Goal: Task Accomplishment & Management: Complete application form

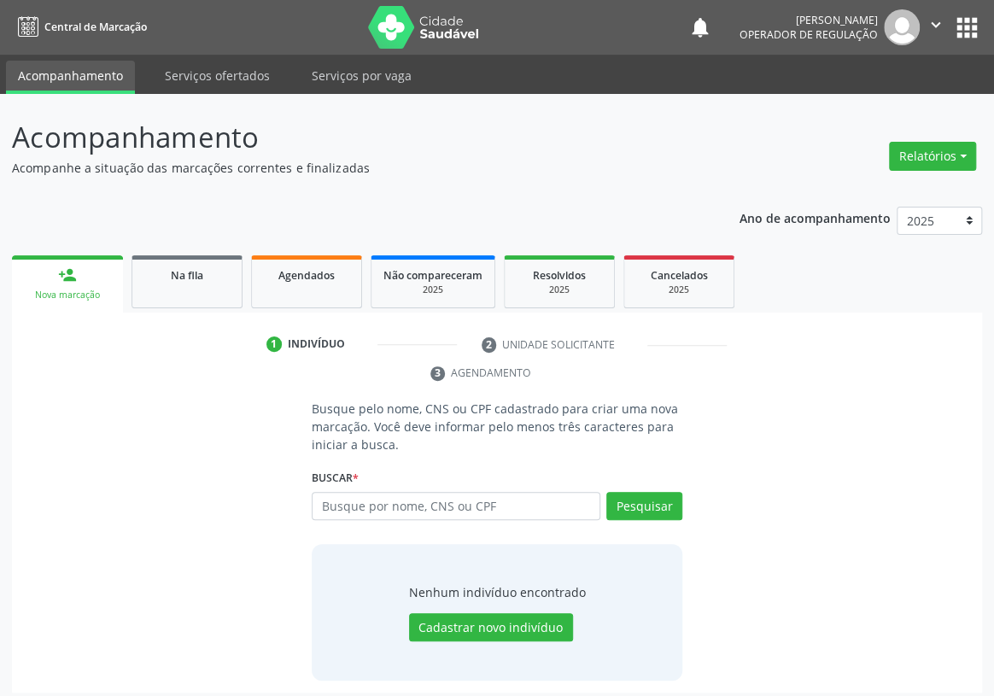
drag, startPoint x: 0, startPoint y: 0, endPoint x: 671, endPoint y: 155, distance: 689.2
click at [671, 155] on p "Acompanhamento" at bounding box center [351, 137] width 679 height 43
click at [978, 21] on button "apps" at bounding box center [968, 28] width 30 height 30
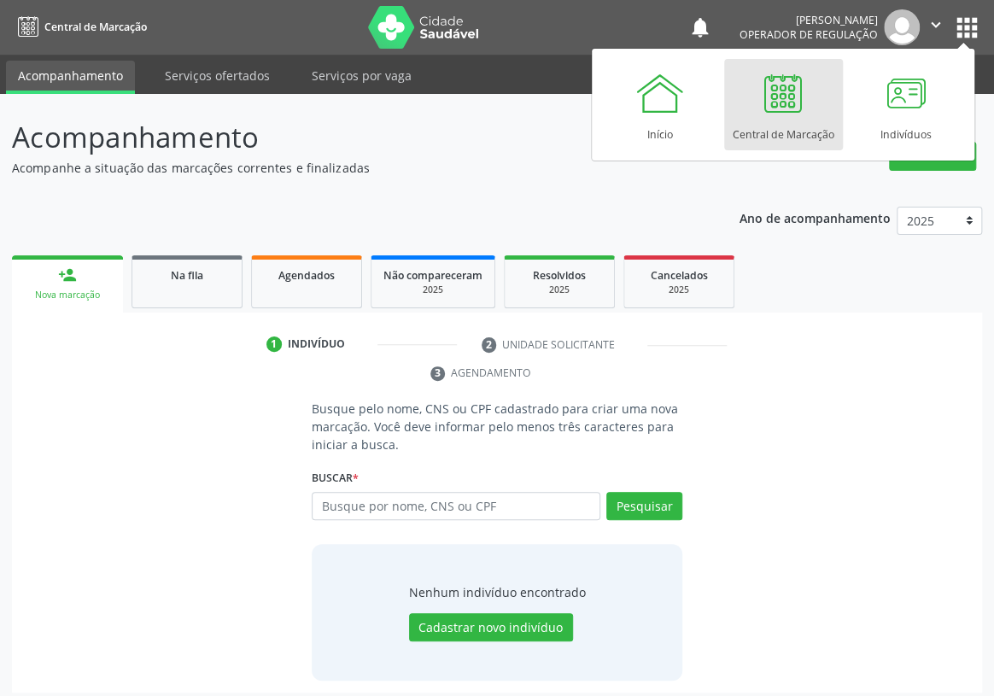
click at [788, 88] on div at bounding box center [783, 92] width 51 height 51
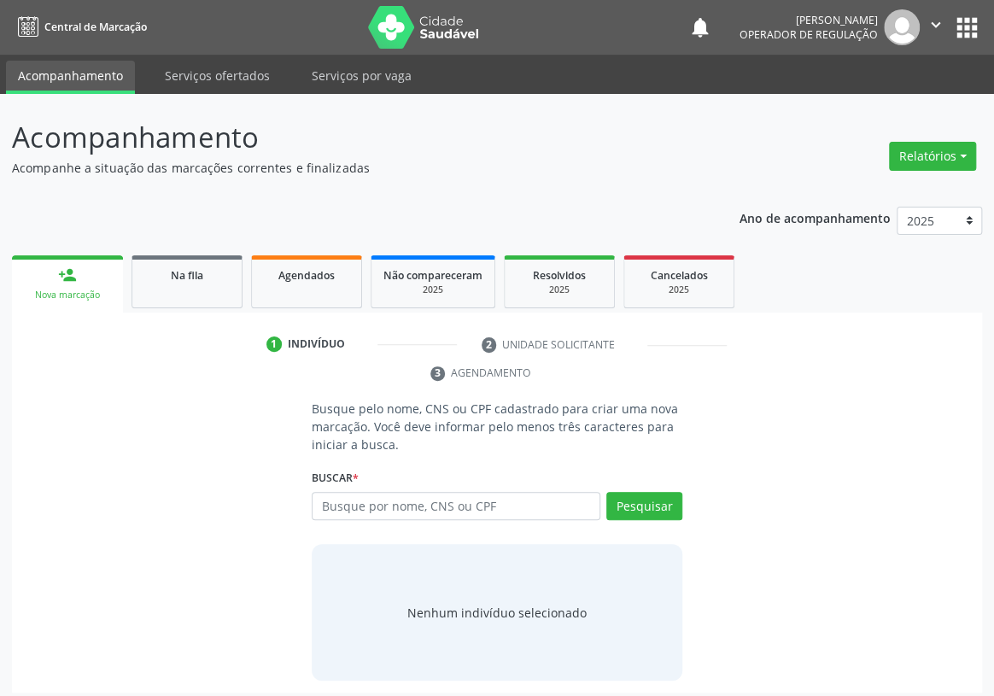
click at [332, 492] on input "text" at bounding box center [456, 506] width 289 height 29
click at [337, 492] on input "text" at bounding box center [456, 506] width 289 height 29
click at [331, 492] on input "text" at bounding box center [456, 506] width 289 height 29
type input "706906190468131"
click at [659, 492] on button "Pesquisar" at bounding box center [645, 506] width 76 height 29
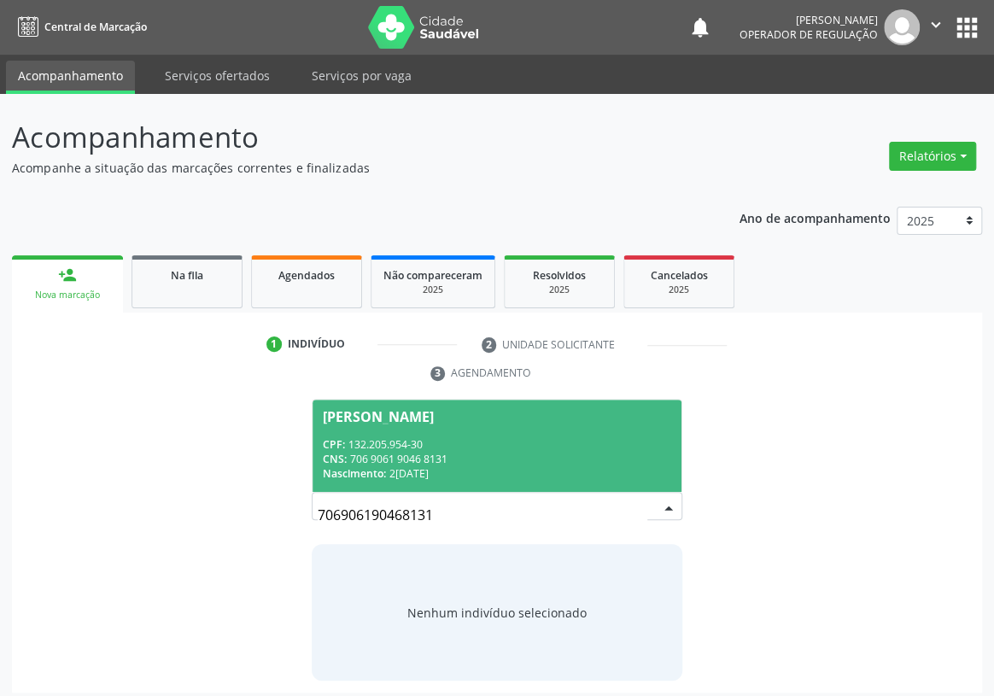
click at [446, 401] on span "Adrian Gabriel Cavalcante Tavares CPF: 132.205.954-30 CNS: 706 9061 9046 8131 N…" at bounding box center [497, 445] width 369 height 91
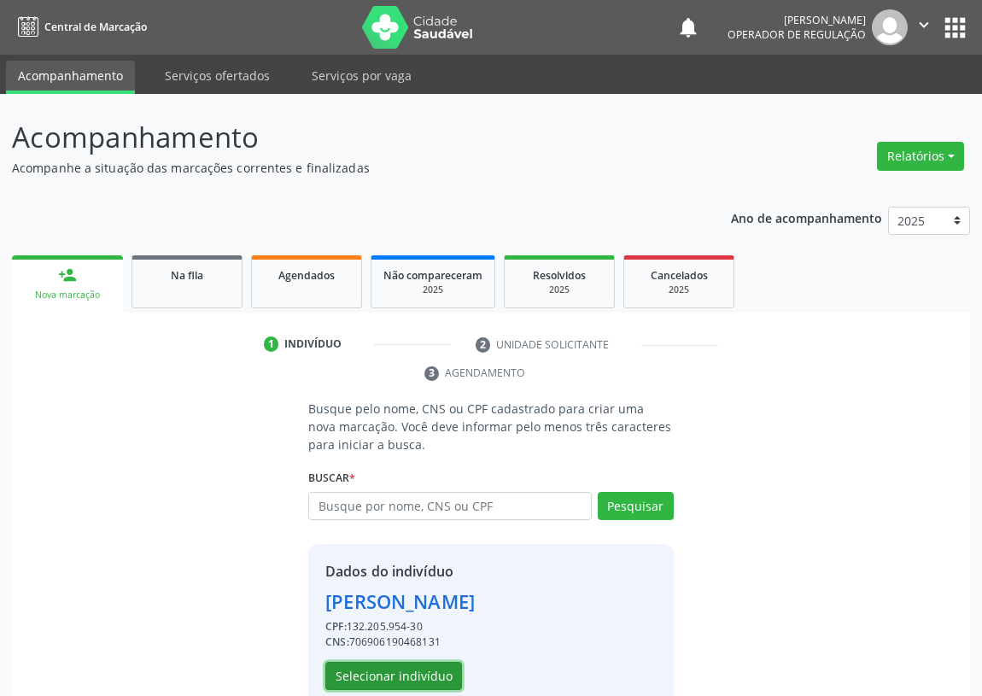
click at [381, 670] on button "Selecionar indivíduo" at bounding box center [393, 676] width 137 height 29
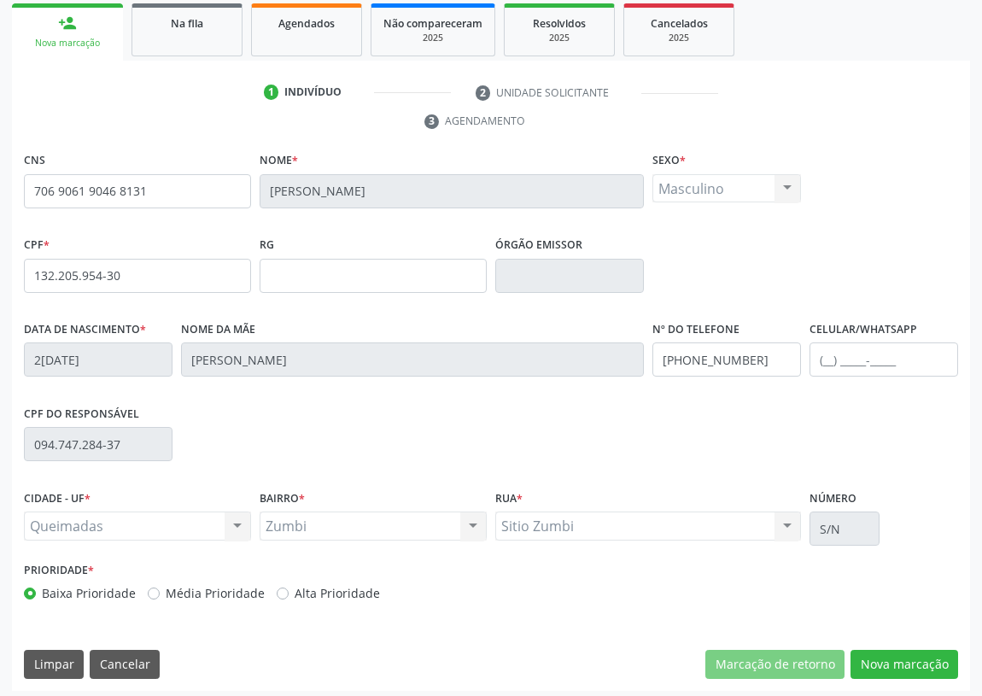
scroll to position [256, 0]
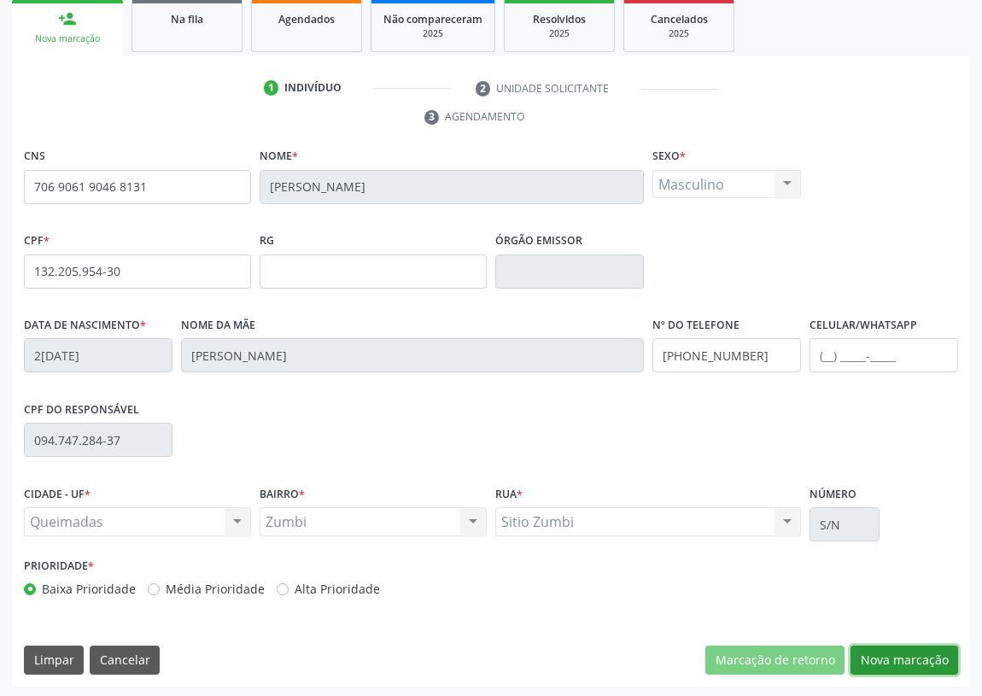
drag, startPoint x: 908, startPoint y: 655, endPoint x: 464, endPoint y: 530, distance: 461.6
click at [900, 651] on button "Nova marcação" at bounding box center [905, 660] width 108 height 29
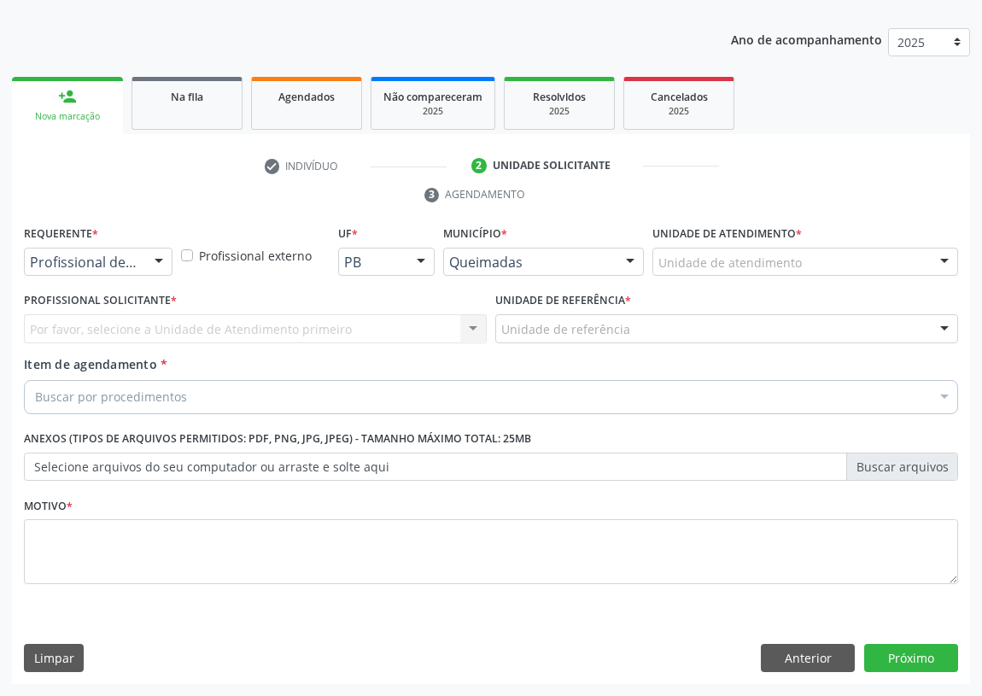
scroll to position [177, 0]
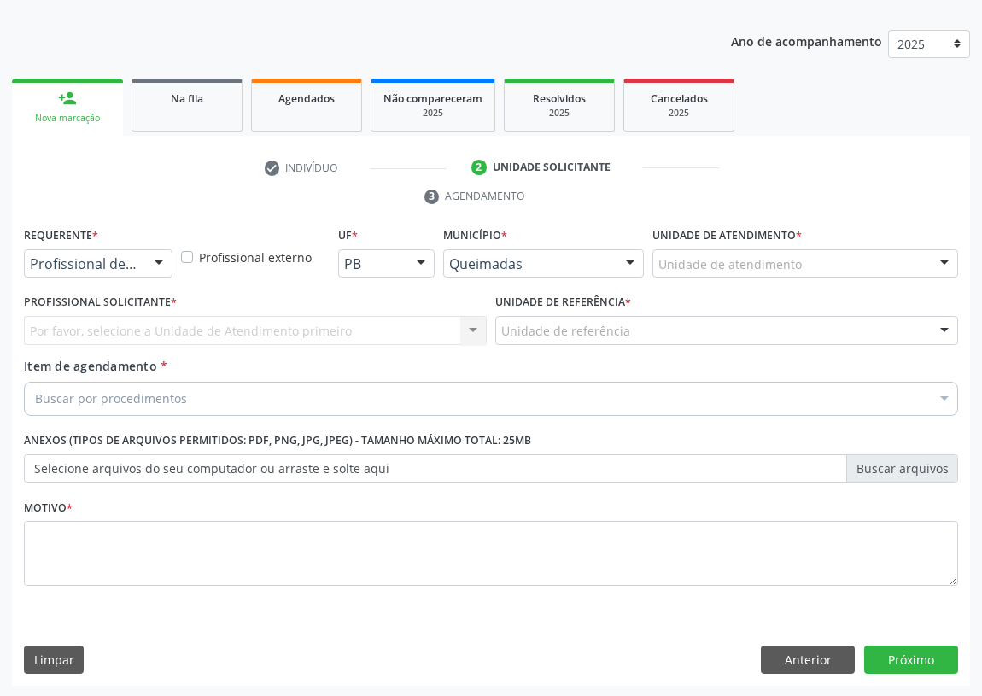
drag, startPoint x: 156, startPoint y: 261, endPoint x: 137, endPoint y: 303, distance: 46.2
click at [155, 263] on div at bounding box center [159, 264] width 26 height 29
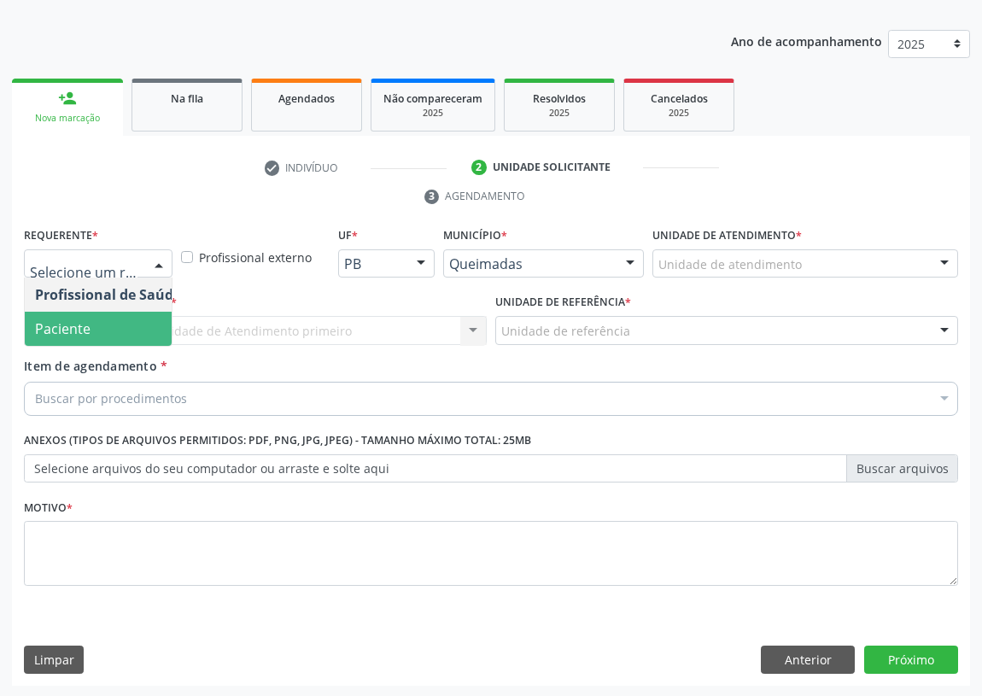
drag, startPoint x: 134, startPoint y: 325, endPoint x: 393, endPoint y: 358, distance: 260.9
click at [149, 325] on span "Paciente" at bounding box center [108, 329] width 167 height 34
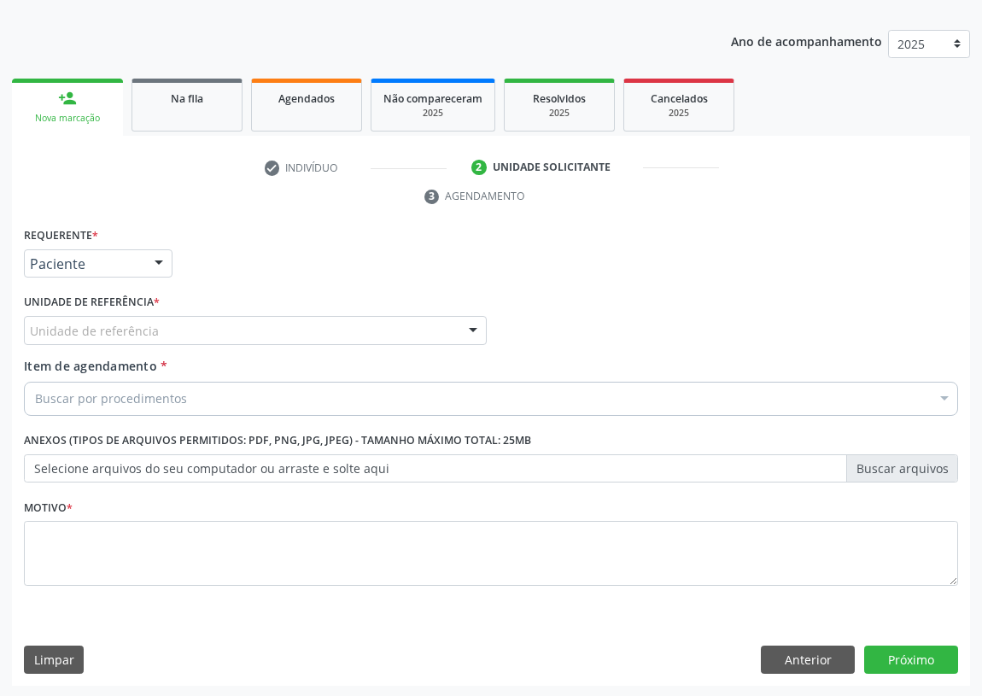
drag, startPoint x: 435, startPoint y: 326, endPoint x: 403, endPoint y: 333, distance: 32.3
click at [434, 326] on div "Unidade de referência" at bounding box center [255, 330] width 463 height 29
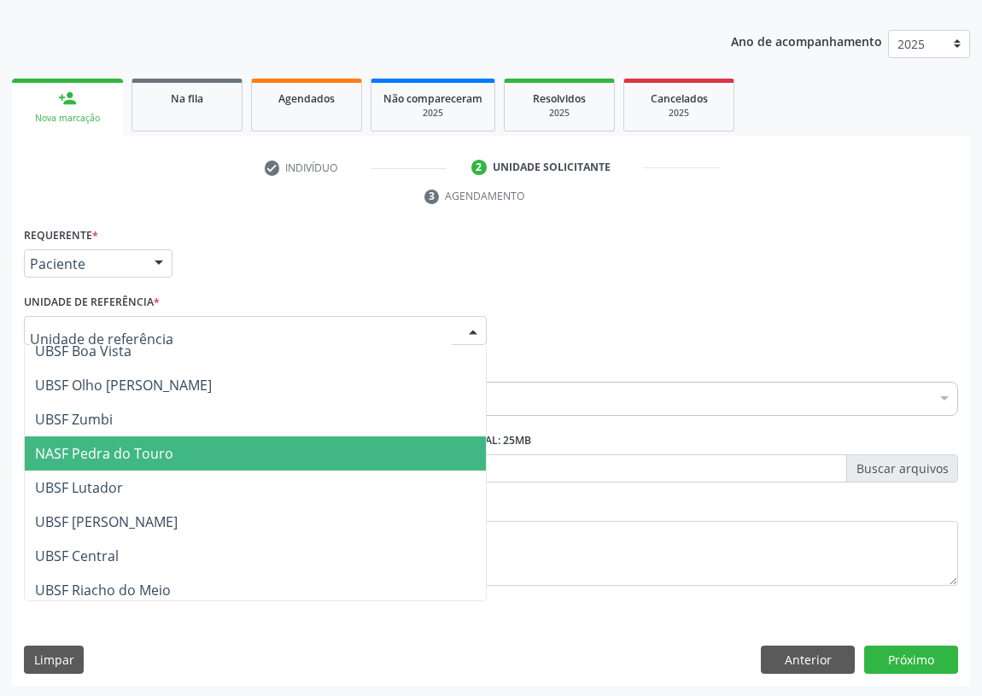
scroll to position [155, 0]
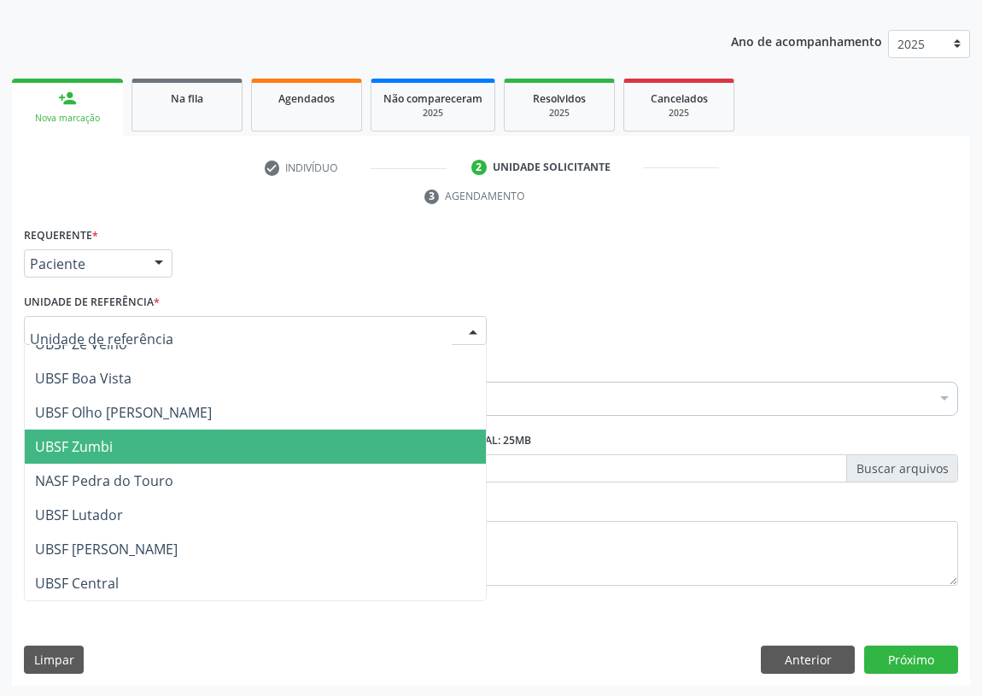
drag, startPoint x: 103, startPoint y: 453, endPoint x: 0, endPoint y: 405, distance: 113.1
click at [101, 449] on span "UBSF Zumbi" at bounding box center [74, 446] width 78 height 19
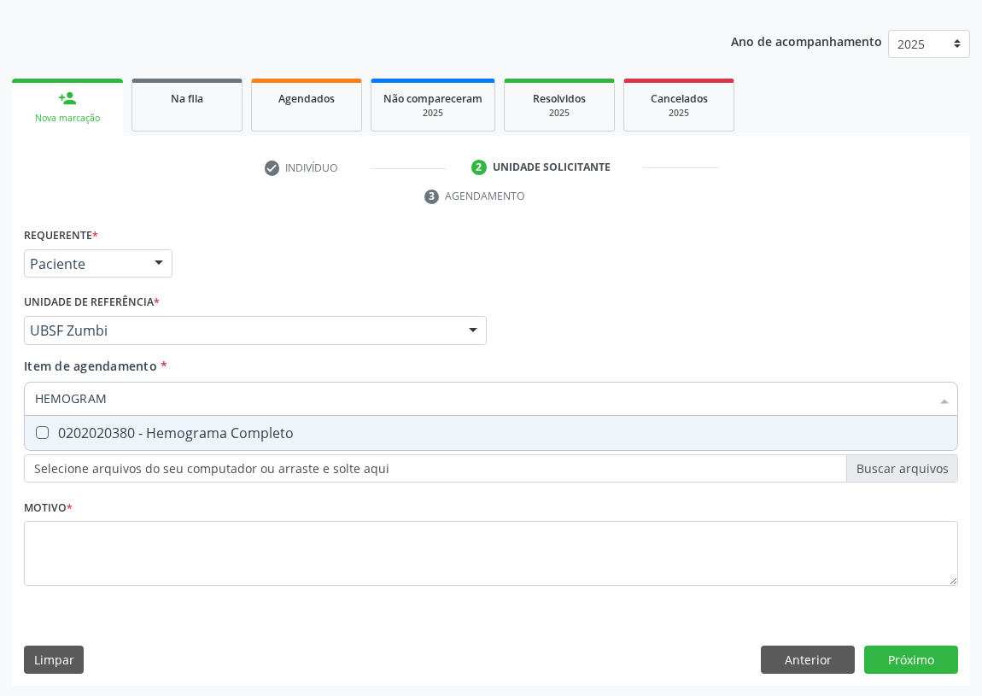
type input "HEMOGRAMA"
click at [36, 428] on Completo at bounding box center [42, 432] width 13 height 13
click at [36, 428] on Completo "checkbox" at bounding box center [30, 432] width 11 height 11
checkbox Completo "true"
drag, startPoint x: 149, startPoint y: 395, endPoint x: 15, endPoint y: 377, distance: 134.5
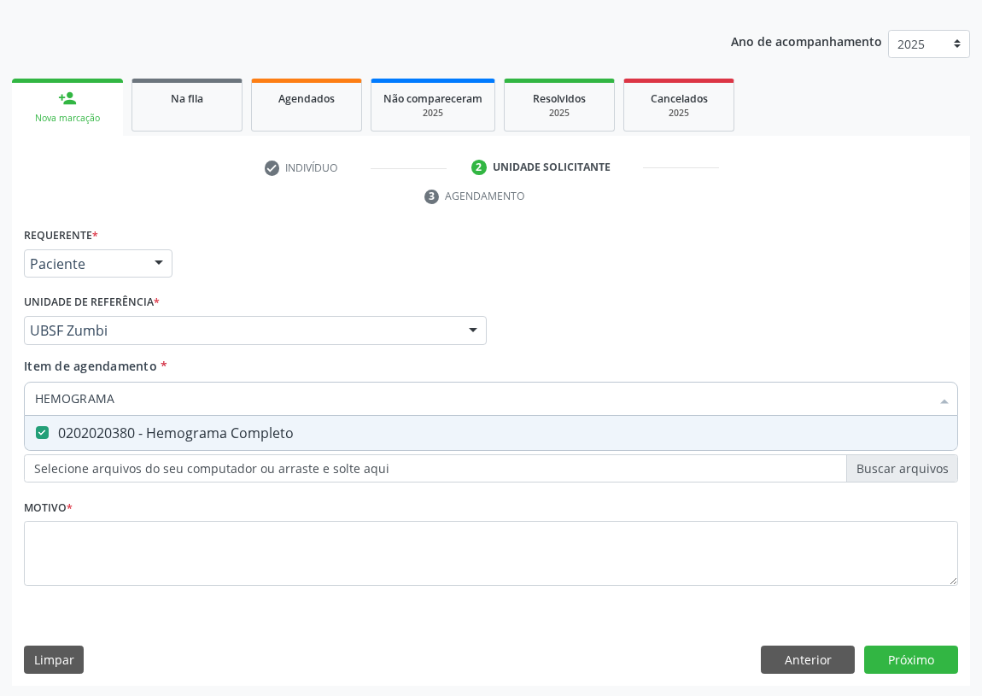
click at [3, 388] on div "Acompanhamento Acompanhe a situação das marcações correntes e finalizadas Relat…" at bounding box center [491, 307] width 982 height 781
type input "G"
checkbox Completo "false"
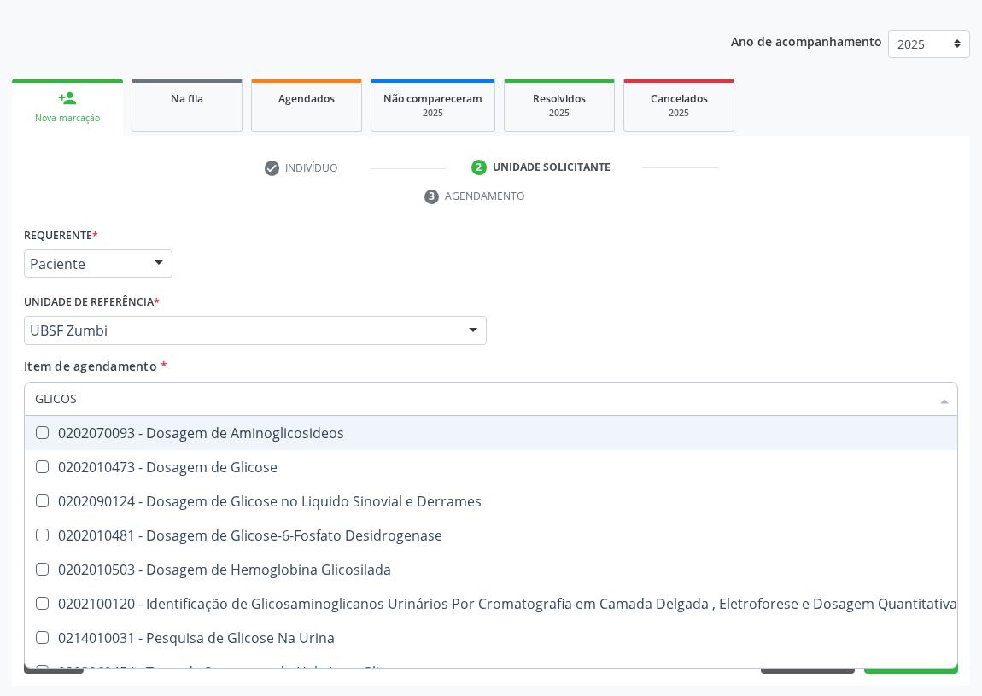
type input "GLICOSE"
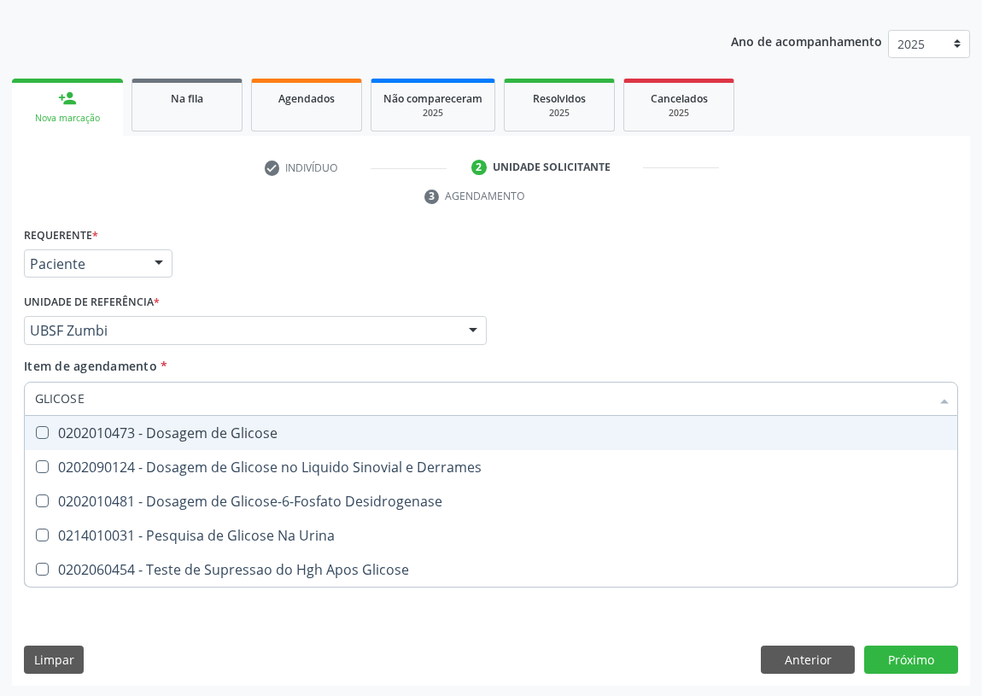
drag, startPoint x: 43, startPoint y: 435, endPoint x: 94, endPoint y: 382, distance: 73.7
click at [60, 417] on span "0202010473 - Dosagem de Glicose" at bounding box center [491, 433] width 933 height 34
checkbox Glicose "true"
drag, startPoint x: 90, startPoint y: 387, endPoint x: 0, endPoint y: 391, distance: 89.8
click at [0, 391] on div "Acompanhamento Acompanhe a situação das marcações correntes e finalizadas Relat…" at bounding box center [491, 307] width 982 height 781
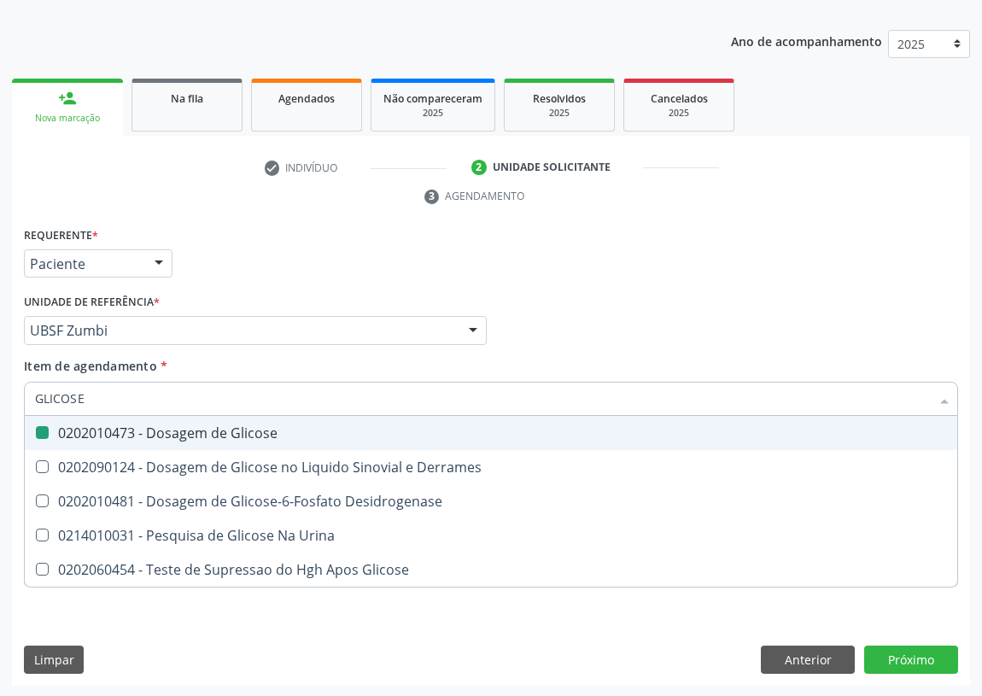
type input "V"
checkbox Glicose "false"
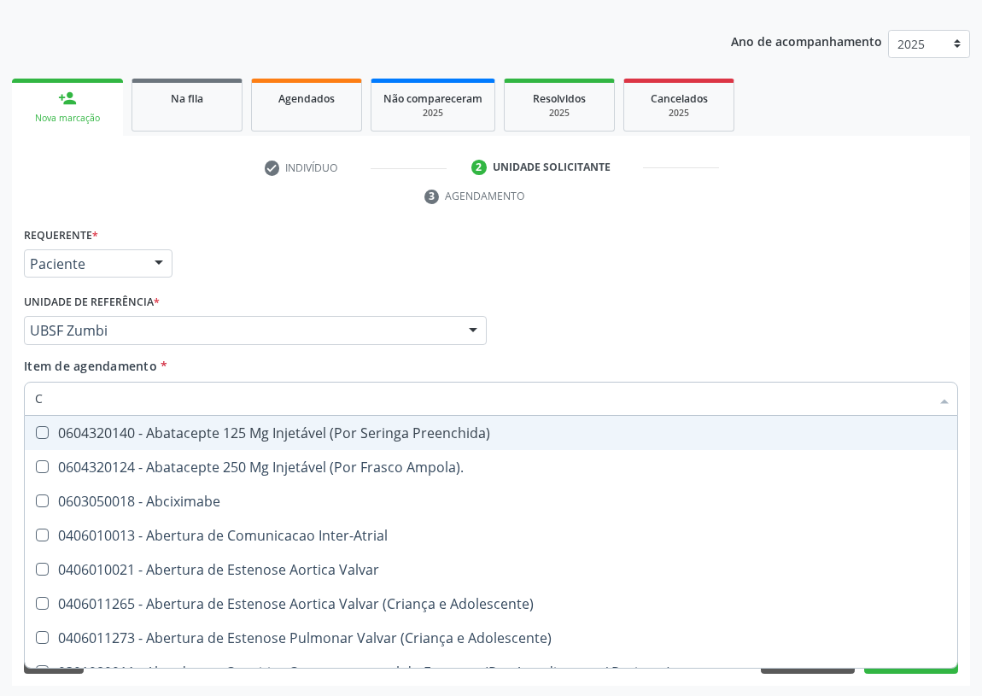
type input "CO"
checkbox Comprimido\) "true"
checkbox Osseo "true"
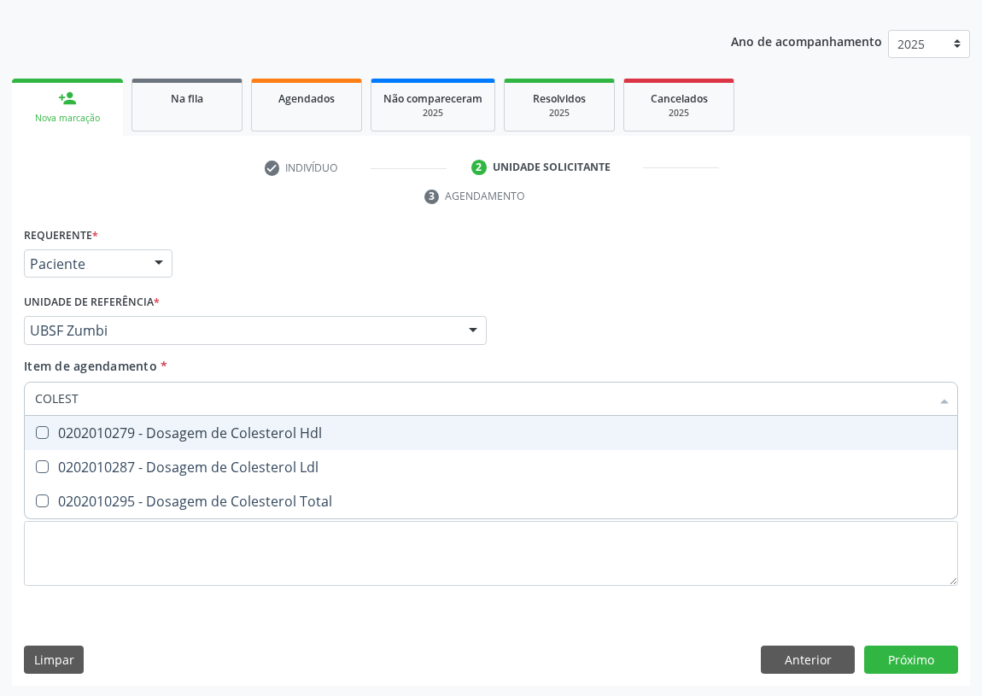
type input "COLESTE"
drag, startPoint x: 45, startPoint y: 426, endPoint x: 38, endPoint y: 451, distance: 25.7
click at [43, 436] on Hdl at bounding box center [42, 432] width 13 height 13
click at [36, 436] on Hdl "checkbox" at bounding box center [30, 432] width 11 height 11
checkbox Hdl "true"
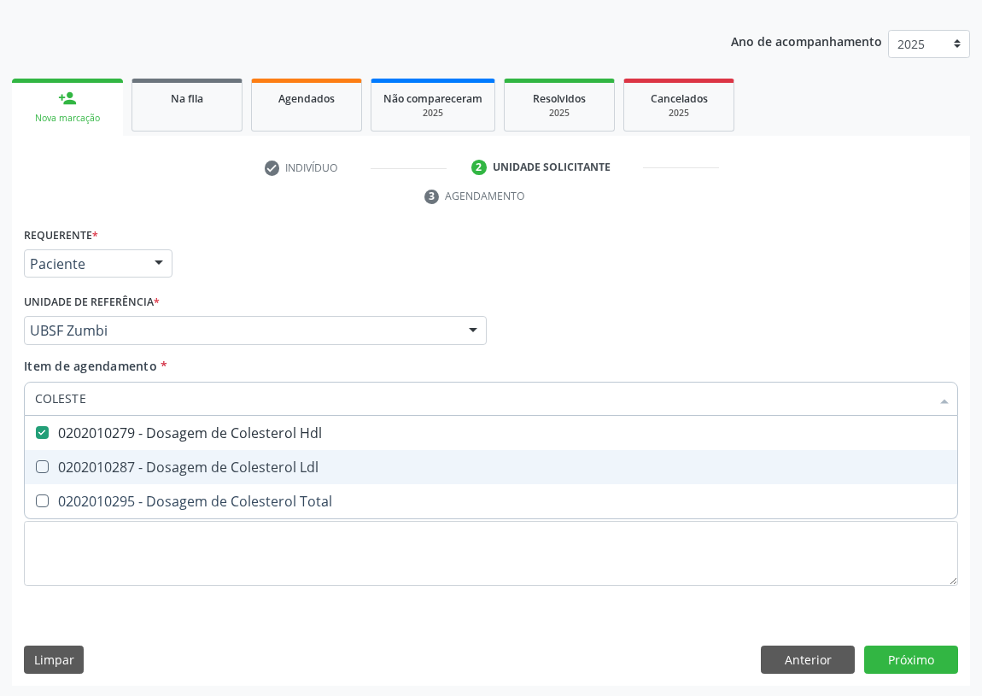
drag, startPoint x: 38, startPoint y: 455, endPoint x: 82, endPoint y: 416, distance: 58.7
click at [46, 453] on span "0202010287 - Dosagem de Colesterol Ldl" at bounding box center [491, 467] width 933 height 34
checkbox Ldl "true"
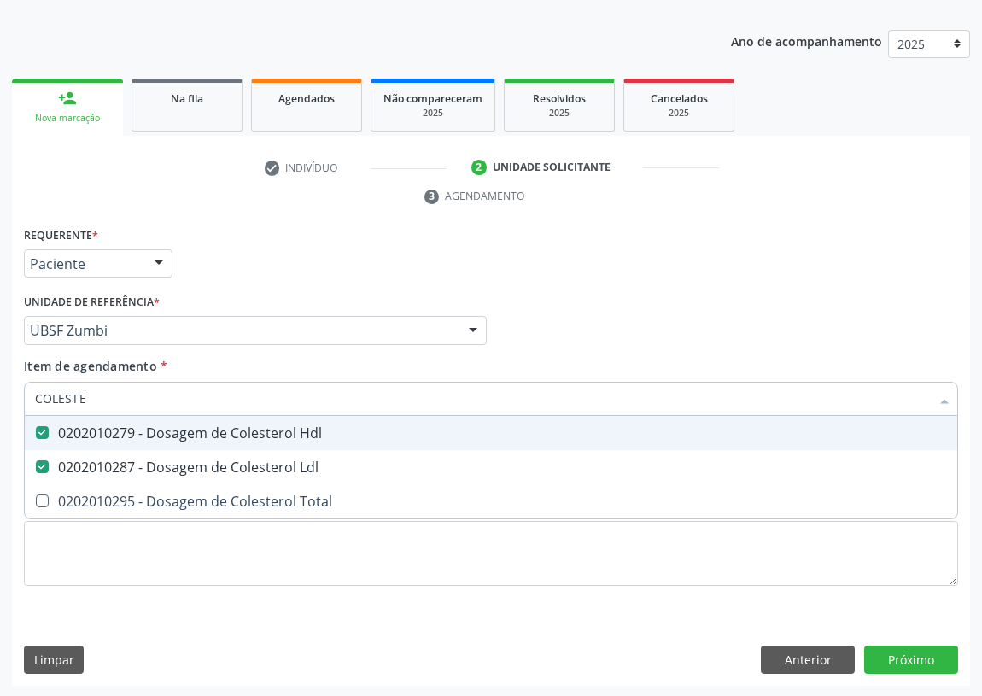
drag, startPoint x: 36, startPoint y: 395, endPoint x: 0, endPoint y: 354, distance: 54.5
click at [0, 375] on div "Acompanhamento Acompanhe a situação das marcações correntes e finalizadas Relat…" at bounding box center [491, 307] width 982 height 781
type input "T"
checkbox Hdl "false"
checkbox Ldl "false"
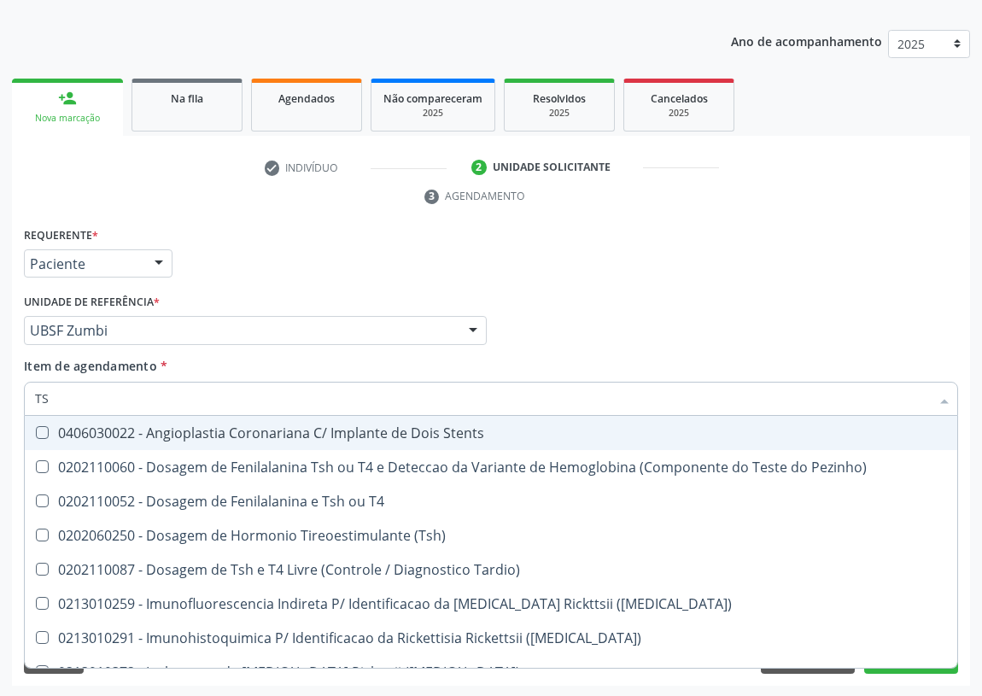
type input "TSH"
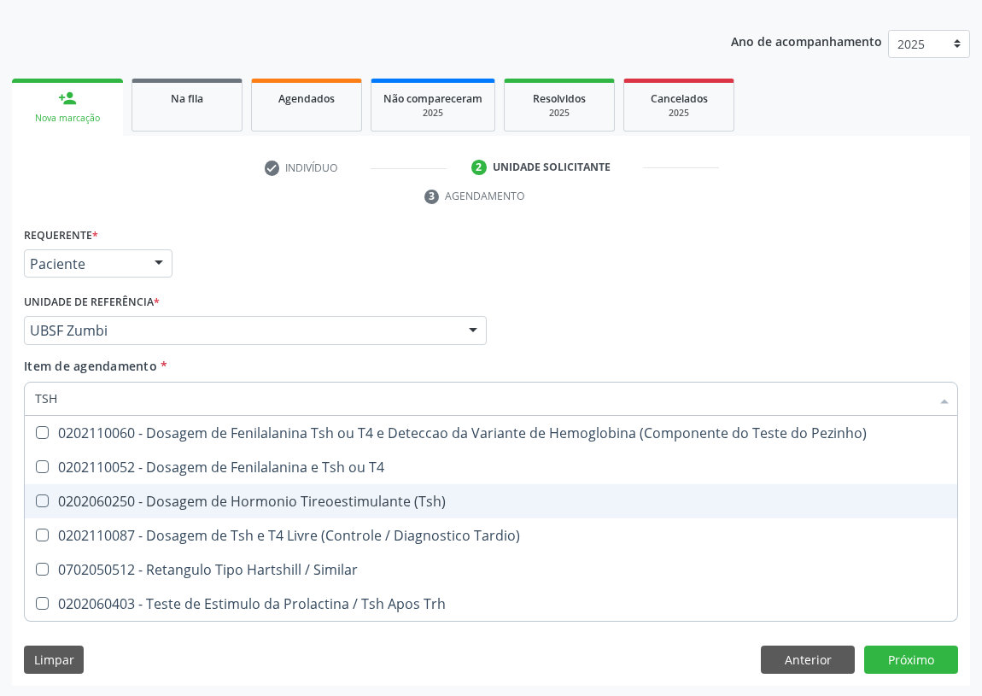
drag, startPoint x: 45, startPoint y: 499, endPoint x: 44, endPoint y: 478, distance: 20.5
click at [44, 490] on span "0202060250 - Dosagem de Hormonio Tireoestimulante (Tsh)" at bounding box center [491, 501] width 933 height 34
checkbox \(Tsh\) "true"
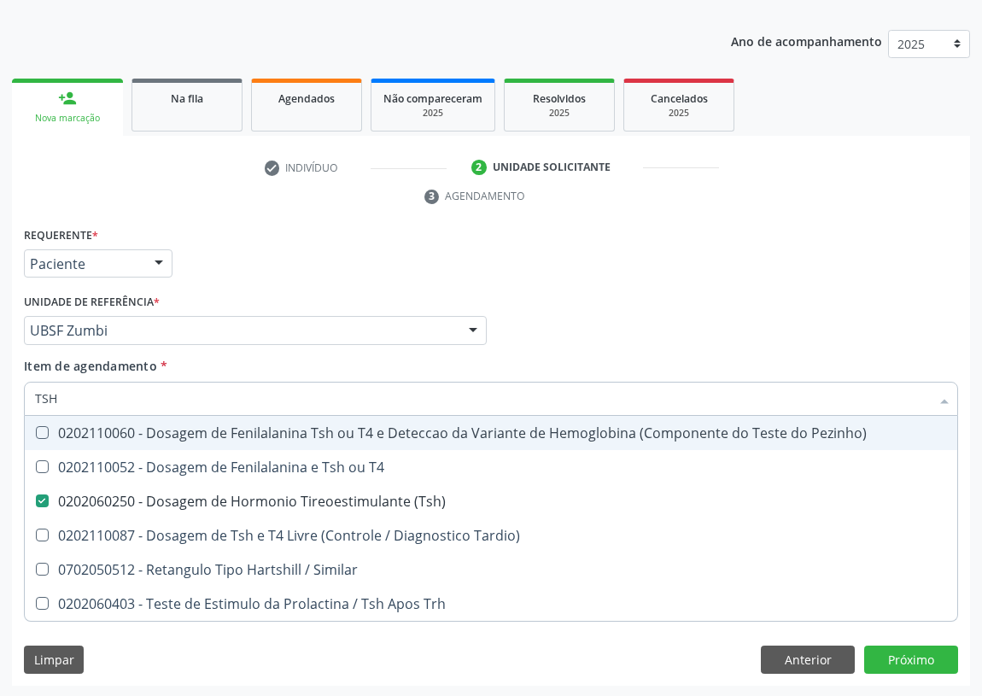
drag, startPoint x: 78, startPoint y: 402, endPoint x: 3, endPoint y: 322, distance: 109.4
click at [0, 353] on div "Acompanhamento Acompanhe a situação das marcações correntes e finalizadas Relat…" at bounding box center [491, 307] width 982 height 781
type input "T"
checkbox \(Tsh\) "false"
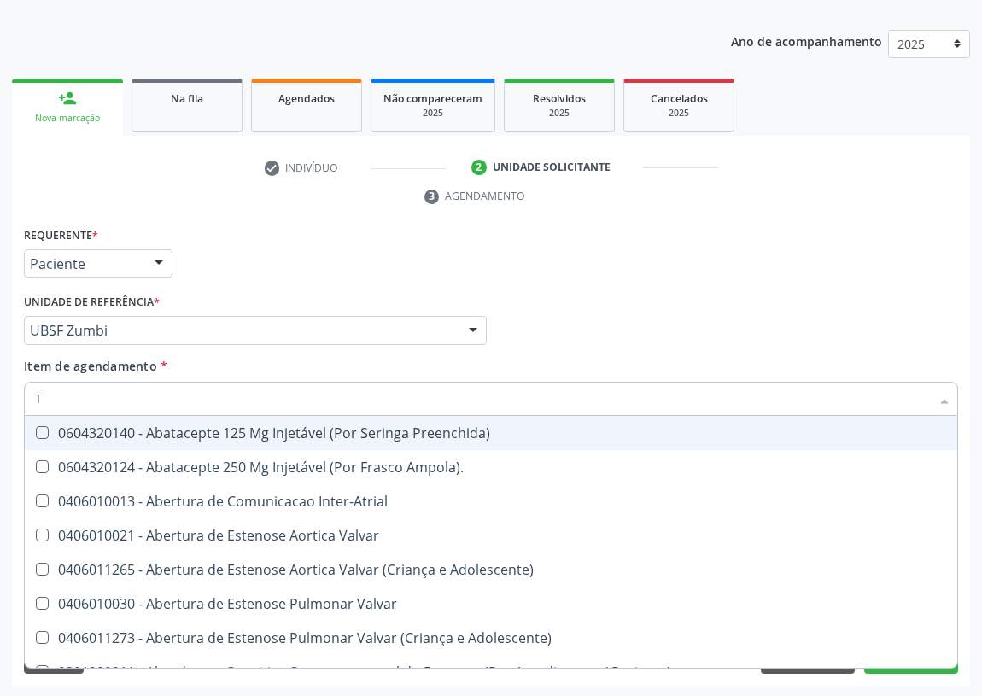
type input "T4"
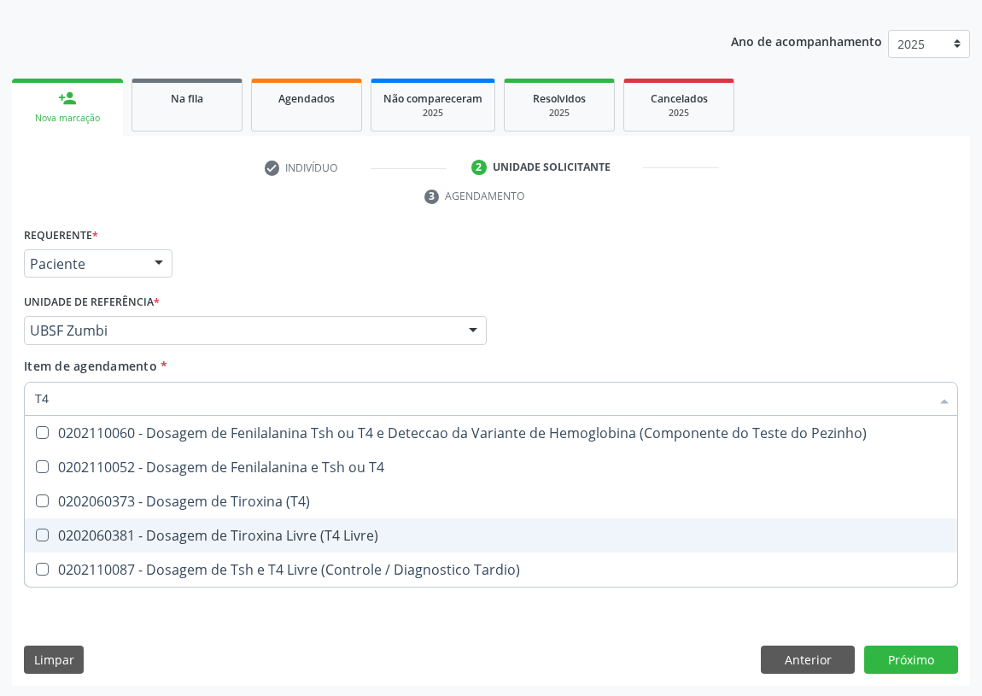
drag, startPoint x: 42, startPoint y: 537, endPoint x: 202, endPoint y: 413, distance: 202.7
click at [46, 529] on Livre\) at bounding box center [42, 535] width 13 height 13
click at [36, 530] on Livre\) "checkbox" at bounding box center [30, 535] width 11 height 11
checkbox Livre\) "true"
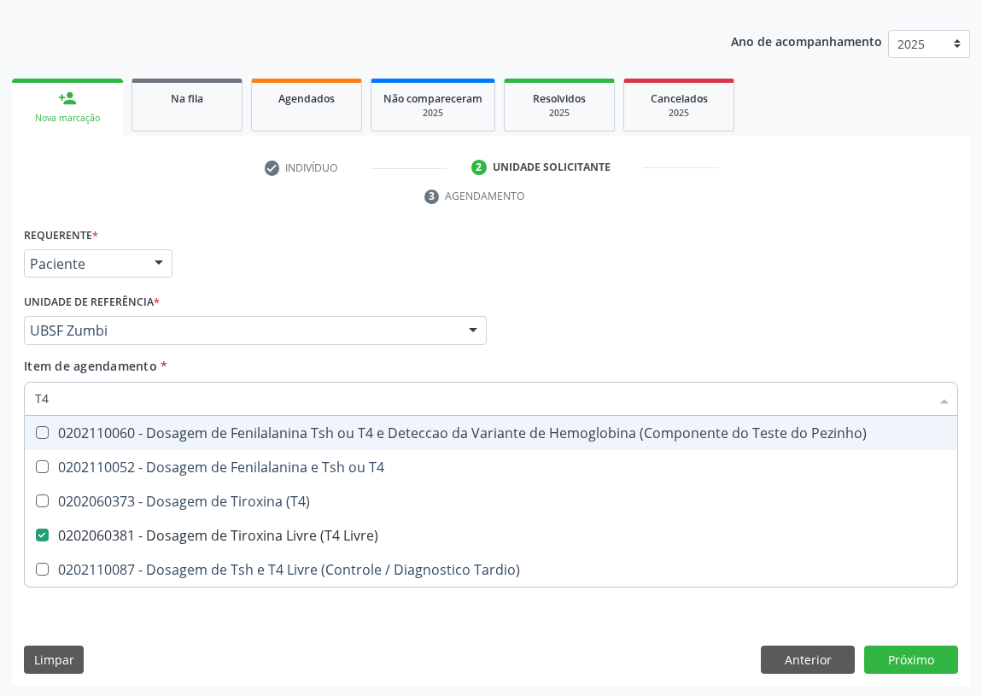
drag, startPoint x: 614, startPoint y: 343, endPoint x: 1, endPoint y: 468, distance: 625.9
click at [607, 342] on div "Profissional Solicitante Por favor, selecione a Unidade de Atendimento primeiro…" at bounding box center [491, 323] width 943 height 67
checkbox T4 "true"
checkbox \(T4\) "true"
checkbox Tardio\) "true"
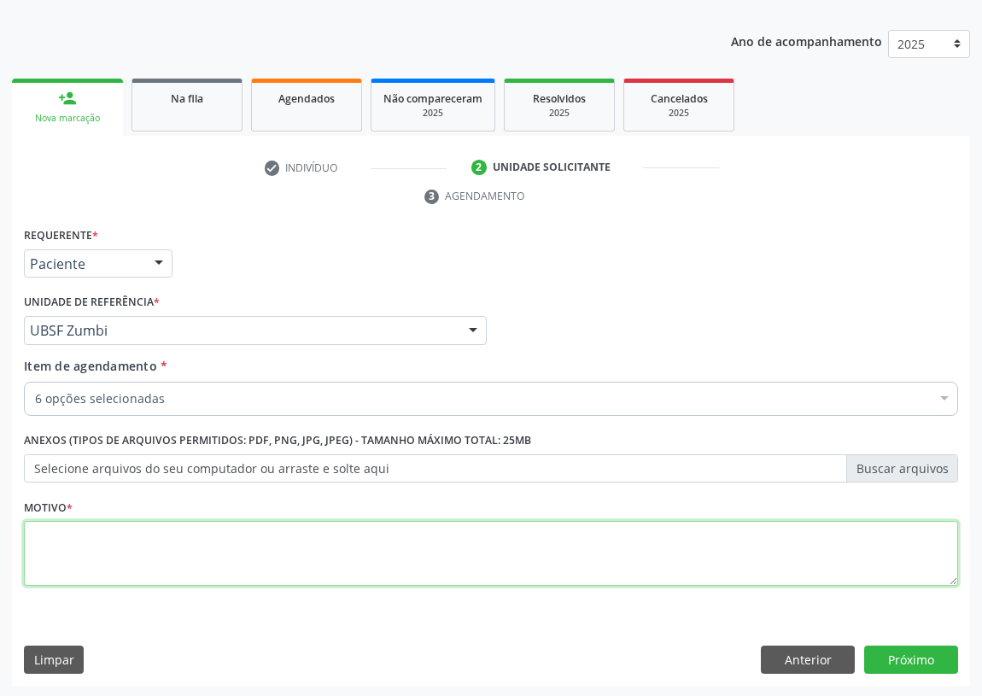
click at [79, 548] on textarea at bounding box center [491, 553] width 935 height 65
type textarea "AVALIAÇÃO"
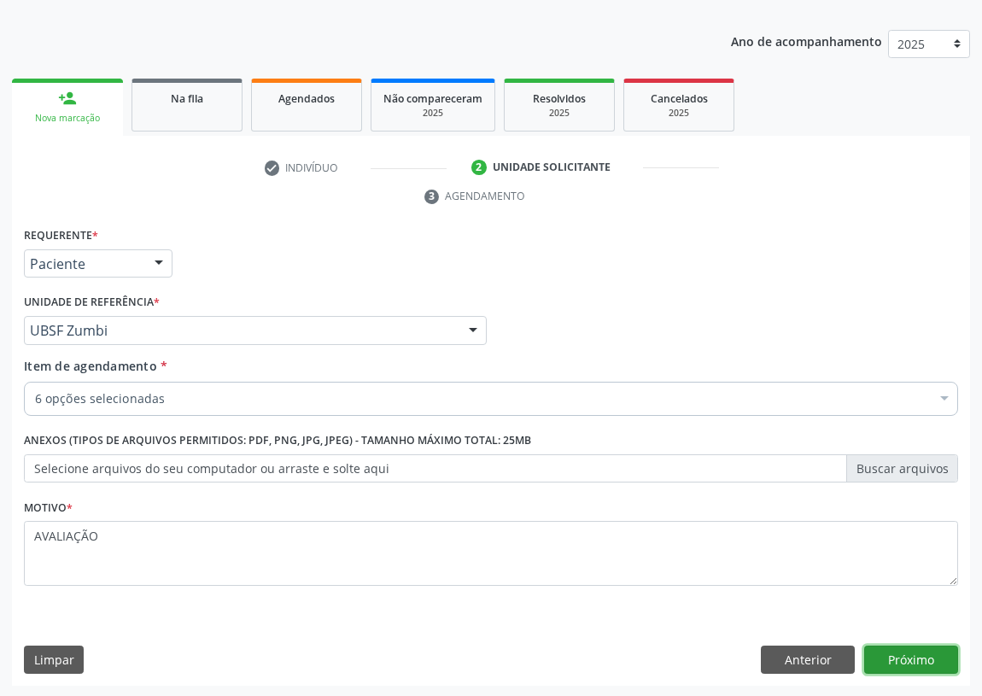
click at [917, 658] on button "Próximo" at bounding box center [912, 660] width 94 height 29
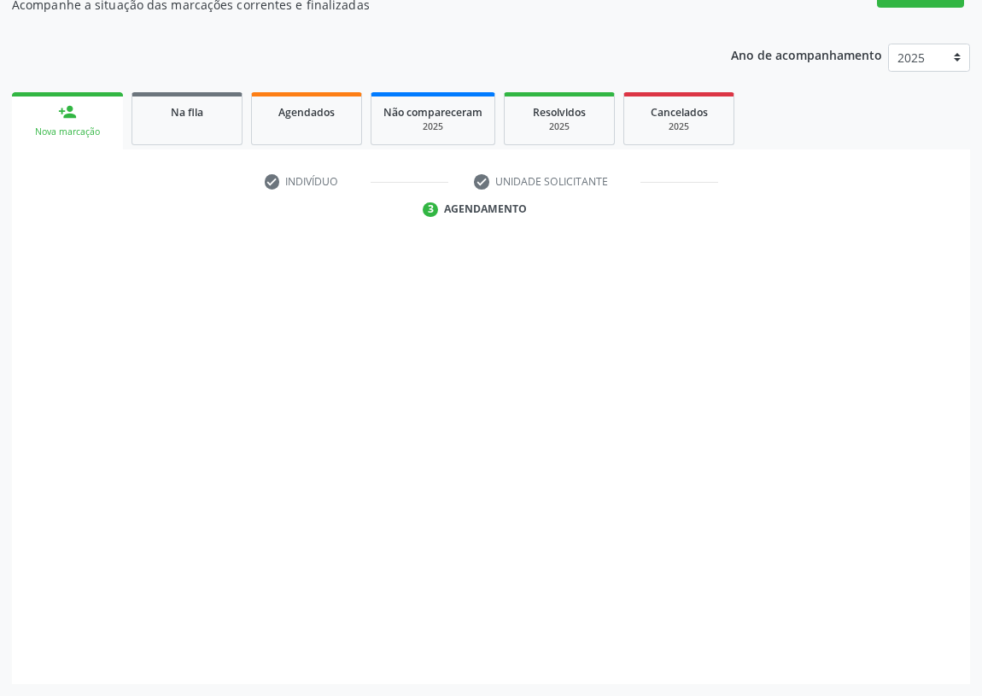
scroll to position [162, 0]
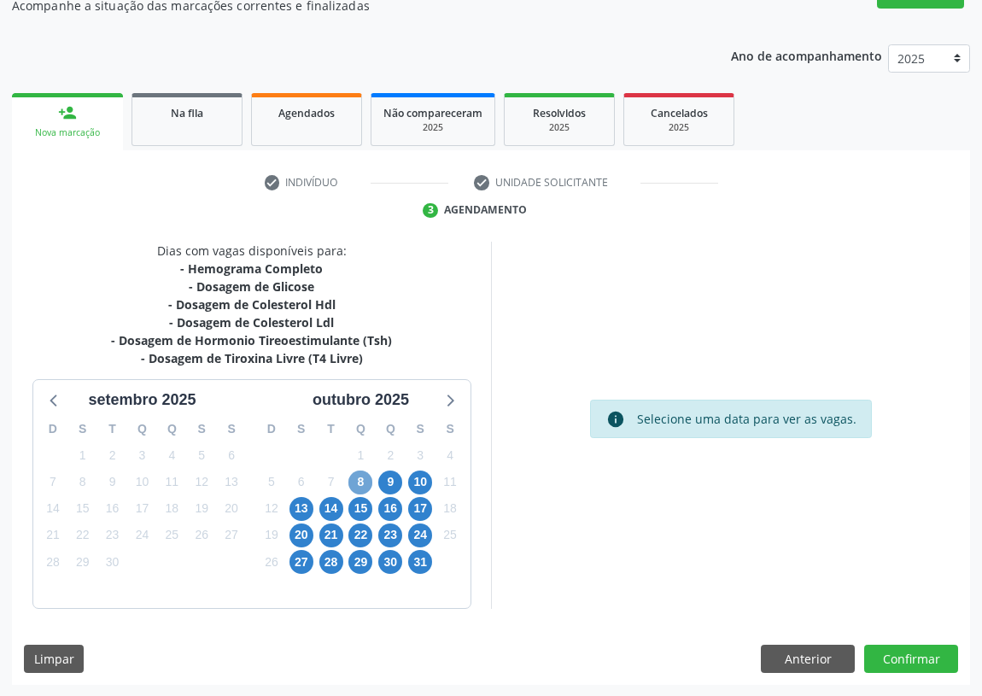
drag, startPoint x: 360, startPoint y: 480, endPoint x: 826, endPoint y: 412, distance: 471.4
click at [359, 479] on span "8" at bounding box center [361, 483] width 24 height 24
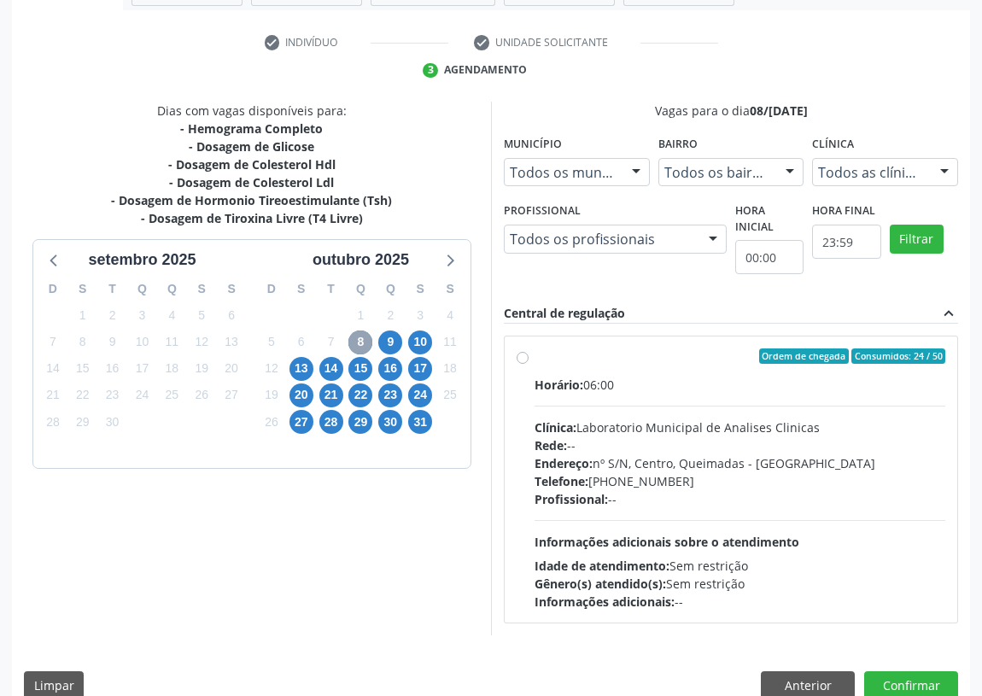
scroll to position [328, 0]
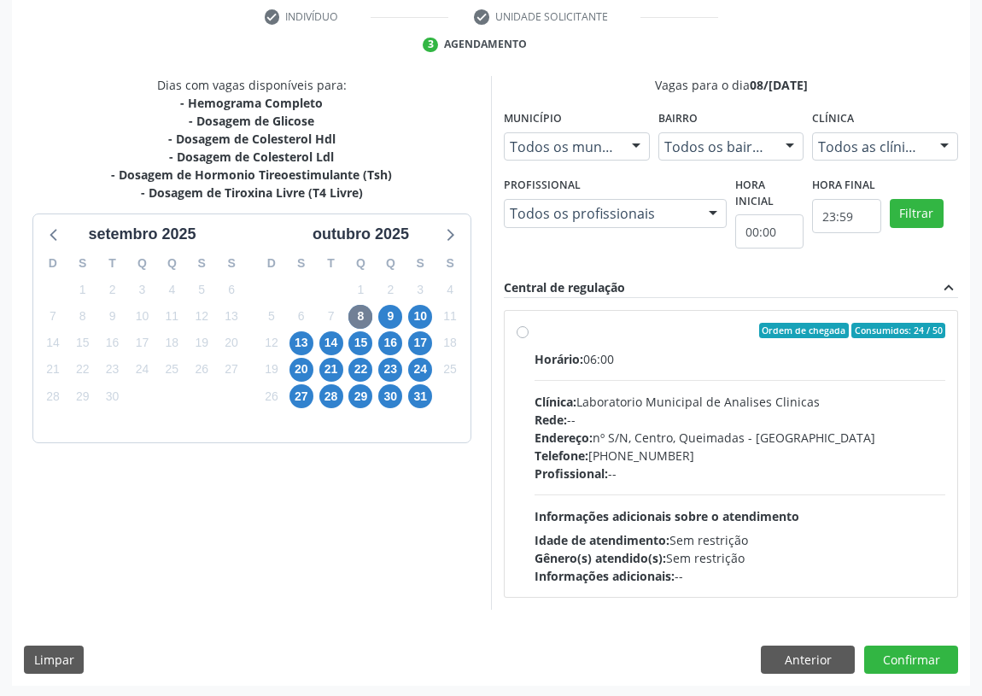
click at [535, 327] on label "Ordem de chegada Consumidos: 24 / 50 Horário: 06:00 Clínica: Laboratorio Munici…" at bounding box center [740, 454] width 411 height 262
click at [525, 327] on input "Ordem de chegada Consumidos: 24 / 50 Horário: 06:00 Clínica: Laboratorio Munici…" at bounding box center [523, 330] width 12 height 15
radio input "true"
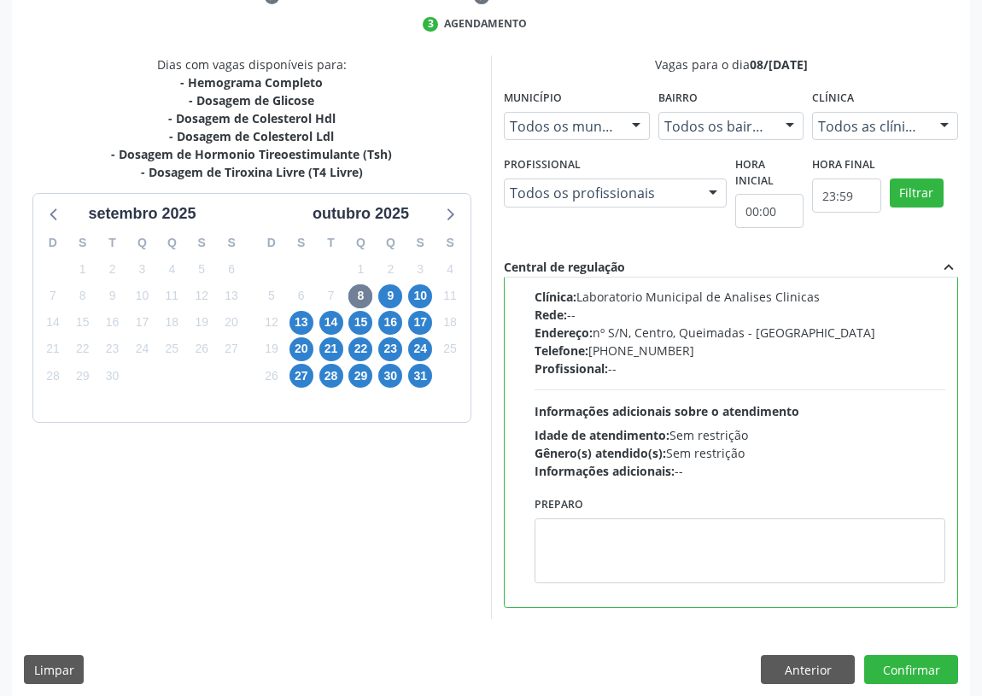
scroll to position [359, 0]
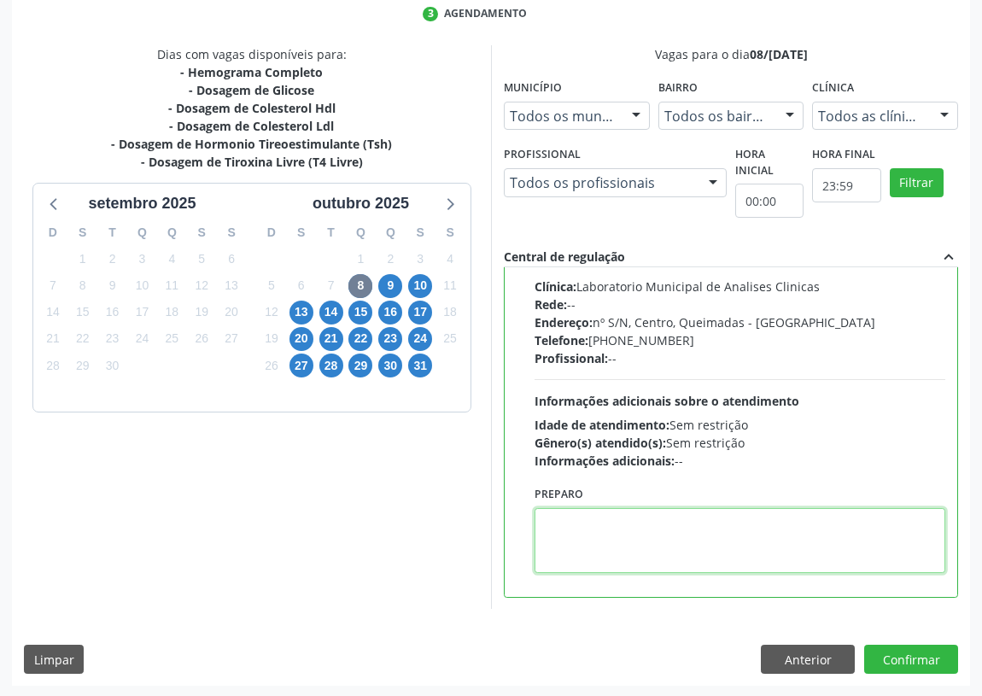
click at [578, 560] on textarea at bounding box center [740, 540] width 411 height 65
type textarea "IR EM [GEOGRAPHIC_DATA]"
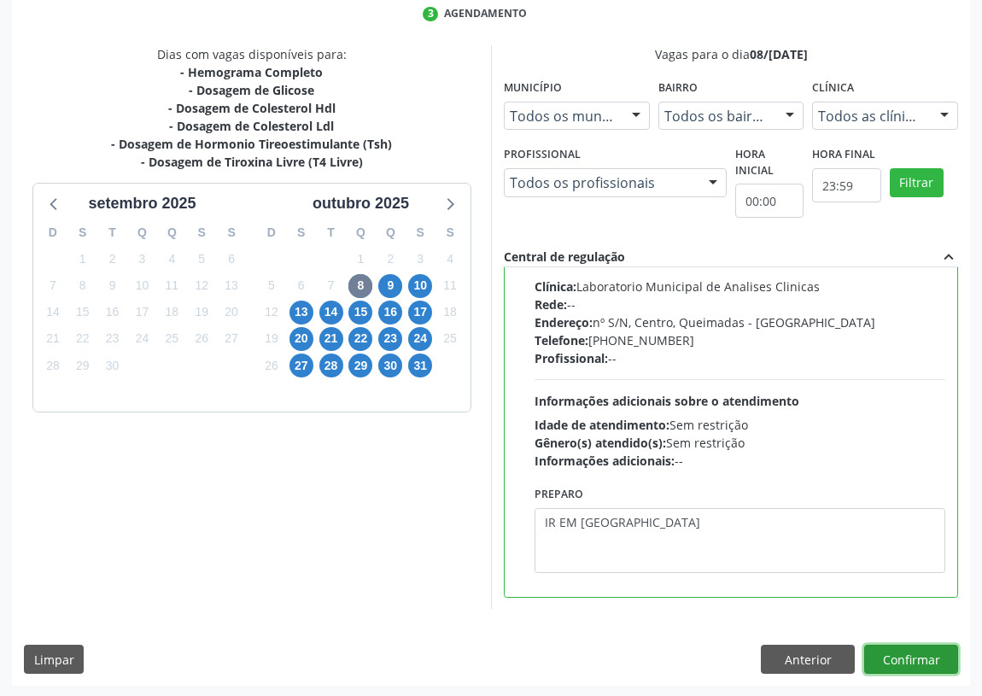
click at [910, 655] on button "Confirmar" at bounding box center [912, 659] width 94 height 29
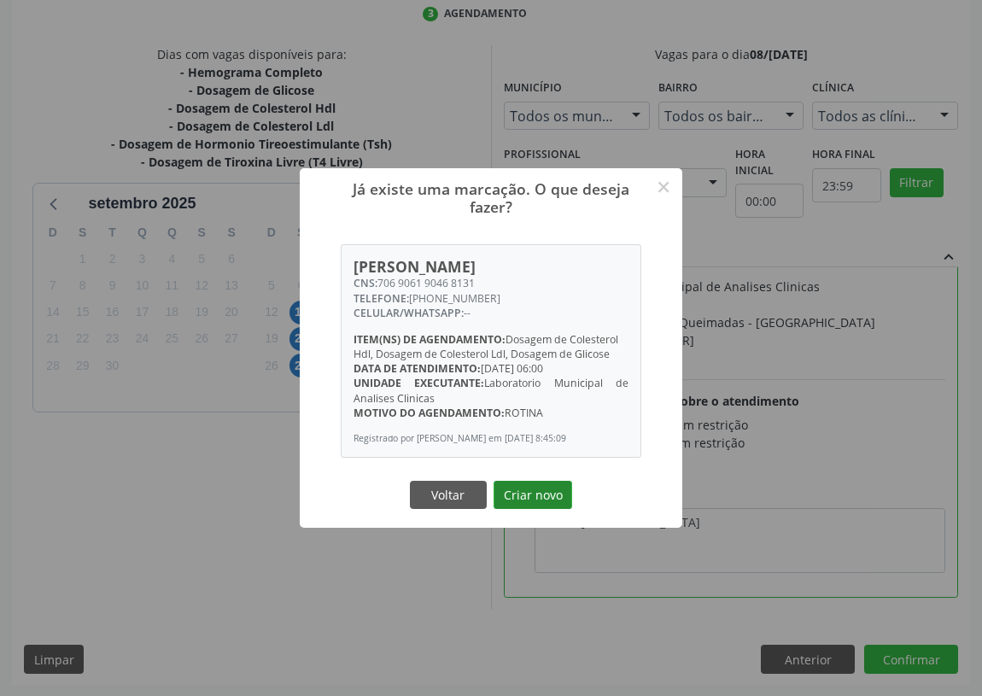
click at [534, 495] on button "Criar novo" at bounding box center [533, 495] width 79 height 29
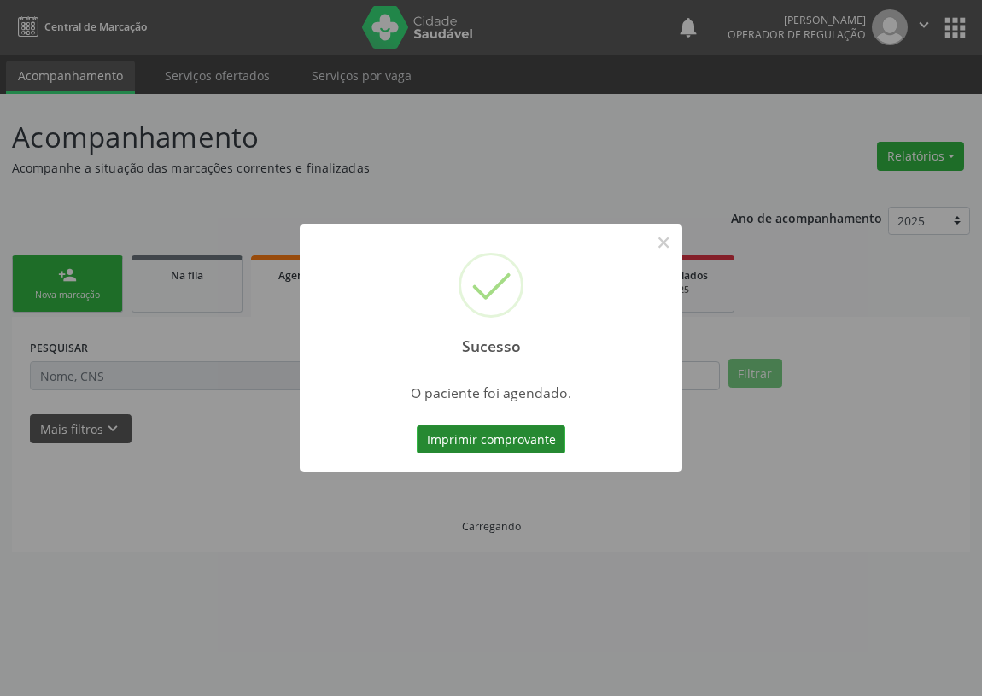
scroll to position [0, 0]
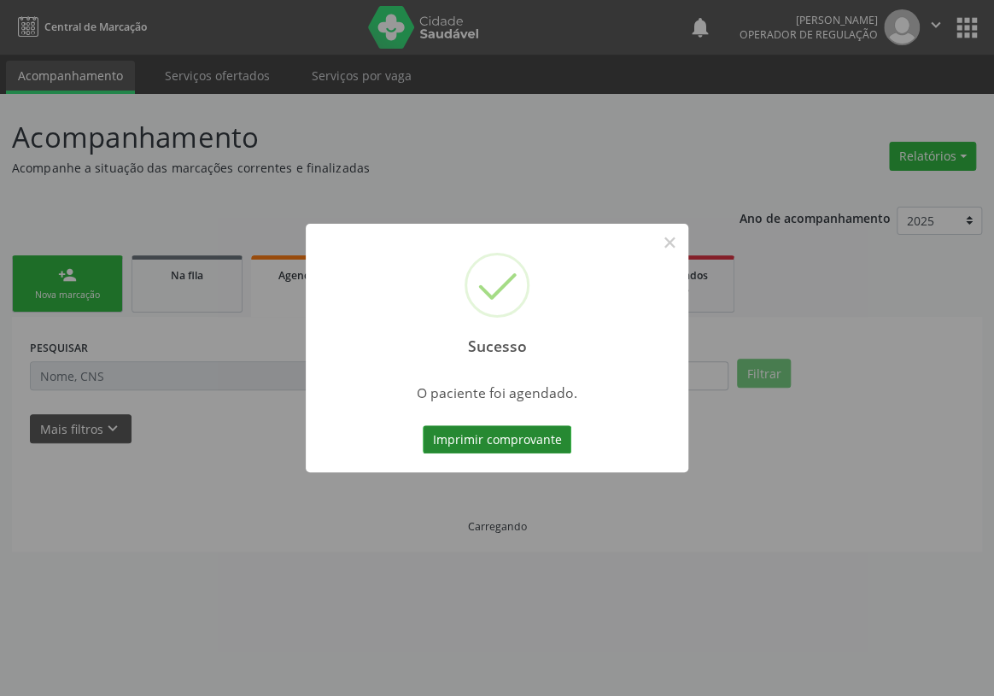
click at [491, 443] on button "Imprimir comprovante" at bounding box center [497, 439] width 149 height 29
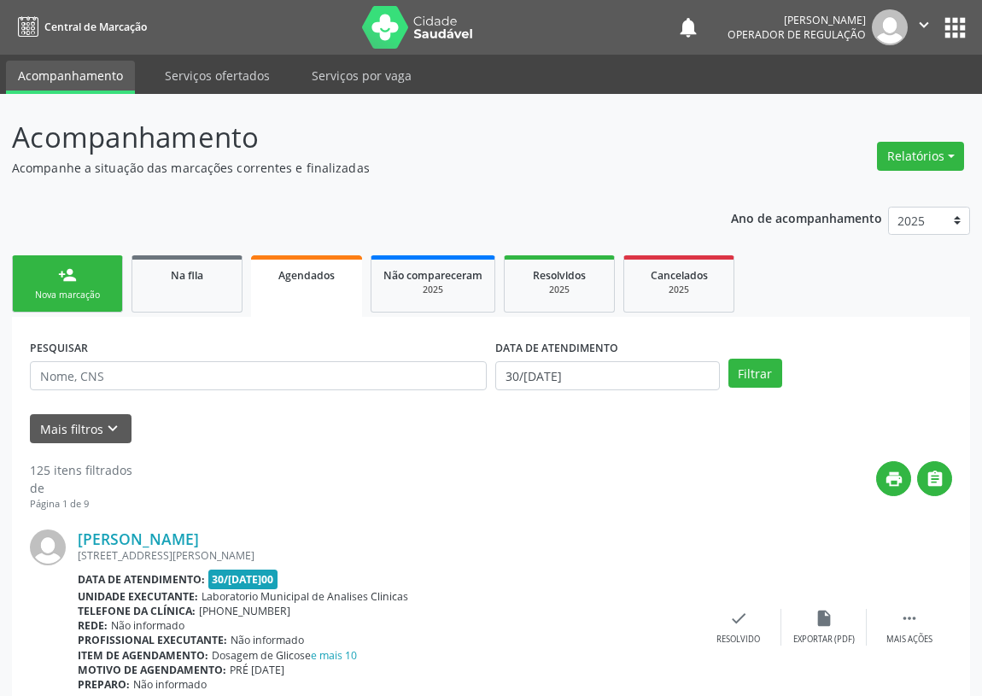
click at [60, 285] on link "person_add Nova marcação" at bounding box center [67, 283] width 111 height 57
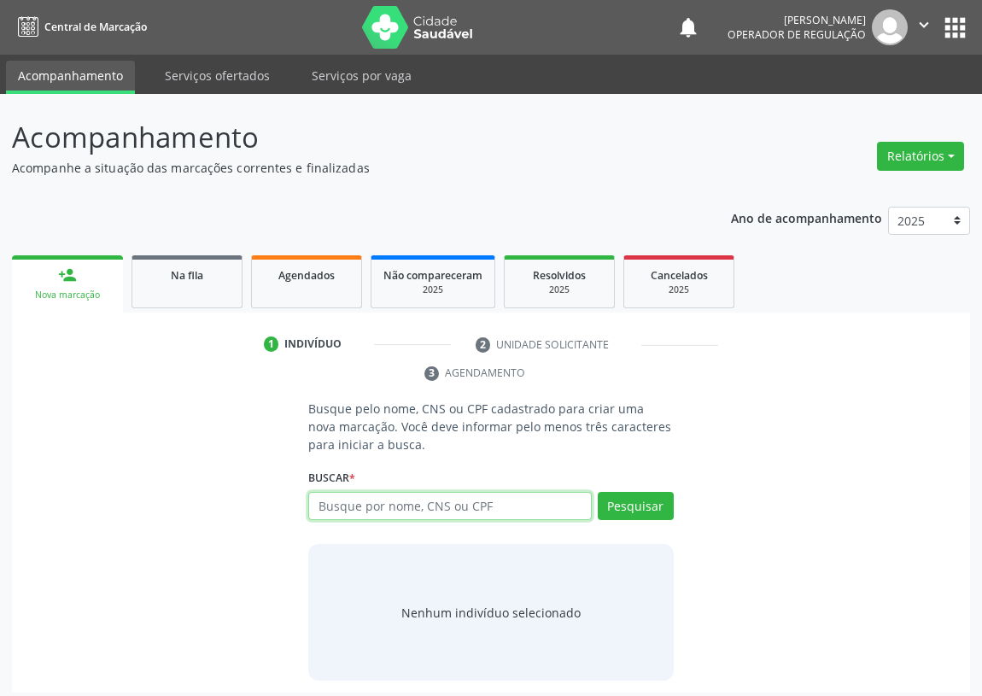
click at [328, 513] on input "text" at bounding box center [450, 506] width 284 height 29
click at [346, 499] on input "text" at bounding box center [450, 506] width 284 height 29
type input "702400577060926"
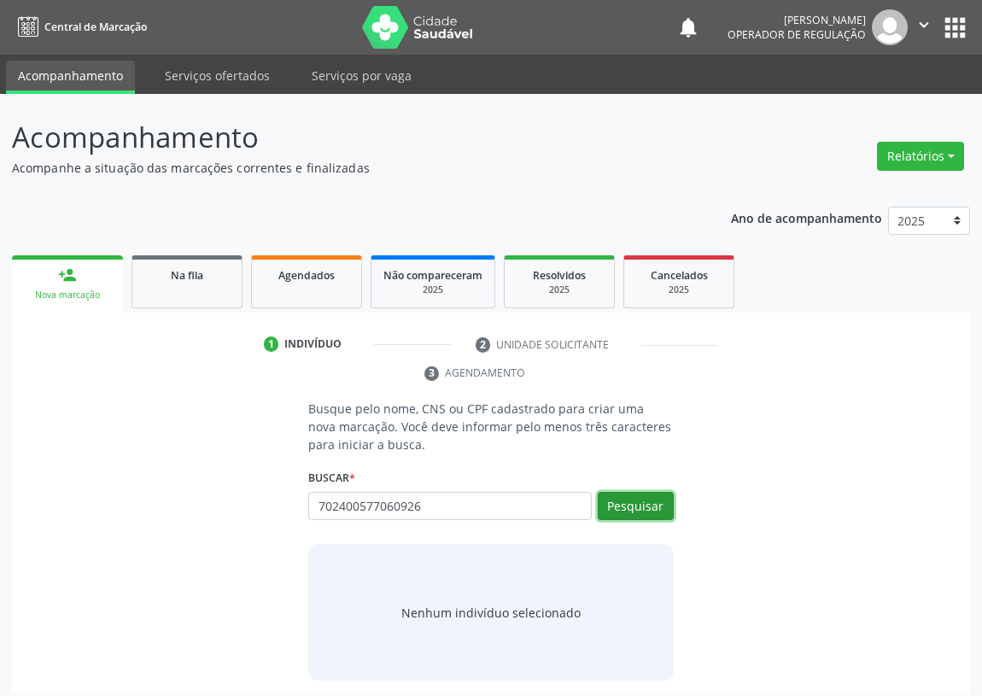
drag, startPoint x: 646, startPoint y: 513, endPoint x: 640, endPoint y: 501, distance: 12.6
click at [644, 510] on button "Pesquisar" at bounding box center [636, 506] width 76 height 29
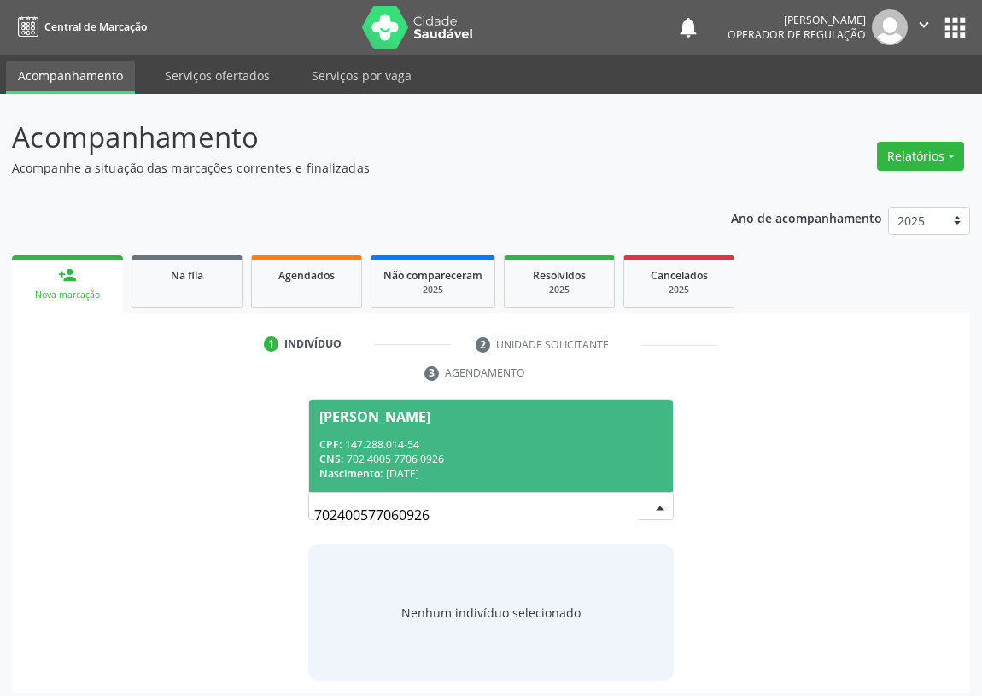
click at [363, 426] on span "Micaele da Silva CPF: 147.288.014-54 CNS: 702 4005 7706 0926 Nascimento: 11/07/…" at bounding box center [491, 445] width 364 height 91
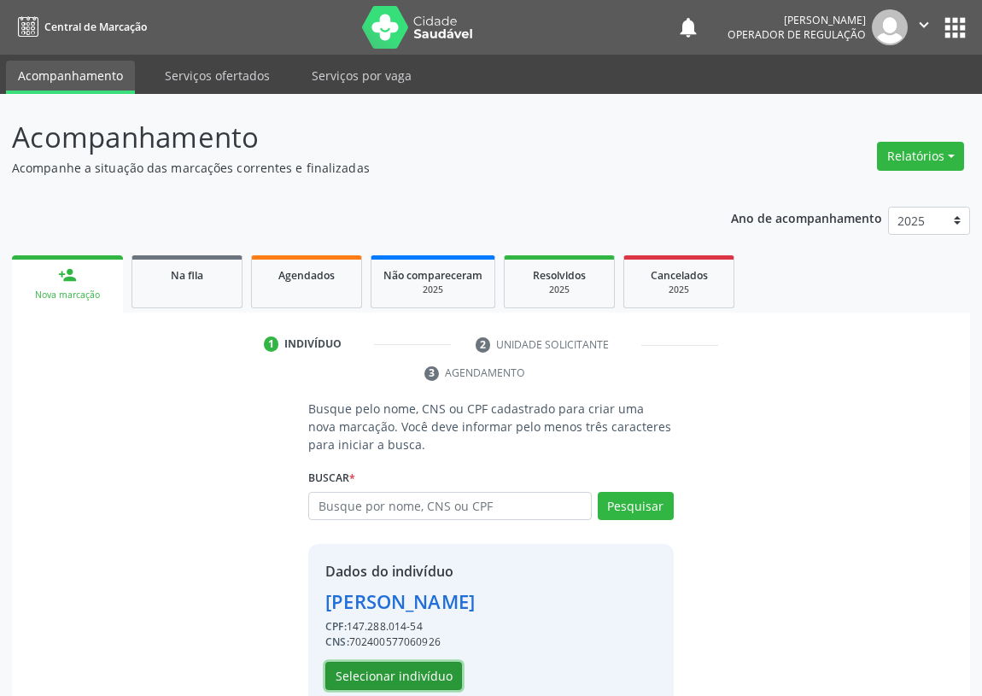
click at [368, 677] on button "Selecionar indivíduo" at bounding box center [393, 676] width 137 height 29
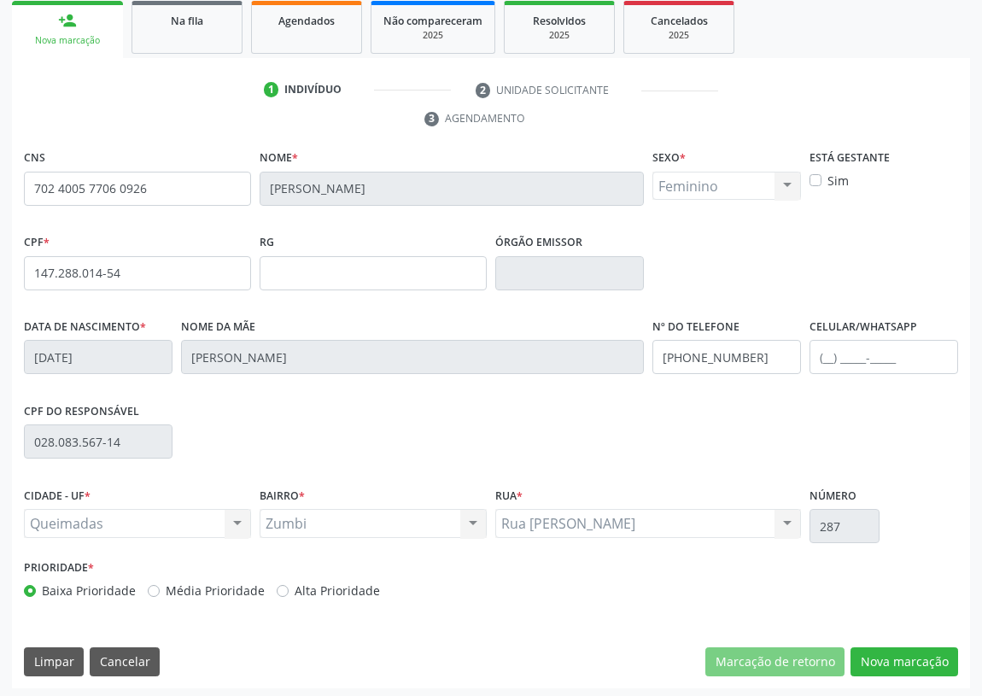
scroll to position [256, 0]
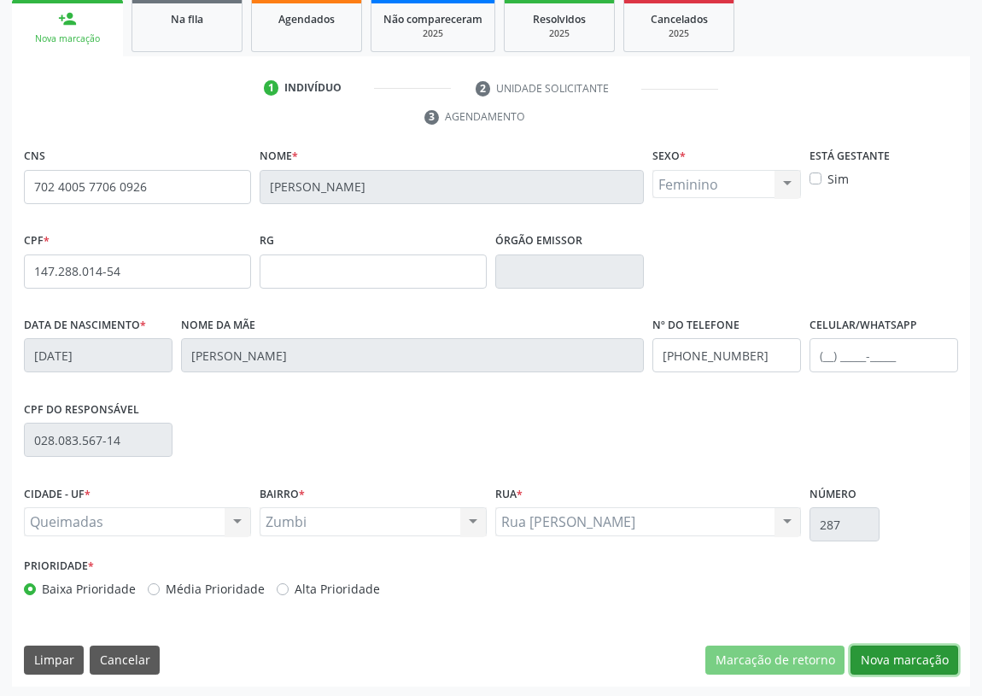
drag, startPoint x: 914, startPoint y: 659, endPoint x: 284, endPoint y: 400, distance: 681.5
click at [907, 658] on button "Nova marcação" at bounding box center [905, 660] width 108 height 29
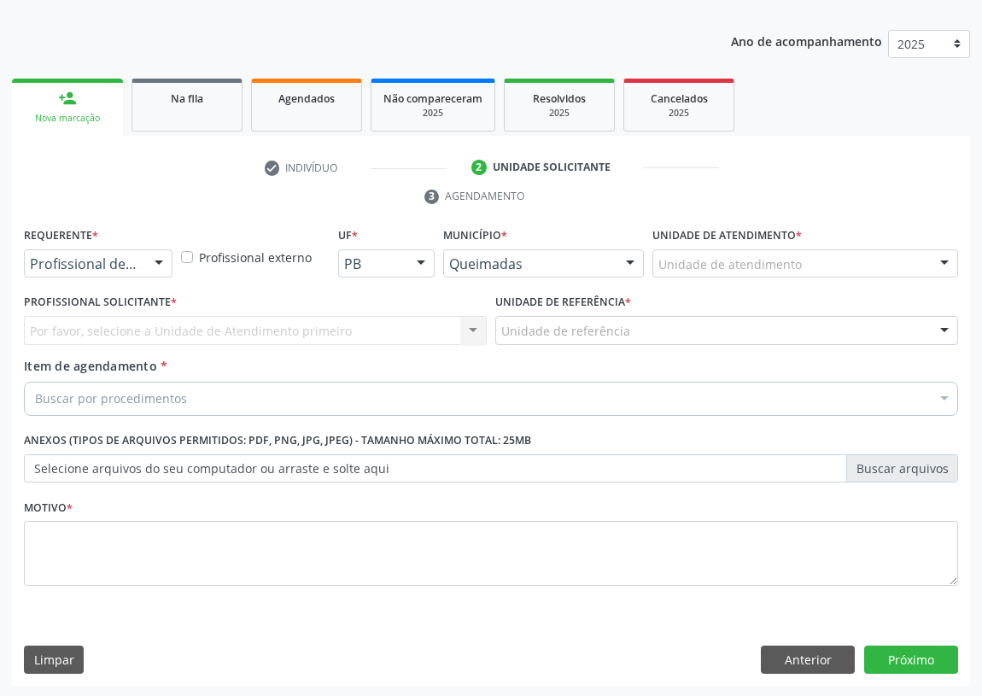
click at [162, 261] on div at bounding box center [159, 264] width 26 height 29
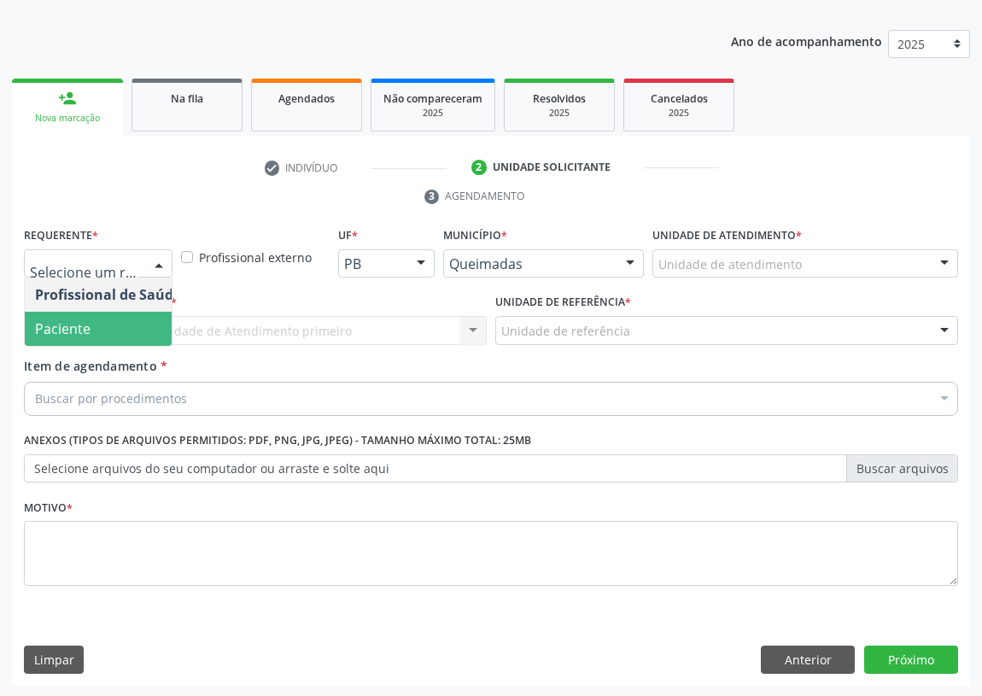
drag, startPoint x: 144, startPoint y: 336, endPoint x: 364, endPoint y: 356, distance: 220.5
click at [152, 332] on span "Paciente" at bounding box center [108, 329] width 167 height 34
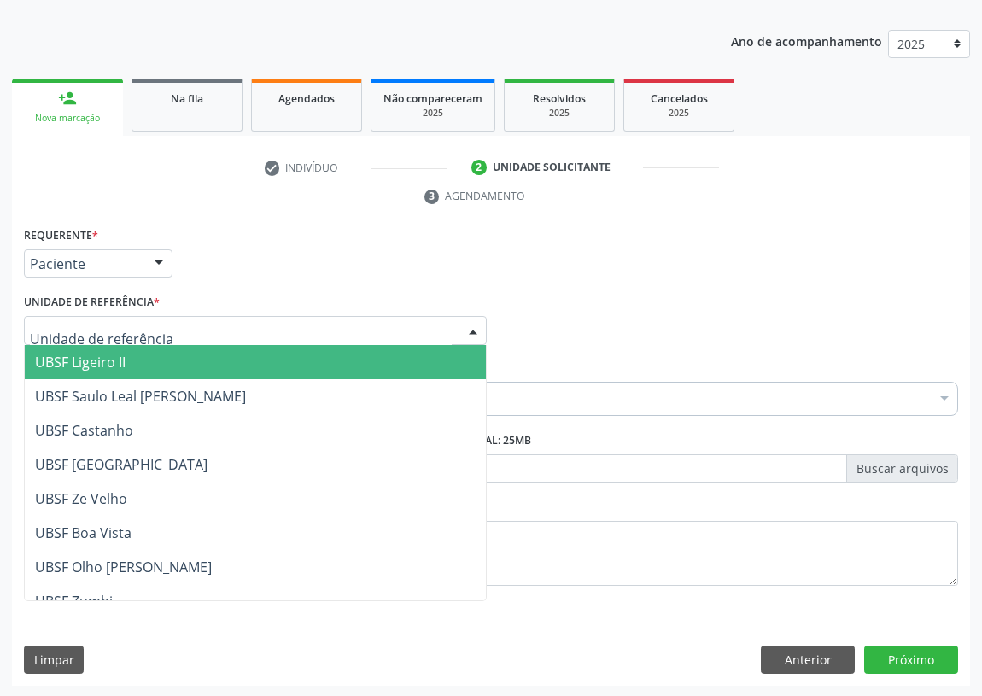
click at [454, 341] on div at bounding box center [255, 330] width 463 height 29
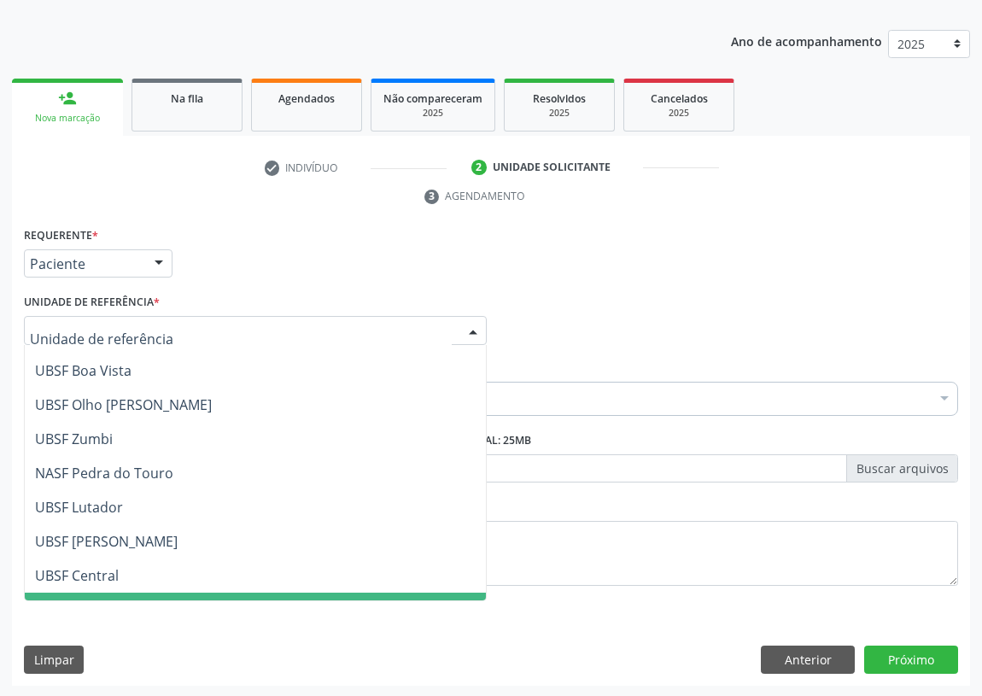
scroll to position [117, 0]
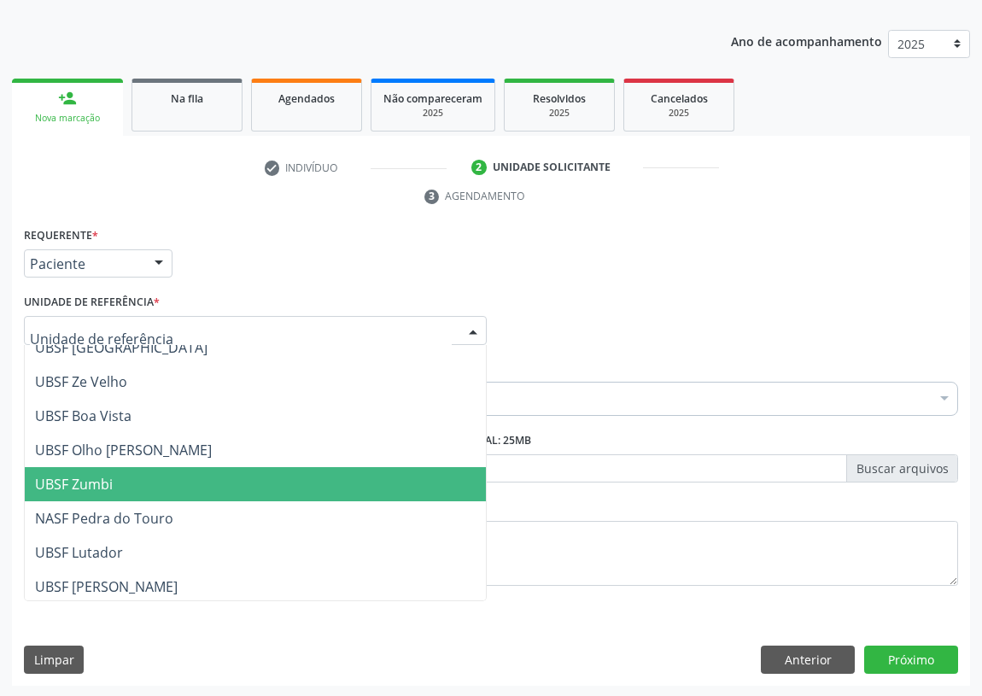
click at [91, 475] on span "UBSF Zumbi" at bounding box center [74, 484] width 78 height 19
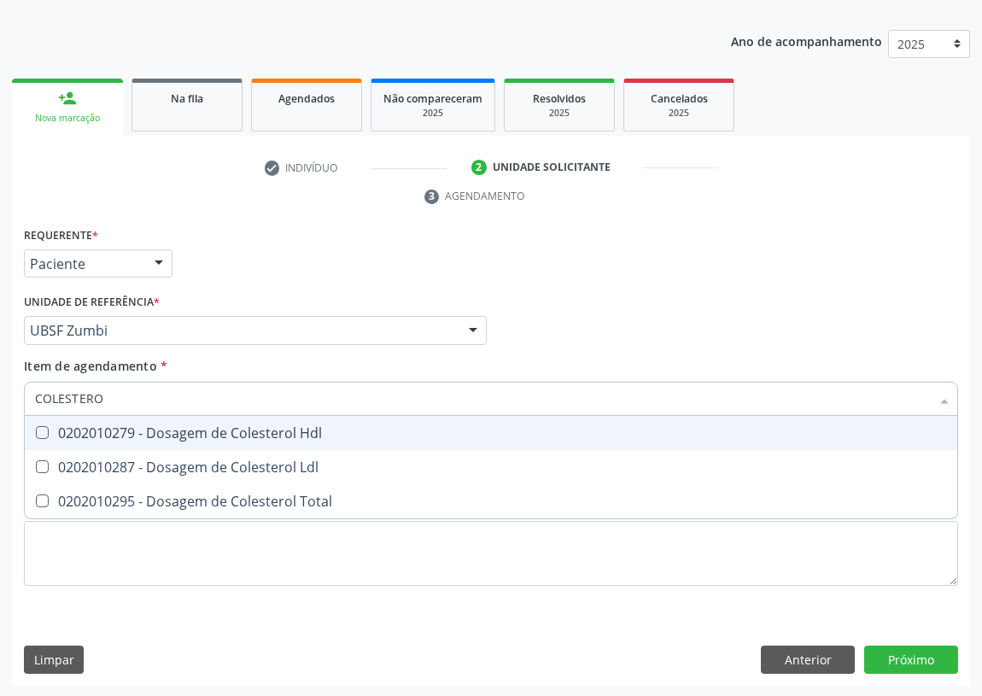
type input "COLESTEROL"
drag, startPoint x: 42, startPoint y: 426, endPoint x: 36, endPoint y: 459, distance: 33.0
click at [40, 443] on span "0202010279 - Dosagem de Colesterol Hdl" at bounding box center [491, 433] width 933 height 34
checkbox Hdl "true"
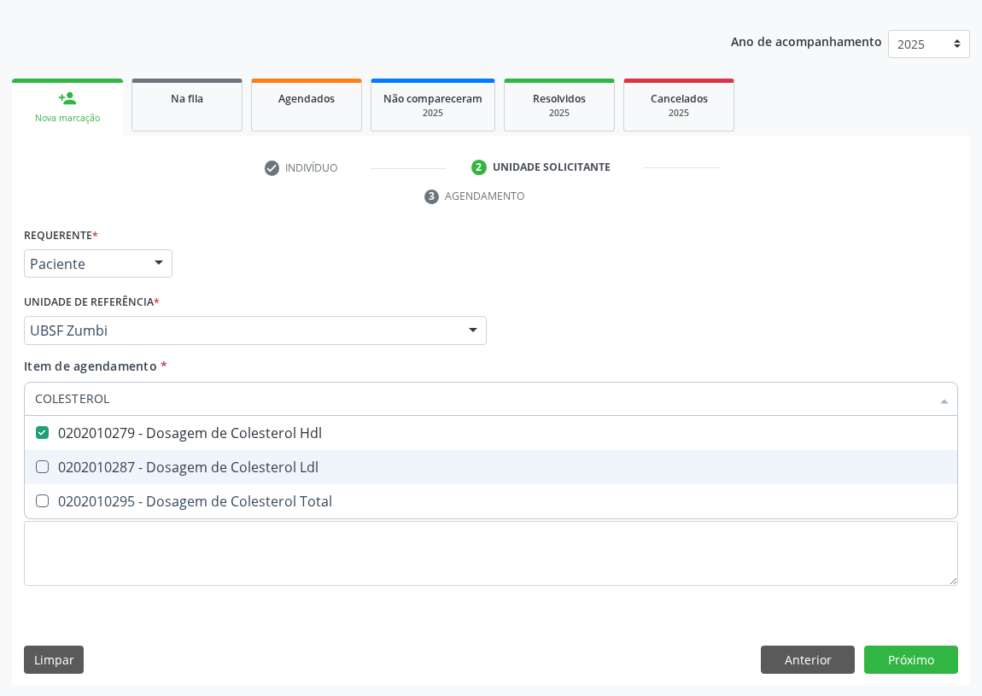
drag, startPoint x: 36, startPoint y: 459, endPoint x: 71, endPoint y: 448, distance: 36.7
click at [56, 456] on span "0202010287 - Dosagem de Colesterol Ldl" at bounding box center [491, 467] width 933 height 34
checkbox Ldl "true"
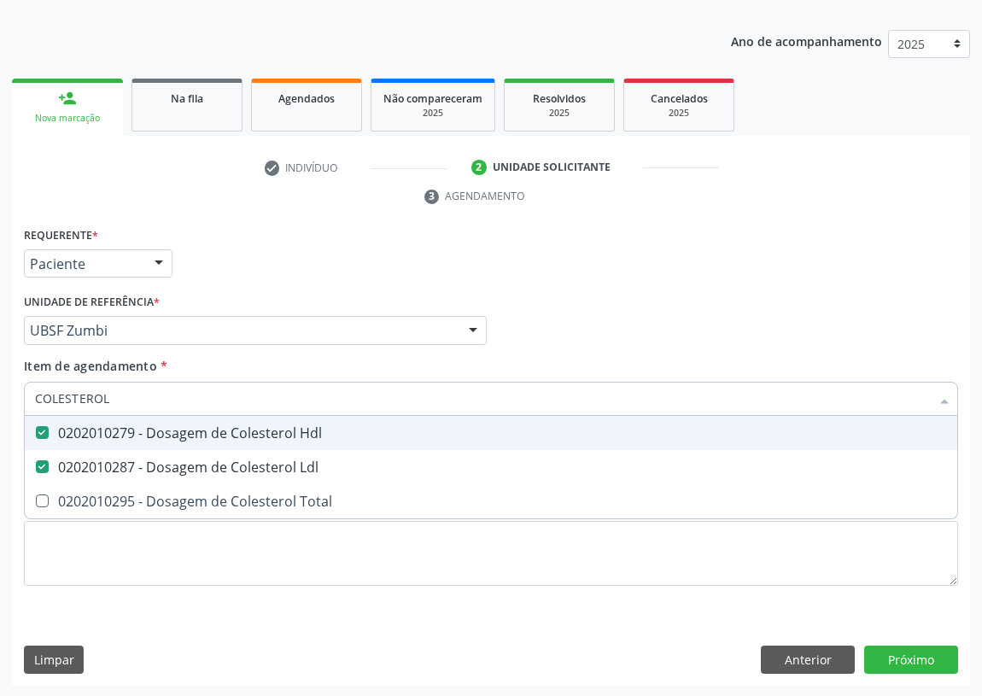
drag, startPoint x: 42, startPoint y: 402, endPoint x: 3, endPoint y: 342, distance: 71.6
click at [0, 369] on div "Acompanhamento Acompanhe a situação das marcações correntes e finalizadas Relat…" at bounding box center [491, 307] width 982 height 781
type input "C"
checkbox Hdl "false"
checkbox Ldl "false"
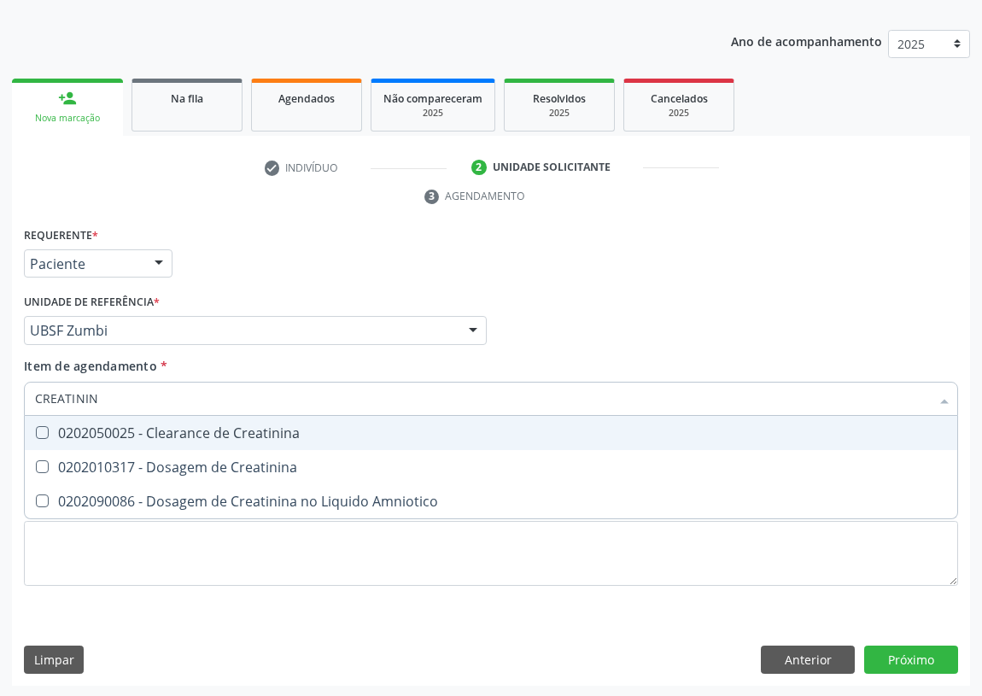
type input "CREATININA"
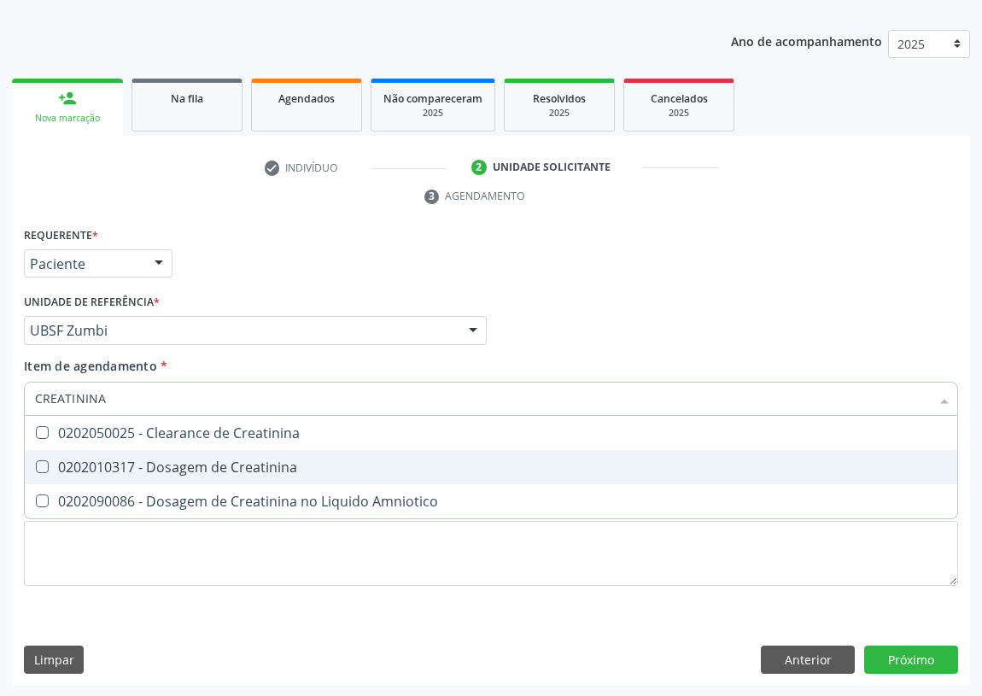
drag, startPoint x: 45, startPoint y: 467, endPoint x: 56, endPoint y: 414, distance: 54.1
click at [43, 452] on span "0202010317 - Dosagem de Creatinina" at bounding box center [491, 467] width 933 height 34
checkbox Creatinina "true"
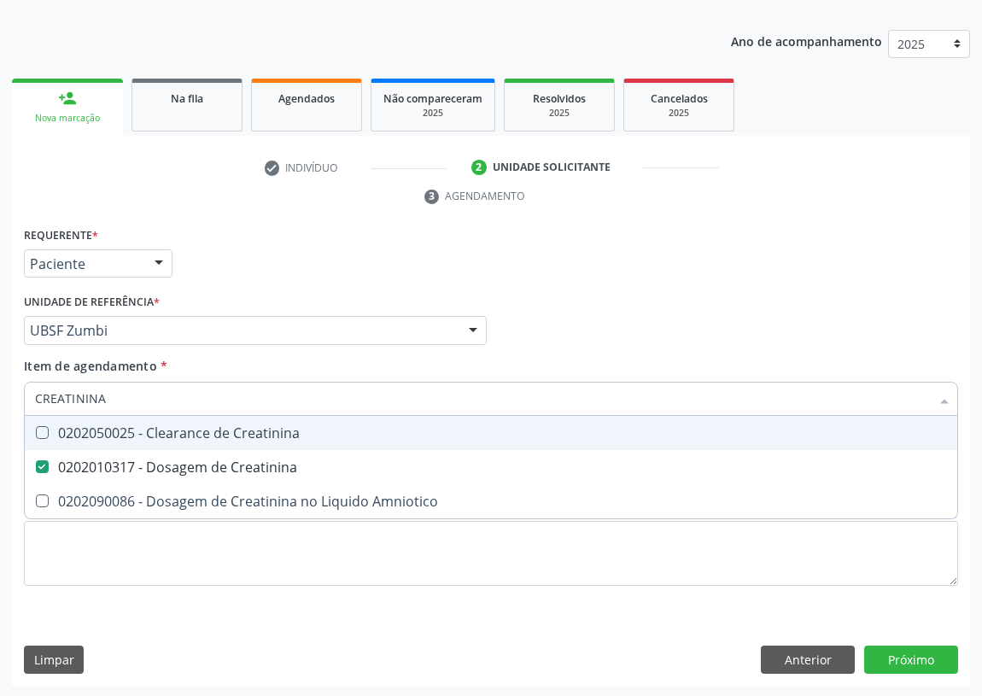
drag, startPoint x: 108, startPoint y: 397, endPoint x: 0, endPoint y: 390, distance: 107.9
click at [0, 390] on div "Acompanhamento Acompanhe a situação das marcações correntes e finalizadas Relat…" at bounding box center [491, 307] width 982 height 781
type input "PO"
checkbox Creatinina "false"
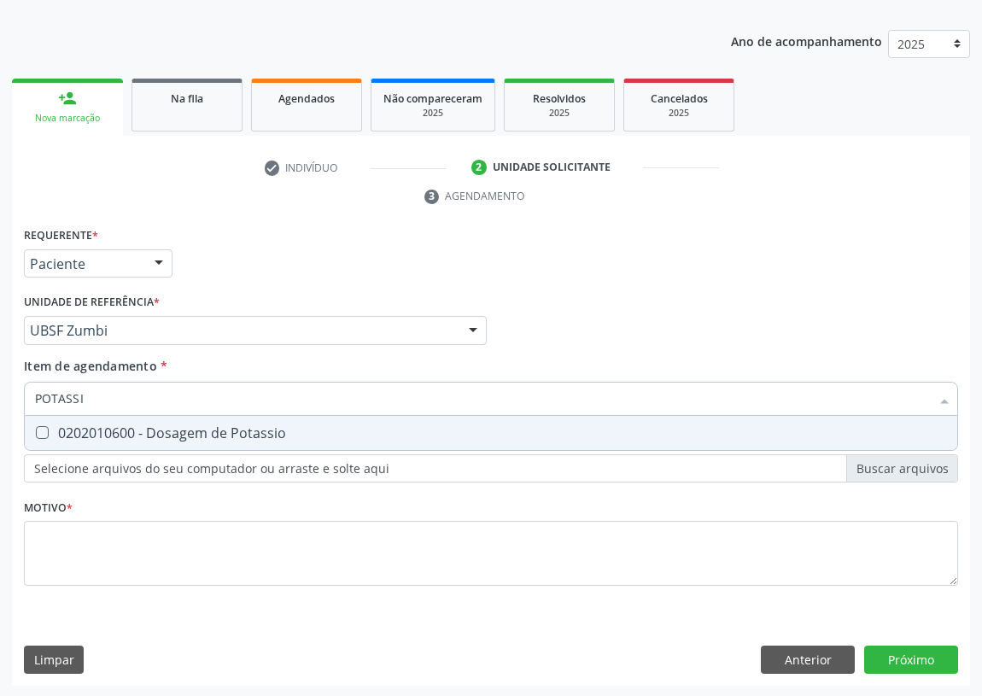
type input "POTASSIO"
drag, startPoint x: 44, startPoint y: 426, endPoint x: 141, endPoint y: 418, distance: 97.8
click at [44, 424] on span "0202010600 - Dosagem de Potassio" at bounding box center [491, 433] width 933 height 34
checkbox Potassio "true"
drag, startPoint x: 126, startPoint y: 390, endPoint x: 0, endPoint y: 389, distance: 125.6
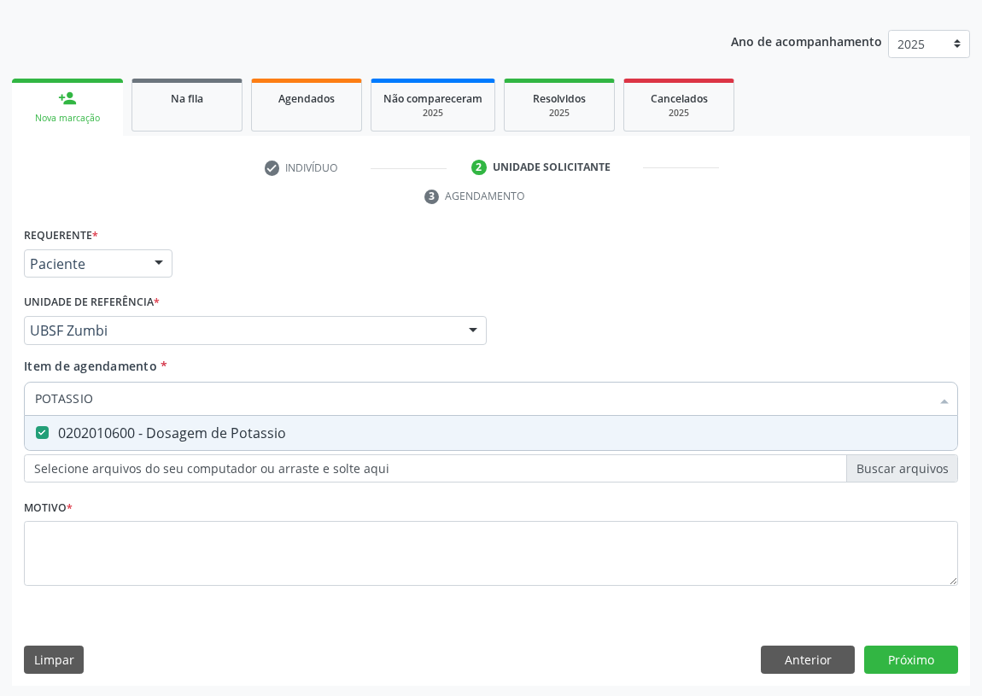
click at [0, 395] on div "Acompanhamento Acompanhe a situação das marcações correntes e finalizadas Relat…" at bounding box center [491, 307] width 982 height 781
type input "TR"
checkbox Potassio "false"
type input "TRIGLI"
drag, startPoint x: 42, startPoint y: 430, endPoint x: 50, endPoint y: 404, distance: 26.8
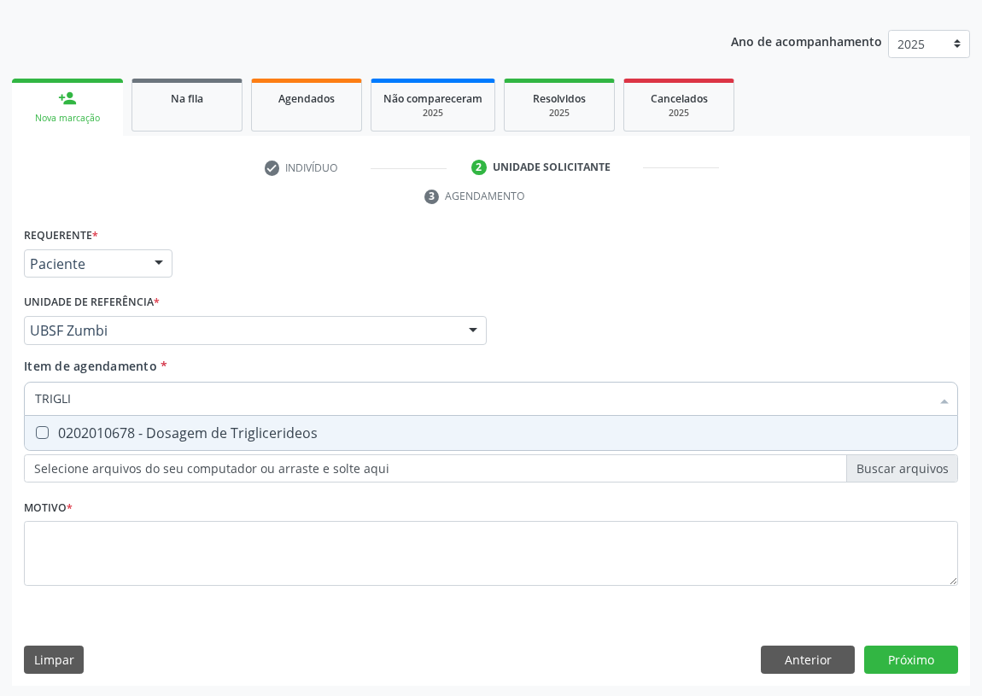
click at [42, 426] on Triglicerideos at bounding box center [42, 432] width 13 height 13
click at [36, 427] on Triglicerideos "checkbox" at bounding box center [30, 432] width 11 height 11
checkbox Triglicerideos "true"
drag, startPoint x: 98, startPoint y: 391, endPoint x: 0, endPoint y: 393, distance: 98.3
click at [0, 393] on div "Acompanhamento Acompanhe a situação das marcações correntes e finalizadas Relat…" at bounding box center [491, 307] width 982 height 781
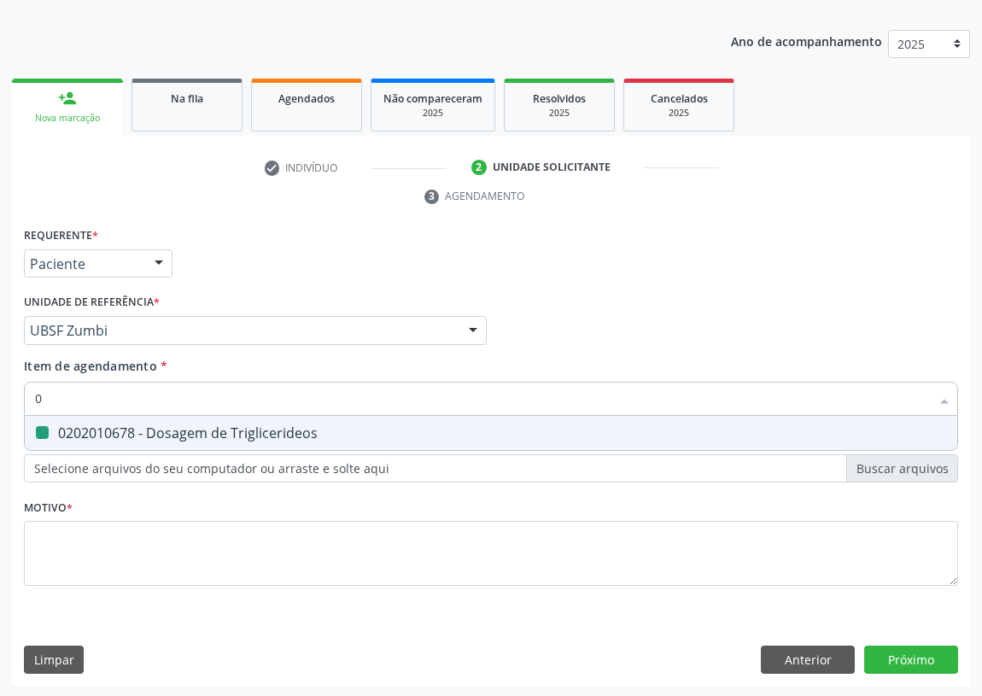
type input "02"
checkbox Triglicerideos "false"
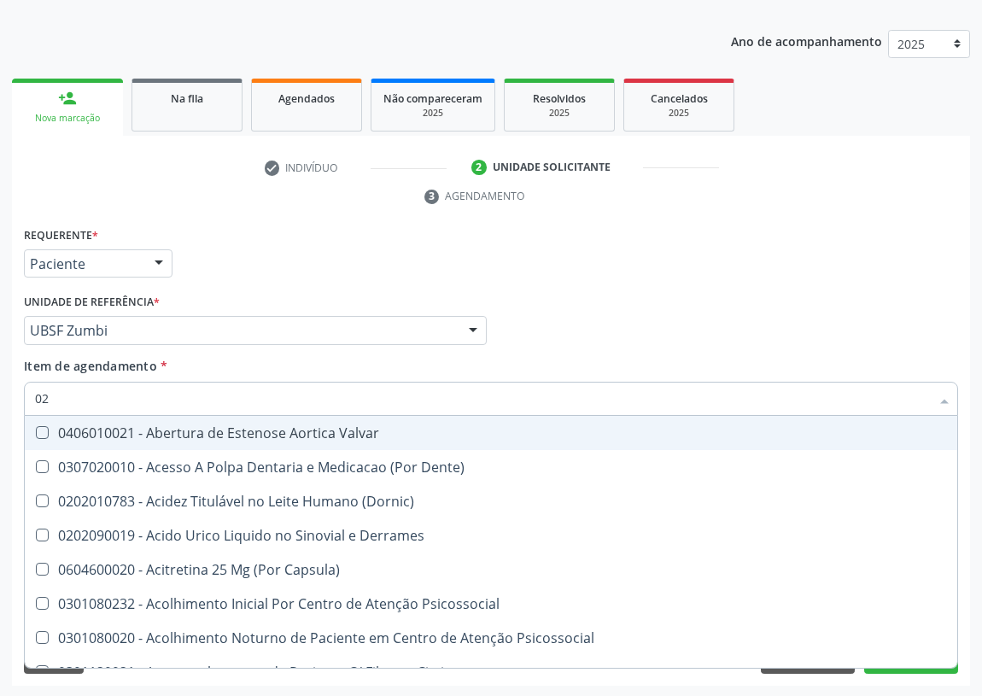
type input "020"
checkbox \(Pos-Pasteurização\) "true"
checkbox Debridamento "true"
checkbox Dacriocistografia "true"
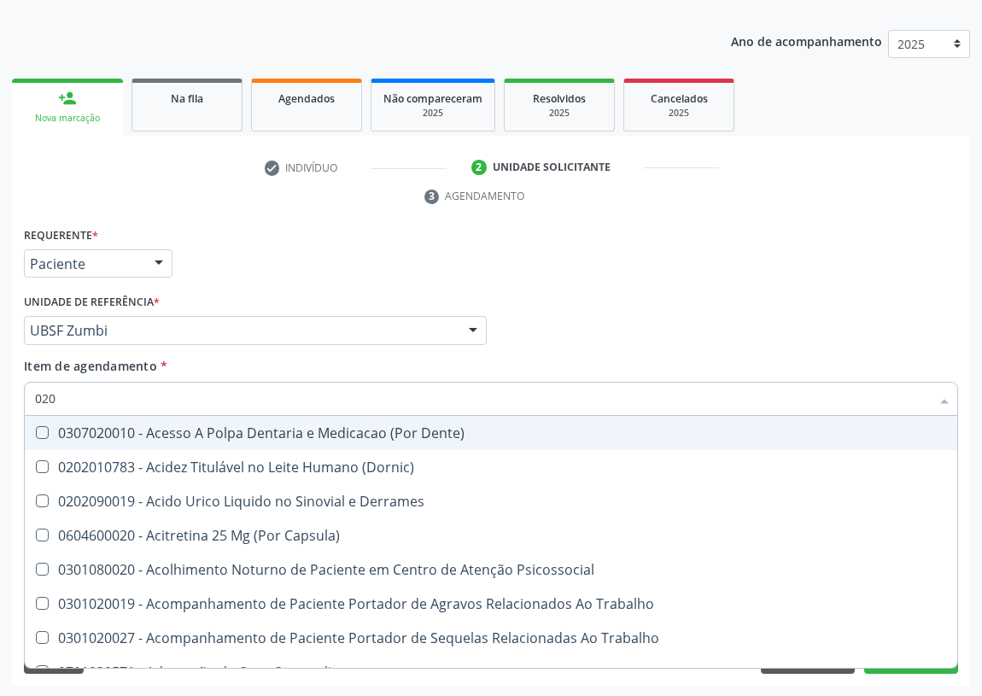
type input "0202"
checkbox Ocular "true"
checkbox Aberto\) "true"
checkbox Gastro-Esofagico "true"
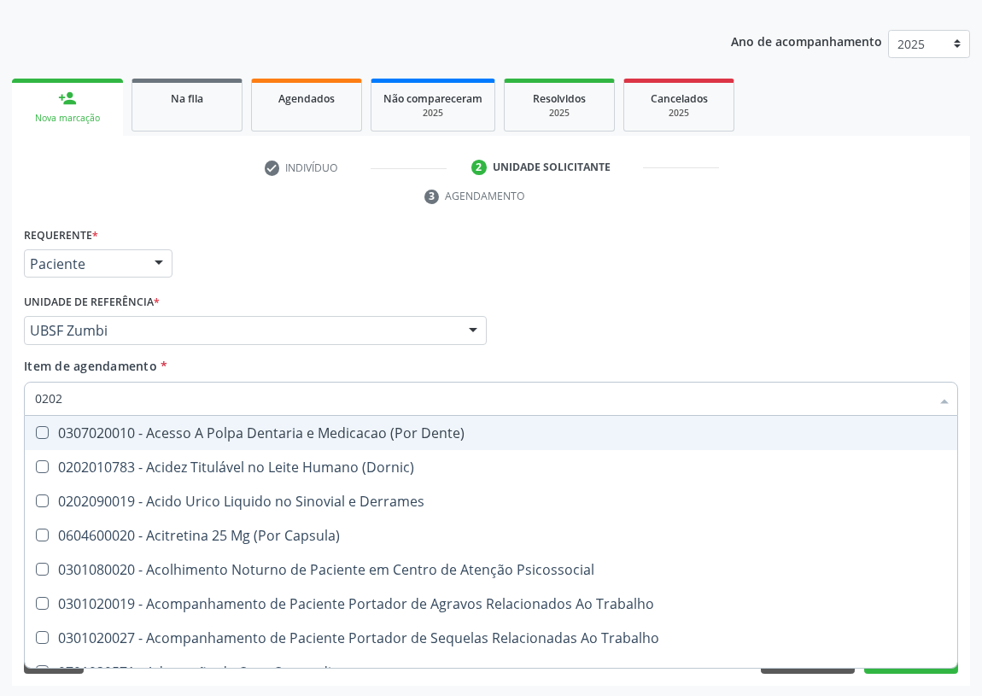
checkbox Projecoes\) "true"
checkbox Hdl "false"
checkbox Ldl "false"
checkbox Creatinina "false"
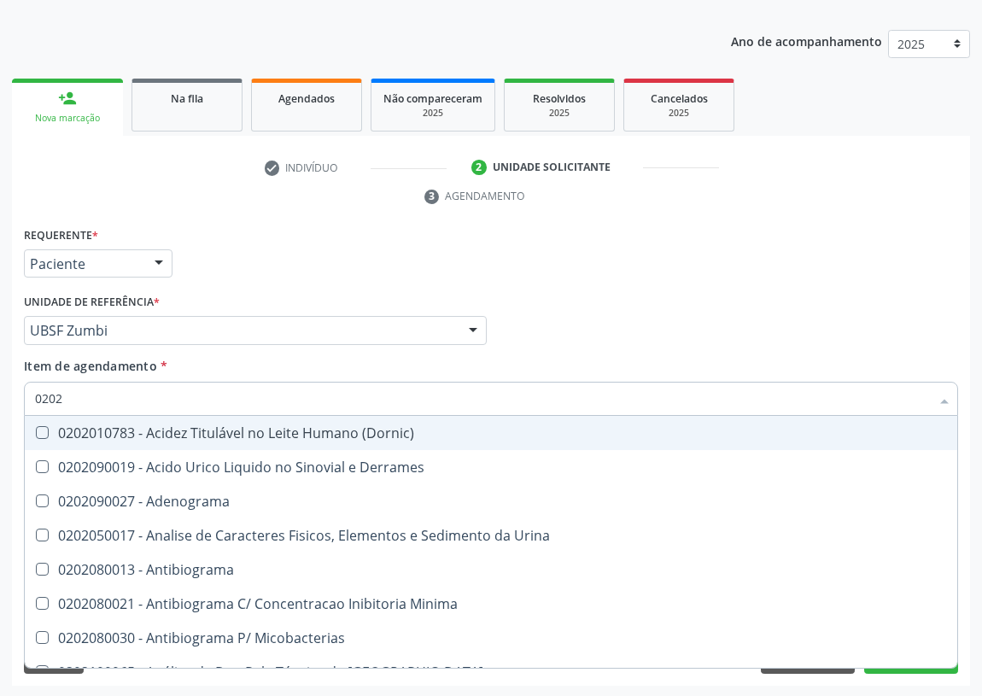
type input "02020"
checkbox Barbituratos "true"
checkbox Benzodiazepinicos "true"
checkbox Calcitonina "true"
checkbox Hdl "false"
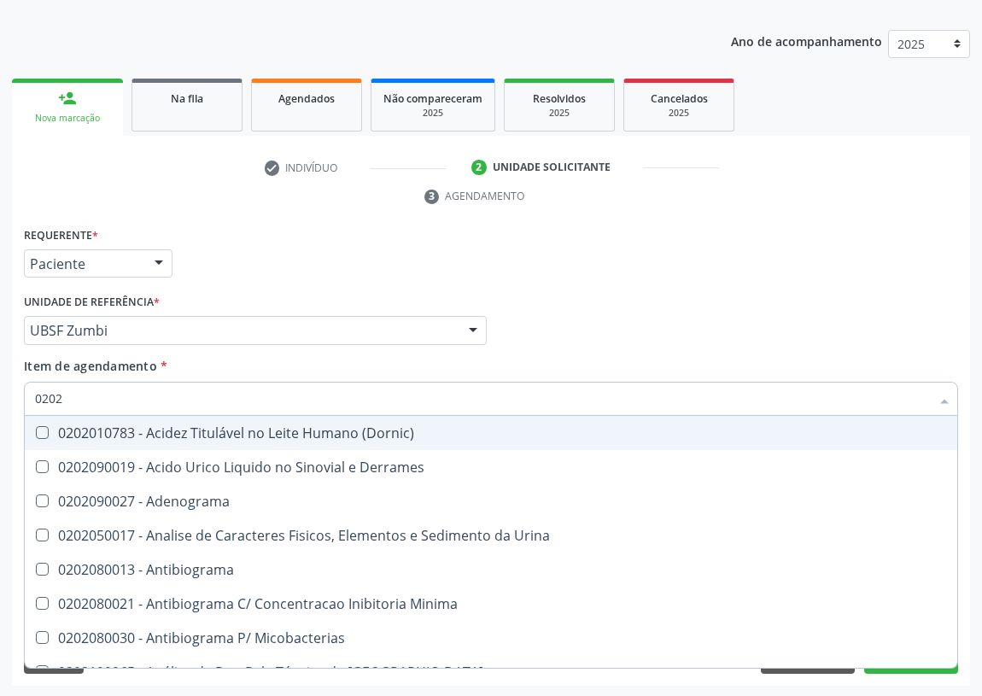
checkbox Ldl "false"
checkbox Creatinina "false"
checkbox \(Igm\) "true"
checkbox Potassio "false"
checkbox Horas\) "true"
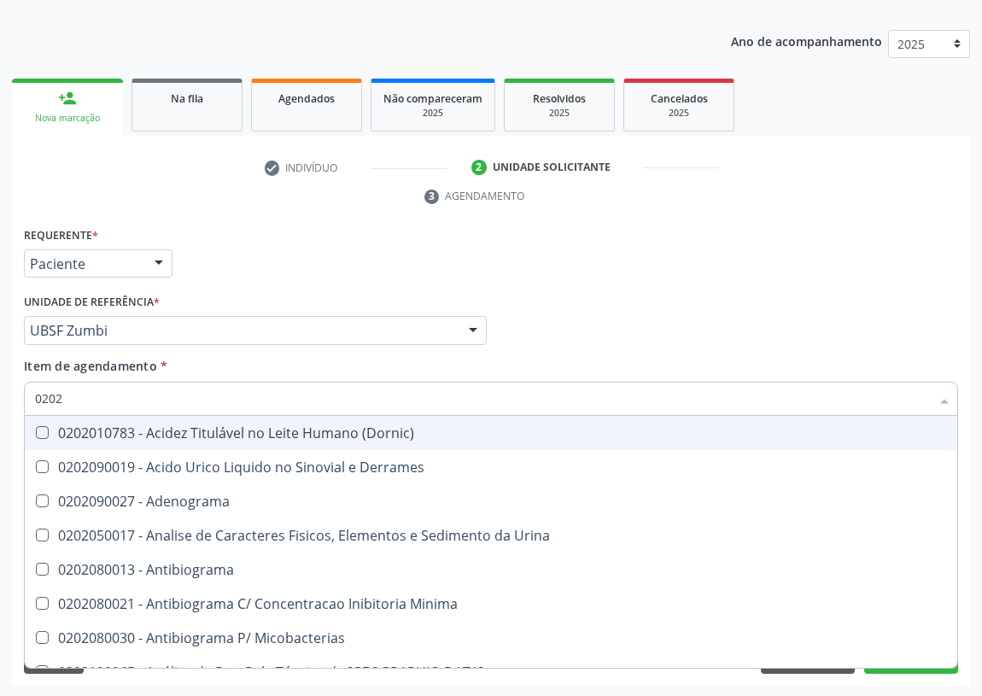
checkbox Triglicerideos "false"
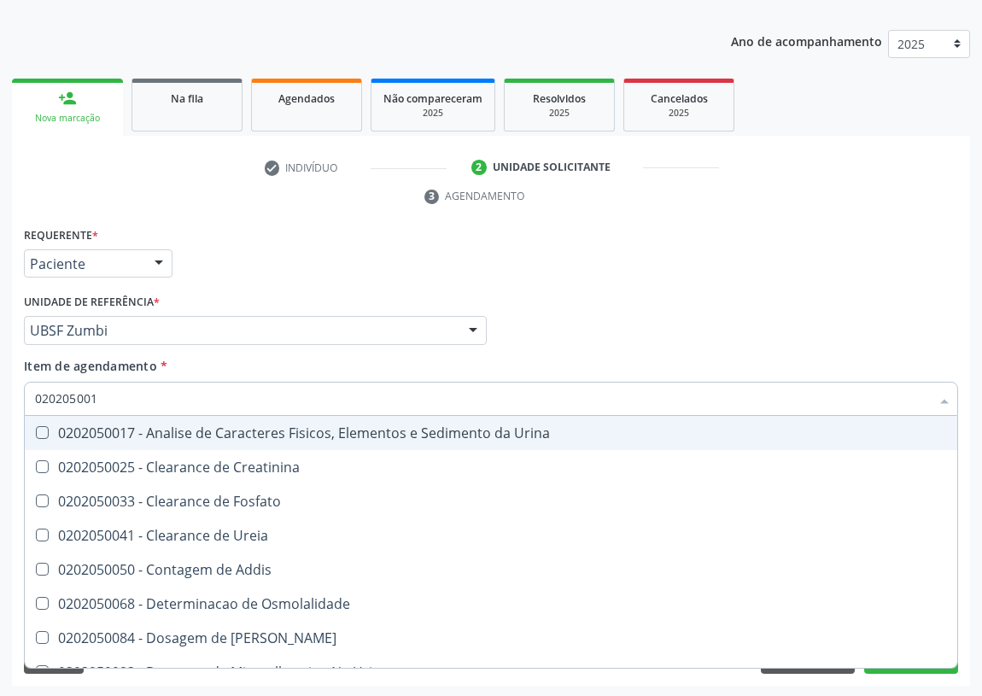
type input "0202050017"
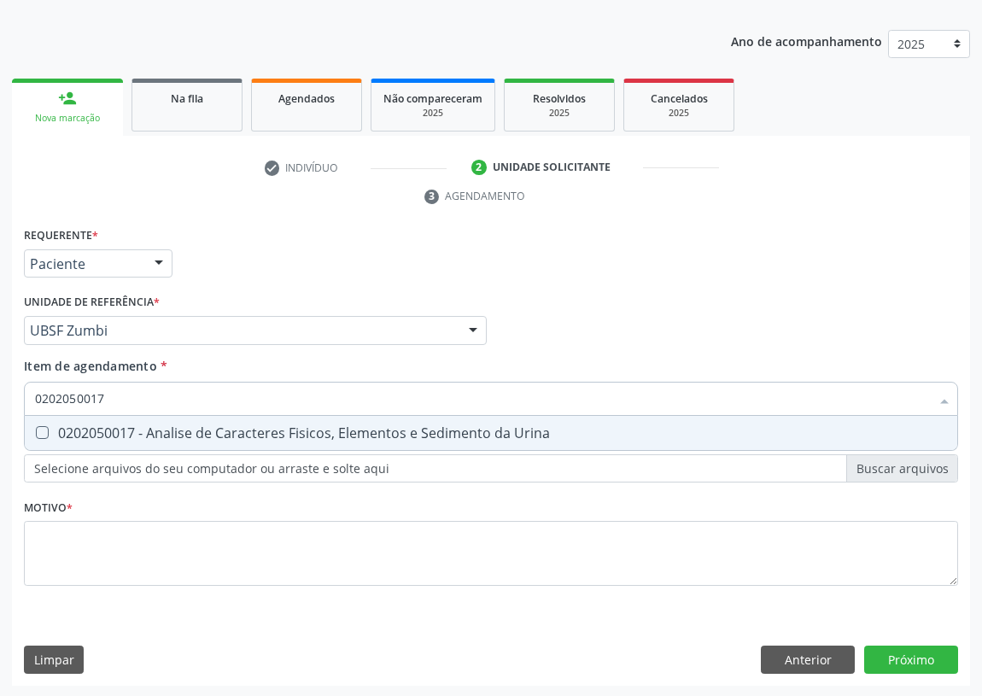
drag, startPoint x: 45, startPoint y: 430, endPoint x: 60, endPoint y: 414, distance: 21.2
click at [44, 429] on Urina at bounding box center [42, 432] width 13 height 13
click at [36, 429] on Urina "checkbox" at bounding box center [30, 432] width 11 height 11
checkbox Urina "true"
drag, startPoint x: 114, startPoint y: 389, endPoint x: 0, endPoint y: 375, distance: 114.4
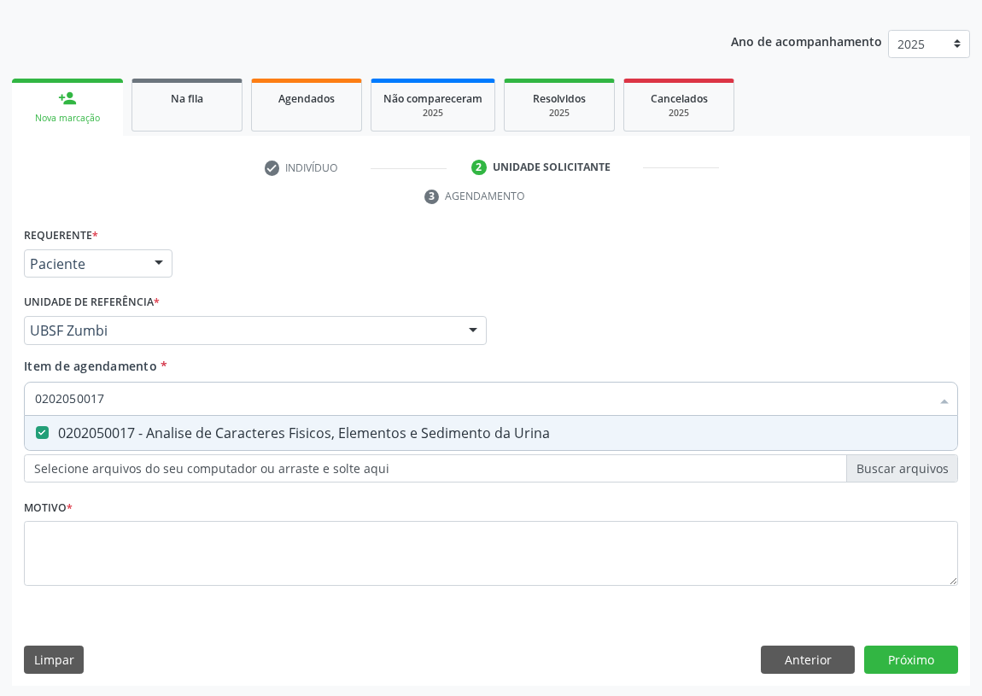
click at [0, 396] on div "Acompanhamento Acompanhe a situação das marcações correntes e finalizadas Relat…" at bounding box center [491, 307] width 982 height 781
type input "G"
checkbox Urina "false"
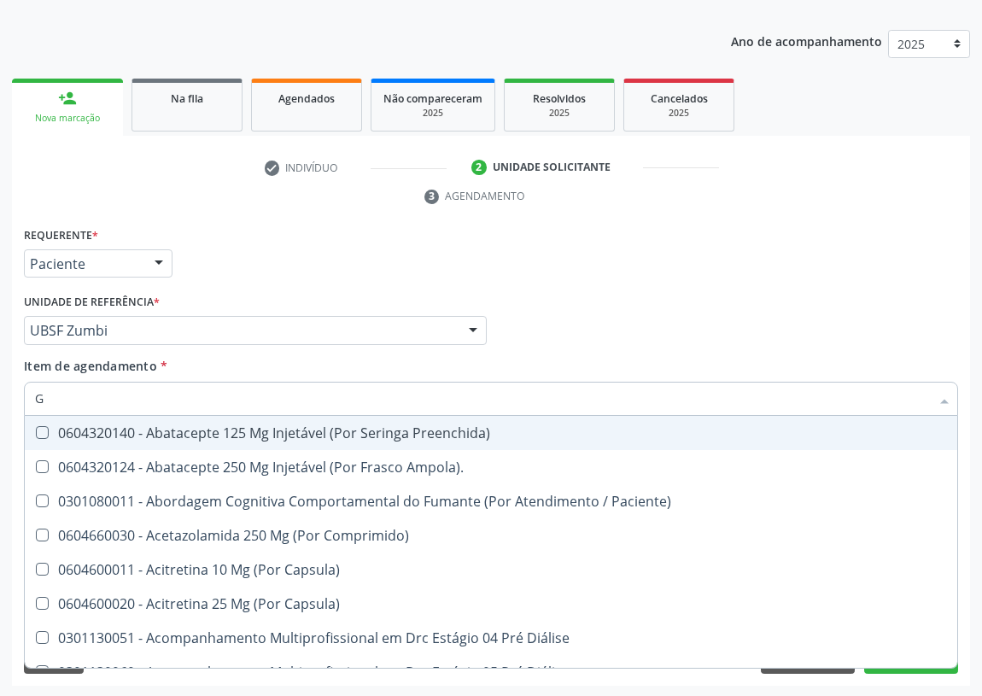
type input "GL"
checkbox Bucomaxilofacial "true"
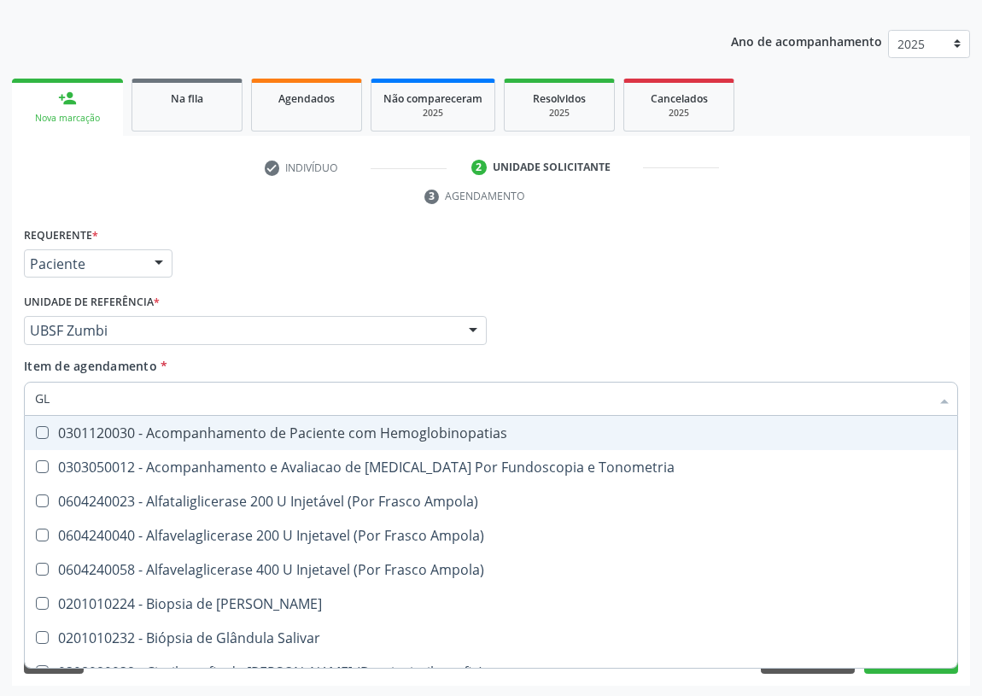
type input "GLI"
checkbox Dosagens\) "true"
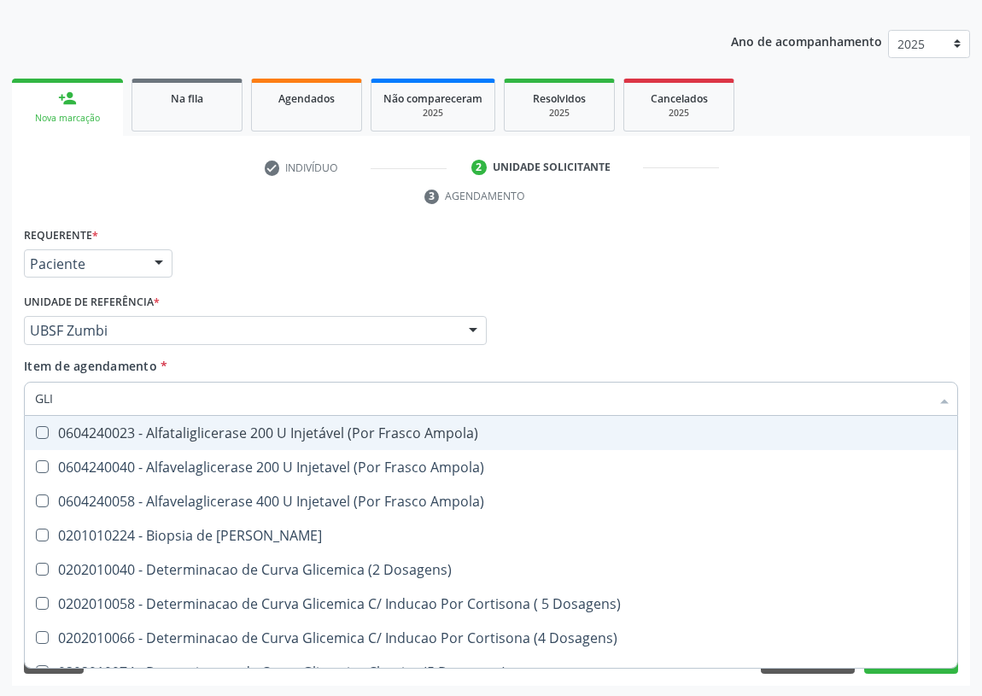
type input "GLIC"
checkbox Glicosilada "true"
checkbox Triglicerideos "false"
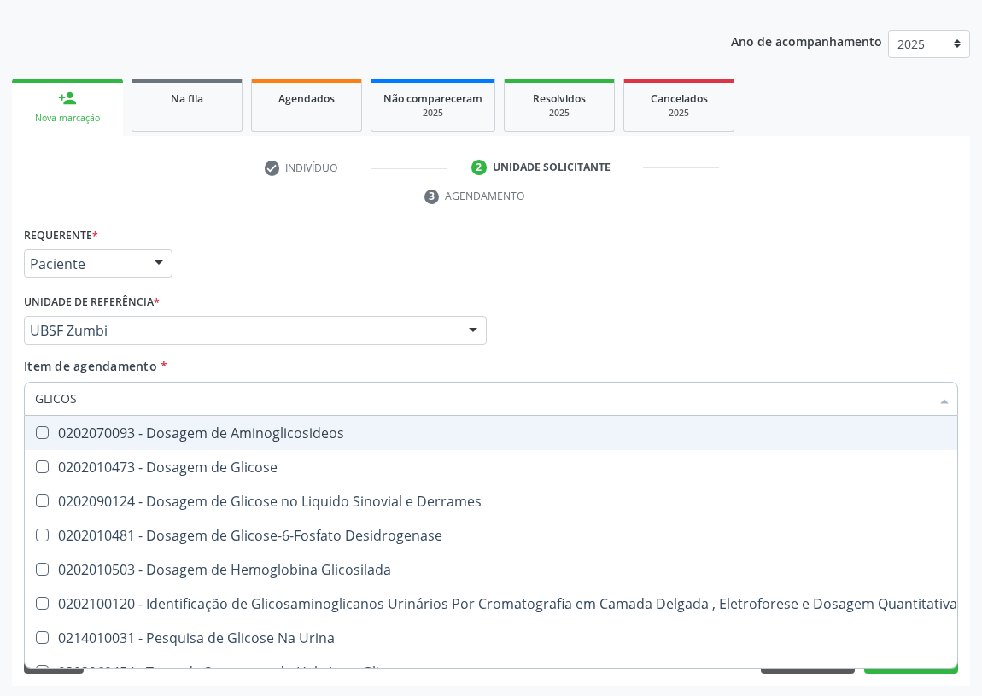
type input "GLICOSE"
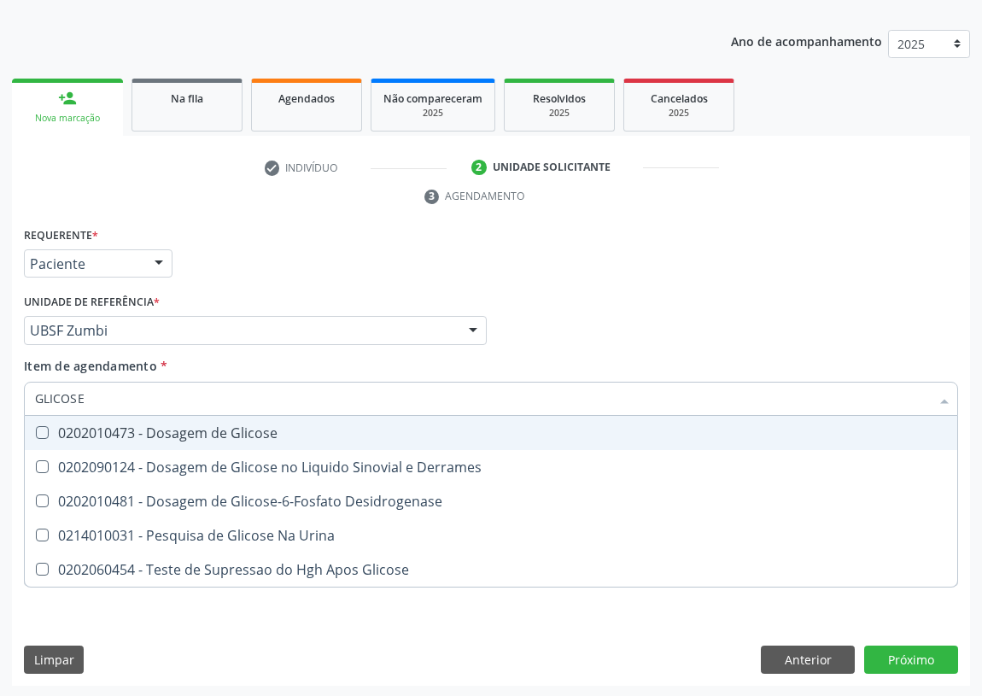
drag, startPoint x: 45, startPoint y: 431, endPoint x: 85, endPoint y: 384, distance: 61.9
click at [48, 426] on div "0202010473 - Dosagem de Glicose" at bounding box center [491, 433] width 912 height 14
checkbox Glicose "true"
drag, startPoint x: 88, startPoint y: 391, endPoint x: 0, endPoint y: 396, distance: 88.1
click at [0, 396] on div "Acompanhamento Acompanhe a situação das marcações correntes e finalizadas Relat…" at bounding box center [491, 307] width 982 height 781
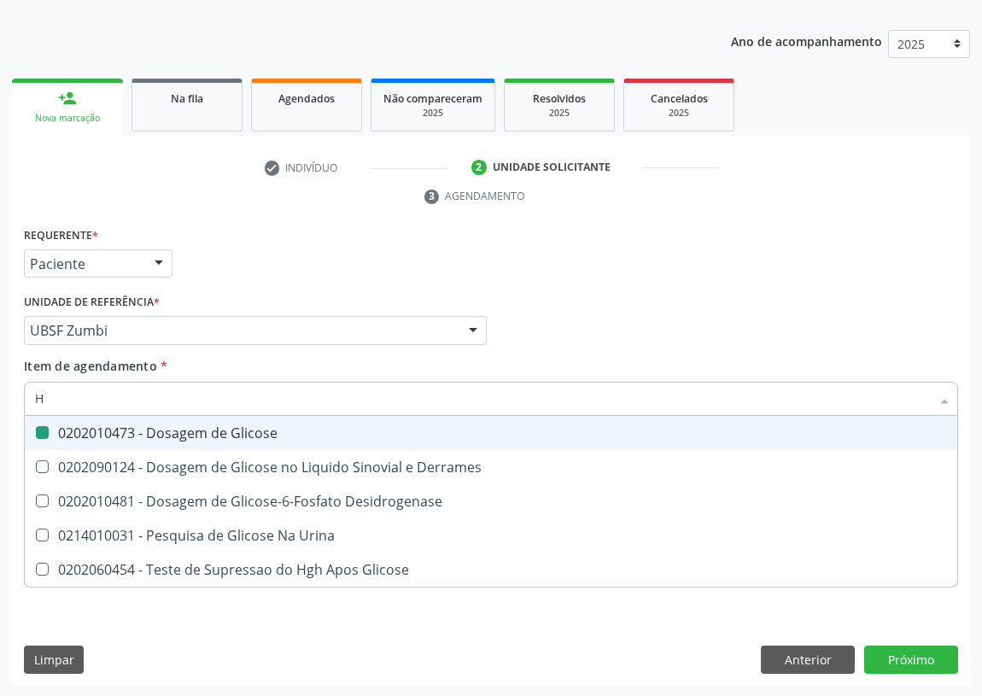
type input "HE"
checkbox Glicose "false"
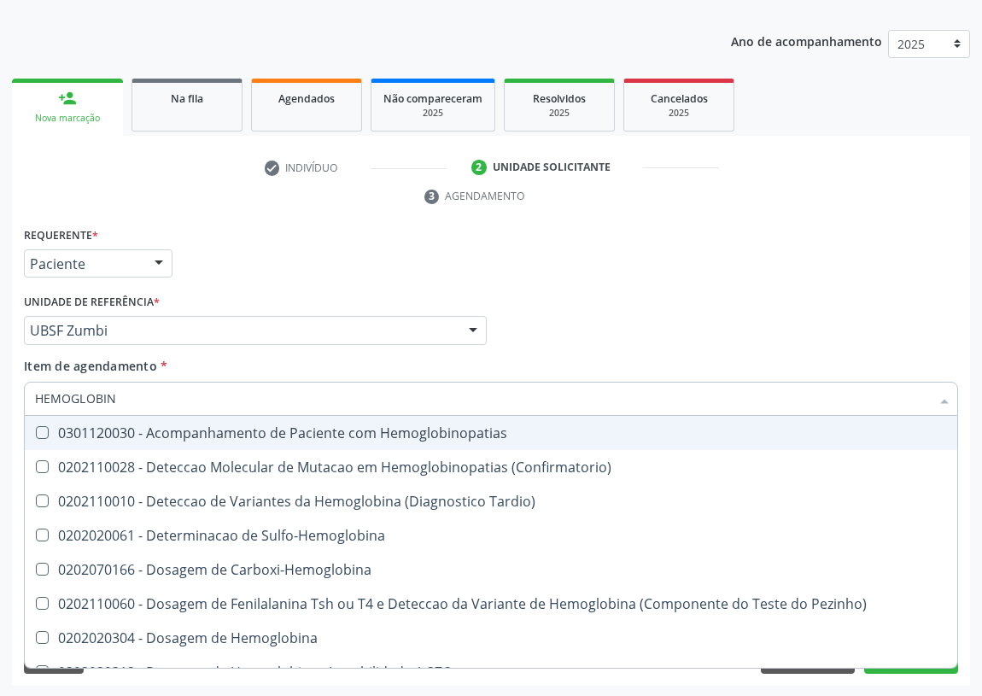
type input "HEMOGLOBINA"
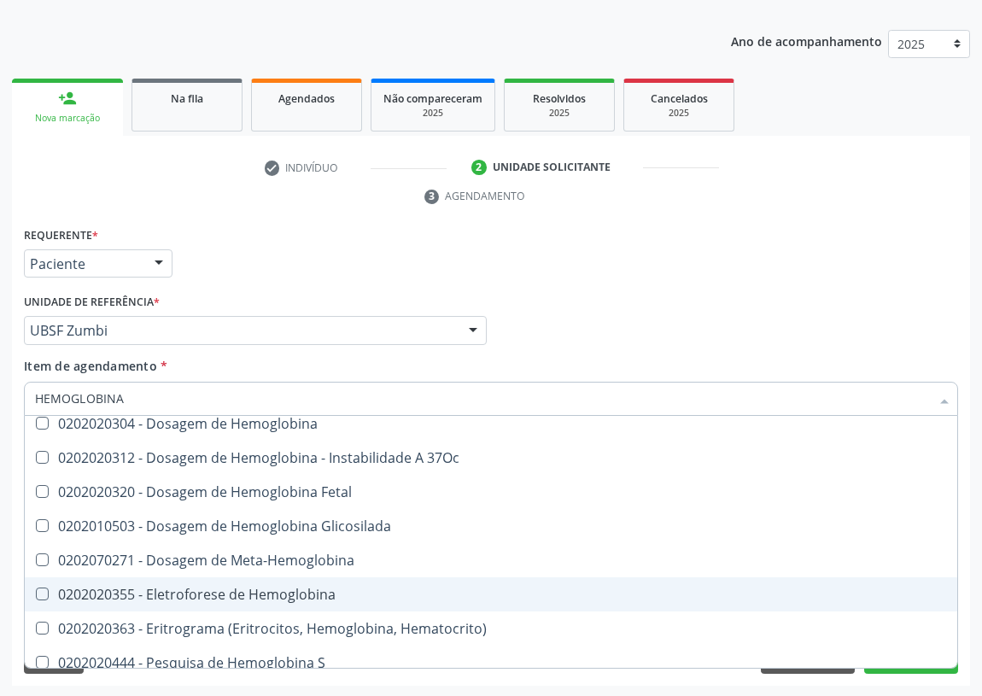
scroll to position [155, 0]
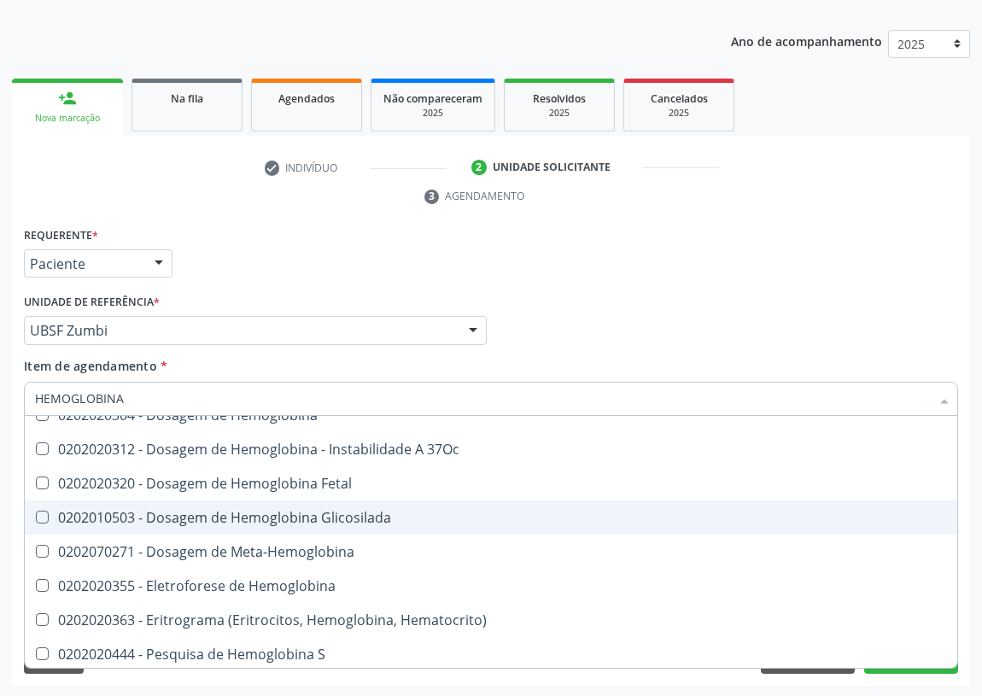
drag, startPoint x: 277, startPoint y: 510, endPoint x: 144, endPoint y: 476, distance: 137.6
click at [273, 511] on div "0202010503 - Dosagem de Hemoglobina Glicosilada" at bounding box center [491, 518] width 912 height 14
checkbox Glicosilada "true"
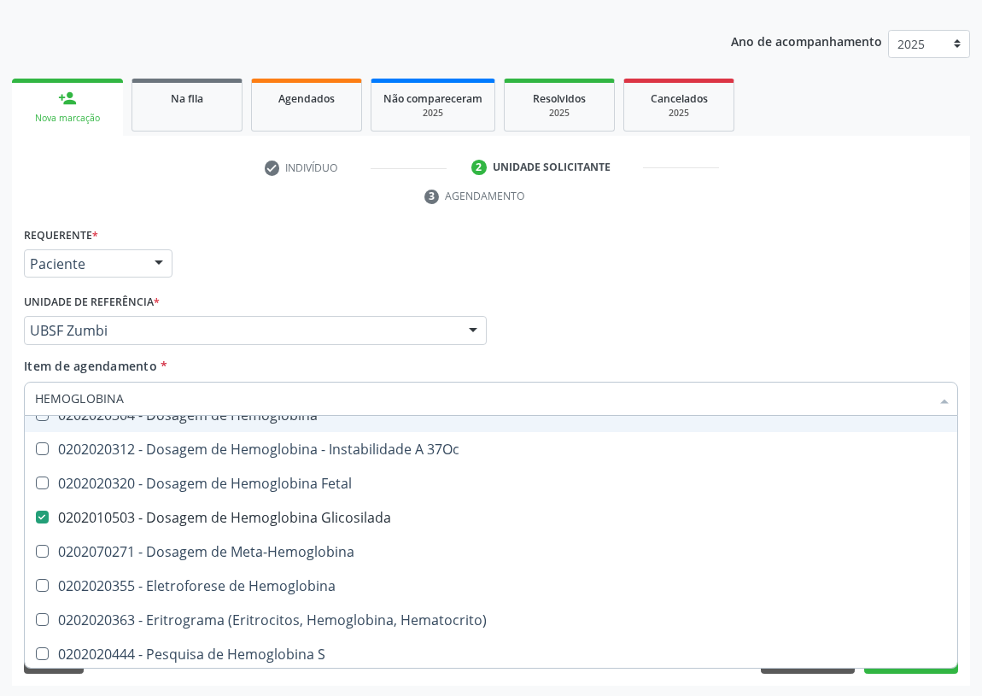
drag, startPoint x: 130, startPoint y: 396, endPoint x: 0, endPoint y: 411, distance: 130.7
click at [0, 411] on div "Acompanhamento Acompanhe a situação das marcações correntes e finalizadas Relat…" at bounding box center [491, 307] width 982 height 781
type input "HE"
checkbox Glicosilada "false"
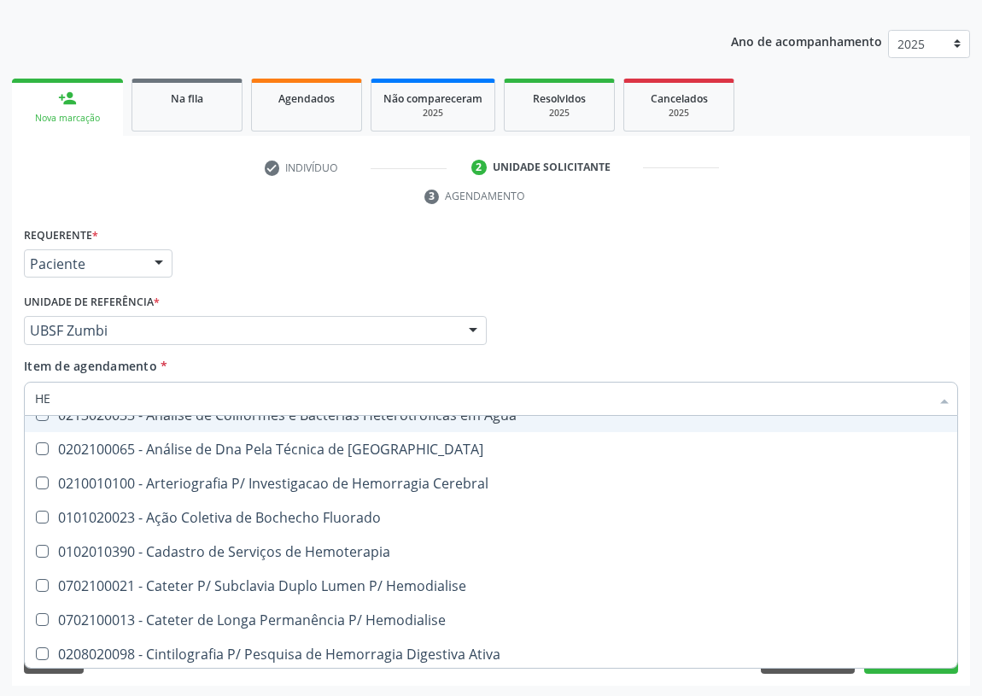
type input "HEM"
checkbox Radiosotopos\) "true"
checkbox Glicosilada "false"
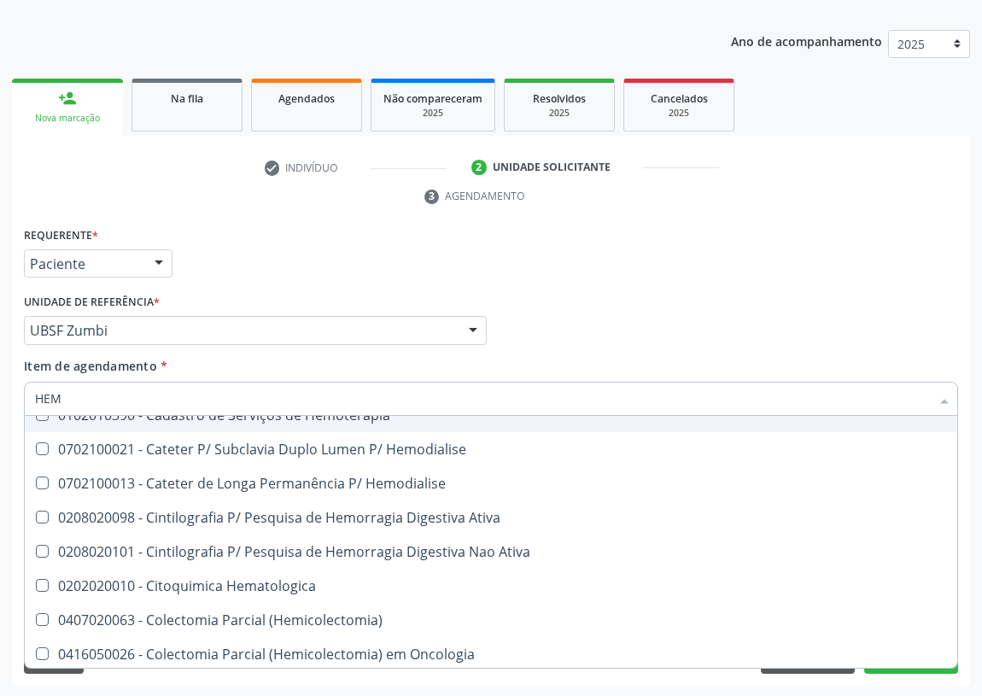
type input "HEMO"
checkbox Fase "true"
checkbox Glicosilada "false"
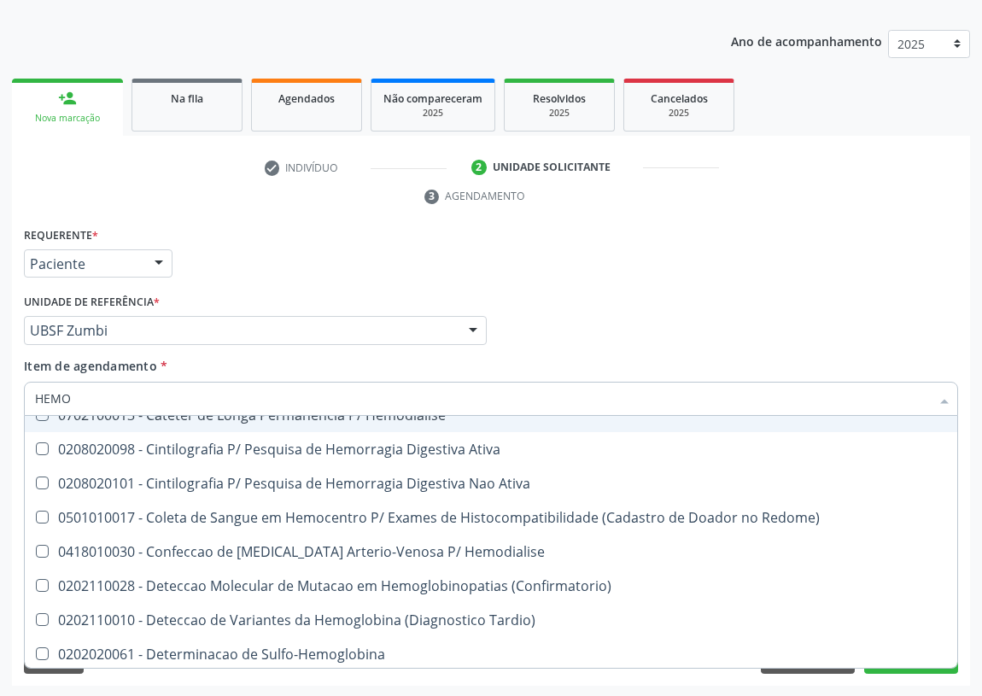
type input "HEMOG"
checkbox \(Confirmatorio\) "true"
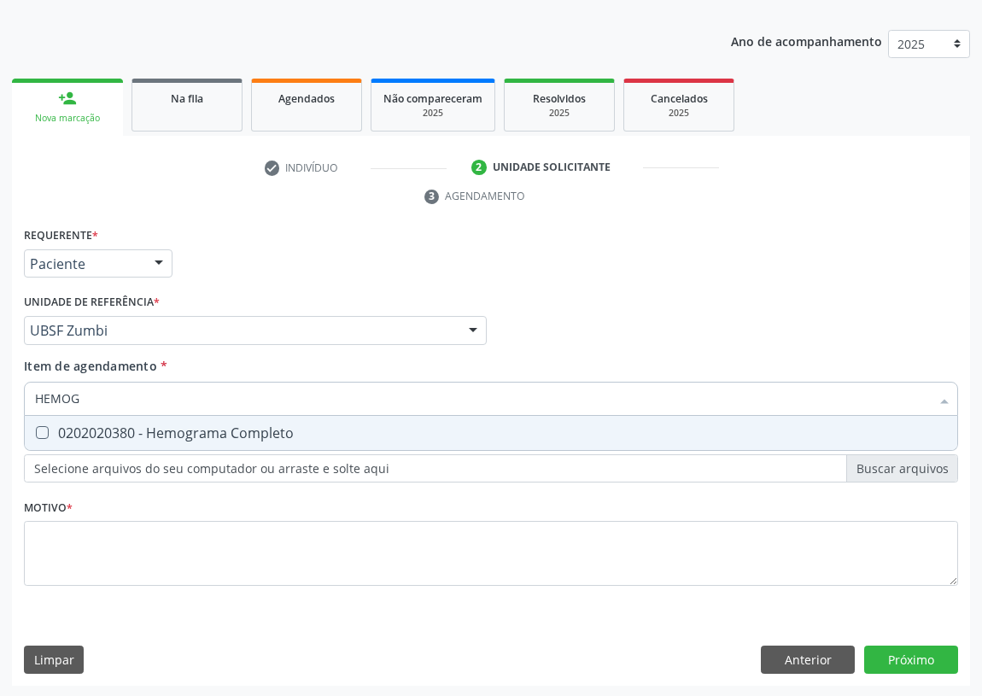
type input "HEMOGR"
drag, startPoint x: 40, startPoint y: 430, endPoint x: 111, endPoint y: 401, distance: 76.6
click at [44, 426] on Completo at bounding box center [42, 432] width 13 height 13
click at [36, 427] on Completo "checkbox" at bounding box center [30, 432] width 11 height 11
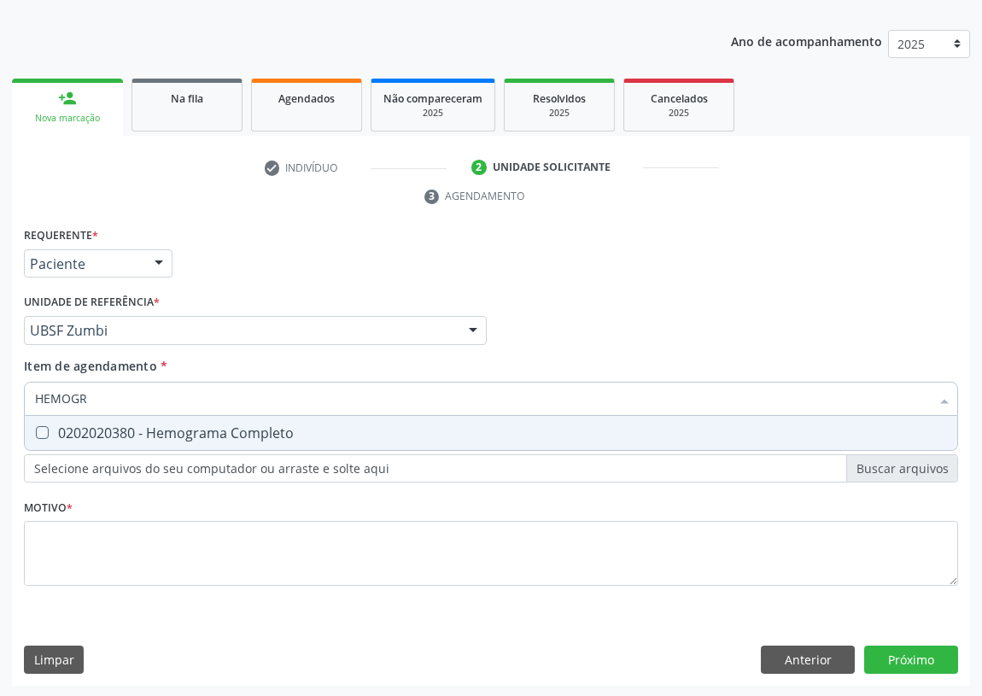
checkbox Completo "true"
drag, startPoint x: 115, startPoint y: 398, endPoint x: 0, endPoint y: 372, distance: 118.3
click at [0, 384] on div "Acompanhamento Acompanhe a situação das marcações correntes e finalizadas Relat…" at bounding box center [491, 307] width 982 height 781
type input "U"
checkbox Completo "false"
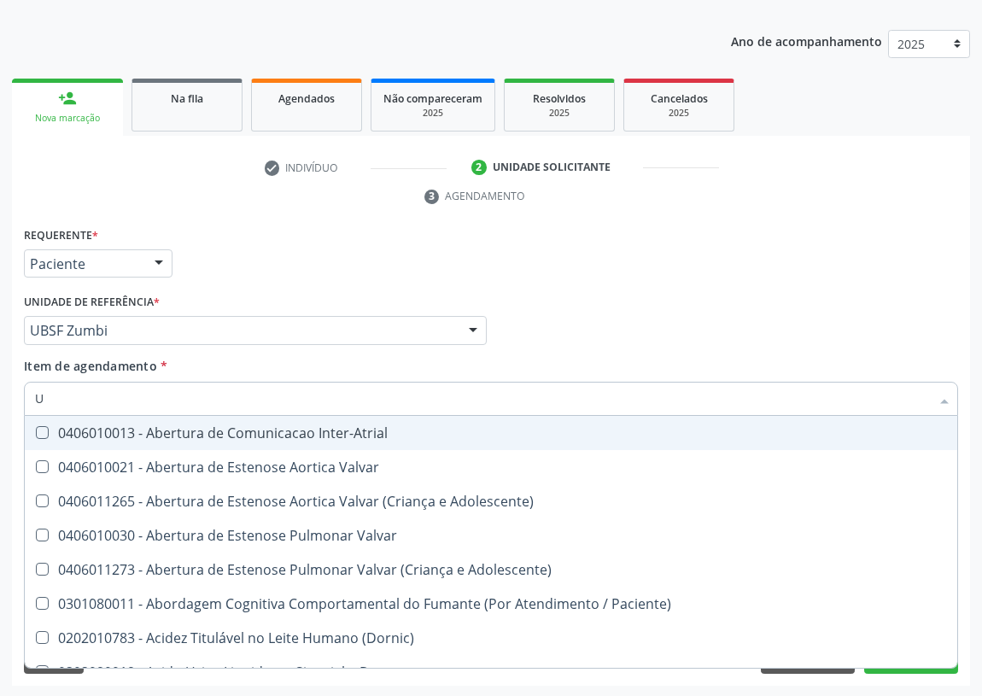
type input "UR"
checkbox Urina "true"
checkbox Supervisionado\) "false"
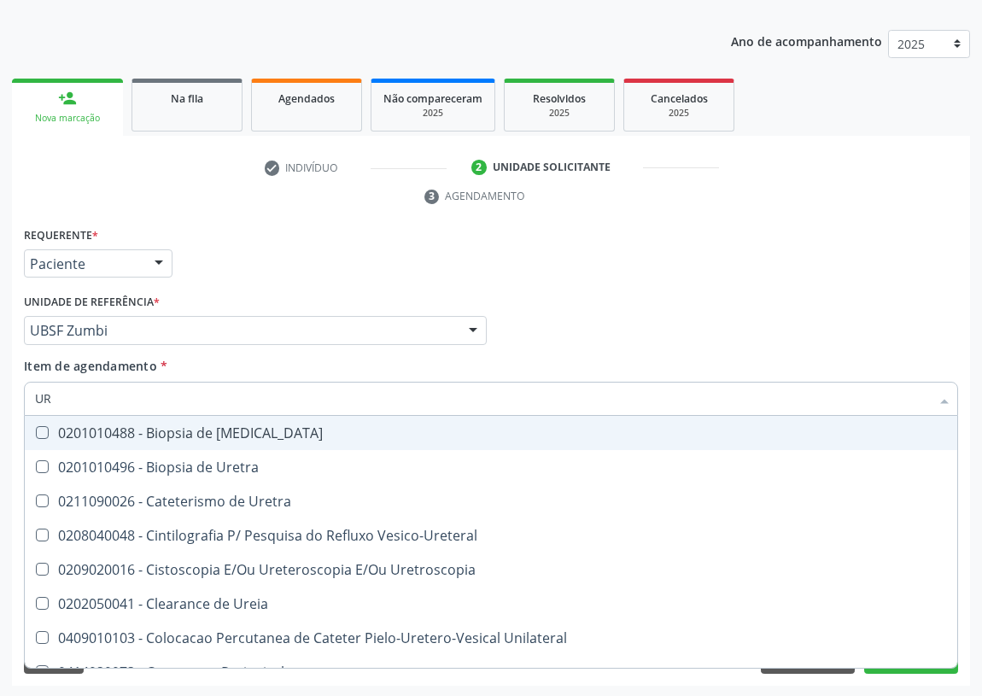
type input "URE"
checkbox Bubonica\) "false"
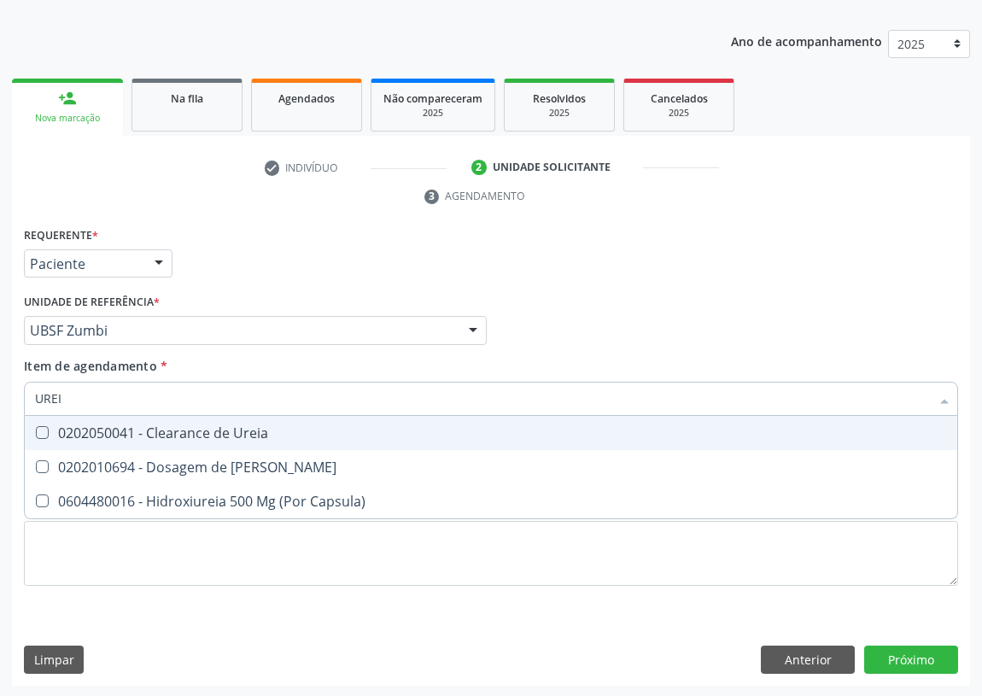
type input "UREIA"
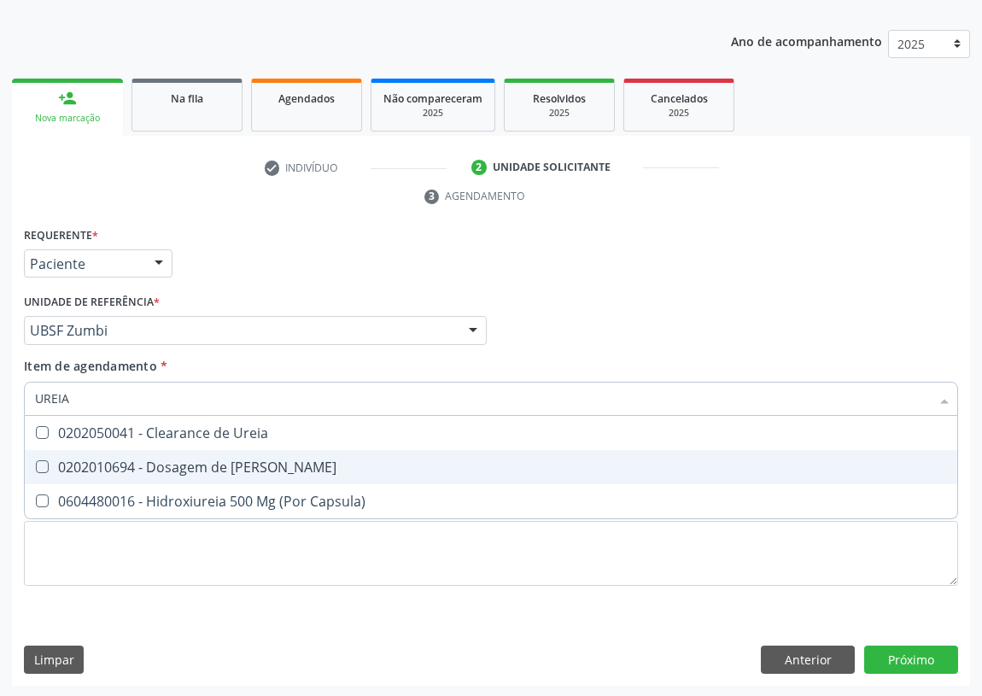
click at [36, 465] on Ureia at bounding box center [42, 466] width 13 height 13
click at [36, 465] on Ureia "checkbox" at bounding box center [30, 466] width 11 height 11
checkbox Ureia "true"
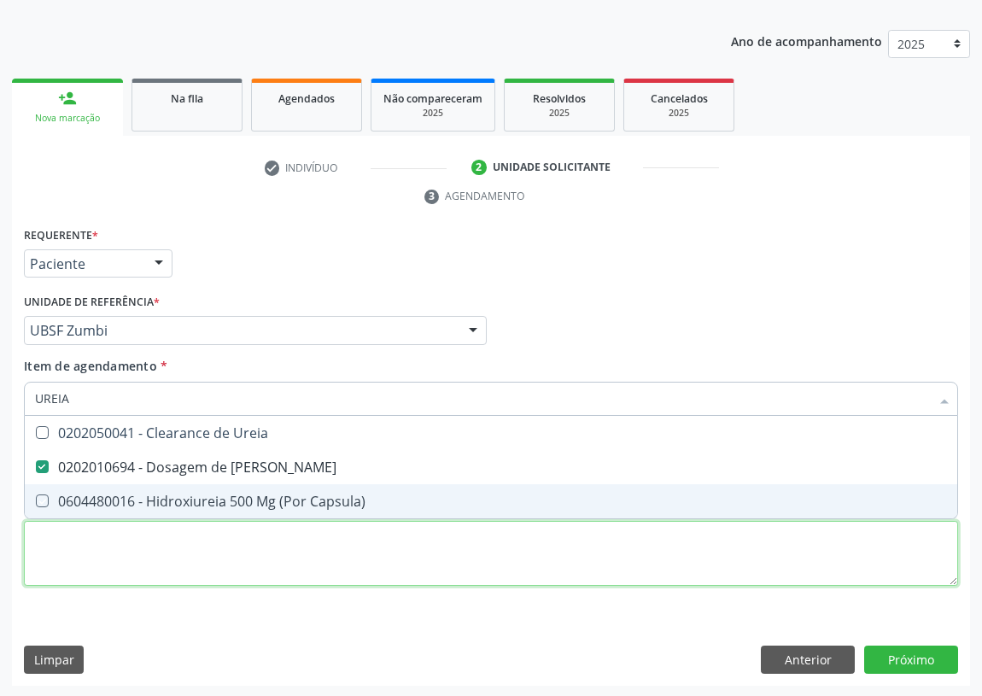
click at [76, 560] on div "Requerente * Paciente Profissional de Saúde Paciente Nenhum resultado encontrad…" at bounding box center [491, 416] width 935 height 387
checkbox Capsula\) "true"
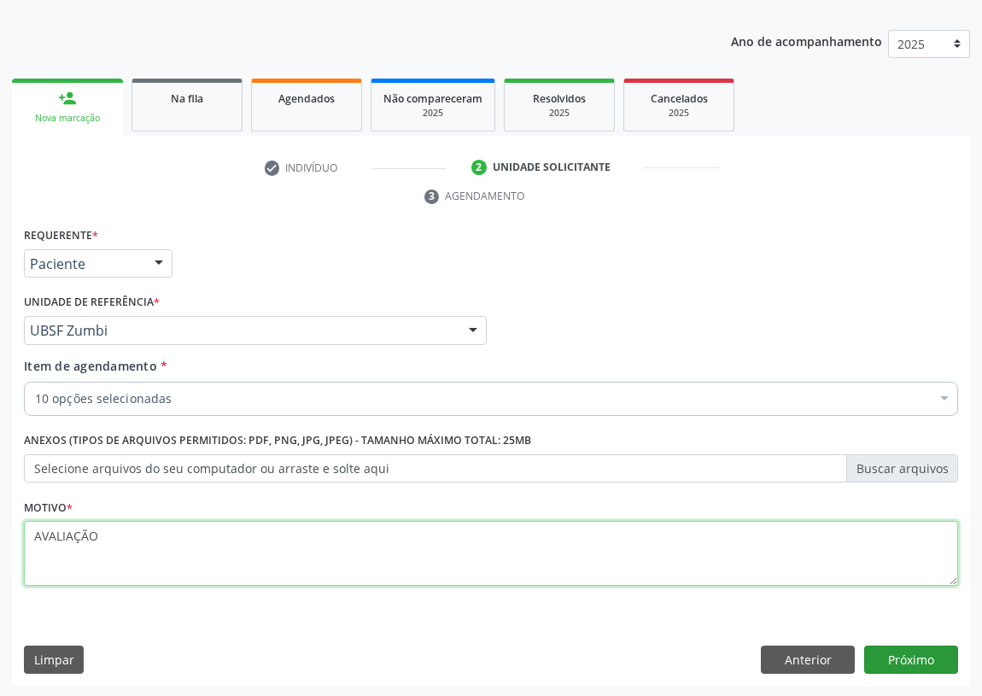
type textarea "AVALIAÇÃO"
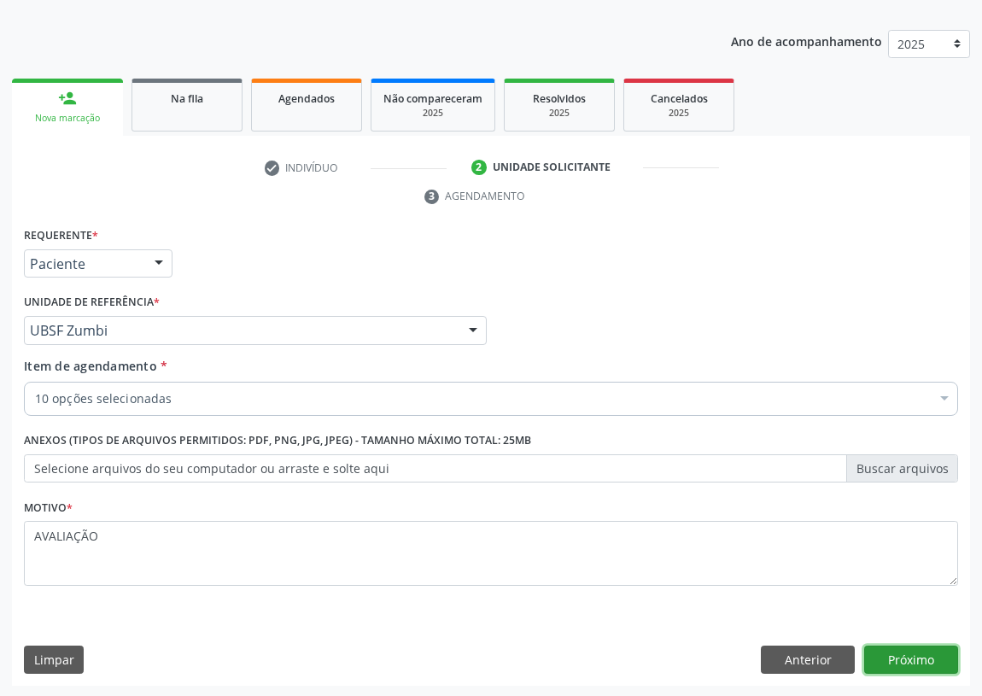
drag, startPoint x: 915, startPoint y: 659, endPoint x: 891, endPoint y: 649, distance: 25.7
click at [891, 649] on button "Próximo" at bounding box center [912, 660] width 94 height 29
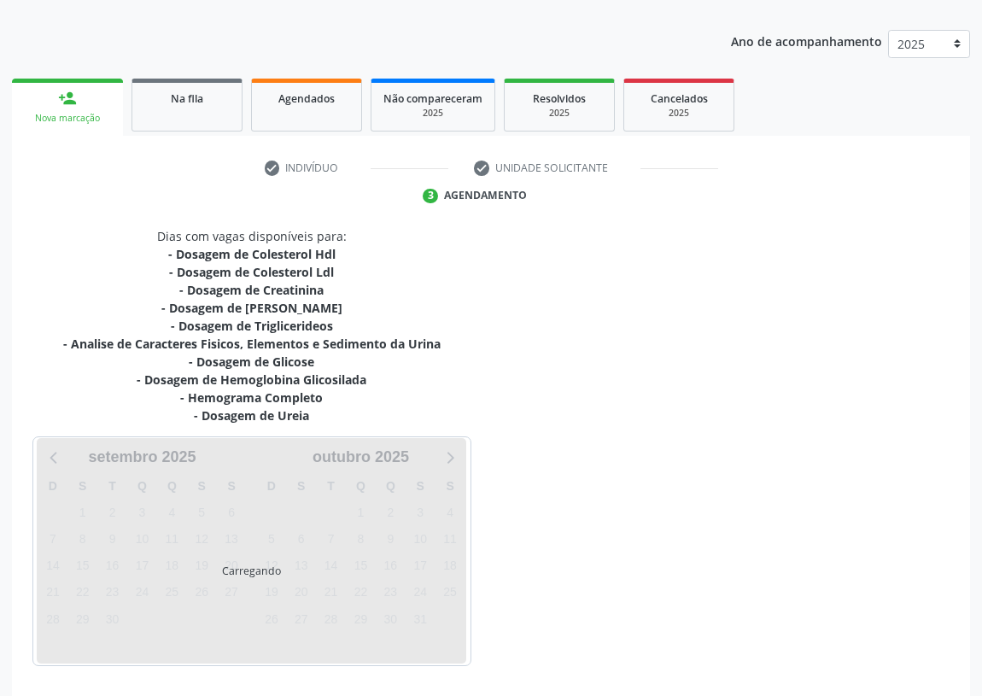
scroll to position [233, 0]
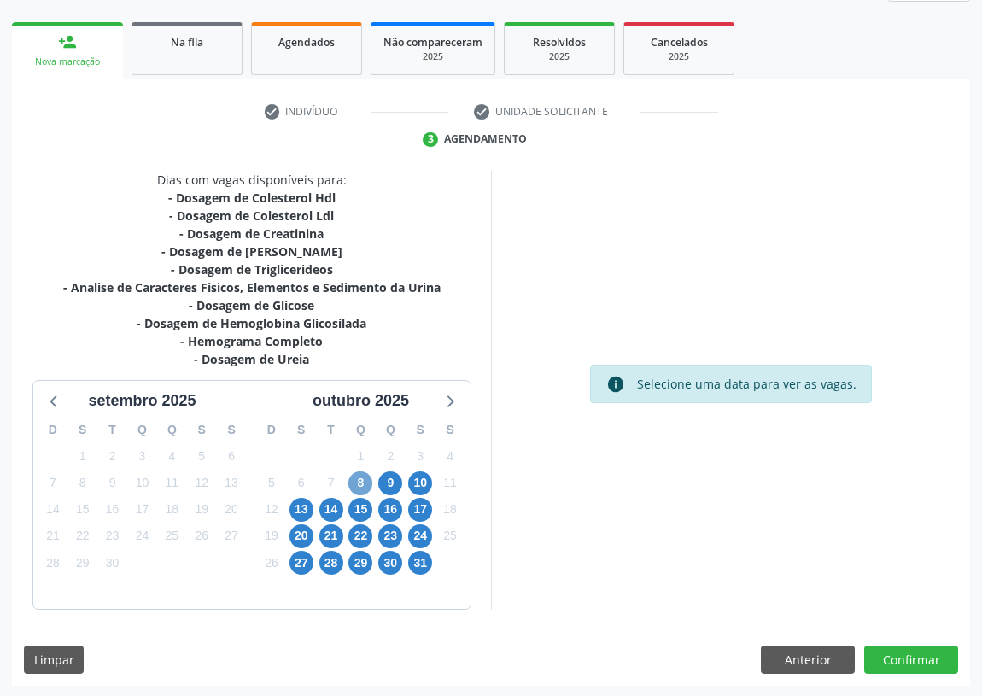
click at [361, 483] on span "8" at bounding box center [361, 484] width 24 height 24
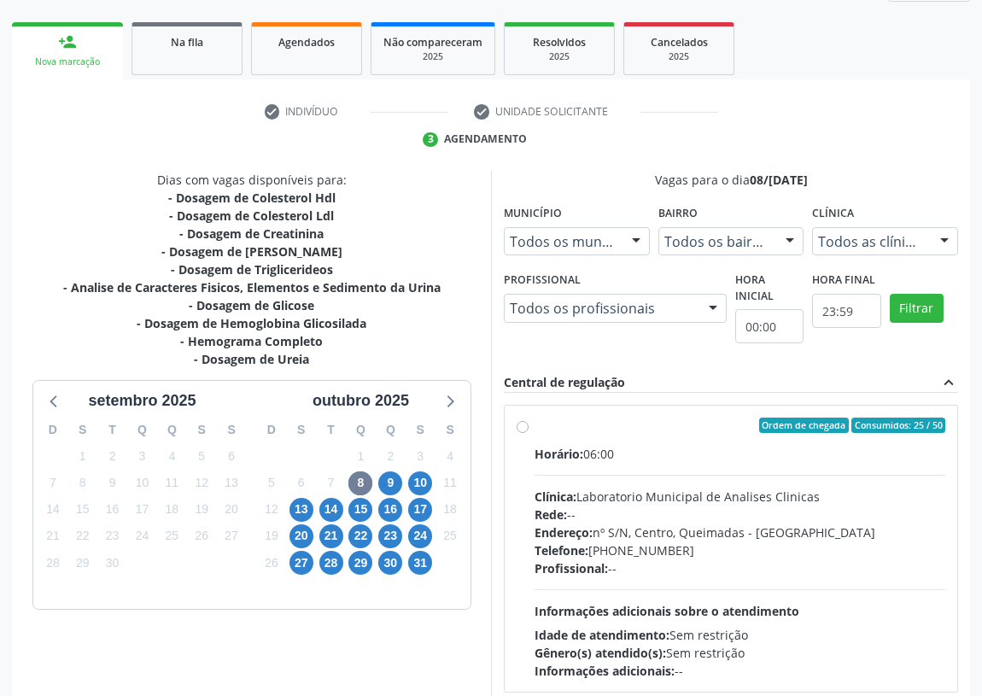
click at [535, 430] on label "Ordem de chegada Consumidos: 25 / 50 Horário: 06:00 Clínica: Laboratorio Munici…" at bounding box center [740, 549] width 411 height 262
click at [521, 430] on input "Ordem de chegada Consumidos: 25 / 50 Horário: 06:00 Clínica: Laboratorio Munici…" at bounding box center [523, 425] width 12 height 15
radio input "true"
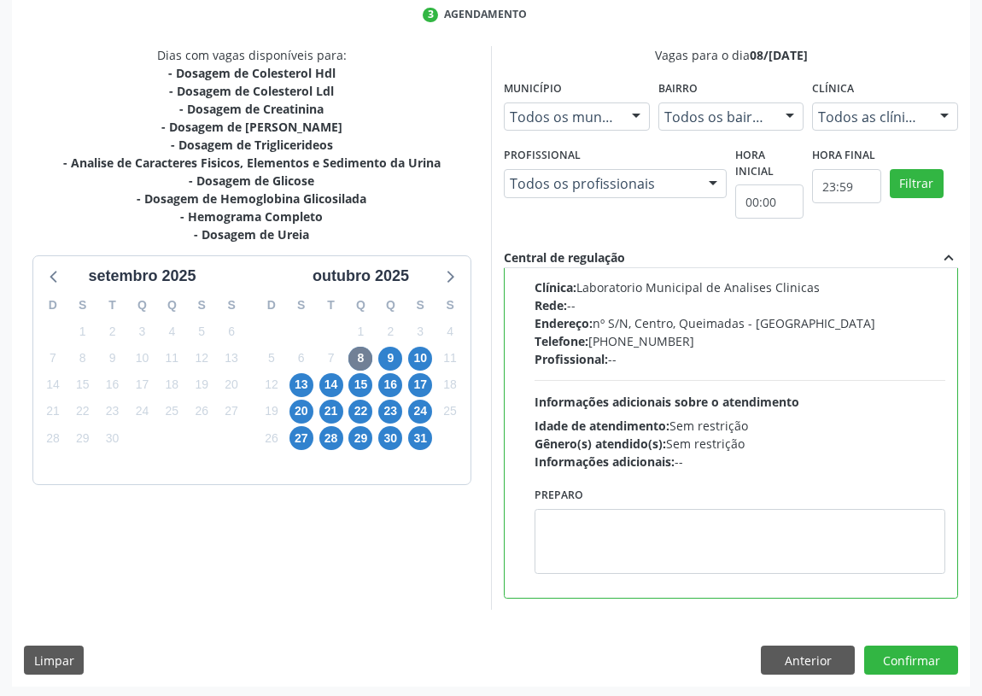
scroll to position [359, 0]
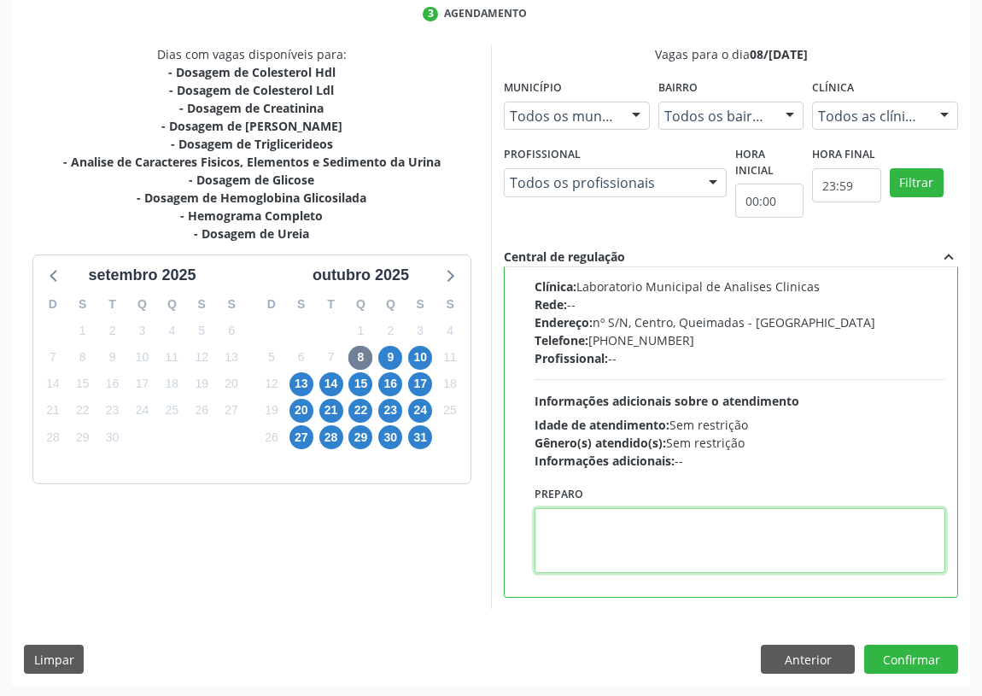
click at [576, 550] on textarea at bounding box center [740, 540] width 411 height 65
type textarea "IR EM [GEOGRAPHIC_DATA]"
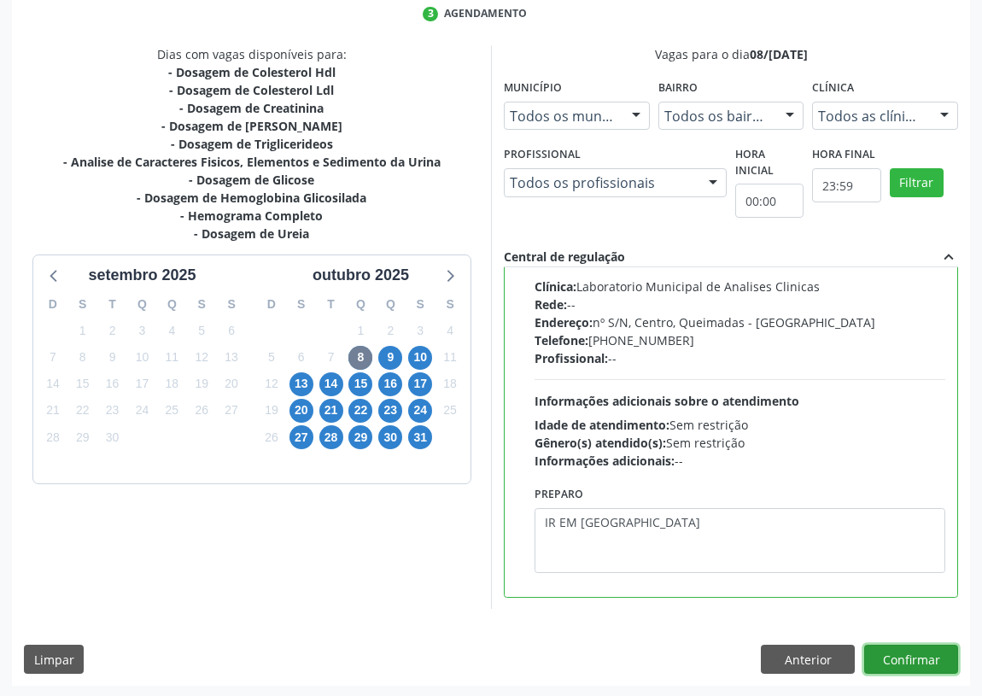
click at [906, 658] on button "Confirmar" at bounding box center [912, 659] width 94 height 29
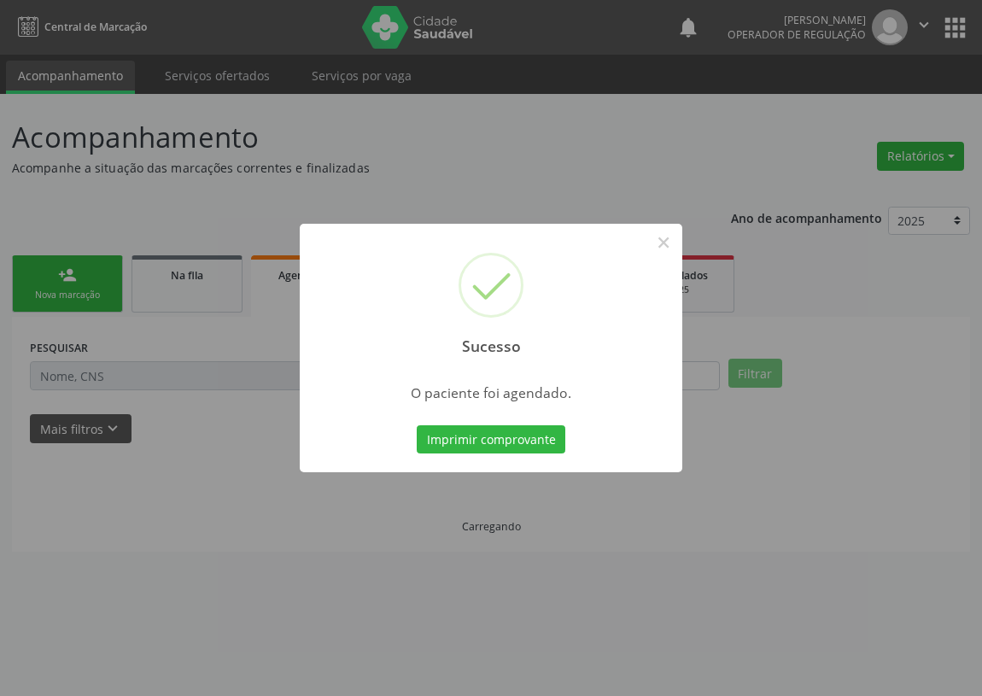
scroll to position [0, 0]
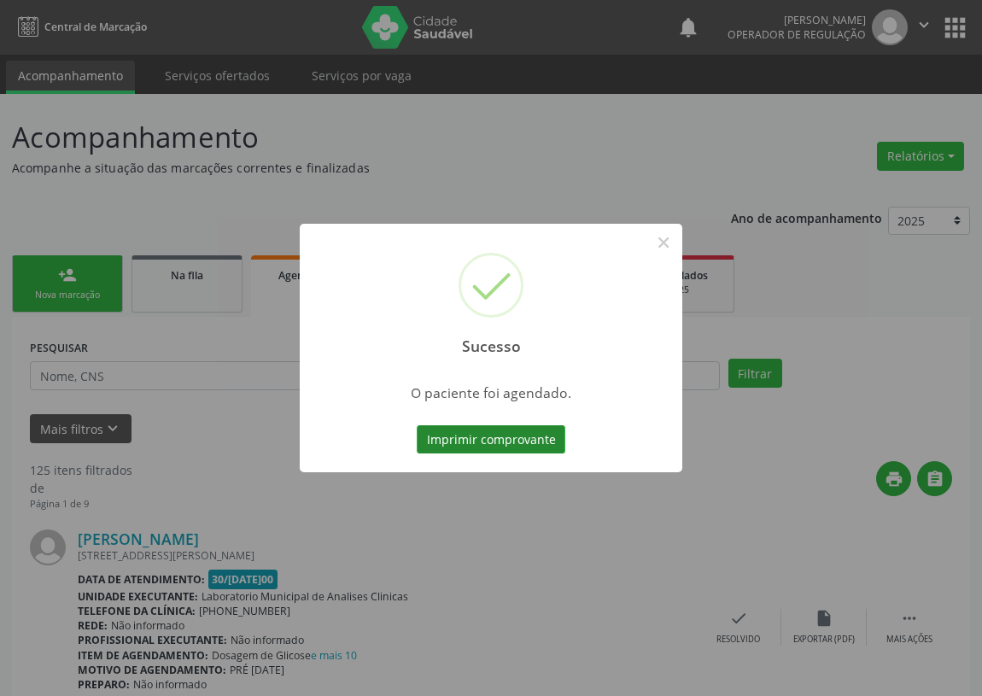
click at [483, 437] on button "Imprimir comprovante" at bounding box center [491, 439] width 149 height 29
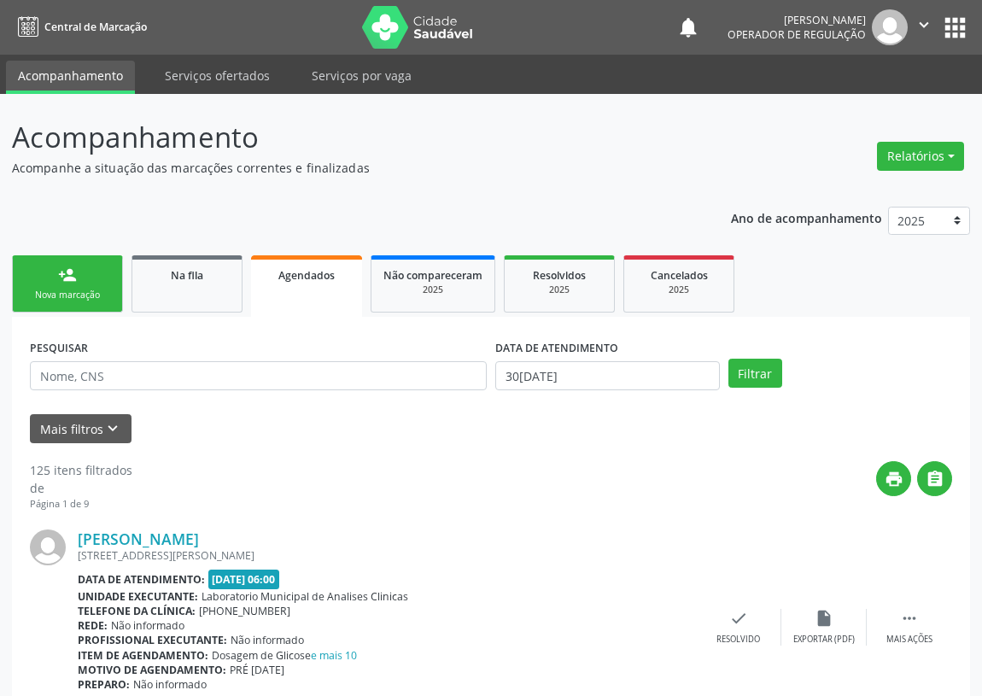
click at [92, 289] on div "Nova marcação" at bounding box center [67, 295] width 85 height 13
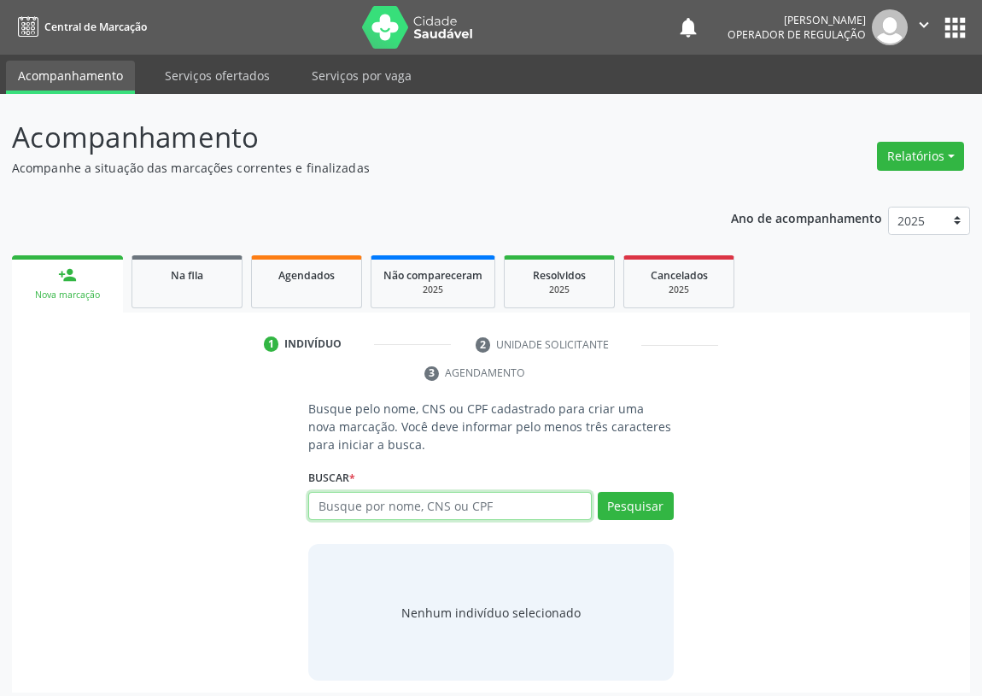
click at [347, 506] on input "text" at bounding box center [450, 506] width 284 height 29
click at [331, 507] on input "text" at bounding box center [450, 506] width 284 height 29
type input "705007286759359"
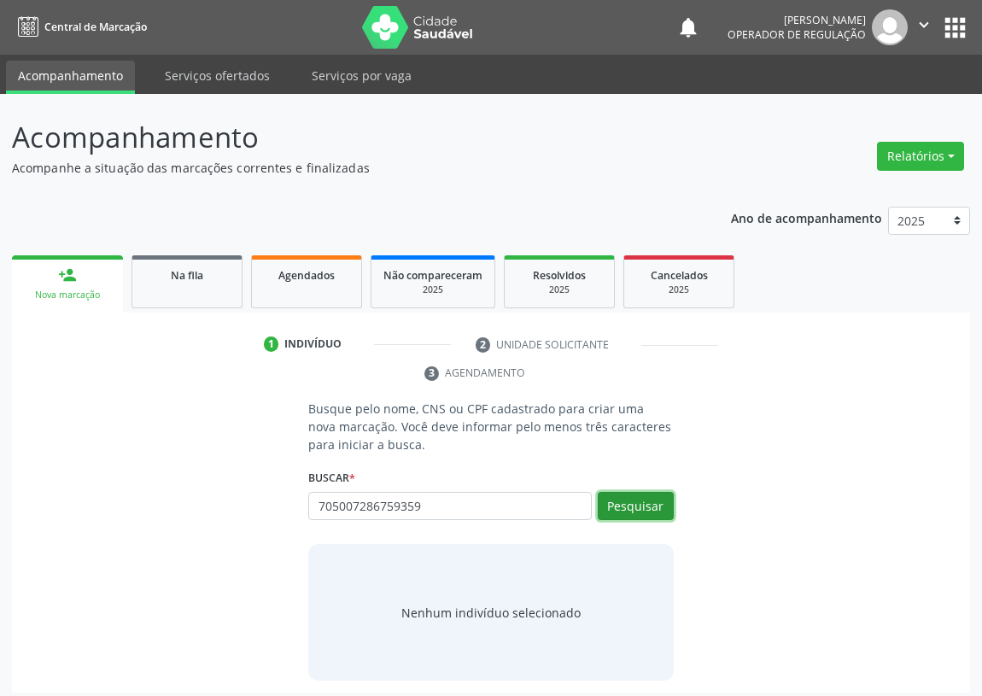
drag, startPoint x: 624, startPoint y: 501, endPoint x: 138, endPoint y: 476, distance: 485.9
click at [623, 501] on button "Pesquisar" at bounding box center [636, 506] width 76 height 29
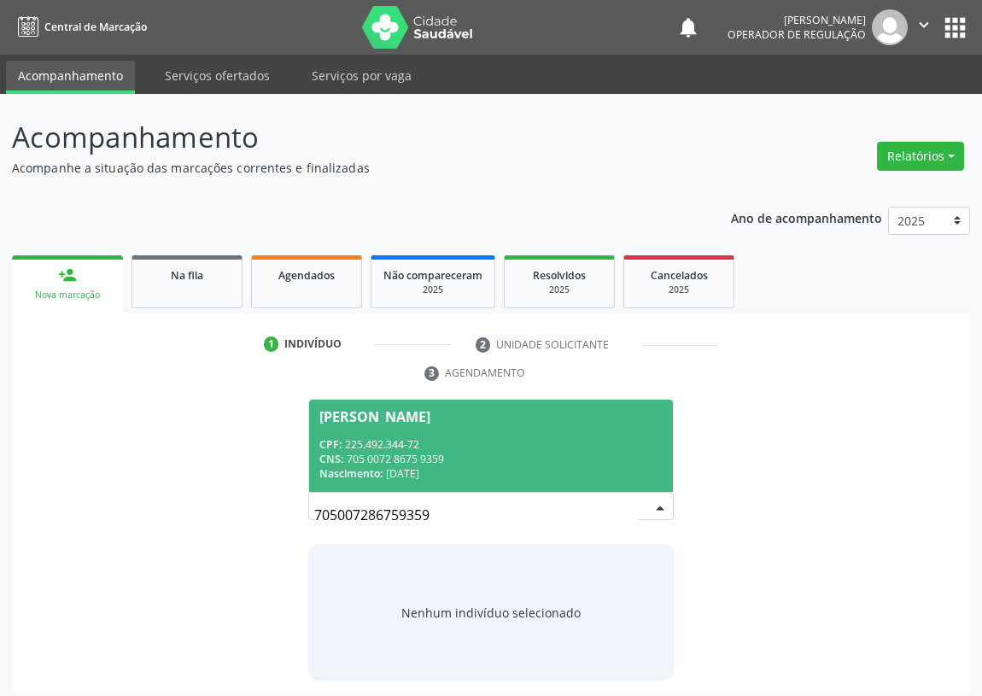
drag, startPoint x: 362, startPoint y: 435, endPoint x: 342, endPoint y: 425, distance: 22.9
click at [358, 427] on span "[PERSON_NAME] CPF: 225.492.344-72 CNS: 705 0072 8675 9359 Nascimento: [DATE]" at bounding box center [491, 445] width 364 height 91
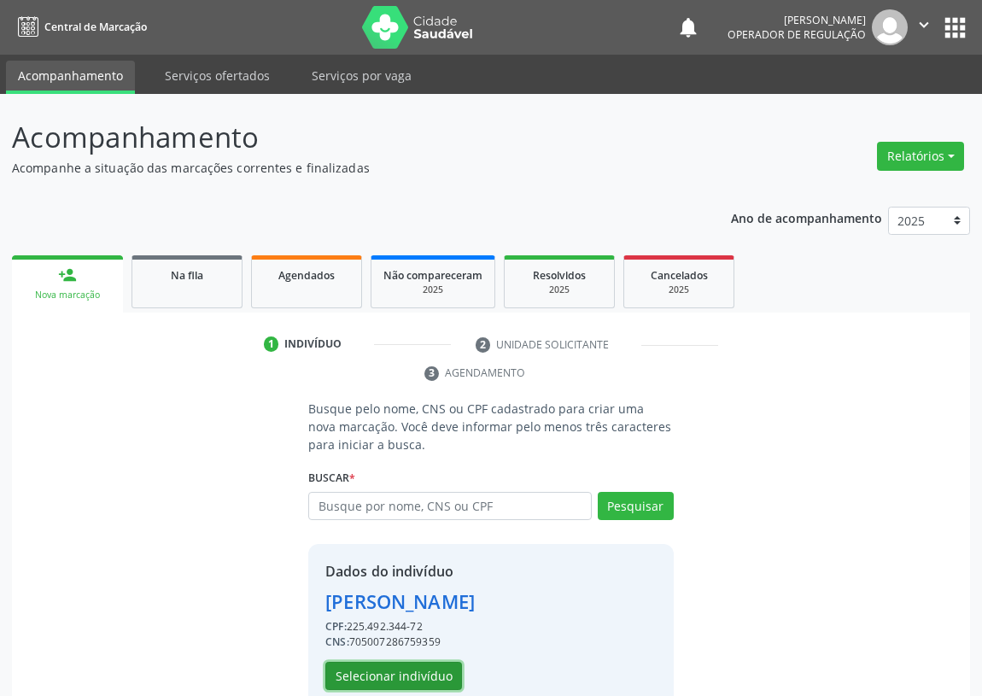
click at [396, 673] on button "Selecionar indivíduo" at bounding box center [393, 676] width 137 height 29
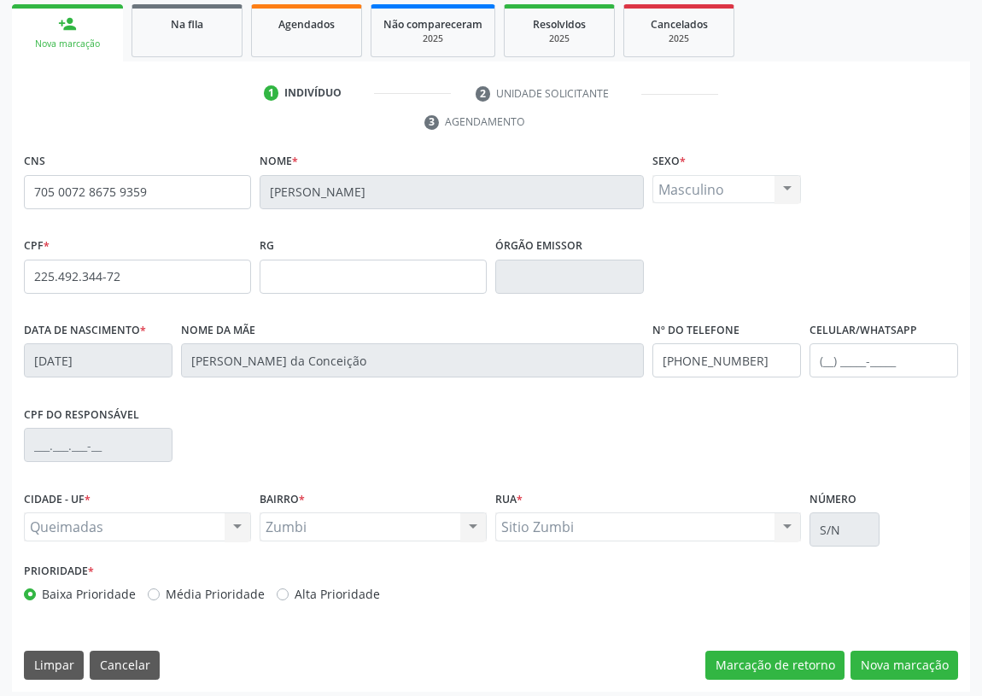
scroll to position [256, 0]
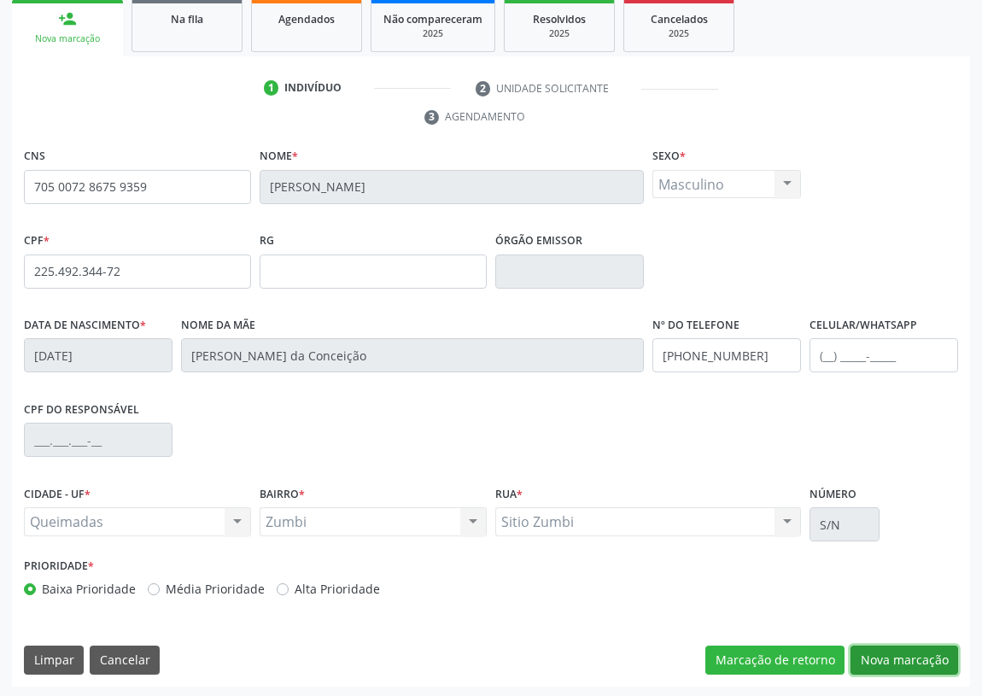
drag, startPoint x: 910, startPoint y: 662, endPoint x: 346, endPoint y: 327, distance: 655.8
click at [906, 660] on button "Nova marcação" at bounding box center [905, 660] width 108 height 29
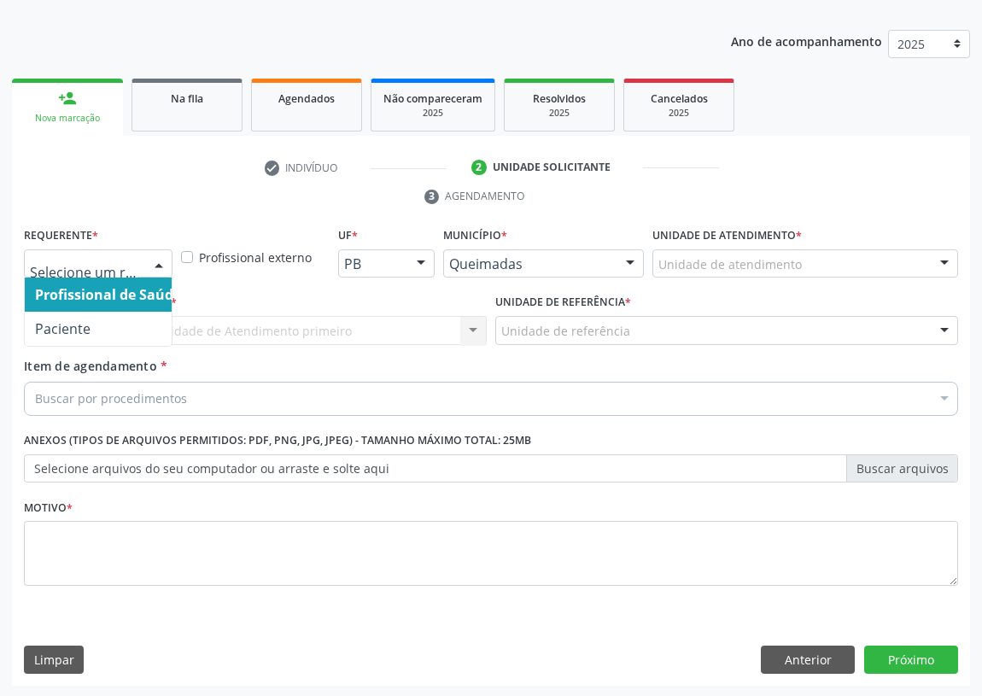
click at [154, 261] on div at bounding box center [159, 264] width 26 height 29
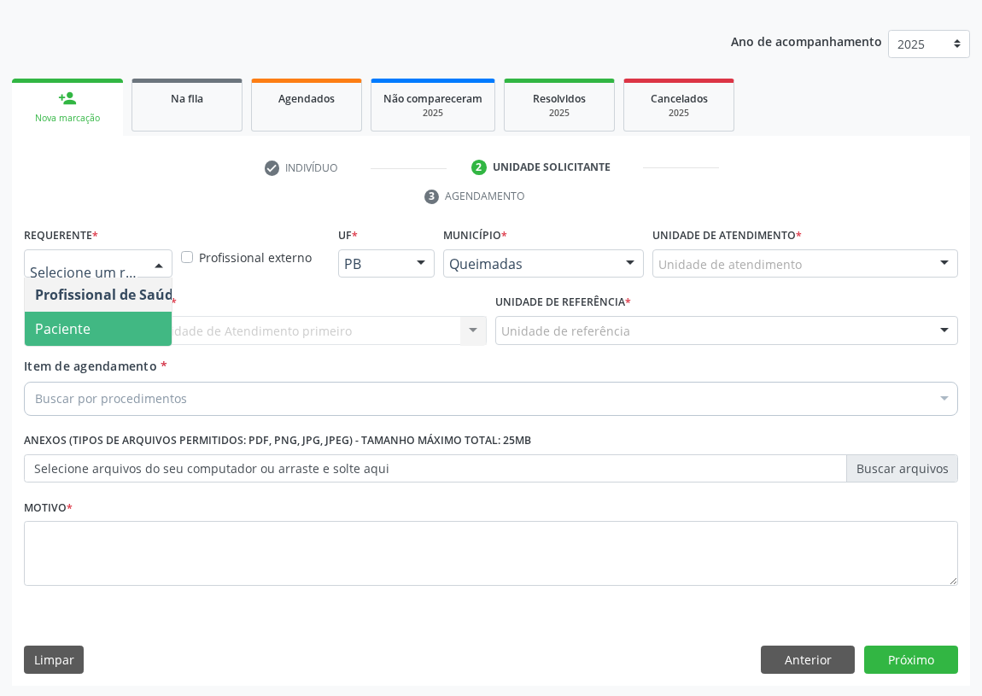
drag, startPoint x: 144, startPoint y: 325, endPoint x: 315, endPoint y: 320, distance: 170.9
click at [151, 317] on span "Paciente" at bounding box center [108, 329] width 167 height 34
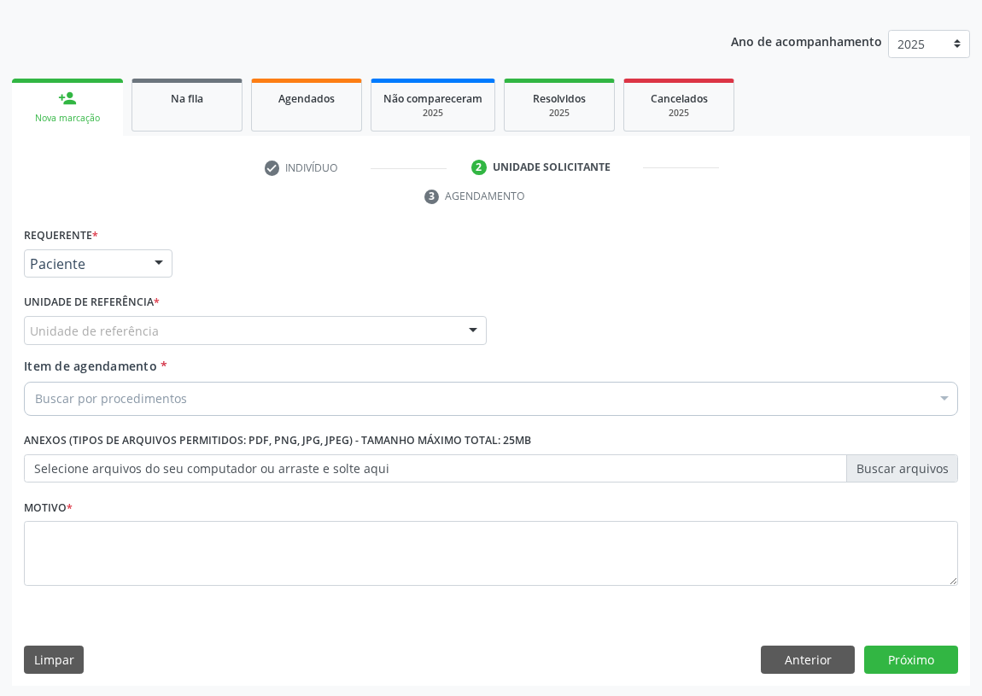
click at [438, 335] on div "Unidade de referência" at bounding box center [255, 330] width 463 height 29
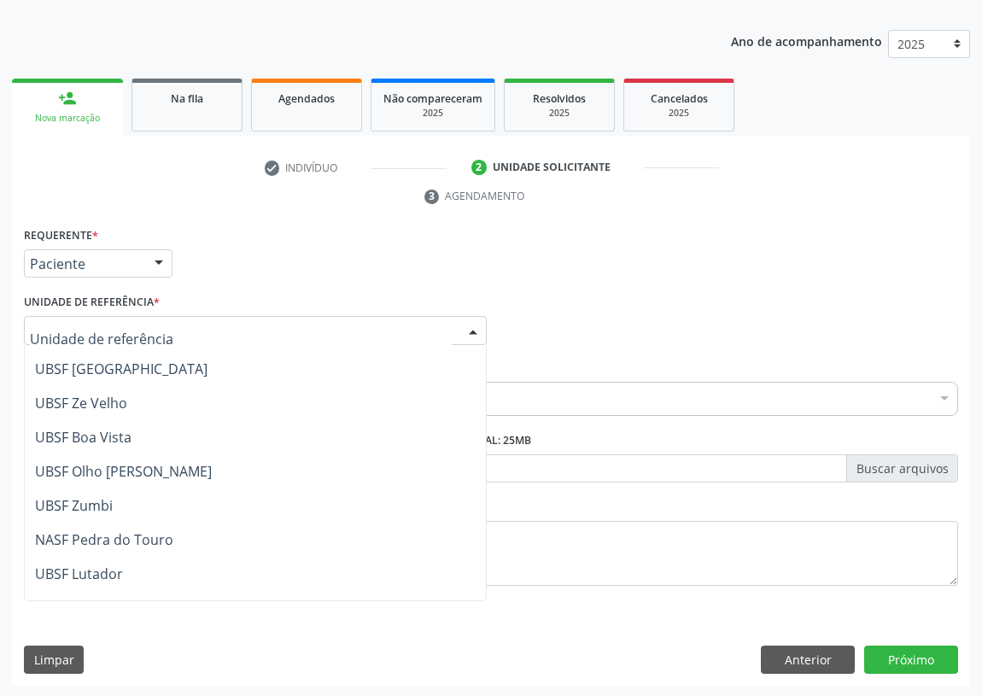
scroll to position [77, 0]
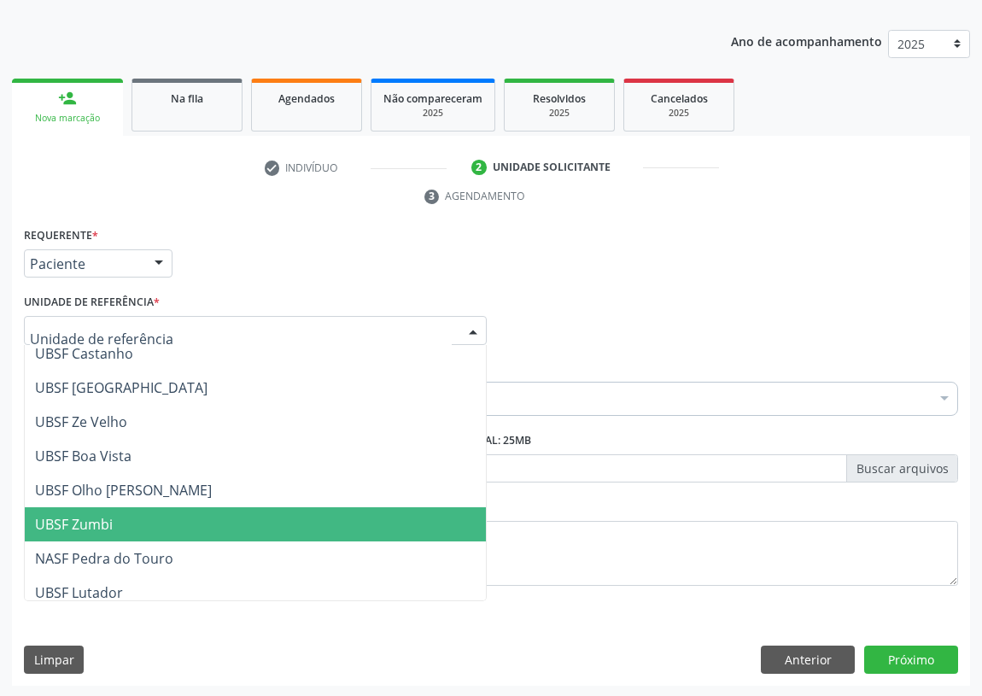
click at [112, 519] on span "UBSF Zumbi" at bounding box center [255, 524] width 461 height 34
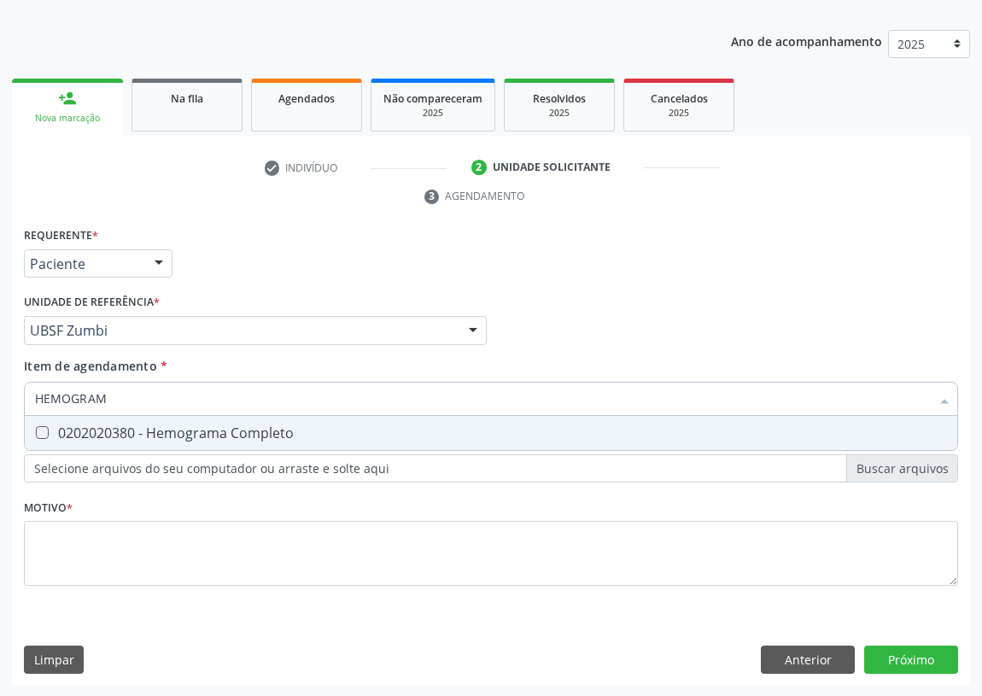
type input "HEMOGRAMA"
click at [45, 426] on Completo at bounding box center [42, 432] width 13 height 13
click at [36, 427] on Completo "checkbox" at bounding box center [30, 432] width 11 height 11
checkbox Completo "true"
drag, startPoint x: 145, startPoint y: 402, endPoint x: 17, endPoint y: 420, distance: 129.5
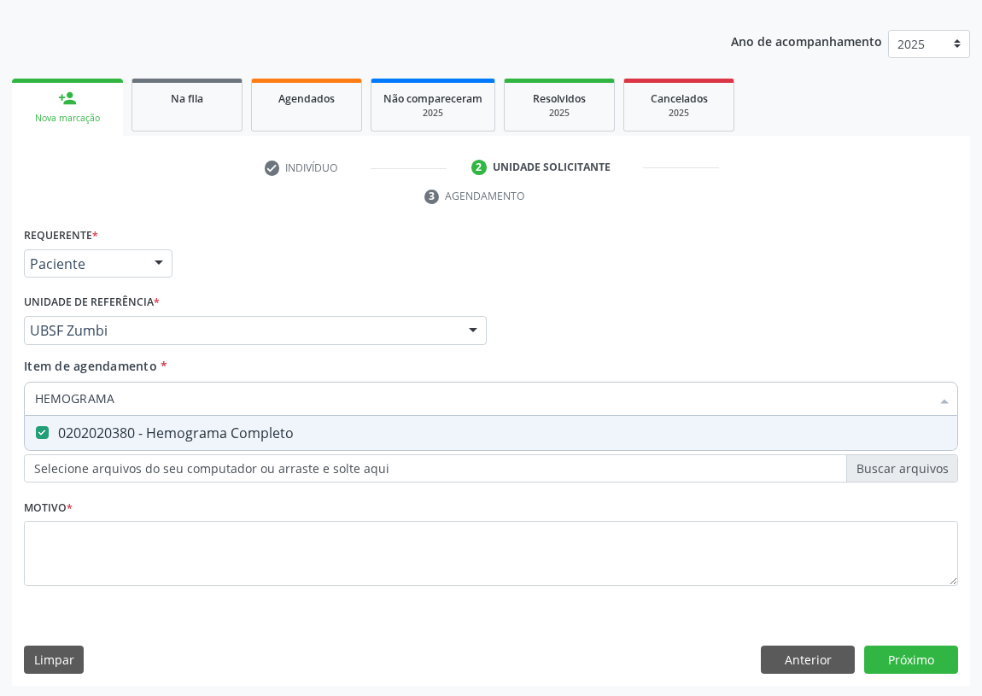
click at [9, 424] on div "Acompanhamento Acompanhe a situação das marcações correntes e finalizadas Relat…" at bounding box center [491, 307] width 982 height 781
type input "U"
checkbox Completo "false"
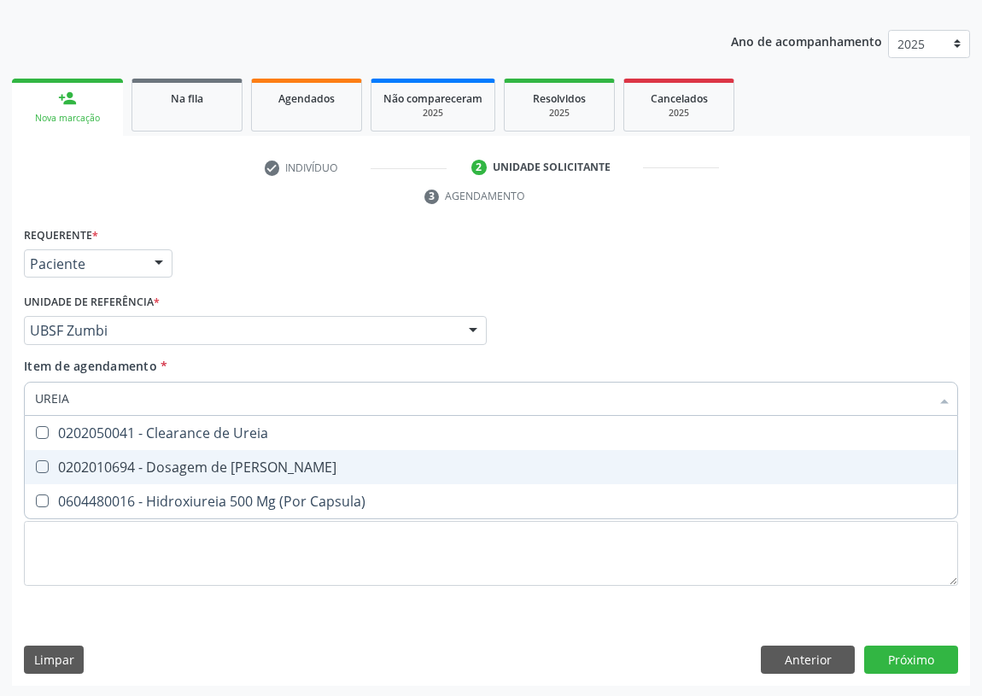
drag, startPoint x: 38, startPoint y: 466, endPoint x: 77, endPoint y: 406, distance: 72.3
click at [52, 445] on ul "Desfazer seleção 0202050041 - Clearance de Ureia 0202010694 - Dosagem de Ureia …" at bounding box center [491, 467] width 933 height 103
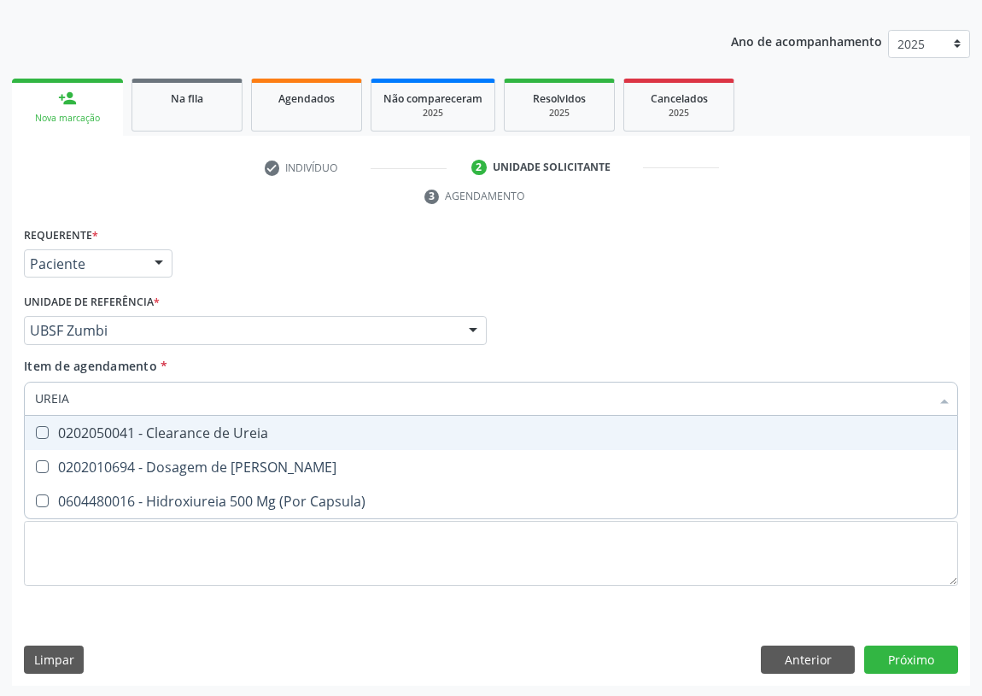
drag, startPoint x: 78, startPoint y: 401, endPoint x: 24, endPoint y: 378, distance: 58.2
click at [17, 398] on div "Requerente * Paciente Profissional de Saúde Paciente Nenhum resultado encontrad…" at bounding box center [491, 455] width 959 height 464
type input "CREATININA"
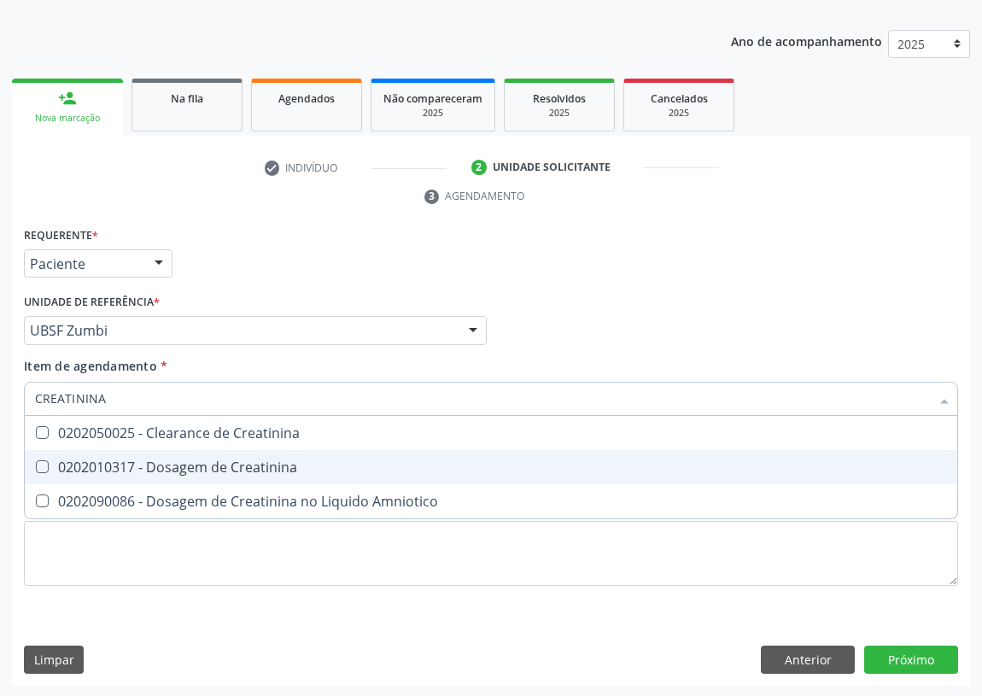
drag, startPoint x: 35, startPoint y: 461, endPoint x: 99, endPoint y: 418, distance: 77.5
click at [38, 461] on Creatinina at bounding box center [42, 466] width 13 height 13
click at [36, 461] on Creatinina "checkbox" at bounding box center [30, 466] width 11 height 11
checkbox Creatinina "true"
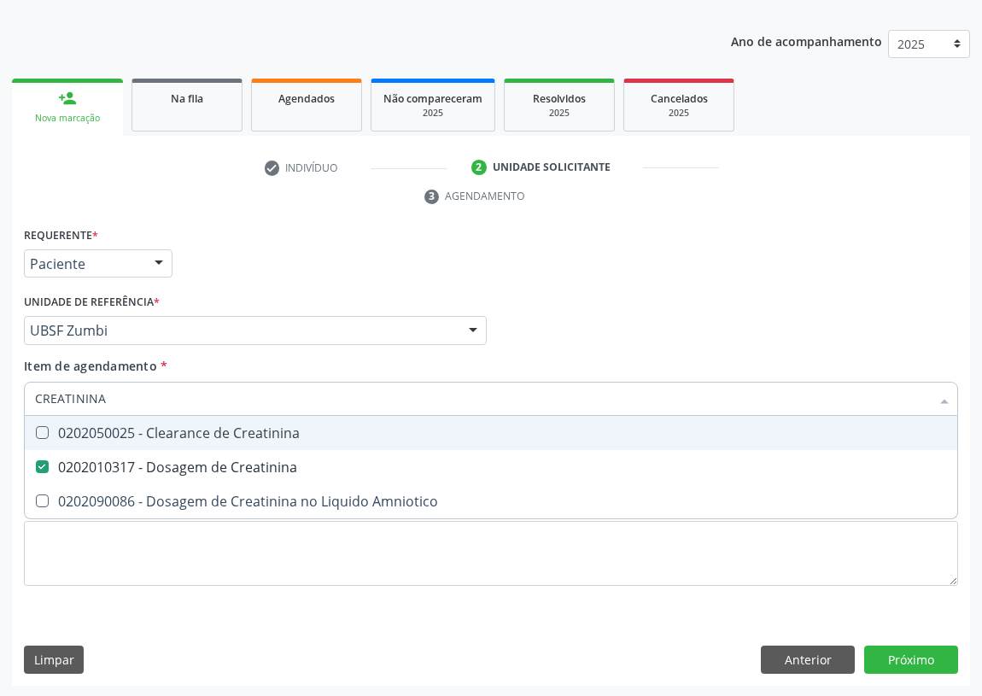
drag, startPoint x: 117, startPoint y: 391, endPoint x: 3, endPoint y: 394, distance: 114.5
click at [3, 394] on div "Acompanhamento Acompanhe a situação das marcações correntes e finalizadas Relat…" at bounding box center [491, 307] width 982 height 781
type input "H"
checkbox Creatinina "false"
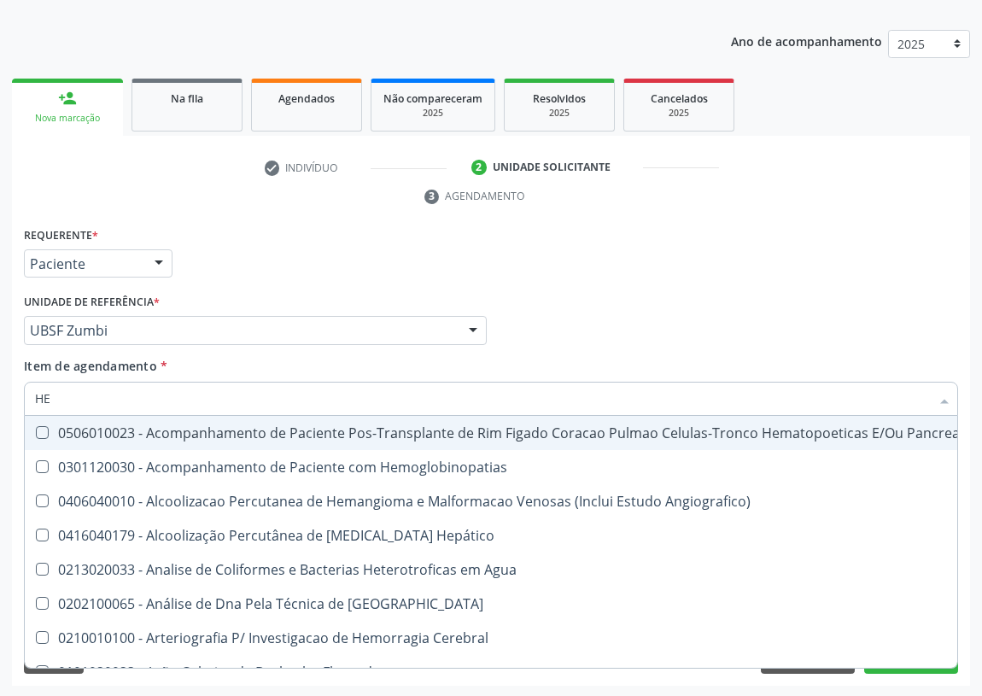
type input "HEM"
checkbox Transplante "true"
checkbox Completo "false"
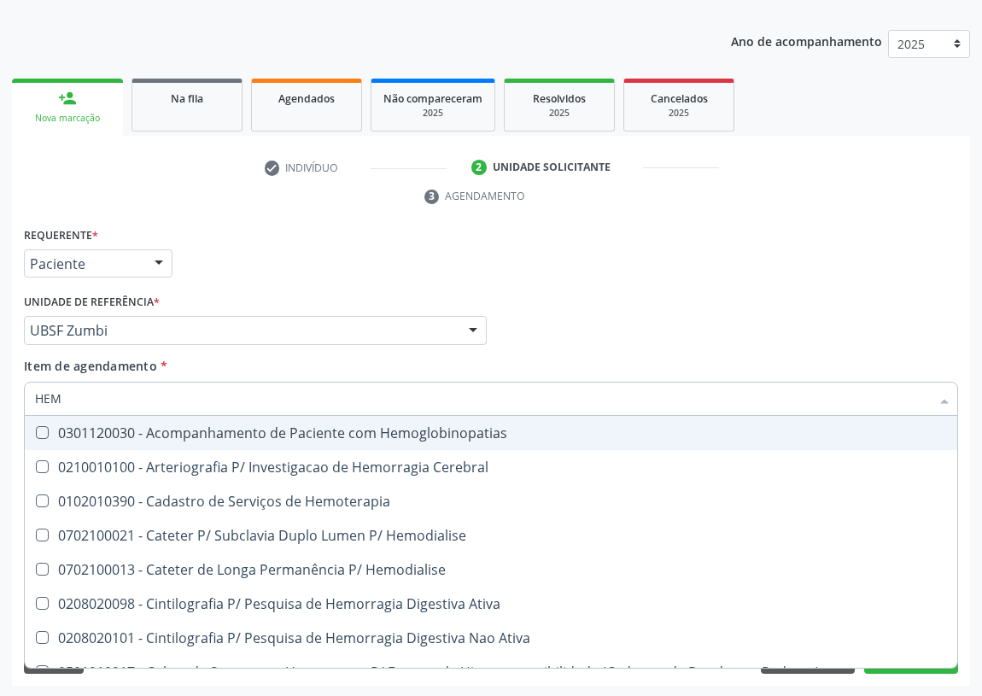
type input "HEMO"
checkbox Completo "true"
checkbox Elastica "false"
type input "HEMOG"
checkbox Carboxi-Hemoglobina "true"
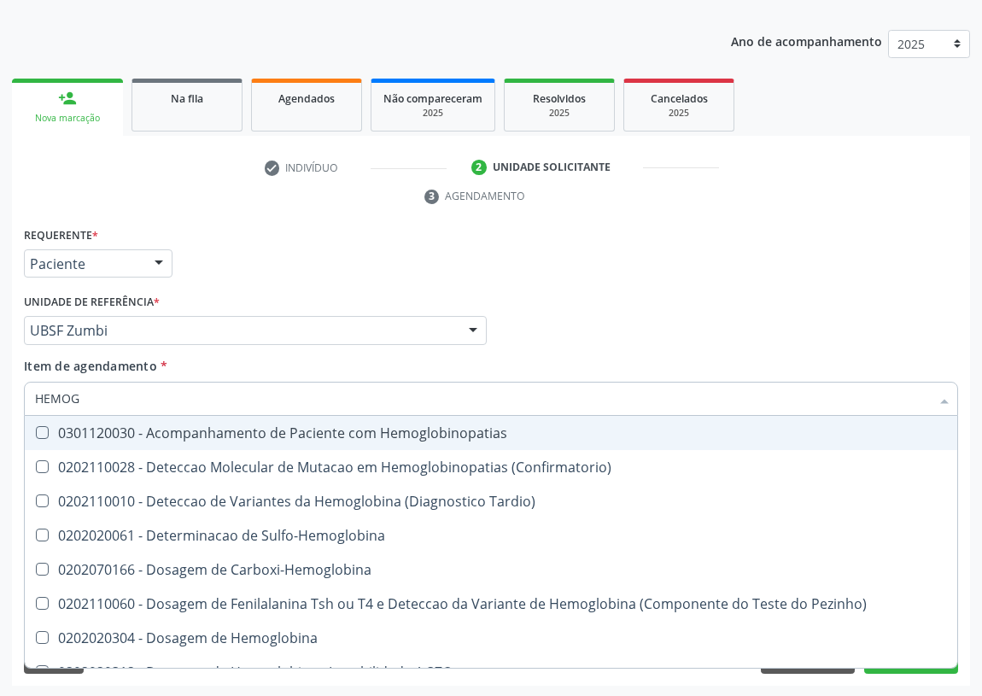
type input "HEMOGL"
checkbox Completo "false"
type input "HEMOGLOBINA"
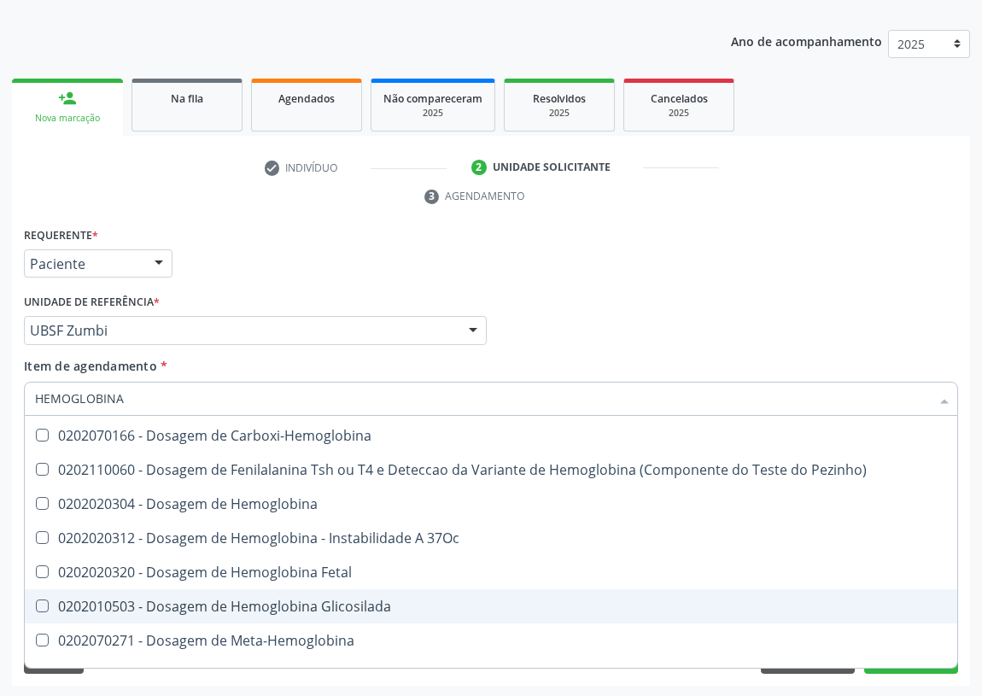
scroll to position [157, 0]
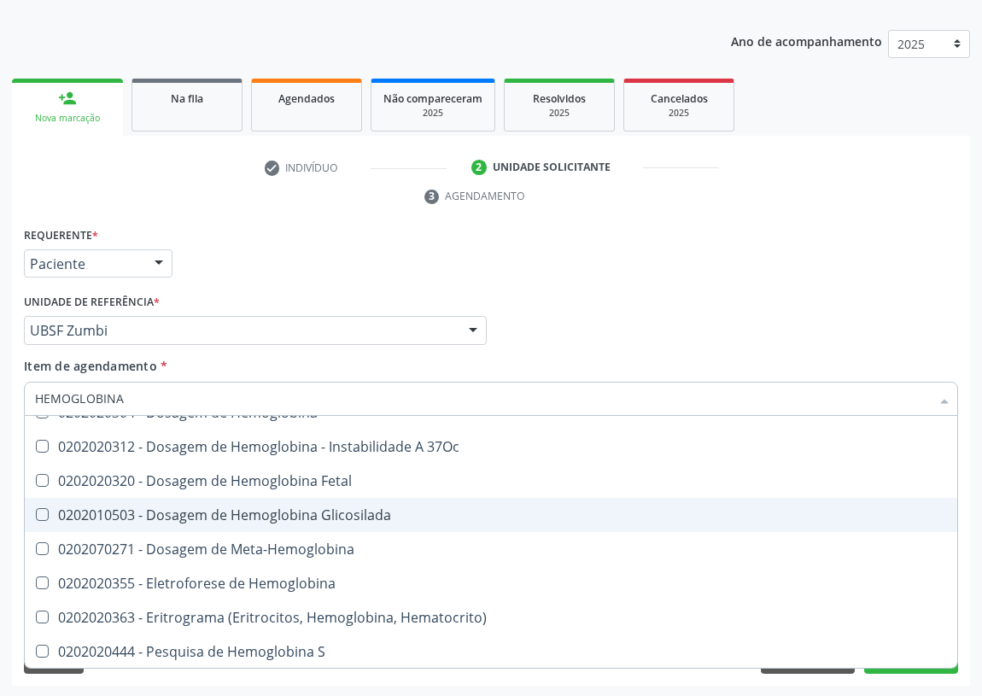
drag, startPoint x: 290, startPoint y: 507, endPoint x: 68, endPoint y: 443, distance: 231.2
click at [290, 508] on div "0202010503 - Dosagem de Hemoglobina Glicosilada" at bounding box center [491, 515] width 912 height 14
checkbox Glicosilada "true"
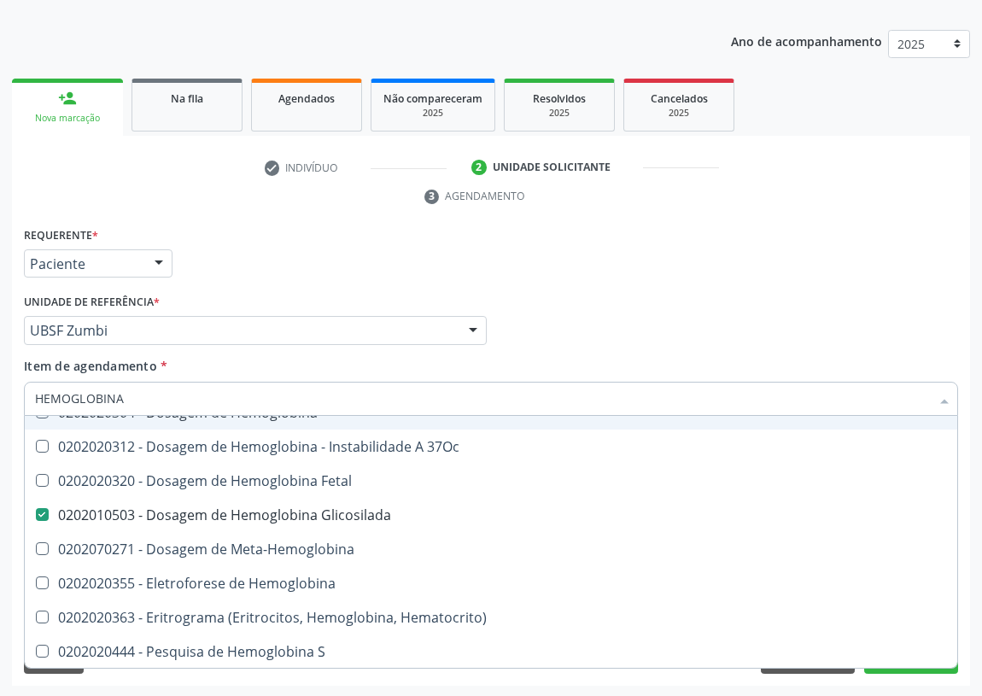
drag, startPoint x: 64, startPoint y: 404, endPoint x: 0, endPoint y: 418, distance: 65.5
click at [0, 418] on div "Acompanhamento Acompanhe a situação das marcações correntes e finalizadas Relat…" at bounding box center [491, 307] width 982 height 781
type input "G"
checkbox Glicosilada "false"
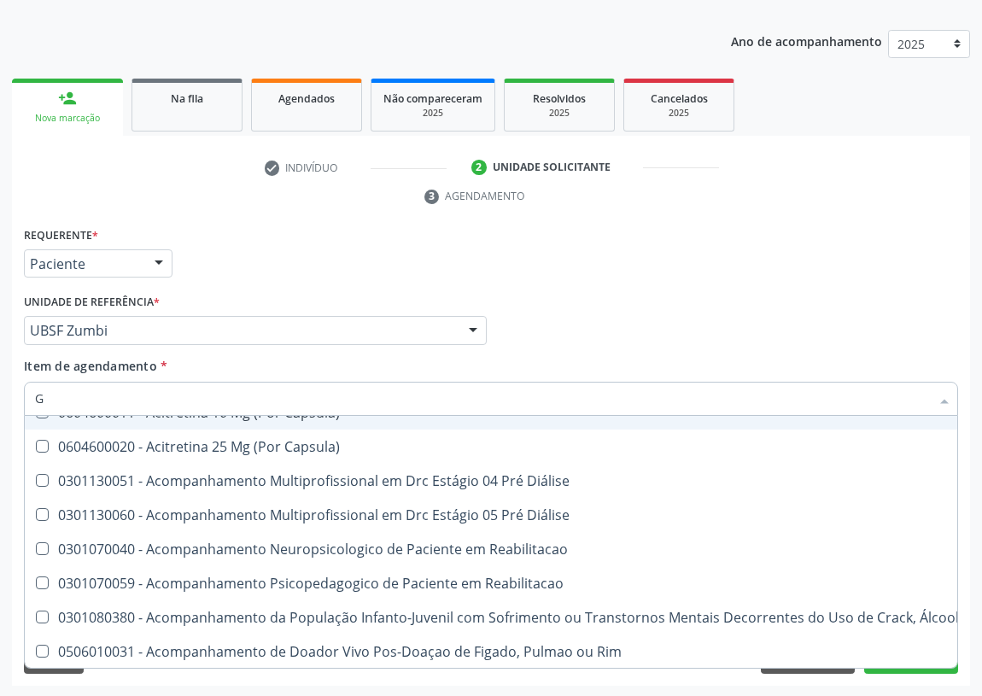
type input "GL"
checkbox Frasco-Ampola\) "true"
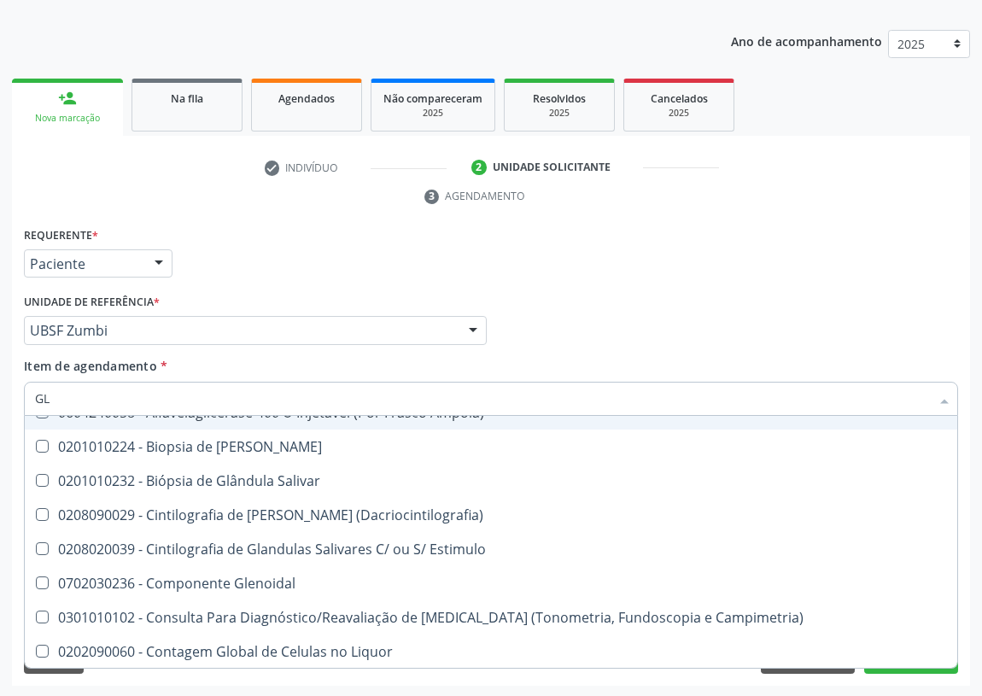
type input "GLI"
checkbox Tardio\) "true"
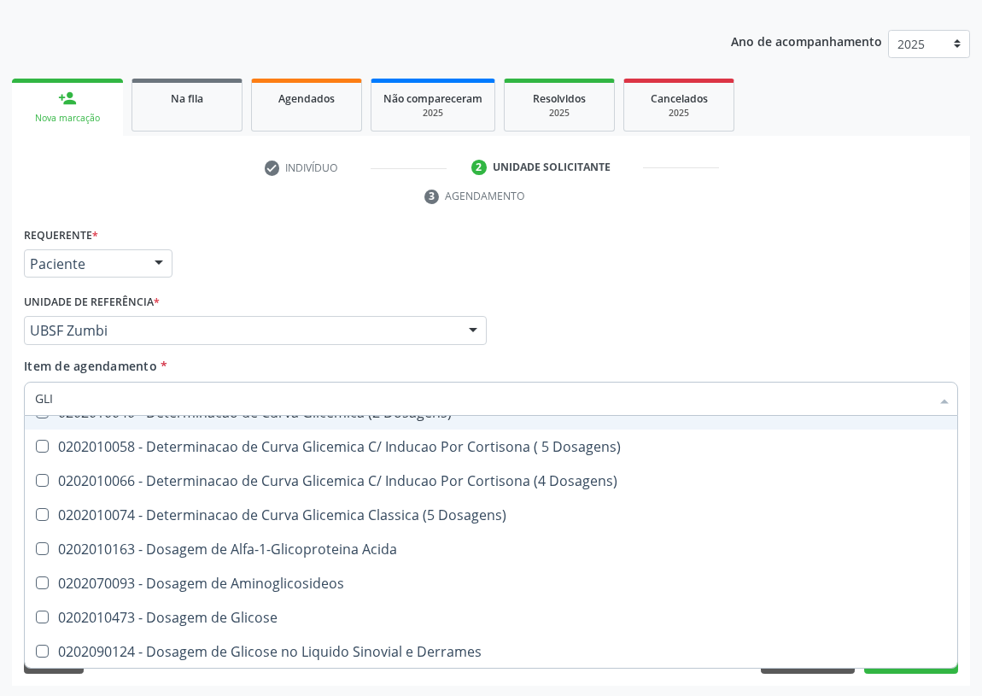
type input "GLIC"
checkbox Desidrogenase "true"
checkbox Glicosilada "false"
type input "GLICO"
checkbox Dosagens\) "true"
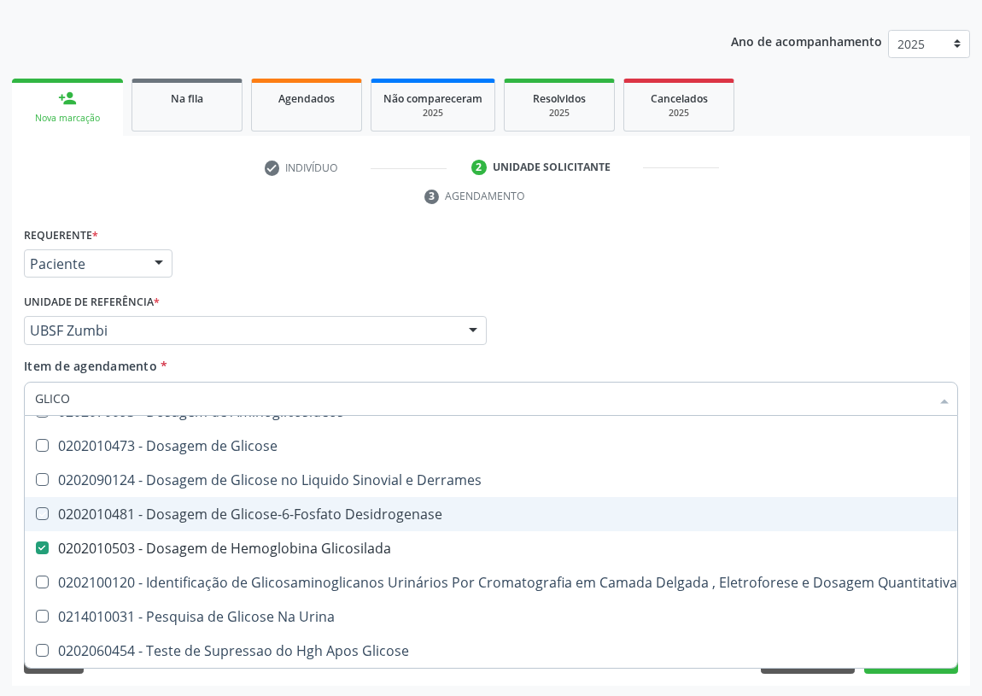
type input "GLICOS"
checkbox Desidrogenase "true"
checkbox Glicosilada "false"
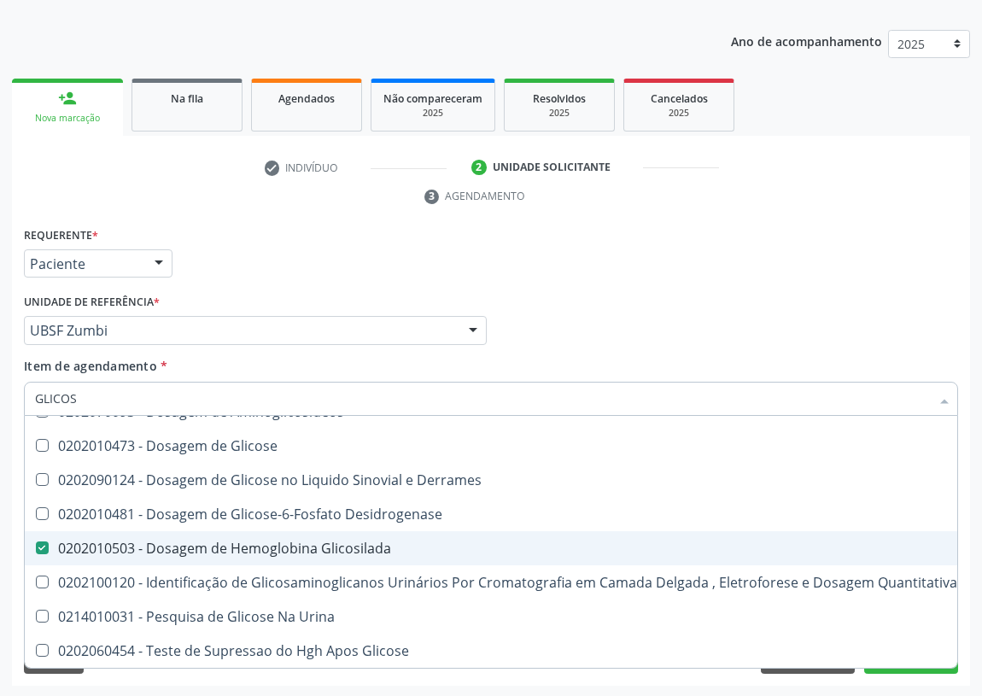
scroll to position [32, 0]
type input "GLICOSE"
checkbox Glicosilada "false"
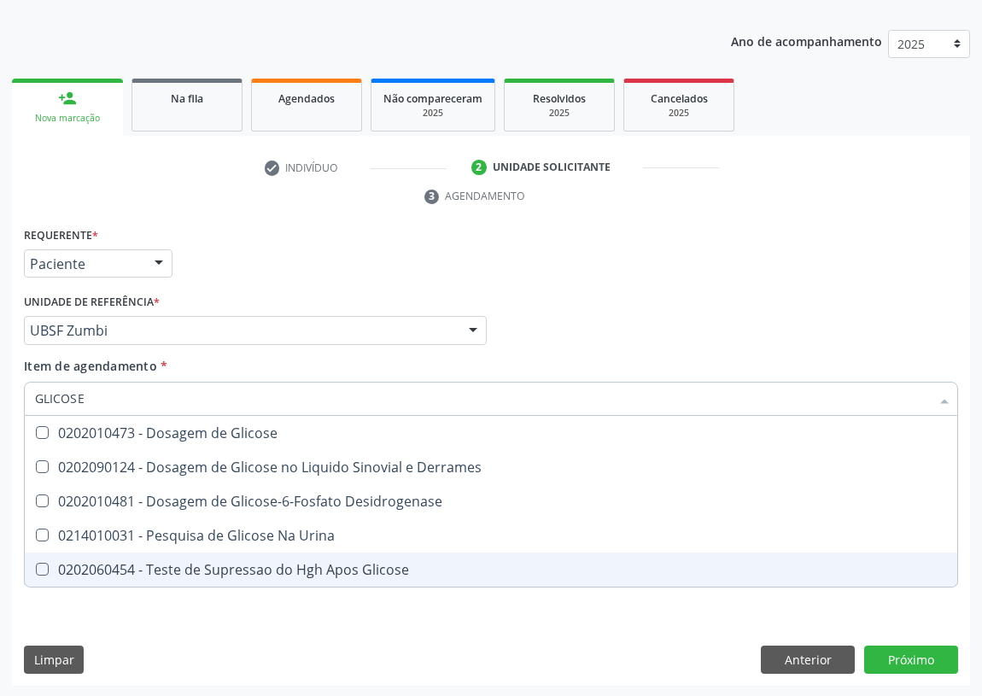
scroll to position [0, 0]
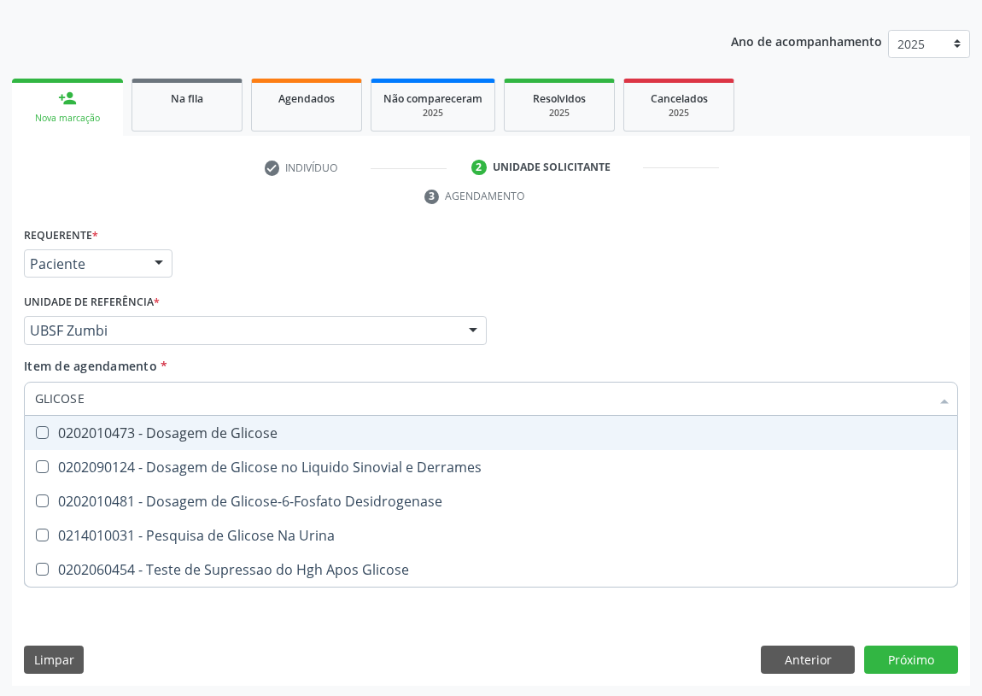
click at [49, 426] on div "0202010473 - Dosagem de Glicose" at bounding box center [491, 433] width 912 height 14
checkbox Glicose "true"
drag, startPoint x: 115, startPoint y: 407, endPoint x: 0, endPoint y: 374, distance: 120.0
click at [0, 397] on div "Acompanhamento Acompanhe a situação das marcações correntes e finalizadas Relat…" at bounding box center [491, 307] width 982 height 781
type input "TR"
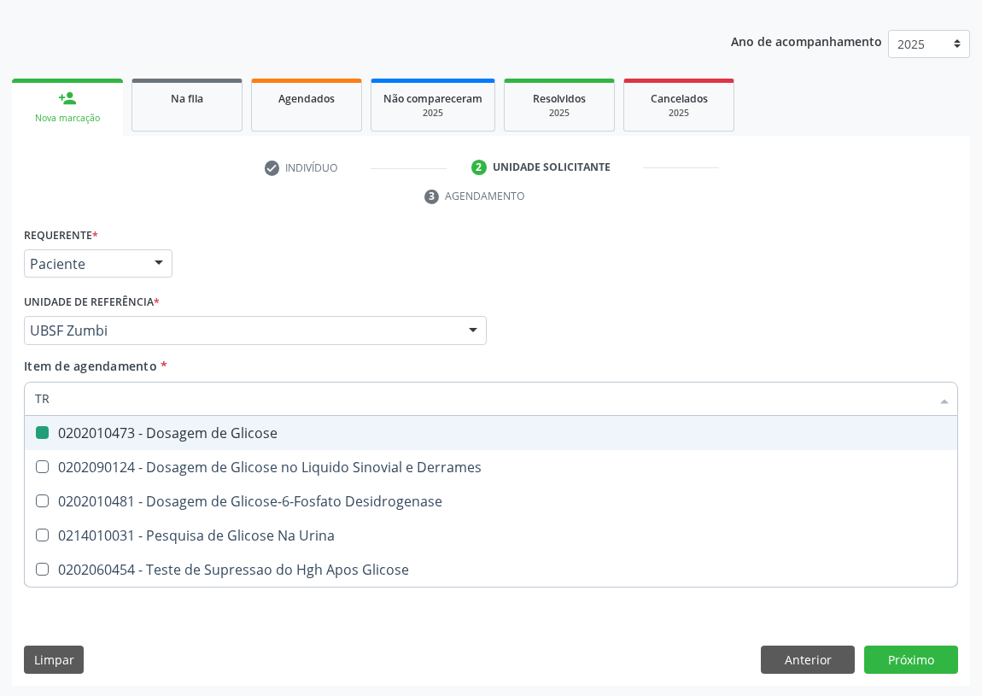
checkbox Glicose "false"
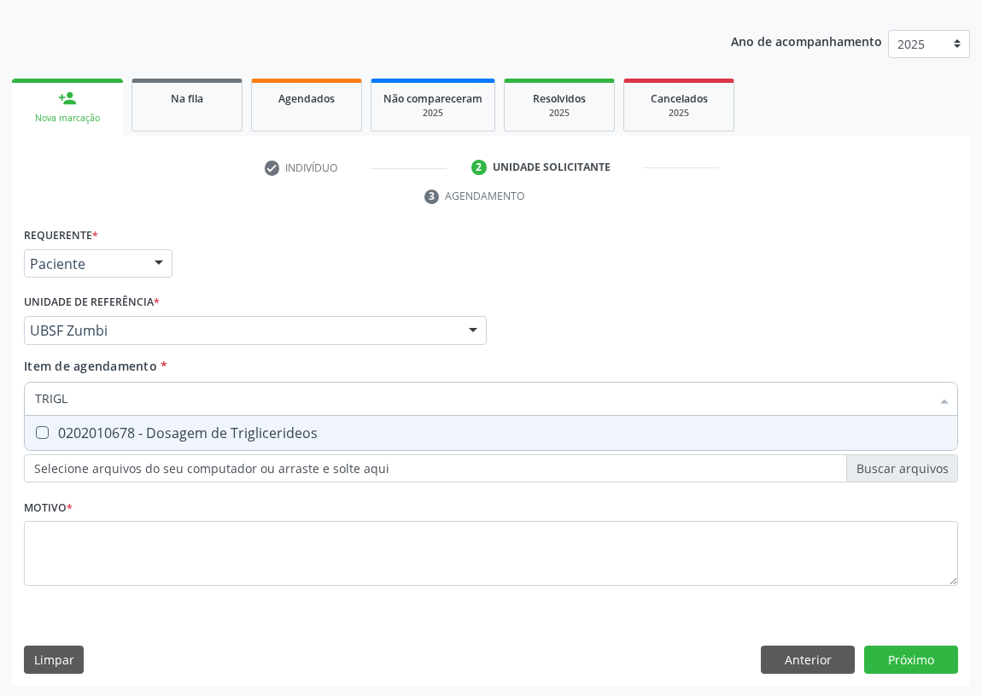
type input "TRIG"
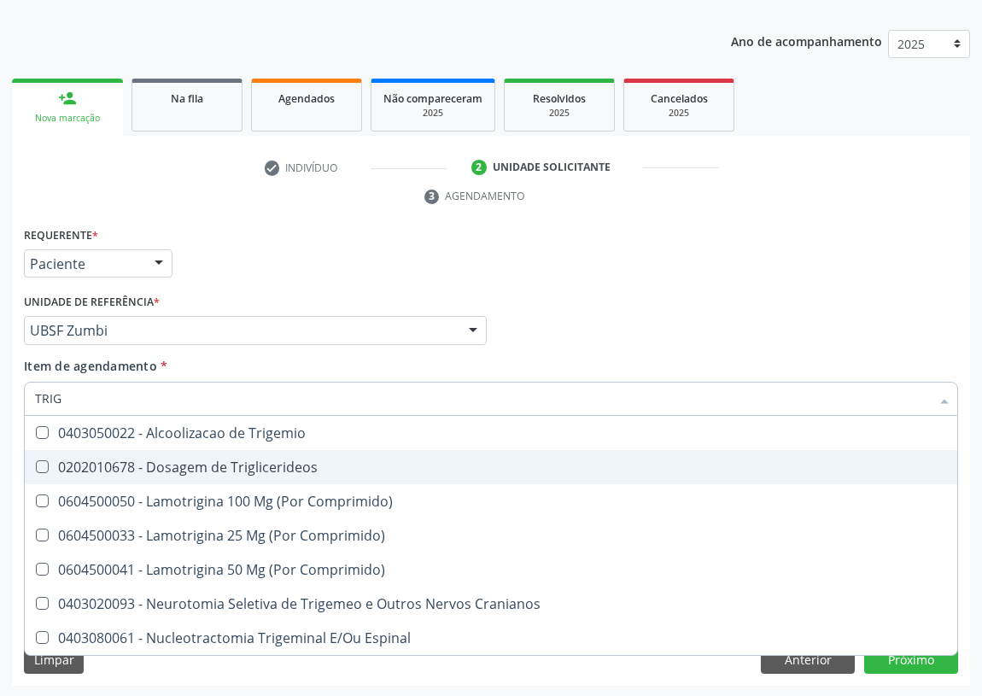
click at [151, 460] on div "0202010678 - Dosagem de Triglicerideos" at bounding box center [491, 467] width 912 height 14
checkbox Triglicerideos "true"
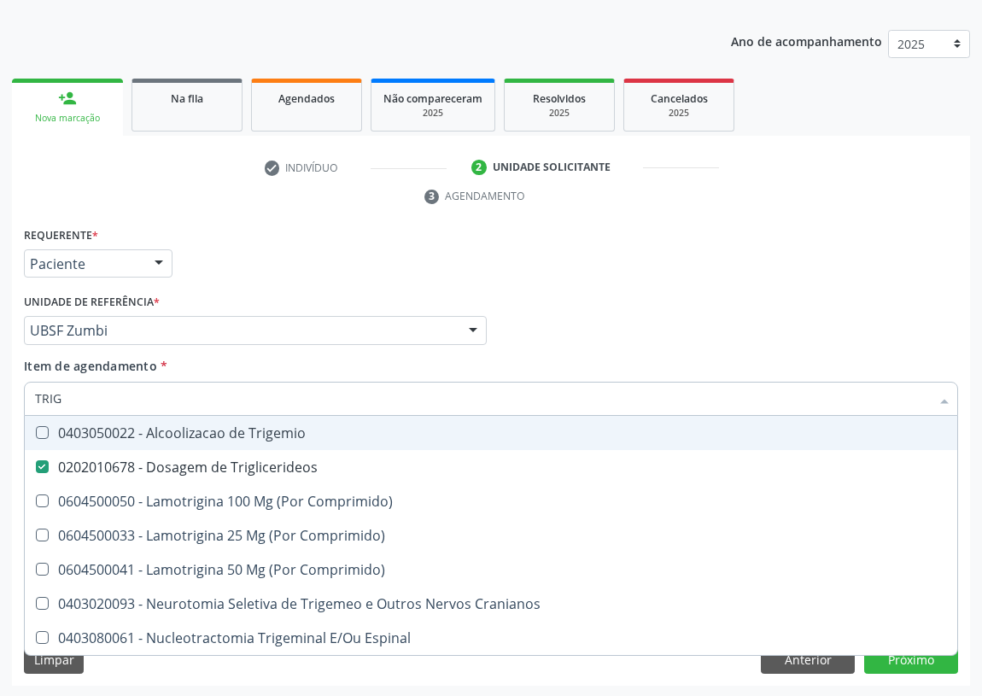
drag, startPoint x: 44, startPoint y: 387, endPoint x: 0, endPoint y: 390, distance: 44.5
click at [0, 390] on div "Acompanhamento Acompanhe a situação das marcações correntes e finalizadas Relat…" at bounding box center [491, 307] width 982 height 781
type input "C"
checkbox Triglicerideos "false"
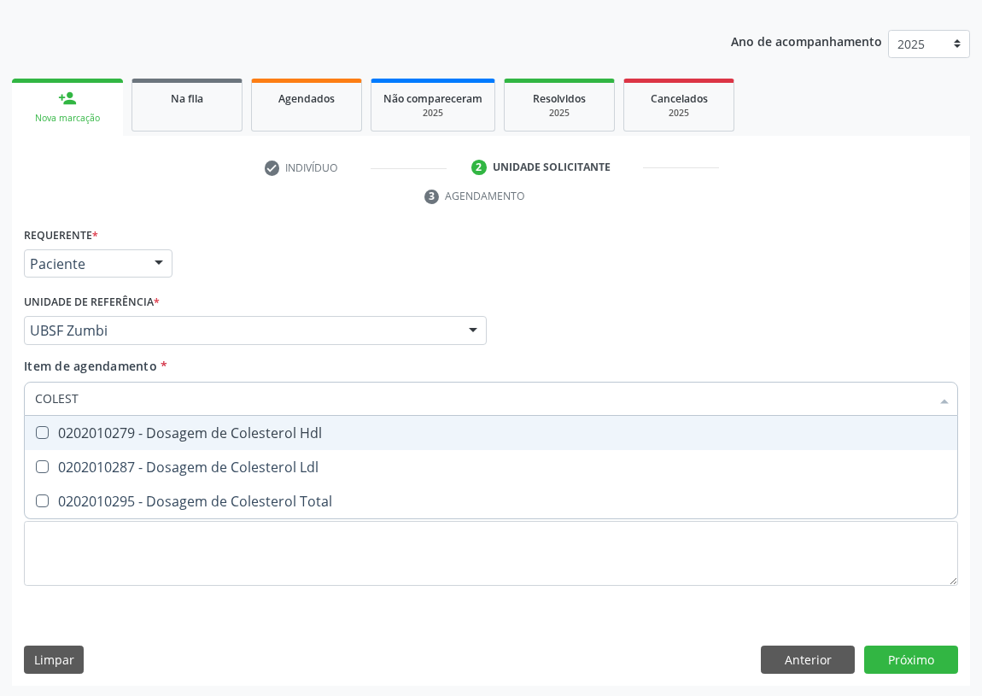
type input "COLESTE"
drag, startPoint x: 38, startPoint y: 430, endPoint x: 39, endPoint y: 454, distance: 23.9
click at [39, 431] on Hdl at bounding box center [42, 432] width 13 height 13
click at [36, 431] on Hdl "checkbox" at bounding box center [30, 432] width 11 height 11
checkbox Hdl "true"
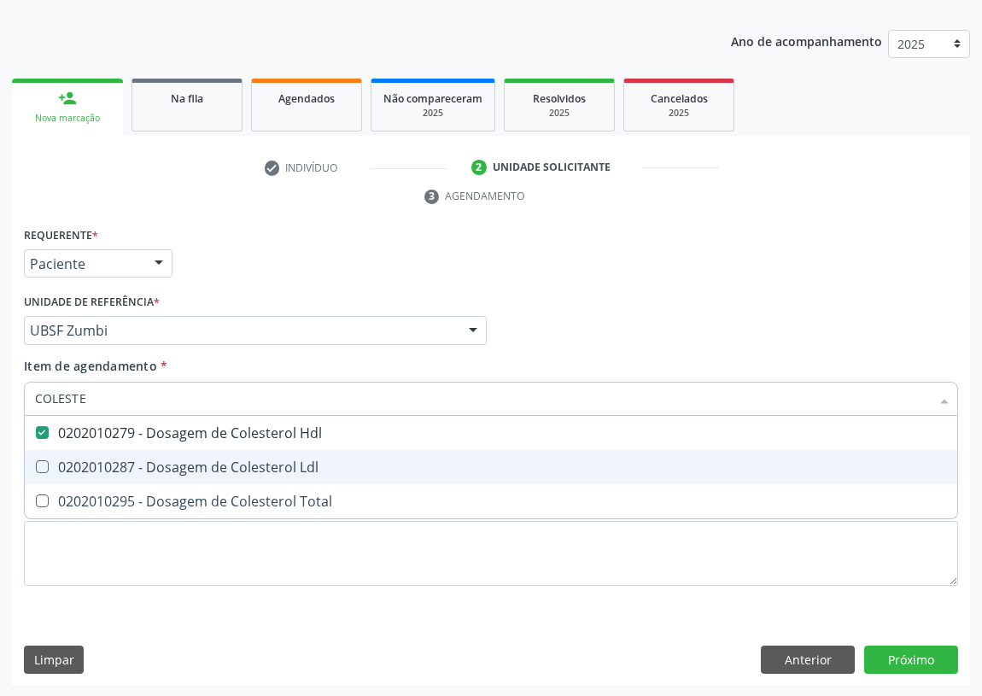
drag, startPoint x: 39, startPoint y: 454, endPoint x: 83, endPoint y: 417, distance: 57.5
click at [51, 452] on span "0202010287 - Dosagem de Colesterol Ldl" at bounding box center [491, 467] width 933 height 34
checkbox Ldl "true"
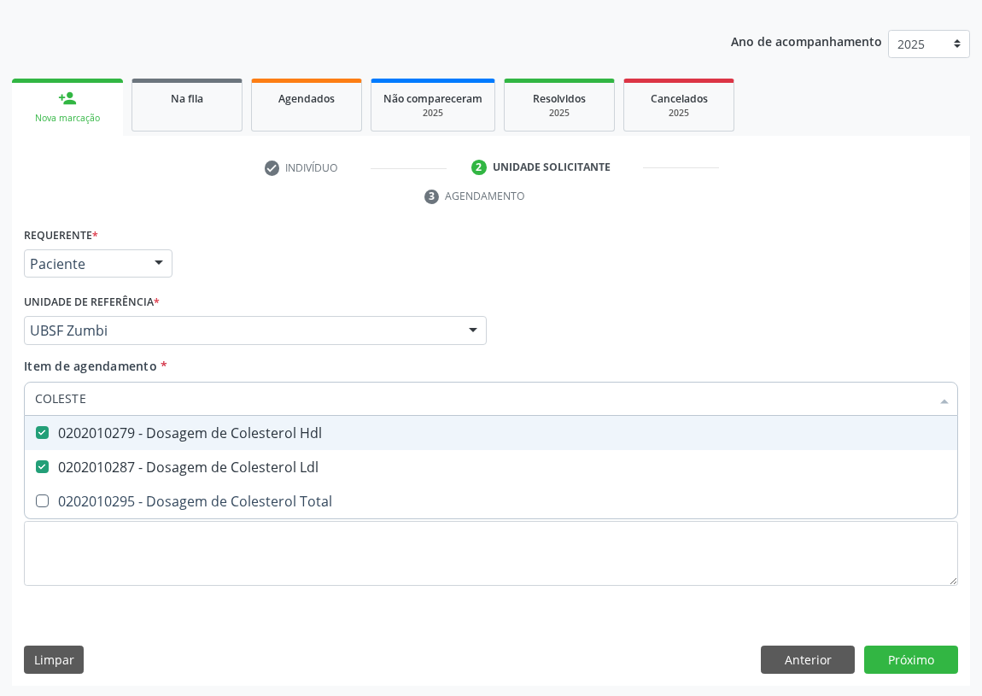
drag, startPoint x: 94, startPoint y: 385, endPoint x: 0, endPoint y: 378, distance: 94.3
click at [0, 392] on div "Acompanhamento Acompanhe a situação das marcações correntes e finalizadas Relat…" at bounding box center [491, 307] width 982 height 781
type input "PO"
checkbox Hdl "false"
checkbox Ldl "false"
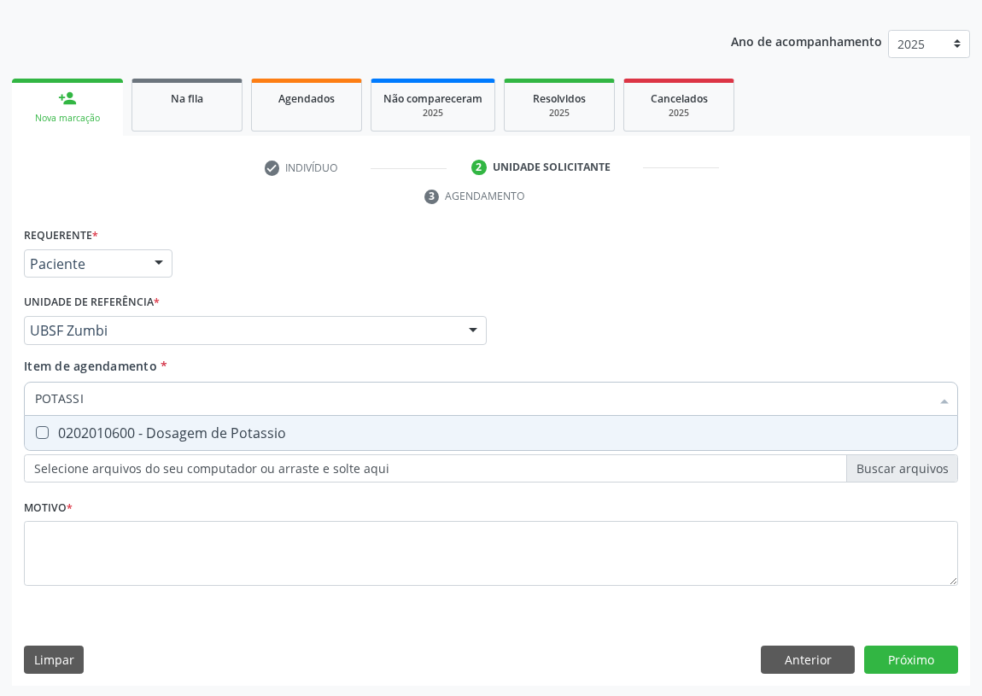
type input "POTASSIO"
drag, startPoint x: 49, startPoint y: 433, endPoint x: 143, endPoint y: 418, distance: 95.2
click at [59, 429] on div "0202010600 - Dosagem de Potassio" at bounding box center [491, 433] width 912 height 14
checkbox Potassio "true"
drag, startPoint x: 21, startPoint y: 395, endPoint x: 0, endPoint y: 385, distance: 22.6
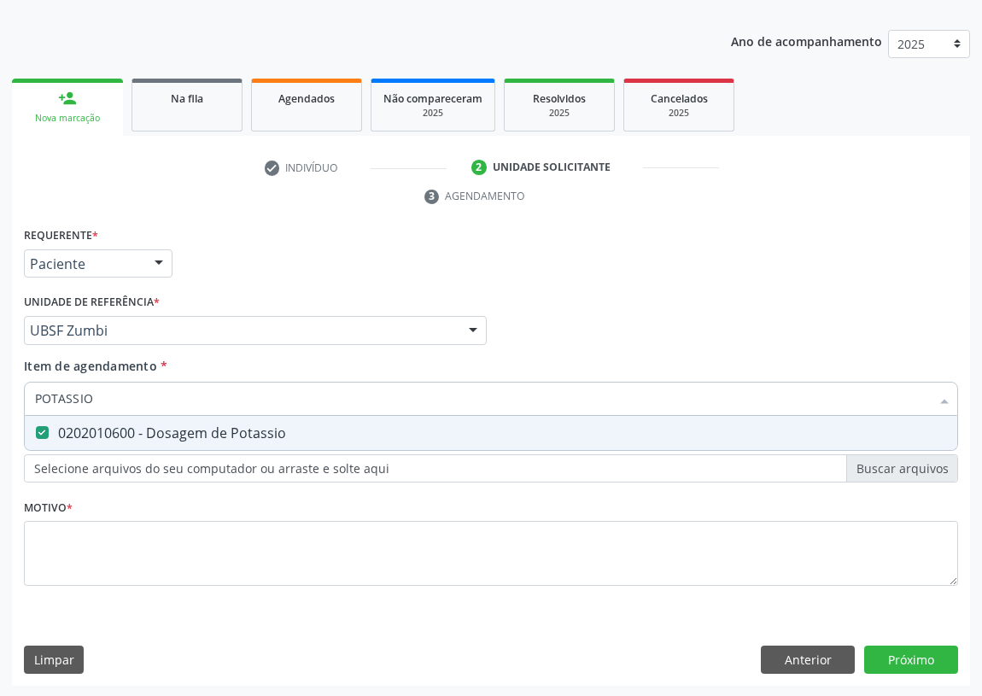
click at [0, 390] on div "Acompanhamento Acompanhe a situação das marcações correntes e finalizadas Relat…" at bounding box center [491, 307] width 982 height 781
type input "0"
checkbox Potassio "false"
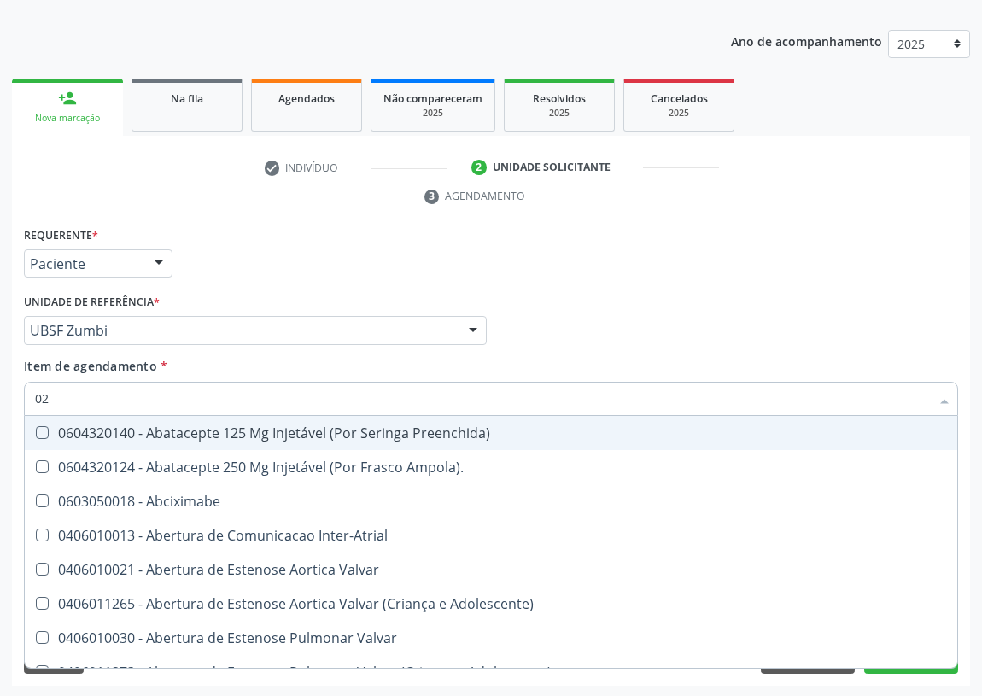
type input "020"
checkbox Transplantado "true"
checkbox Mama "true"
checkbox Boca "true"
checkbox Ampola\) "true"
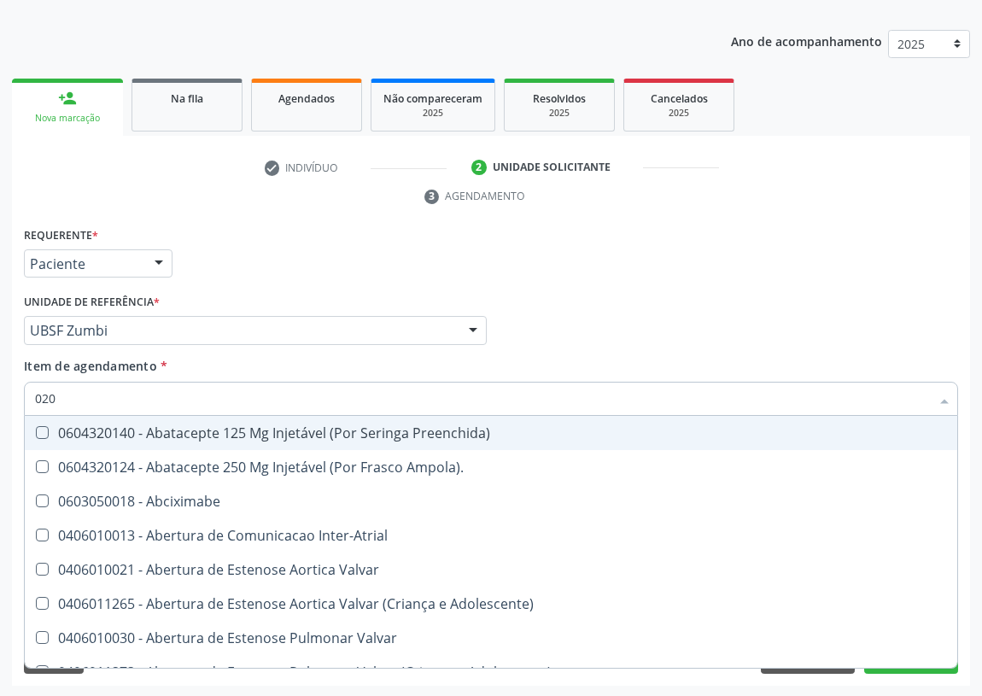
checkbox Gráfico "true"
checkbox Lumen "true"
checkbox Ciclodialise "true"
checkbox Pancreas "false"
checkbox Paratireoides "false"
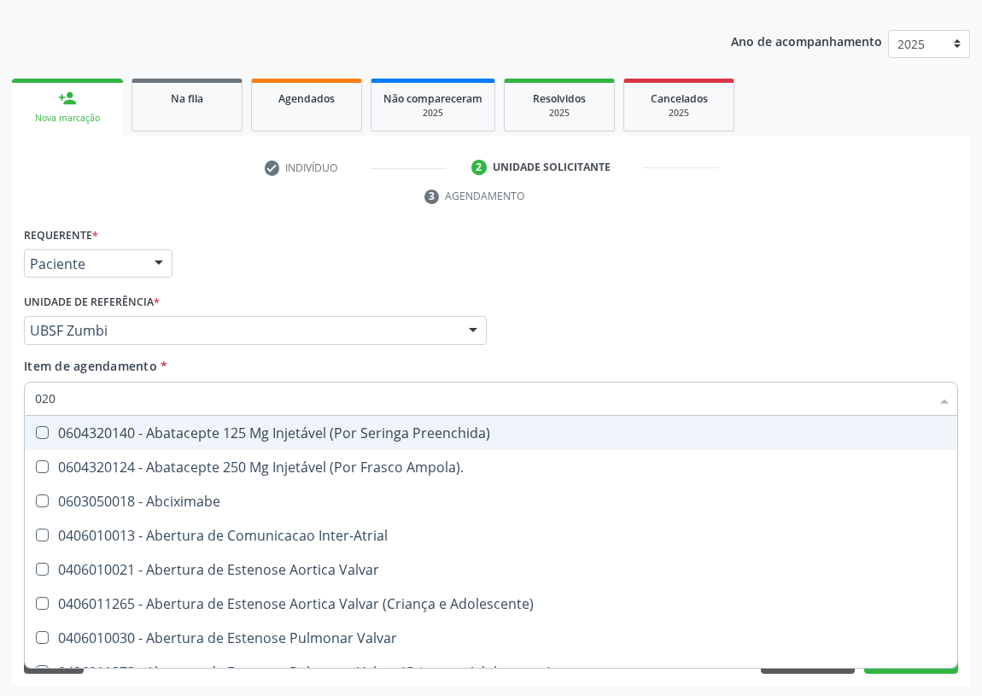
checkbox 67 "false"
checkbox Comprimido\) "false"
checkbox Ml\) "false"
checkbox Redome\) "false"
checkbox Anterior "false"
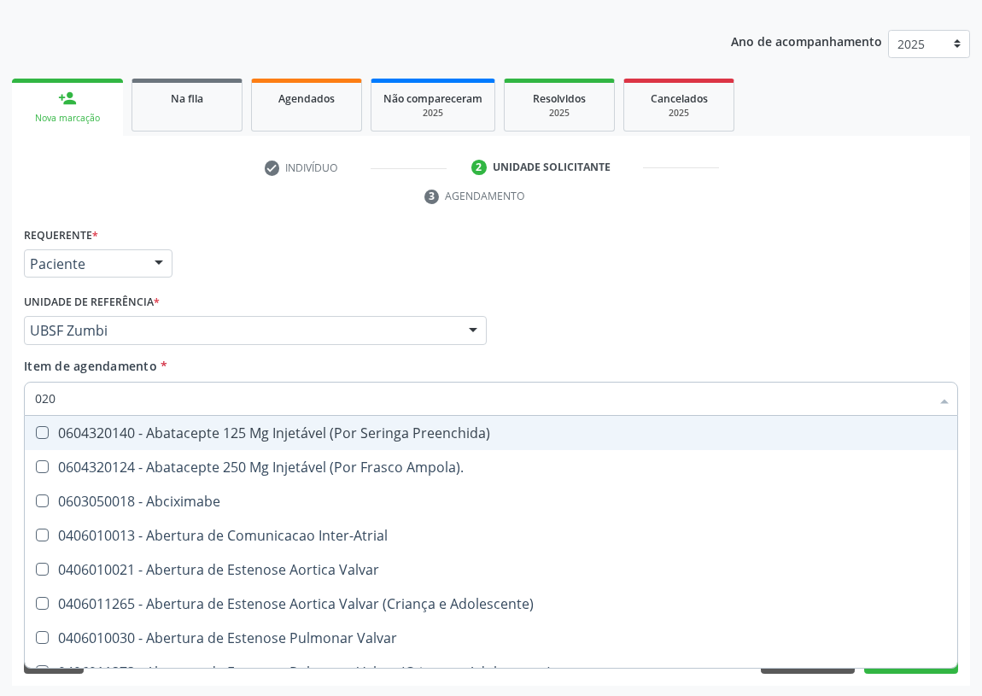
checkbox Revisao "true"
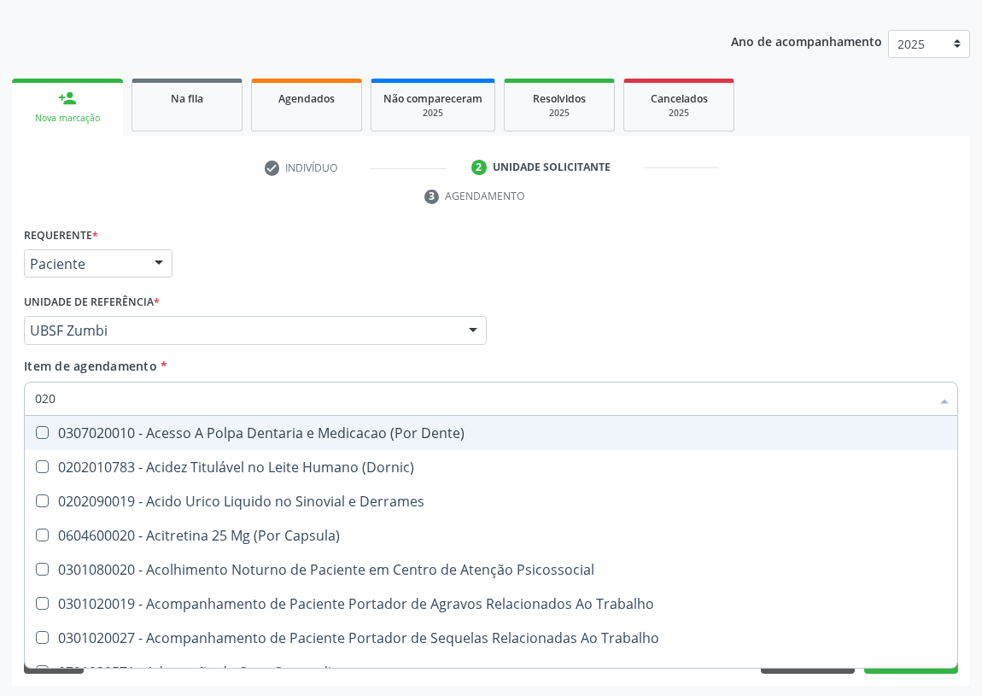
type input "0202"
checkbox Ocular "true"
checkbox Aberto\) "true"
checkbox Cortante "true"
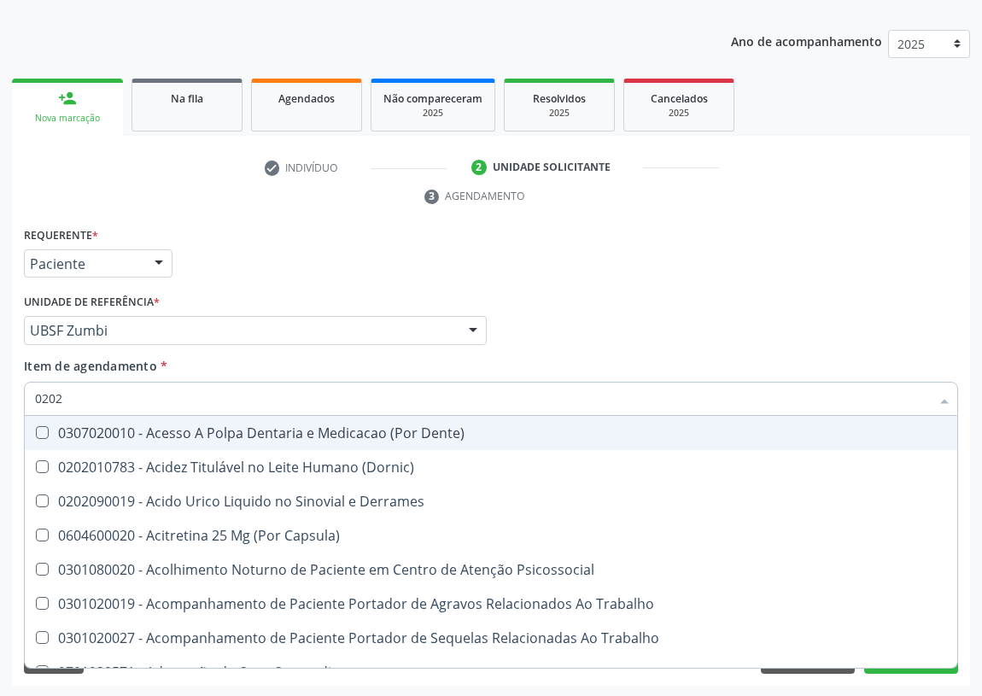
checkbox Drogas "true"
checkbox Gastro-Esofagico "true"
checkbox Projecoes\) "true"
checkbox Revisao "true"
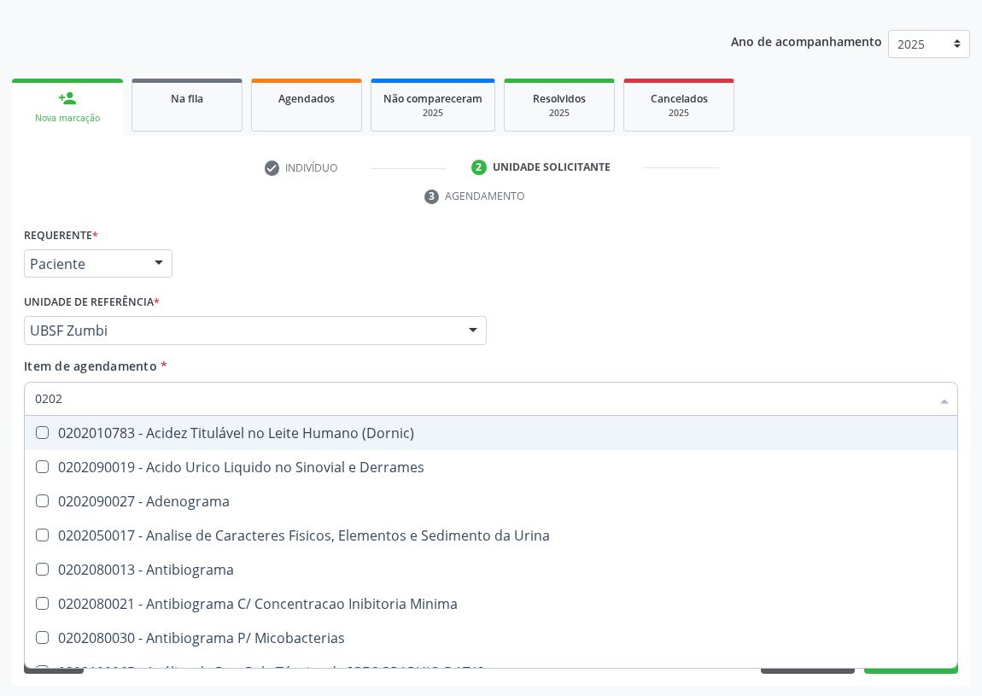
type input "02020"
checkbox Barbituratos "true"
checkbox Benzodiazepinicos "true"
checkbox Calcitonina "true"
checkbox Hdl "false"
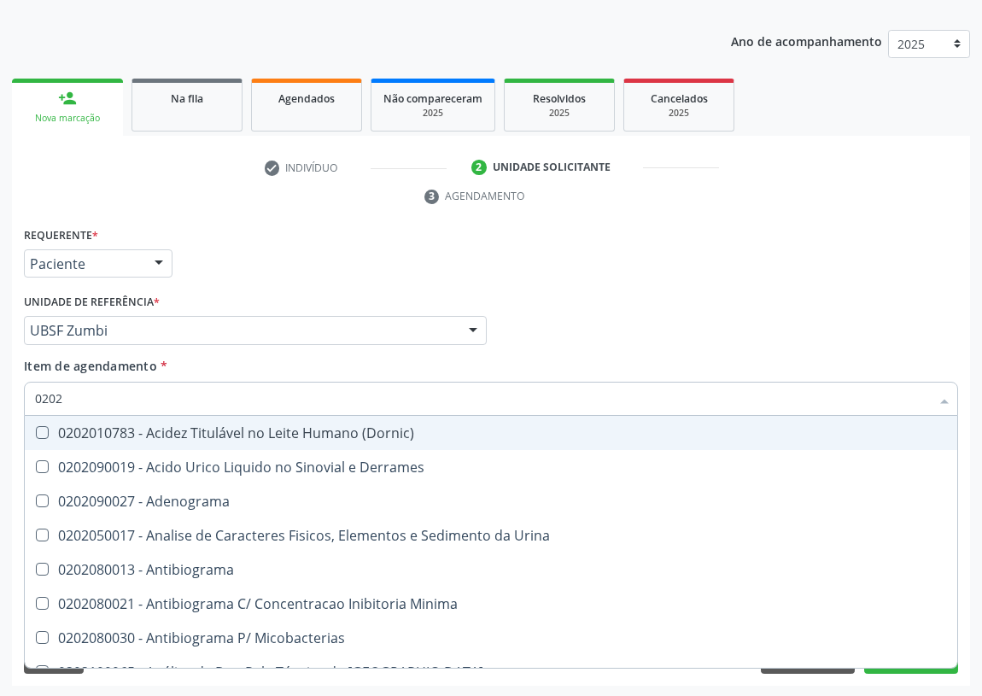
checkbox Ldl "false"
checkbox Creatinina "false"
checkbox Xiii "true"
checkbox Formaldeido "true"
checkbox Glicose "false"
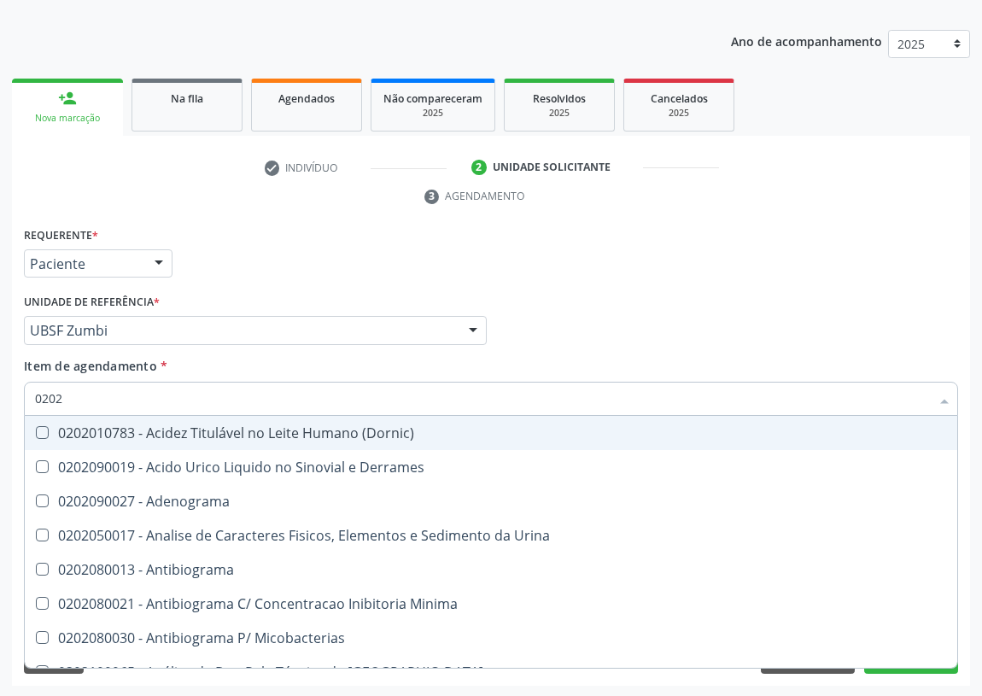
checkbox Glicosilada "false"
checkbox \(Igm\) "true"
checkbox Potassio "false"
checkbox Horas\) "true"
checkbox Triglicerideos "false"
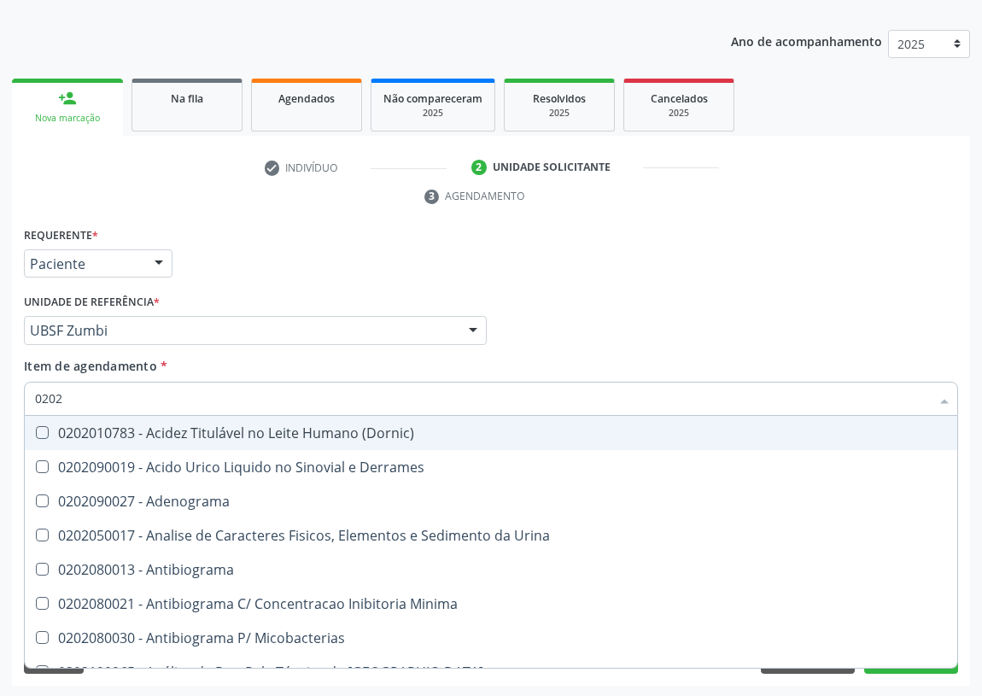
checkbox Zinco "true"
checkbox Completo "false"
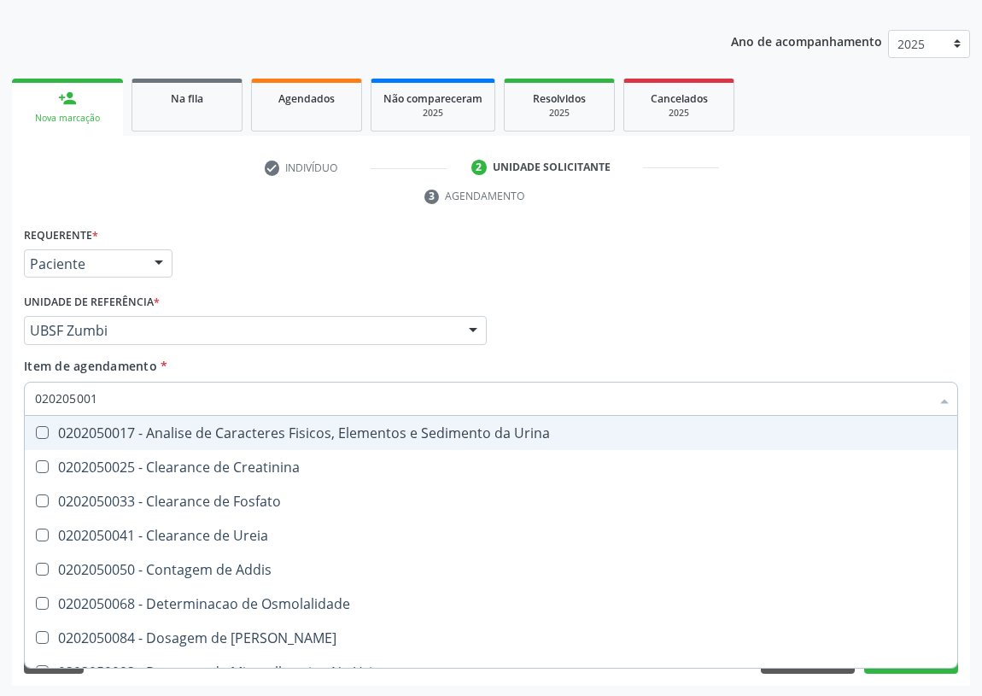
type input "0202050017"
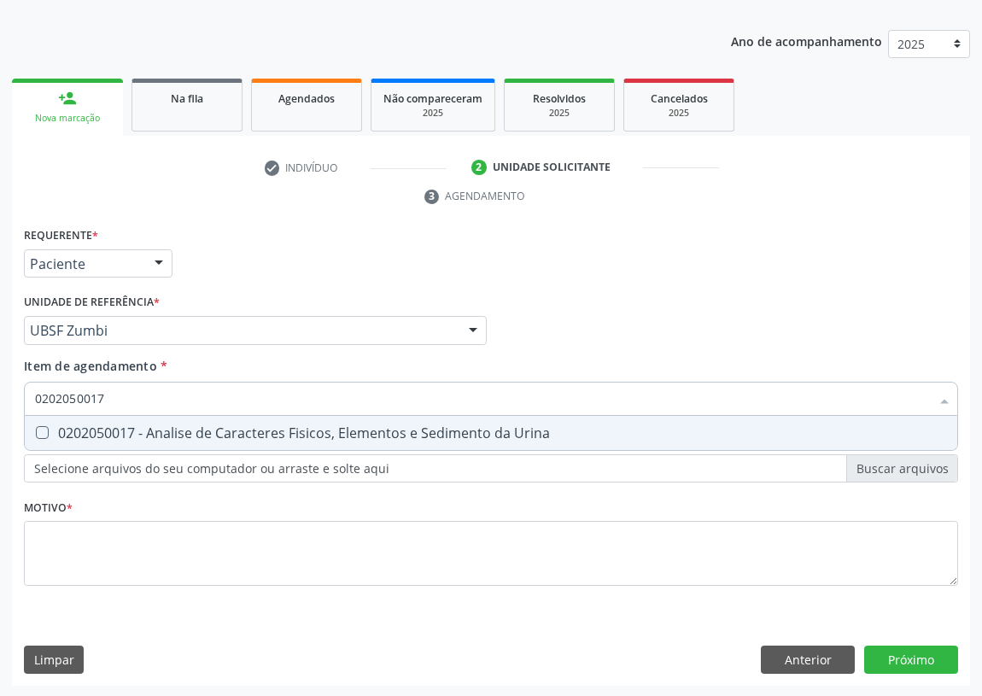
drag, startPoint x: 43, startPoint y: 427, endPoint x: 27, endPoint y: 497, distance: 71.7
click at [35, 437] on div at bounding box center [31, 433] width 13 height 14
checkbox Urina "true"
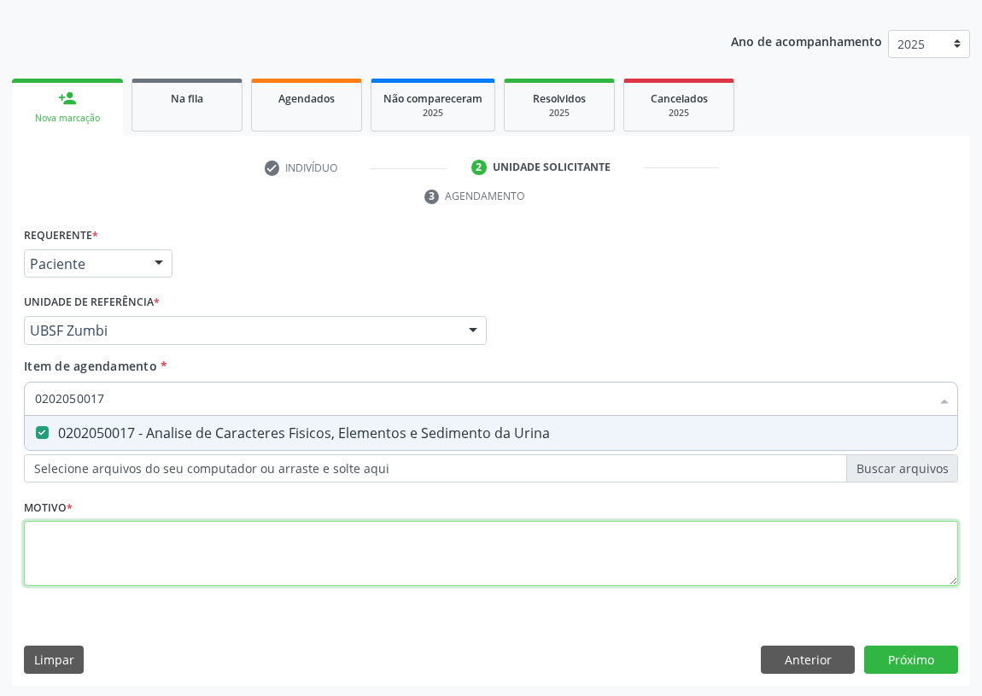
click at [56, 564] on div "Requerente * Paciente Profissional de Saúde Paciente Nenhum resultado encontrad…" at bounding box center [491, 416] width 935 height 387
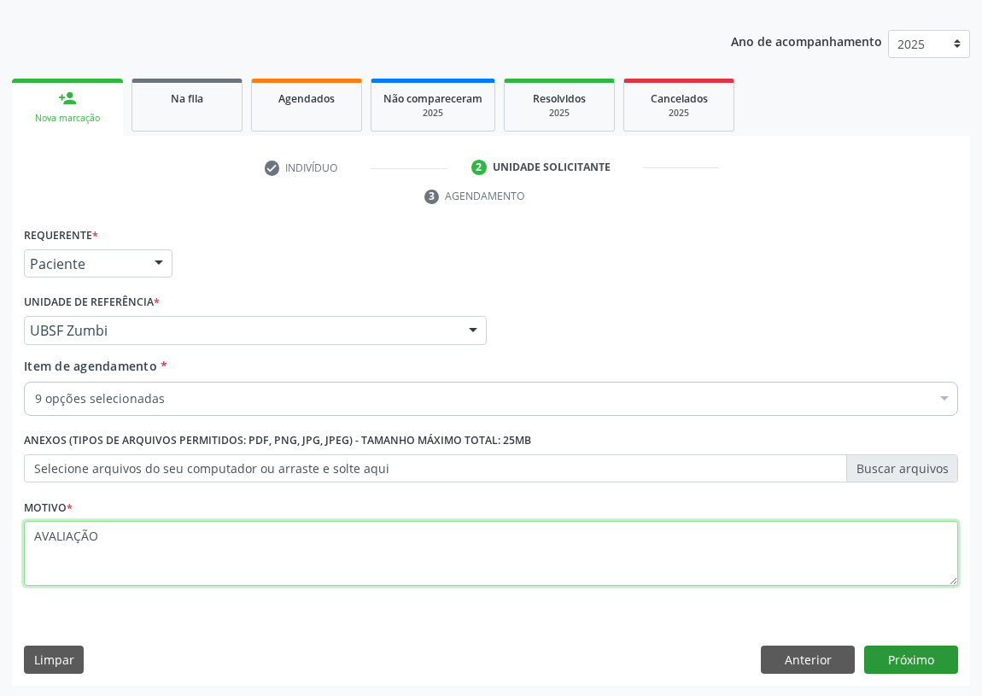
type textarea "AVALIAÇÃO"
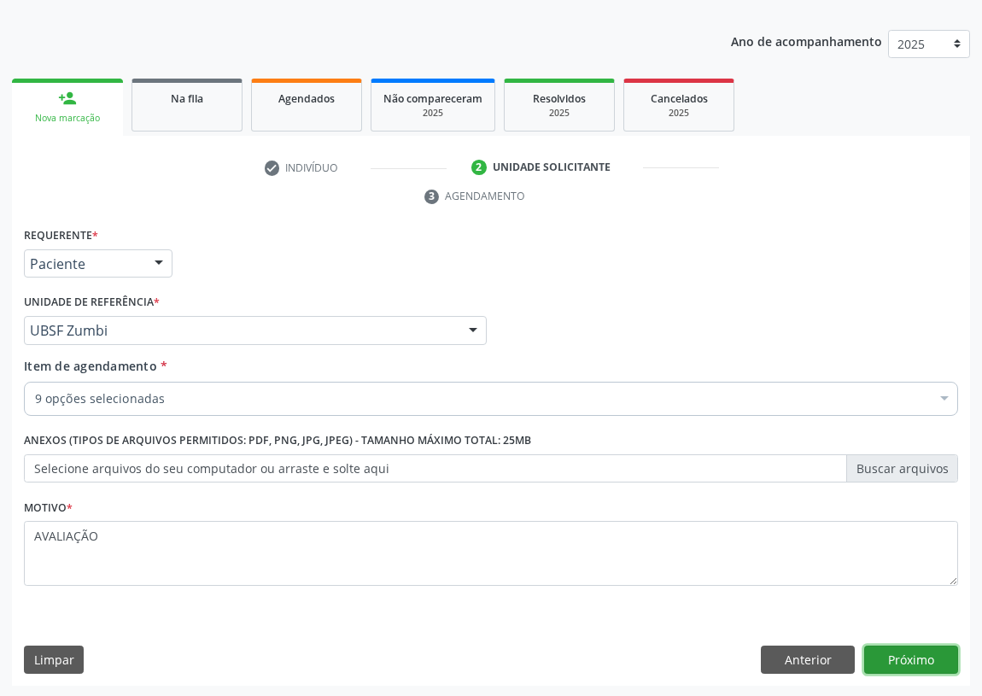
click at [928, 654] on button "Próximo" at bounding box center [912, 660] width 94 height 29
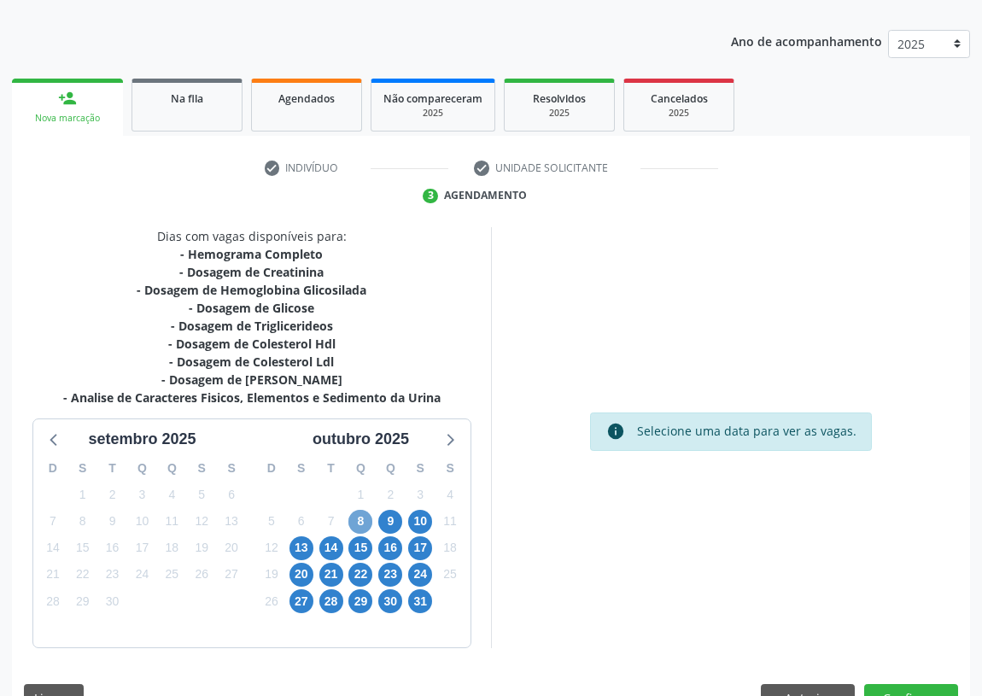
drag, startPoint x: 355, startPoint y: 519, endPoint x: 525, endPoint y: 440, distance: 187.3
click at [366, 502] on div "D S T Q Q S S 28 29 30 1 2 3 4 5 6 7 8 9 10 11 12 13 14 15 16 17 18 19 20 21 22…" at bounding box center [361, 549] width 219 height 196
click at [361, 523] on span "8" at bounding box center [361, 522] width 24 height 24
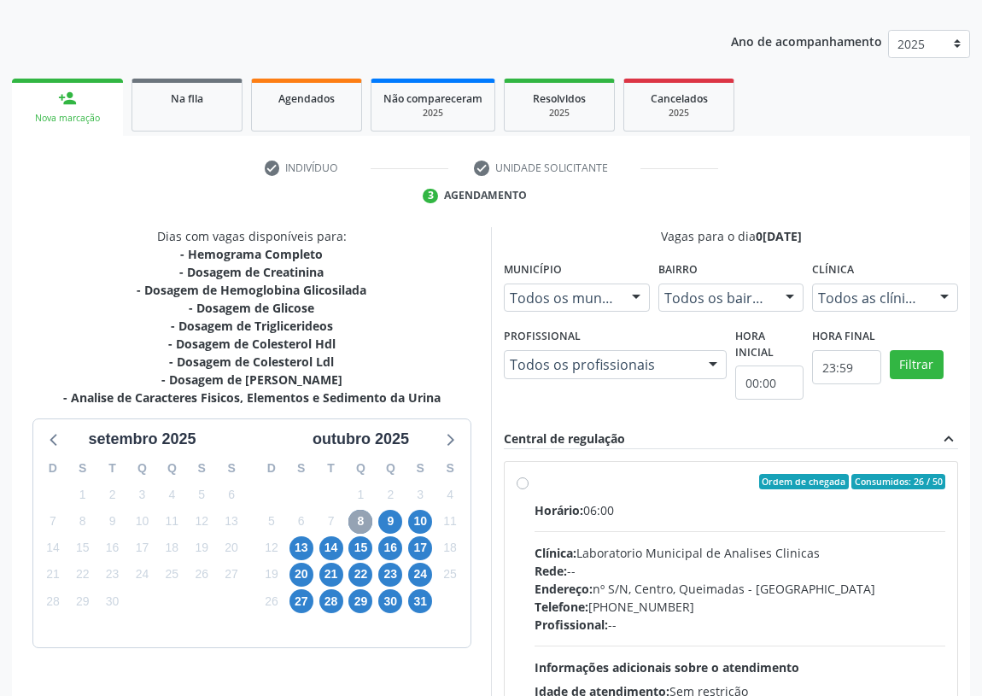
scroll to position [255, 0]
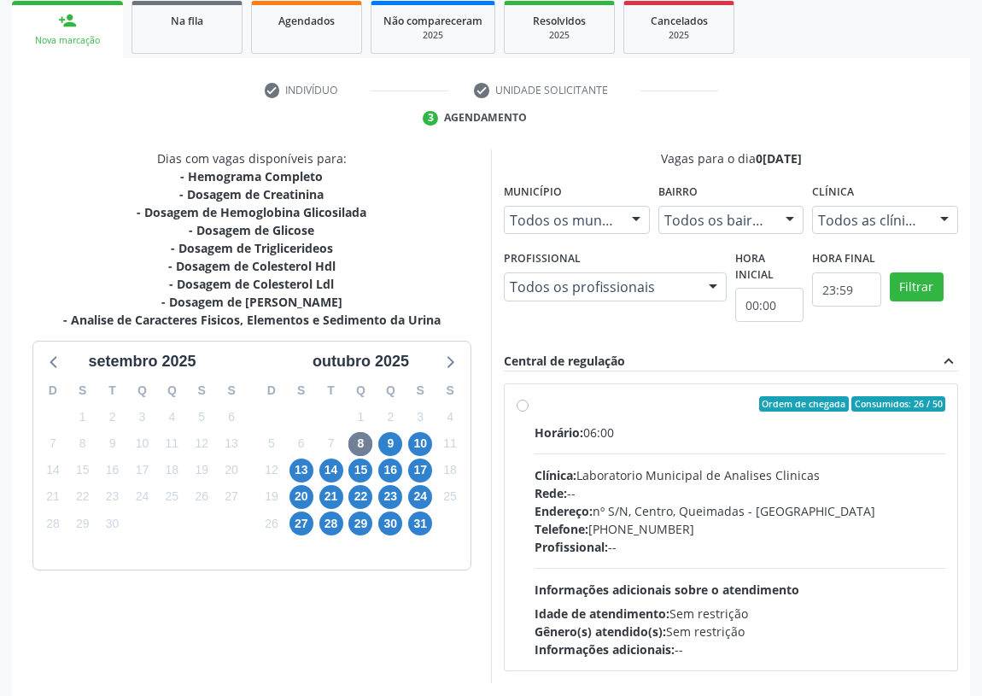
click at [535, 405] on label "Ordem de chegada Consumidos: 26 / 50 Horário: 06:00 Clínica: Laboratorio Munici…" at bounding box center [740, 527] width 411 height 262
click at [519, 405] on input "Ordem de chegada Consumidos: 26 / 50 Horário: 06:00 Clínica: Laboratorio Munici…" at bounding box center [523, 403] width 12 height 15
radio input "true"
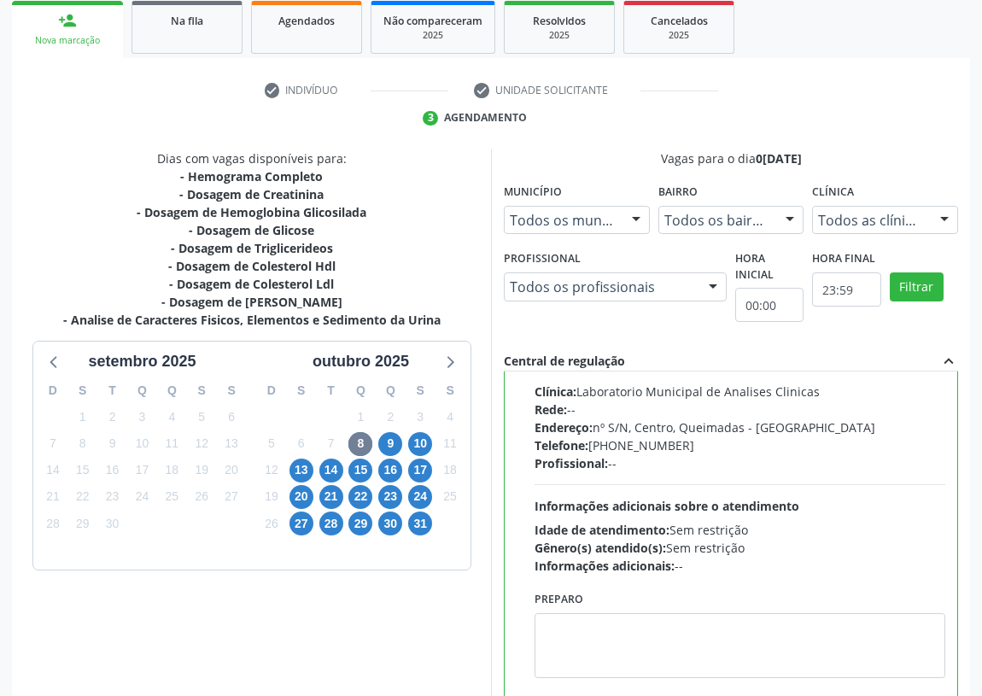
scroll to position [85, 0]
click at [562, 633] on textarea at bounding box center [740, 645] width 411 height 65
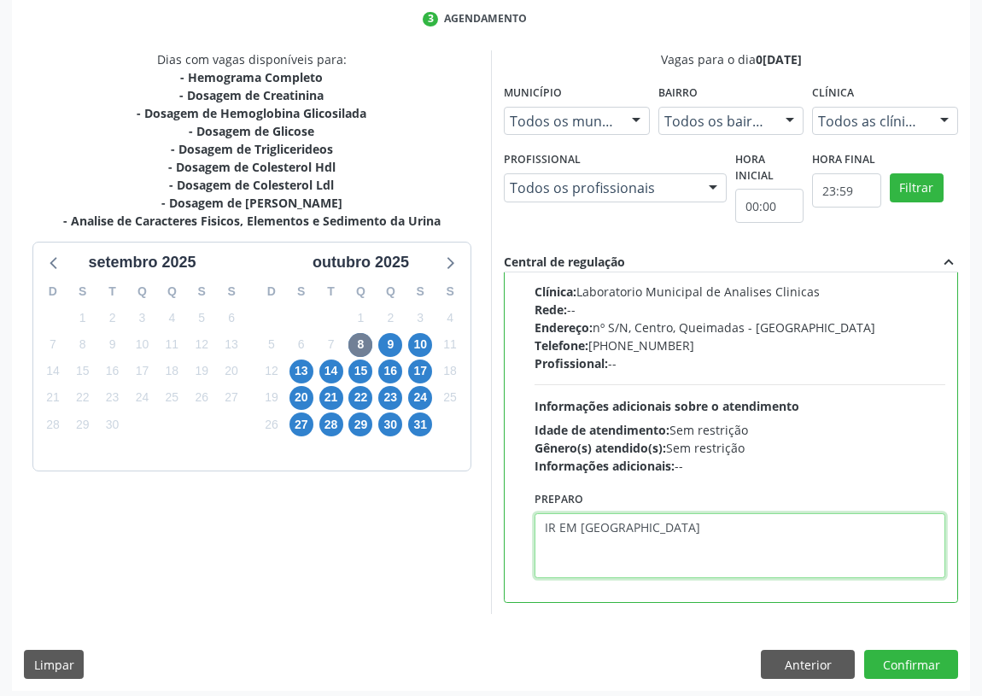
scroll to position [359, 0]
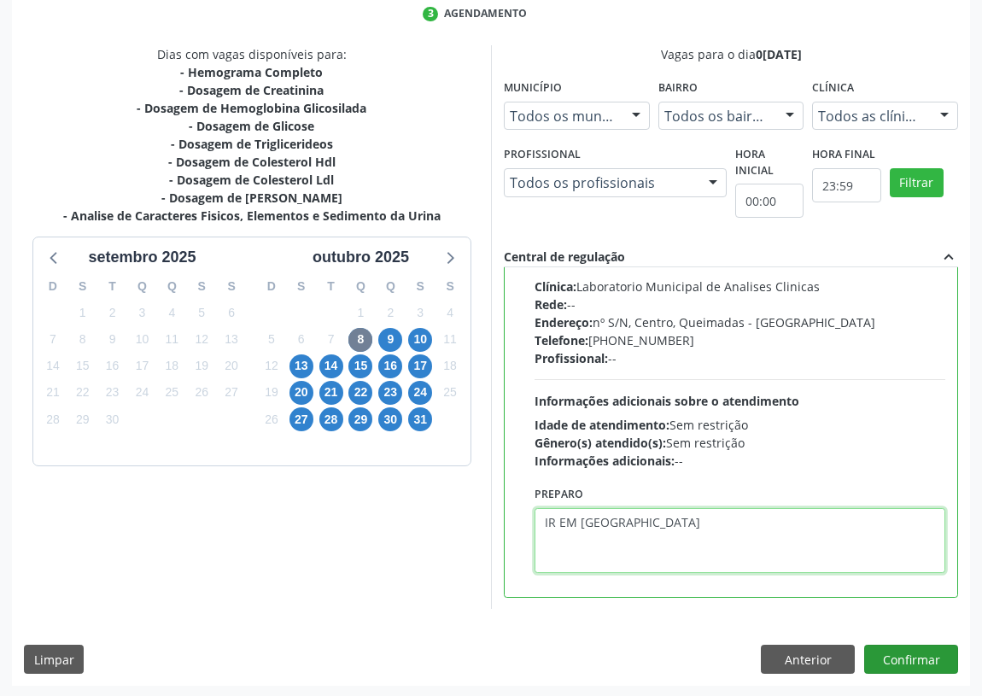
type textarea "IR EM [GEOGRAPHIC_DATA]"
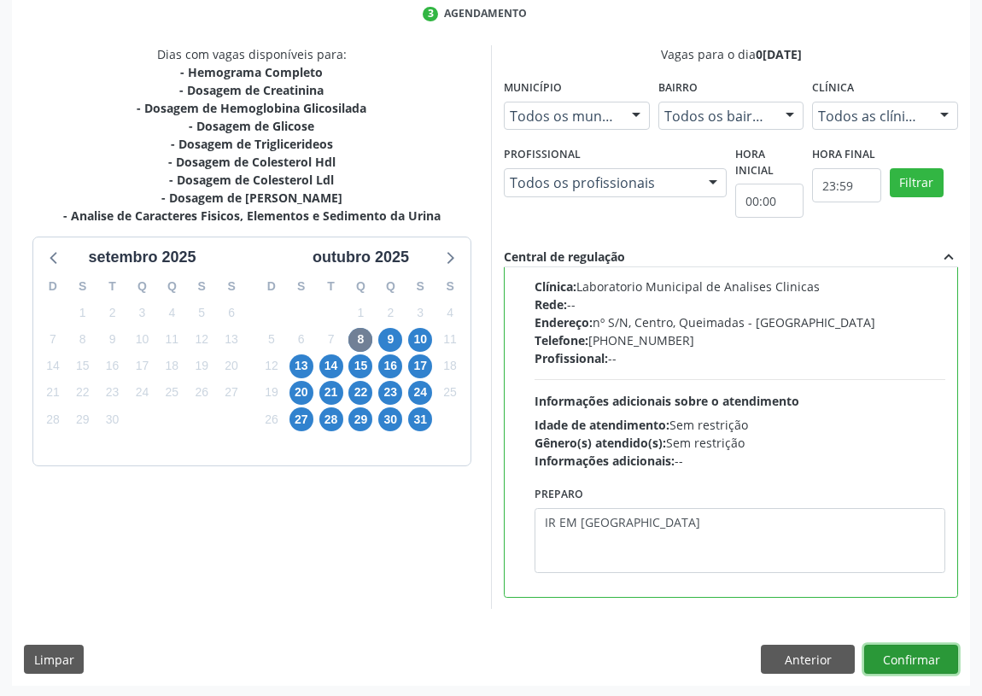
click at [917, 656] on button "Confirmar" at bounding box center [912, 659] width 94 height 29
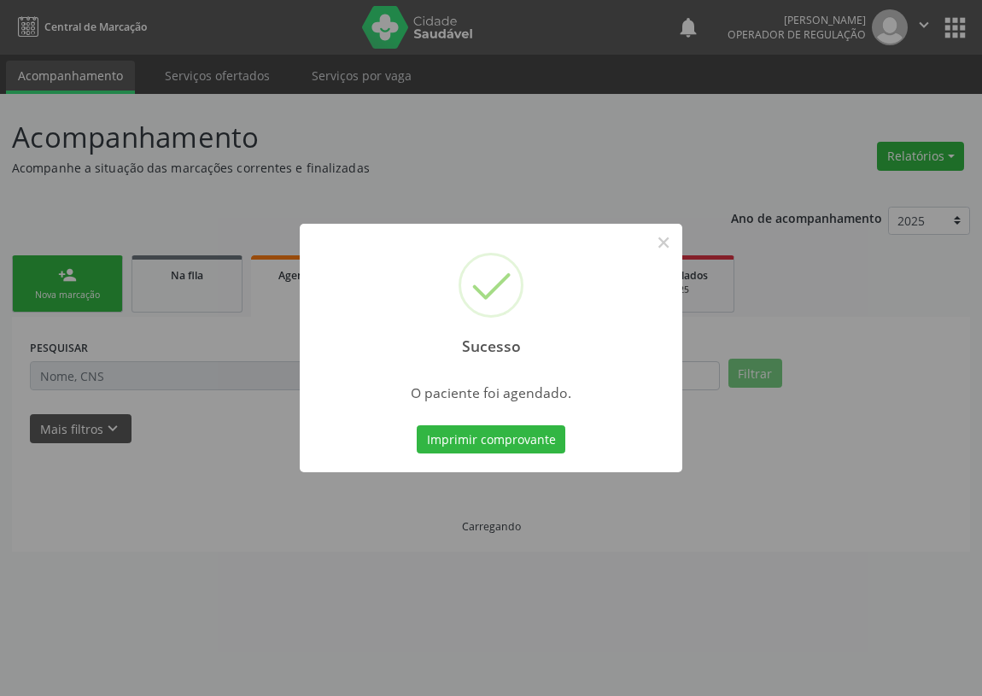
scroll to position [0, 0]
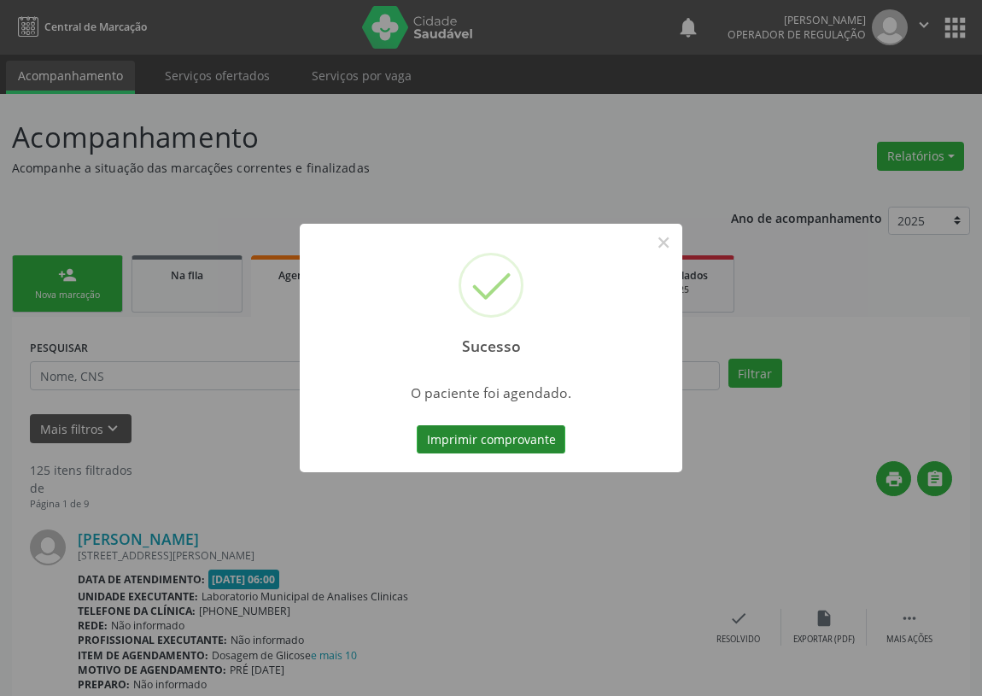
click at [481, 430] on button "Imprimir comprovante" at bounding box center [491, 439] width 149 height 29
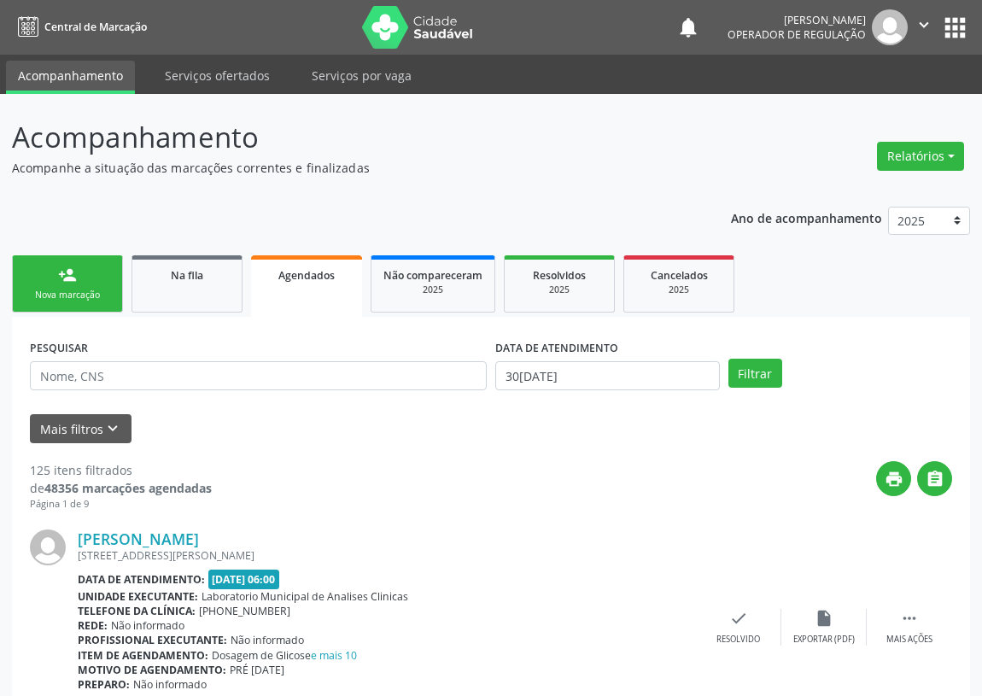
drag, startPoint x: 965, startPoint y: 33, endPoint x: 922, endPoint y: 43, distance: 44.6
click at [965, 32] on button "apps" at bounding box center [956, 28] width 30 height 30
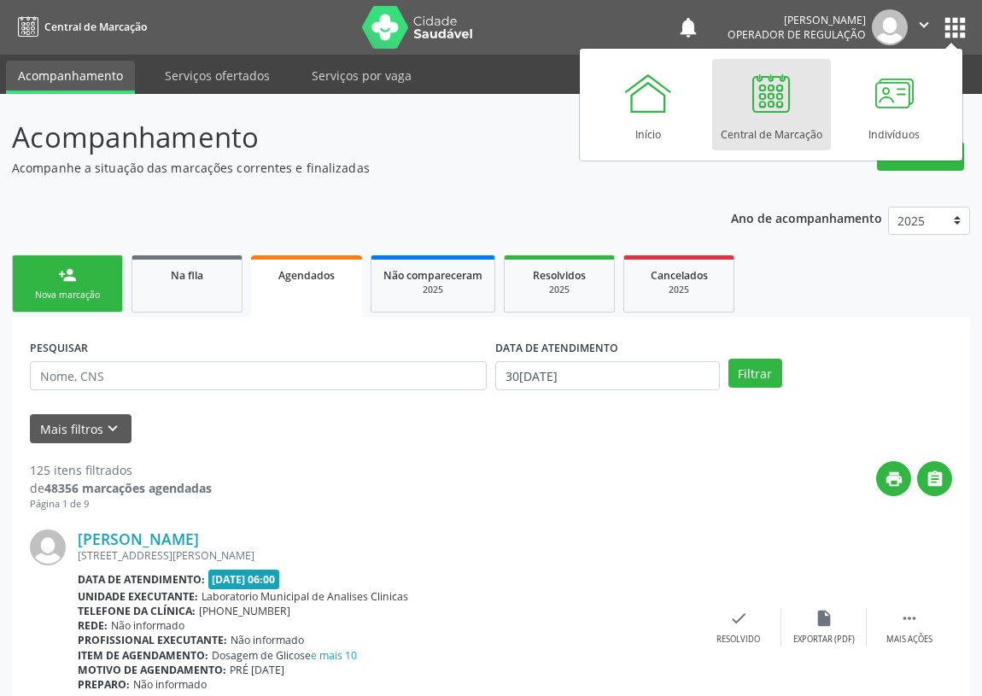
click at [769, 108] on div at bounding box center [771, 92] width 51 height 51
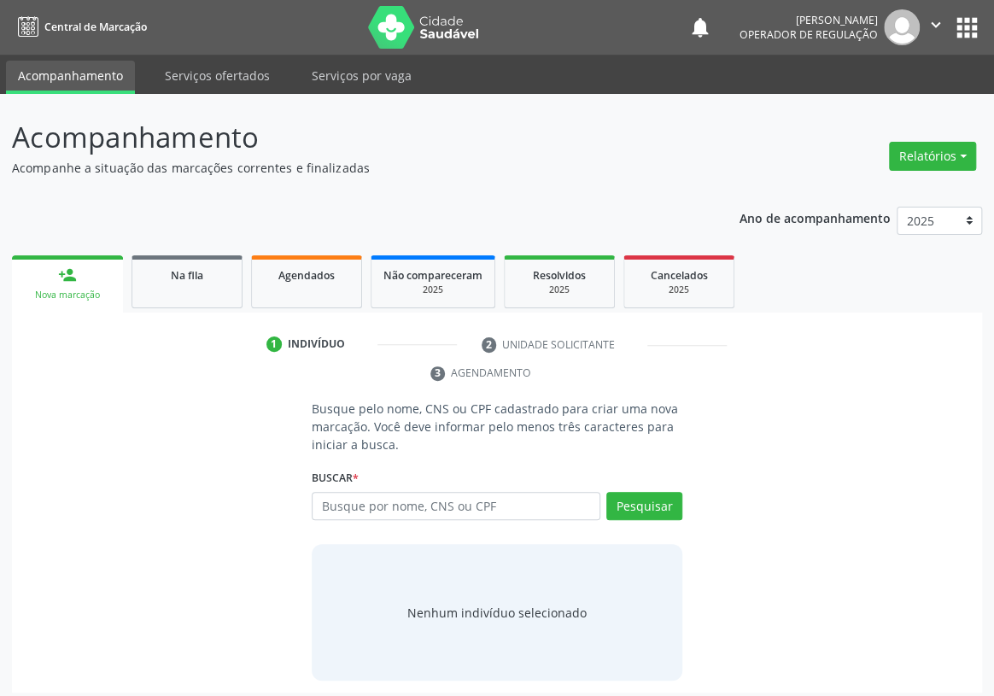
click at [330, 492] on input "text" at bounding box center [456, 506] width 289 height 29
type input "700006877903603"
click at [648, 492] on button "Pesquisar" at bounding box center [645, 506] width 76 height 29
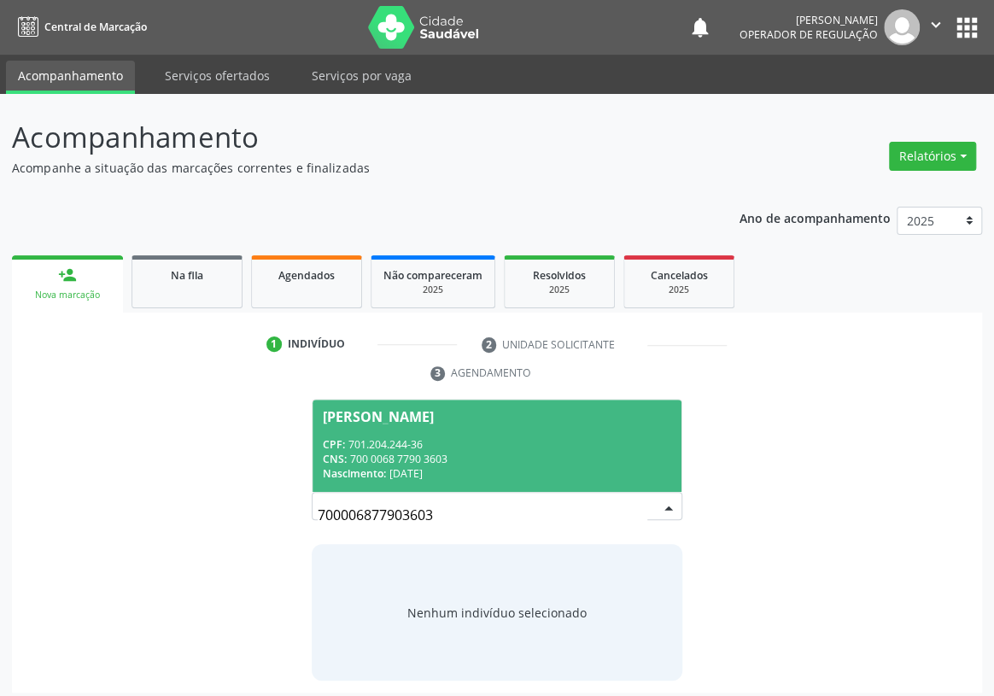
click at [525, 466] on div "Nascimento: 23/03/1988" at bounding box center [497, 473] width 349 height 15
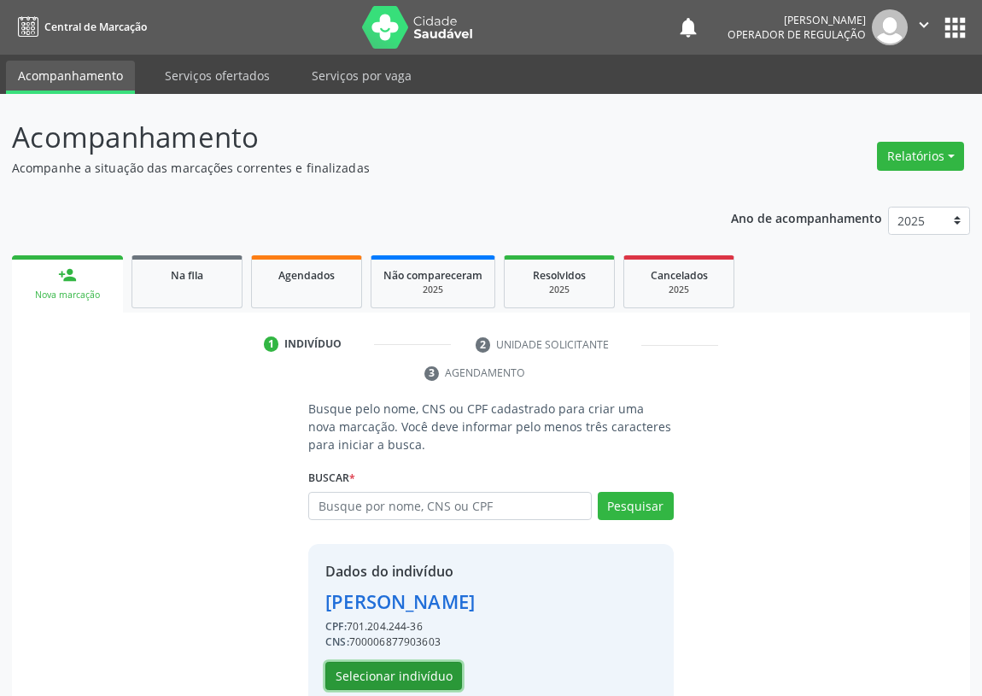
click at [362, 671] on button "Selecionar indivíduo" at bounding box center [393, 676] width 137 height 29
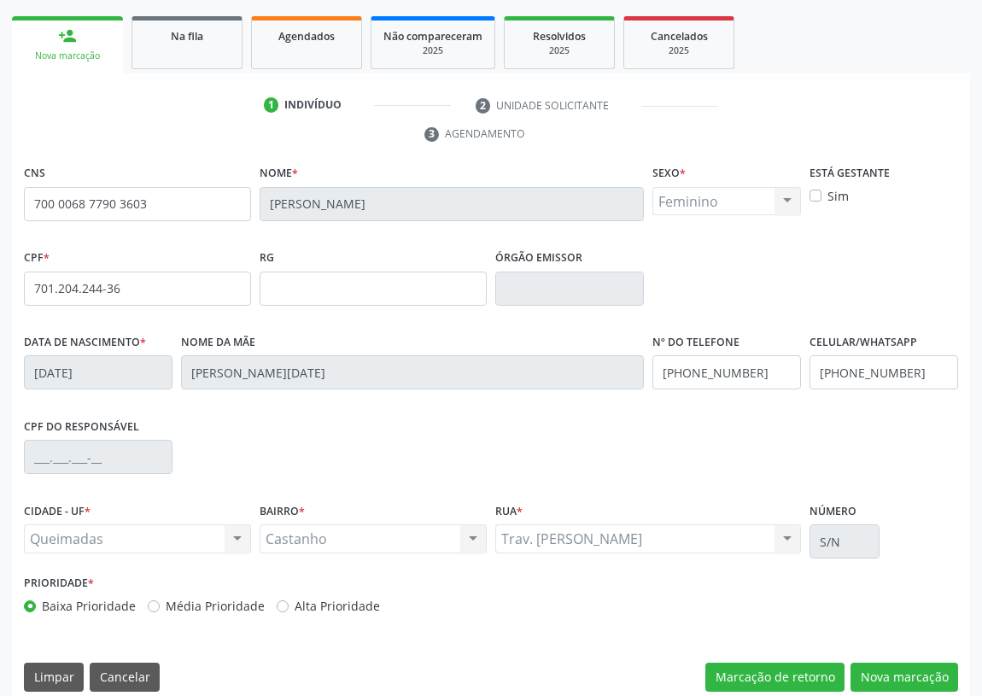
scroll to position [256, 0]
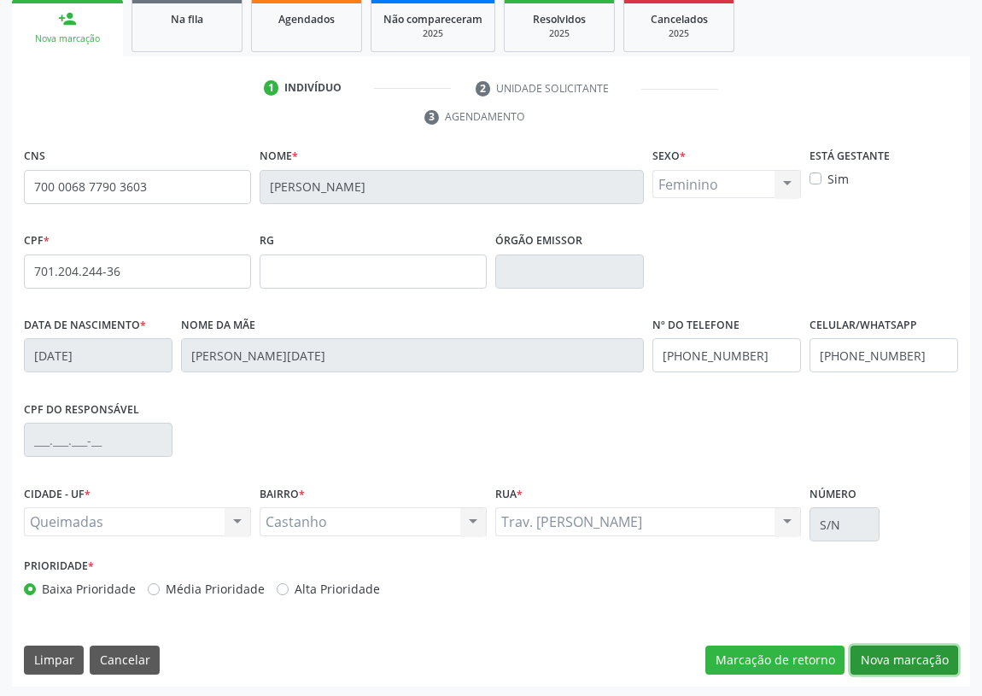
click at [905, 653] on button "Nova marcação" at bounding box center [905, 660] width 108 height 29
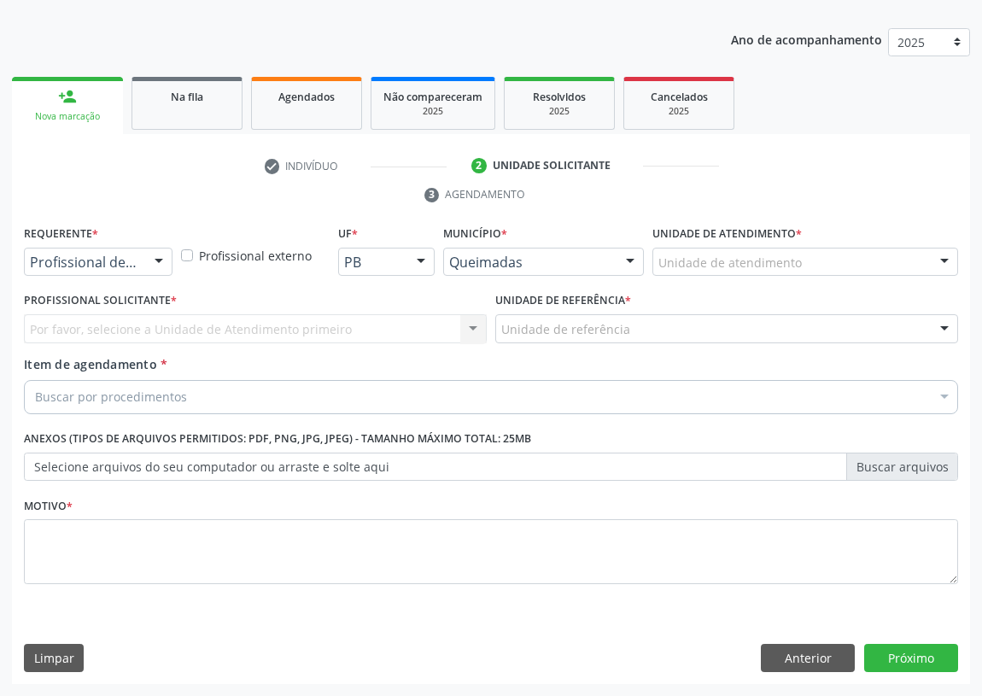
scroll to position [177, 0]
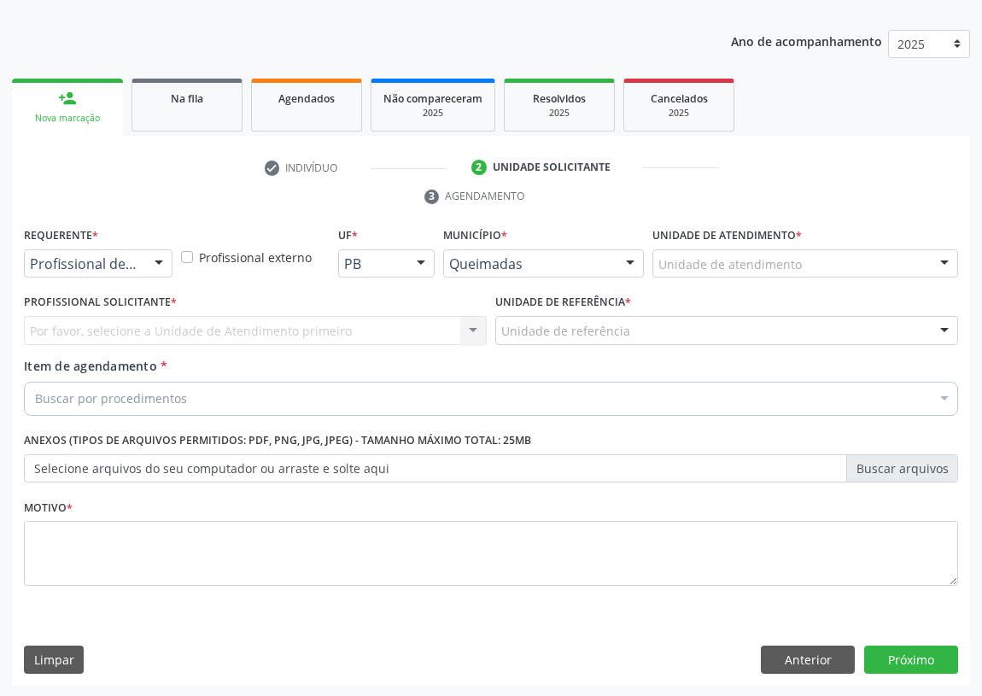
drag, startPoint x: 151, startPoint y: 255, endPoint x: 102, endPoint y: 355, distance: 111.6
click at [148, 260] on div at bounding box center [159, 264] width 26 height 29
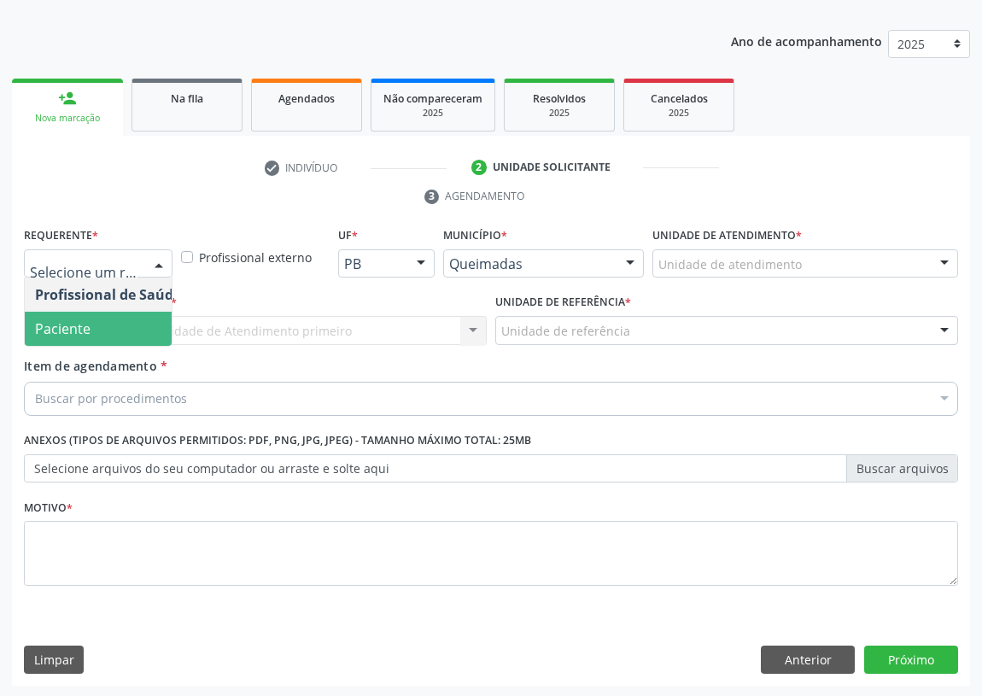
click at [128, 325] on span "Paciente" at bounding box center [108, 329] width 167 height 34
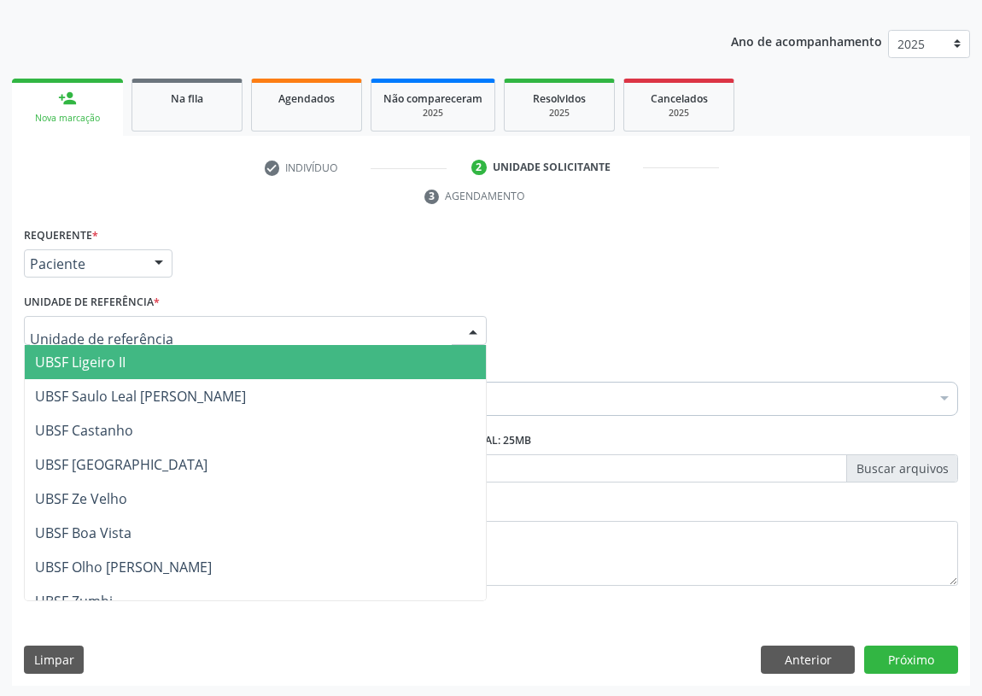
click at [423, 333] on div at bounding box center [255, 330] width 463 height 29
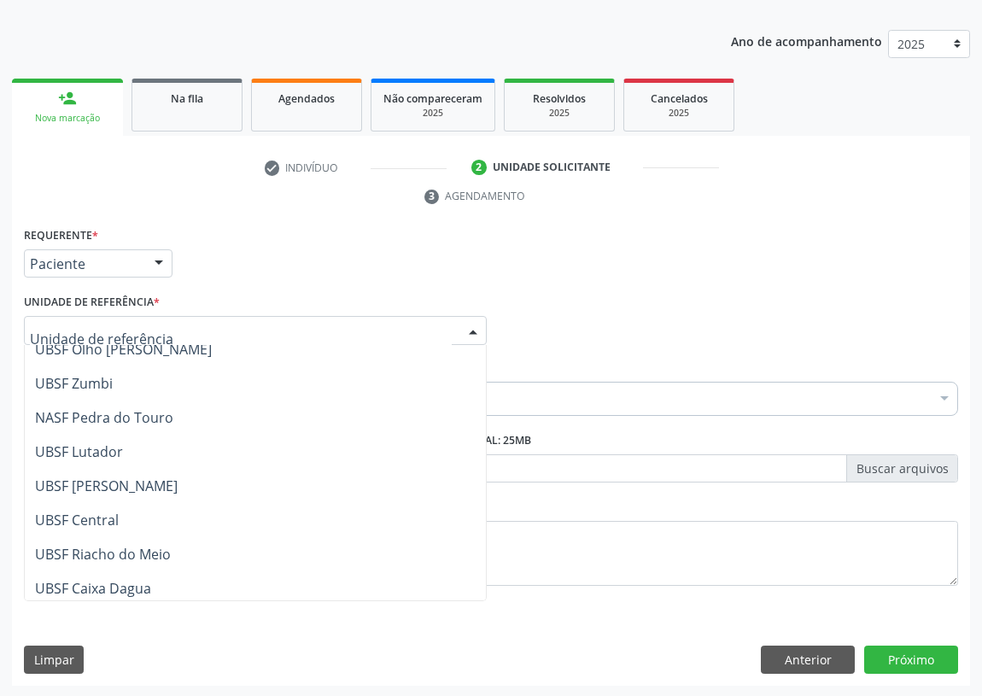
scroll to position [117, 0]
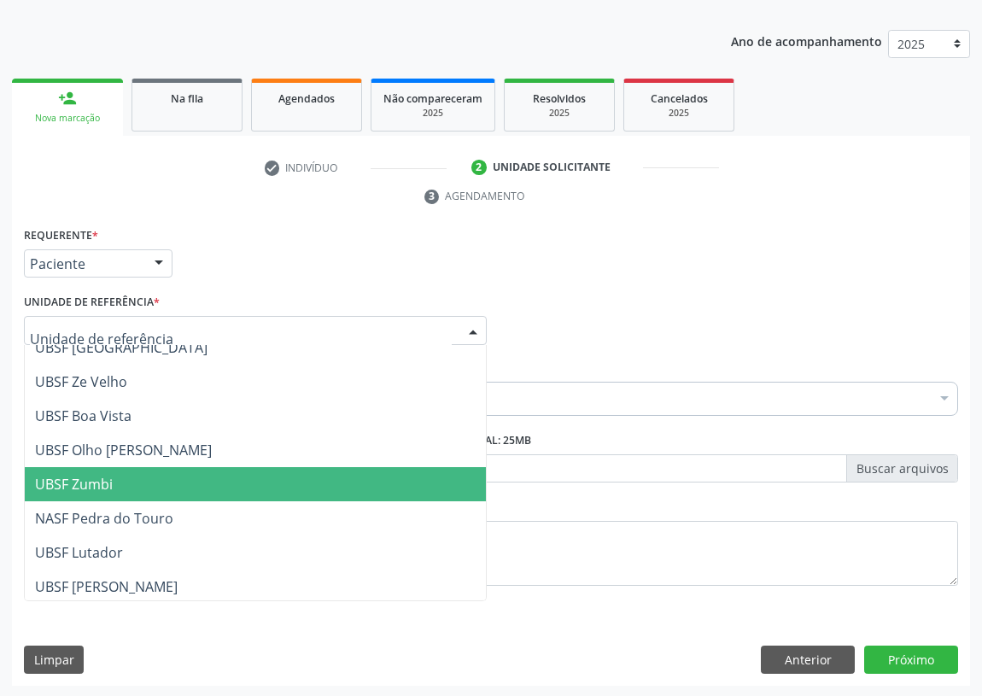
click at [104, 487] on span "UBSF Zumbi" at bounding box center [74, 484] width 78 height 19
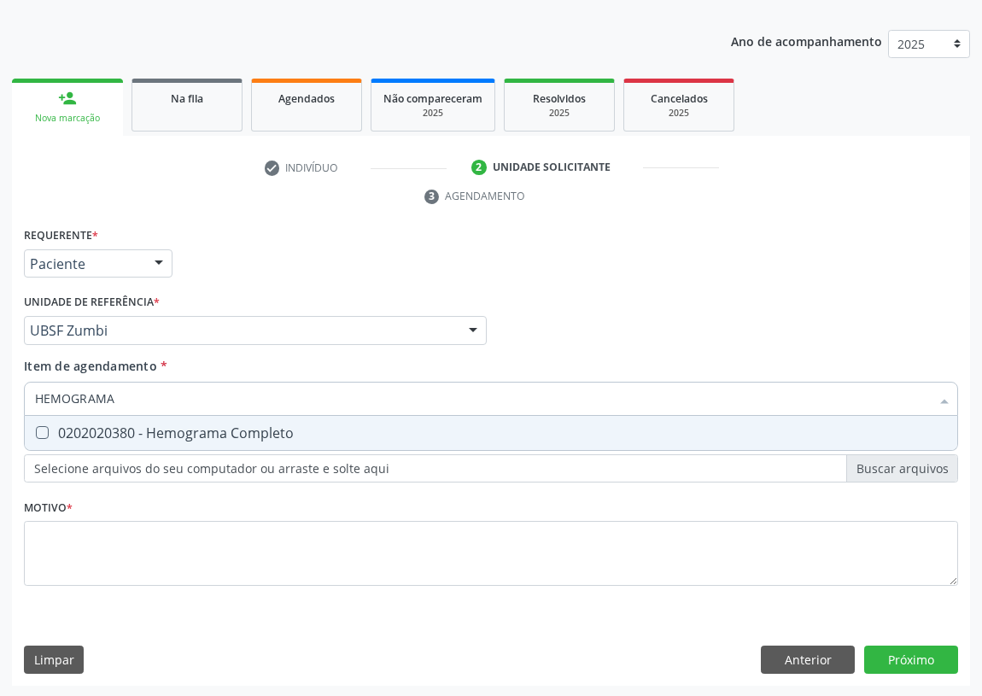
type input "HEMOGRAMA"
click at [43, 428] on Completo at bounding box center [42, 432] width 13 height 13
click at [36, 428] on Completo "checkbox" at bounding box center [30, 432] width 11 height 11
checkbox Completo "true"
drag, startPoint x: 130, startPoint y: 397, endPoint x: 43, endPoint y: 403, distance: 87.3
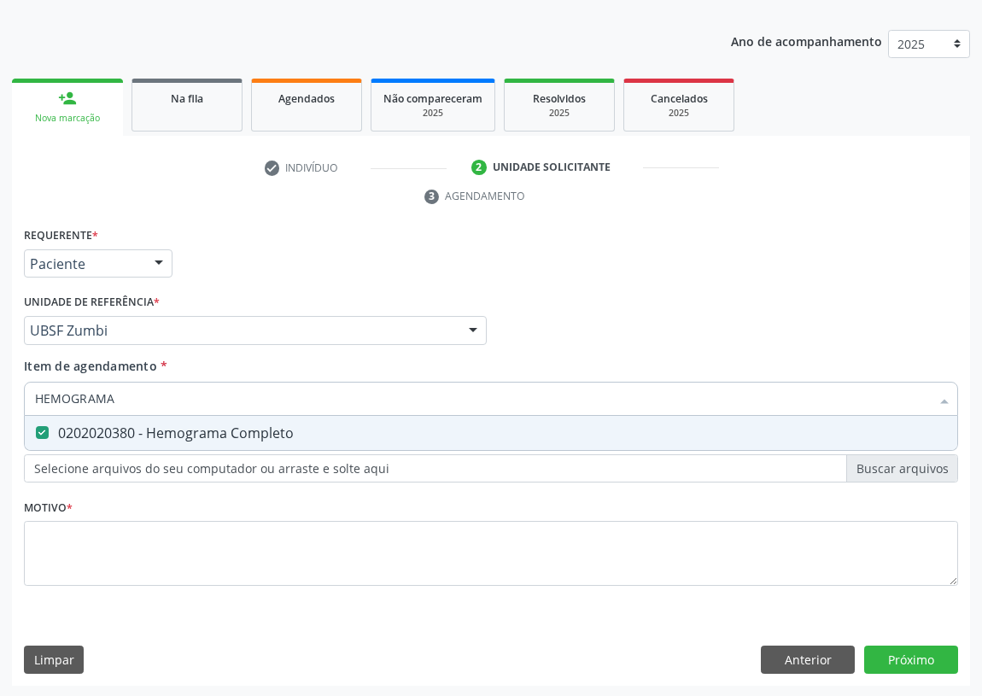
click at [43, 403] on input "HEMOGRAMA" at bounding box center [482, 399] width 895 height 34
type input "H"
checkbox Completo "false"
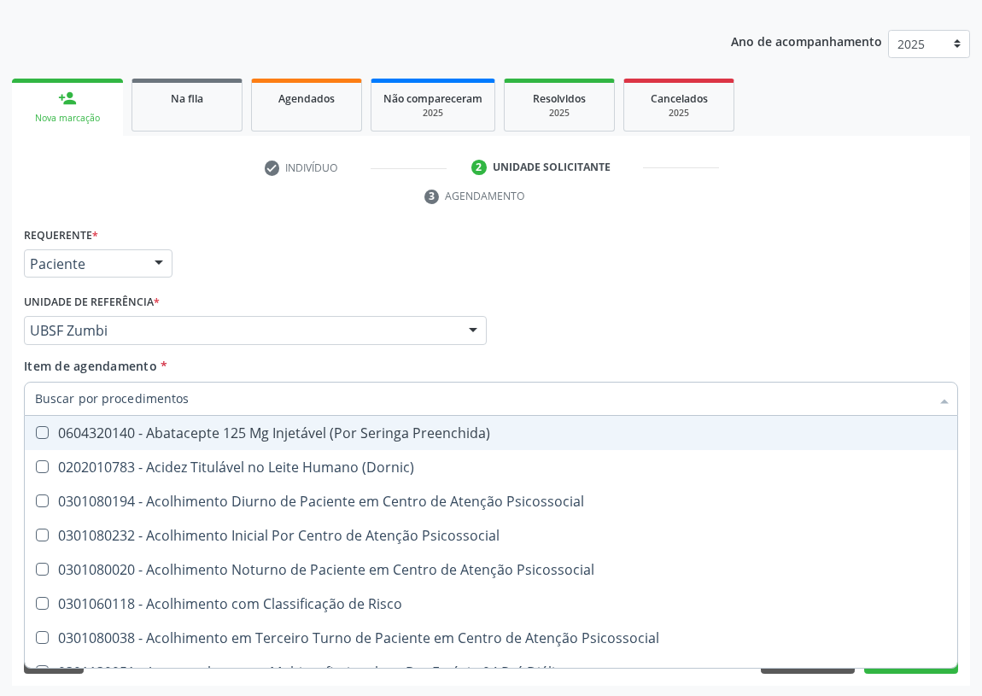
checkbox Completo "false"
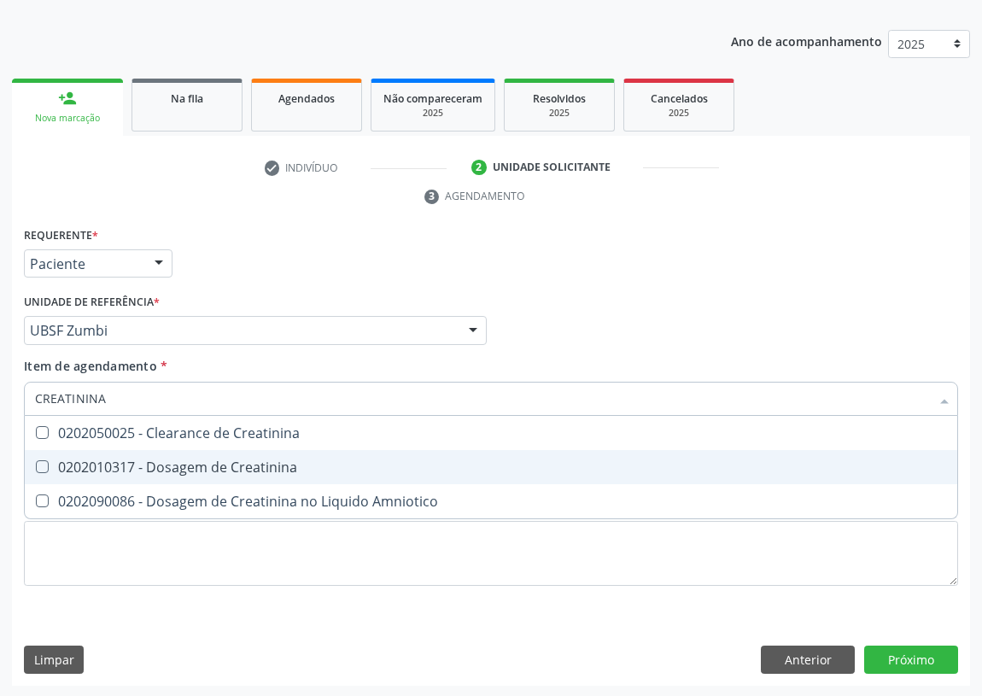
drag, startPoint x: 42, startPoint y: 465, endPoint x: 40, endPoint y: 442, distance: 23.1
click at [40, 447] on ul "Desfazer seleção 0202050025 - Clearance de Creatinina 0202010317 - Dosagem de C…" at bounding box center [491, 467] width 933 height 103
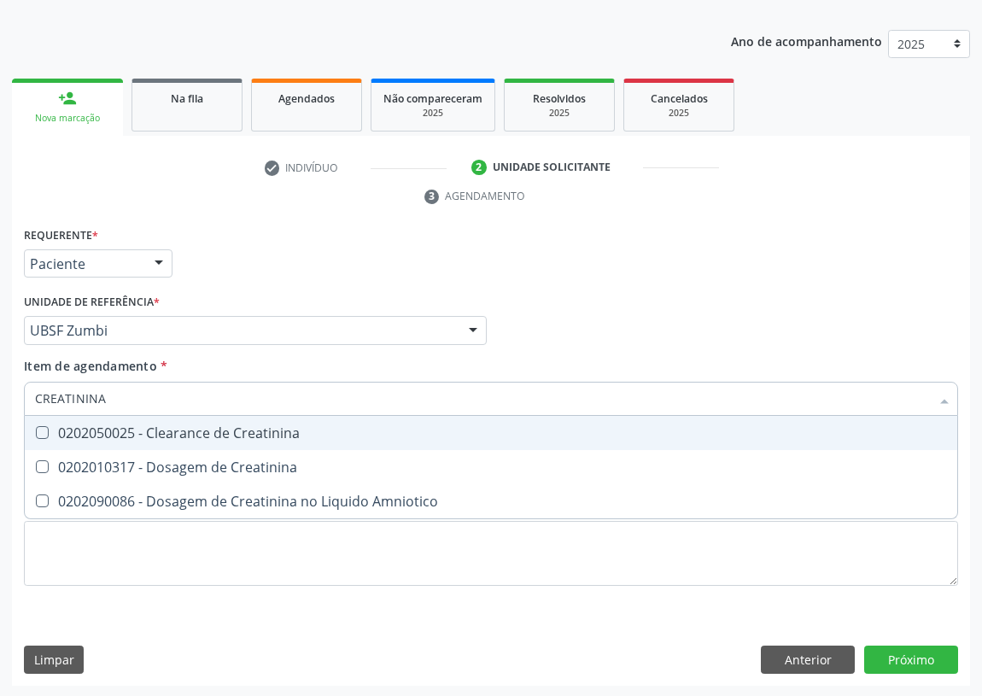
drag, startPoint x: 122, startPoint y: 396, endPoint x: 0, endPoint y: 415, distance: 123.7
click at [0, 417] on div "Acompanhamento Acompanhe a situação das marcações correntes e finalizadas Relat…" at bounding box center [491, 307] width 982 height 781
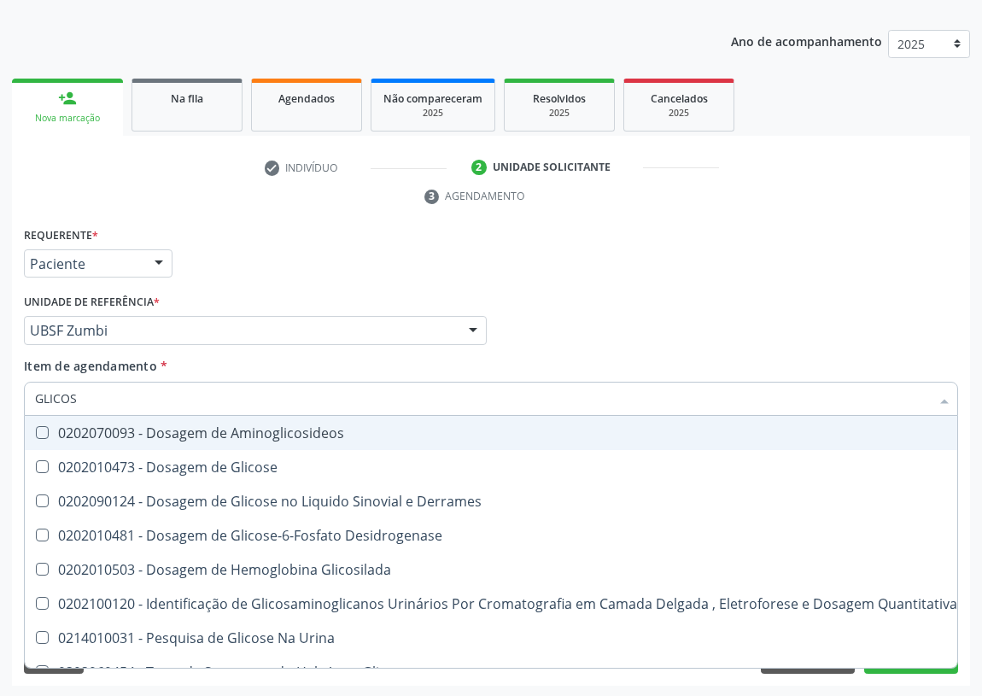
type input "GLICOSE"
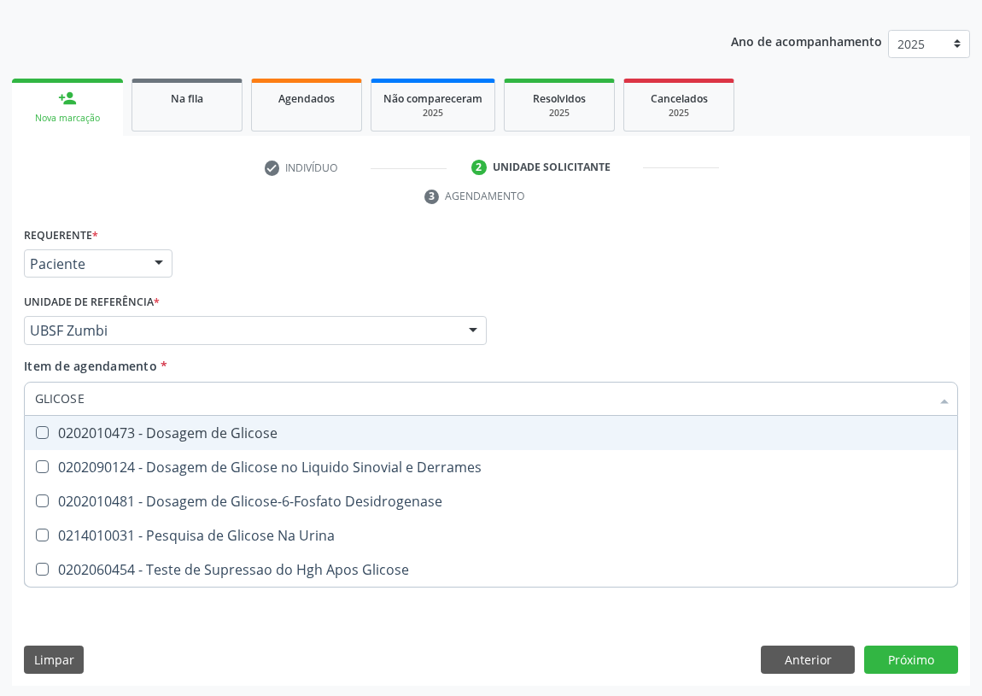
click at [25, 426] on div at bounding box center [31, 433] width 13 height 14
checkbox Glicose "true"
drag, startPoint x: 85, startPoint y: 402, endPoint x: 17, endPoint y: 402, distance: 68.3
click at [17, 402] on div "Requerente * Paciente Profissional de Saúde Paciente Nenhum resultado encontrad…" at bounding box center [491, 455] width 959 height 464
type input "TR"
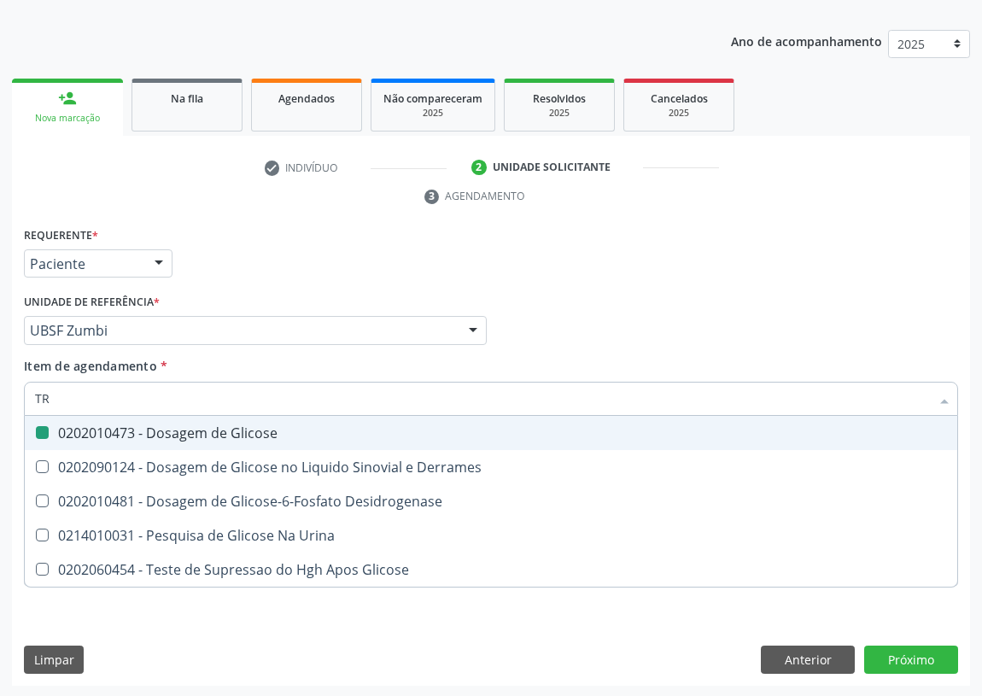
checkbox Glicose "false"
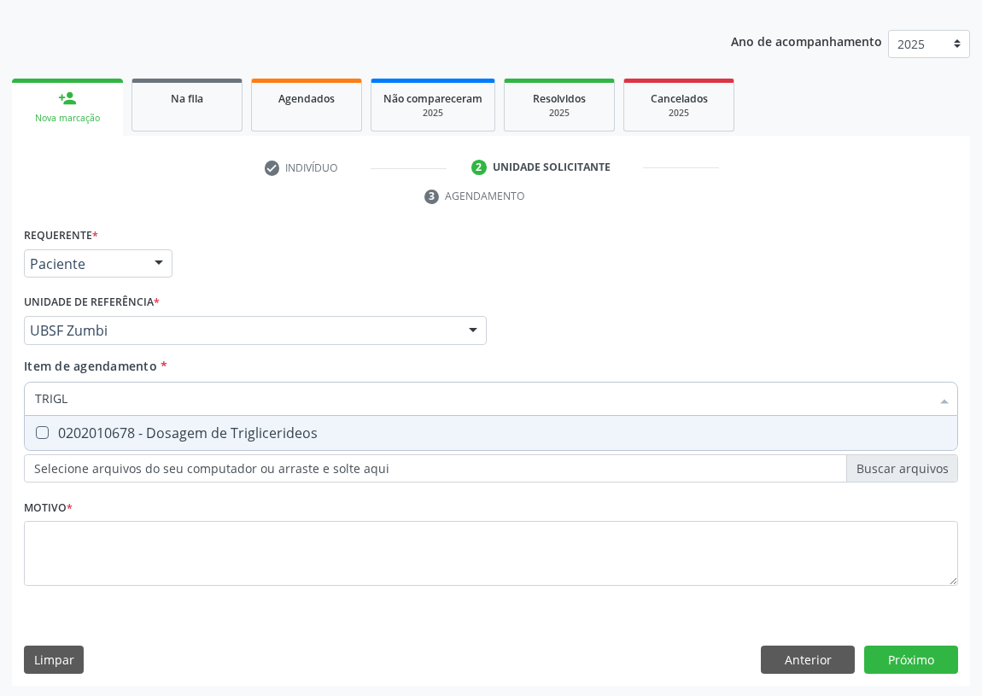
type input "TRIGLI"
drag, startPoint x: 40, startPoint y: 428, endPoint x: 91, endPoint y: 396, distance: 60.0
click at [47, 419] on span "0202010678 - Dosagem de Triglicerideos" at bounding box center [491, 433] width 933 height 34
checkbox Triglicerideos "true"
drag, startPoint x: 95, startPoint y: 393, endPoint x: 15, endPoint y: 397, distance: 80.4
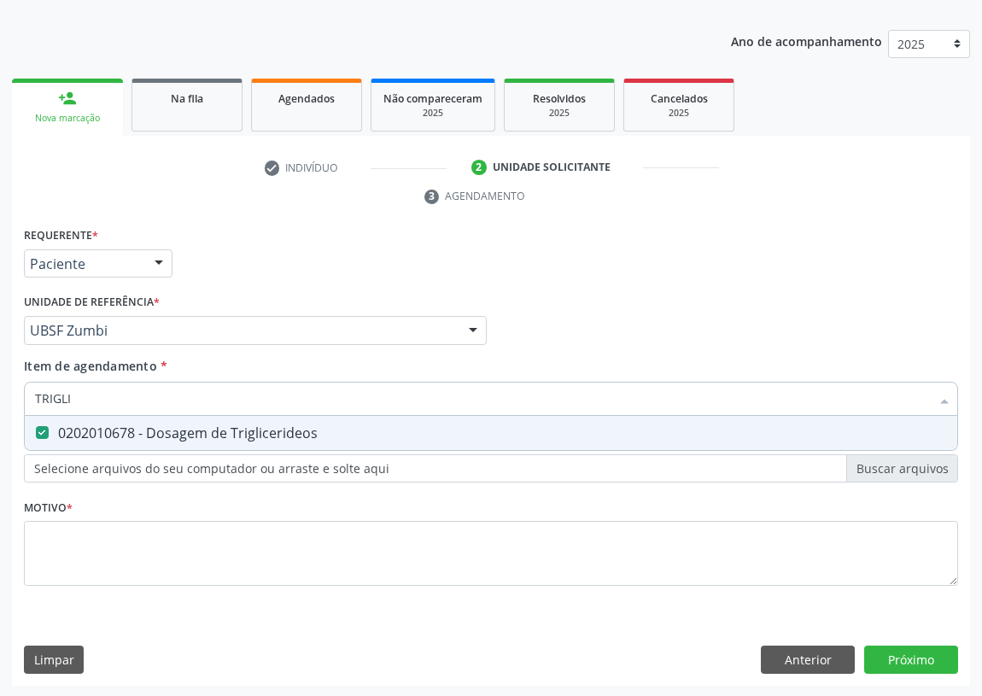
click at [15, 397] on div "Requerente * Paciente Profissional de Saúde Paciente Nenhum resultado encontrad…" at bounding box center [491, 455] width 959 height 464
type input "H"
checkbox Triglicerideos "false"
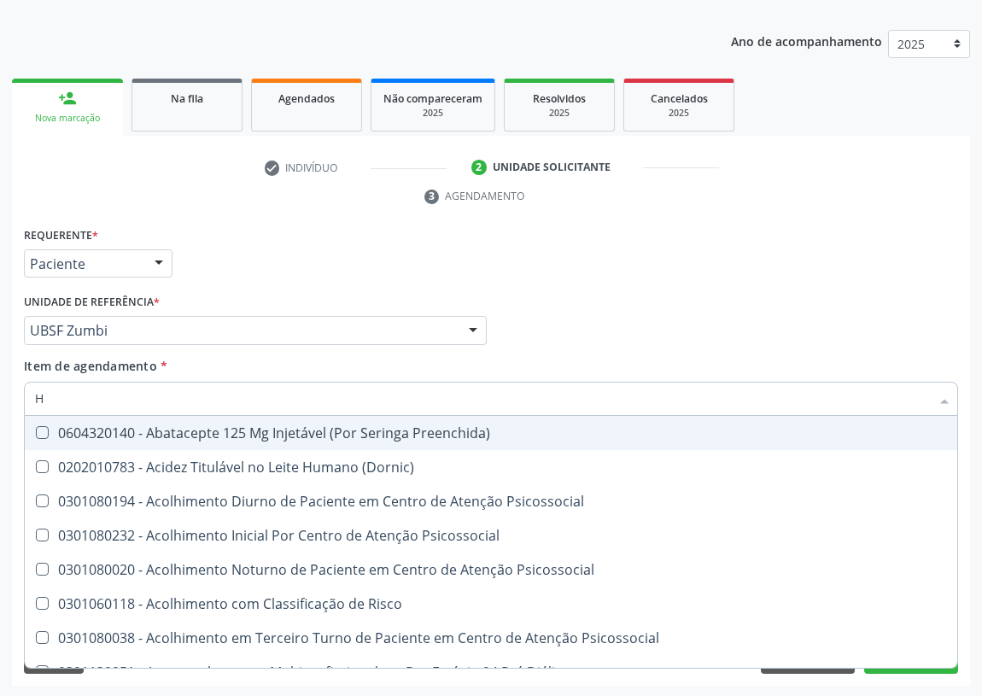
type input "HE"
checkbox C "true"
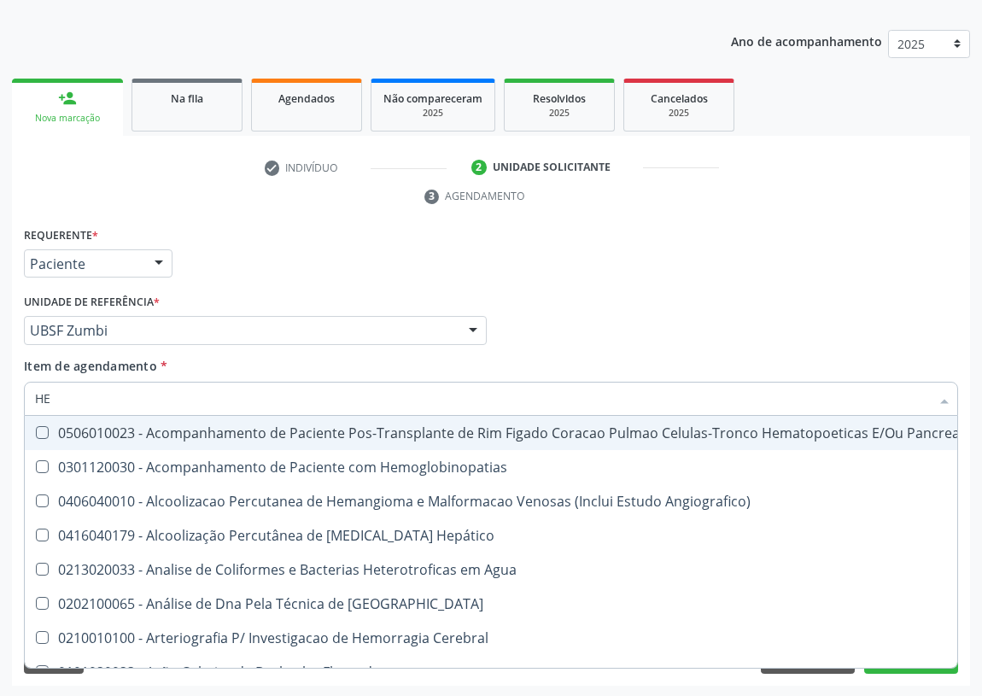
type input "HEM"
checkbox Transplante "true"
checkbox Completo "false"
type input "HEMO"
checkbox Retro-Retal "true"
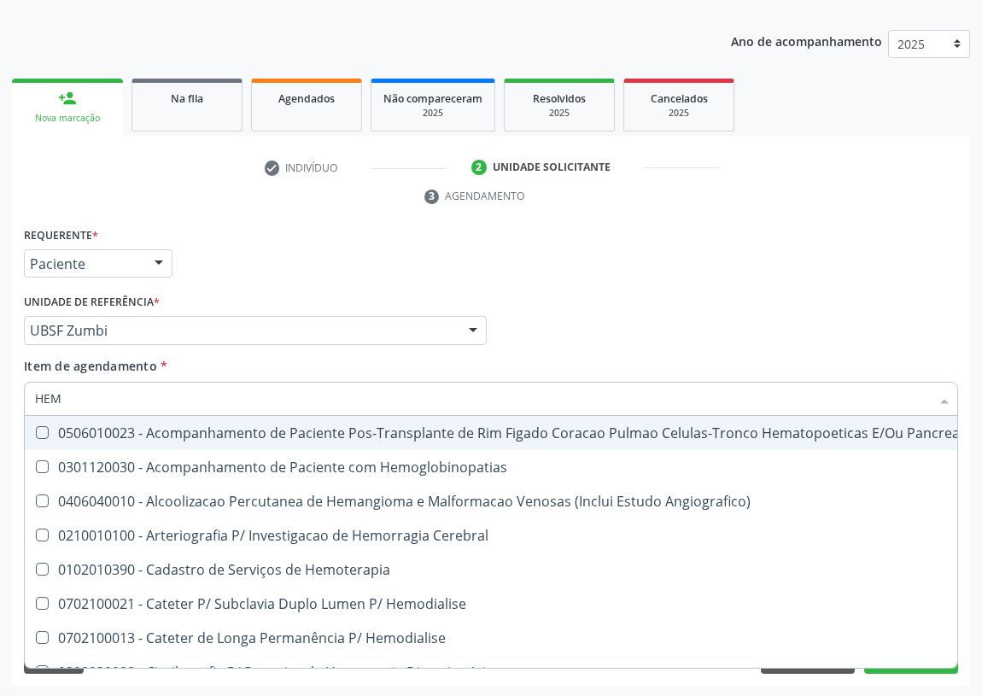
checkbox Completo "false"
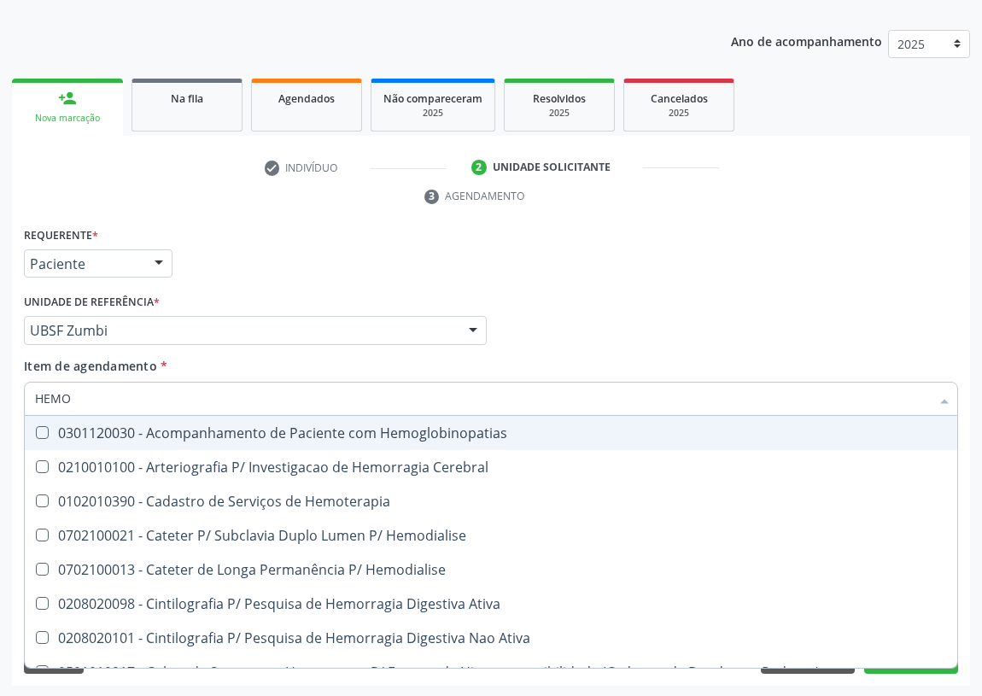
type input "HEMOG"
checkbox Carboxi-Hemoglobina "true"
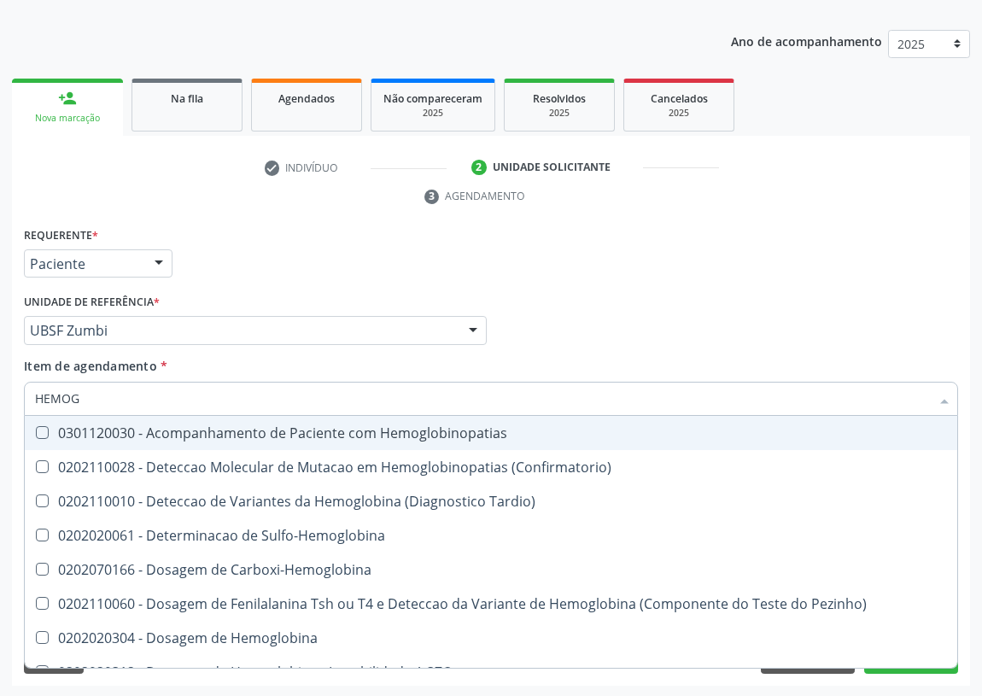
type input "HEMOGL"
checkbox Completo "false"
type input "HEMOGLOBINA"
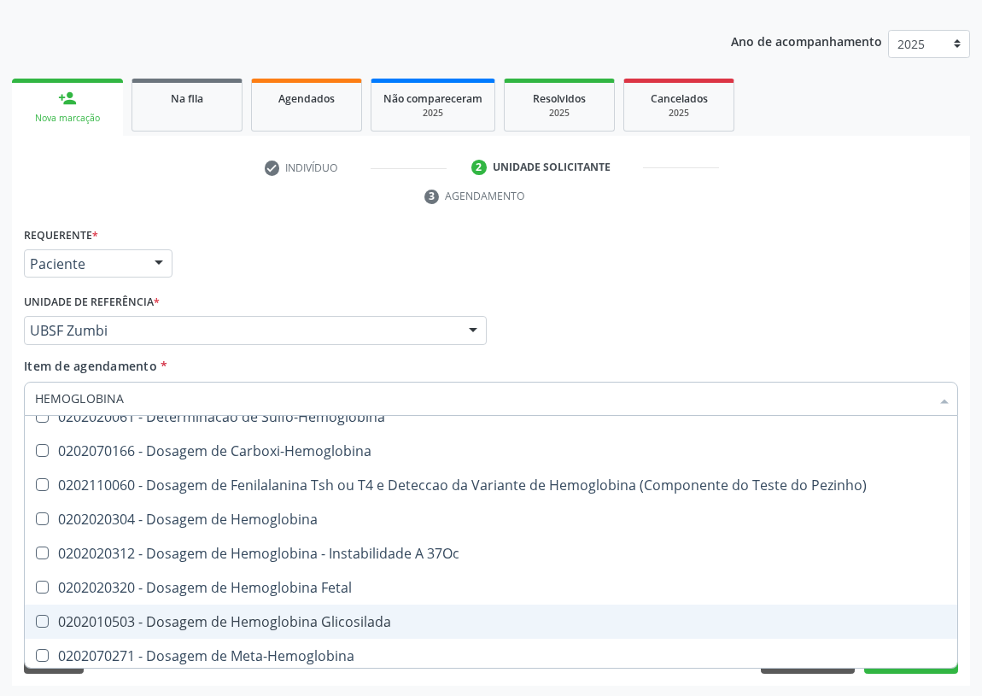
scroll to position [77, 0]
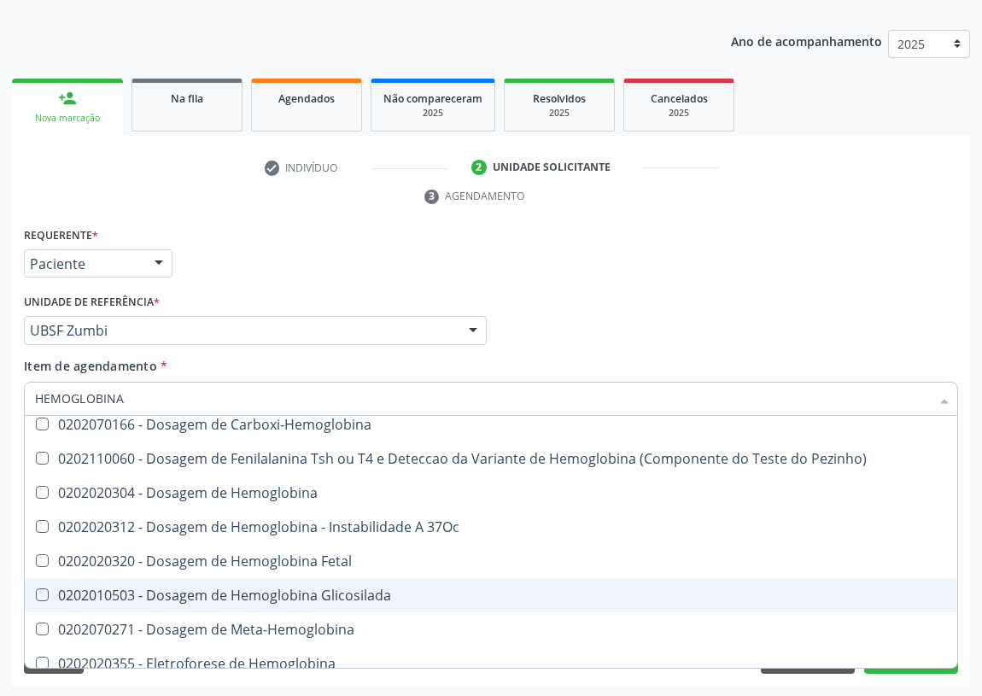
drag, startPoint x: 289, startPoint y: 599, endPoint x: 48, endPoint y: 501, distance: 260.2
click at [285, 597] on div "0202010503 - Dosagem de Hemoglobina Glicosilada" at bounding box center [491, 596] width 912 height 14
checkbox Glicosilada "true"
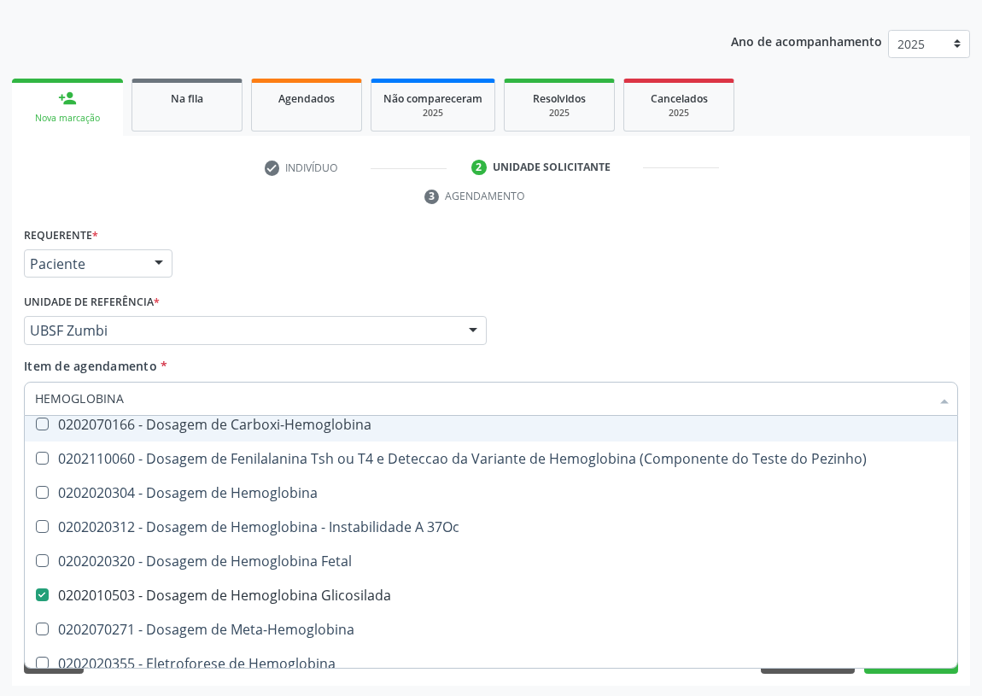
drag, startPoint x: 134, startPoint y: 400, endPoint x: 0, endPoint y: 397, distance: 134.1
click at [6, 401] on div "Acompanhamento Acompanhe a situação das marcações correntes e finalizadas Relat…" at bounding box center [491, 307] width 982 height 781
type input "CO"
checkbox Glicosilada "false"
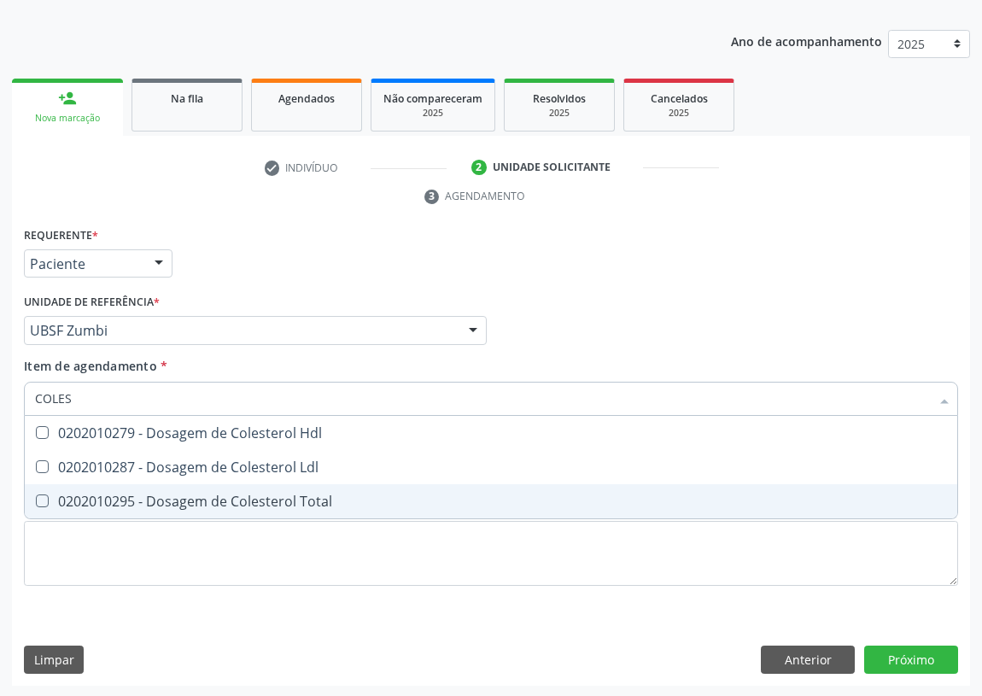
scroll to position [0, 0]
type input "COLESTE"
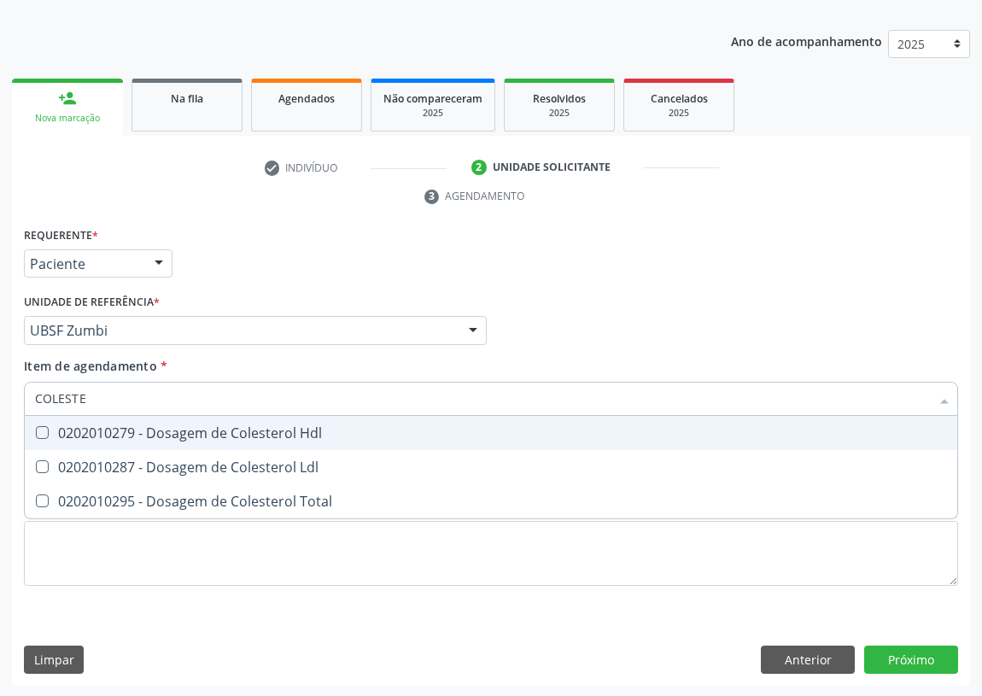
drag, startPoint x: 37, startPoint y: 426, endPoint x: 42, endPoint y: 446, distance: 20.3
click at [41, 443] on span "0202010279 - Dosagem de Colesterol Hdl" at bounding box center [491, 433] width 933 height 34
checkbox Hdl "true"
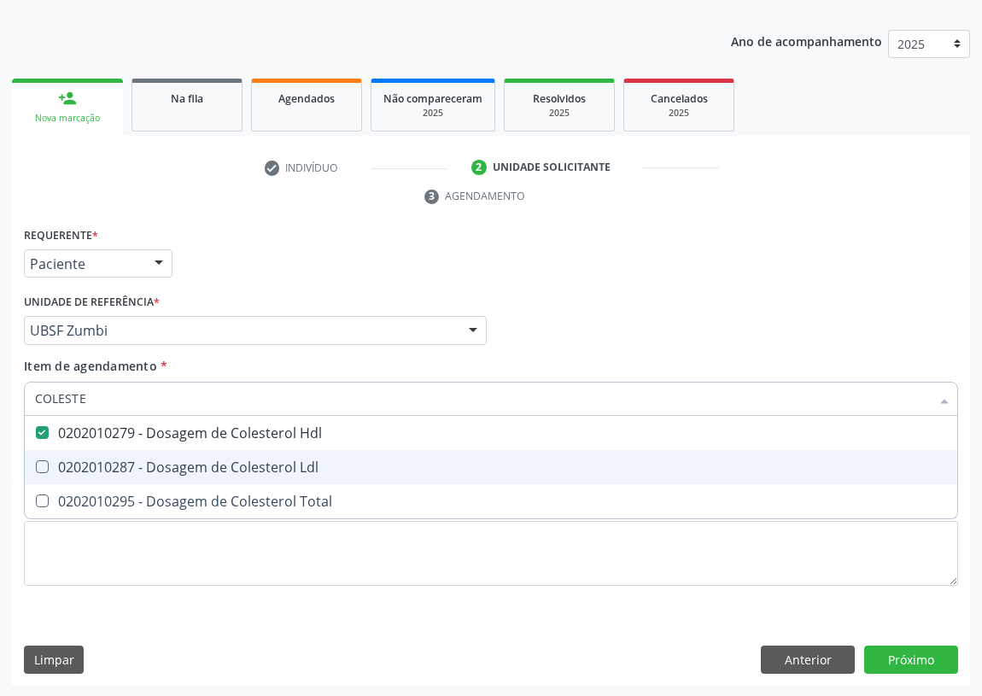
drag, startPoint x: 40, startPoint y: 466, endPoint x: 58, endPoint y: 414, distance: 54.3
click at [43, 447] on ul "Desfazer seleção 0202010279 - Dosagem de Colesterol Hdl 0202010287 - Dosagem de…" at bounding box center [491, 467] width 933 height 103
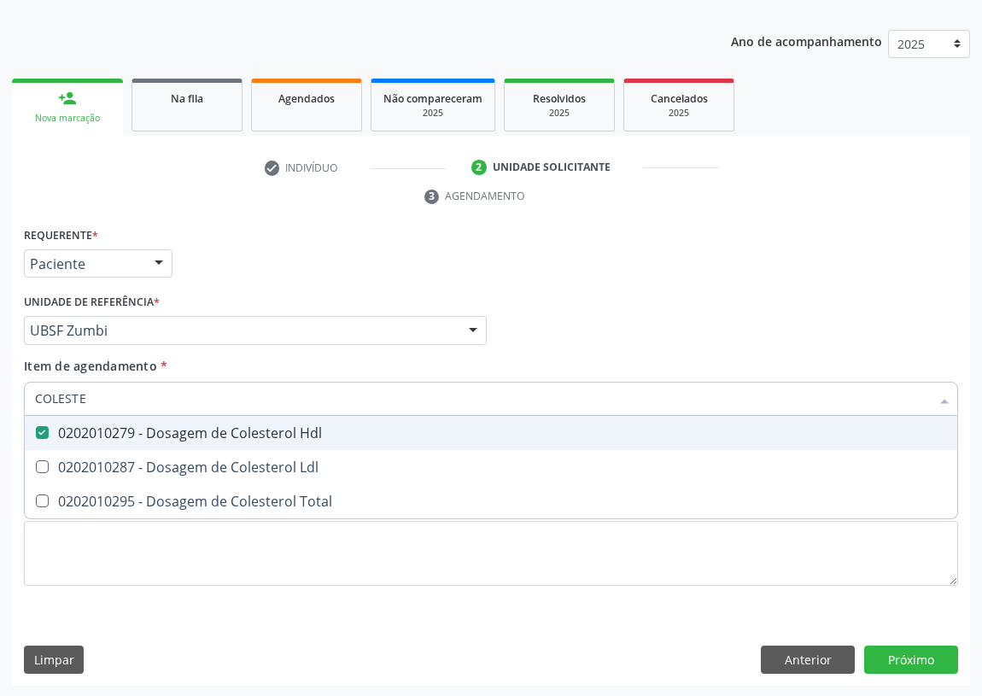
drag, startPoint x: 96, startPoint y: 402, endPoint x: 0, endPoint y: 400, distance: 95.7
click at [0, 401] on div "Acompanhamento Acompanhe a situação das marcações correntes e finalizadas Relat…" at bounding box center [491, 307] width 982 height 781
type input "T"
checkbox Hdl "false"
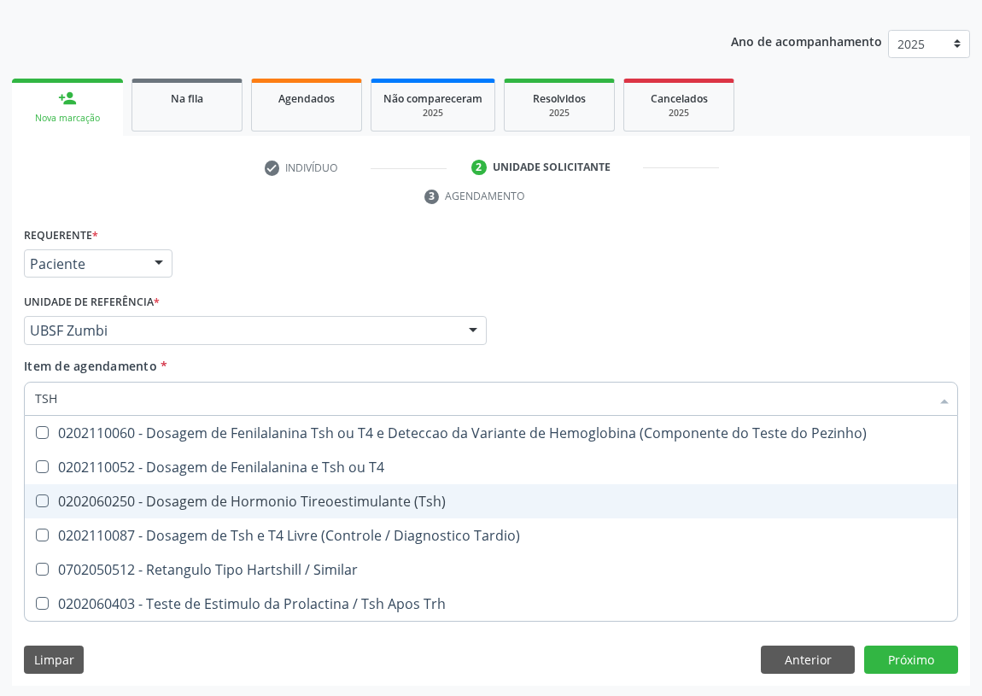
drag, startPoint x: 38, startPoint y: 500, endPoint x: 88, endPoint y: 418, distance: 96.3
click at [50, 479] on ul "Desfazer seleção 0202110060 - Dosagem de Fenilalanina Tsh ou T4 e Deteccao da V…" at bounding box center [491, 518] width 933 height 205
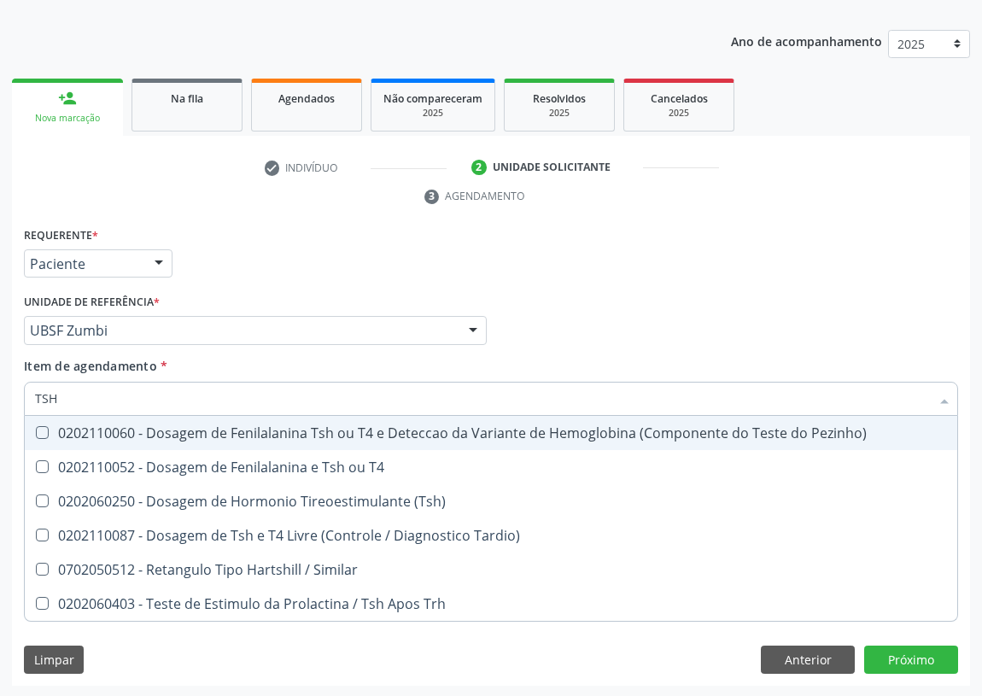
drag, startPoint x: 81, startPoint y: 393, endPoint x: 0, endPoint y: 388, distance: 81.3
click at [0, 390] on div "Acompanhamento Acompanhe a situação das marcações correntes e finalizadas Relat…" at bounding box center [491, 307] width 982 height 781
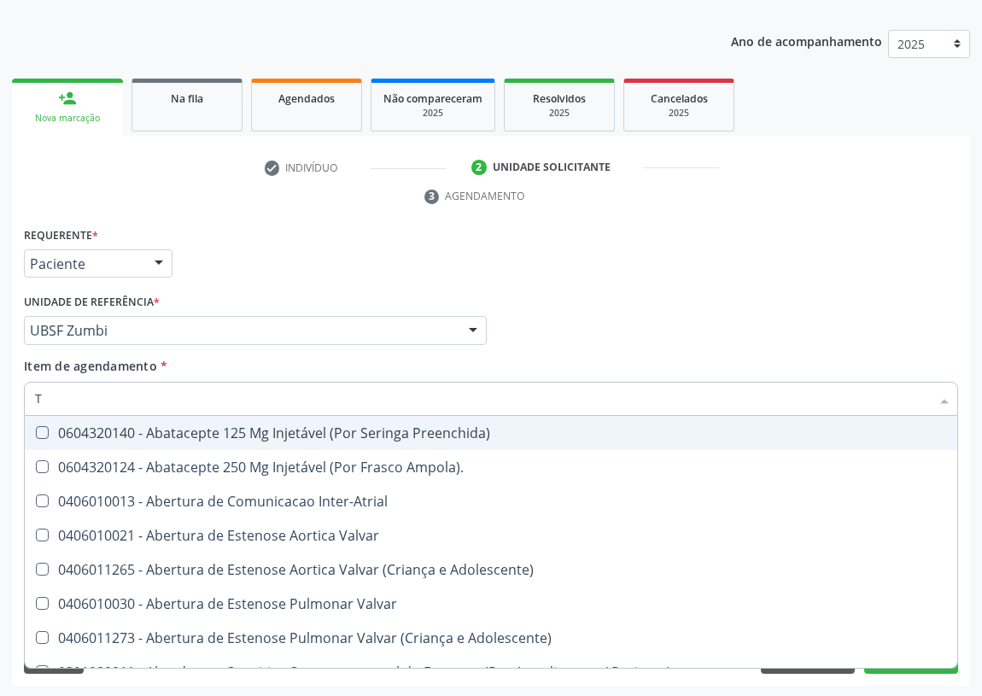
type input "T4"
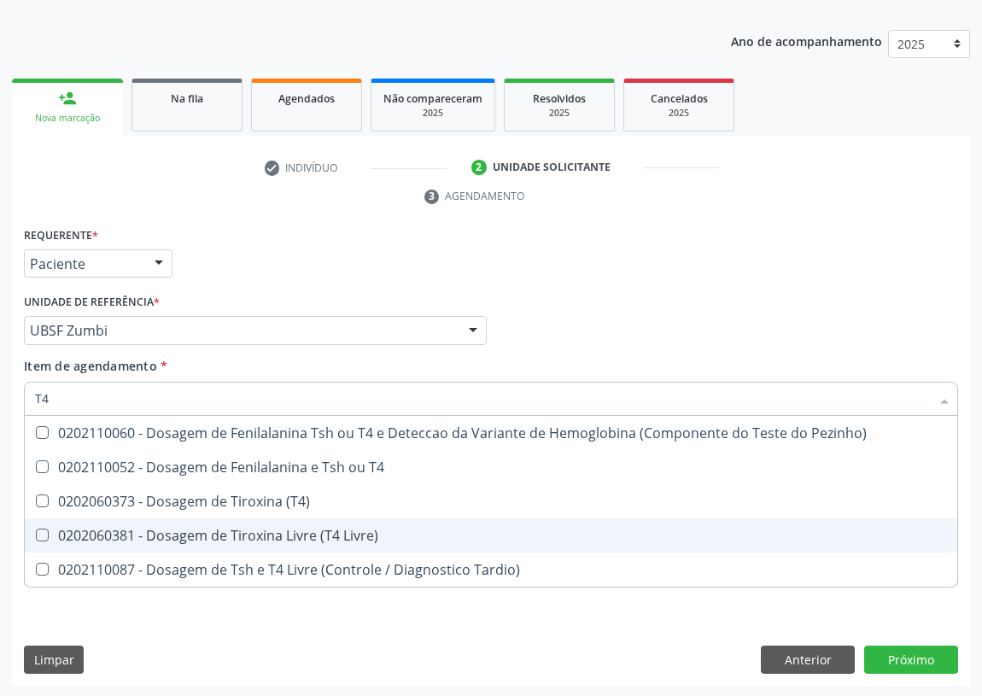
drag, startPoint x: 85, startPoint y: 530, endPoint x: 76, endPoint y: 525, distance: 10.0
click at [78, 529] on div "0202060381 - Dosagem de Tiroxina Livre (T4 Livre)" at bounding box center [491, 536] width 912 height 14
checkbox Livre\) "true"
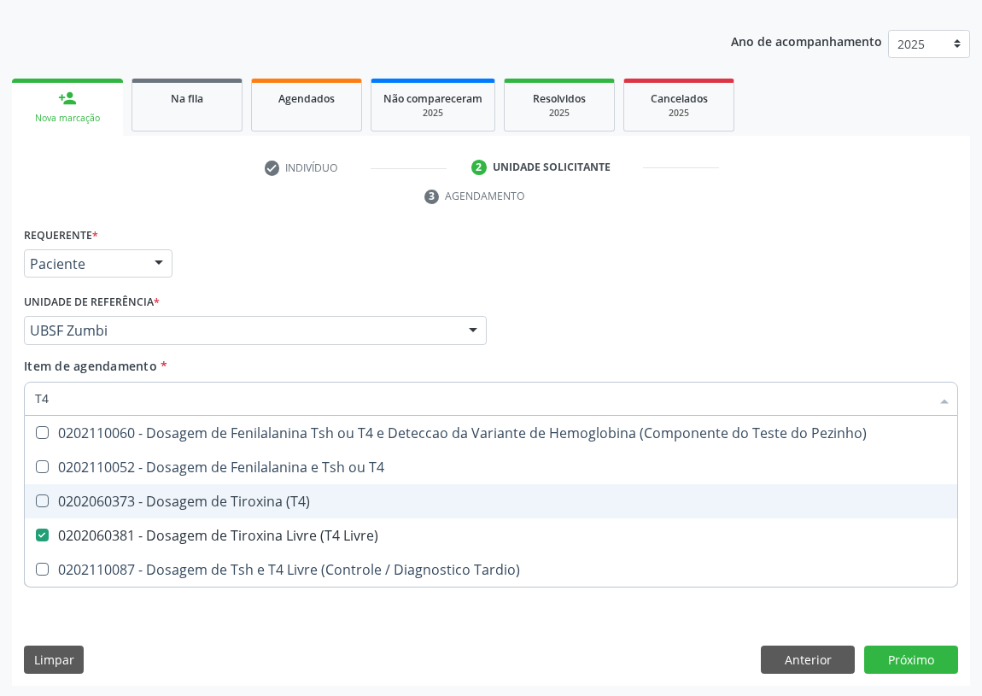
drag, startPoint x: 56, startPoint y: 390, endPoint x: 0, endPoint y: 392, distance: 55.6
click at [0, 394] on div "Acompanhamento Acompanhe a situação das marcações correntes e finalizadas Relat…" at bounding box center [491, 307] width 982 height 781
type input "V"
checkbox Livre\) "false"
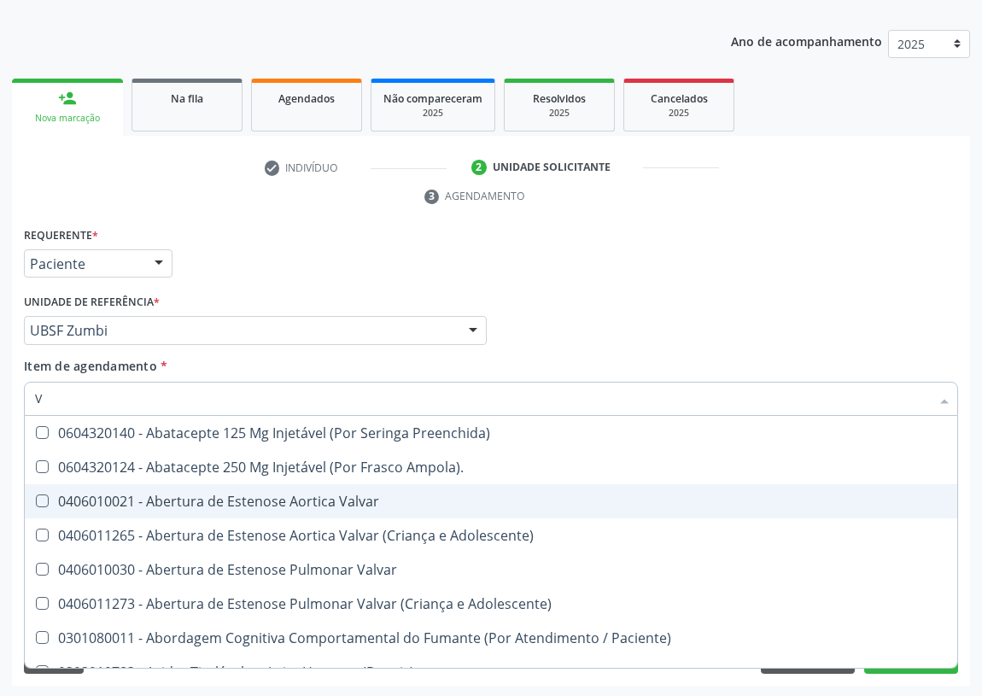
type input "VI"
checkbox Livre\) "false"
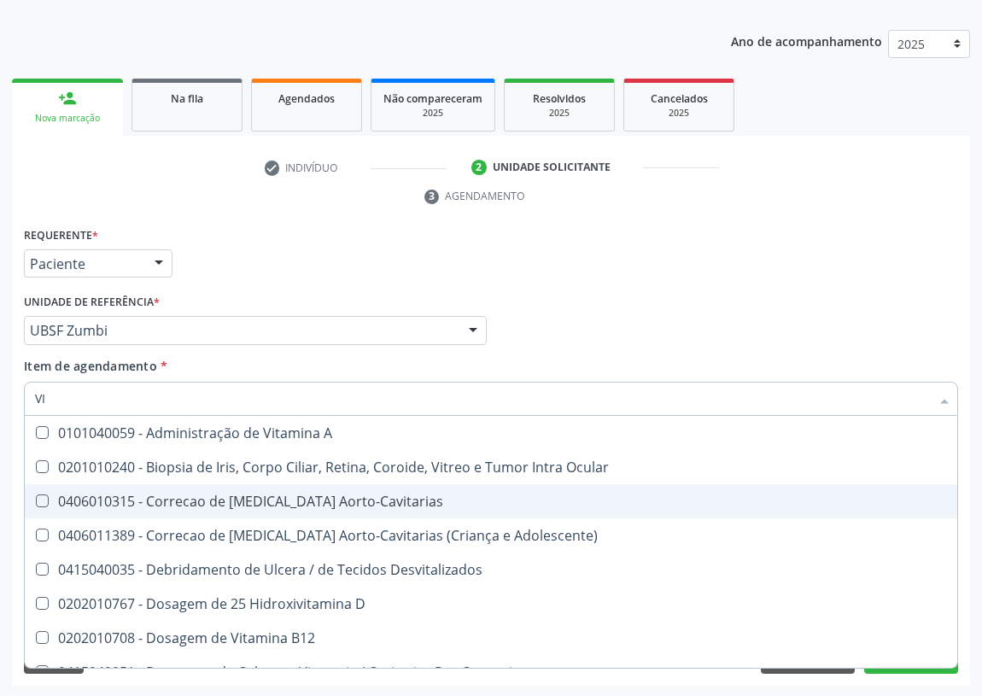
type input "VIT"
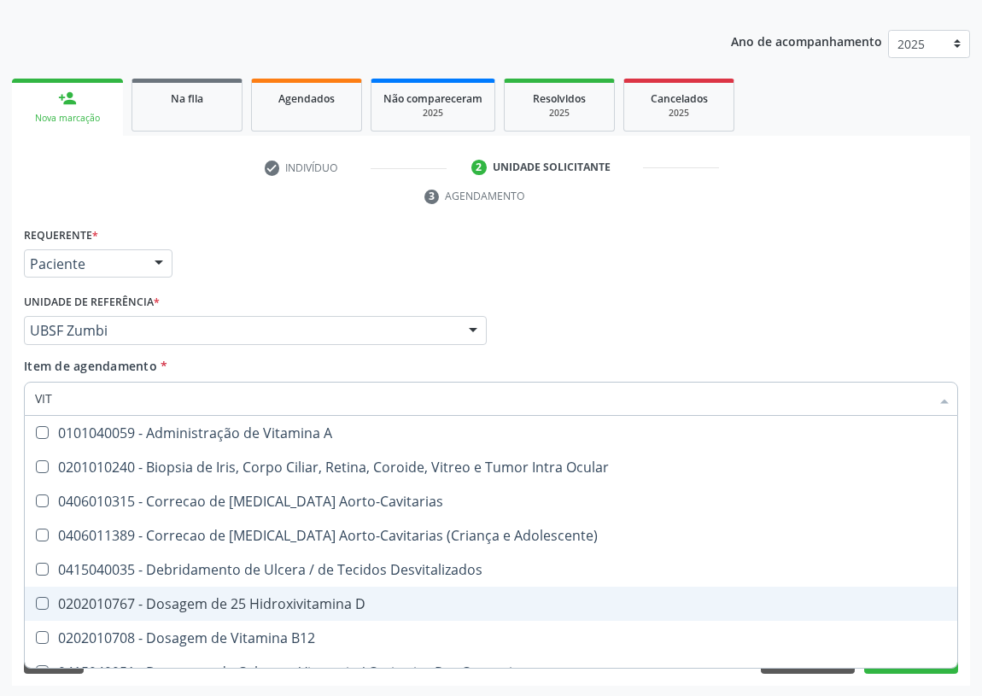
drag, startPoint x: 284, startPoint y: 601, endPoint x: 277, endPoint y: 607, distance: 9.1
click at [283, 601] on div "0202010767 - Dosagem de 25 Hidroxivitamina D" at bounding box center [491, 604] width 912 height 14
checkbox D "true"
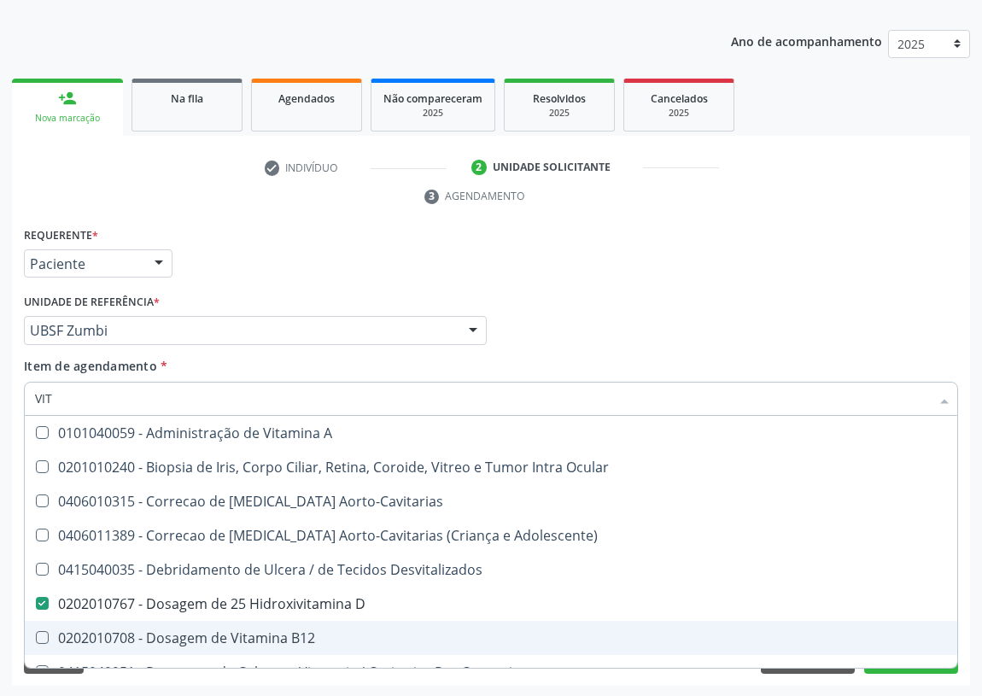
click at [260, 642] on div "0202010708 - Dosagem de Vitamina B12" at bounding box center [491, 638] width 912 height 14
checkbox B12 "true"
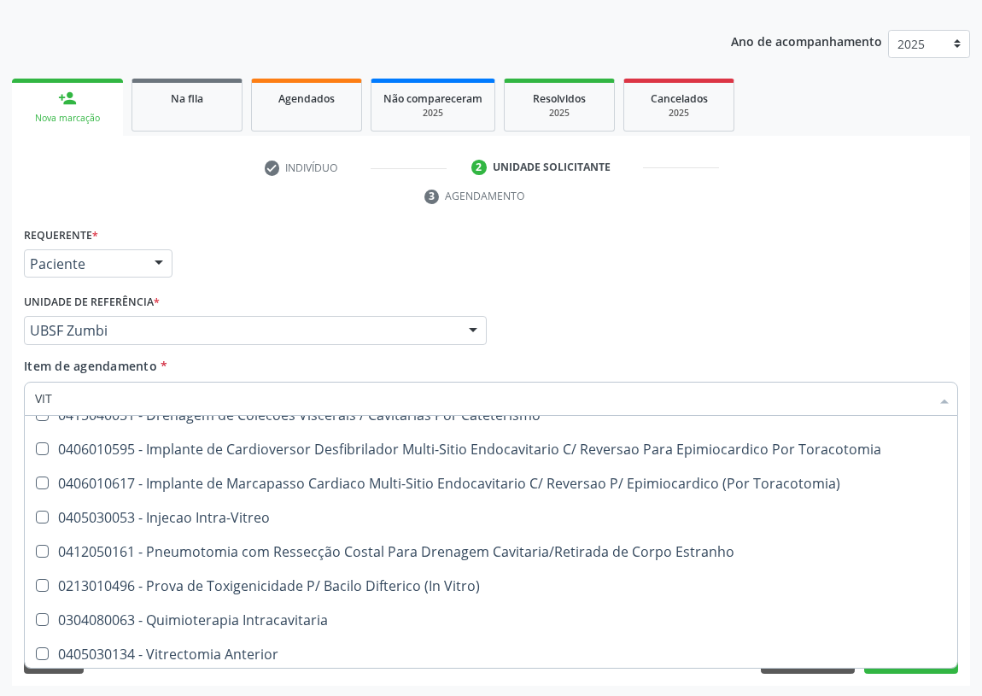
scroll to position [396, 0]
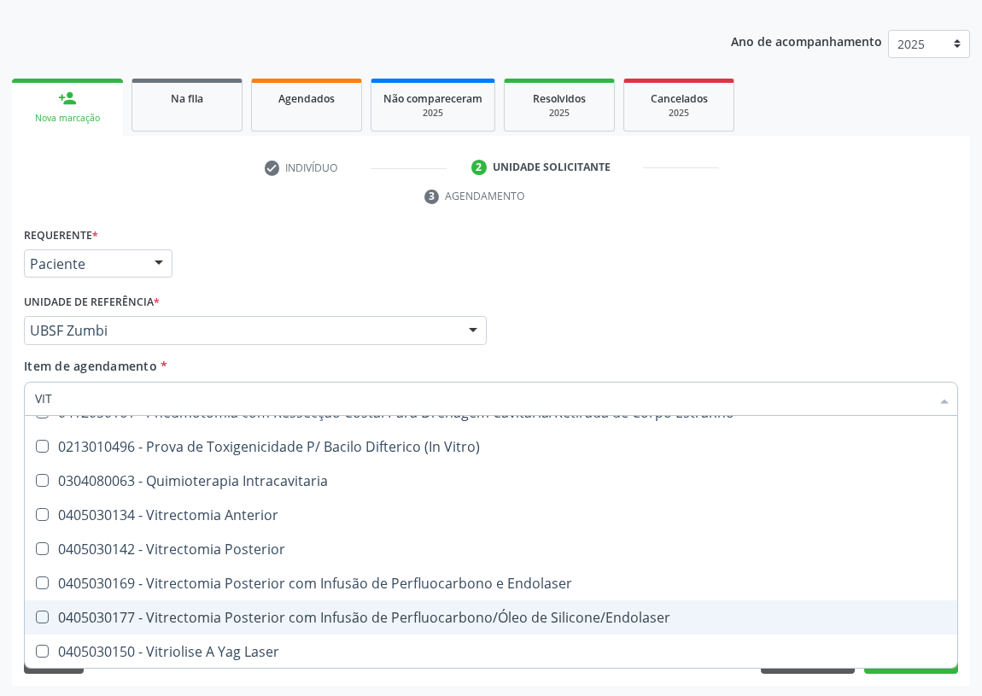
click at [713, 301] on div "Profissional Solicitante Por favor, selecione a Unidade de Atendimento primeiro…" at bounding box center [491, 323] width 943 height 67
checkbox Ocular "true"
checkbox Aorto-Cavitarias "true"
checkbox Adolescente\) "true"
checkbox Desvitalizados "true"
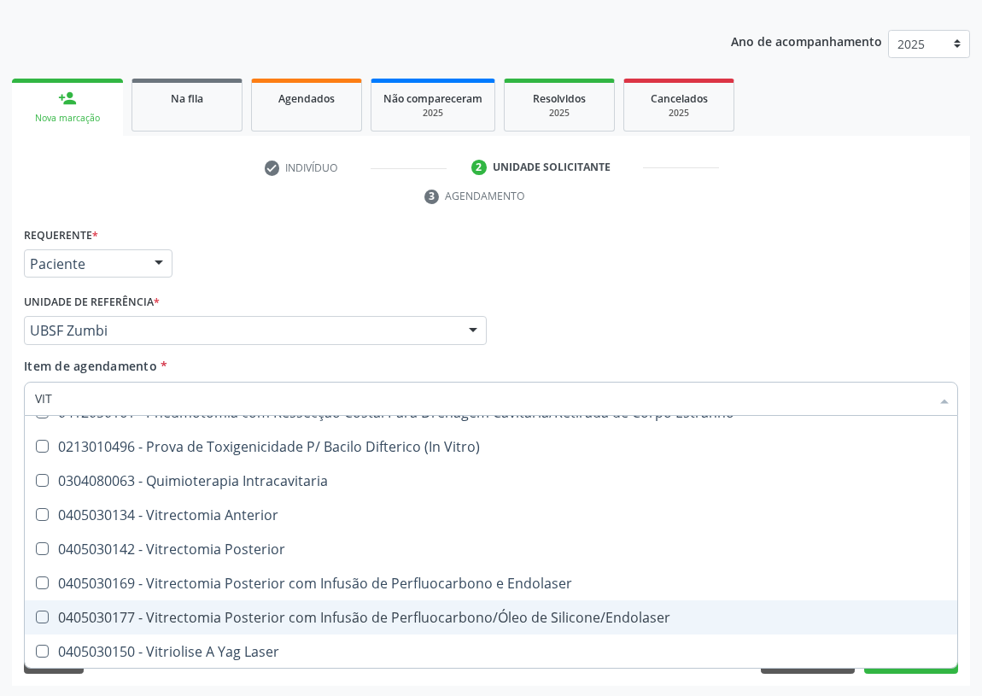
checkbox Cateterismo "true"
checkbox Toracotomia "true"
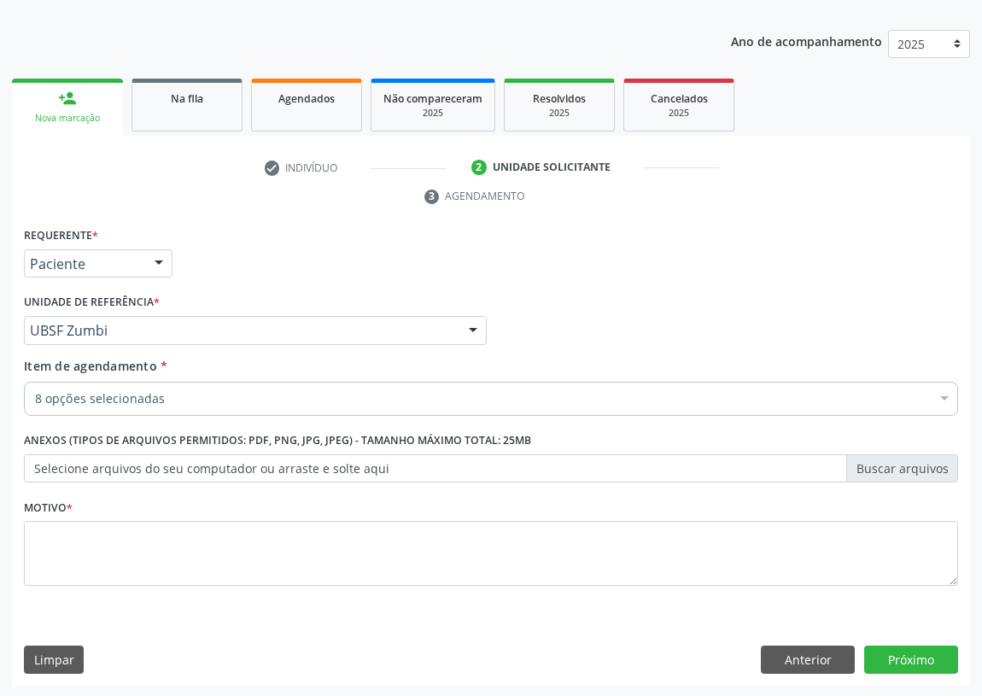
scroll to position [0, 0]
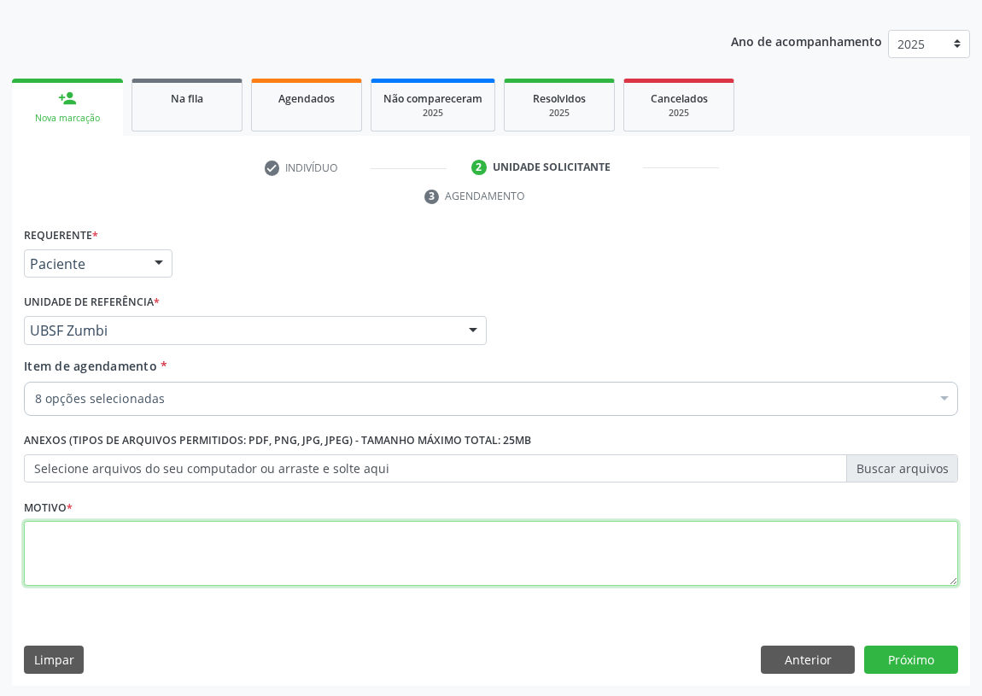
click at [99, 566] on textarea at bounding box center [491, 553] width 935 height 65
type textarea "AVALIAÇAÕ"
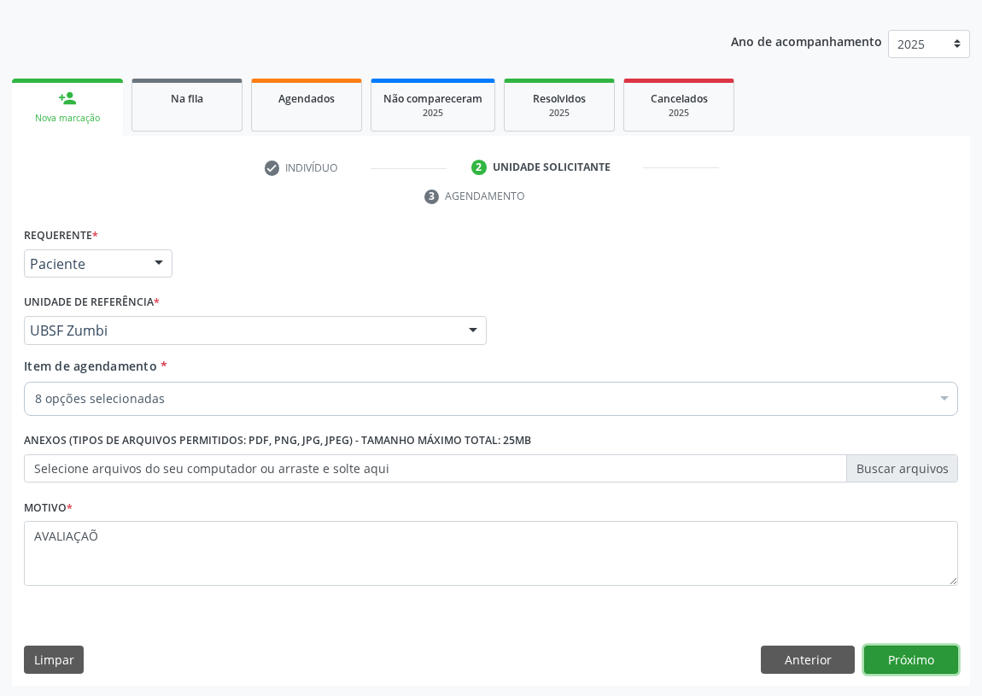
drag, startPoint x: 911, startPoint y: 654, endPoint x: 0, endPoint y: 439, distance: 935.6
click at [906, 651] on button "Próximo" at bounding box center [912, 660] width 94 height 29
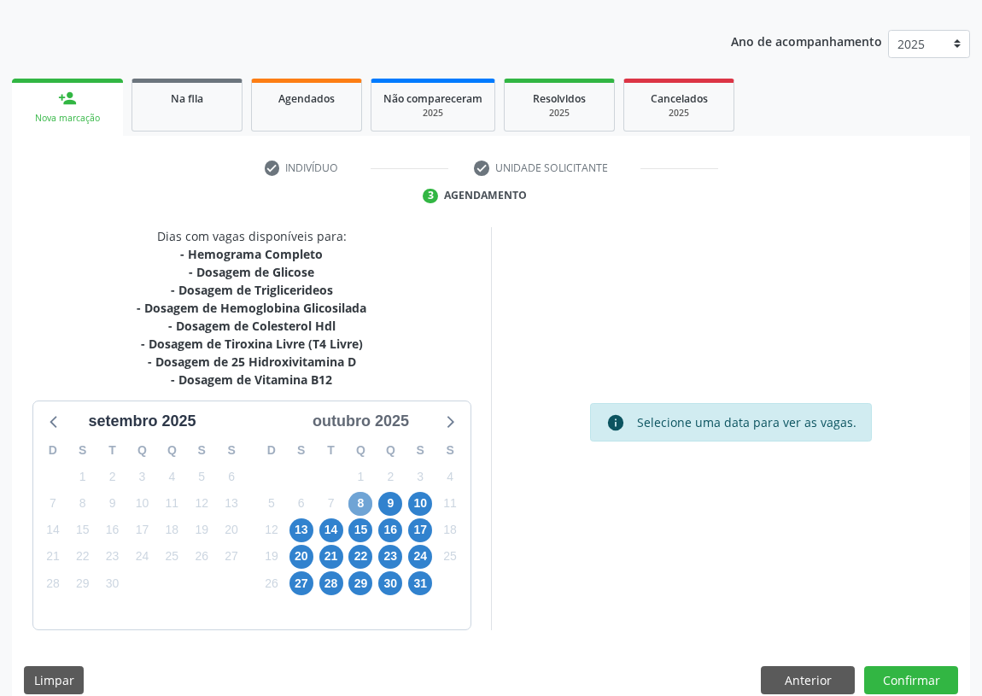
drag, startPoint x: 357, startPoint y: 504, endPoint x: 403, endPoint y: 417, distance: 98.6
click at [358, 503] on span "8" at bounding box center [361, 504] width 24 height 24
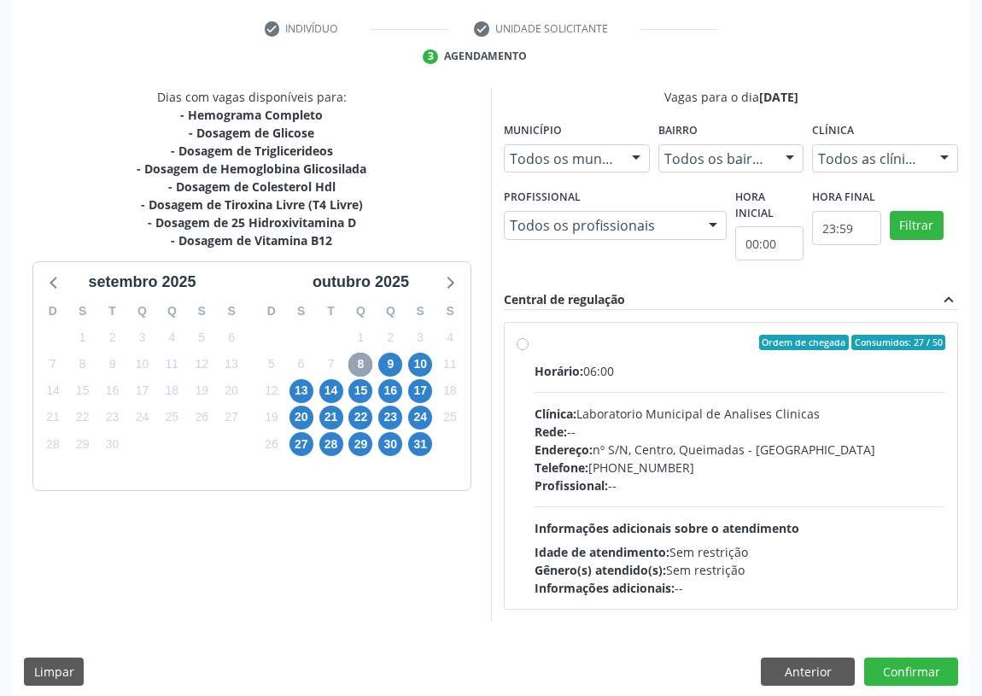
scroll to position [328, 0]
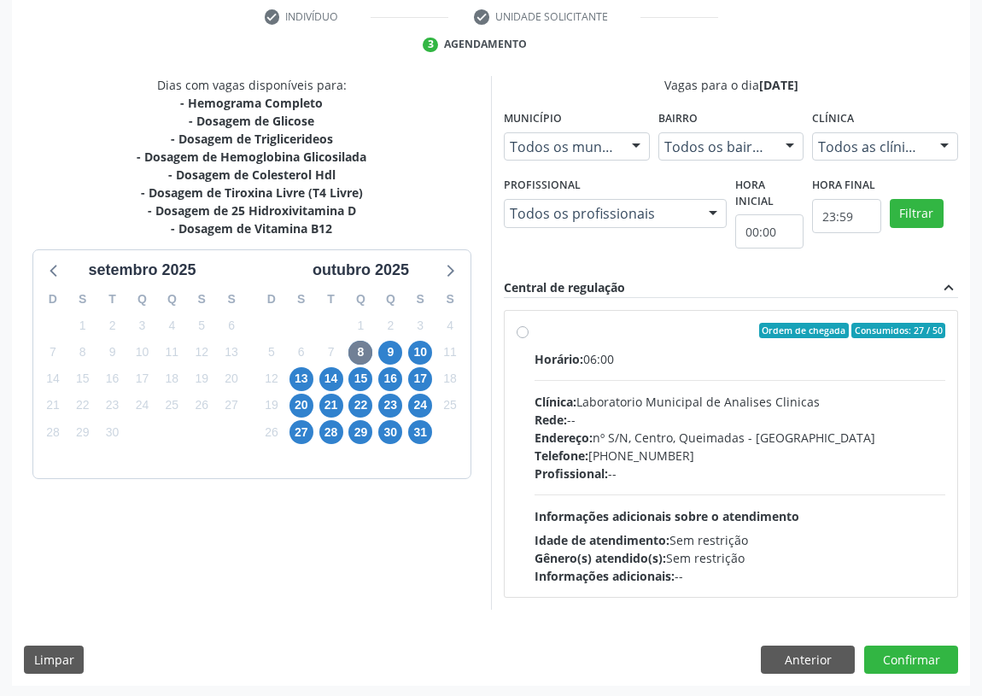
click at [535, 325] on label "Ordem de chegada Consumidos: 27 / 50 Horário: 06:00 Clínica: Laboratorio Munici…" at bounding box center [740, 454] width 411 height 262
click at [521, 325] on input "Ordem de chegada Consumidos: 27 / 50 Horário: 06:00 Clínica: Laboratorio Munici…" at bounding box center [523, 330] width 12 height 15
radio input "true"
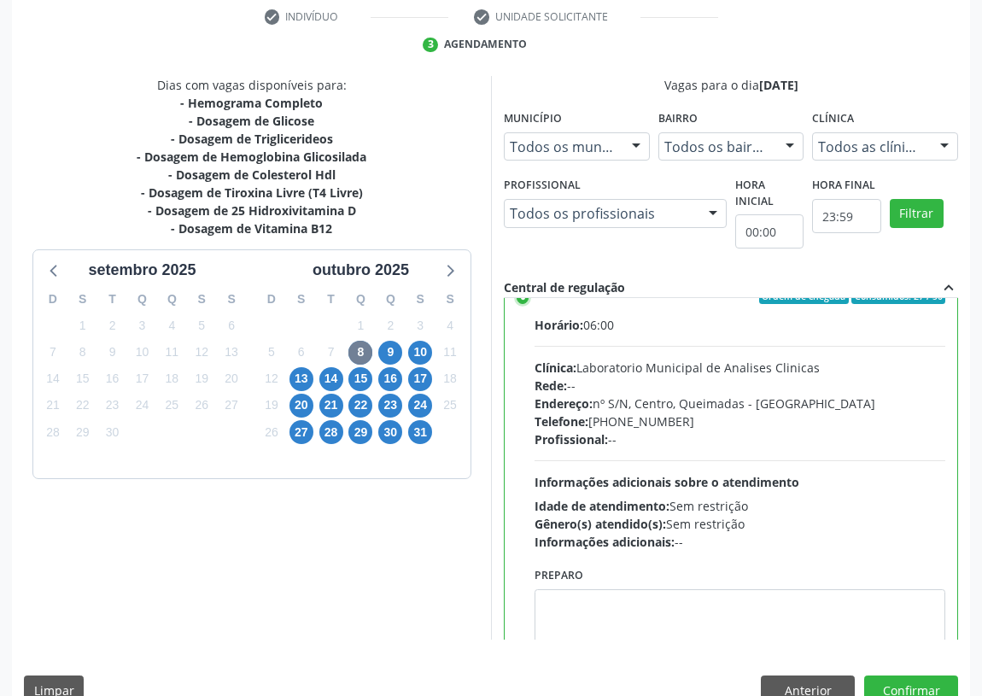
scroll to position [85, 0]
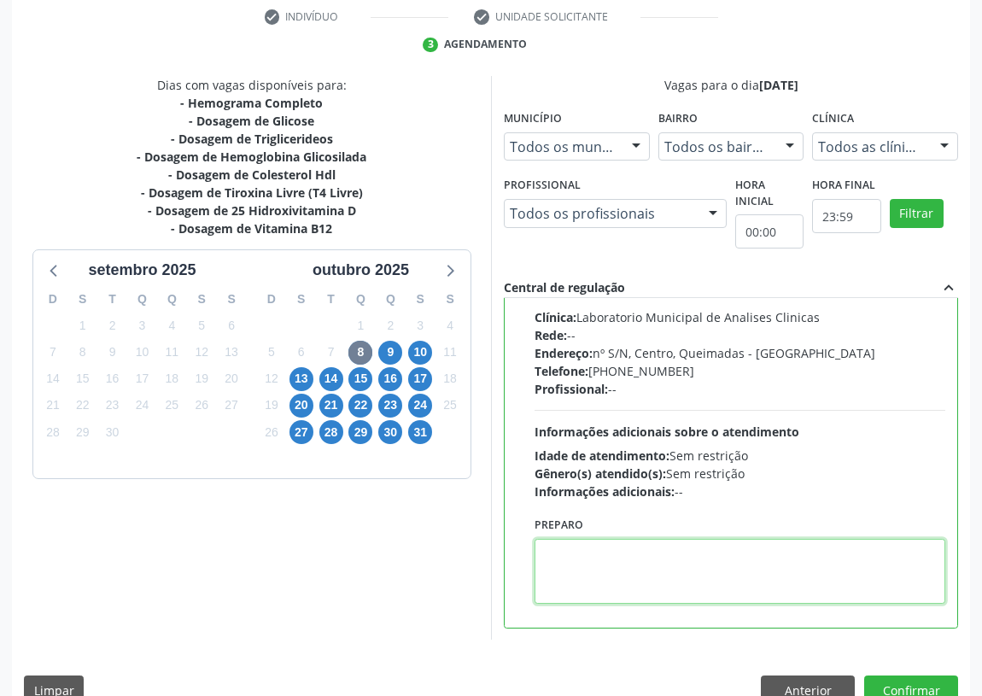
click at [545, 582] on textarea at bounding box center [740, 571] width 411 height 65
type textarea "A"
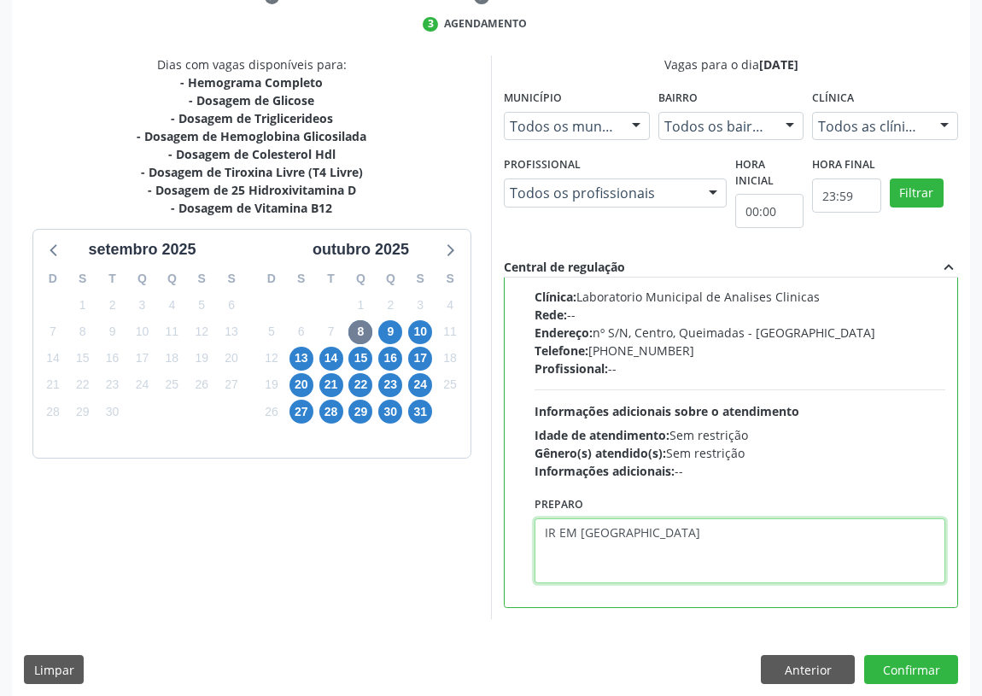
scroll to position [359, 0]
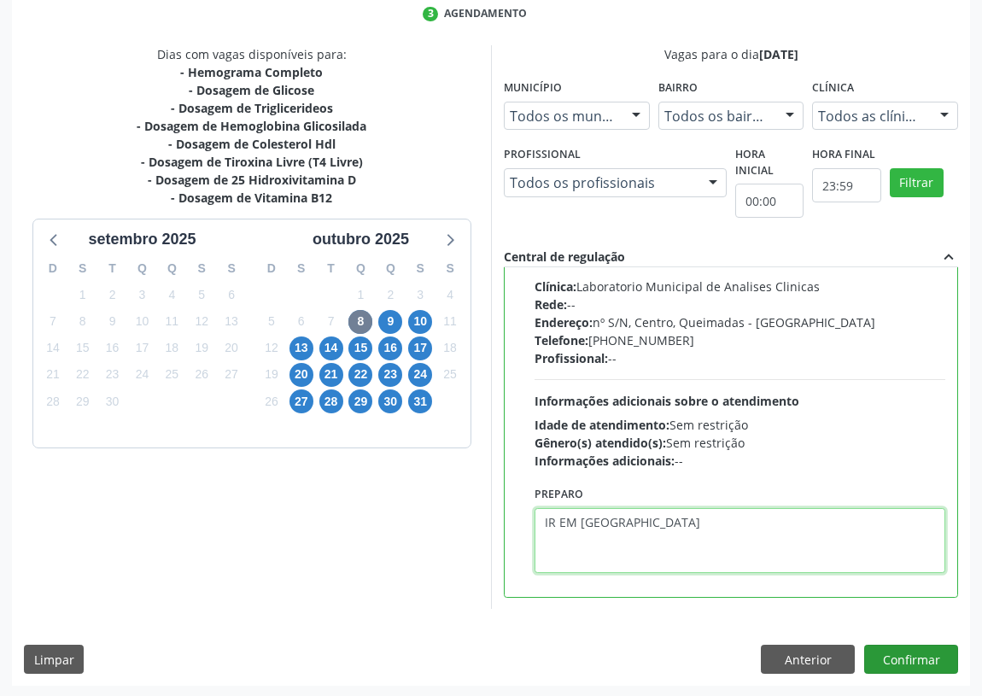
type textarea "IR EM [GEOGRAPHIC_DATA]"
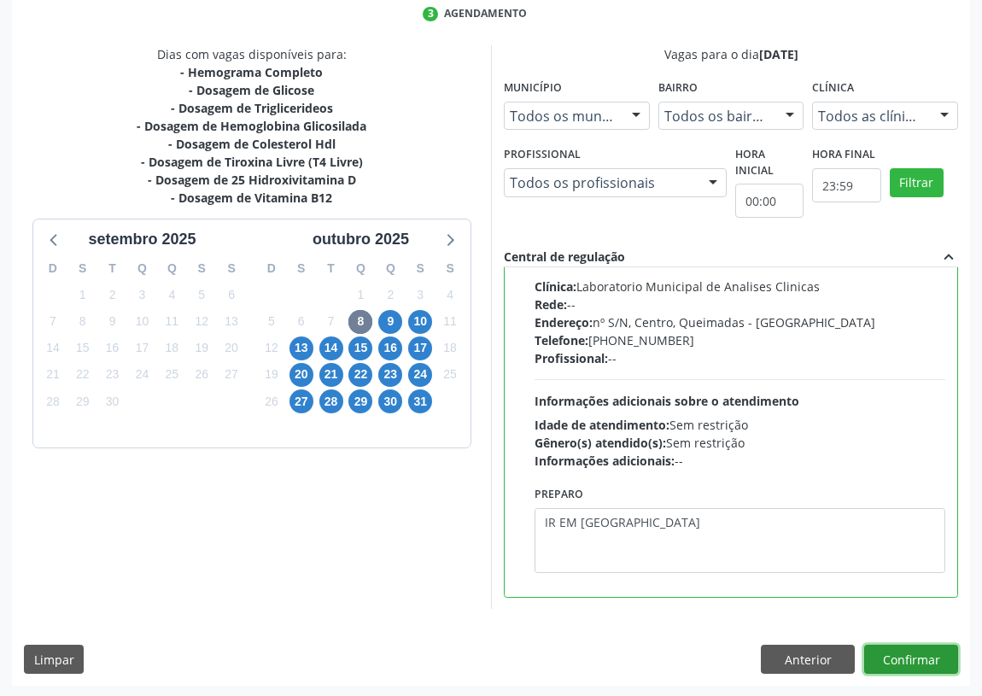
drag, startPoint x: 931, startPoint y: 658, endPoint x: 454, endPoint y: 550, distance: 489.5
click at [928, 655] on button "Confirmar" at bounding box center [912, 659] width 94 height 29
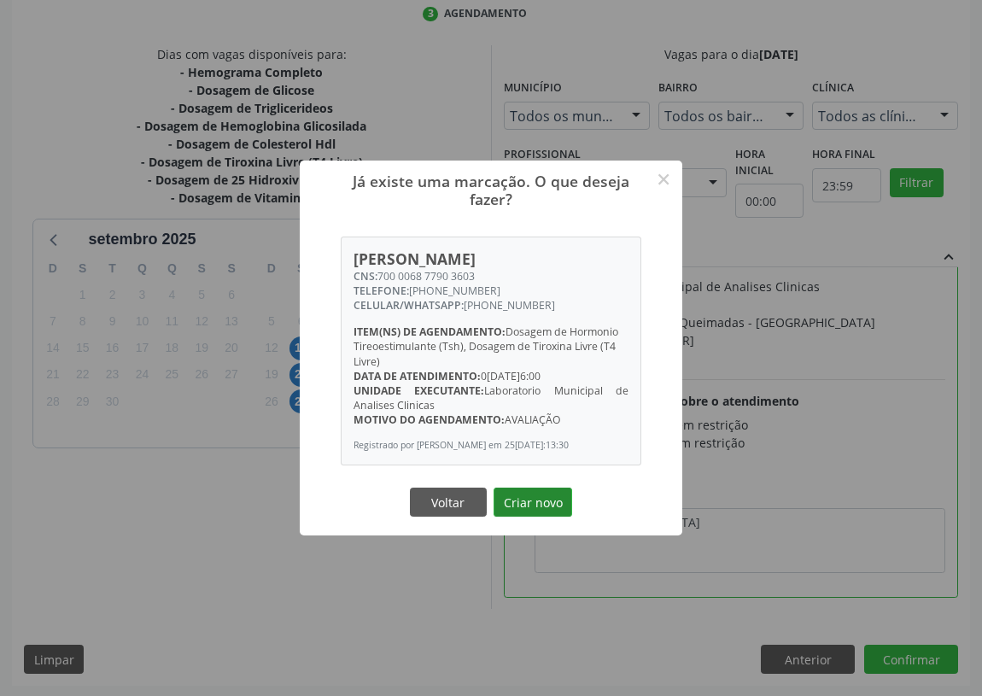
drag, startPoint x: 534, startPoint y: 513, endPoint x: 370, endPoint y: 467, distance: 170.2
click at [531, 512] on button "Criar novo" at bounding box center [533, 502] width 79 height 29
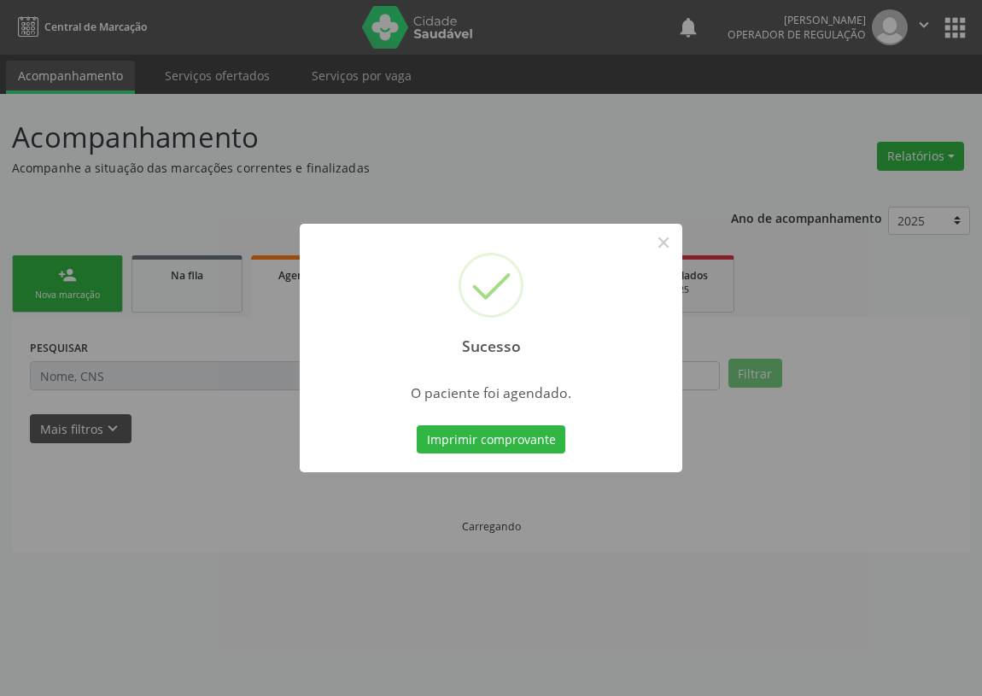
scroll to position [0, 0]
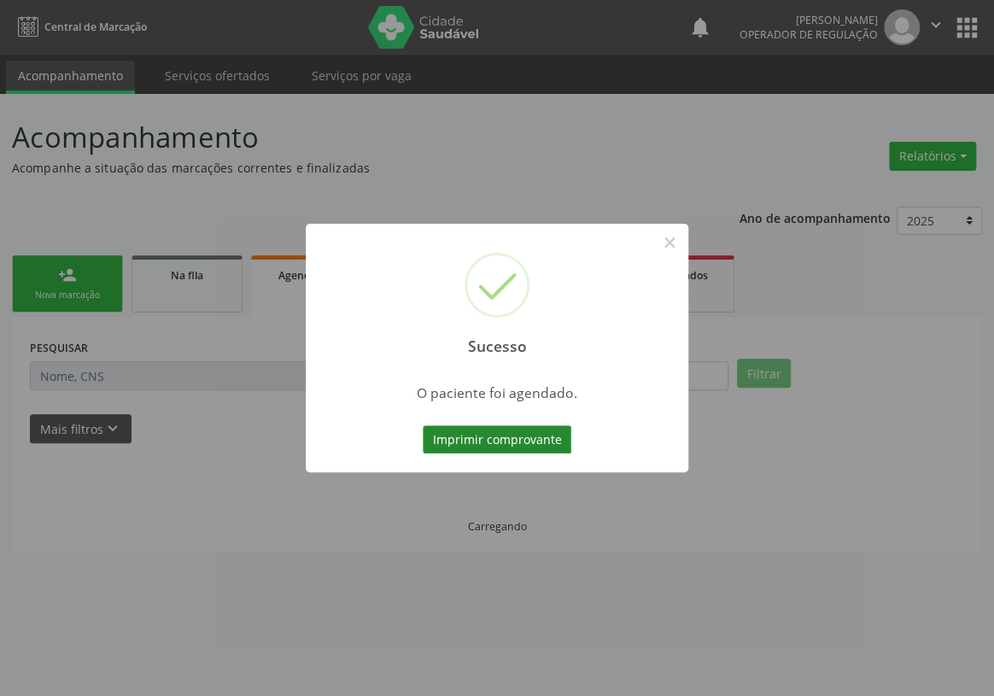
click at [452, 432] on button "Imprimir comprovante" at bounding box center [497, 439] width 149 height 29
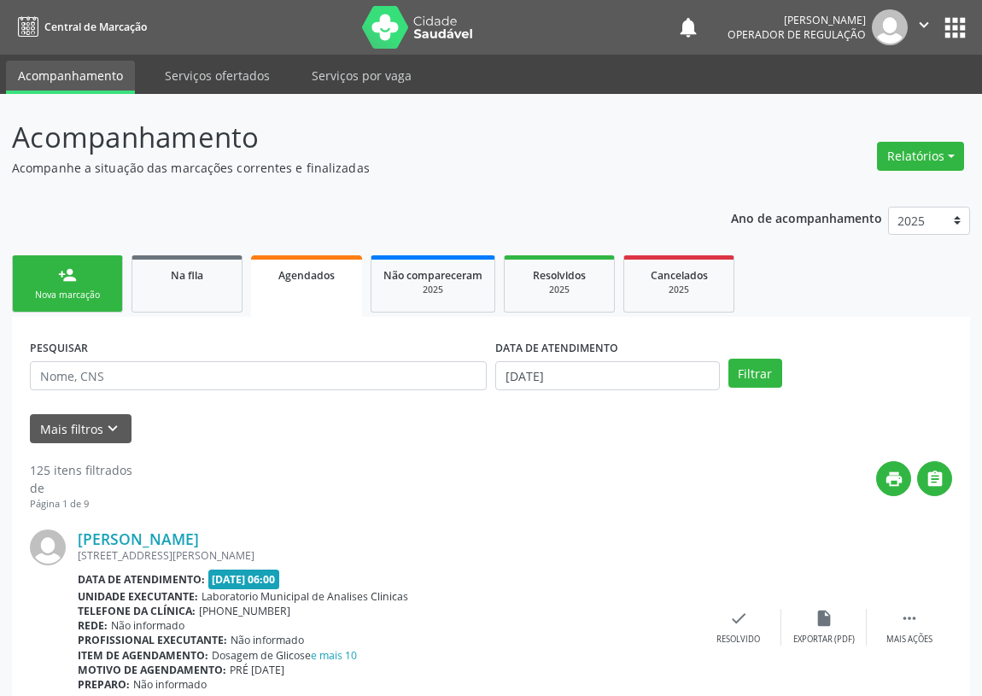
click at [55, 282] on link "person_add Nova marcação" at bounding box center [67, 283] width 111 height 57
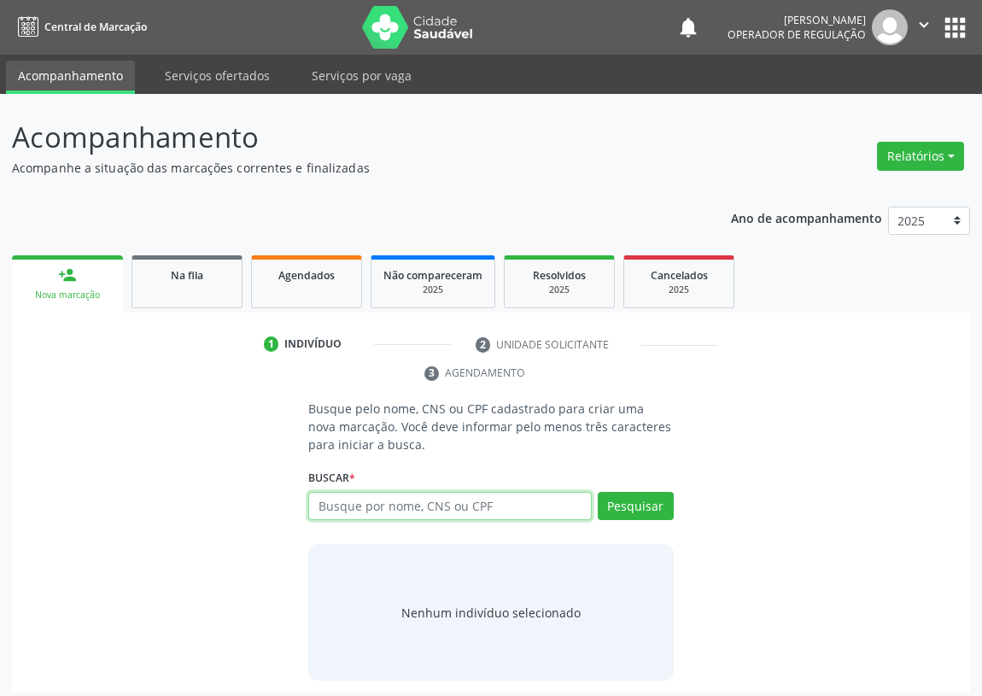
click at [330, 512] on input "text" at bounding box center [450, 506] width 284 height 29
click at [343, 495] on input "text" at bounding box center [450, 506] width 284 height 29
type input "706803267273125"
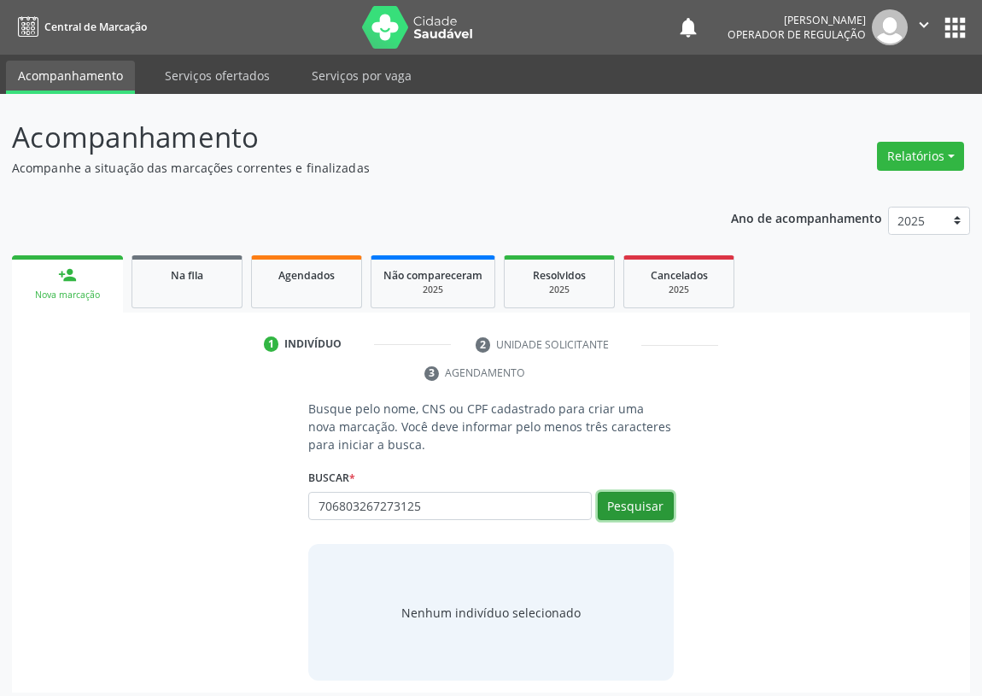
click at [642, 511] on button "Pesquisar" at bounding box center [636, 506] width 76 height 29
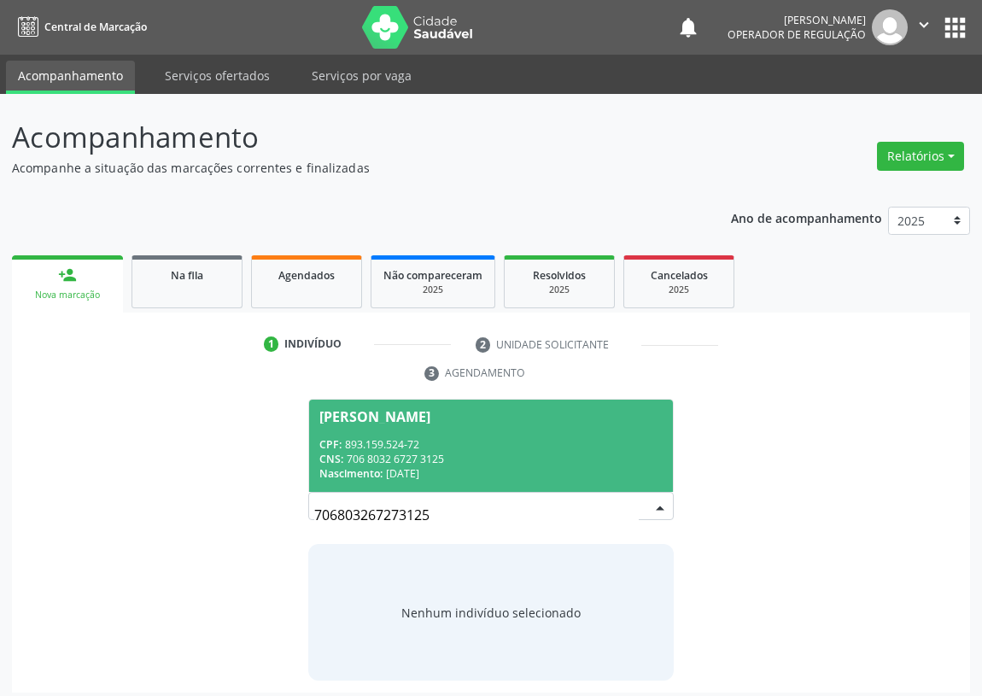
click at [482, 444] on div "CPF: 893.159.524-72" at bounding box center [491, 444] width 343 height 15
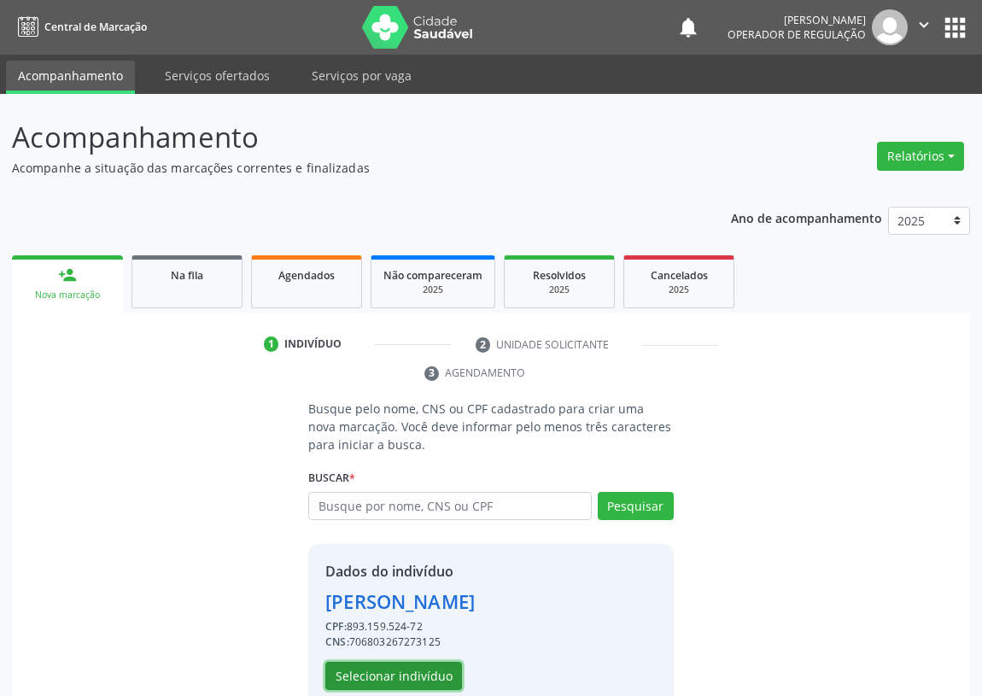
click at [390, 676] on button "Selecionar indivíduo" at bounding box center [393, 676] width 137 height 29
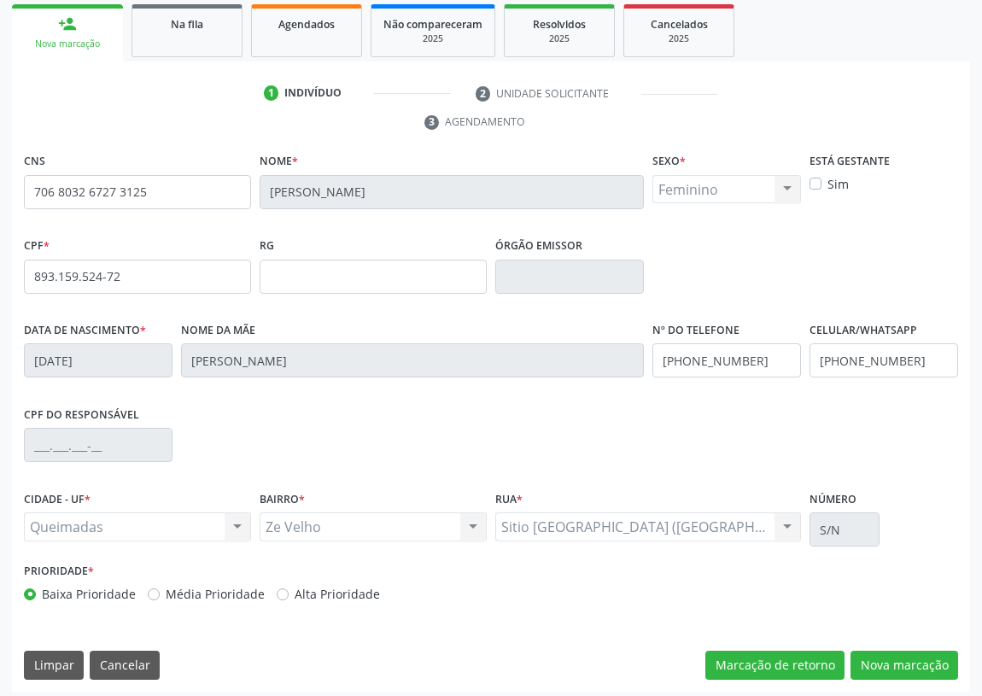
scroll to position [256, 0]
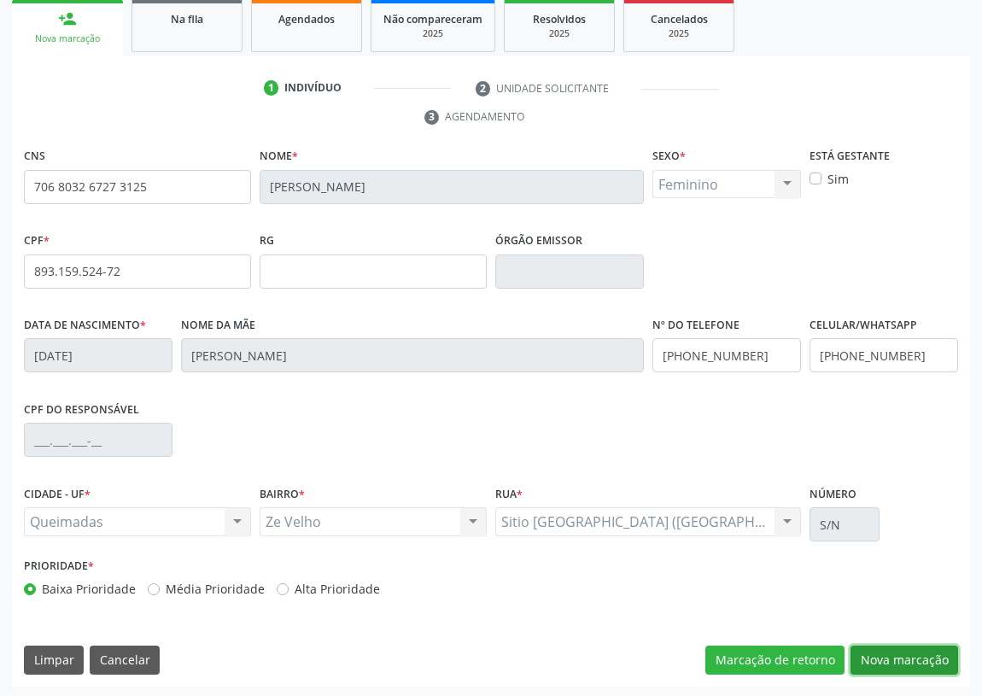
drag, startPoint x: 915, startPoint y: 665, endPoint x: 840, endPoint y: 631, distance: 82.6
click at [910, 663] on button "Nova marcação" at bounding box center [905, 660] width 108 height 29
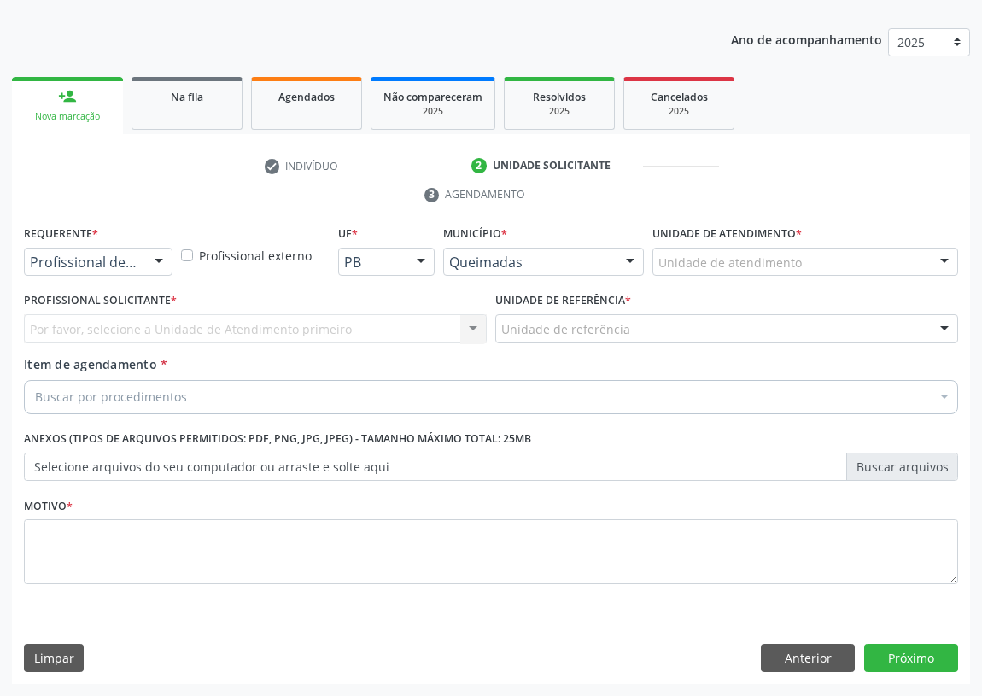
scroll to position [177, 0]
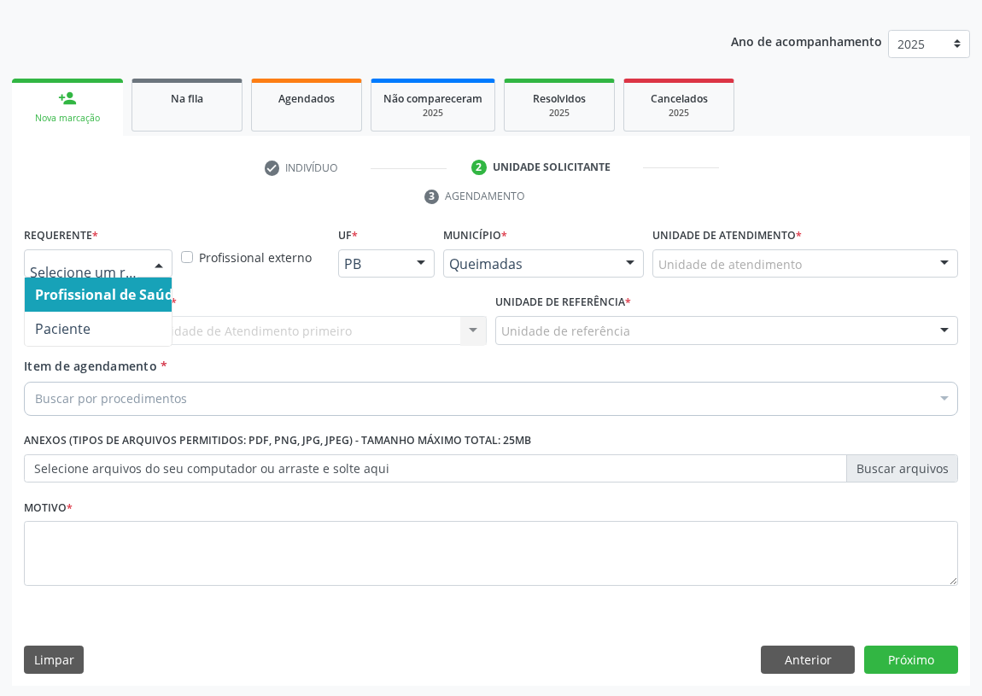
drag, startPoint x: 155, startPoint y: 257, endPoint x: 161, endPoint y: 367, distance: 110.4
click at [152, 268] on div at bounding box center [159, 264] width 26 height 29
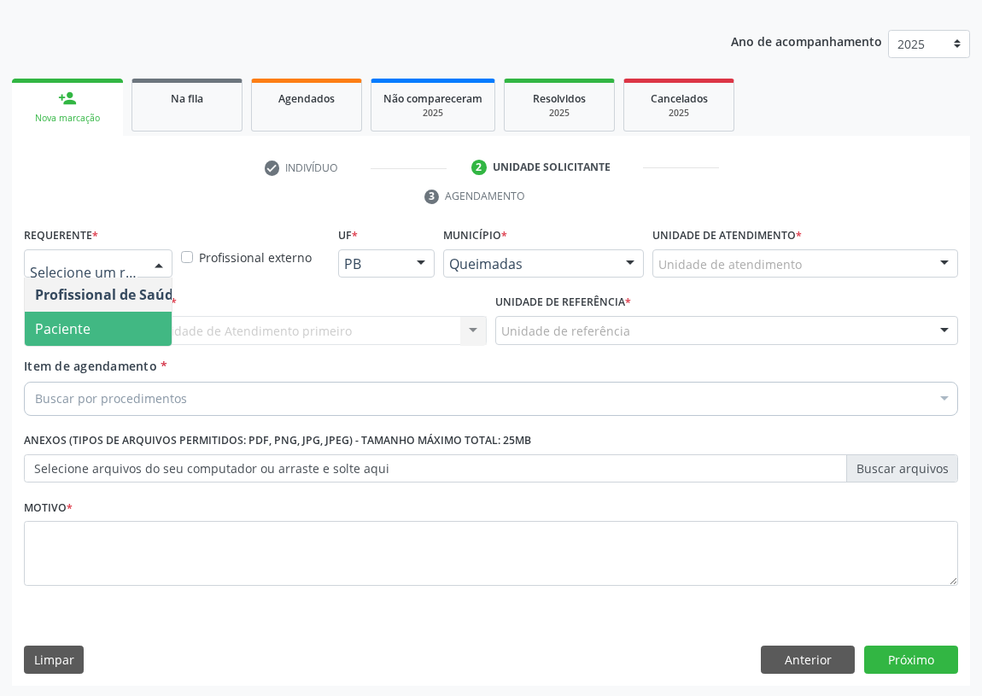
drag, startPoint x: 150, startPoint y: 321, endPoint x: 367, endPoint y: 317, distance: 217.0
click at [159, 325] on span "Paciente" at bounding box center [108, 329] width 167 height 34
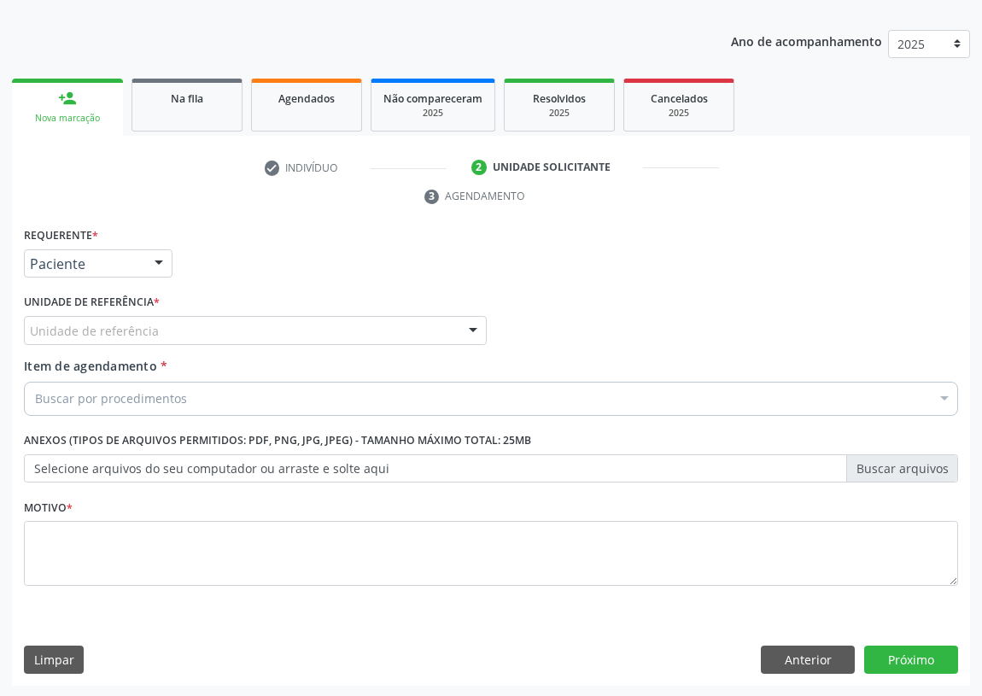
drag, startPoint x: 409, startPoint y: 316, endPoint x: 393, endPoint y: 326, distance: 19.2
click at [409, 318] on div "Unidade de referência" at bounding box center [255, 330] width 463 height 29
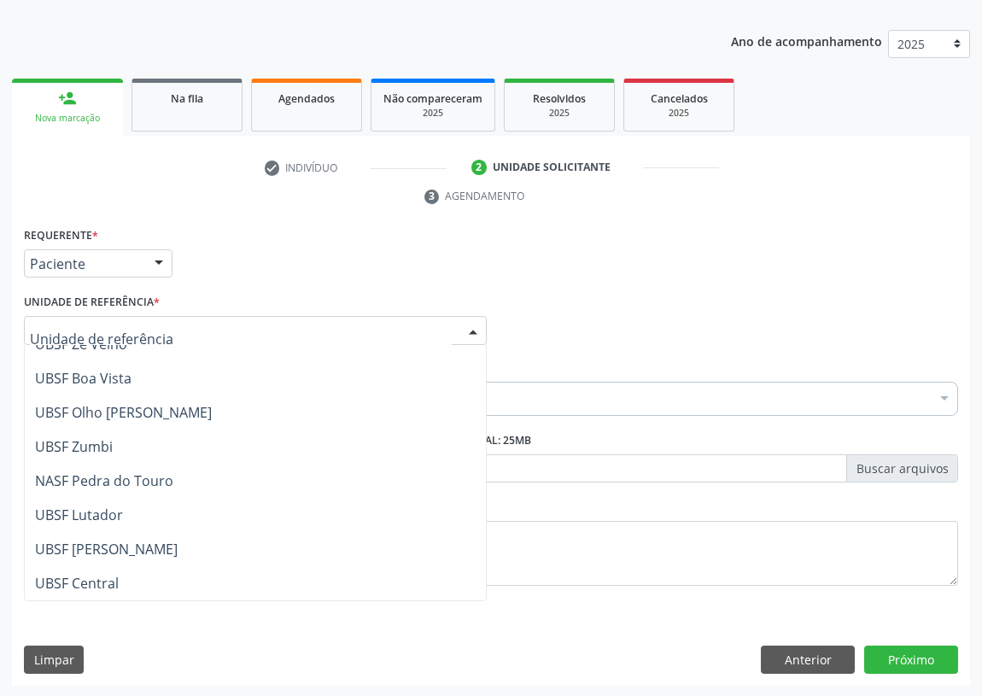
scroll to position [77, 0]
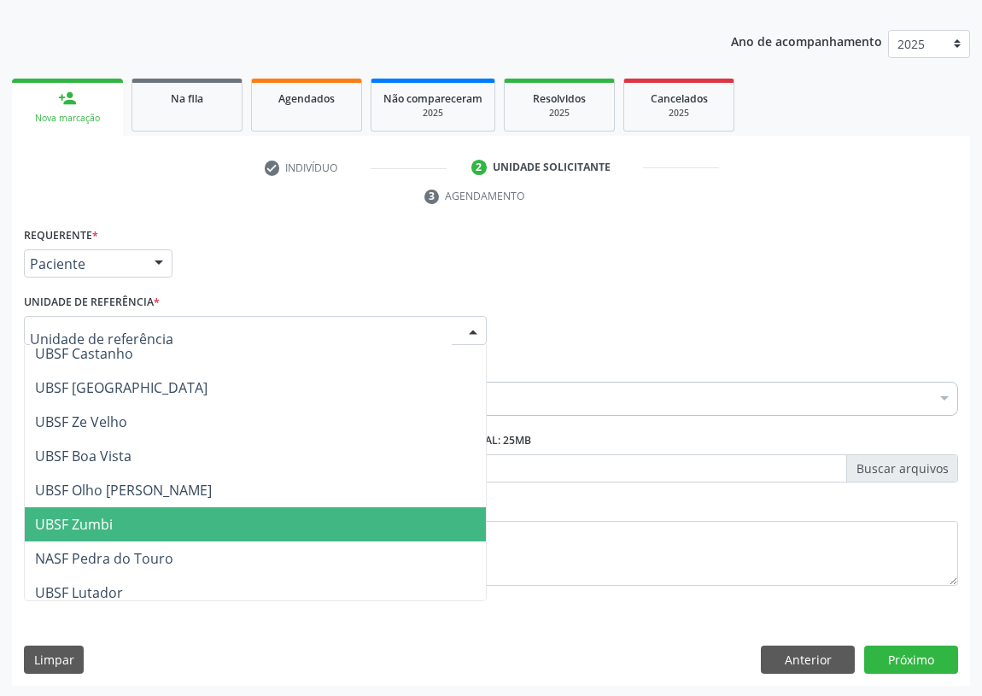
drag, startPoint x: 123, startPoint y: 528, endPoint x: 0, endPoint y: 425, distance: 160.7
click at [120, 526] on span "UBSF Zumbi" at bounding box center [255, 524] width 461 height 34
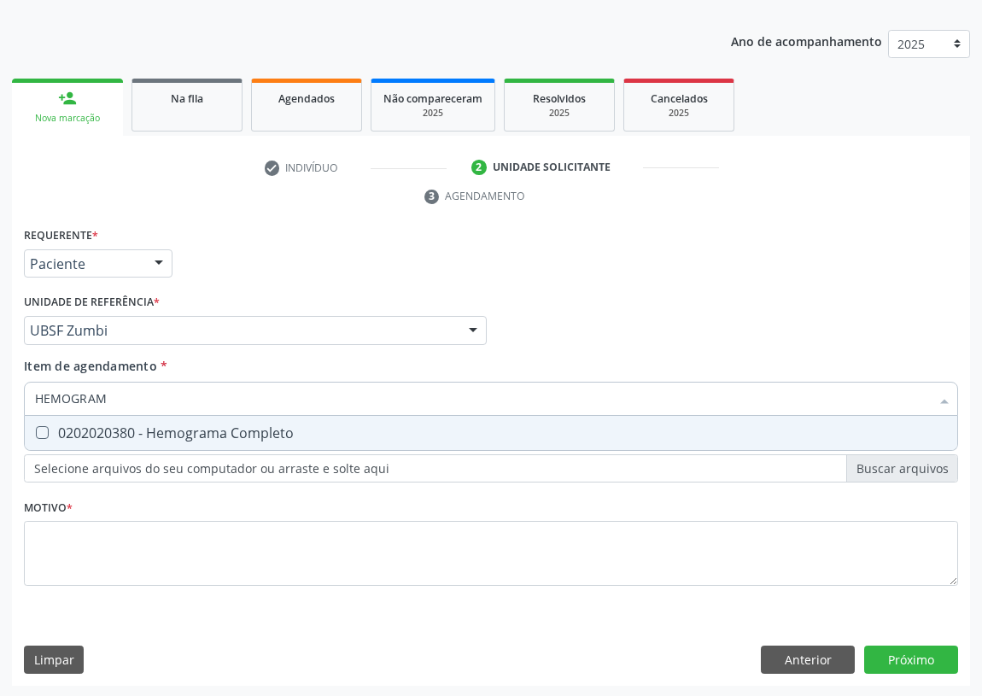
type input "HEMOGRAMA"
drag, startPoint x: 45, startPoint y: 433, endPoint x: 74, endPoint y: 409, distance: 37.6
click at [45, 432] on Completo at bounding box center [42, 432] width 13 height 13
click at [36, 432] on Completo "checkbox" at bounding box center [30, 432] width 11 height 11
checkbox Completo "true"
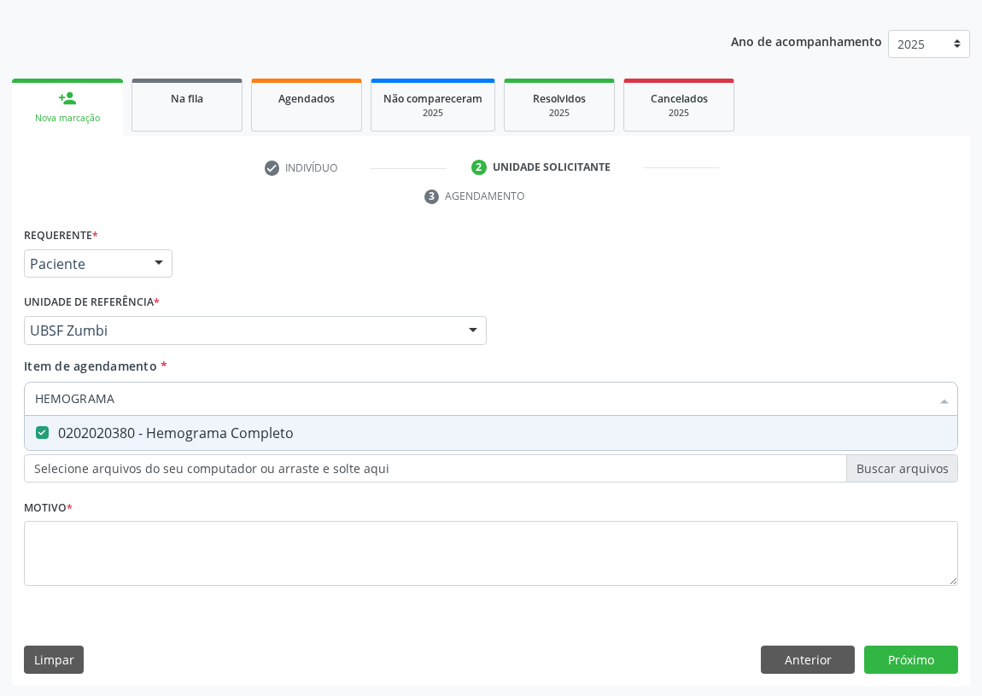
drag, startPoint x: 122, startPoint y: 396, endPoint x: 0, endPoint y: 392, distance: 122.2
click at [0, 392] on div "Acompanhamento Acompanhe a situação das marcações correntes e finalizadas Relat…" at bounding box center [491, 307] width 982 height 781
type input "U"
checkbox Completo "false"
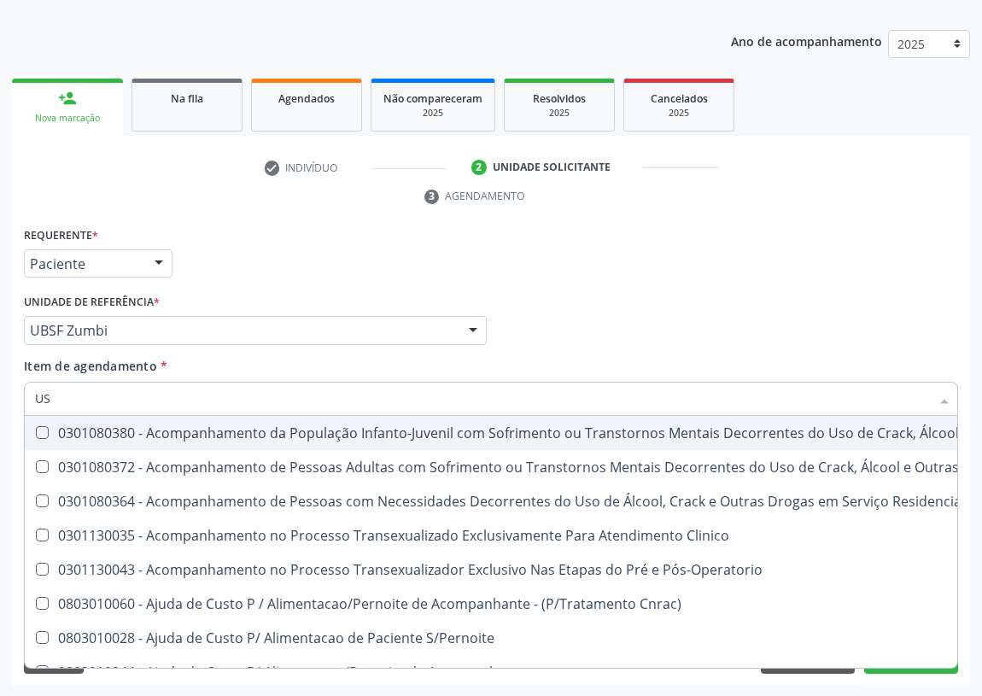
type input "USH"
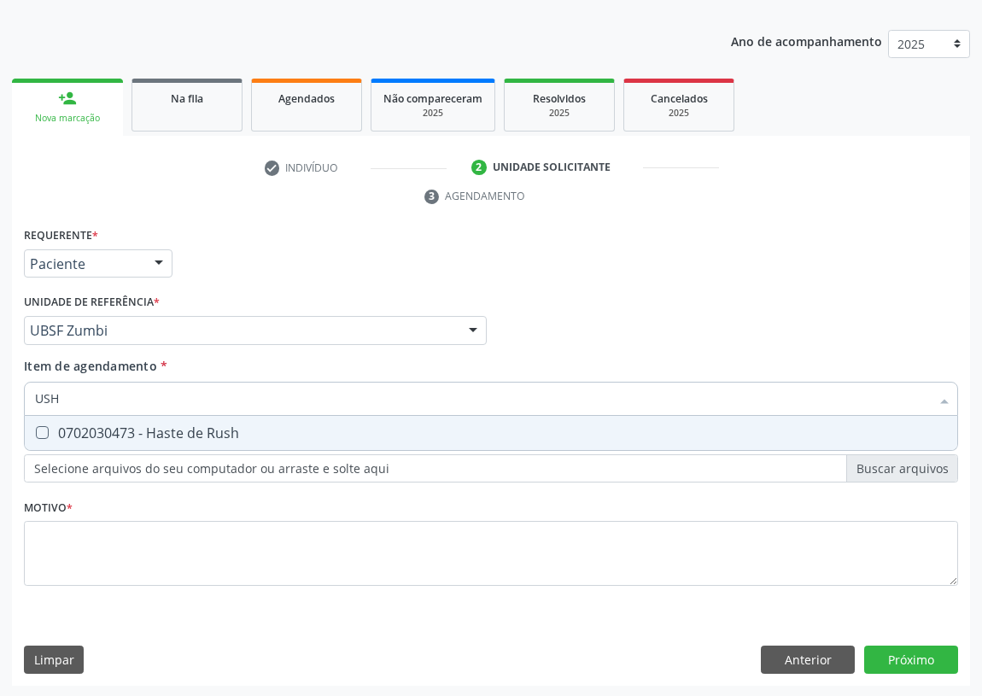
click at [37, 428] on Rush at bounding box center [42, 432] width 13 height 13
click at [36, 428] on Rush "checkbox" at bounding box center [30, 432] width 11 height 11
click at [44, 428] on Rush at bounding box center [42, 432] width 13 height 13
click at [36, 428] on Rush "checkbox" at bounding box center [30, 432] width 11 height 11
checkbox Rush "false"
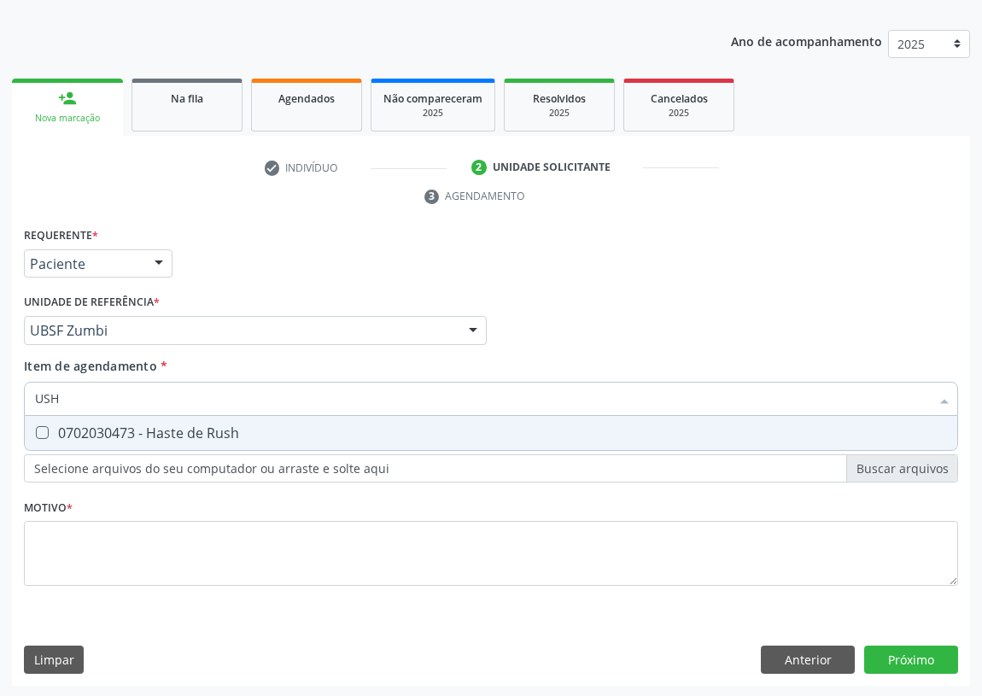
drag, startPoint x: 75, startPoint y: 401, endPoint x: 0, endPoint y: 402, distance: 75.2
click at [0, 402] on div "Acompanhamento Acompanhe a situação das marcações correntes e finalizadas Relat…" at bounding box center [491, 307] width 982 height 781
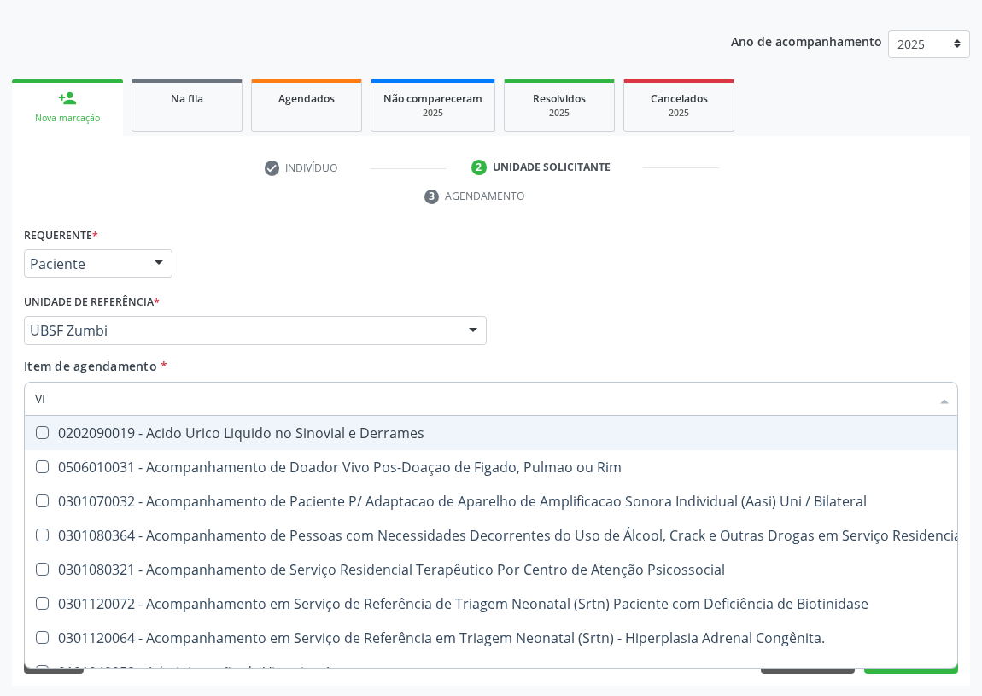
type input "VIT"
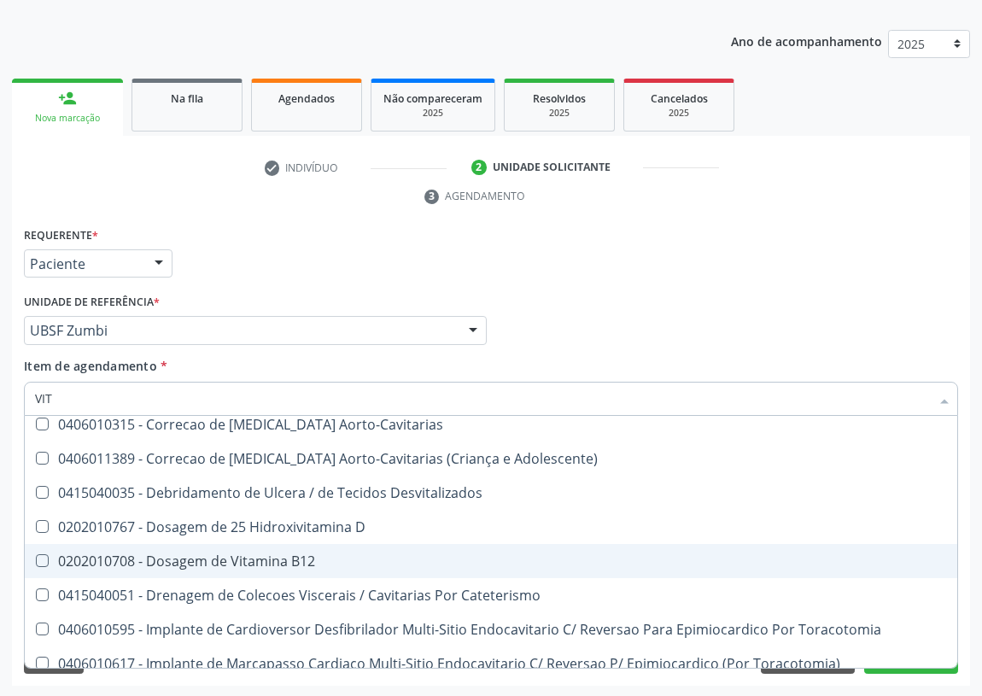
click at [218, 561] on div "0202010708 - Dosagem de Vitamina B12" at bounding box center [491, 561] width 912 height 14
checkbox B12 "true"
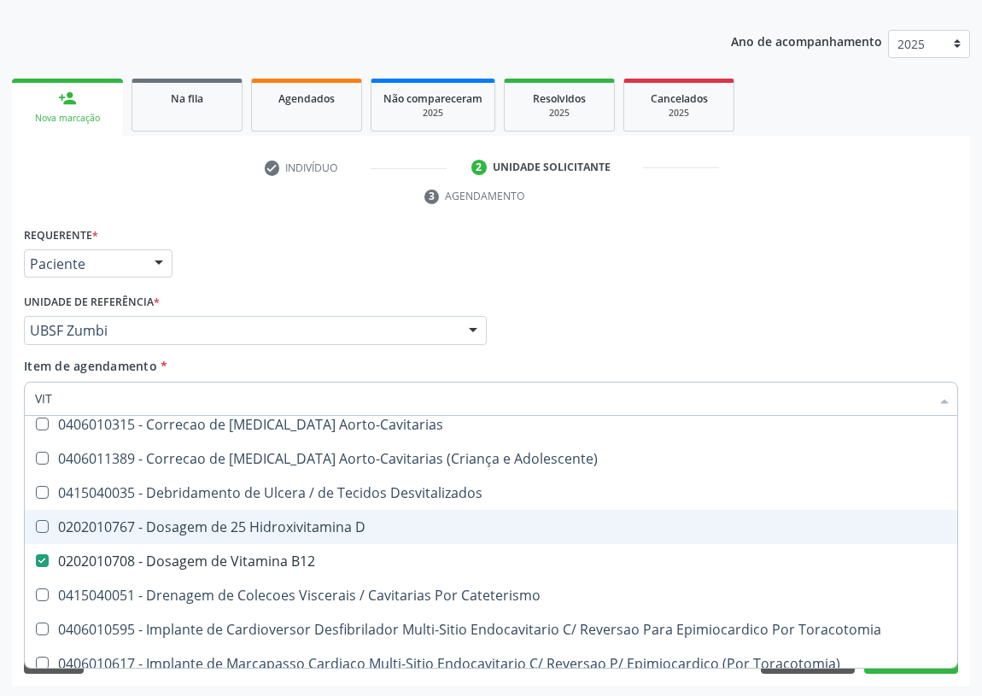
click at [204, 530] on div "0202010767 - Dosagem de 25 Hidroxivitamina D" at bounding box center [491, 527] width 912 height 14
checkbox D "true"
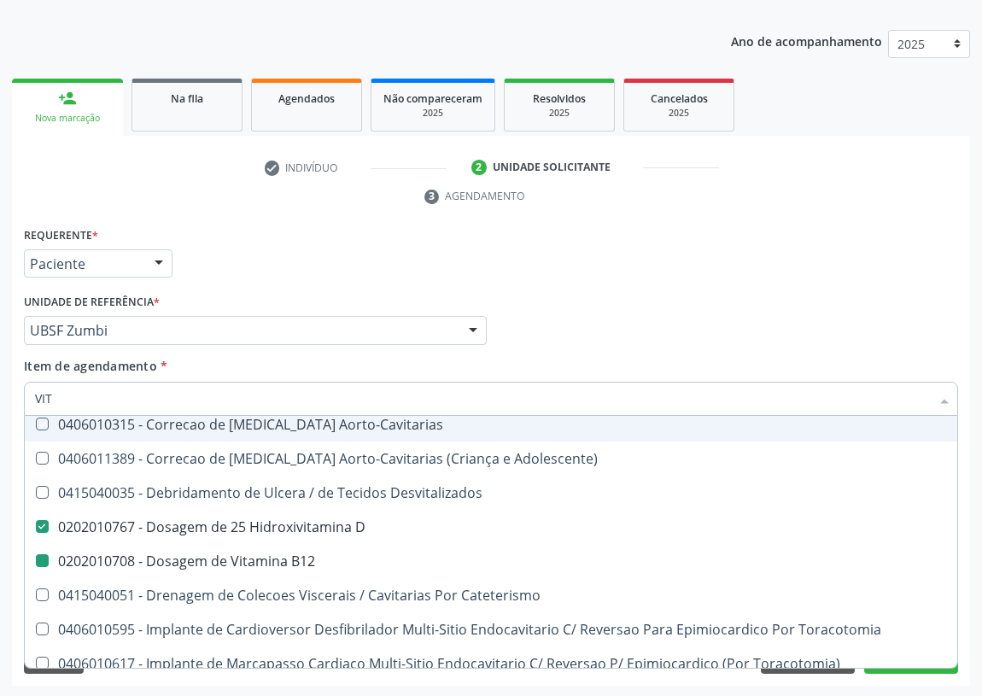
click at [584, 329] on div "Profissional Solicitante Por favor, selecione a Unidade de Atendimento primeiro…" at bounding box center [491, 323] width 943 height 67
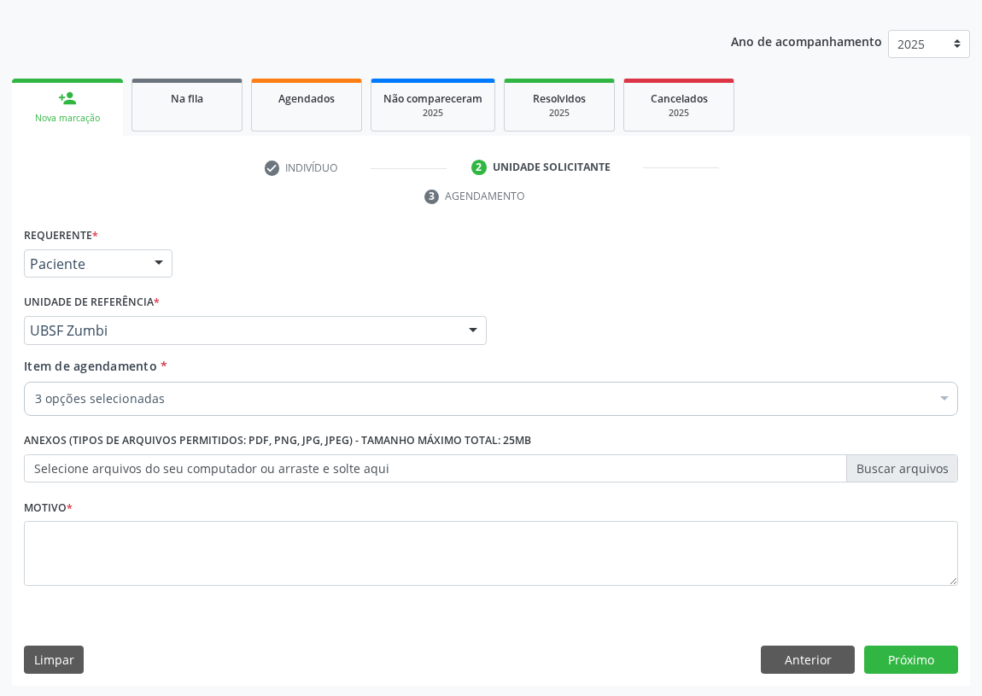
scroll to position [0, 0]
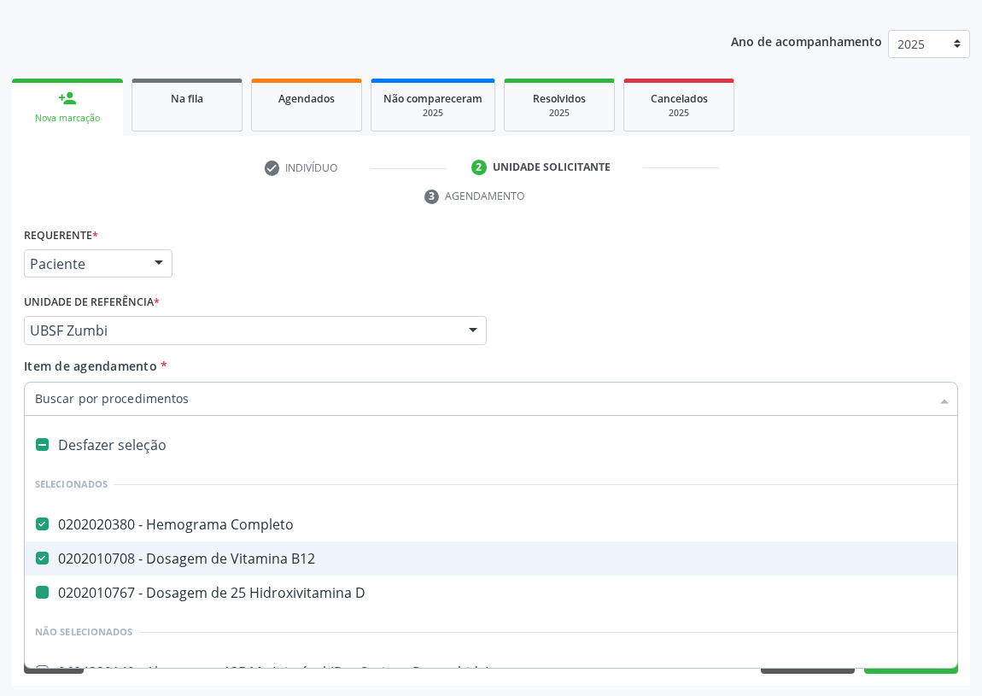
type input "L"
checkbox D "false"
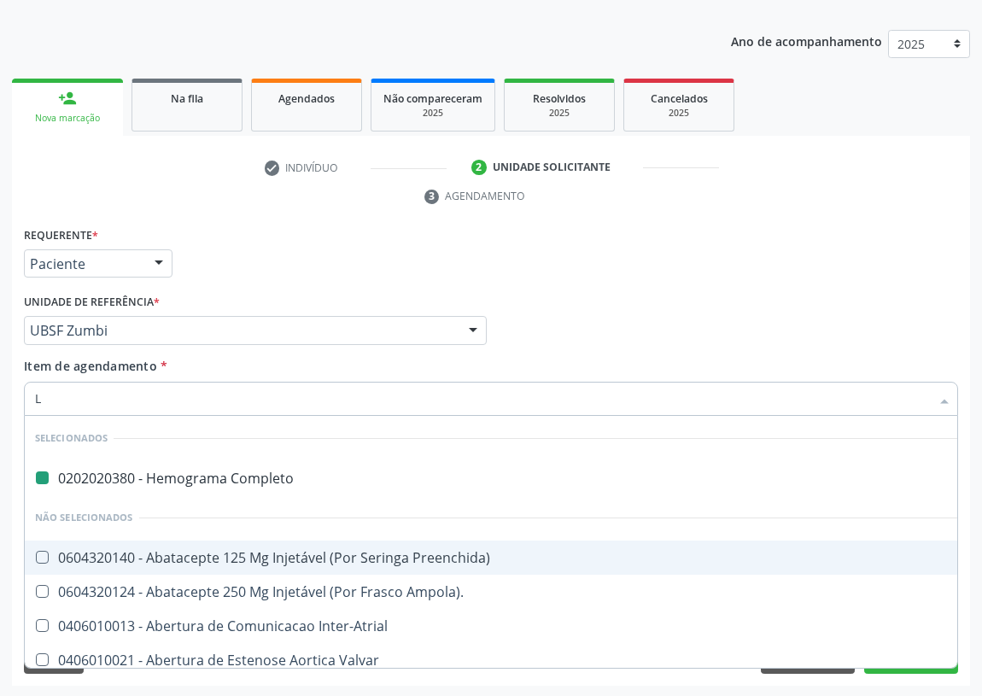
type input "LA"
checkbox Completo "false"
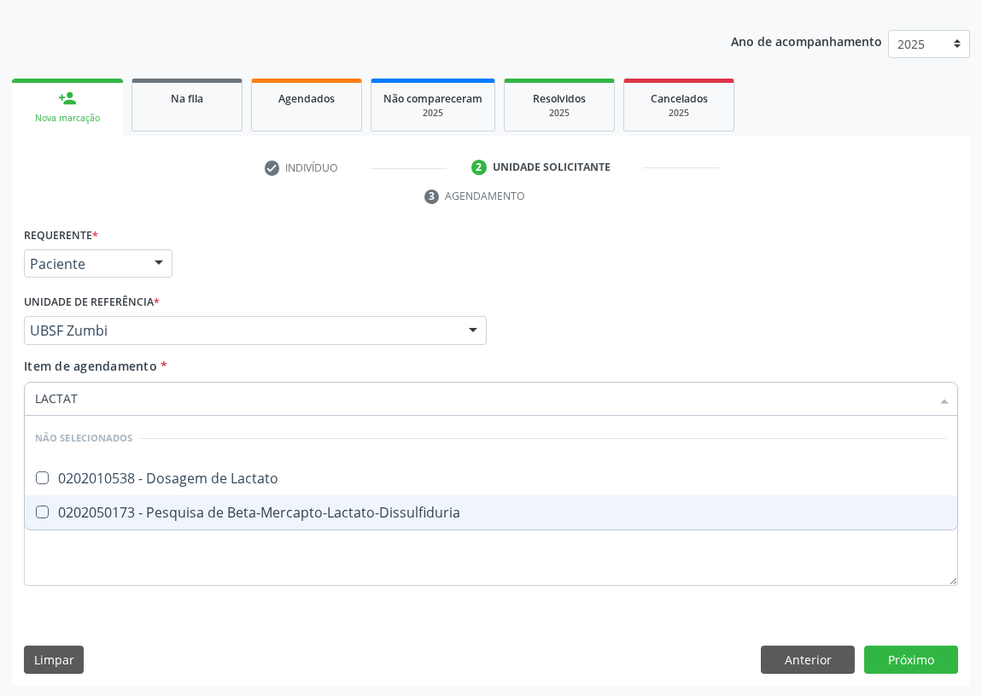
type input "LACTATO"
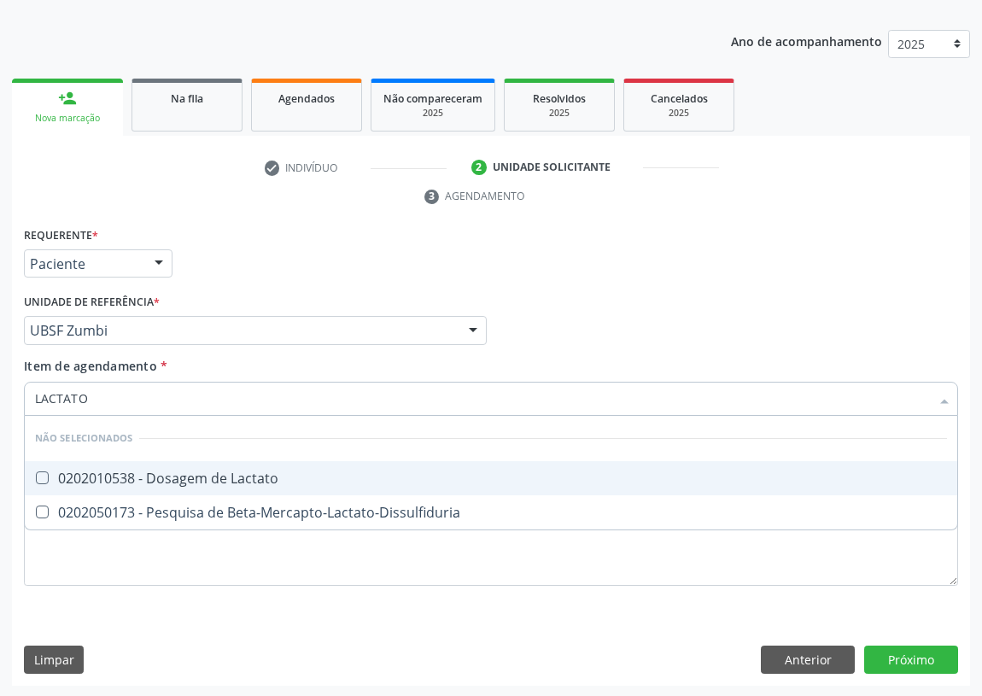
drag, startPoint x: 175, startPoint y: 478, endPoint x: 113, endPoint y: 460, distance: 64.9
click at [171, 478] on div "0202010538 - Dosagem de Lactato" at bounding box center [491, 479] width 912 height 14
checkbox Lactato "true"
drag, startPoint x: 684, startPoint y: 313, endPoint x: 0, endPoint y: 523, distance: 715.8
click at [684, 312] on div "Profissional Solicitante Por favor, selecione a Unidade de Atendimento primeiro…" at bounding box center [491, 323] width 943 height 67
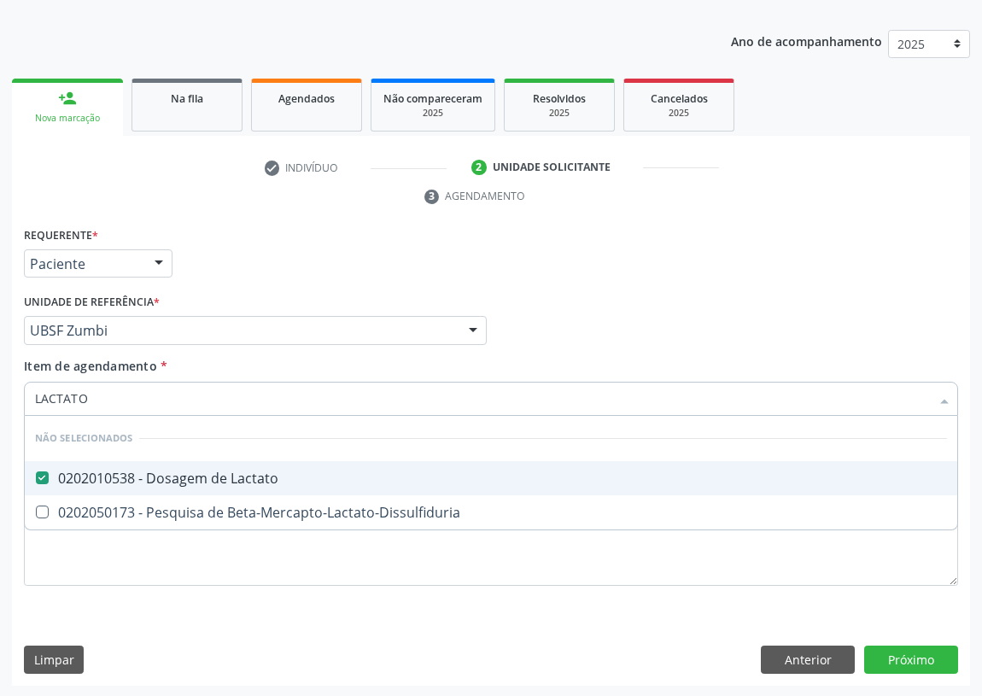
checkbox Beta-Mercapto-Lactato-Dissulfiduria "true"
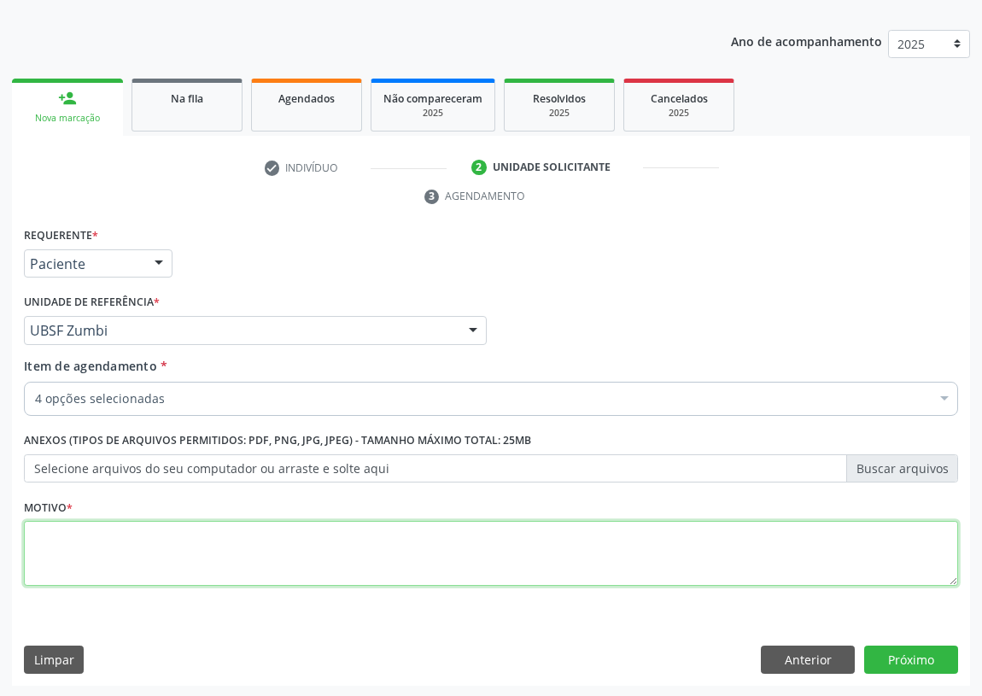
click at [79, 552] on textarea at bounding box center [491, 553] width 935 height 65
type textarea "AVALIAÇÃO"
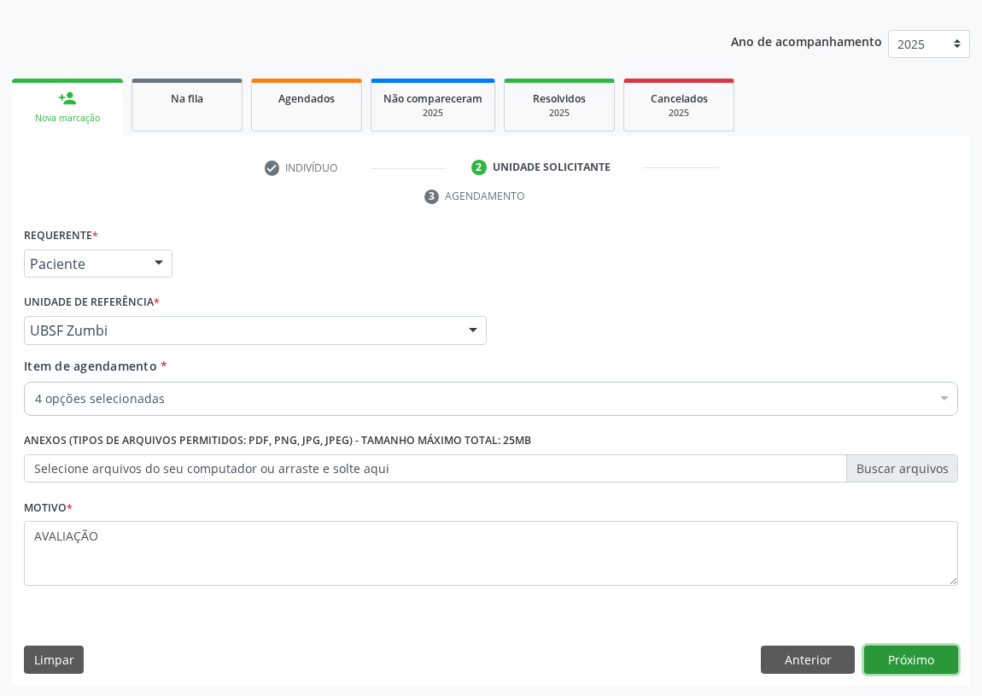
drag, startPoint x: 923, startPoint y: 654, endPoint x: 0, endPoint y: 447, distance: 945.7
click at [911, 652] on button "Próximo" at bounding box center [912, 660] width 94 height 29
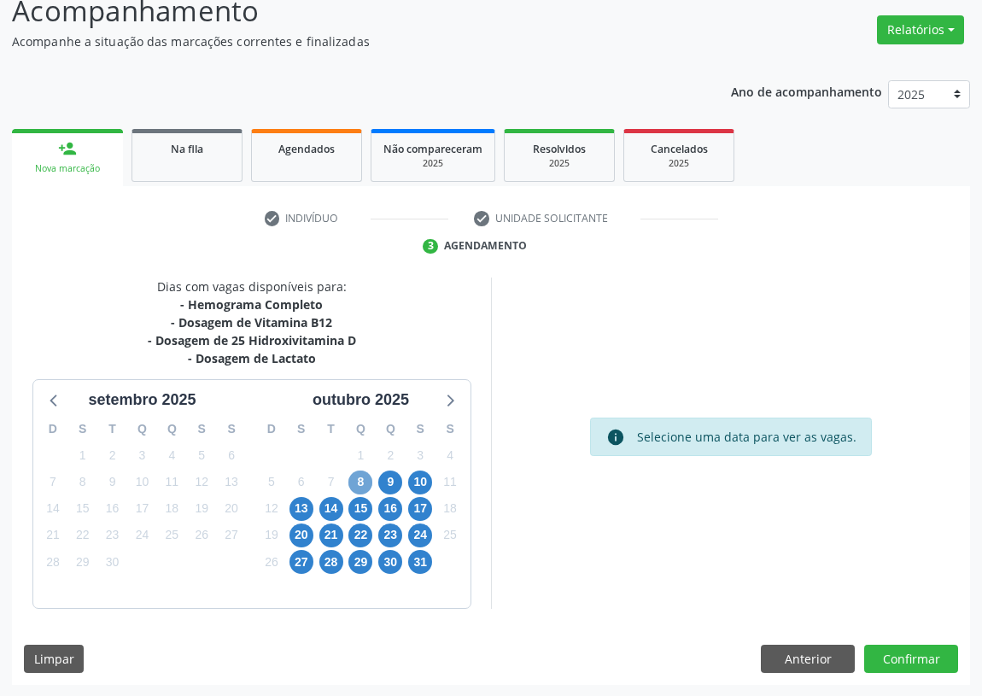
click at [357, 475] on span "8" at bounding box center [361, 483] width 24 height 24
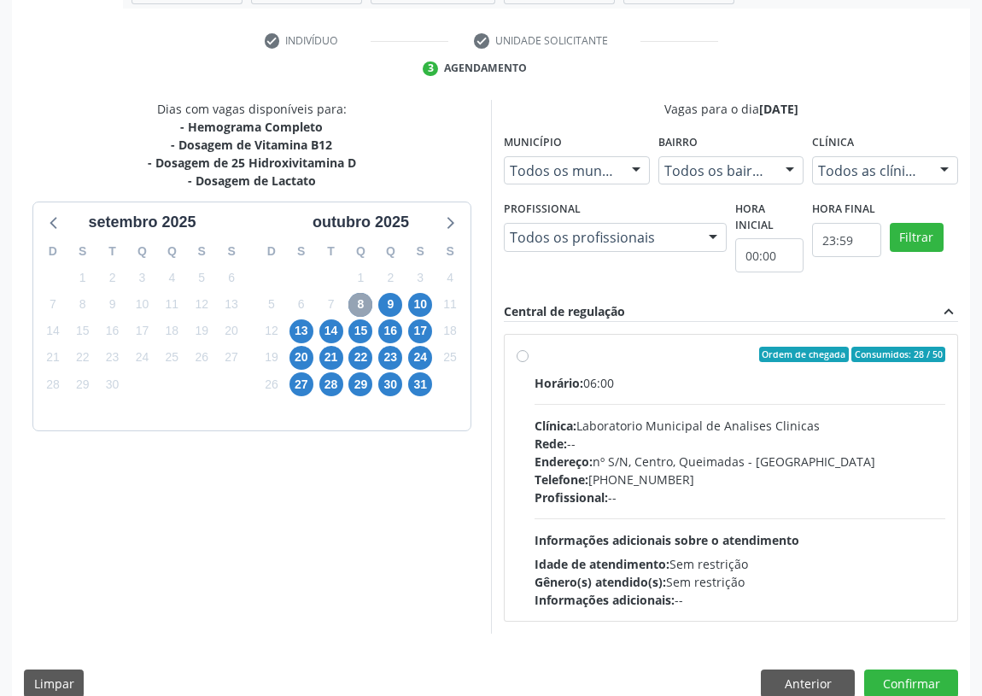
scroll to position [328, 0]
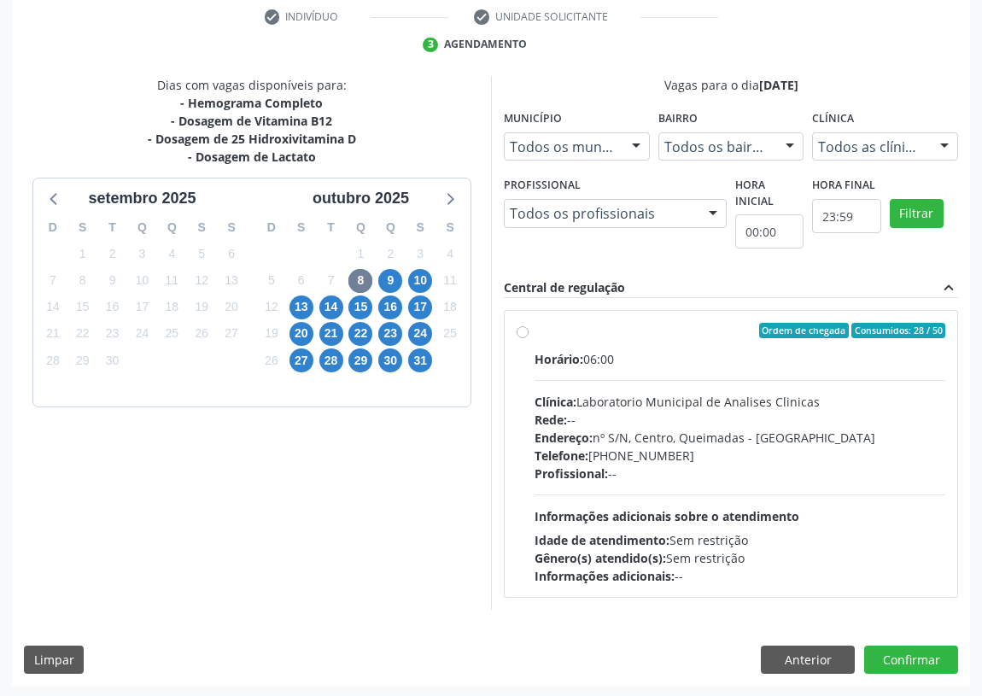
click at [535, 329] on label "Ordem de chegada Consumidos: 28 / 50 Horário: 06:00 Clínica: Laboratorio Munici…" at bounding box center [740, 454] width 411 height 262
click at [524, 329] on input "Ordem de chegada Consumidos: 28 / 50 Horário: 06:00 Clínica: Laboratorio Munici…" at bounding box center [523, 330] width 12 height 15
radio input "true"
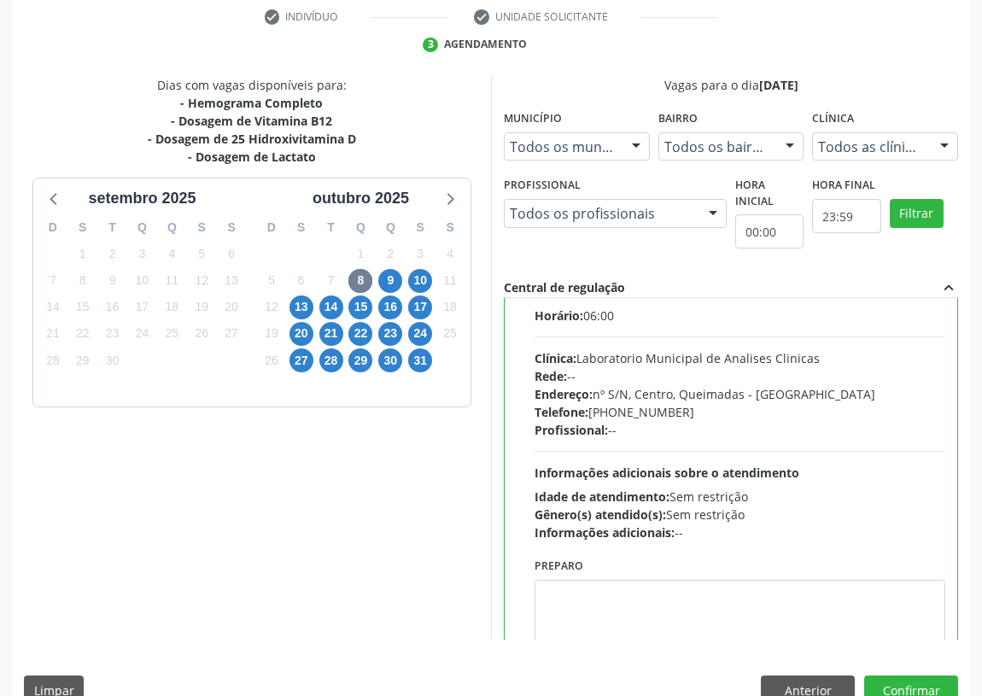
scroll to position [85, 0]
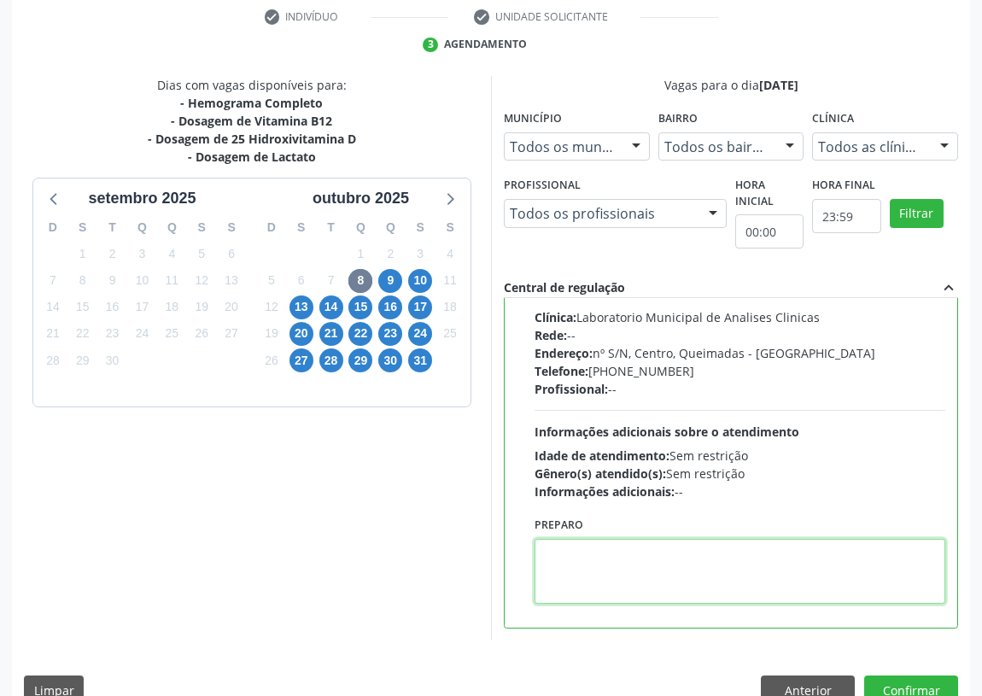
drag, startPoint x: 624, startPoint y: 579, endPoint x: 632, endPoint y: 532, distance: 47.6
click at [629, 549] on textarea at bounding box center [740, 571] width 411 height 65
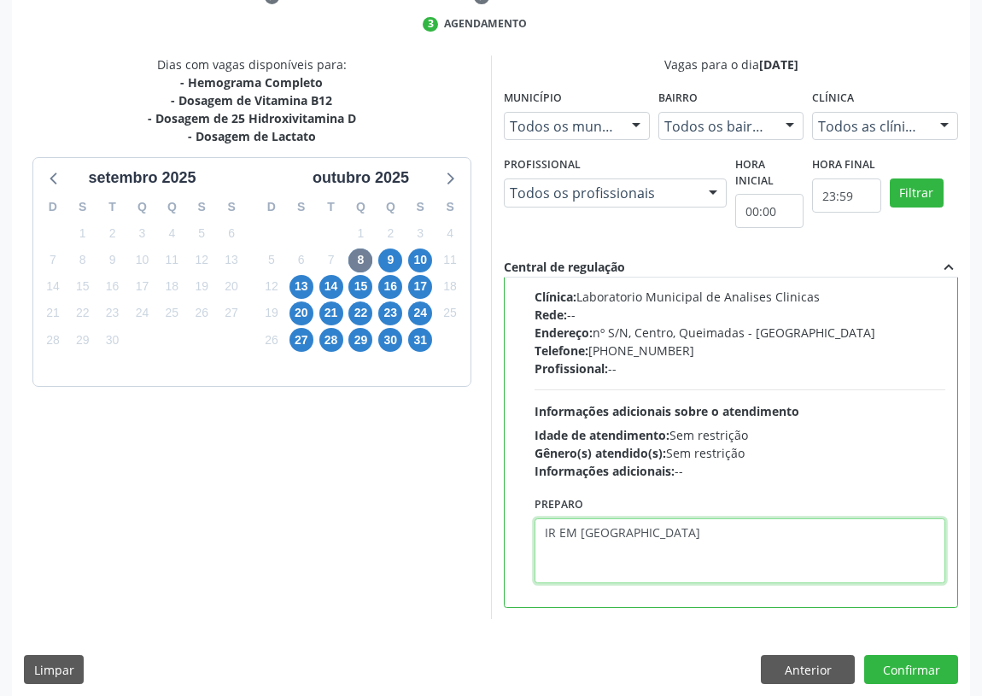
scroll to position [359, 0]
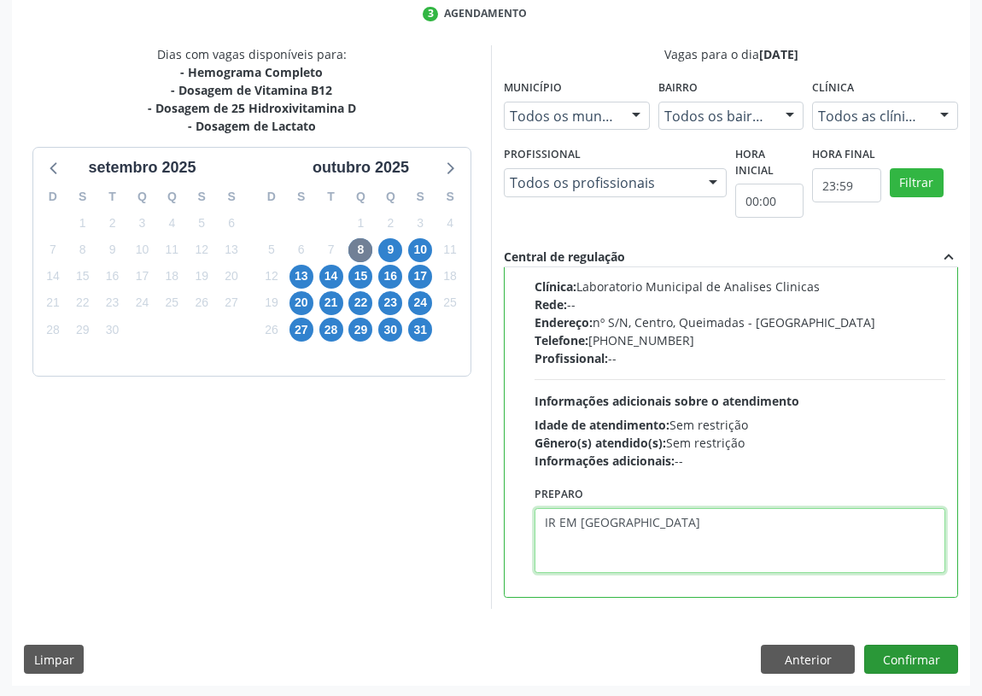
type textarea "IR EM [GEOGRAPHIC_DATA]"
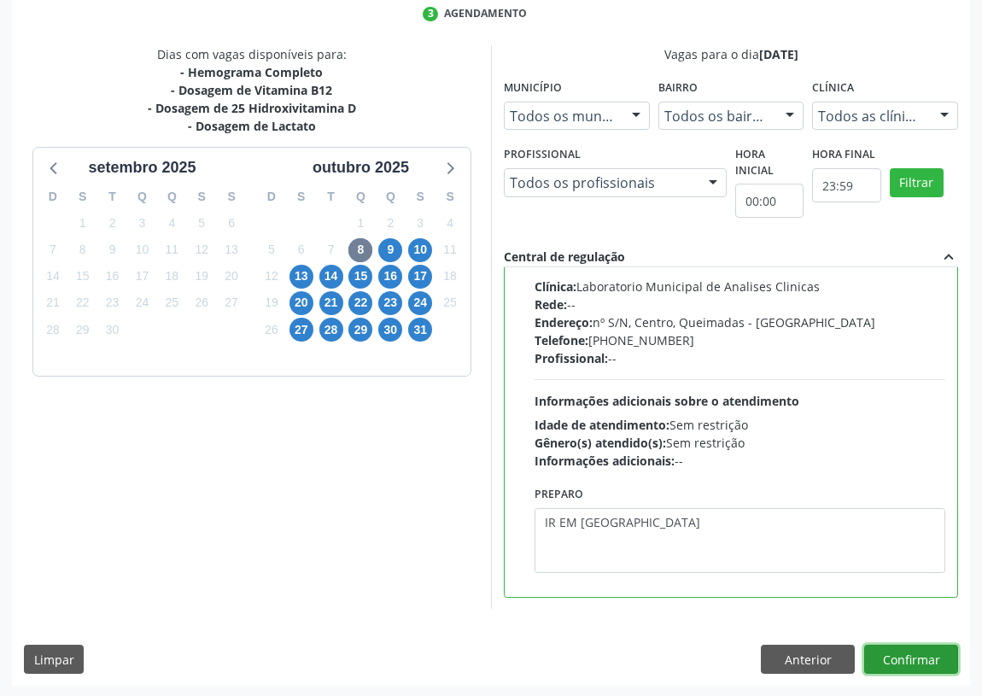
click at [894, 655] on button "Confirmar" at bounding box center [912, 659] width 94 height 29
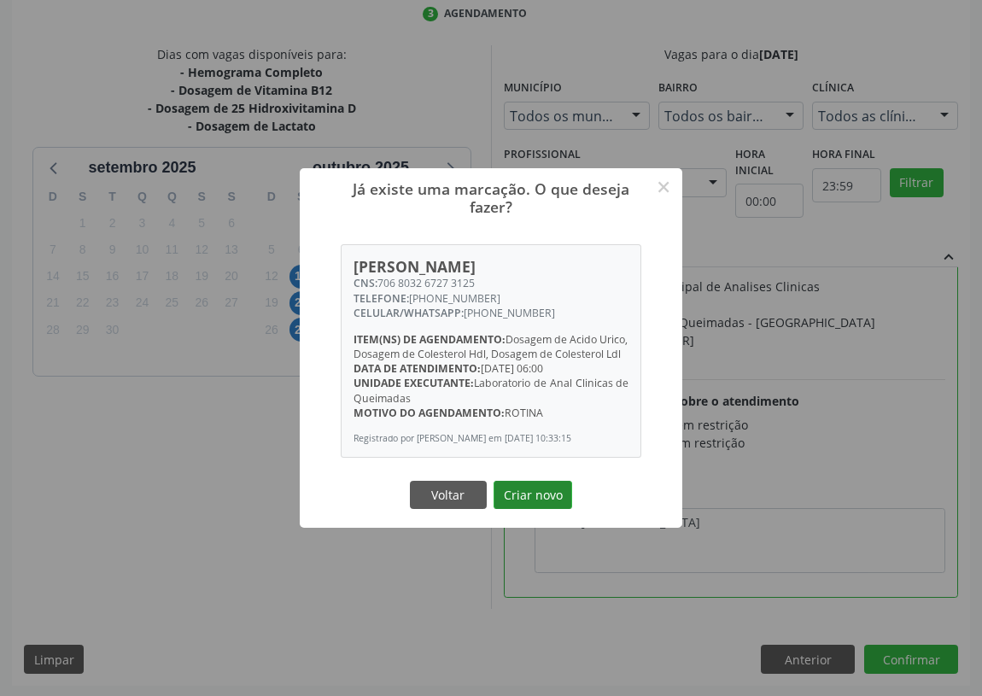
click at [522, 493] on button "Criar novo" at bounding box center [533, 495] width 79 height 29
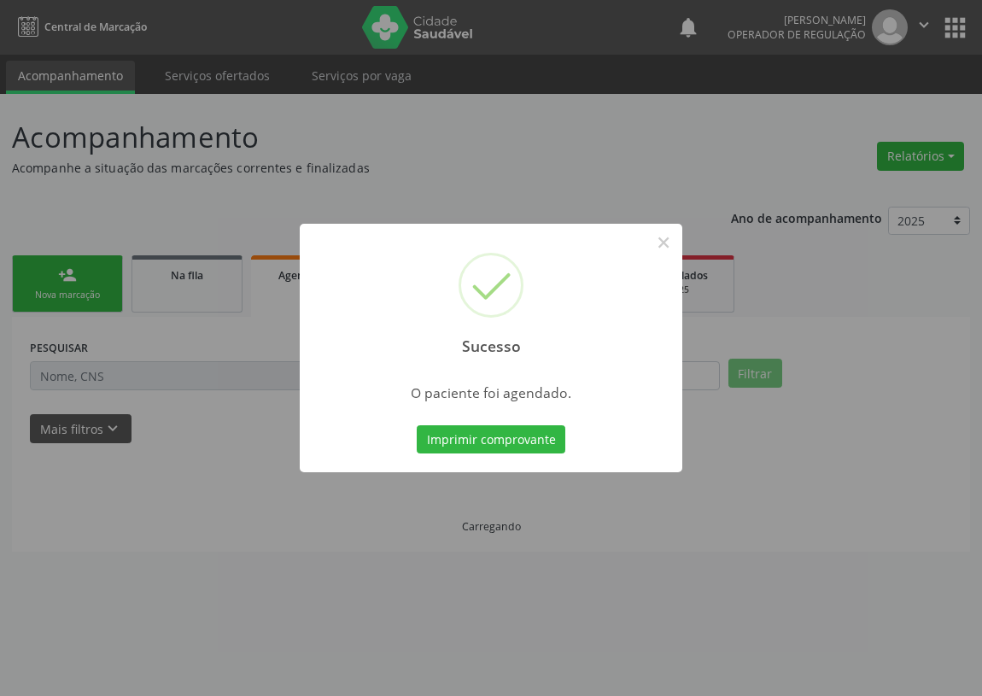
scroll to position [0, 0]
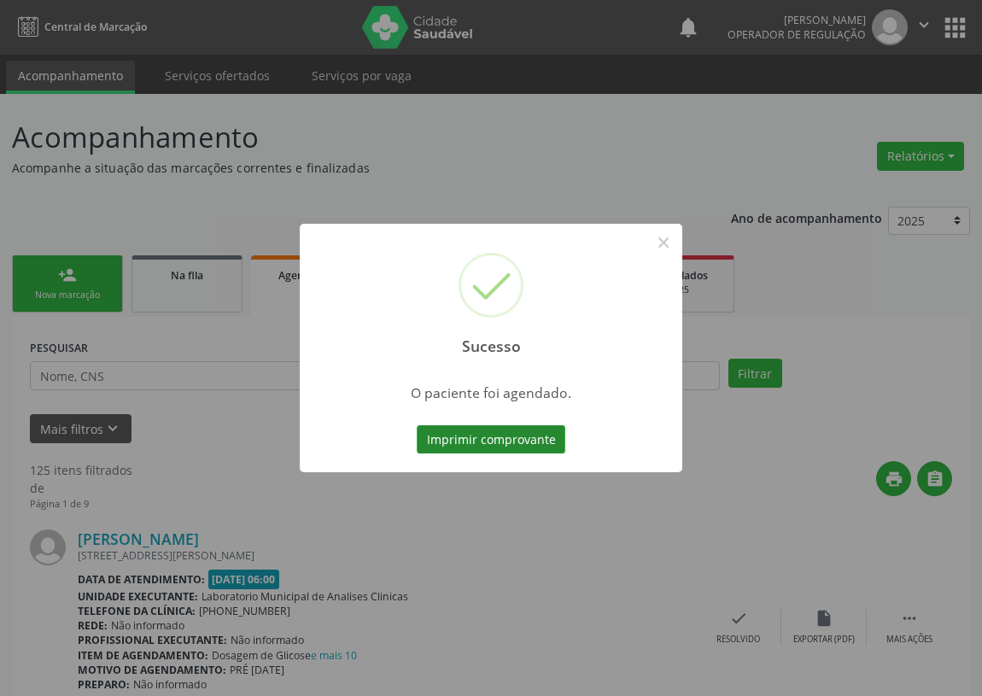
click at [502, 429] on button "Imprimir comprovante" at bounding box center [491, 439] width 149 height 29
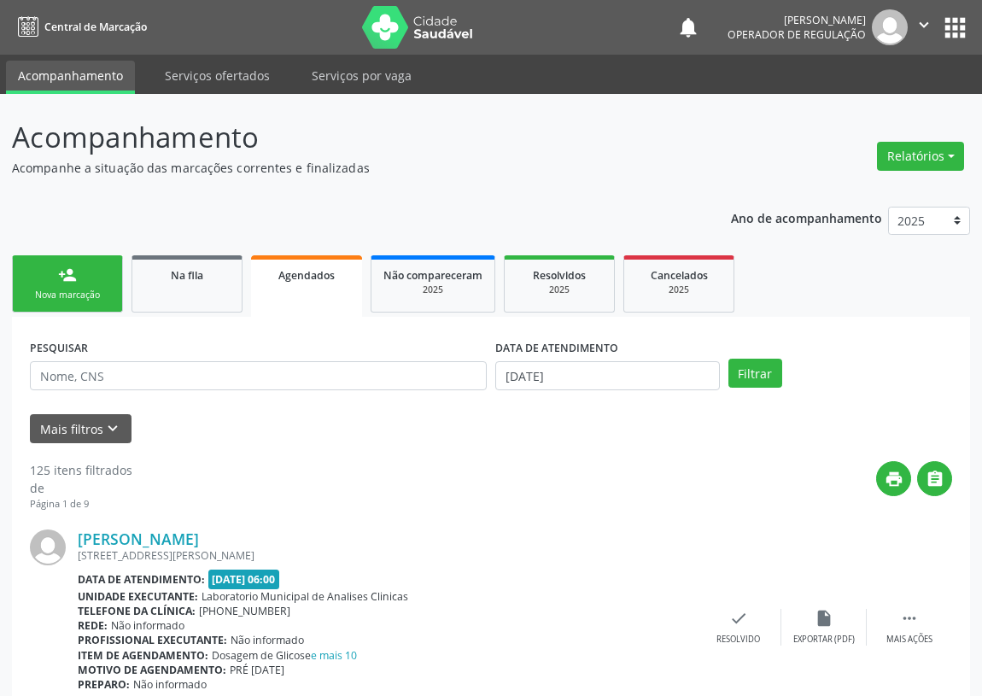
click at [80, 279] on link "person_add Nova marcação" at bounding box center [67, 283] width 111 height 57
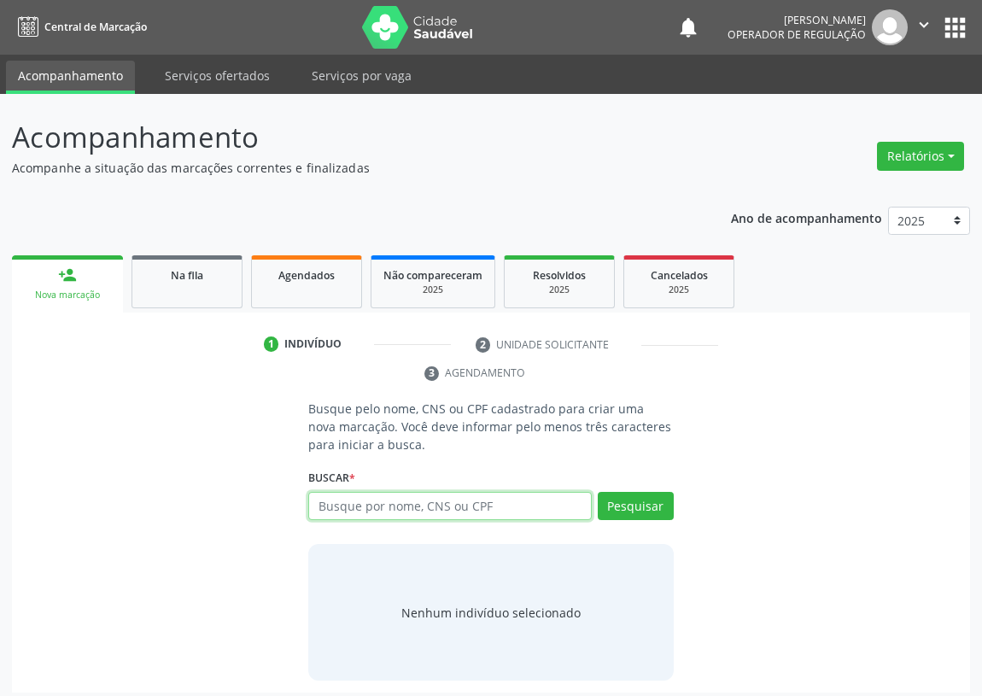
click at [325, 495] on input "text" at bounding box center [450, 506] width 284 height 29
click at [329, 496] on input "text" at bounding box center [450, 506] width 284 height 29
type input "706707737268720"
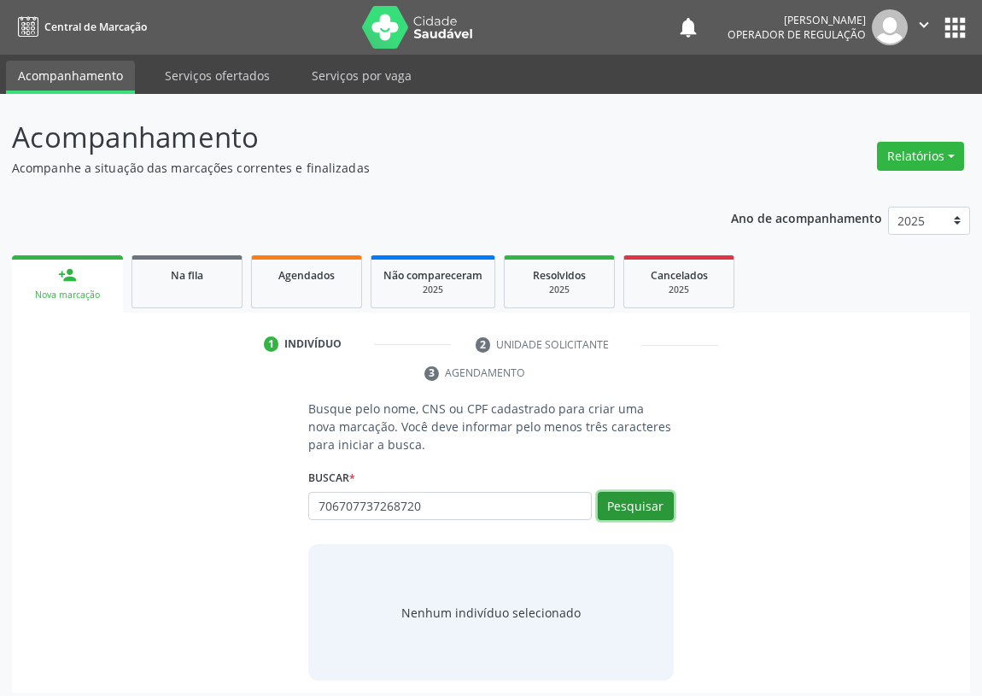
drag, startPoint x: 636, startPoint y: 511, endPoint x: 0, endPoint y: 513, distance: 636.4
click at [608, 512] on button "Pesquisar" at bounding box center [636, 506] width 76 height 29
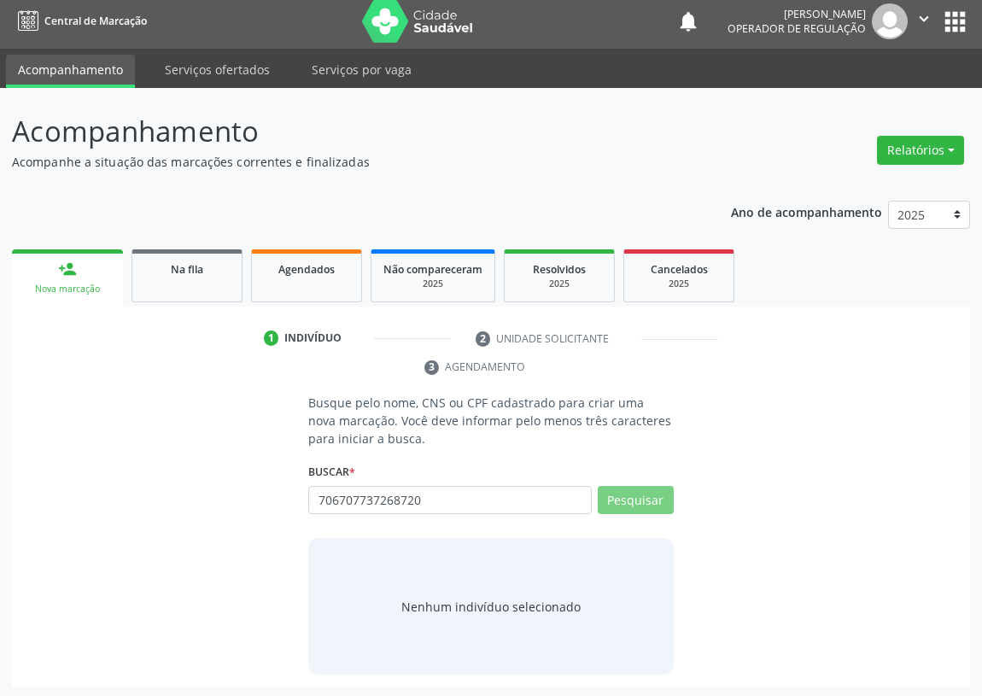
scroll to position [8, 0]
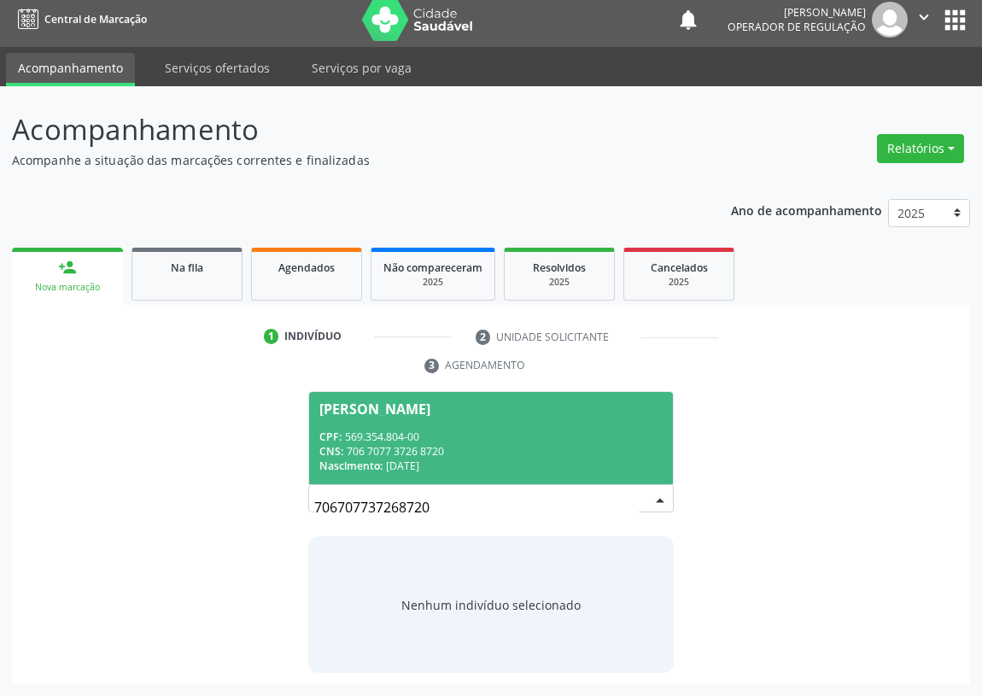
click at [489, 423] on span "Milton Fernandes da Silva CPF: 569.354.804-00 CNS: 706 7077 3726 8720 Nasciment…" at bounding box center [491, 437] width 364 height 91
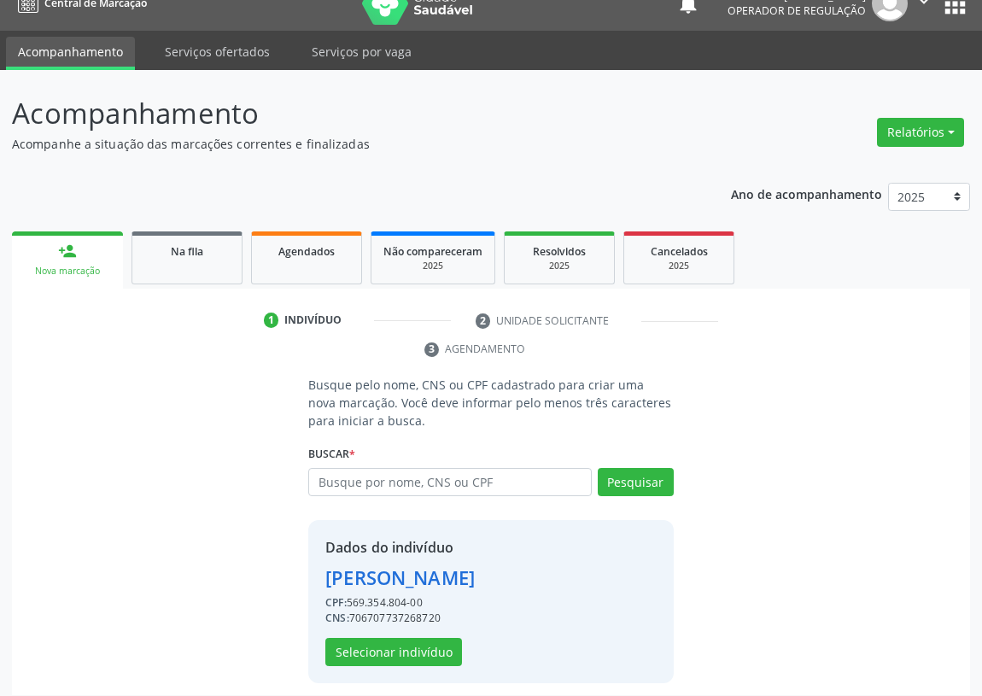
scroll to position [33, 0]
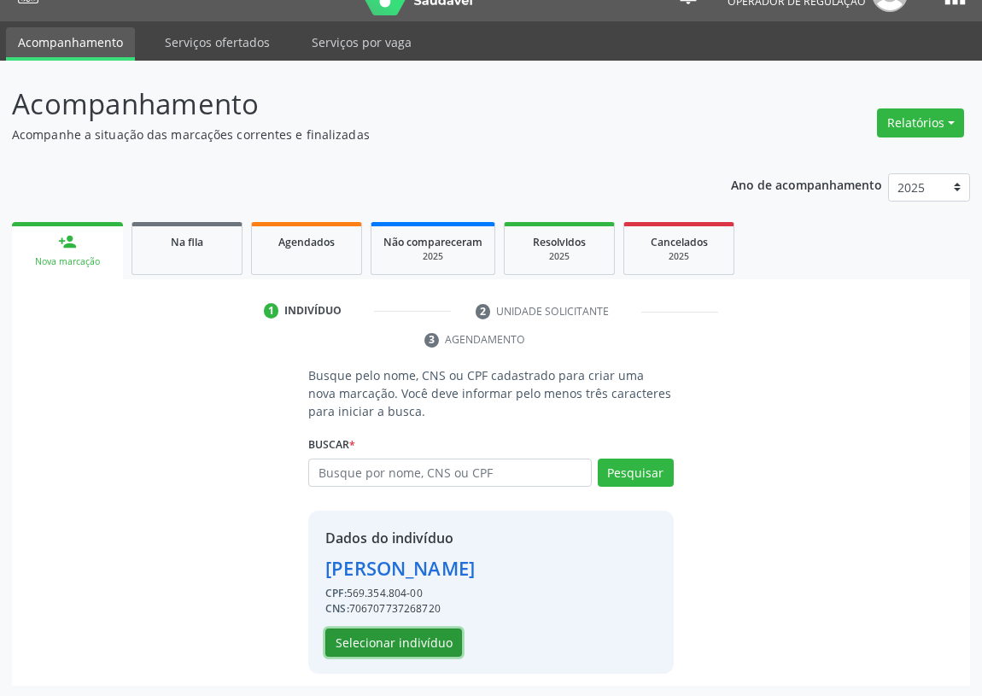
click at [418, 637] on button "Selecionar indivíduo" at bounding box center [393, 643] width 137 height 29
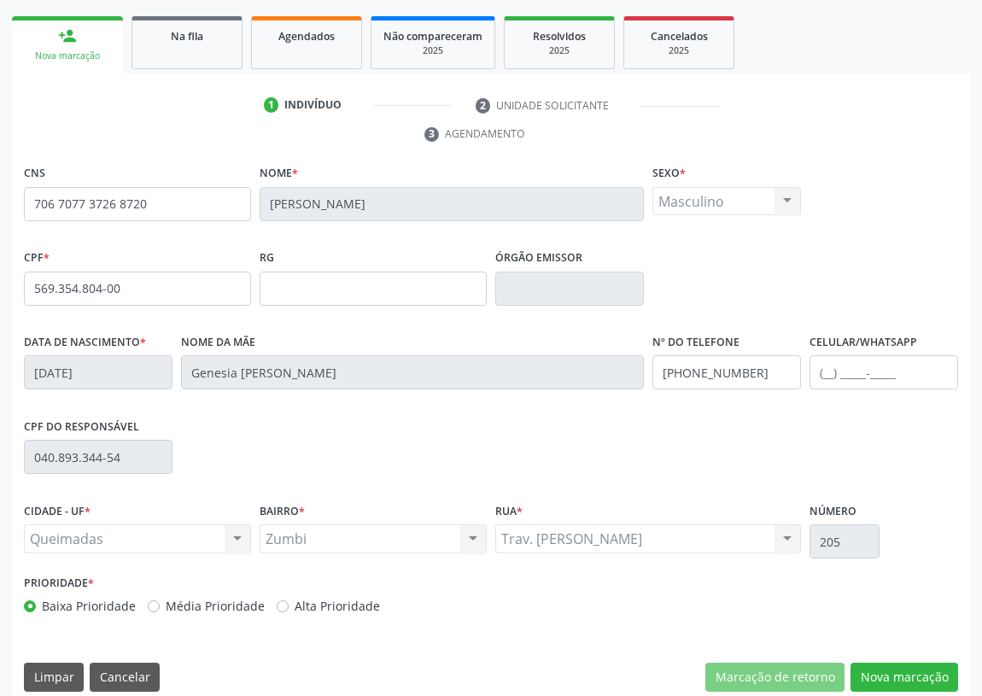
scroll to position [256, 0]
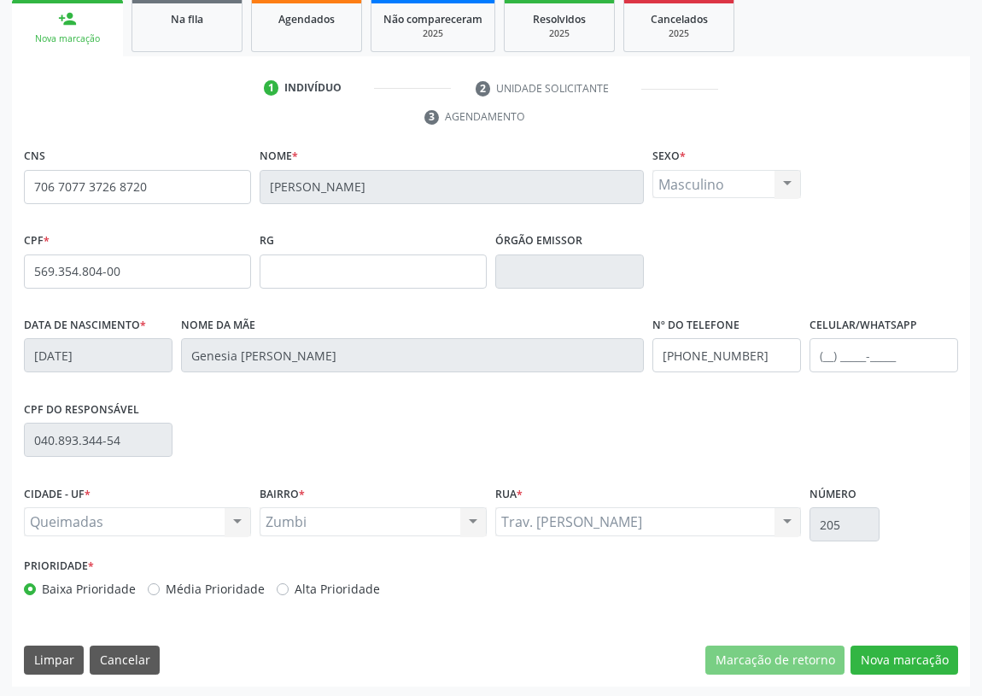
scroll to position [256, 0]
click at [905, 654] on button "Nova marcação" at bounding box center [905, 660] width 108 height 29
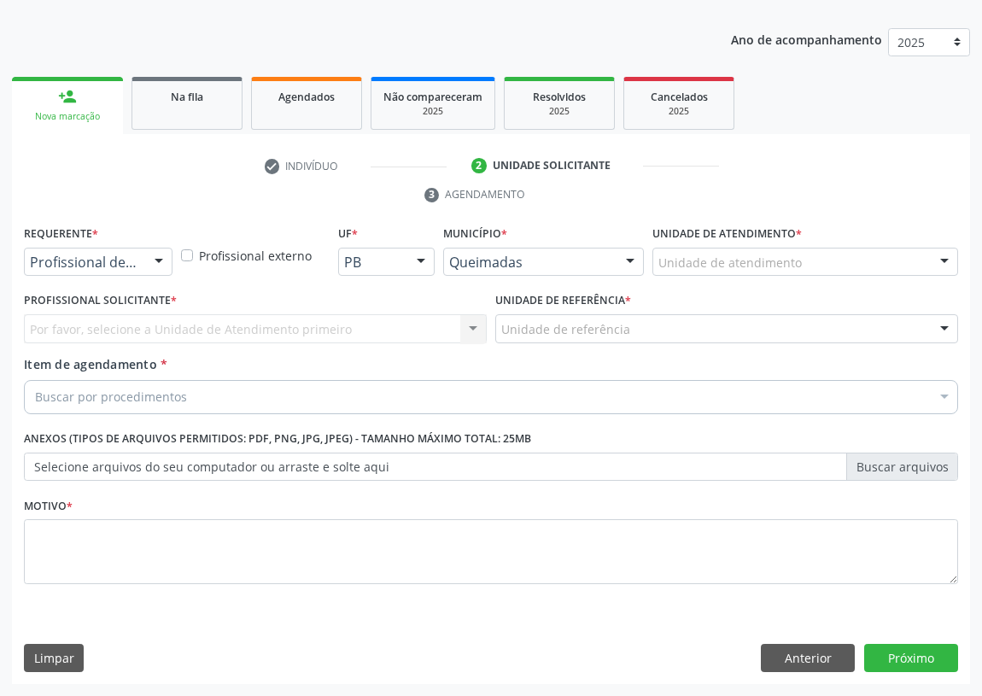
scroll to position [177, 0]
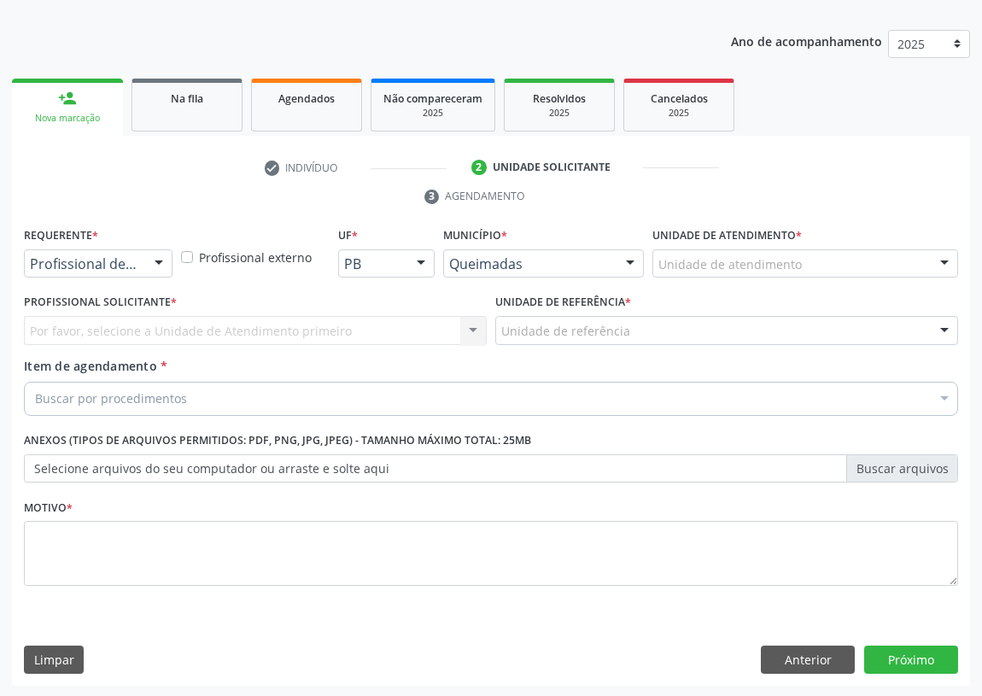
drag, startPoint x: 166, startPoint y: 265, endPoint x: 163, endPoint y: 273, distance: 8.9
click at [164, 268] on div at bounding box center [159, 264] width 26 height 29
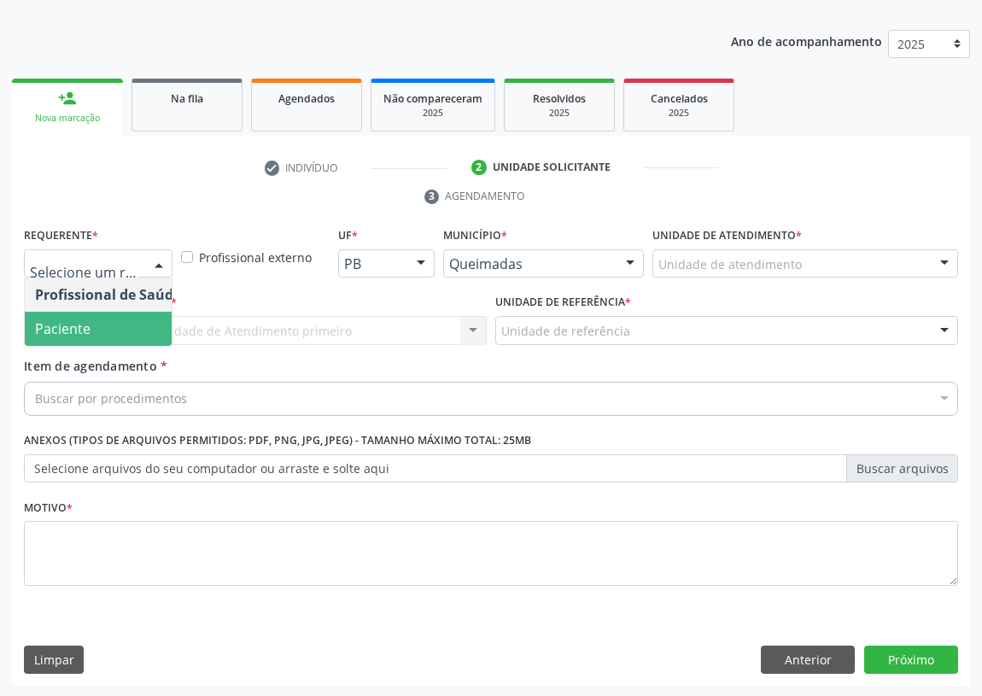
click at [161, 332] on span "Paciente" at bounding box center [108, 329] width 167 height 34
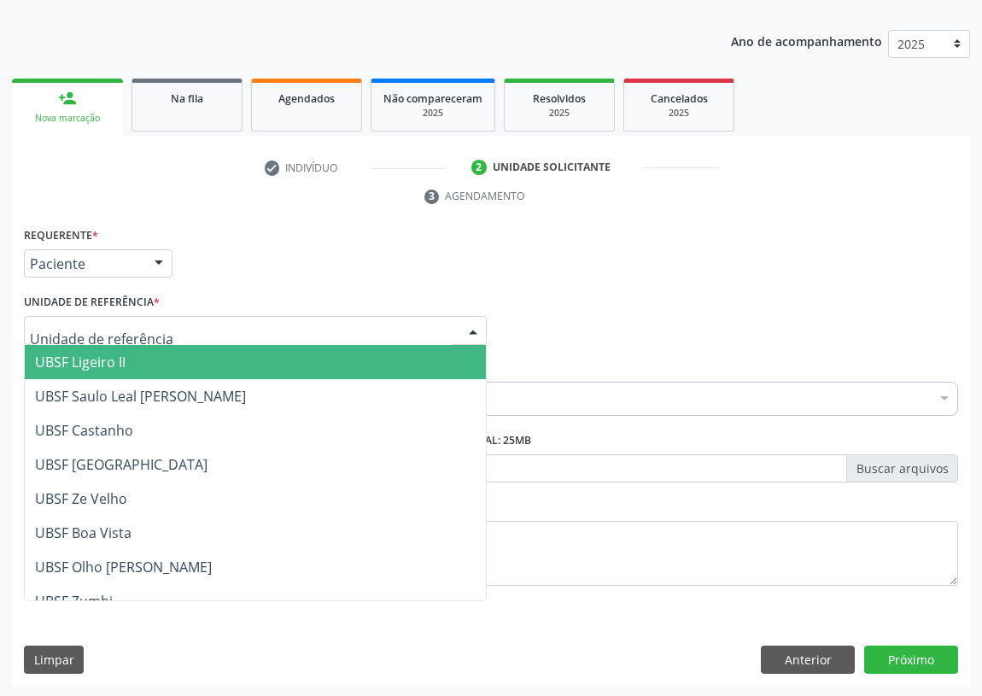
drag, startPoint x: 449, startPoint y: 325, endPoint x: 16, endPoint y: 448, distance: 450.3
click at [434, 339] on div at bounding box center [255, 330] width 463 height 29
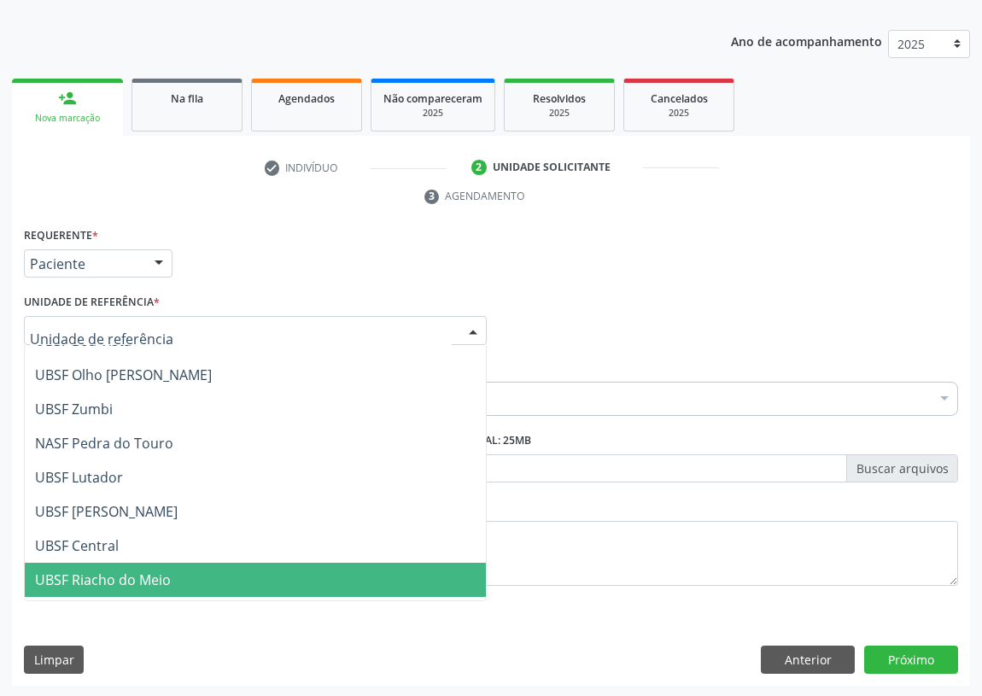
scroll to position [155, 0]
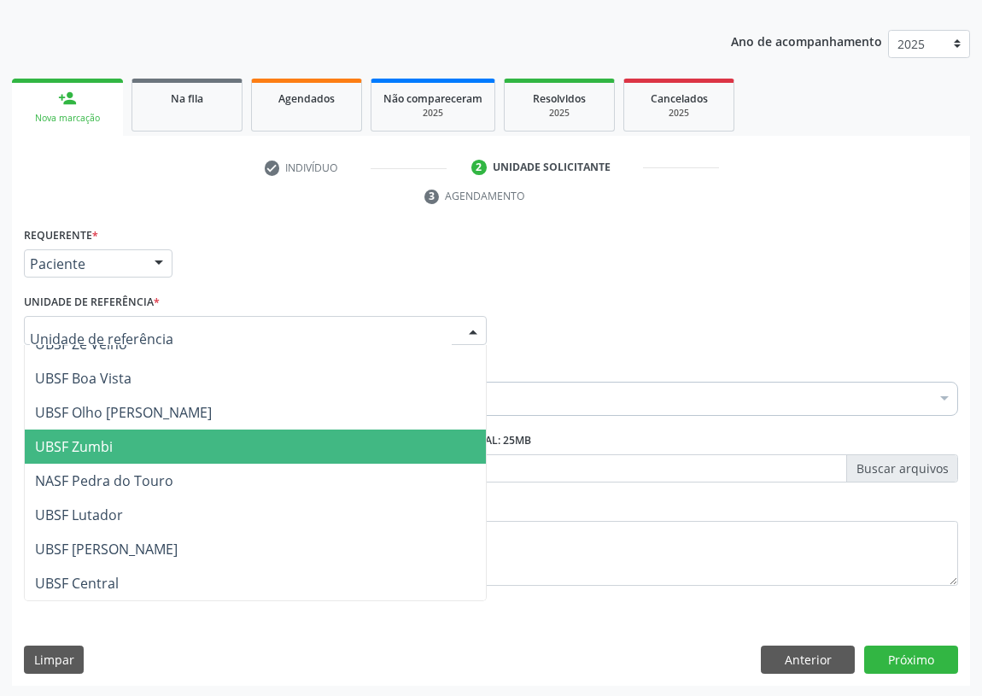
click at [111, 442] on span "UBSF Zumbi" at bounding box center [74, 446] width 78 height 19
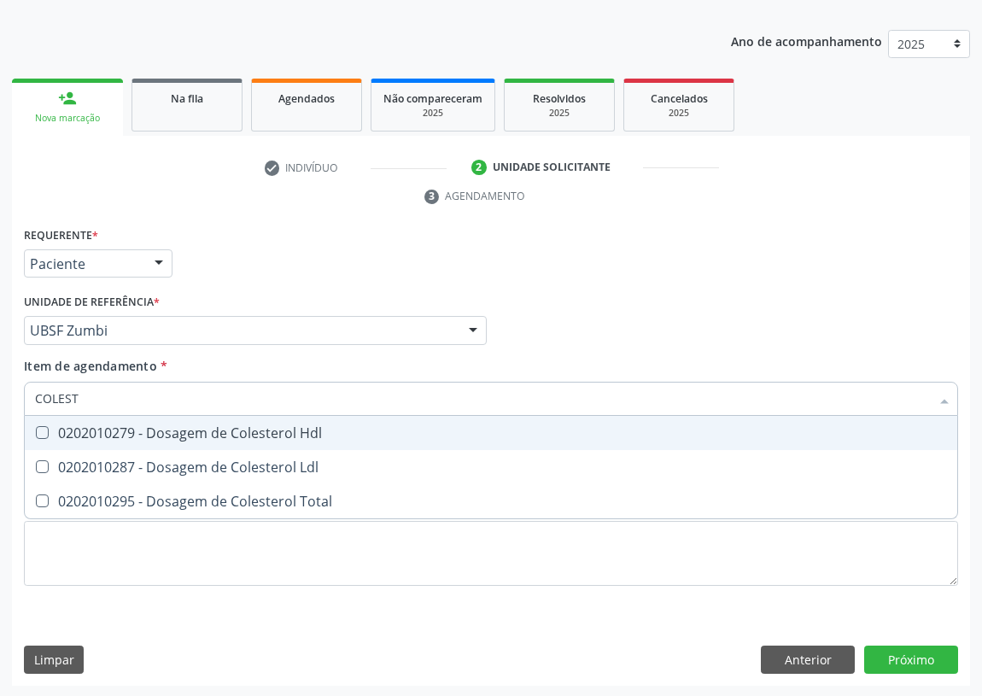
type input "COLESTE"
drag, startPoint x: 39, startPoint y: 430, endPoint x: 39, endPoint y: 446, distance: 16.2
click at [39, 437] on Hdl at bounding box center [42, 432] width 13 height 13
click at [36, 437] on Hdl "checkbox" at bounding box center [30, 432] width 11 height 11
checkbox Hdl "true"
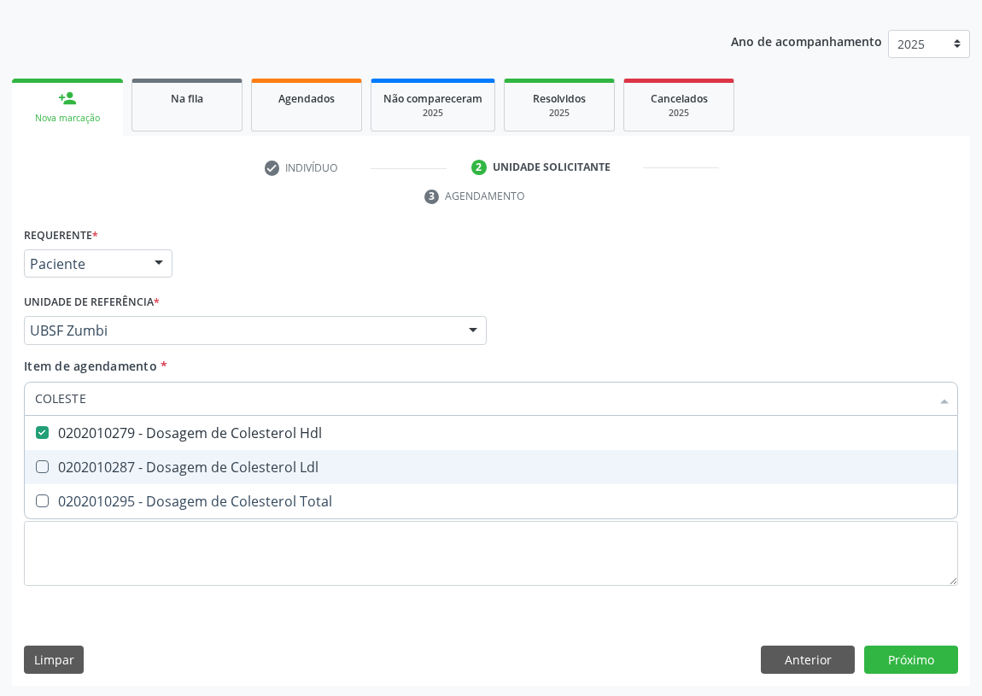
drag, startPoint x: 40, startPoint y: 460, endPoint x: 80, endPoint y: 393, distance: 77.8
click at [48, 447] on ul "Desfazer seleção 0202010279 - Dosagem de Colesterol Hdl 0202010287 - Dosagem de…" at bounding box center [491, 467] width 933 height 103
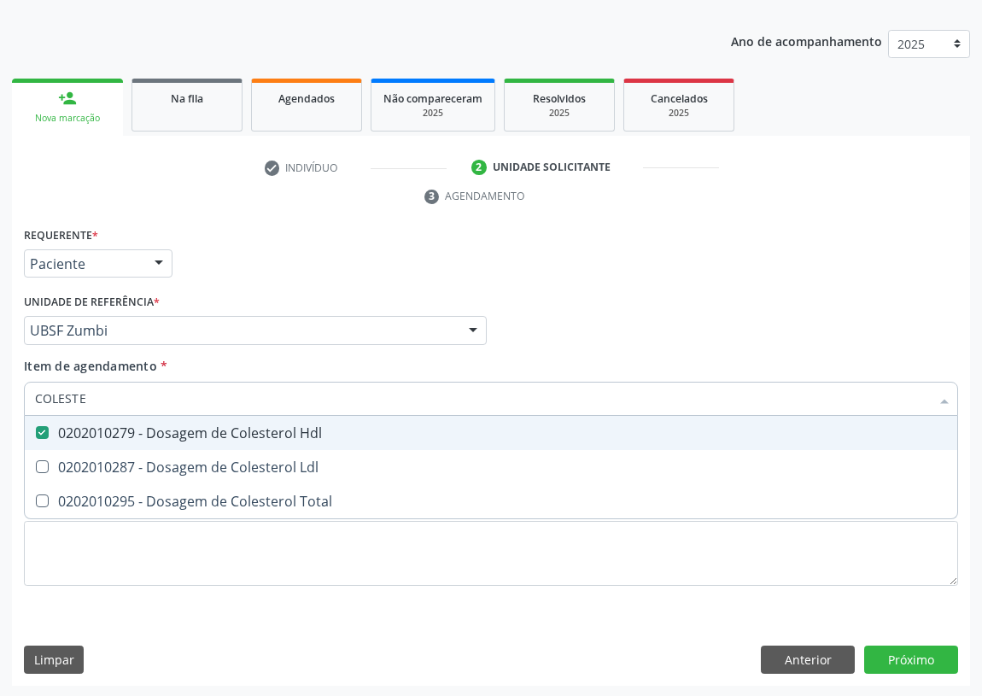
drag, startPoint x: 97, startPoint y: 398, endPoint x: 18, endPoint y: 407, distance: 79.2
click at [3, 402] on div "Acompanhamento Acompanhe a situação das marcações correntes e finalizadas Relat…" at bounding box center [491, 307] width 982 height 781
type input "CR"
checkbox Hdl "false"
type input "CREATININA"
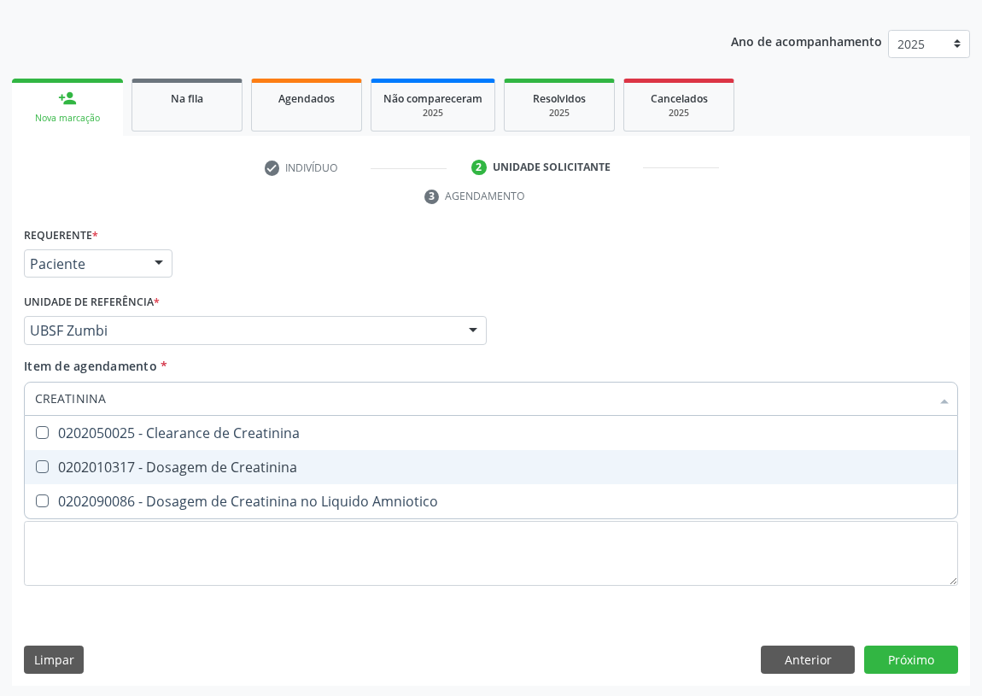
drag, startPoint x: 38, startPoint y: 461, endPoint x: 62, endPoint y: 448, distance: 26.4
click at [54, 453] on span "0202010317 - Dosagem de Creatinina" at bounding box center [491, 467] width 933 height 34
checkbox Creatinina "true"
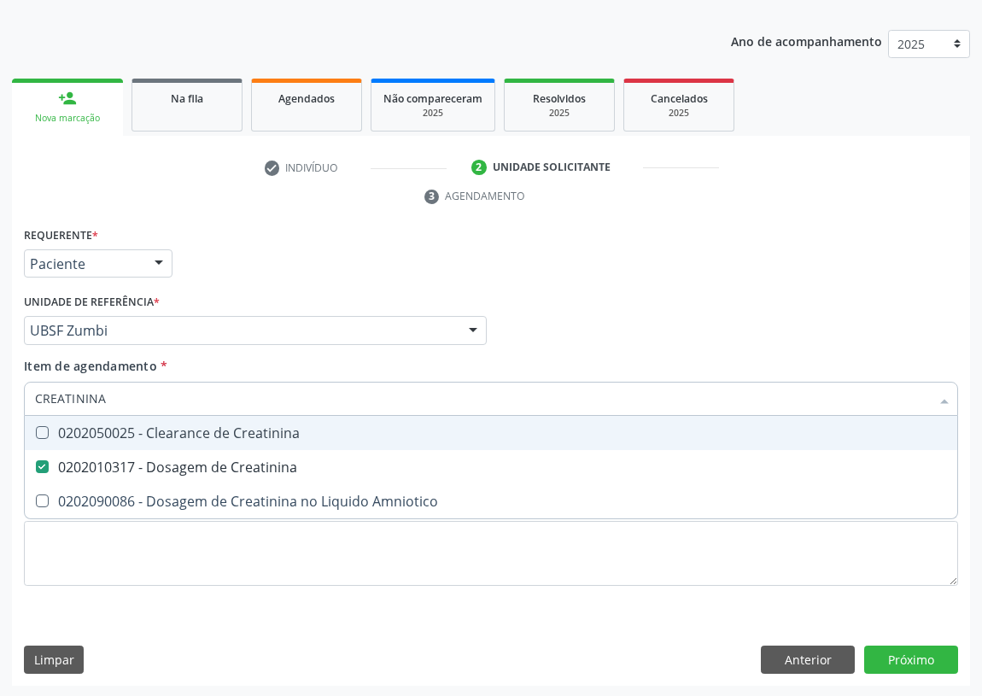
drag, startPoint x: 20, startPoint y: 402, endPoint x: 0, endPoint y: 402, distance: 19.7
click at [0, 402] on div "Acompanhamento Acompanhe a situação das marcações correntes e finalizadas Relat…" at bounding box center [491, 307] width 982 height 781
type input "PO"
checkbox Creatinina "false"
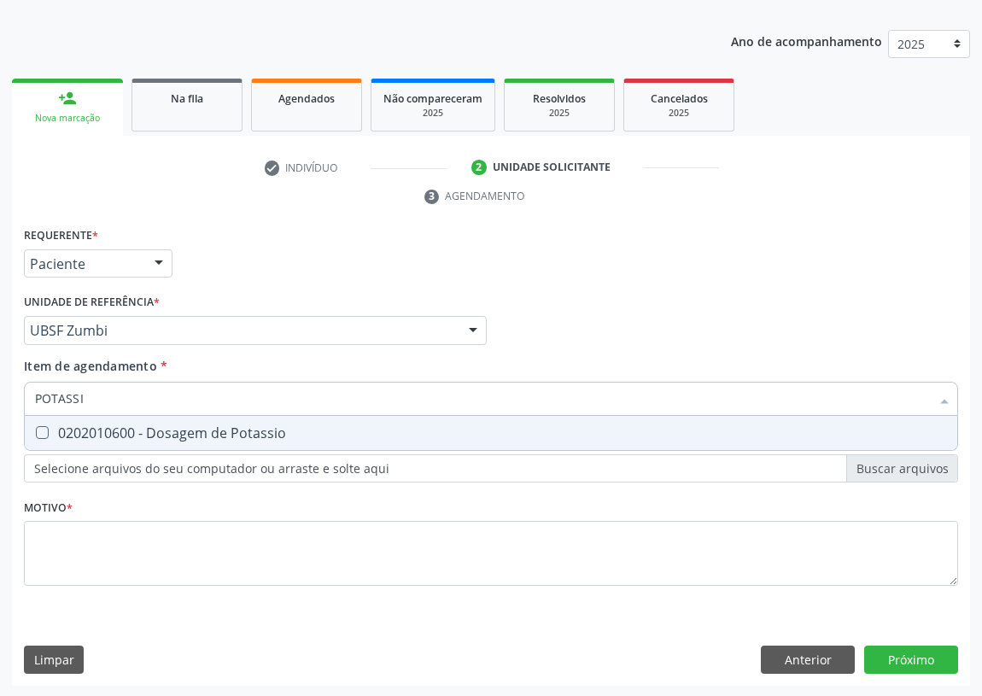
type input "POTASSIO"
click at [44, 426] on Potassio at bounding box center [42, 432] width 13 height 13
click at [36, 427] on Potassio "checkbox" at bounding box center [30, 432] width 11 height 11
checkbox Potassio "true"
drag, startPoint x: 69, startPoint y: 400, endPoint x: 41, endPoint y: 401, distance: 28.2
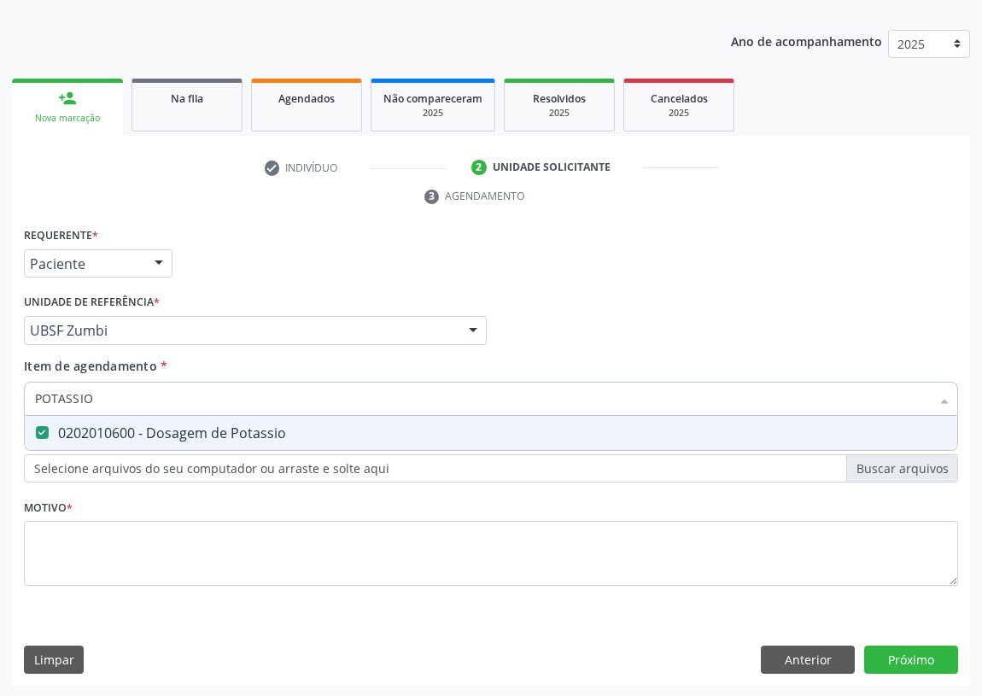
click at [43, 402] on input "POTASSIO" at bounding box center [482, 399] width 895 height 34
type input "P"
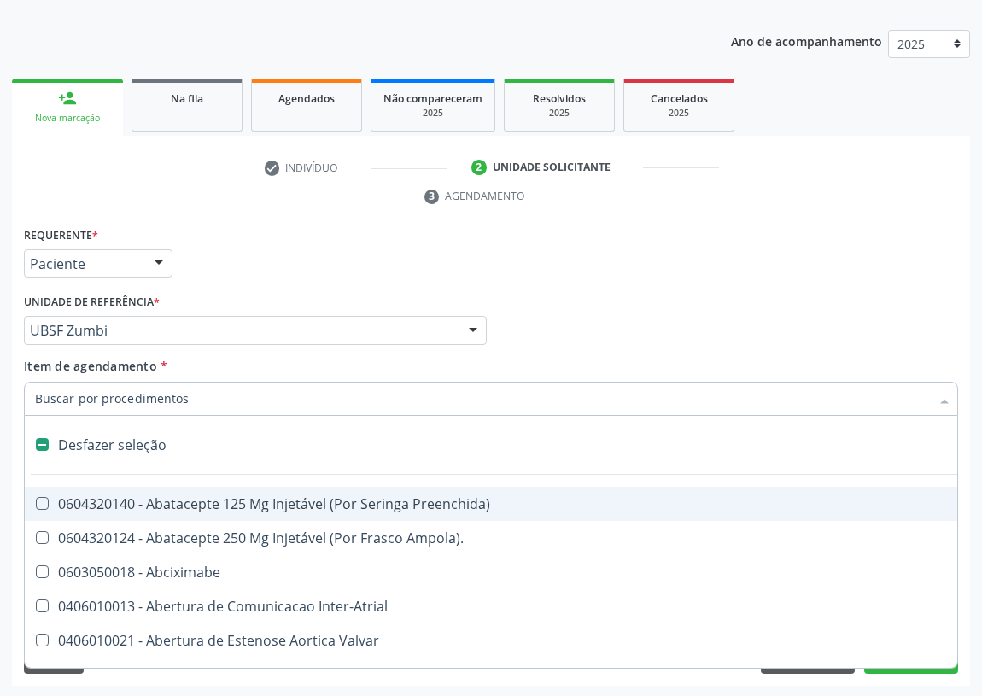
checkbox Preenchida\) "false"
type input "R"
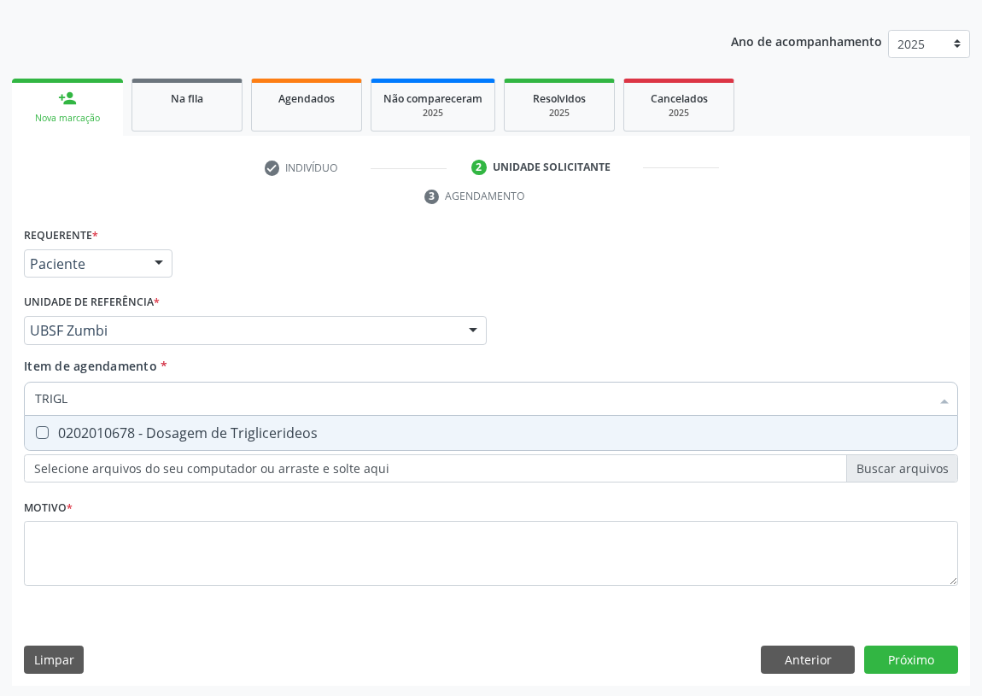
type input "TRIGLI"
drag, startPoint x: 37, startPoint y: 433, endPoint x: 73, endPoint y: 414, distance: 41.3
click at [44, 430] on Triglicerideos at bounding box center [42, 432] width 13 height 13
click at [36, 430] on Triglicerideos "checkbox" at bounding box center [30, 432] width 11 height 11
checkbox Triglicerideos "true"
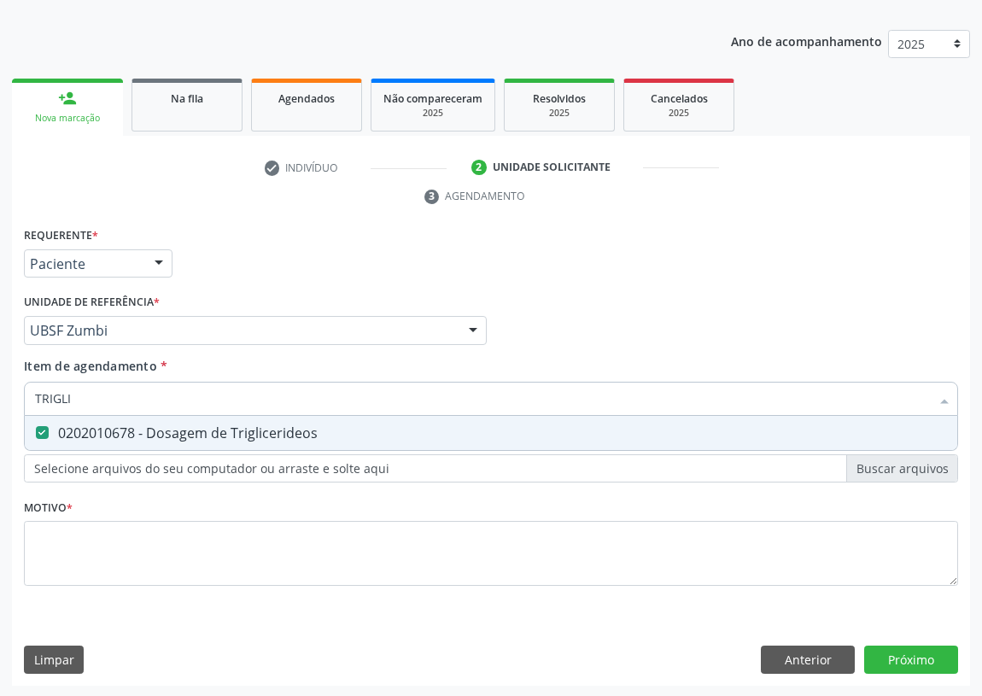
drag, startPoint x: 92, startPoint y: 402, endPoint x: 6, endPoint y: 401, distance: 86.3
click at [9, 401] on div "Acompanhamento Acompanhe a situação das marcações correntes e finalizadas Relat…" at bounding box center [491, 307] width 982 height 781
type input "0"
checkbox Triglicerideos "false"
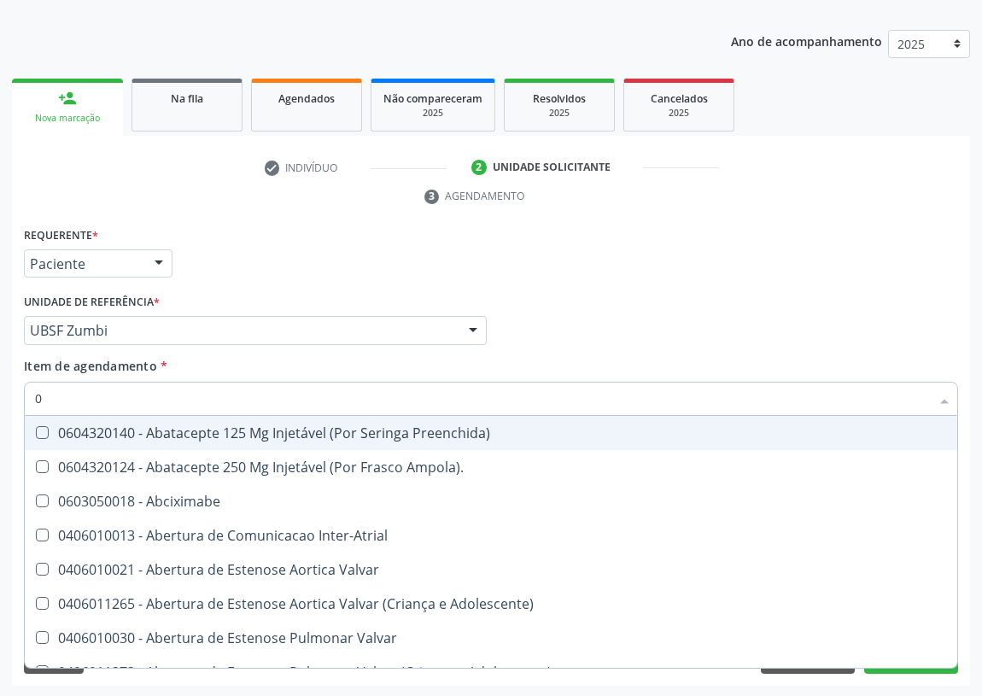
type input "02"
checkbox Pancreas "true"
checkbox 67 "true"
checkbox Redome\) "true"
checkbox Anterior "true"
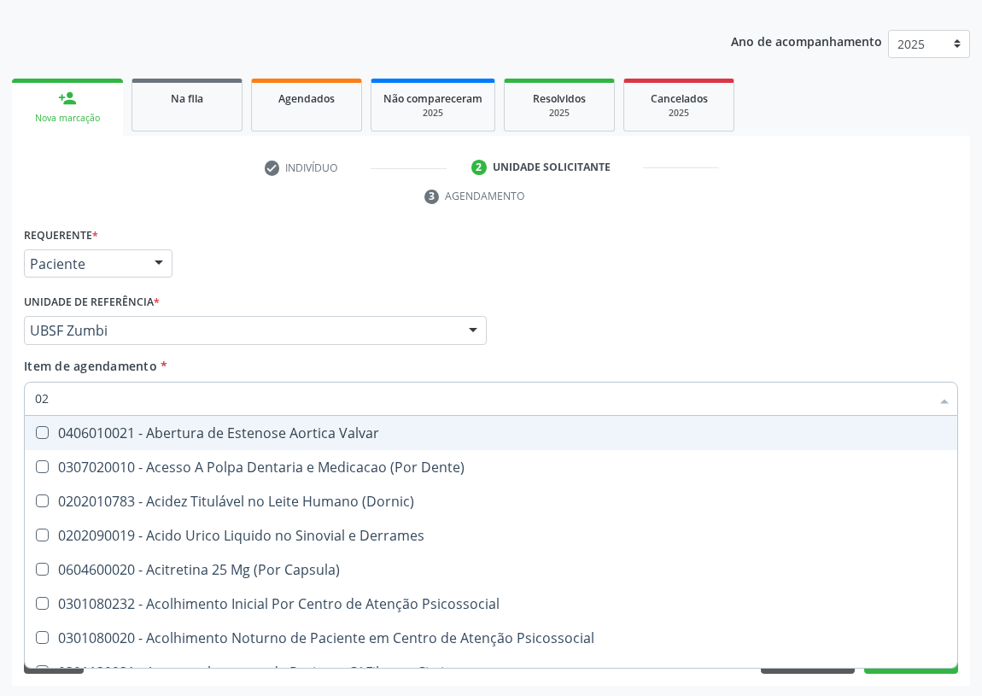
type input "020"
checkbox \(Pos-Pasteurização\) "true"
checkbox Dacriocistografia "true"
checkbox Bloqueio "true"
checkbox Acetona "true"
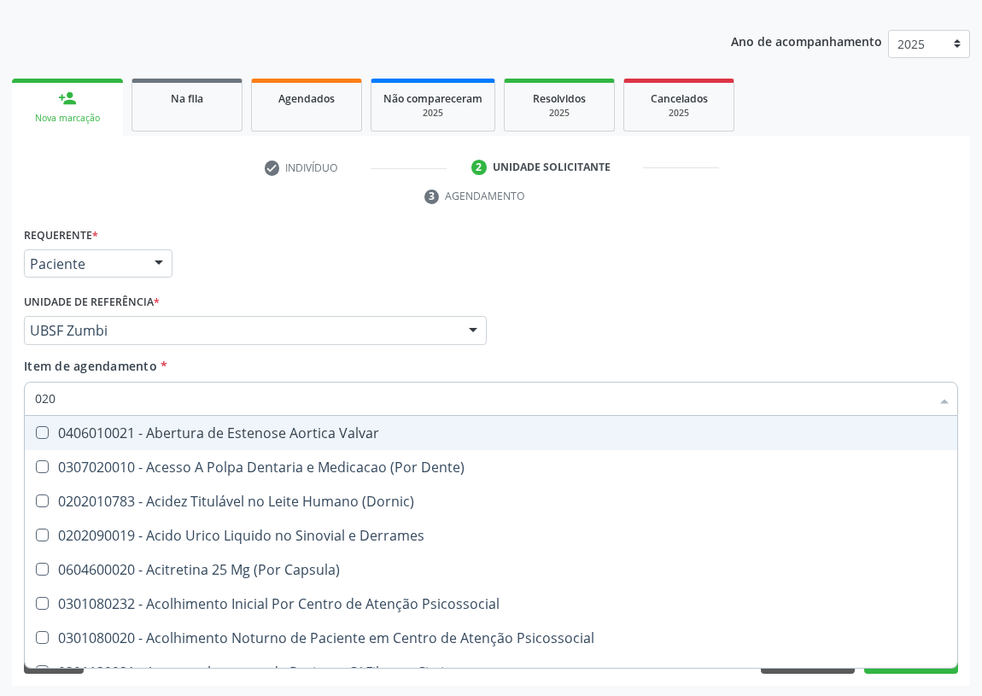
checkbox Hdl "false"
checkbox Creatinina "false"
checkbox Potassio "false"
checkbox Triglicerideos "false"
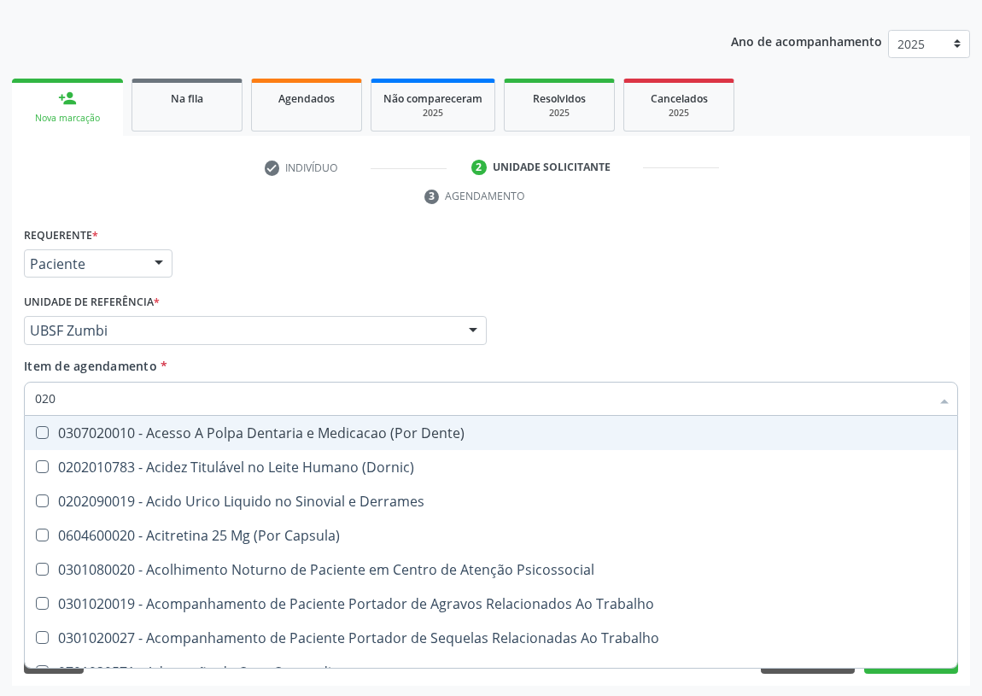
type input "0202"
checkbox Ocular "true"
checkbox Aberto\) "true"
checkbox Gastro-Esofagico "true"
checkbox Projecoes\) "true"
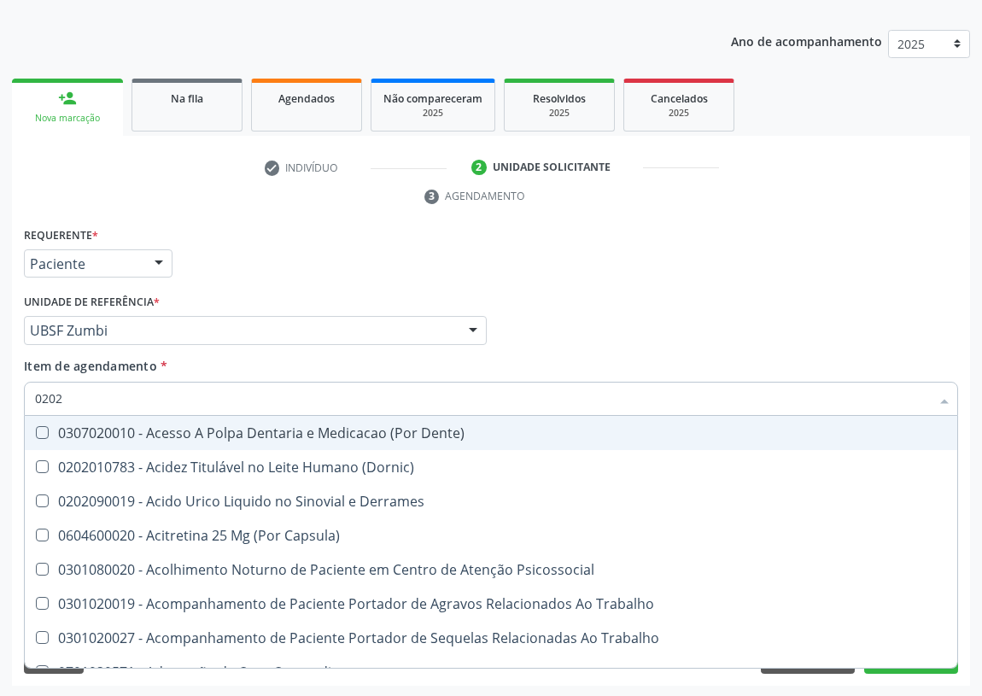
checkbox Hdl "false"
checkbox Creatinina "false"
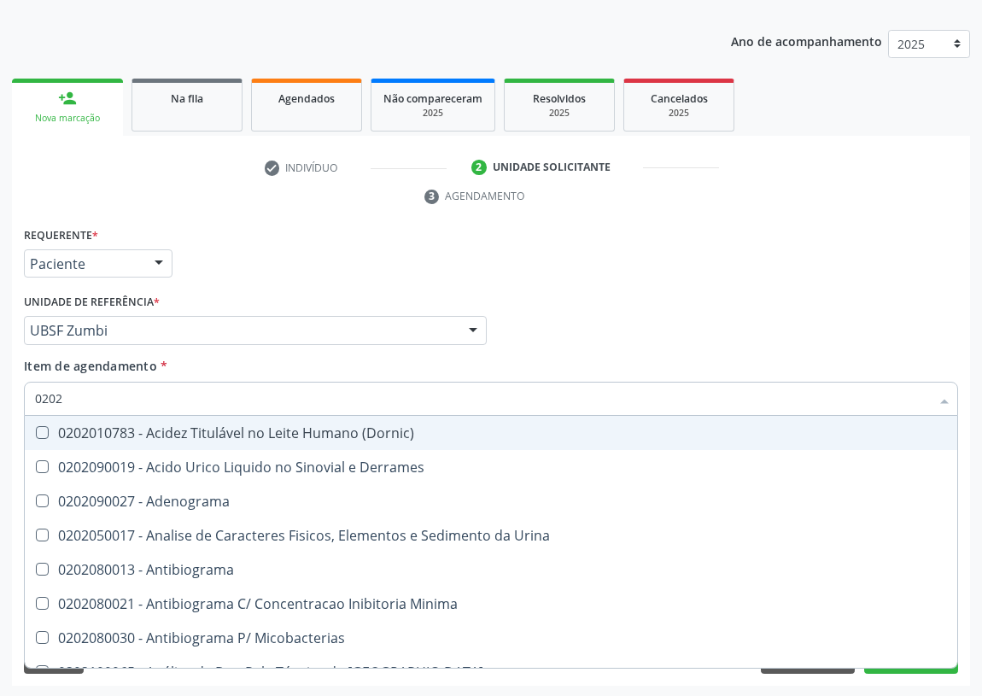
type input "02020"
checkbox Barbituratos "true"
checkbox Calcitonina "true"
checkbox Hdl "false"
checkbox Creatinina "false"
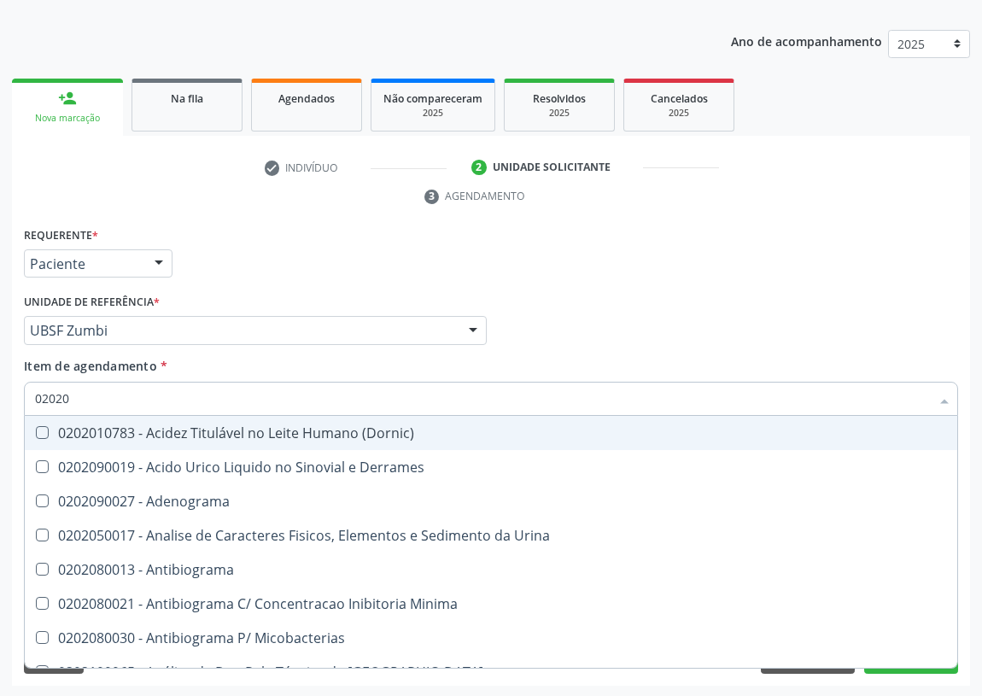
checkbox \(Igm\) "true"
checkbox Potassio "false"
checkbox Horas\) "true"
checkbox Triglicerideos "false"
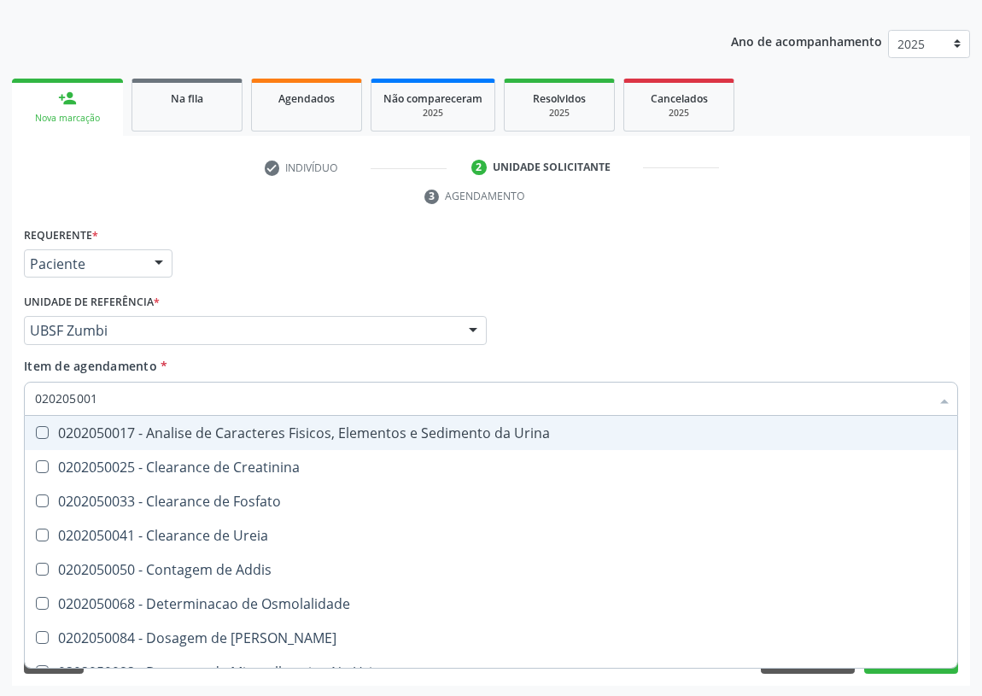
type input "0202050017"
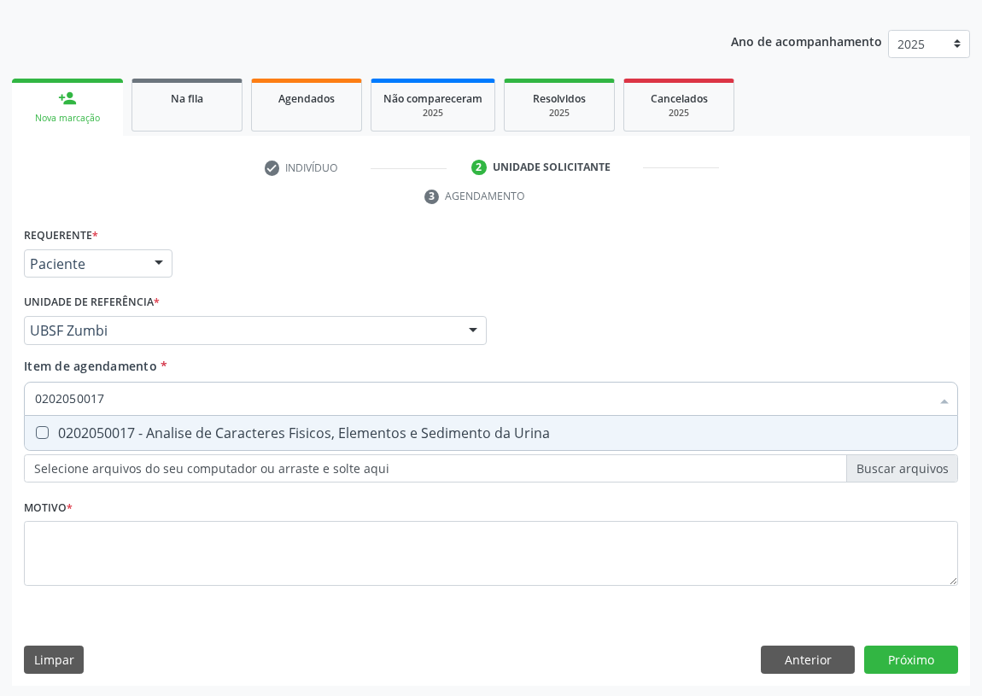
drag, startPoint x: 38, startPoint y: 427, endPoint x: 97, endPoint y: 418, distance: 59.7
click at [61, 428] on div "0202050017 - Analise de Caracteres Fisicos, Elementos e Sedimento da Urina" at bounding box center [491, 433] width 912 height 14
checkbox Urina "true"
drag, startPoint x: 111, startPoint y: 397, endPoint x: 12, endPoint y: 396, distance: 99.1
click at [0, 394] on div "Acompanhamento Acompanhe a situação das marcações correntes e finalizadas Relat…" at bounding box center [491, 307] width 982 height 781
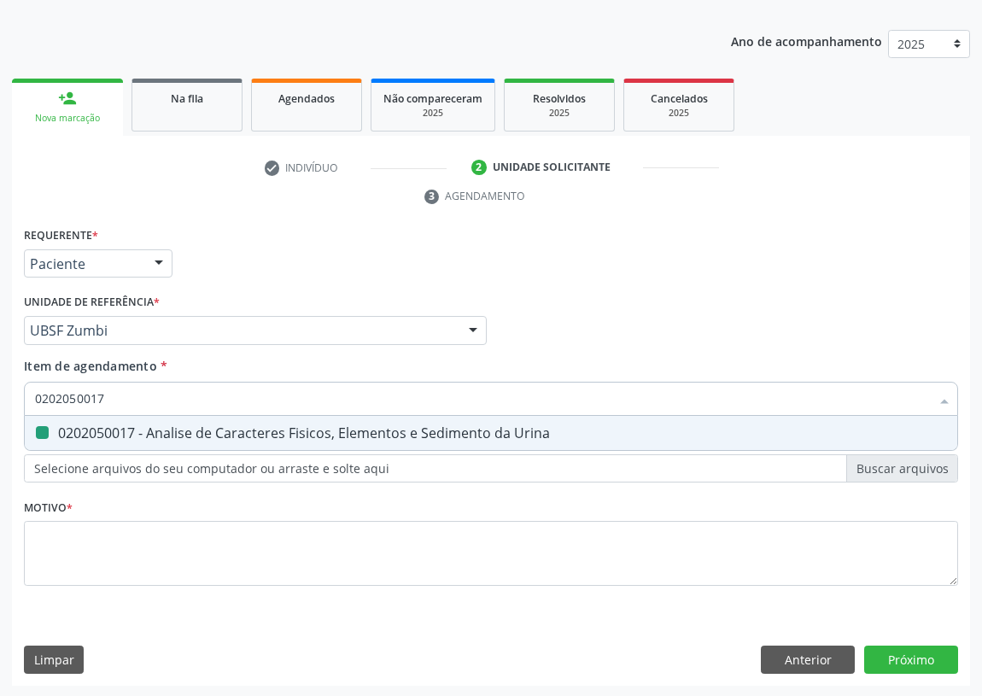
type input "G"
checkbox Urina "false"
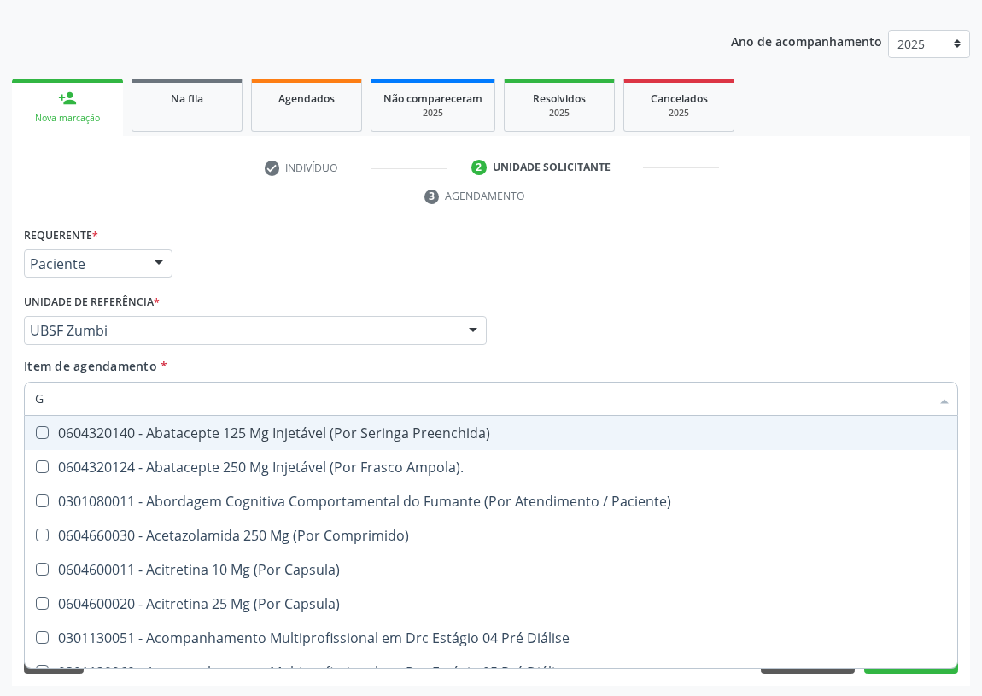
type input "GL"
checkbox Bucomaxilofacial "true"
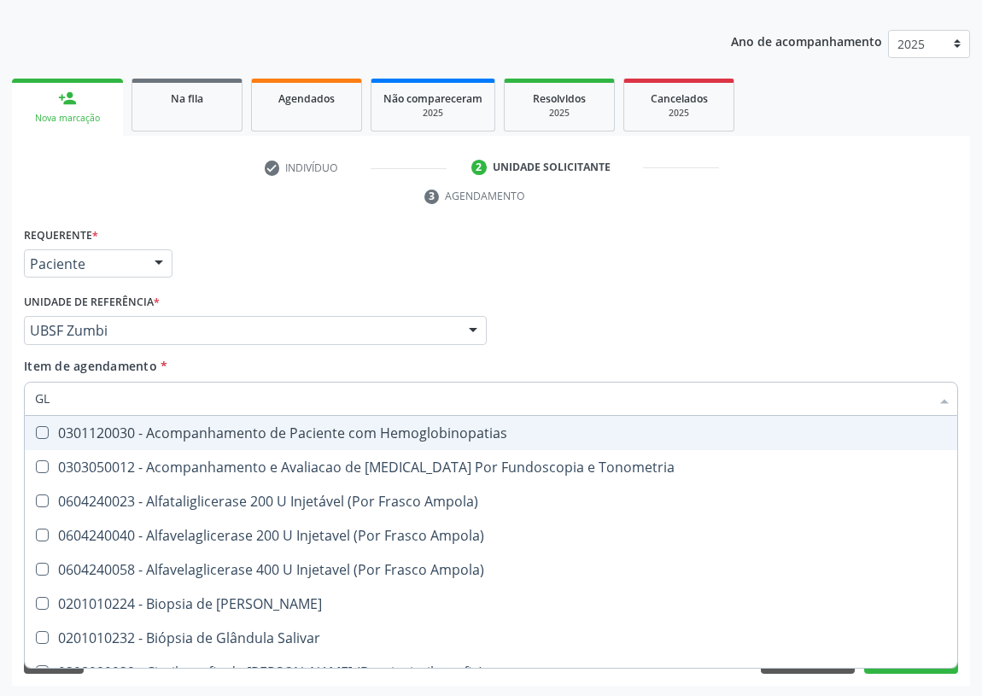
type input "GLI"
checkbox Dosagens\) "true"
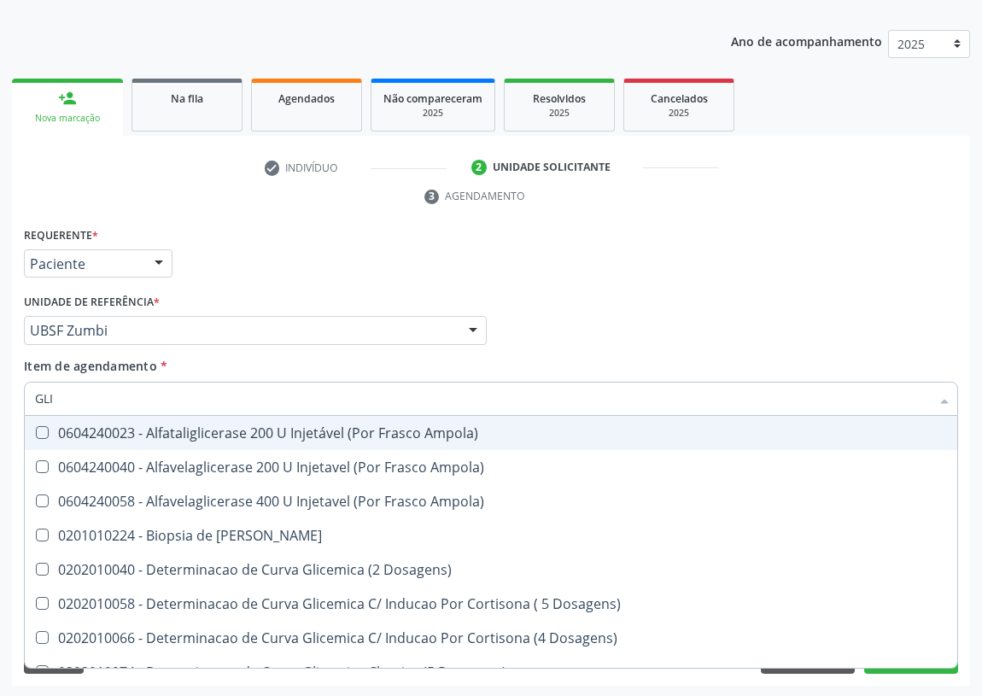
type input "GLIC"
checkbox Glicosilada "true"
checkbox Triglicerideos "false"
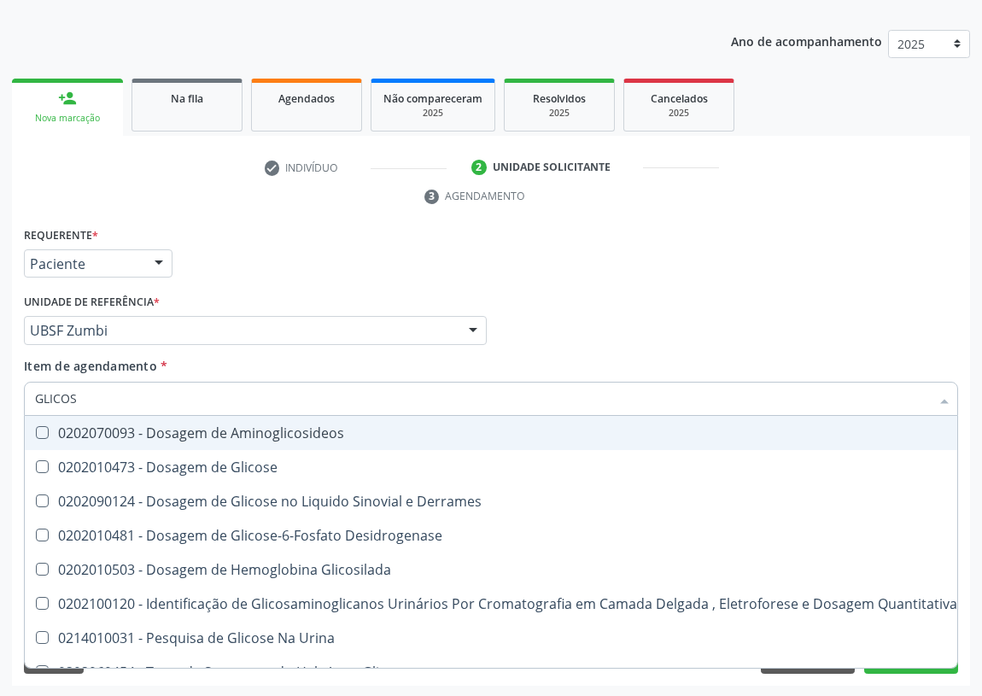
type input "GLICOSE"
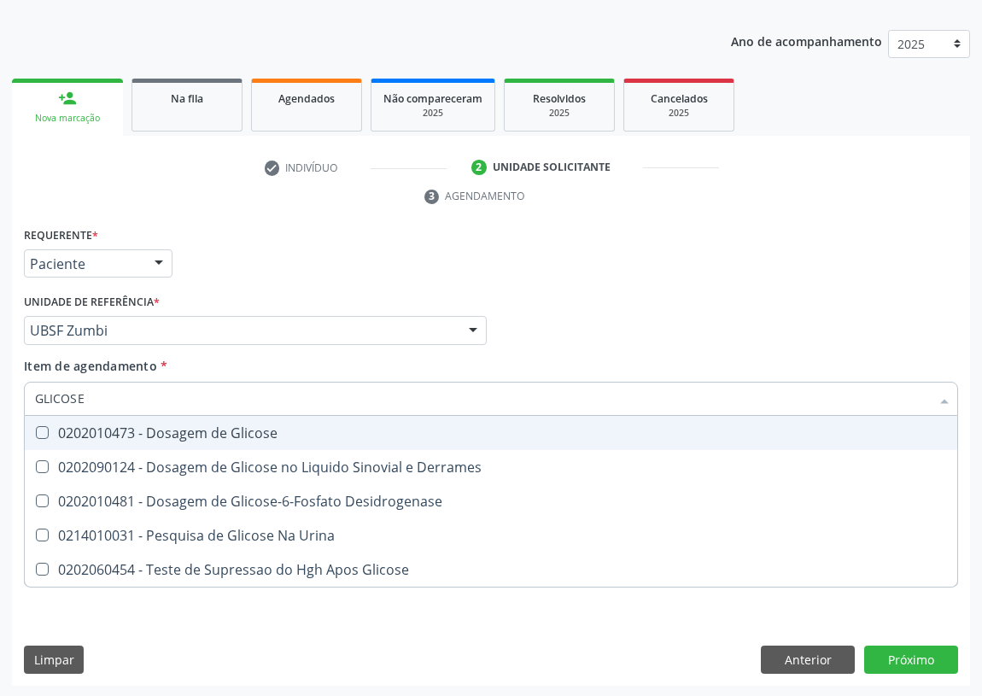
drag, startPoint x: 39, startPoint y: 426, endPoint x: 74, endPoint y: 395, distance: 47.2
click at [44, 426] on Glicose at bounding box center [42, 432] width 13 height 13
click at [36, 427] on Glicose "checkbox" at bounding box center [30, 432] width 11 height 11
checkbox Glicose "true"
drag, startPoint x: 84, startPoint y: 394, endPoint x: 29, endPoint y: 404, distance: 55.6
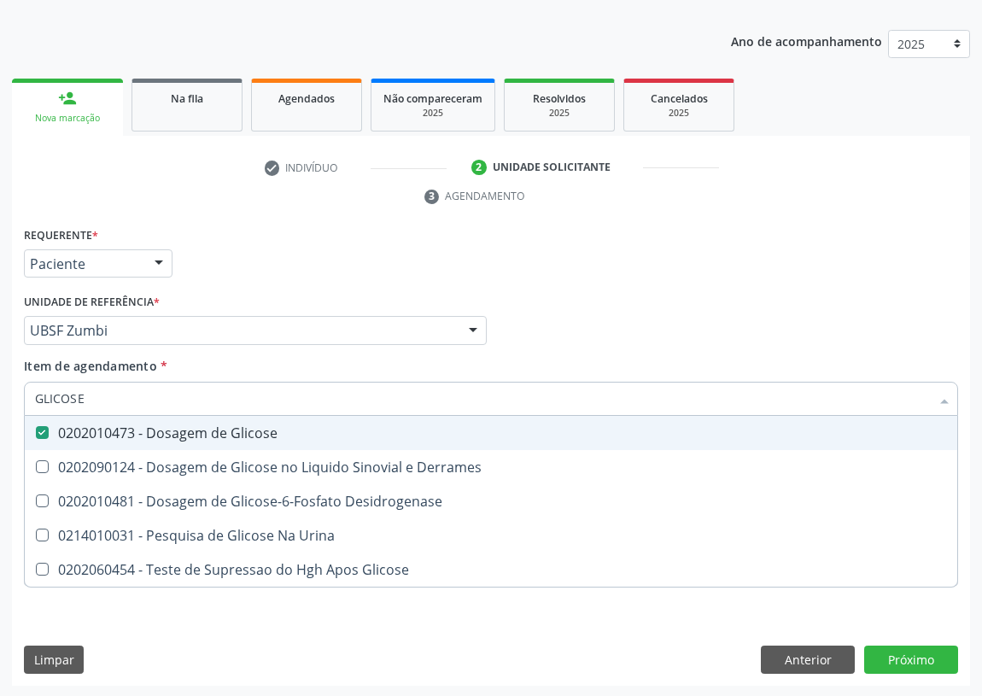
click at [32, 405] on div "GLICOSE" at bounding box center [491, 399] width 935 height 34
type input "H"
checkbox Glicose "false"
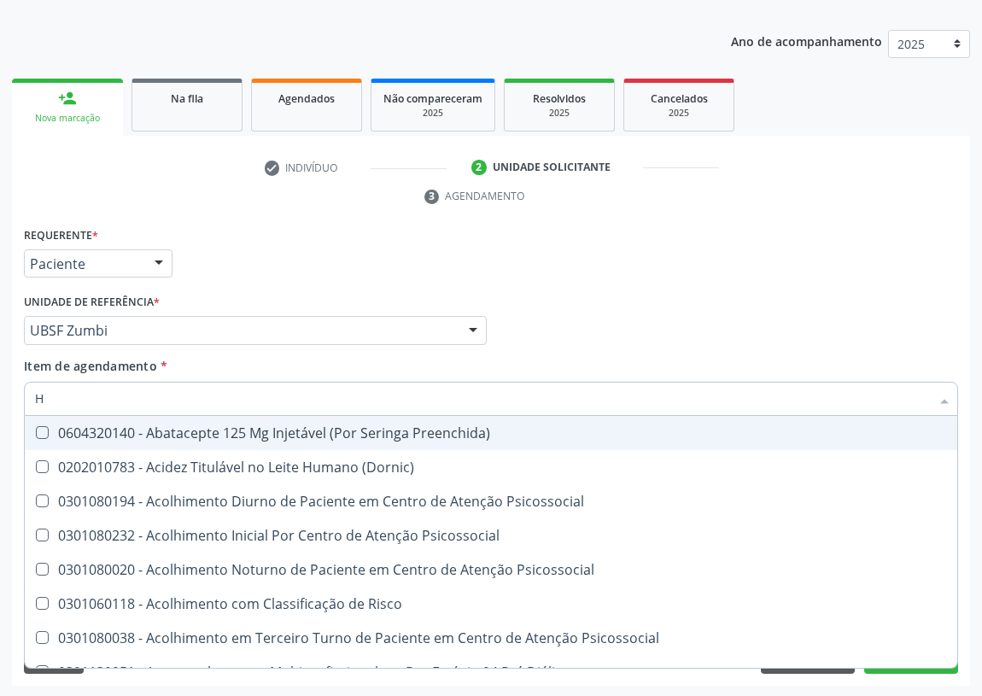
type input "HE"
checkbox Hdl "false"
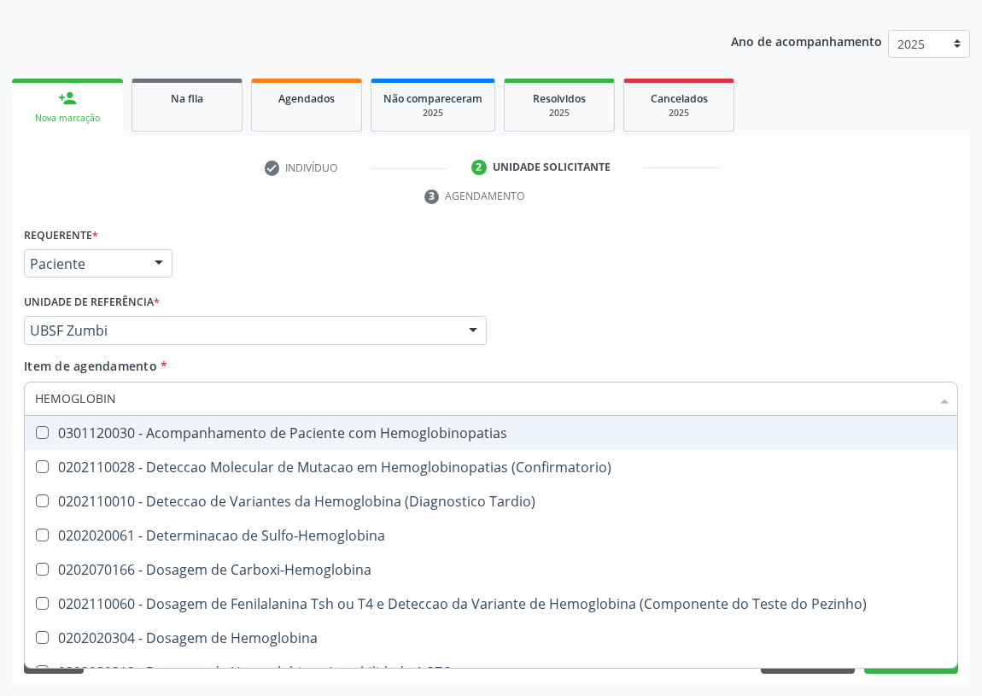
type input "HEMOGLOBINA"
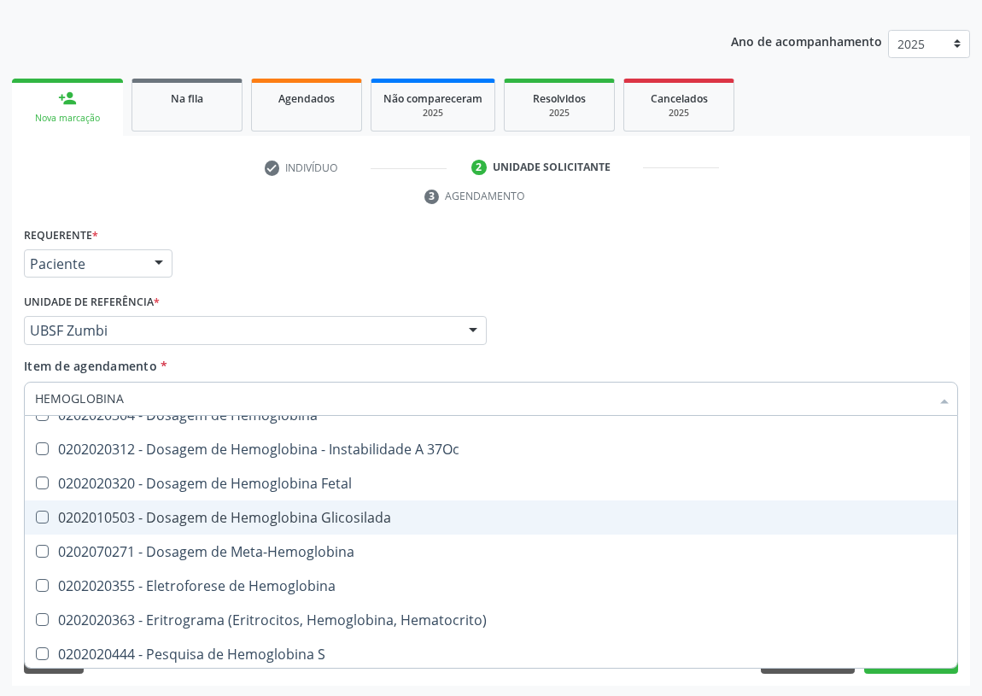
drag, startPoint x: 356, startPoint y: 513, endPoint x: 125, endPoint y: 500, distance: 231.9
click at [342, 513] on div "0202010503 - Dosagem de Hemoglobina Glicosilada" at bounding box center [491, 518] width 912 height 14
checkbox Glicosilada "true"
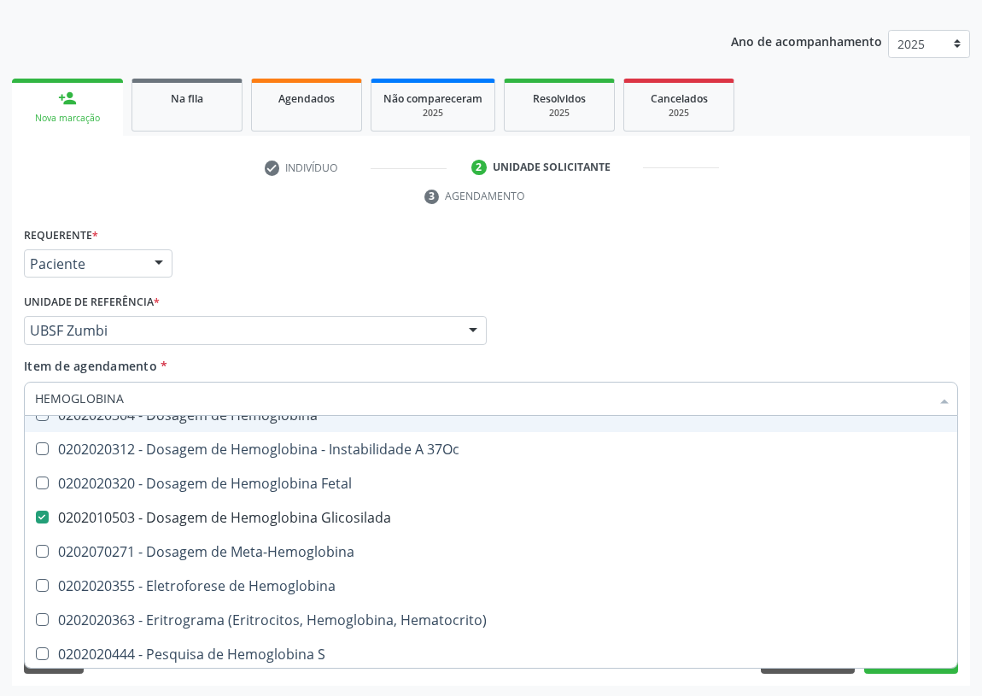
drag, startPoint x: 154, startPoint y: 402, endPoint x: 0, endPoint y: 403, distance: 153.8
click at [0, 403] on div "Acompanhamento Acompanhe a situação das marcações correntes e finalizadas Relat…" at bounding box center [491, 307] width 982 height 781
type input "H"
checkbox Glicosilada "false"
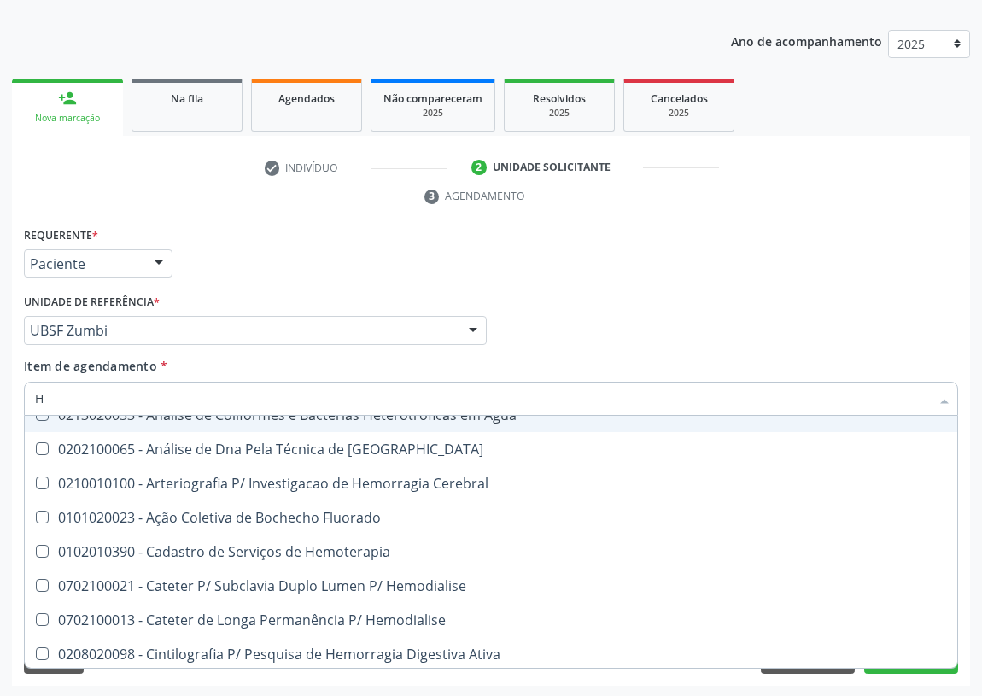
type input "HE"
checkbox Glicosilada "true"
checkbox Cronico "false"
checkbox Radiofrequência "false"
type input "HEM"
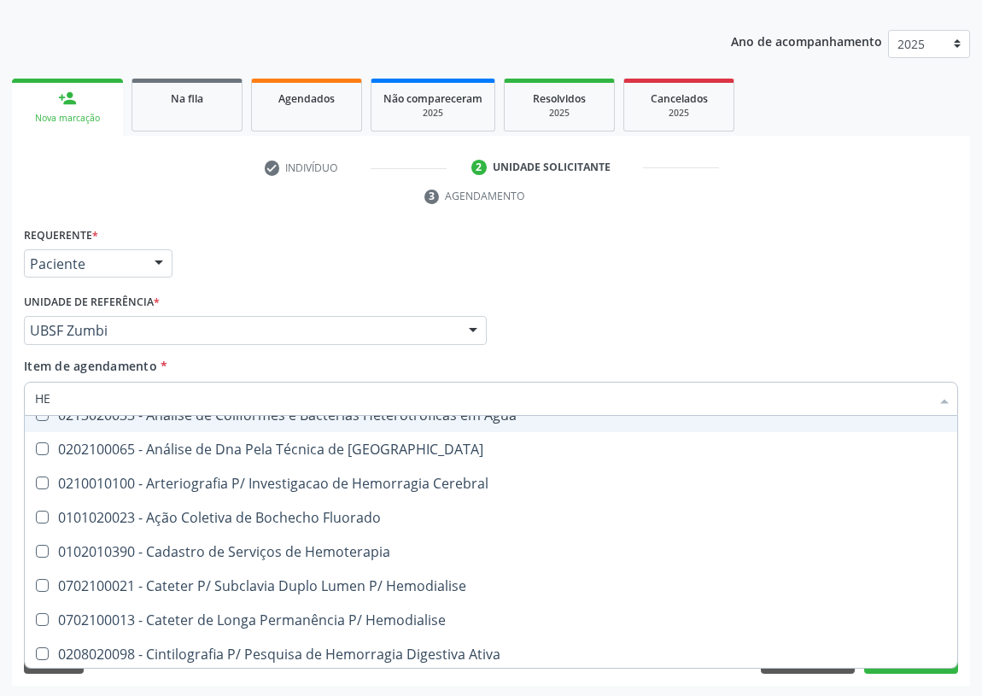
checkbox Radiosotopos\) "true"
checkbox Glicosilada "false"
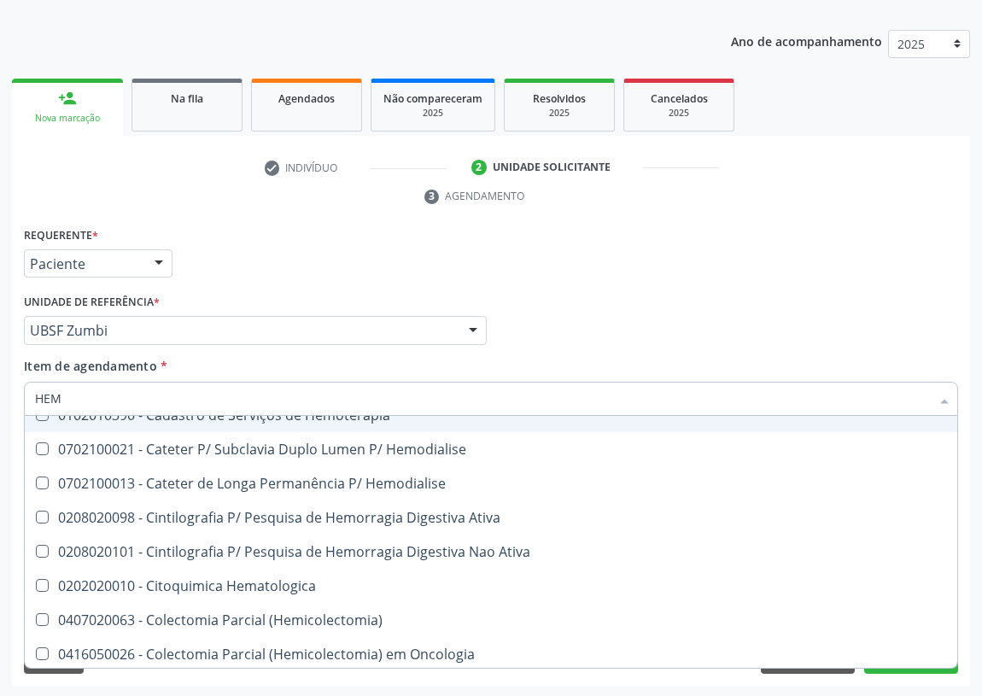
type input "HEMO"
checkbox Fase "true"
checkbox Glicosilada "false"
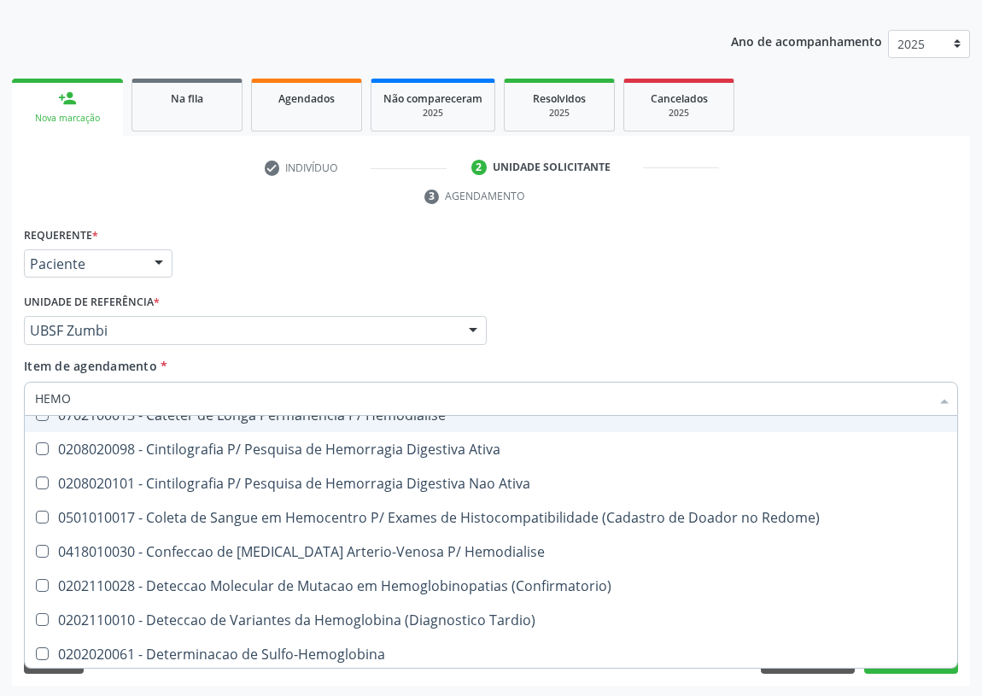
type input "HEMOG"
checkbox \(Confirmatorio\) "true"
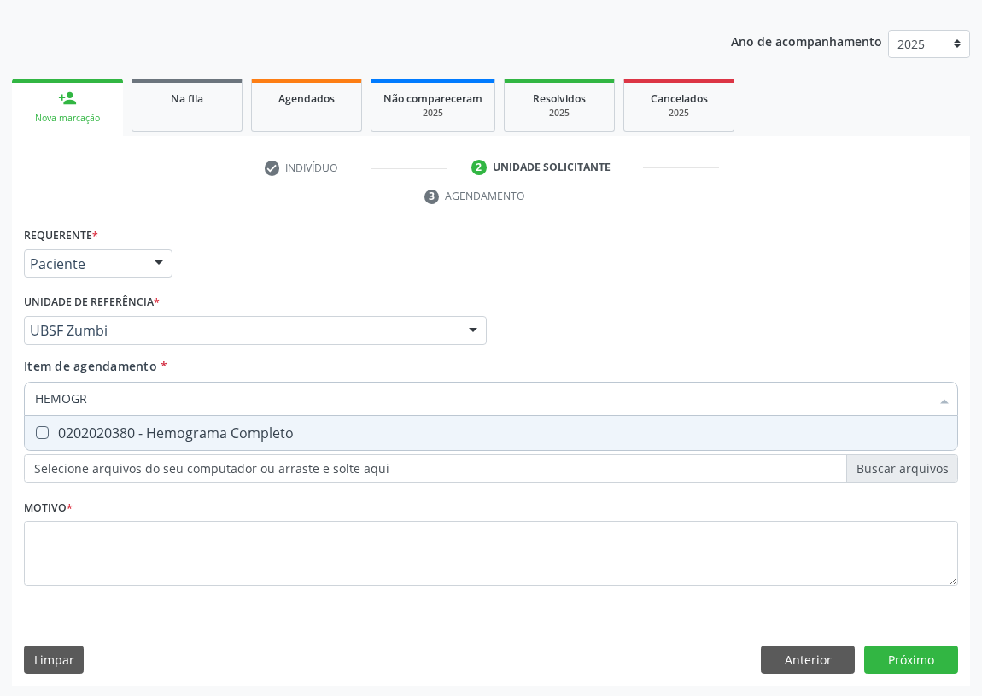
scroll to position [0, 0]
type input "HEMOGRAMA"
drag, startPoint x: 34, startPoint y: 435, endPoint x: 89, endPoint y: 408, distance: 60.8
click at [38, 426] on div at bounding box center [31, 433] width 13 height 14
checkbox Completo "true"
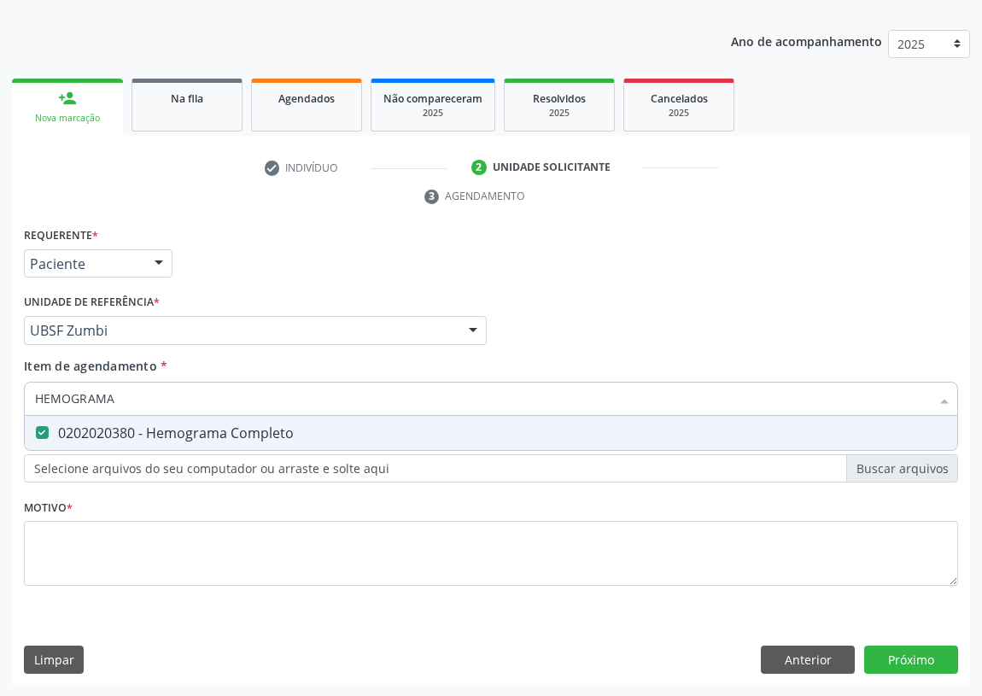
drag, startPoint x: 149, startPoint y: 400, endPoint x: 0, endPoint y: 405, distance: 148.7
click at [0, 405] on div "Acompanhamento Acompanhe a situação das marcações correntes e finalizadas Relat…" at bounding box center [491, 307] width 982 height 781
type input "U"
checkbox Completo "false"
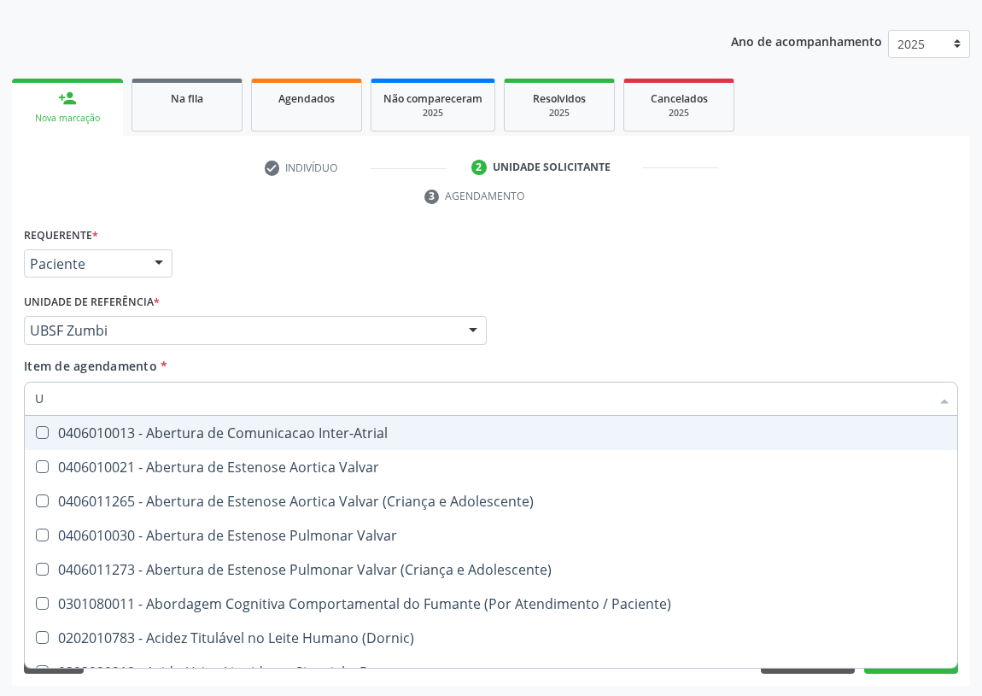
type input "UR"
checkbox Urina "true"
type input "URE"
checkbox Urina "false"
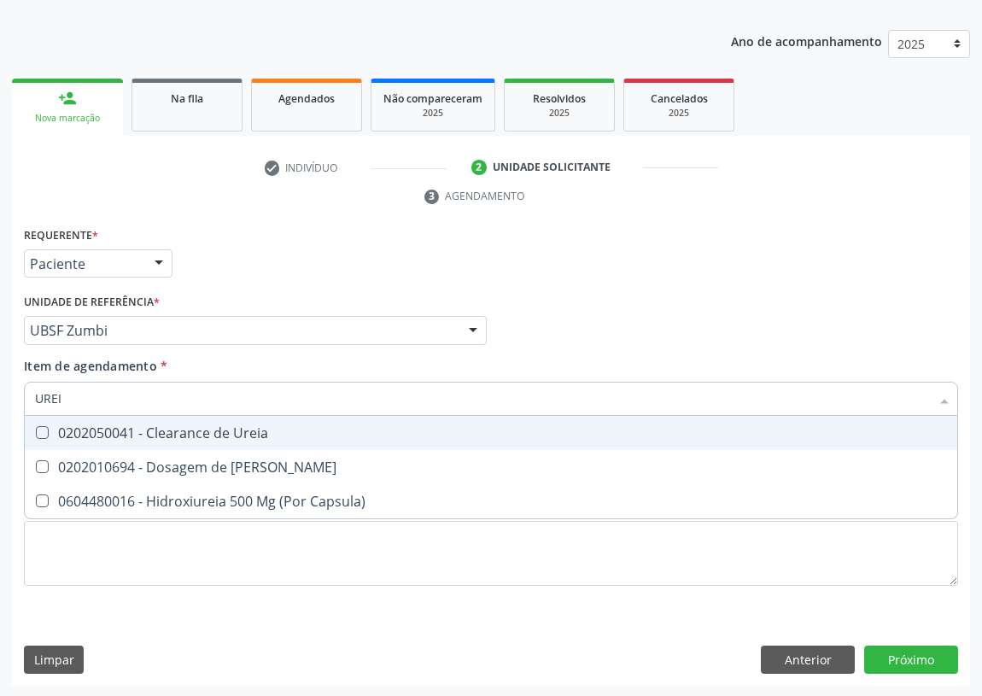
type input "UREIA"
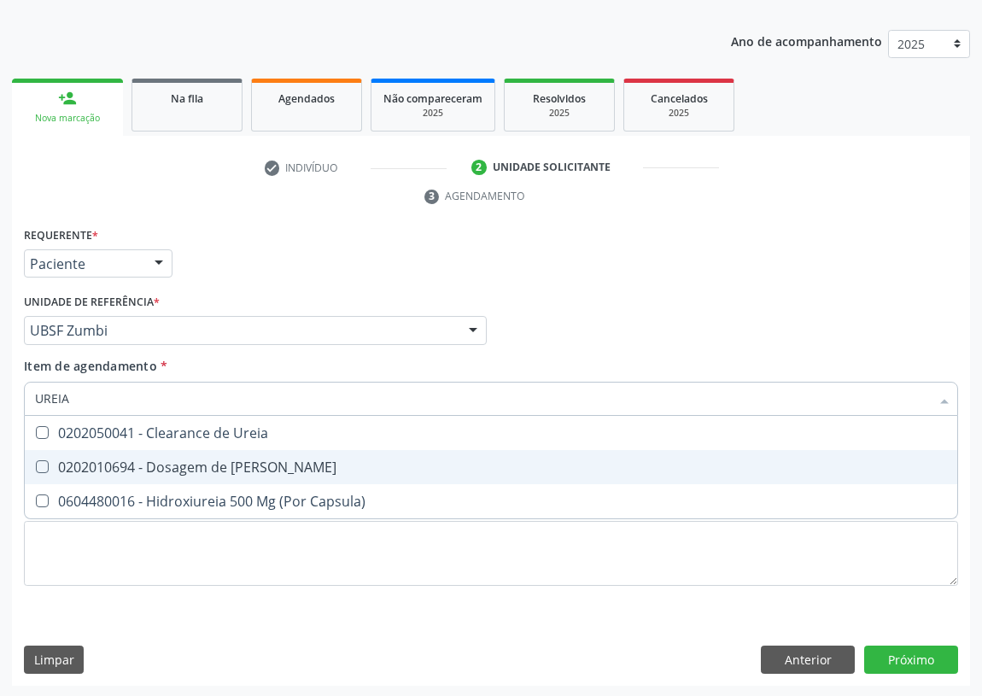
drag, startPoint x: 41, startPoint y: 469, endPoint x: 80, endPoint y: 405, distance: 75.2
click at [41, 457] on span "0202010694 - Dosagem de [PERSON_NAME]" at bounding box center [491, 467] width 933 height 34
checkbox Ureia "true"
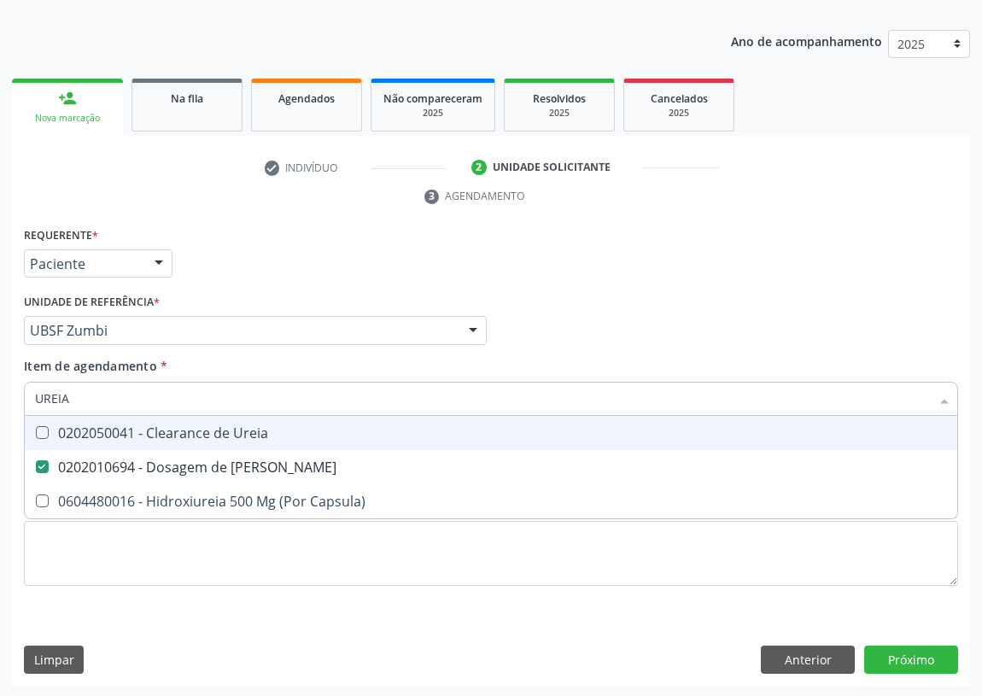
drag, startPoint x: 92, startPoint y: 392, endPoint x: 0, endPoint y: 412, distance: 94.3
click at [0, 412] on div "Acompanhamento Acompanhe a situação das marcações correntes e finalizadas Relat…" at bounding box center [491, 307] width 982 height 781
drag, startPoint x: 660, startPoint y: 331, endPoint x: 4, endPoint y: 591, distance: 704.8
click at [598, 340] on div "Profissional Solicitante Por favor, selecione a Unidade de Atendimento primeiro…" at bounding box center [491, 323] width 943 height 67
checkbox Capsula\) "true"
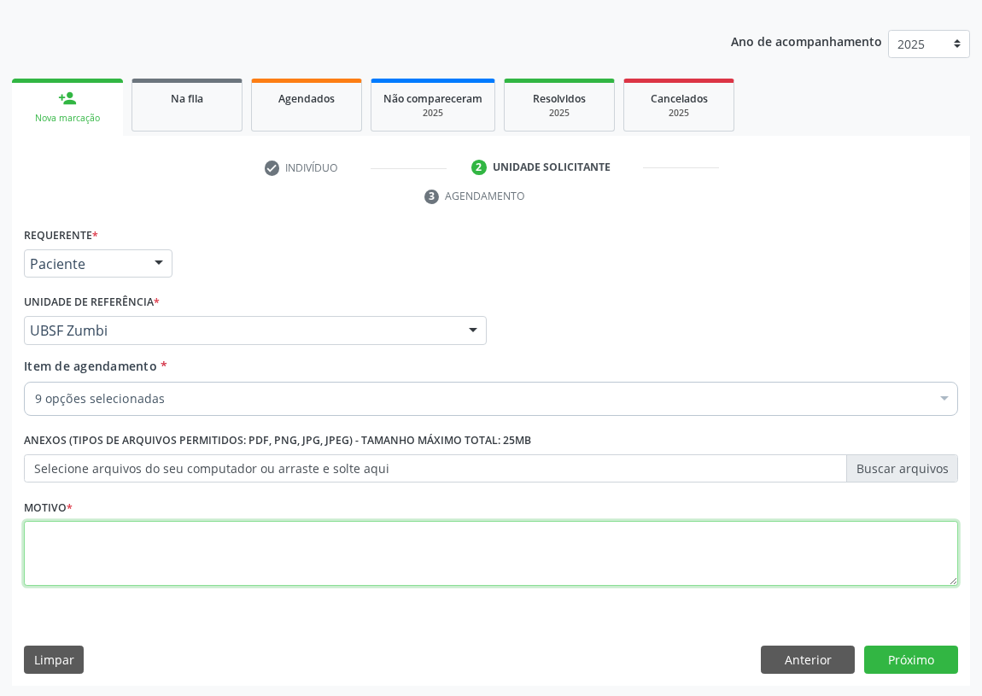
click at [125, 558] on textarea at bounding box center [491, 553] width 935 height 65
type textarea "AVALIAÇÃO"
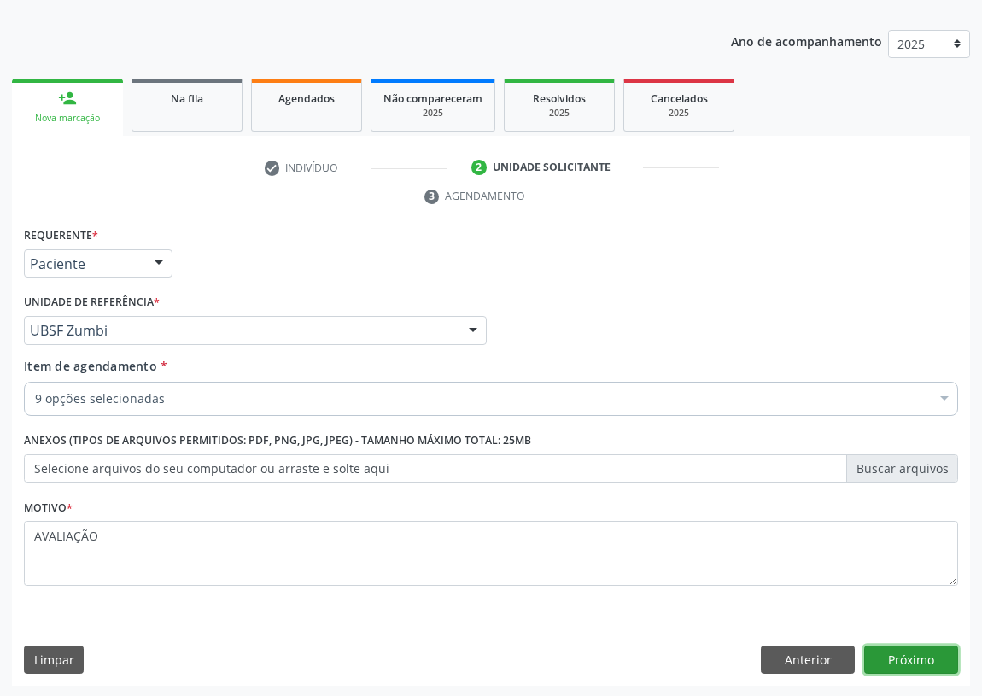
click at [912, 651] on button "Próximo" at bounding box center [912, 660] width 94 height 29
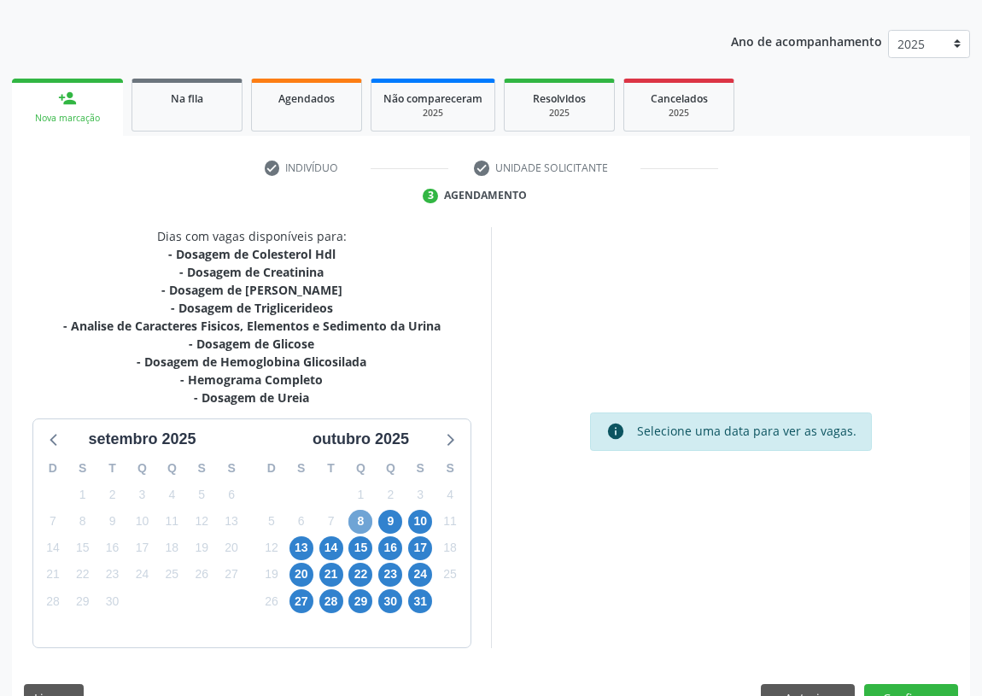
click at [362, 521] on span "8" at bounding box center [361, 522] width 24 height 24
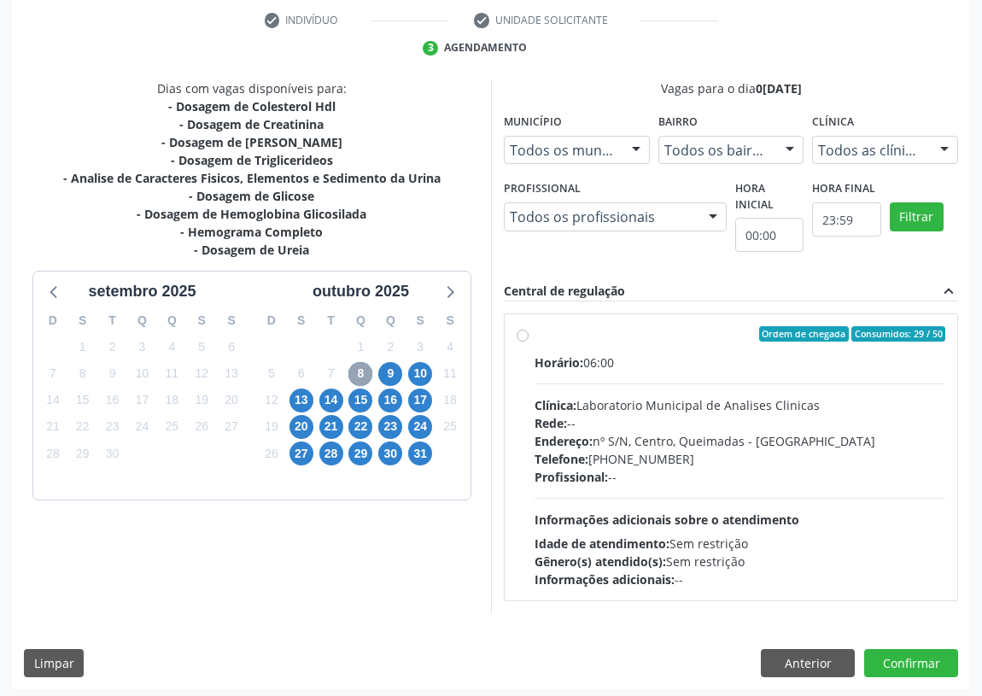
scroll to position [328, 0]
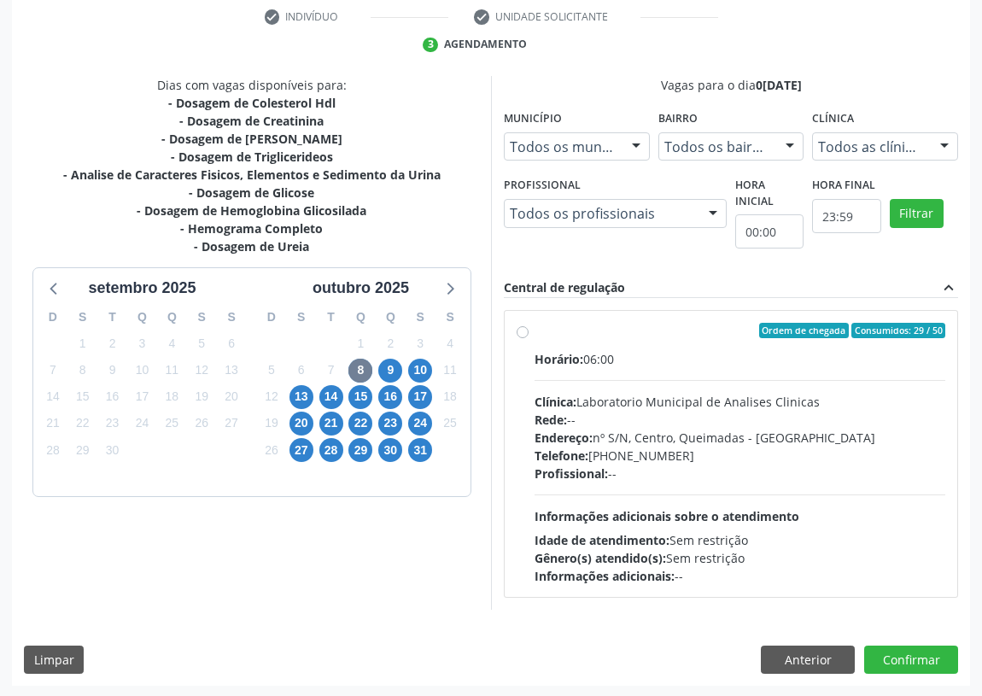
click at [535, 327] on label "Ordem de chegada Consumidos: 29 / 50 Horário: 06:00 Clínica: Laboratorio Munici…" at bounding box center [740, 454] width 411 height 262
click at [521, 327] on input "Ordem de chegada Consumidos: 29 / 50 Horário: 06:00 Clínica: Laboratorio Munici…" at bounding box center [523, 330] width 12 height 15
radio input "true"
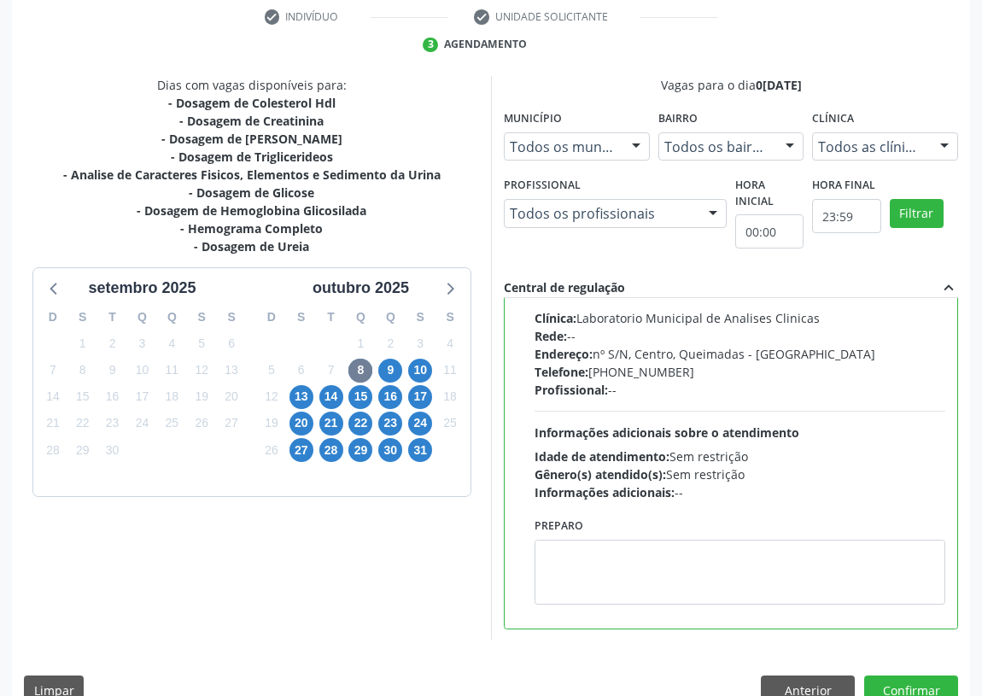
scroll to position [85, 0]
click at [581, 560] on textarea at bounding box center [740, 571] width 411 height 65
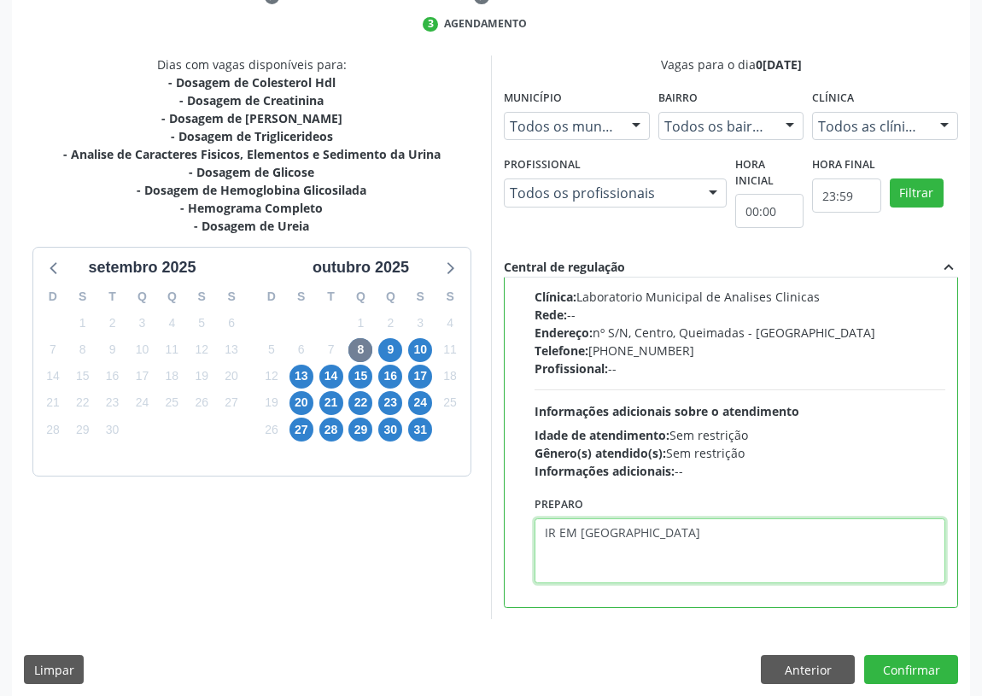
scroll to position [359, 0]
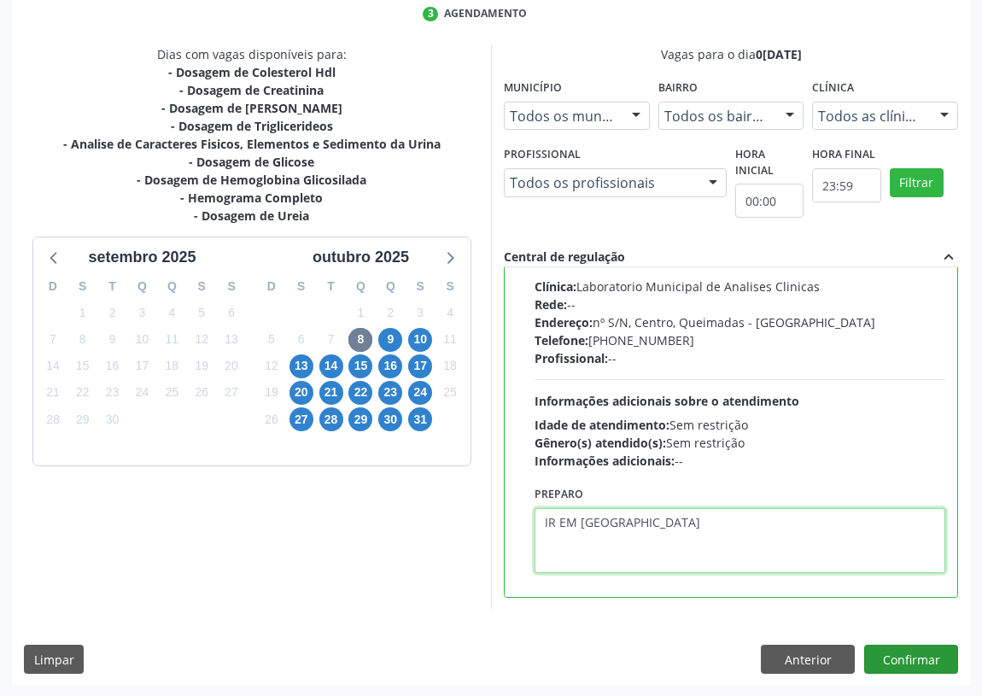
type textarea "IR EM [GEOGRAPHIC_DATA]"
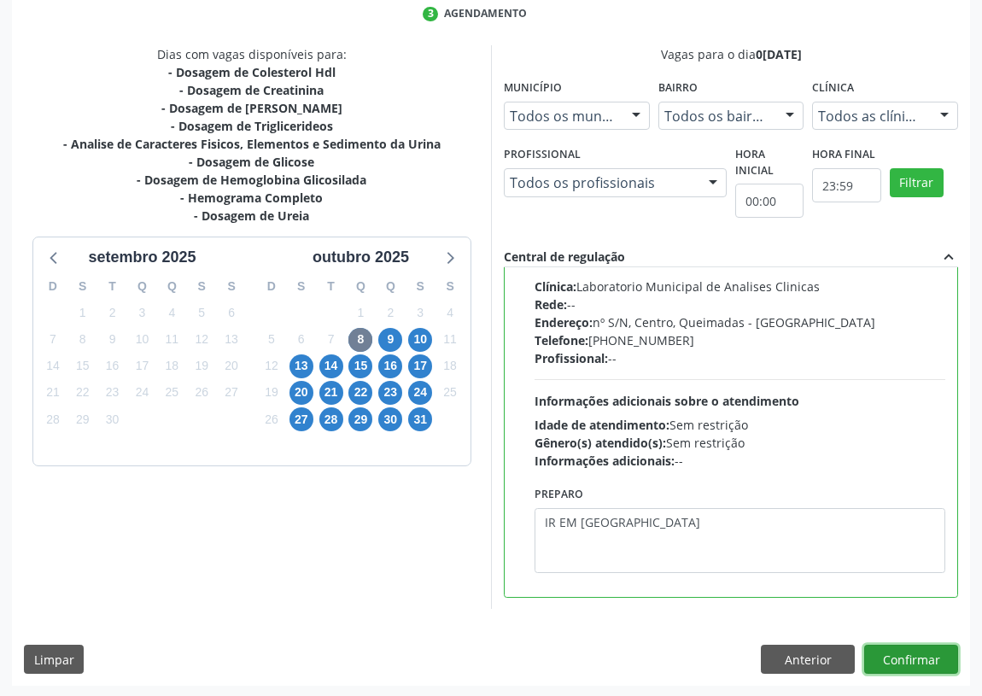
drag, startPoint x: 923, startPoint y: 660, endPoint x: 918, endPoint y: 637, distance: 22.8
click at [923, 654] on button "Confirmar" at bounding box center [912, 659] width 94 height 29
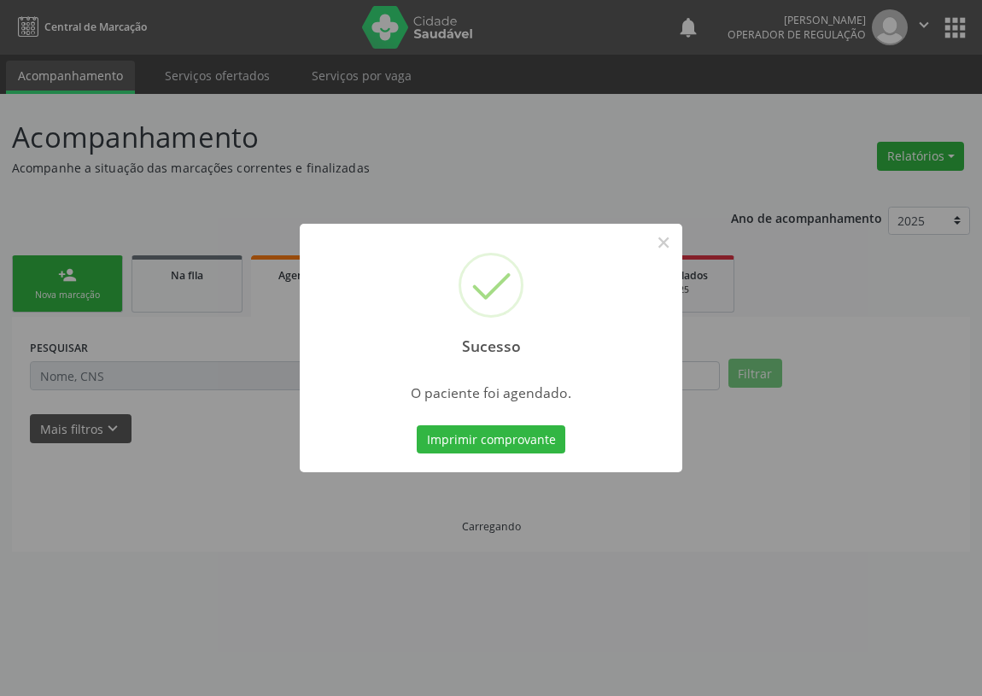
scroll to position [0, 0]
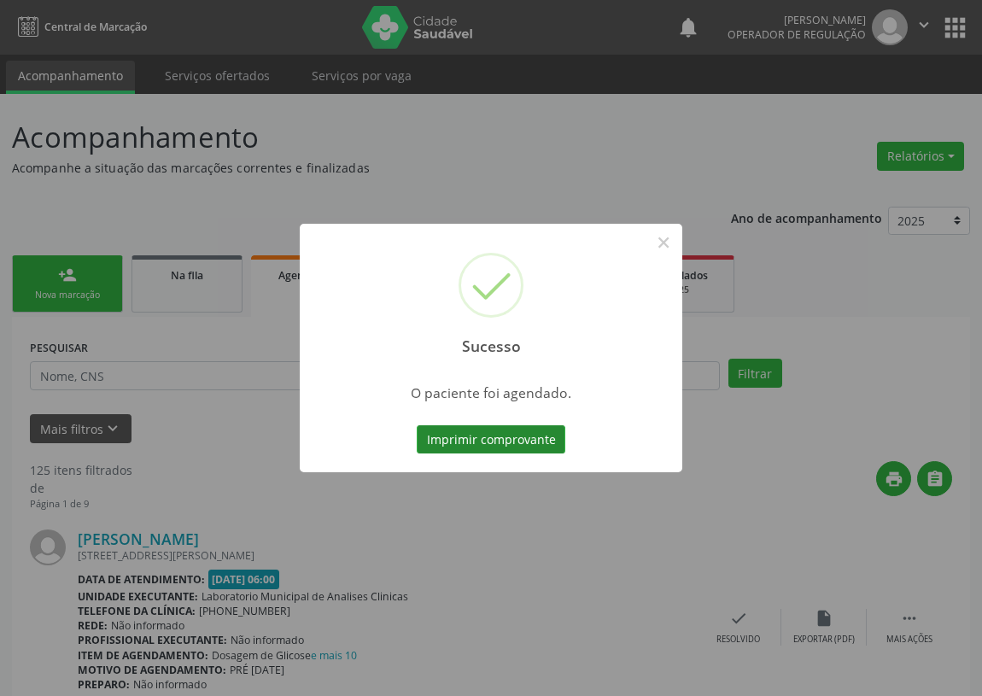
click at [501, 437] on button "Imprimir comprovante" at bounding box center [491, 439] width 149 height 29
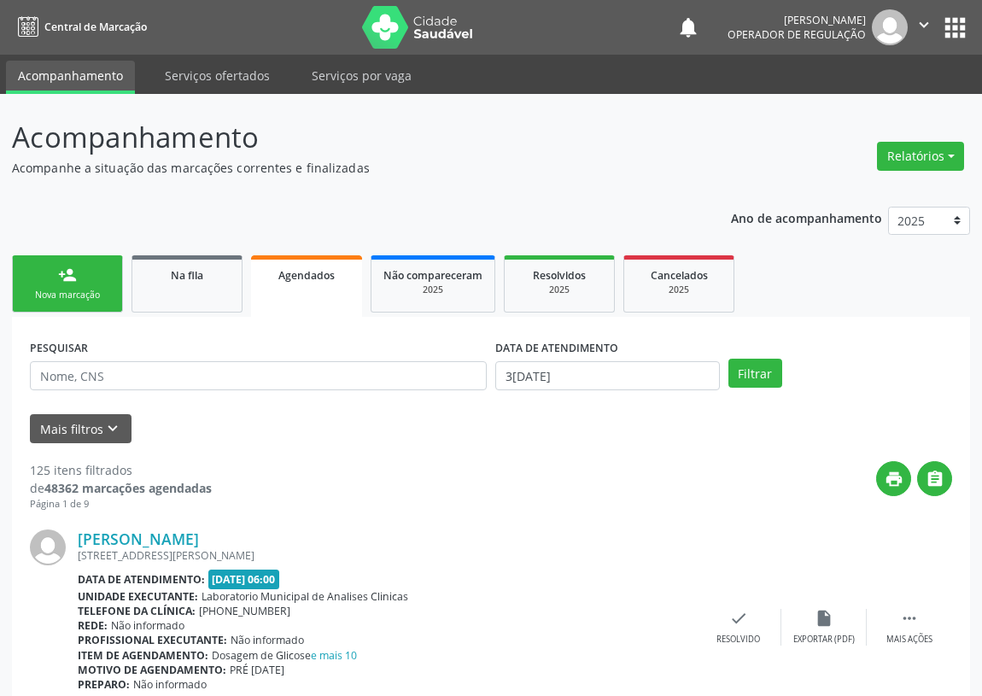
click at [74, 268] on div "person_add" at bounding box center [67, 275] width 19 height 19
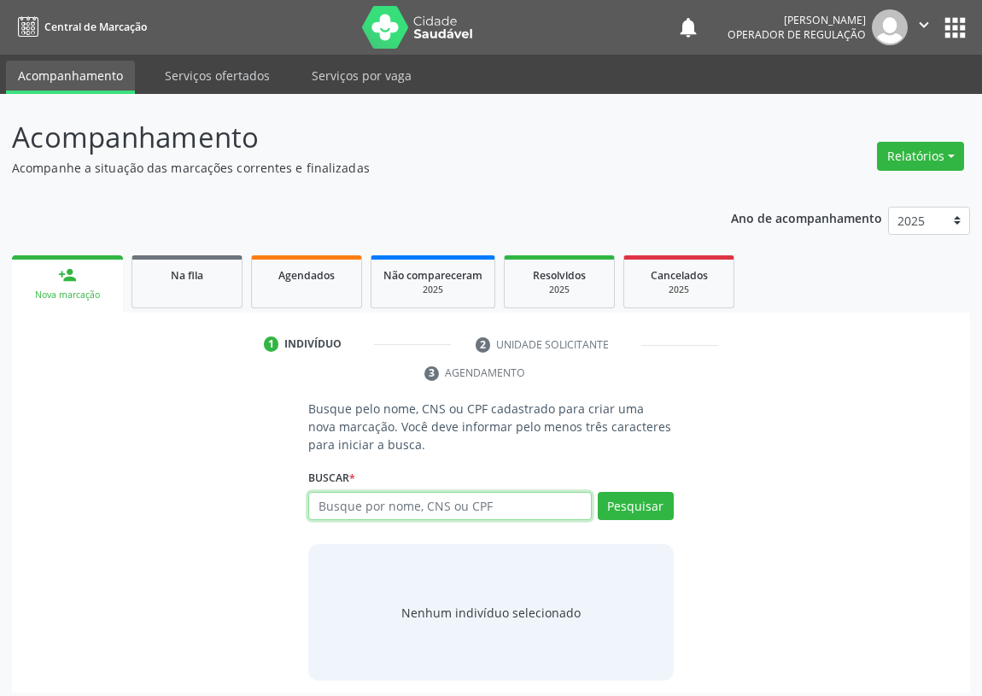
click at [341, 511] on input "text" at bounding box center [450, 506] width 284 height 29
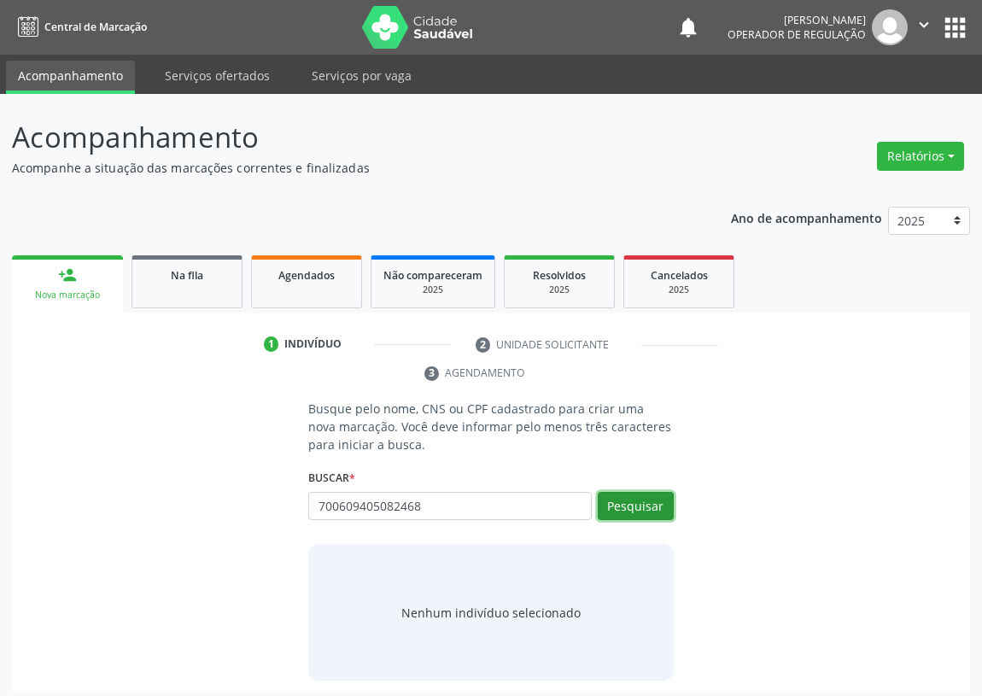
drag, startPoint x: 640, startPoint y: 501, endPoint x: 0, endPoint y: 431, distance: 643.7
click at [627, 499] on button "Pesquisar" at bounding box center [636, 506] width 76 height 29
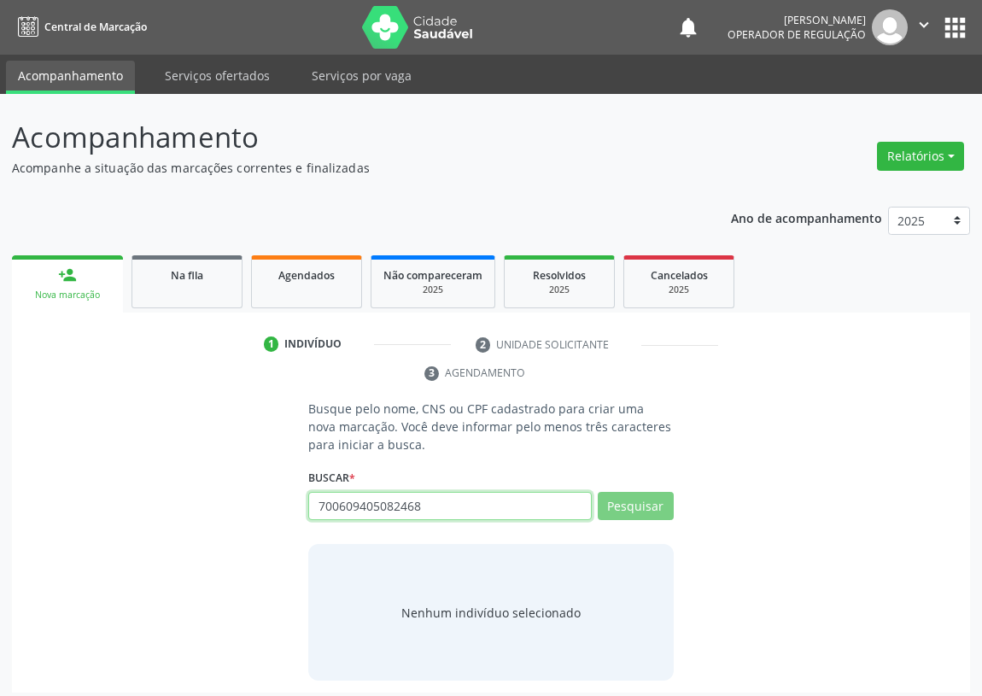
drag, startPoint x: 447, startPoint y: 501, endPoint x: 204, endPoint y: 533, distance: 244.7
click at [218, 538] on div "Busque pelo nome, CNS ou CPF cadastrado para criar uma nova marcação. Você deve…" at bounding box center [491, 540] width 935 height 281
type input "7006094050824"
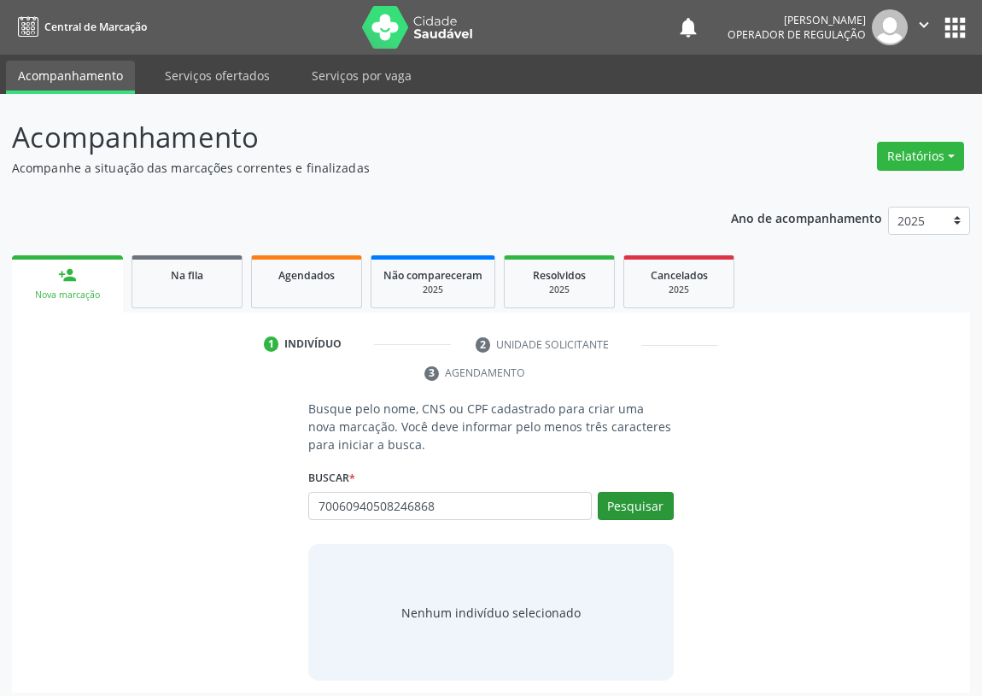
type input "70060940508246868"
click at [627, 495] on button "Pesquisar" at bounding box center [636, 506] width 76 height 29
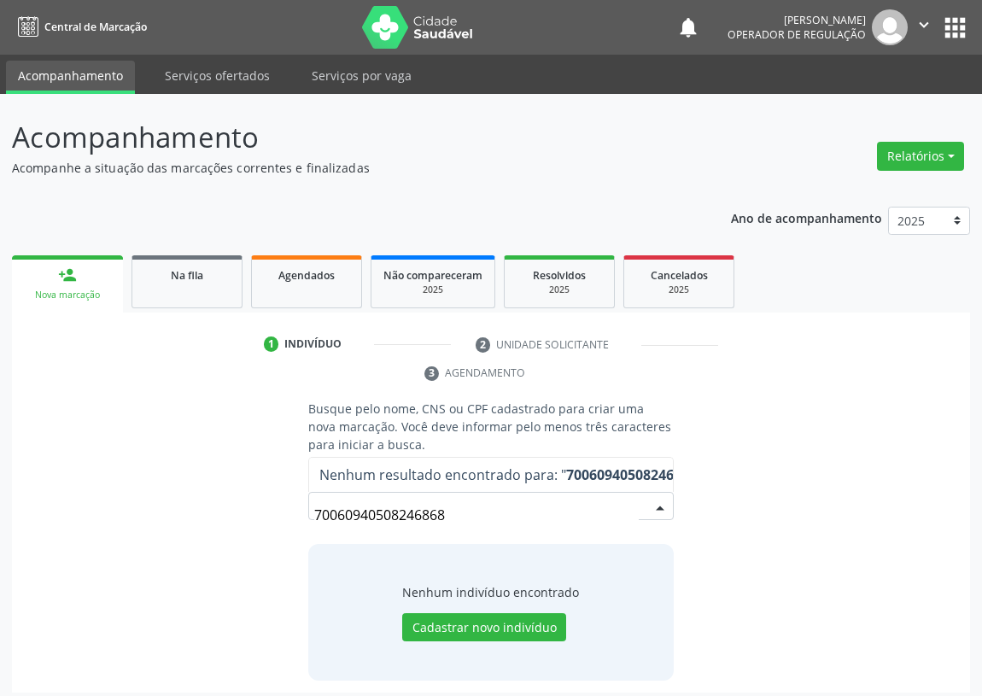
drag, startPoint x: 475, startPoint y: 519, endPoint x: 163, endPoint y: 510, distance: 312.0
click at [173, 517] on div "Busque pelo nome, CNS ou CPF cadastrado para criar uma nova marcação. Você deve…" at bounding box center [491, 540] width 935 height 281
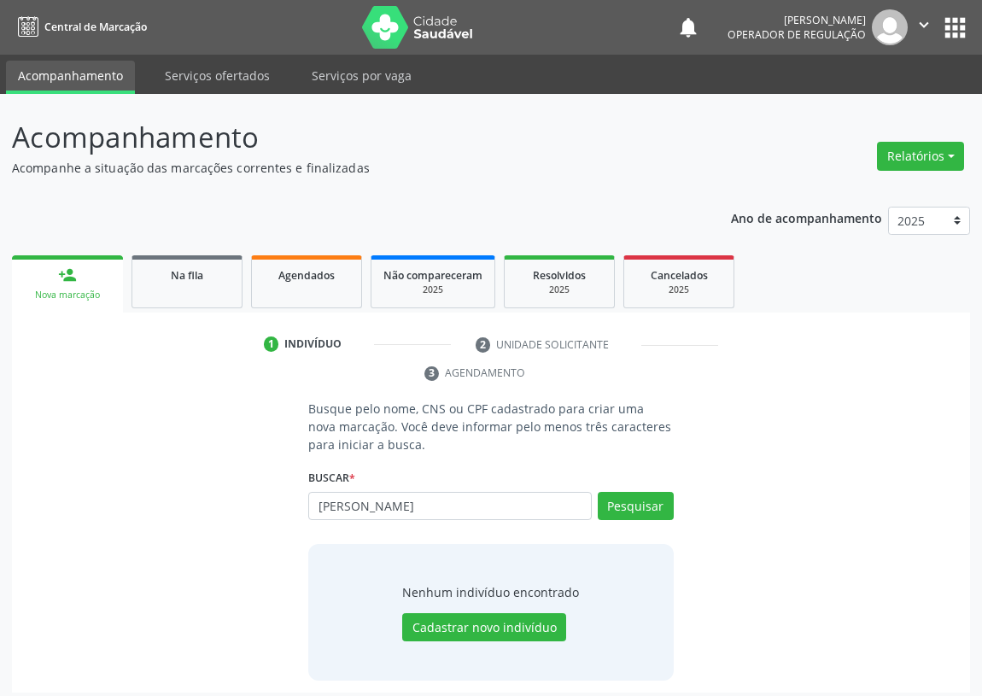
click at [484, 508] on input "[PERSON_NAME]" at bounding box center [450, 506] width 284 height 29
click at [488, 504] on input "[PERSON_NAME]" at bounding box center [450, 506] width 284 height 29
type input "[PERSON_NAME]"
click at [646, 504] on button "Pesquisar" at bounding box center [636, 506] width 76 height 29
type input "[PERSON_NAME]"
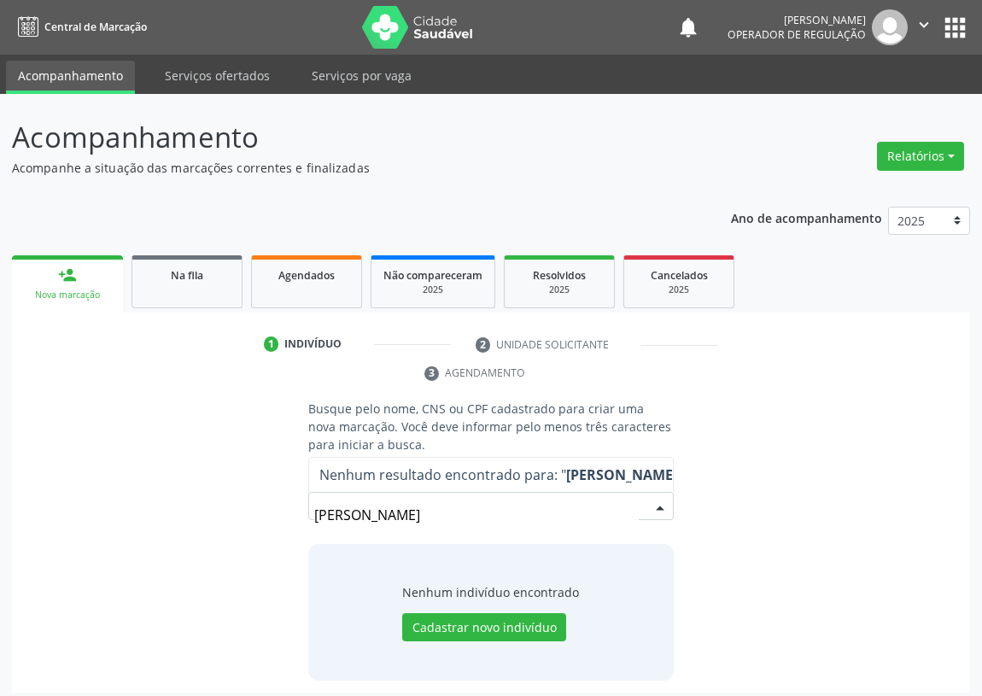
click at [424, 514] on input "[PERSON_NAME]" at bounding box center [476, 515] width 325 height 34
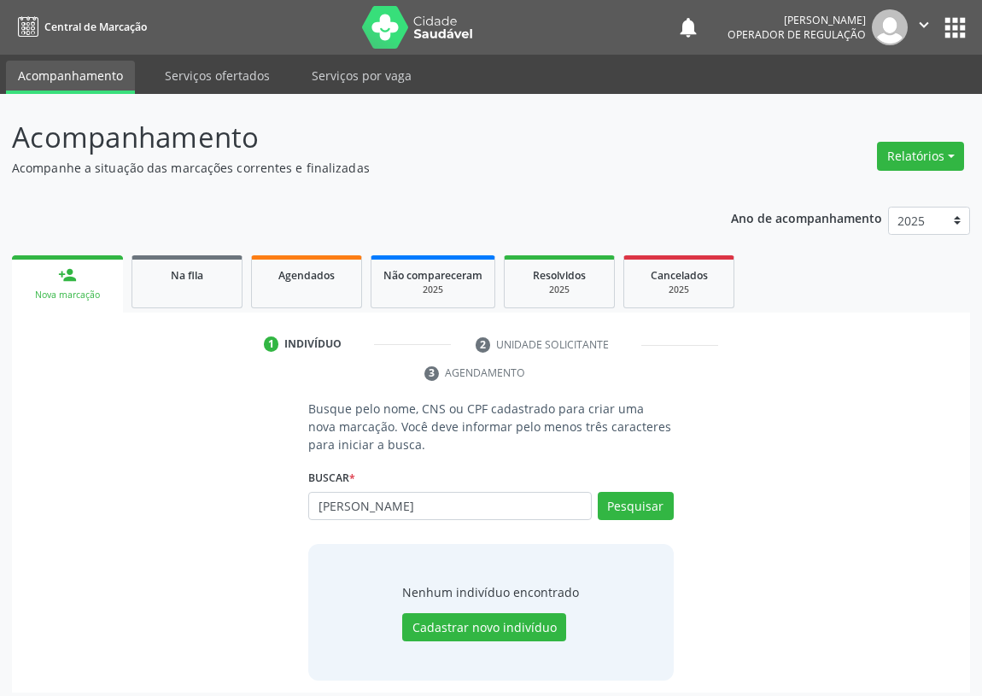
click at [407, 509] on input "[PERSON_NAME]" at bounding box center [450, 506] width 284 height 29
click at [652, 504] on button "Pesquisar" at bounding box center [636, 506] width 76 height 29
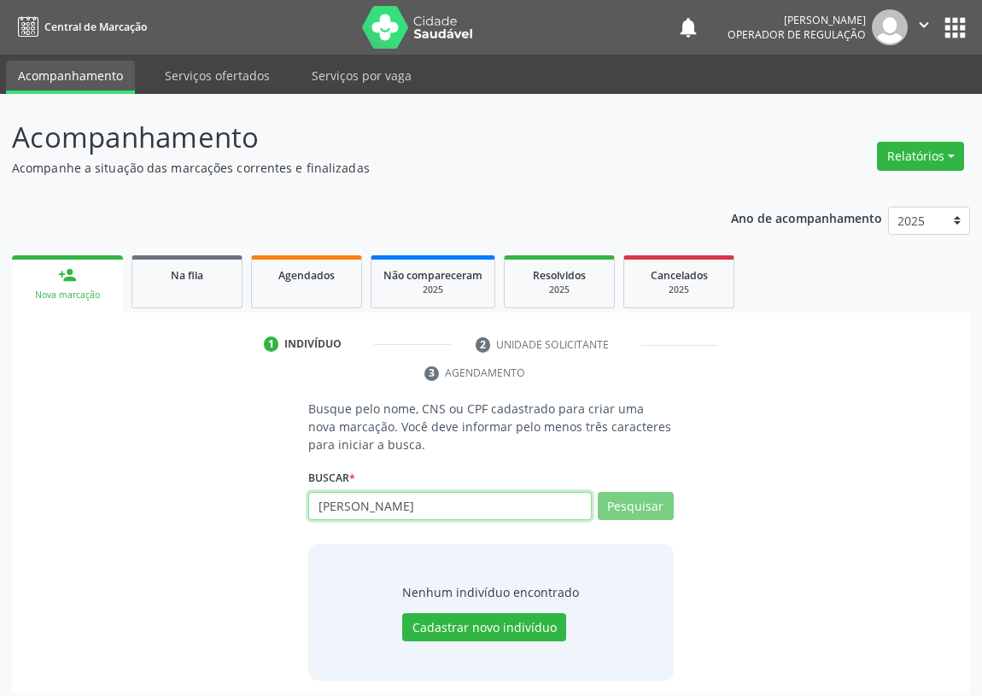
drag, startPoint x: 550, startPoint y: 510, endPoint x: 311, endPoint y: 540, distance: 241.1
click at [309, 544] on div "Busque pelo nome, CNS ou CPF cadastrado para criar uma nova marcação. Você deve…" at bounding box center [491, 540] width 390 height 281
type input "700609405082468"
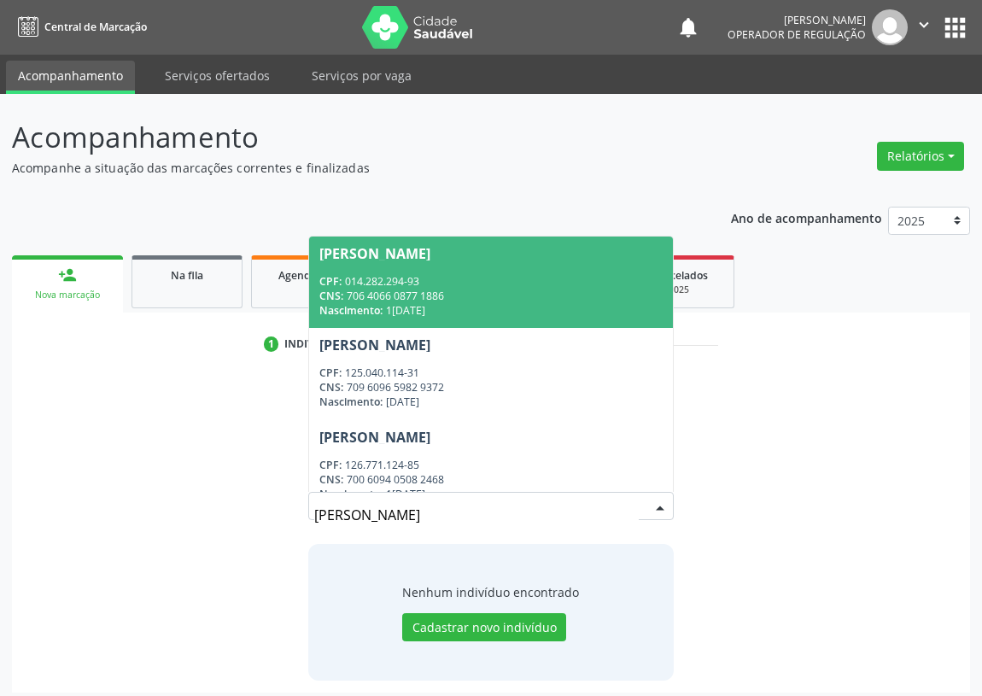
drag, startPoint x: 425, startPoint y: 505, endPoint x: 225, endPoint y: 513, distance: 200.9
click at [225, 513] on div "Busque pelo nome, CNS ou CPF cadastrado para criar uma nova marcação. Você deve…" at bounding box center [491, 540] width 935 height 281
click at [397, 286] on div "CPF: 014.282.294-93" at bounding box center [491, 281] width 343 height 15
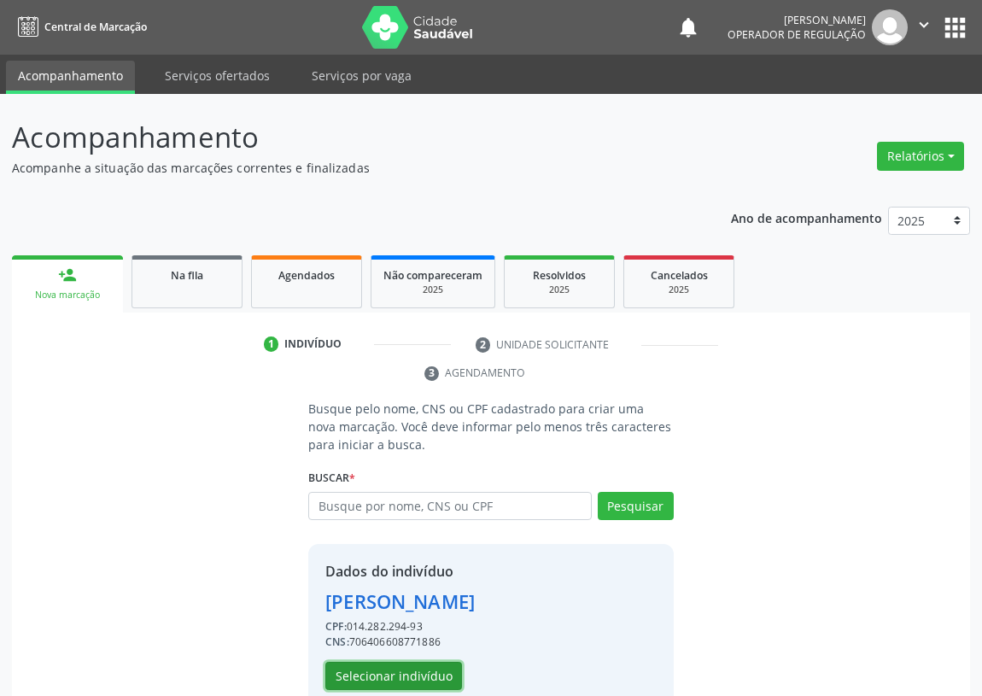
click at [374, 677] on button "Selecionar indivíduo" at bounding box center [393, 676] width 137 height 29
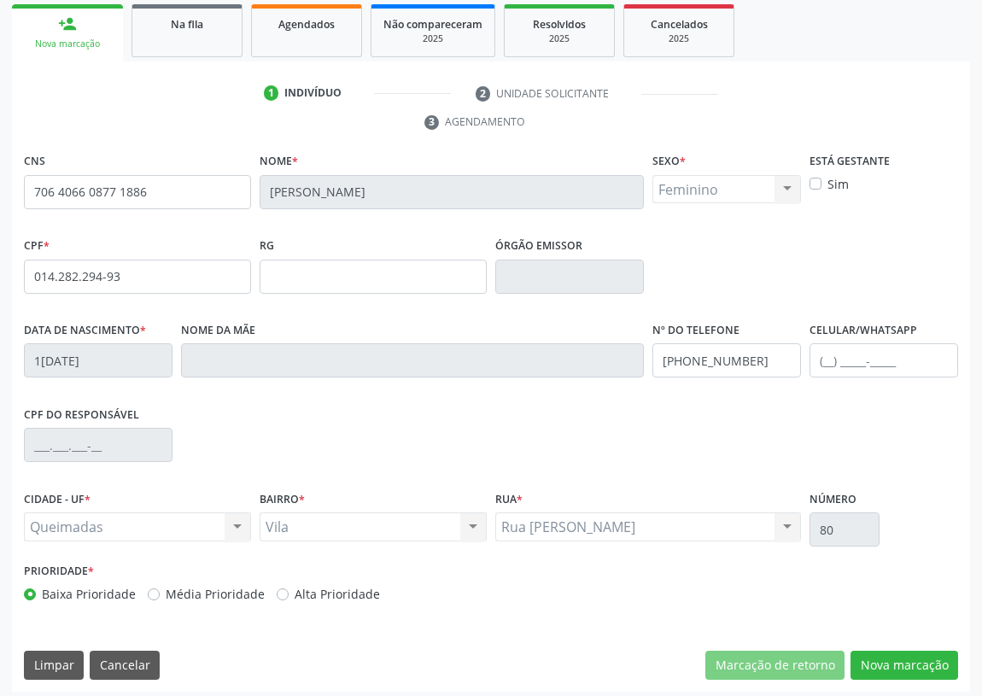
scroll to position [256, 0]
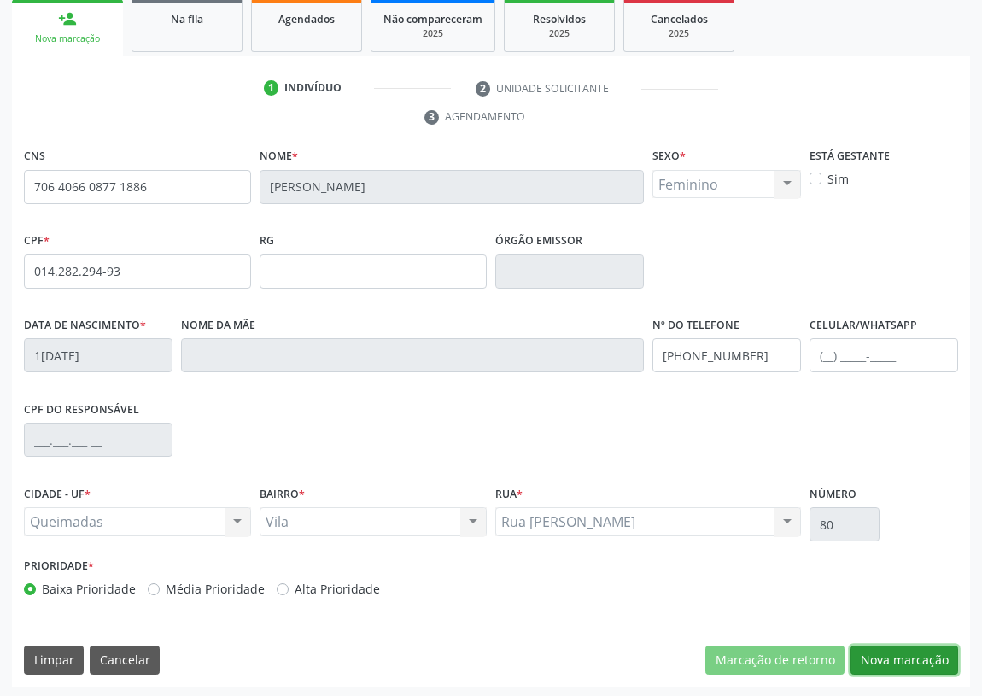
drag, startPoint x: 882, startPoint y: 654, endPoint x: 361, endPoint y: 379, distance: 588.1
click at [880, 651] on button "Nova marcação" at bounding box center [905, 660] width 108 height 29
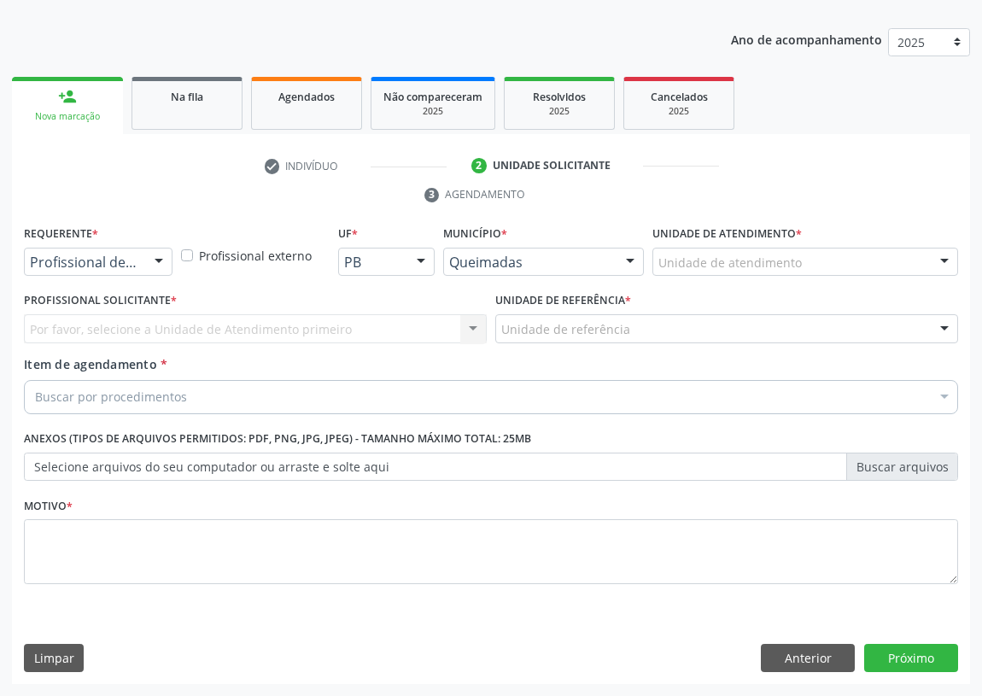
scroll to position [177, 0]
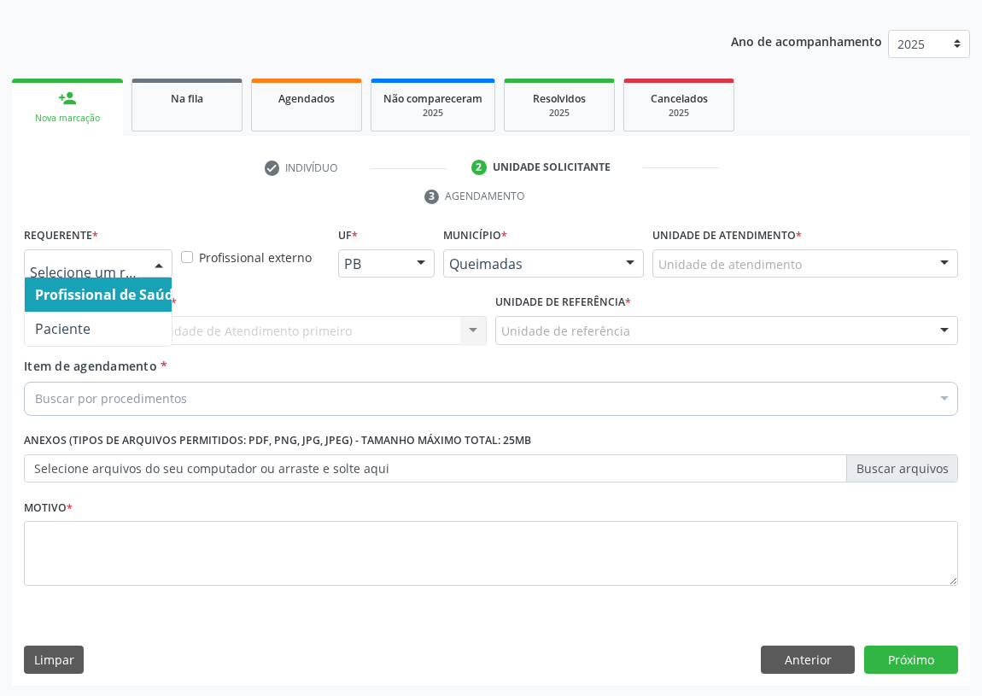
drag, startPoint x: 148, startPoint y: 263, endPoint x: 167, endPoint y: 285, distance: 29.7
click at [150, 263] on div at bounding box center [159, 264] width 26 height 29
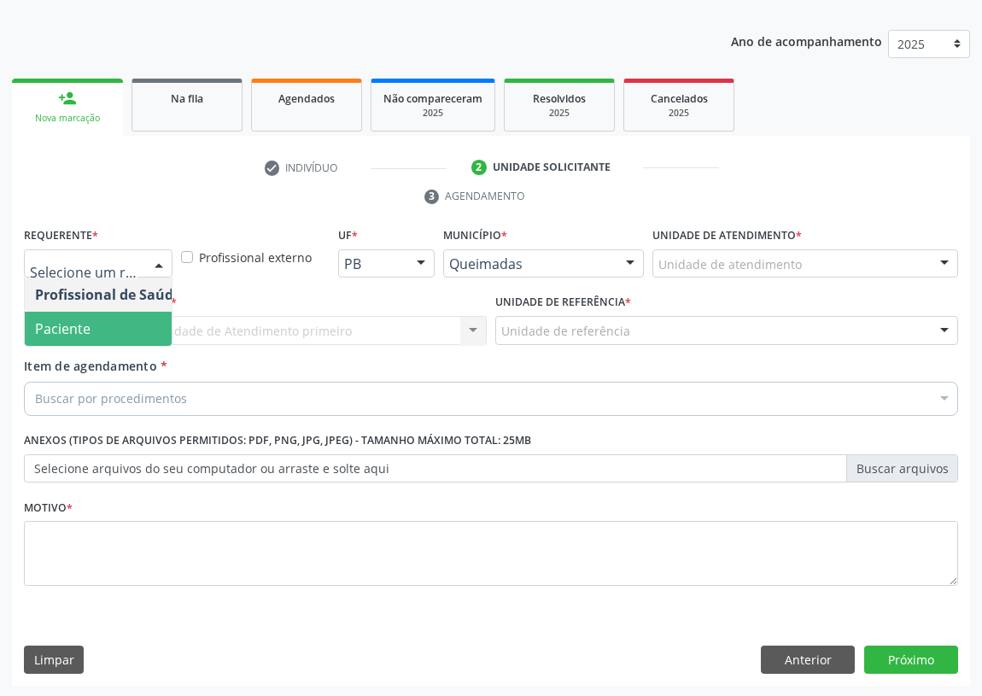
drag, startPoint x: 145, startPoint y: 328, endPoint x: 351, endPoint y: 336, distance: 206.0
click at [166, 327] on span "Paciente" at bounding box center [108, 329] width 167 height 34
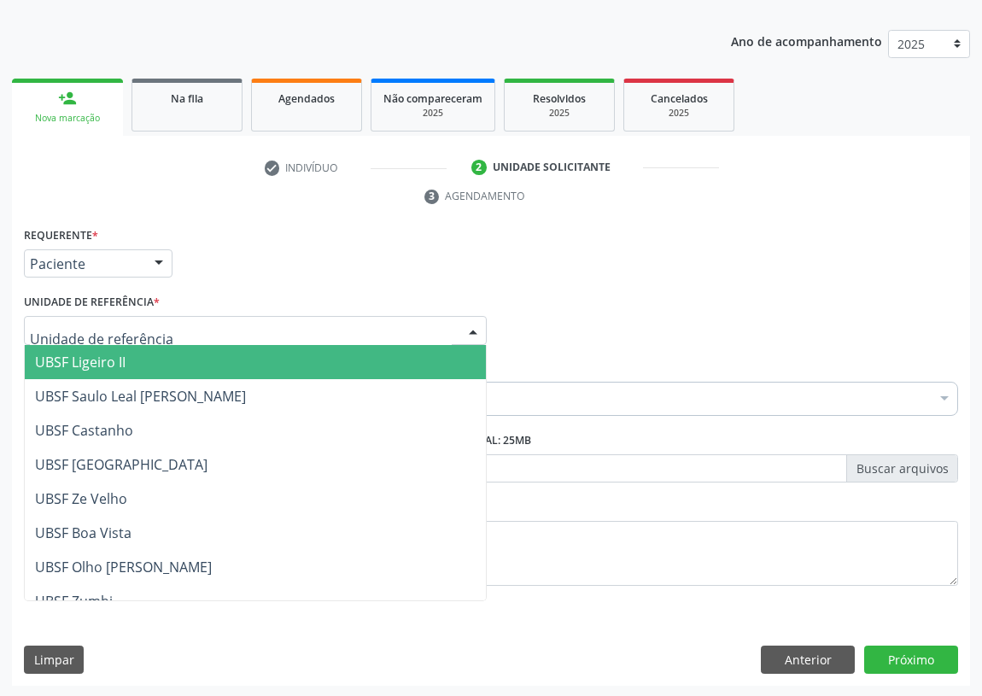
click at [445, 326] on div at bounding box center [255, 330] width 463 height 29
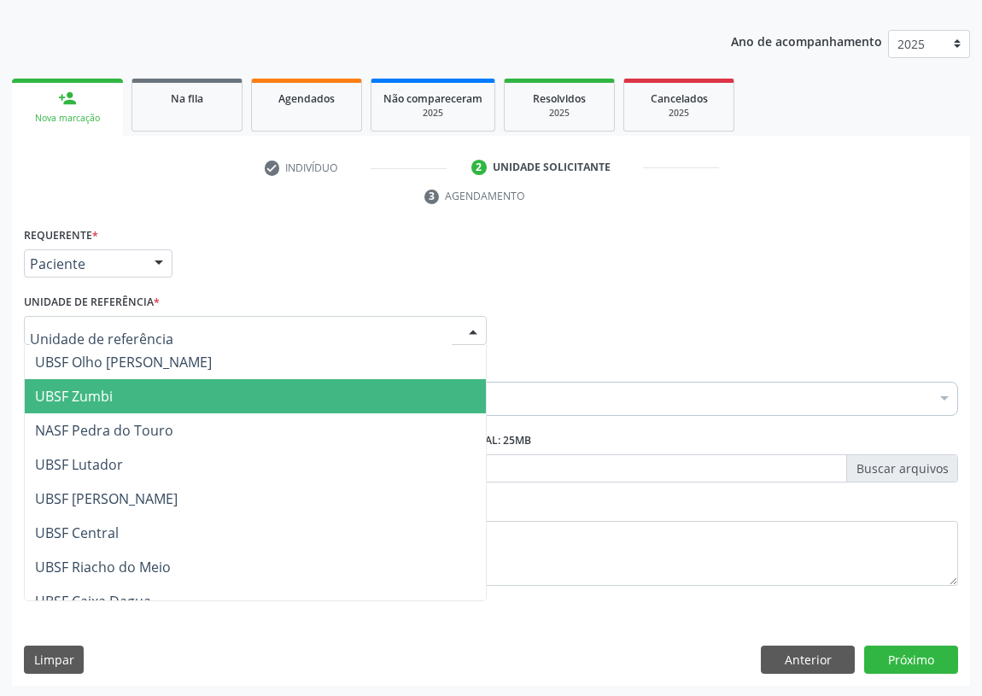
scroll to position [232, 0]
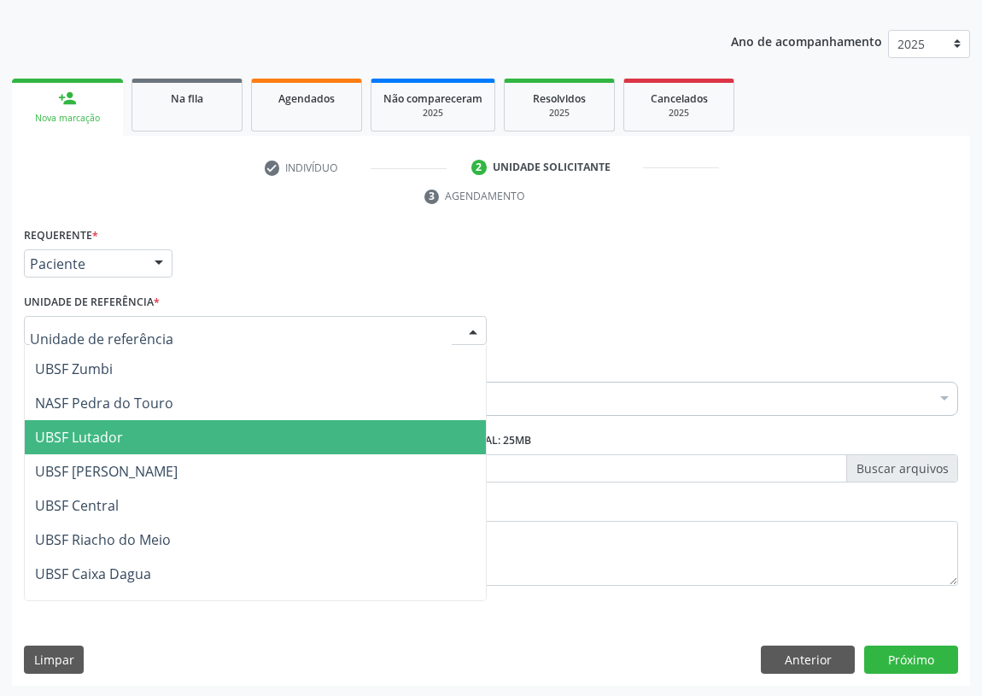
click at [142, 431] on span "UBSF Lutador" at bounding box center [255, 437] width 461 height 34
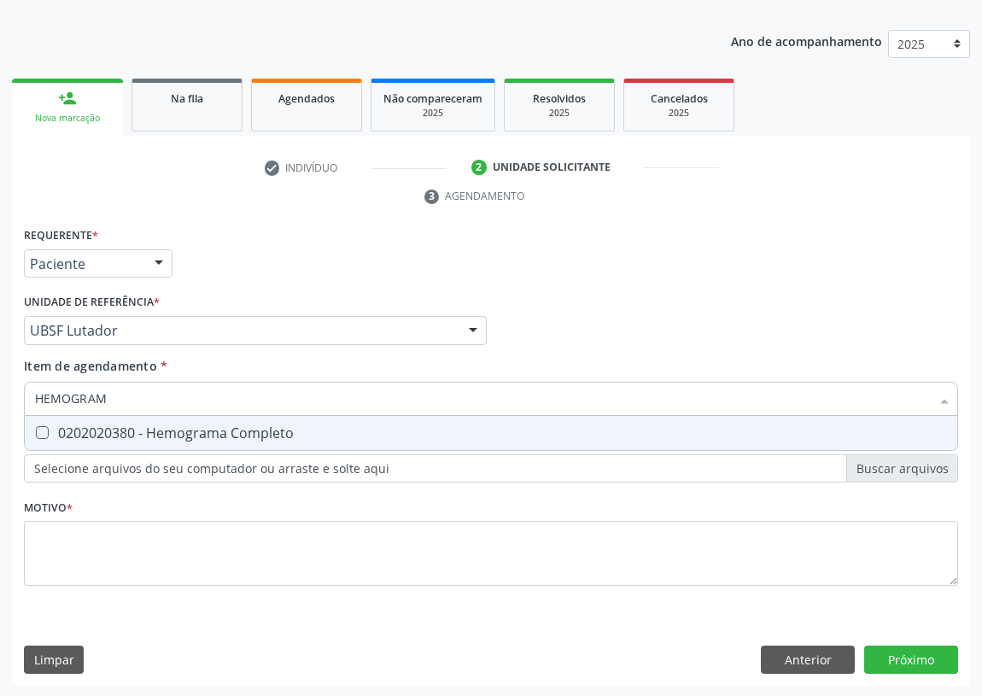
type input "HEMOGRAMA"
drag, startPoint x: 44, startPoint y: 432, endPoint x: 31, endPoint y: 512, distance: 80.5
click at [44, 436] on Completo at bounding box center [42, 432] width 13 height 13
click at [36, 436] on Completo "checkbox" at bounding box center [30, 432] width 11 height 11
checkbox Completo "true"
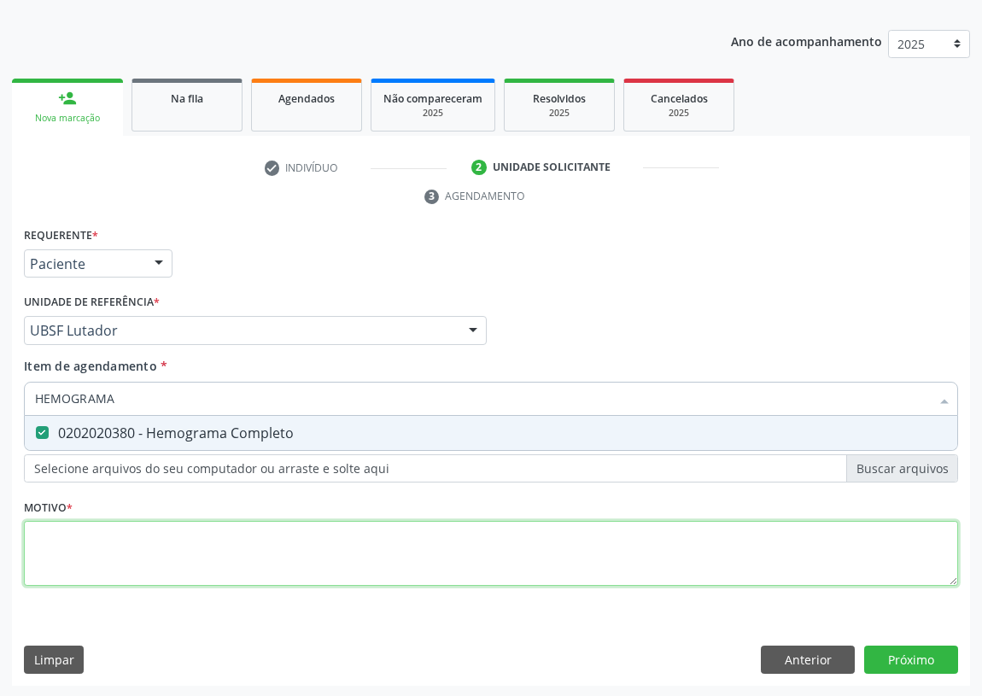
click at [54, 555] on div "Requerente * Paciente Profissional de Saúde Paciente Nenhum resultado encontrad…" at bounding box center [491, 416] width 935 height 387
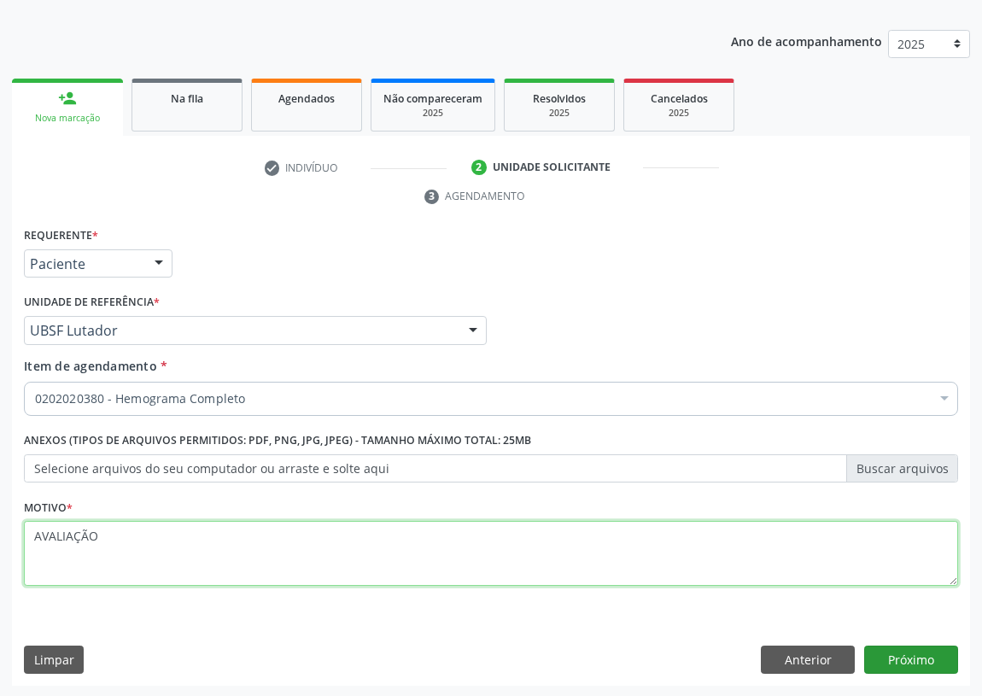
type textarea "AVALIAÇÃO"
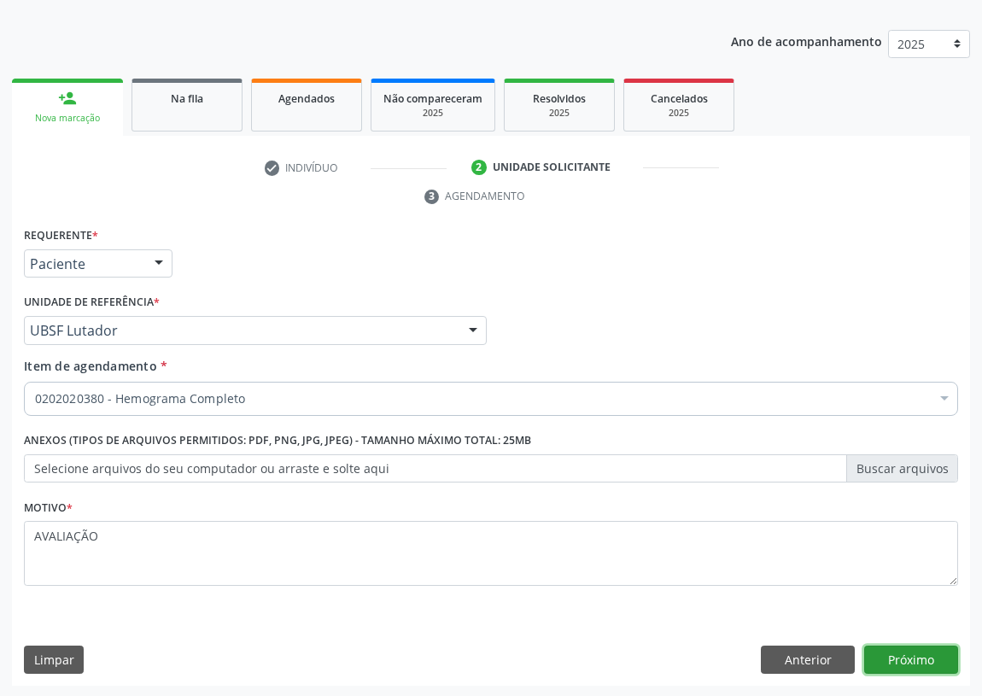
click at [929, 655] on button "Próximo" at bounding box center [912, 660] width 94 height 29
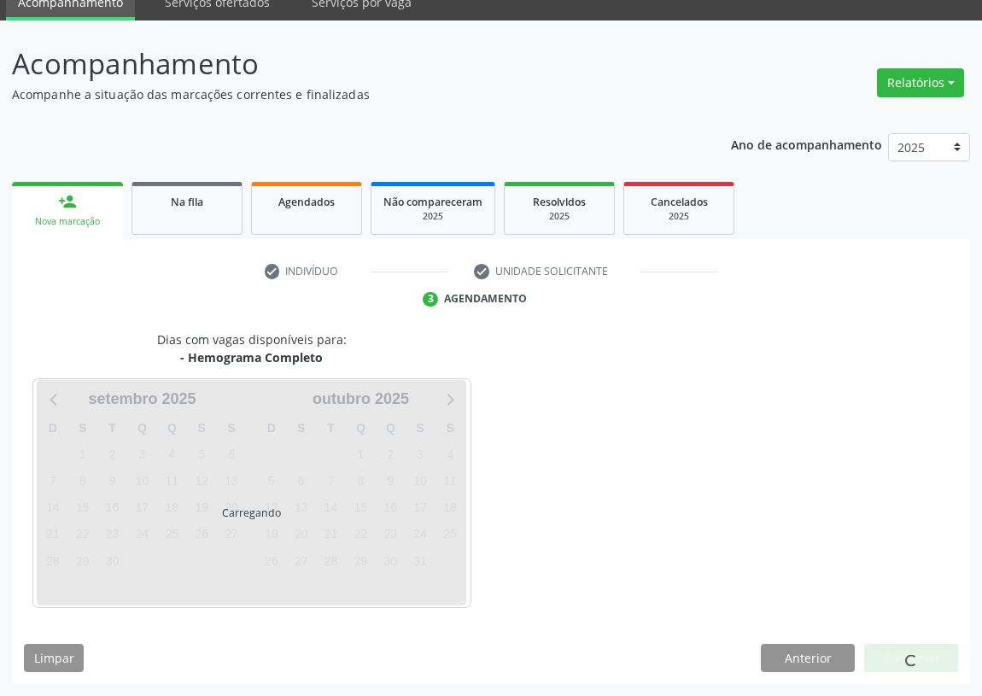
scroll to position [72, 0]
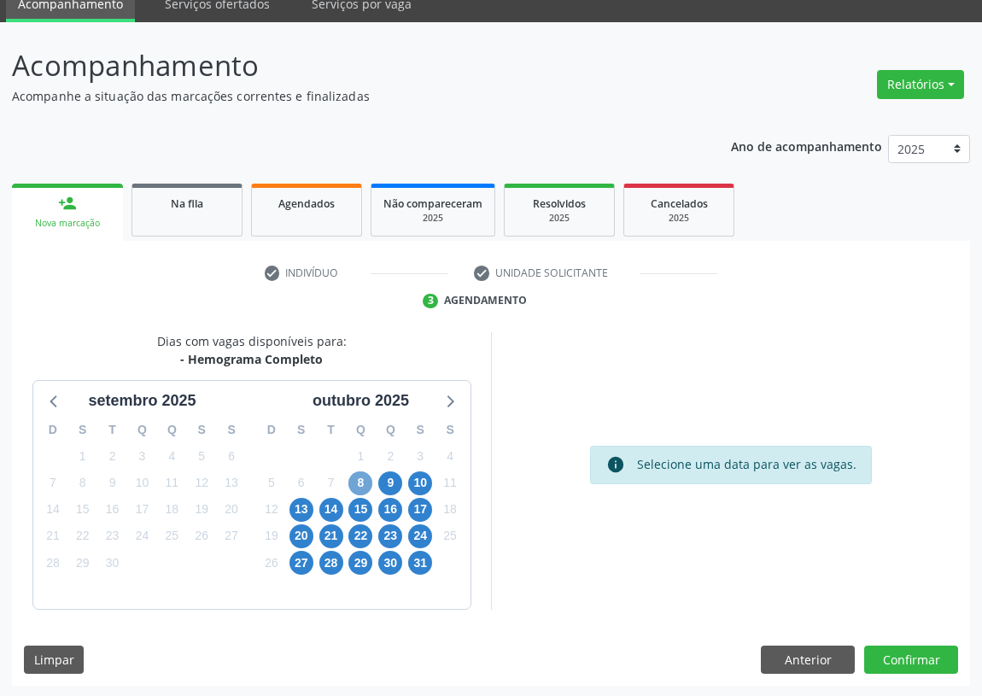
click at [350, 480] on span "8" at bounding box center [361, 484] width 24 height 24
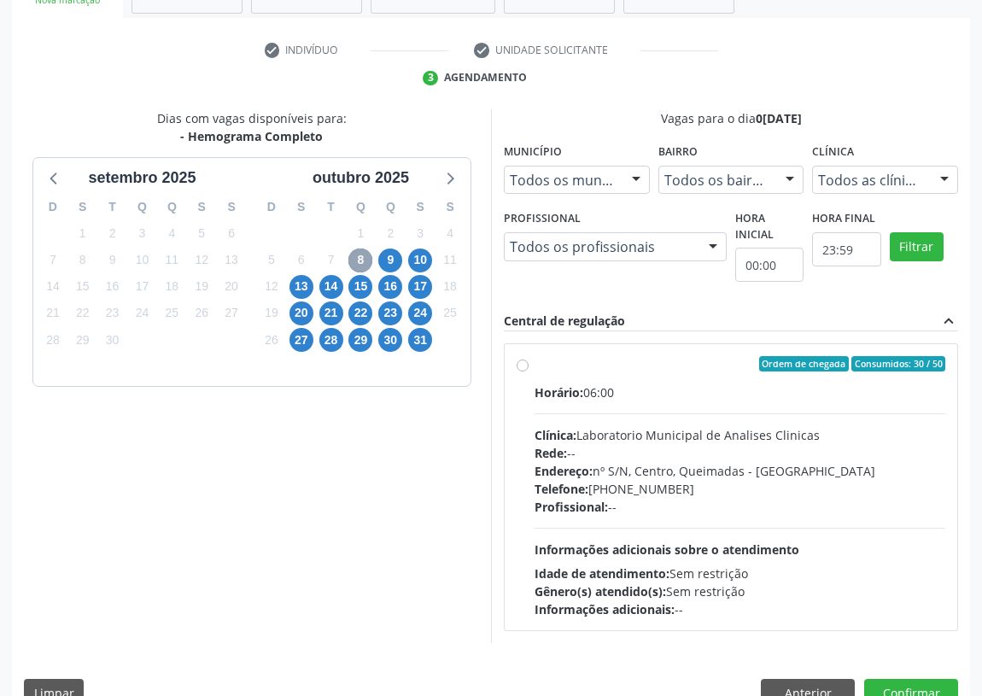
scroll to position [328, 0]
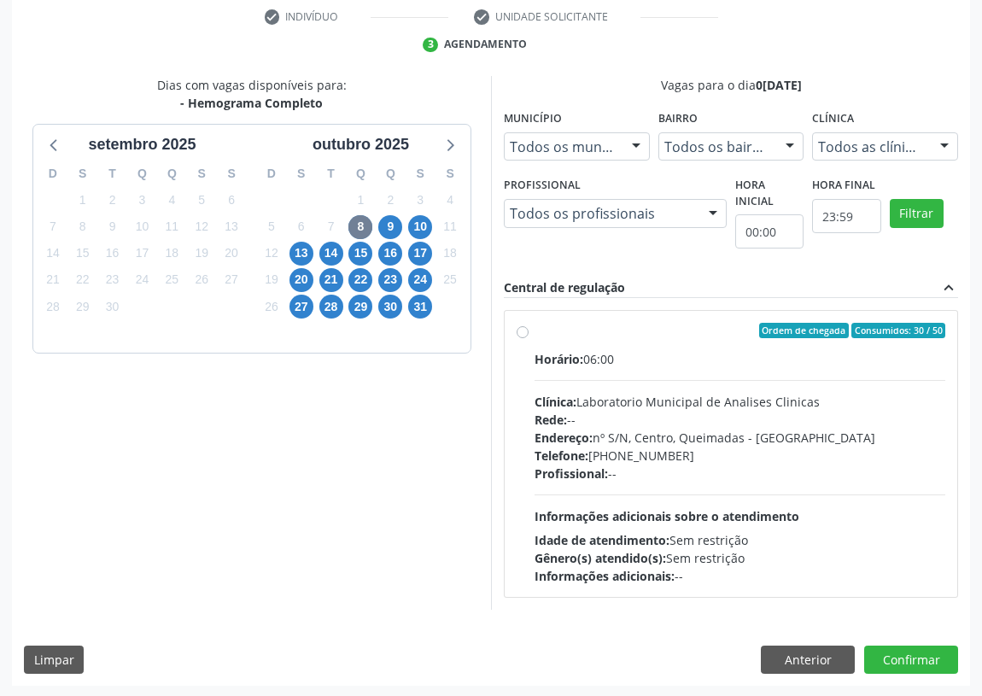
click at [535, 329] on label "Ordem de chegada Consumidos: 30 / 50 Horário: 06:00 Clínica: Laboratorio Munici…" at bounding box center [740, 454] width 411 height 262
click at [519, 329] on input "Ordem de chegada Consumidos: 30 / 50 Horário: 06:00 Clínica: Laboratorio Munici…" at bounding box center [523, 330] width 12 height 15
radio input "true"
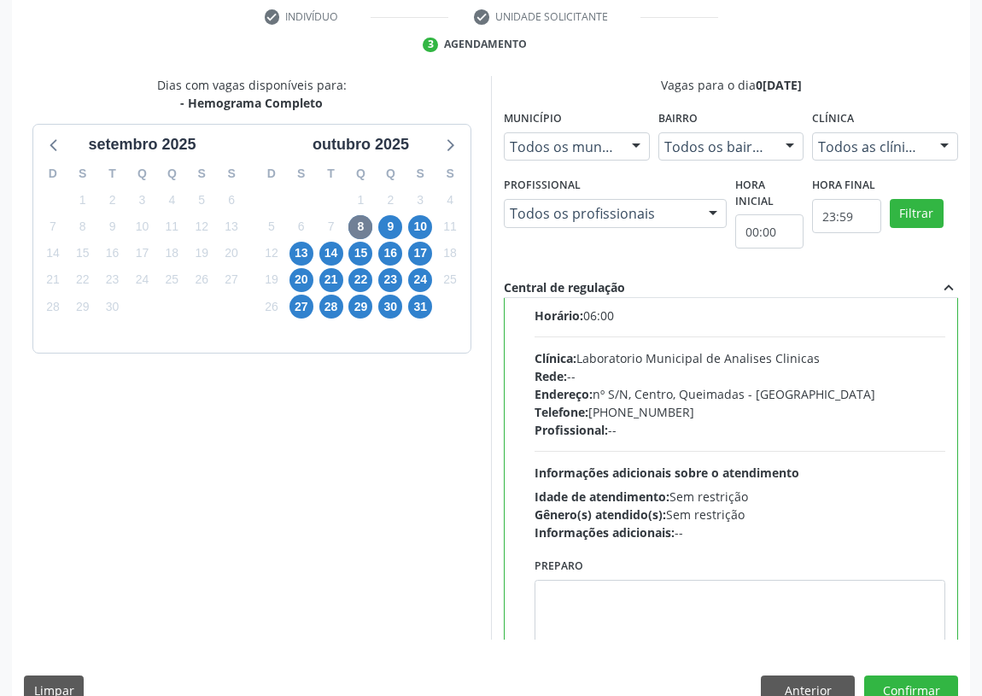
scroll to position [85, 0]
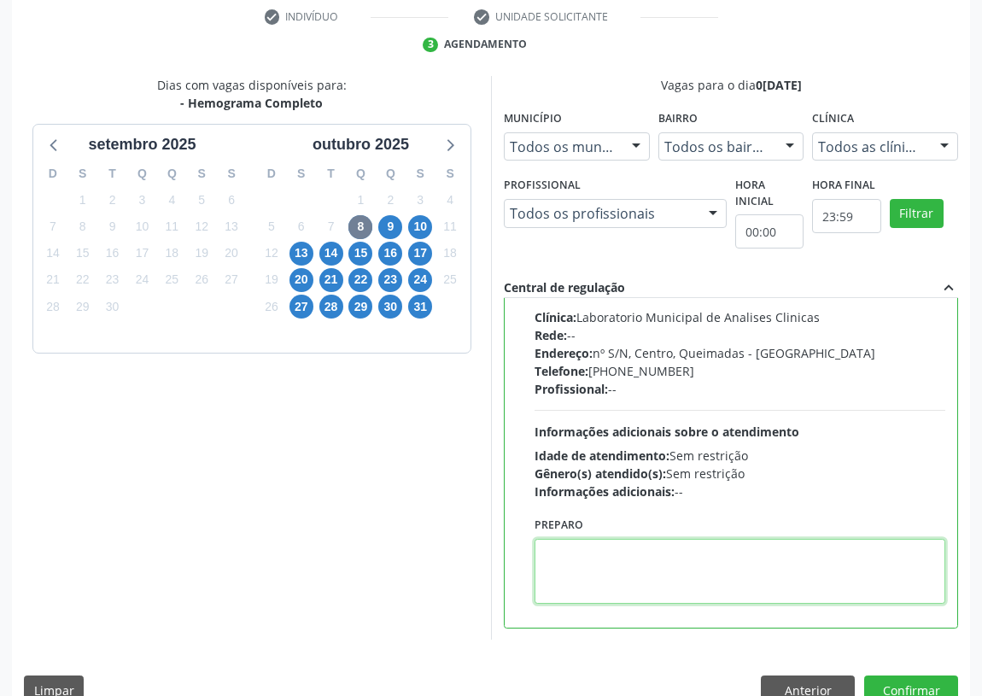
click at [559, 564] on textarea at bounding box center [740, 571] width 411 height 65
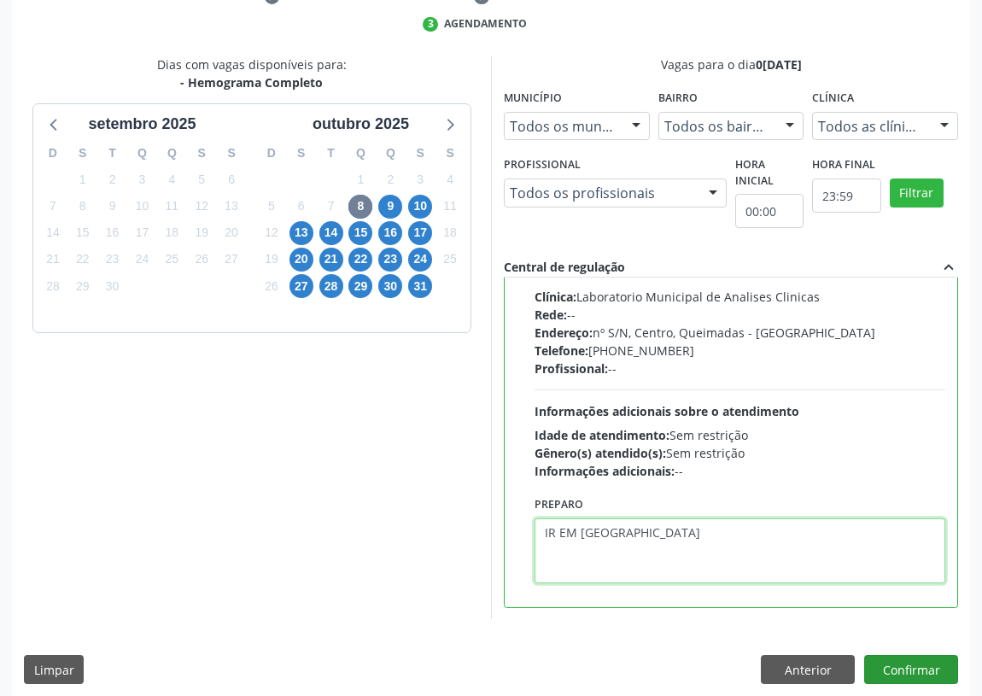
scroll to position [359, 0]
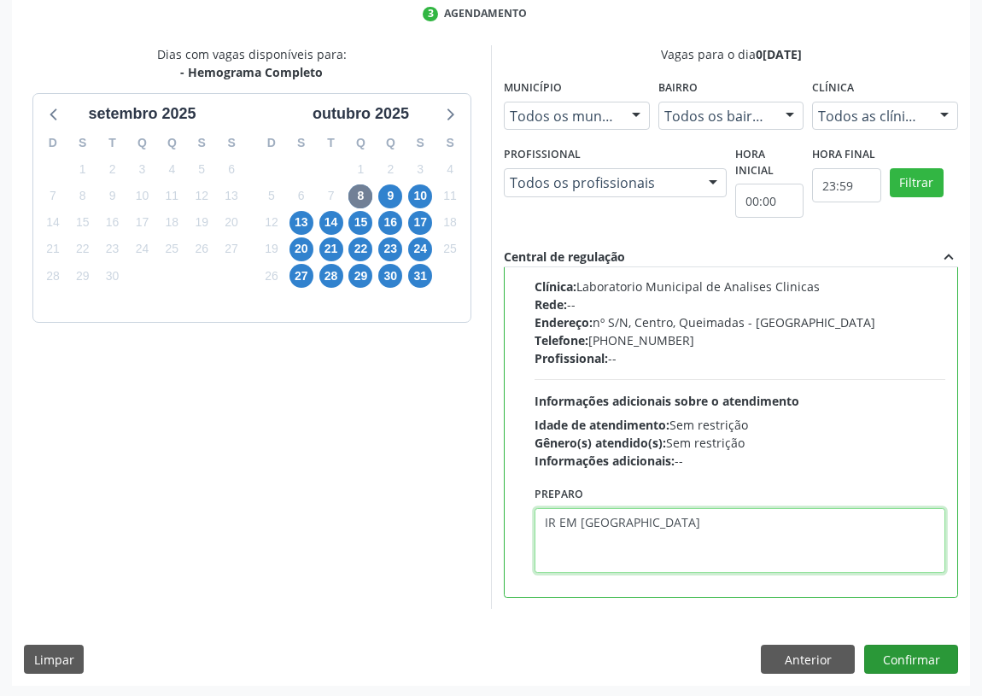
type textarea "IR EM [GEOGRAPHIC_DATA]"
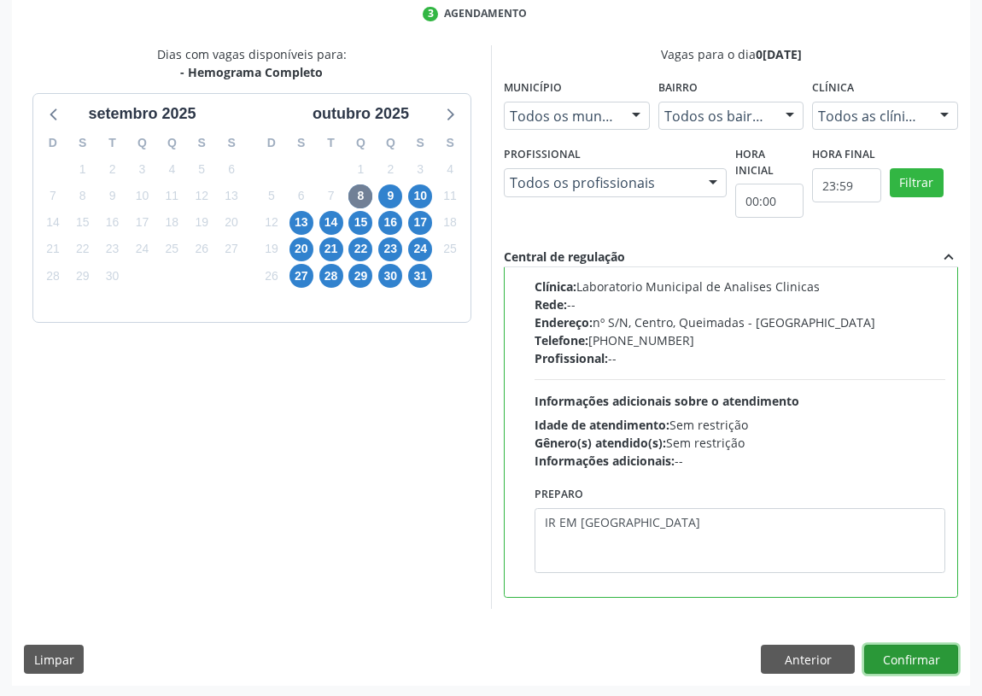
click at [928, 653] on button "Confirmar" at bounding box center [912, 659] width 94 height 29
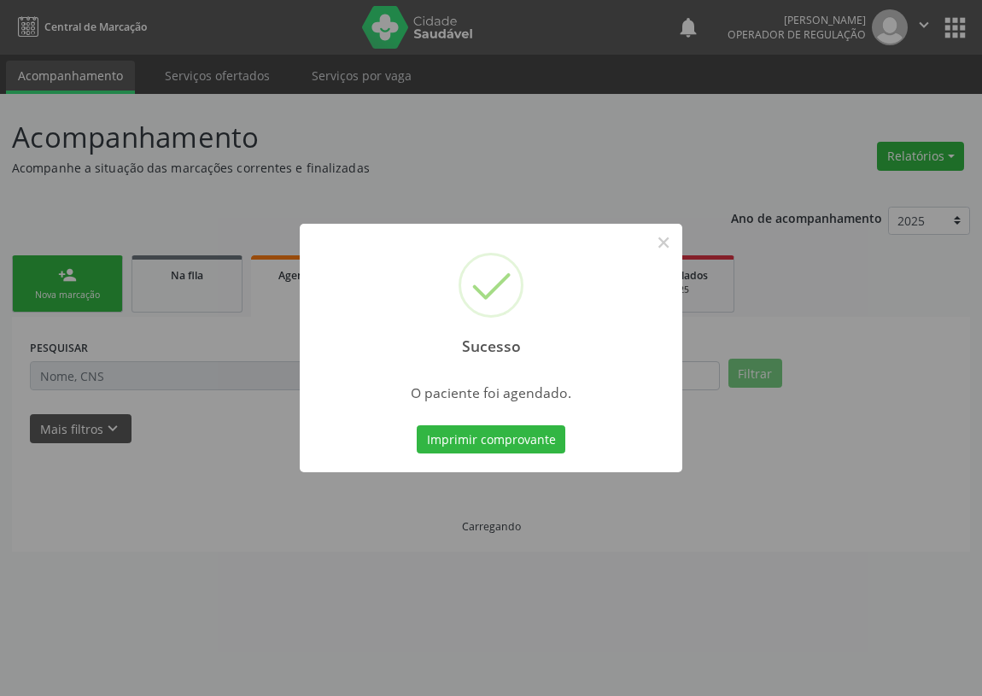
scroll to position [0, 0]
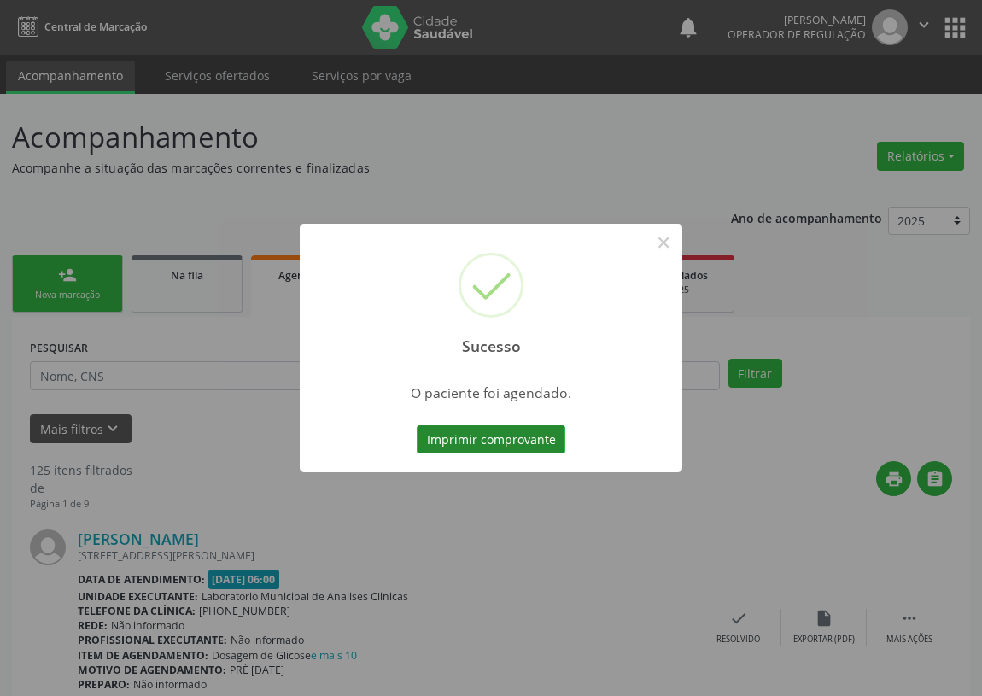
click at [512, 444] on button "Imprimir comprovante" at bounding box center [491, 439] width 149 height 29
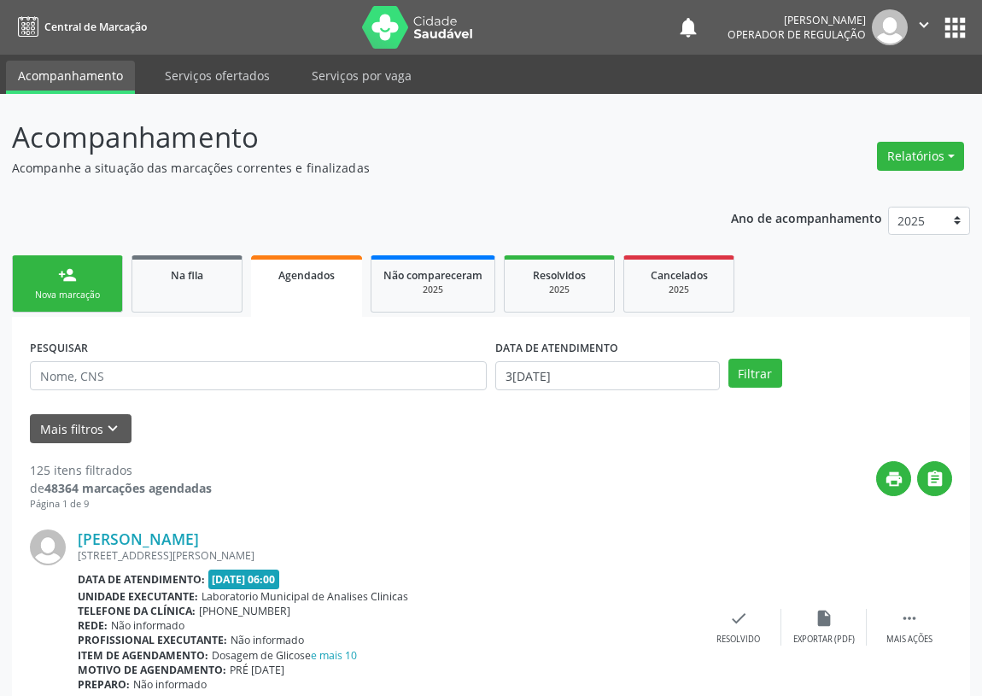
click at [107, 296] on div "Nova marcação" at bounding box center [67, 295] width 85 height 13
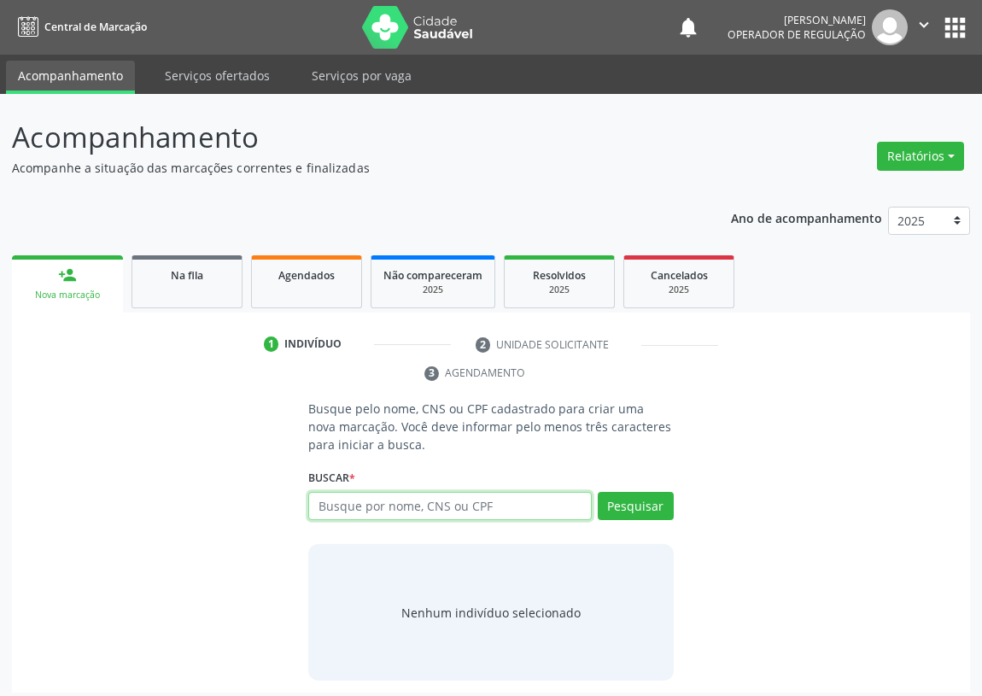
drag, startPoint x: 354, startPoint y: 506, endPoint x: 343, endPoint y: 501, distance: 11.5
click at [353, 506] on input "text" at bounding box center [450, 506] width 284 height 29
type input "700402960004850"
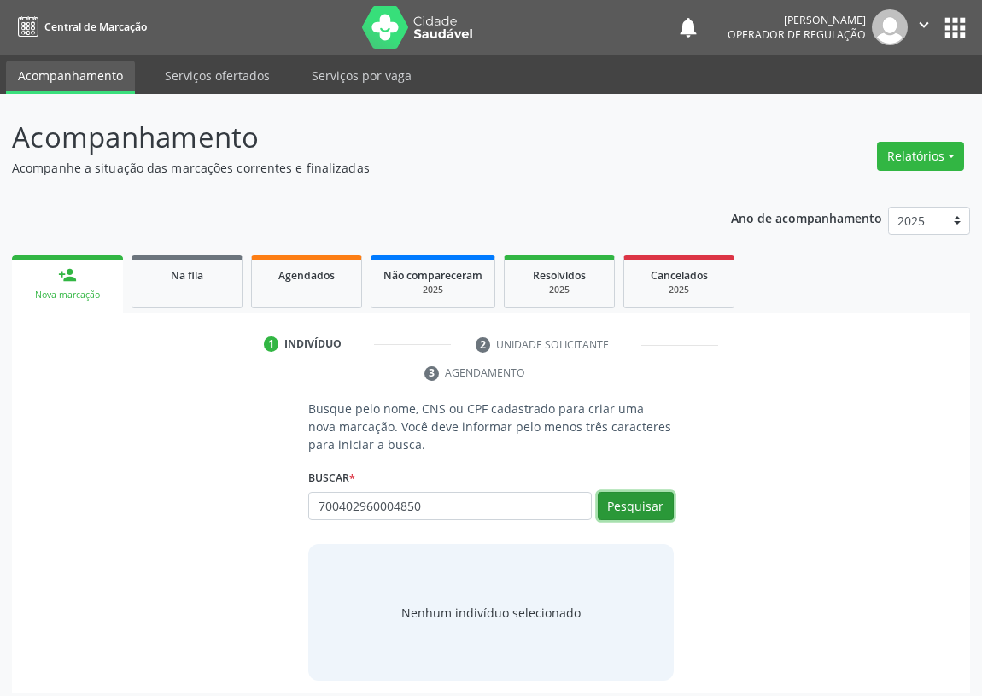
click at [641, 508] on button "Pesquisar" at bounding box center [636, 506] width 76 height 29
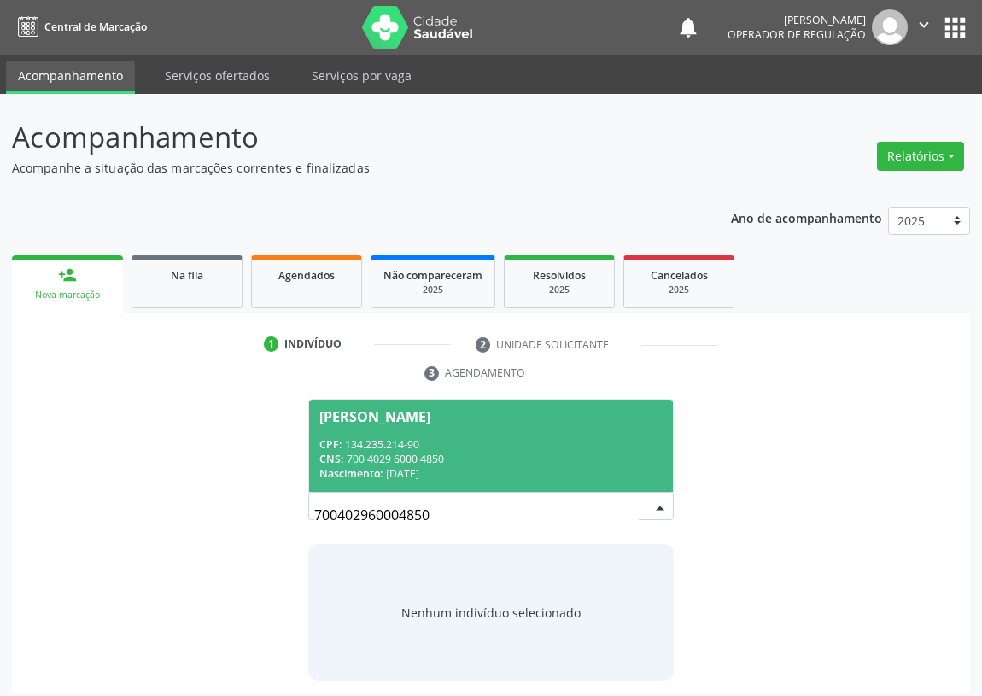
drag, startPoint x: 421, startPoint y: 448, endPoint x: 401, endPoint y: 484, distance: 41.3
click at [417, 448] on div "CPF: 134.235.214-90" at bounding box center [491, 444] width 343 height 15
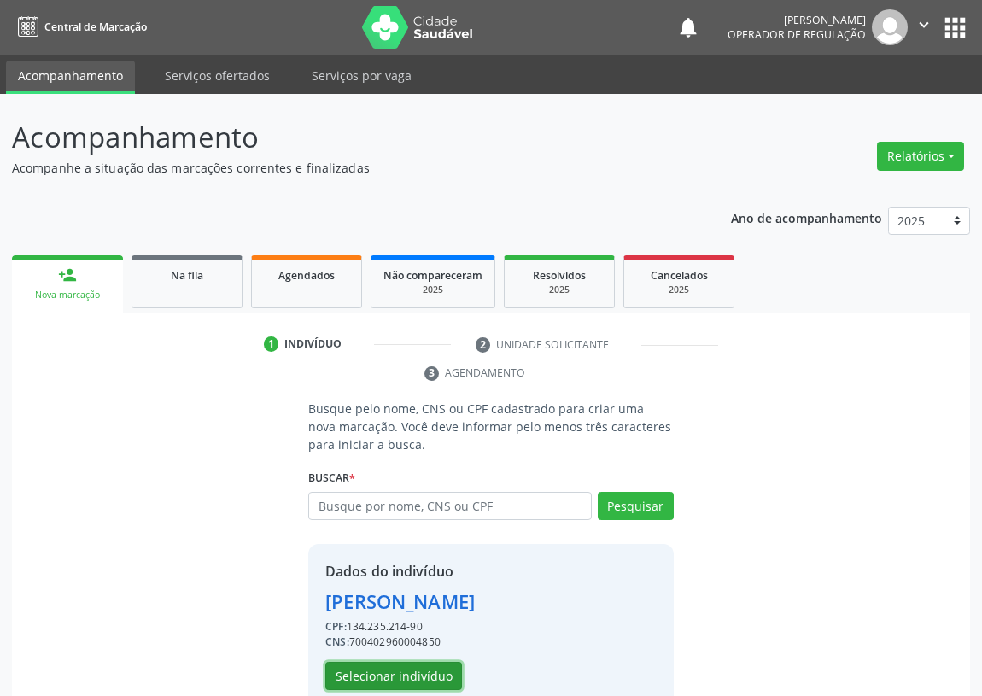
drag, startPoint x: 375, startPoint y: 674, endPoint x: 349, endPoint y: 660, distance: 29.8
click at [349, 662] on button "Selecionar indivíduo" at bounding box center [393, 676] width 137 height 29
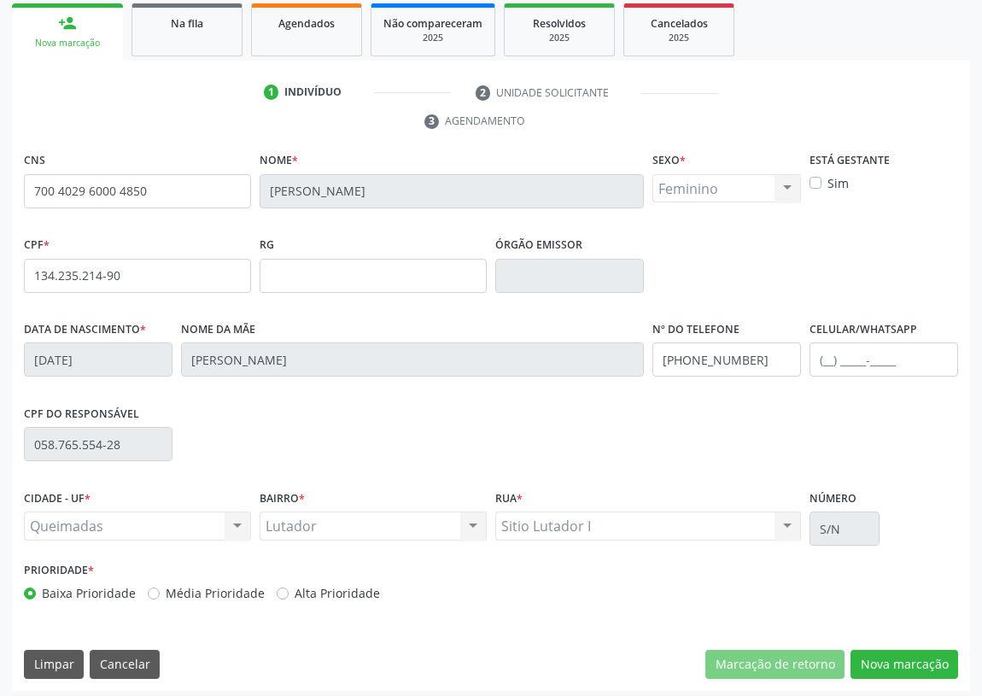
scroll to position [256, 0]
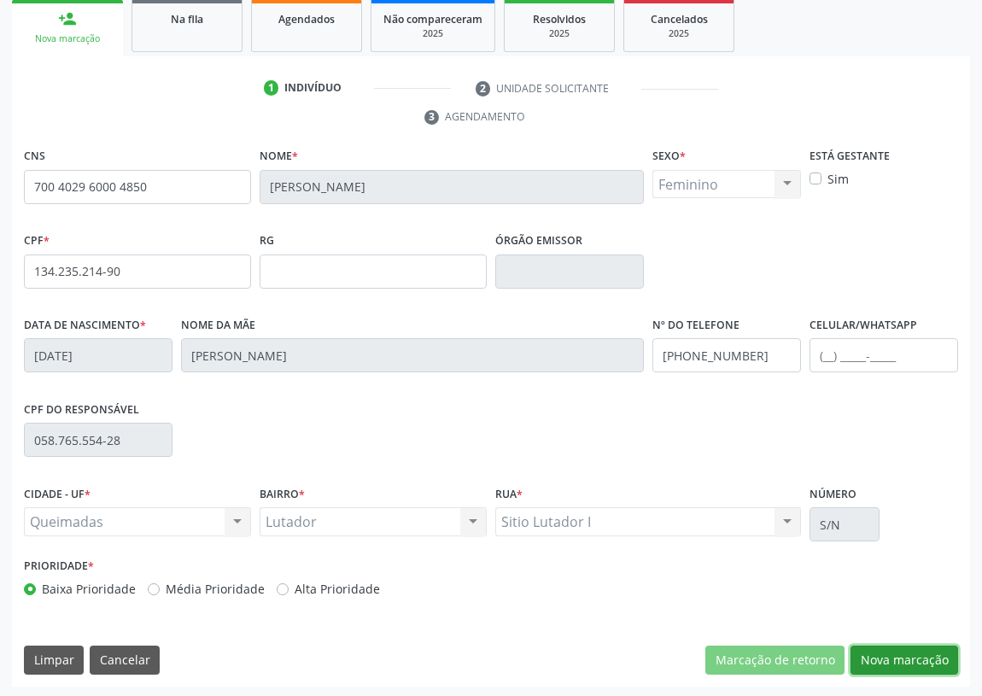
click at [897, 646] on button "Nova marcação" at bounding box center [905, 660] width 108 height 29
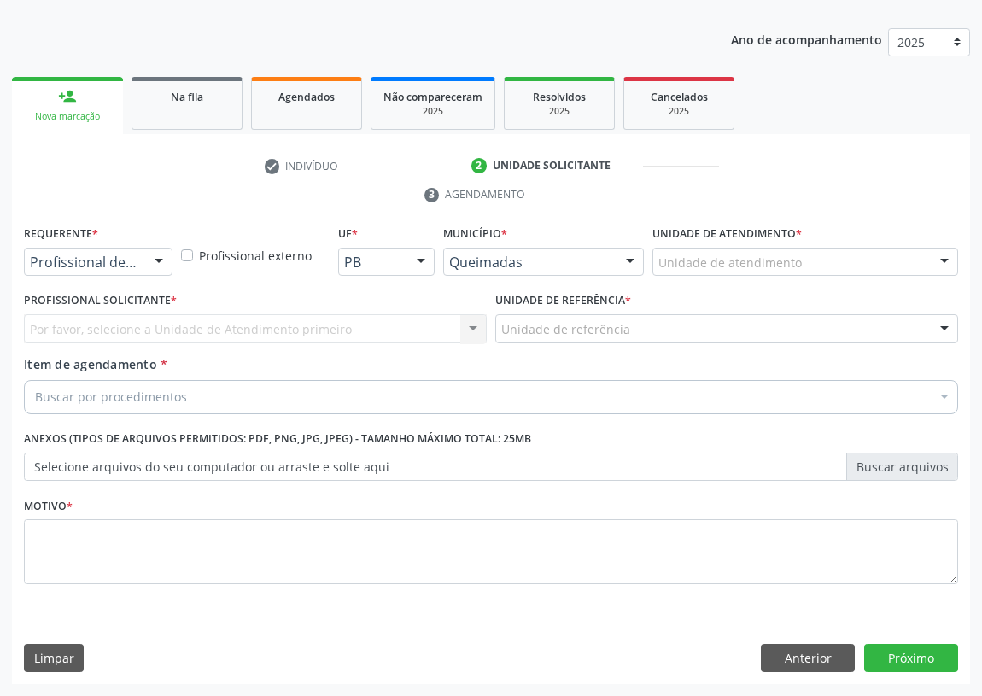
scroll to position [177, 0]
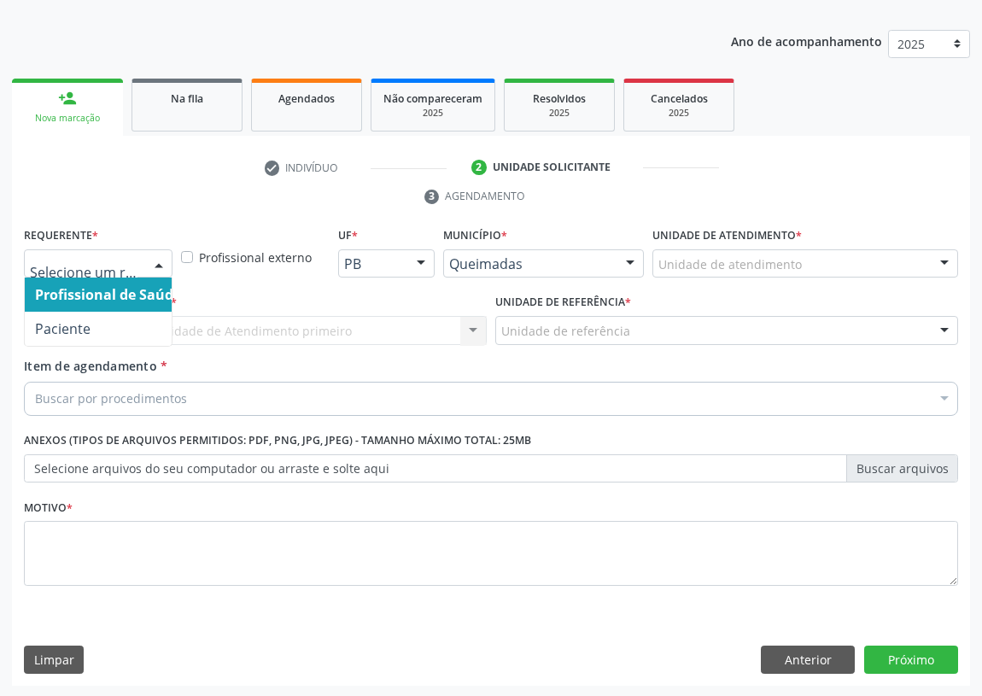
drag, startPoint x: 163, startPoint y: 261, endPoint x: 140, endPoint y: 325, distance: 67.3
click at [158, 278] on div "Profissional de Saúde Paciente Nenhum resultado encontrado para: " " Não há nen…" at bounding box center [98, 263] width 149 height 29
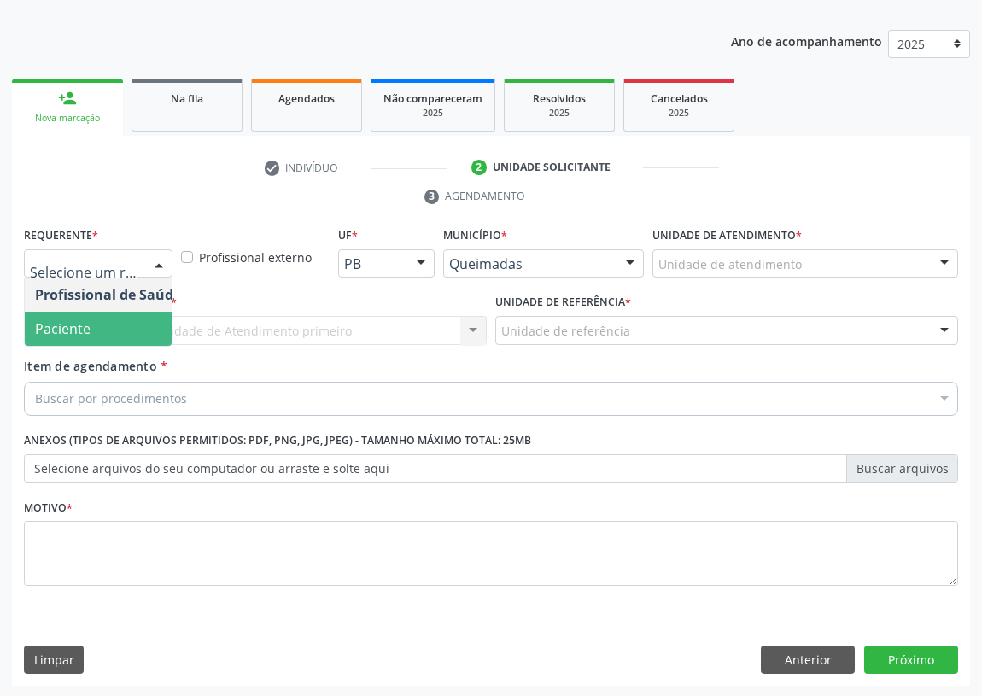
drag, startPoint x: 145, startPoint y: 338, endPoint x: 195, endPoint y: 320, distance: 53.0
click at [146, 337] on span "Paciente" at bounding box center [108, 329] width 167 height 34
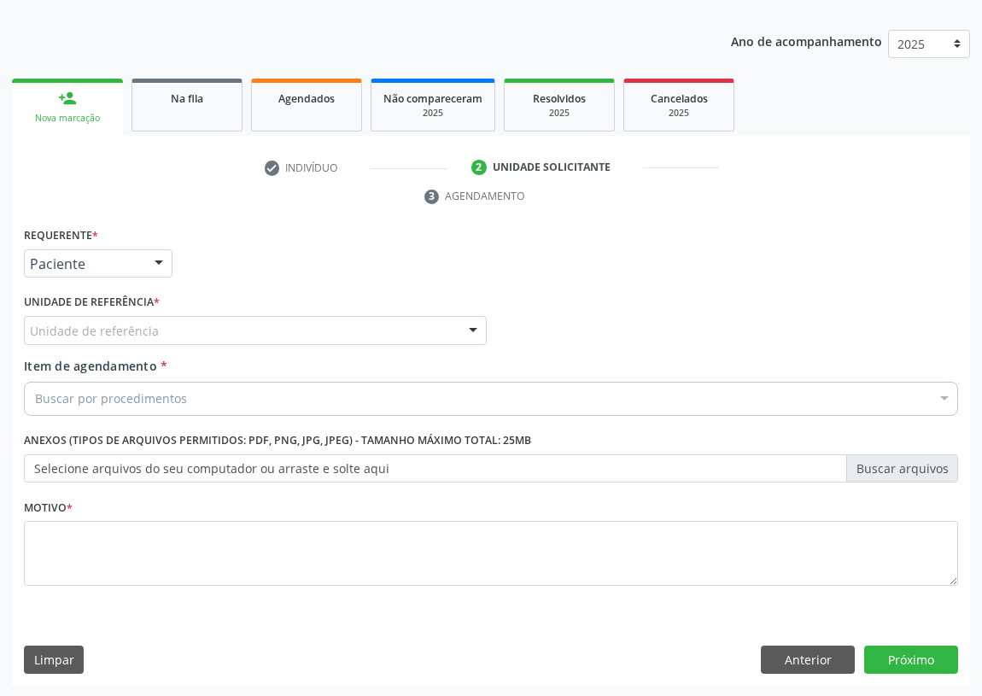
drag, startPoint x: 425, startPoint y: 321, endPoint x: 418, endPoint y: 341, distance: 21.1
click at [418, 341] on div "Unidade de referência" at bounding box center [255, 330] width 463 height 29
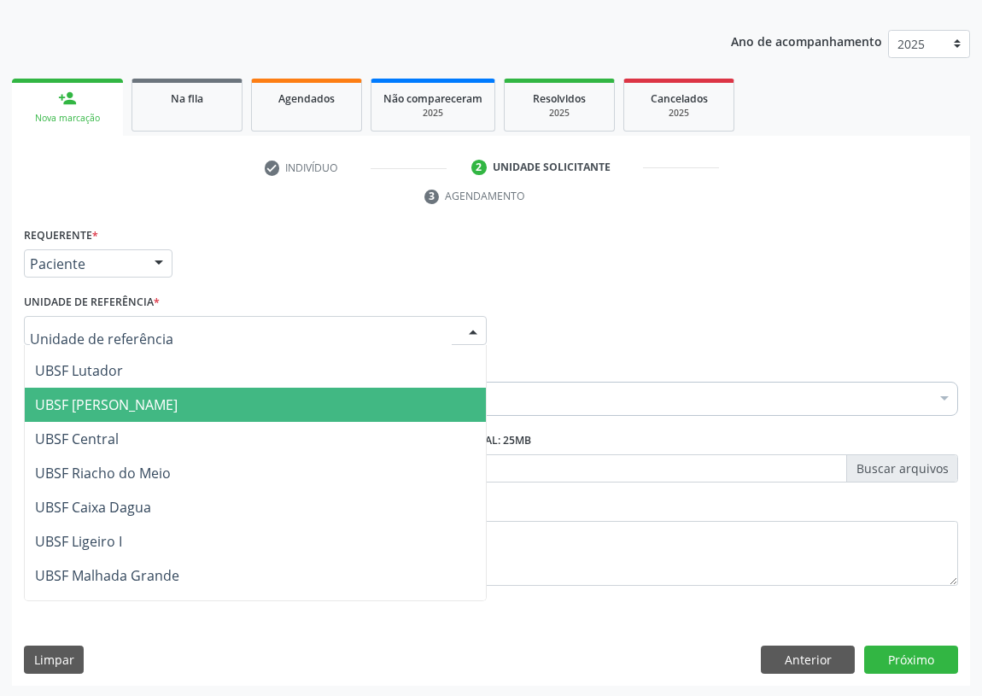
scroll to position [273, 0]
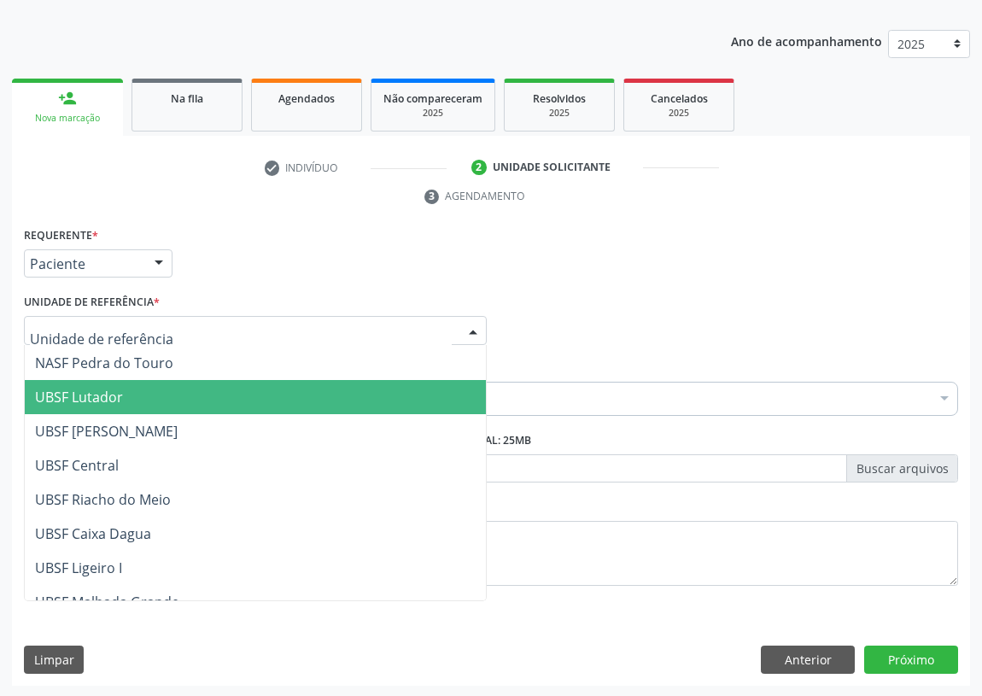
click at [105, 393] on span "UBSF Lutador" at bounding box center [79, 397] width 88 height 19
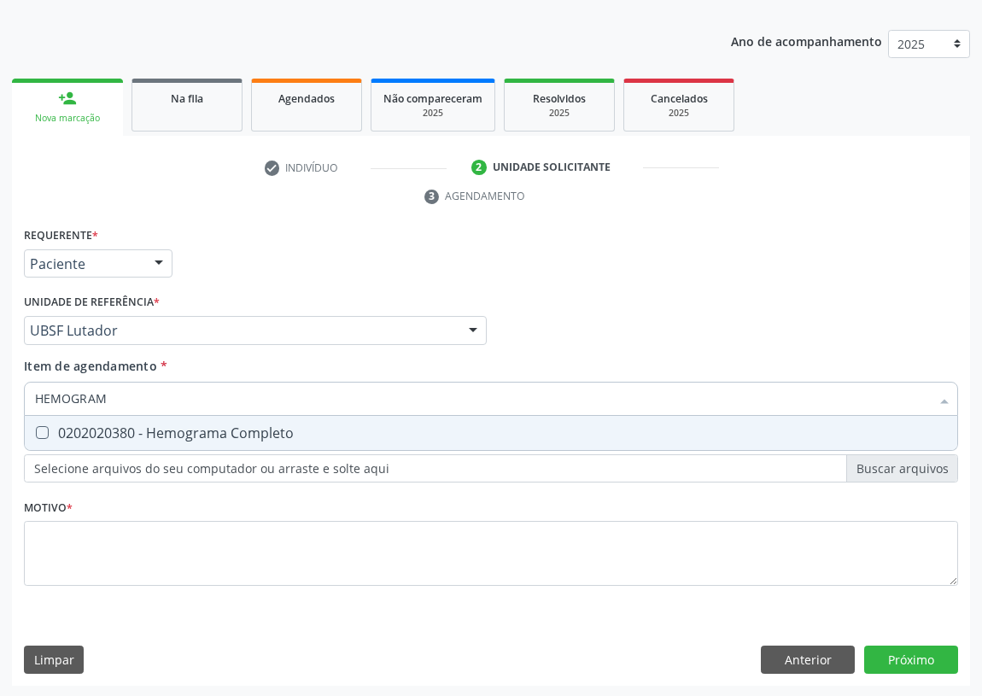
type input "HEMOGRAMA"
click at [34, 431] on div at bounding box center [31, 433] width 13 height 14
checkbox Completo "true"
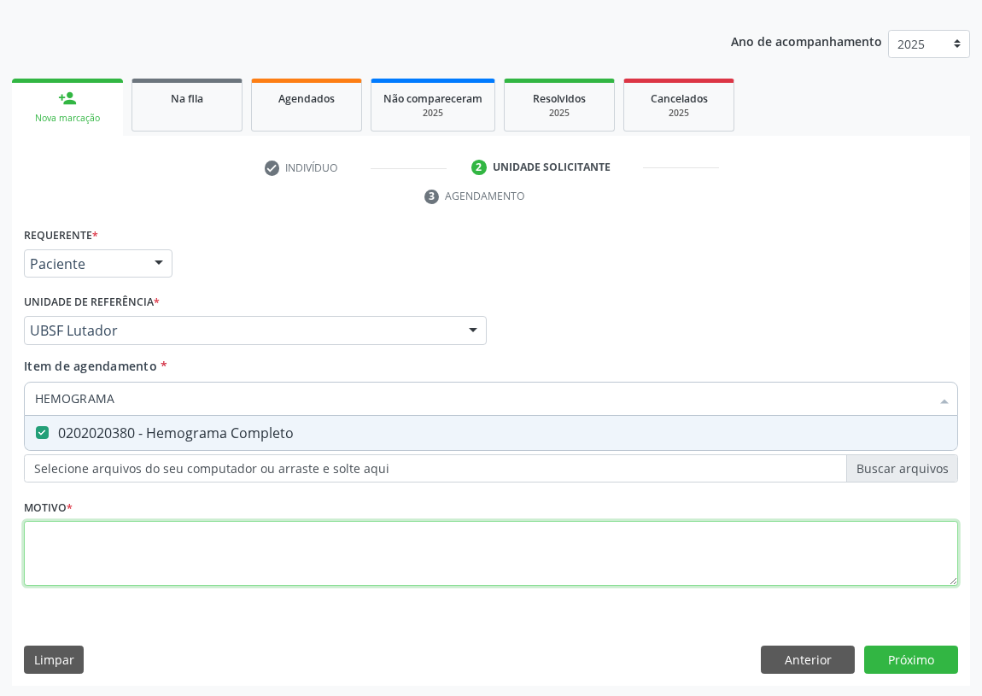
click at [44, 531] on div "Requerente * Paciente Profissional de Saúde Paciente Nenhum resultado encontrad…" at bounding box center [491, 416] width 935 height 387
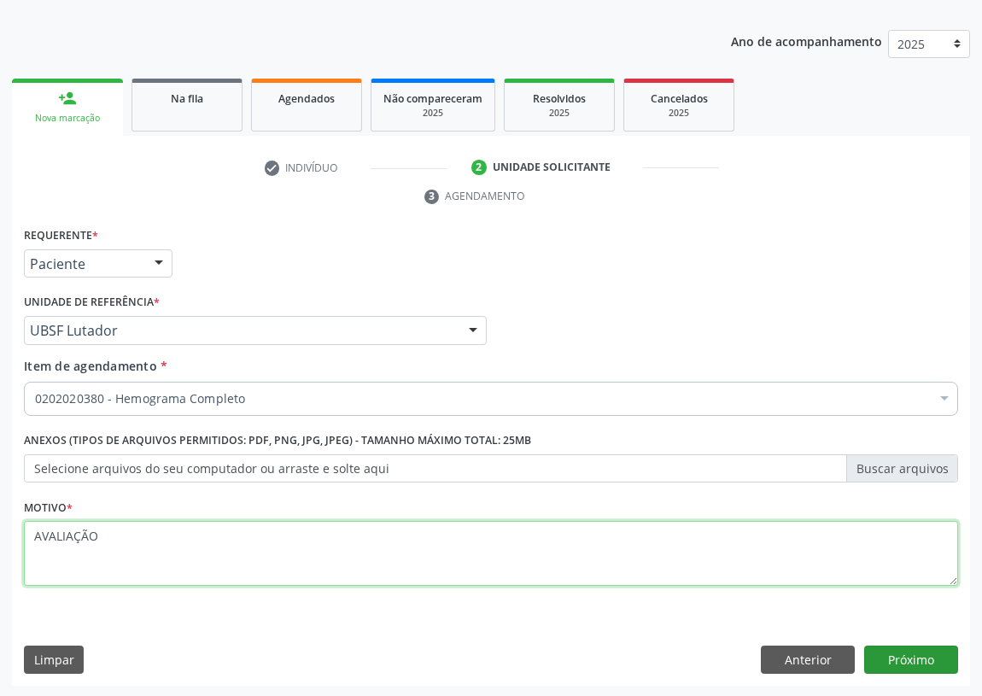
type textarea "AVALIAÇÃO"
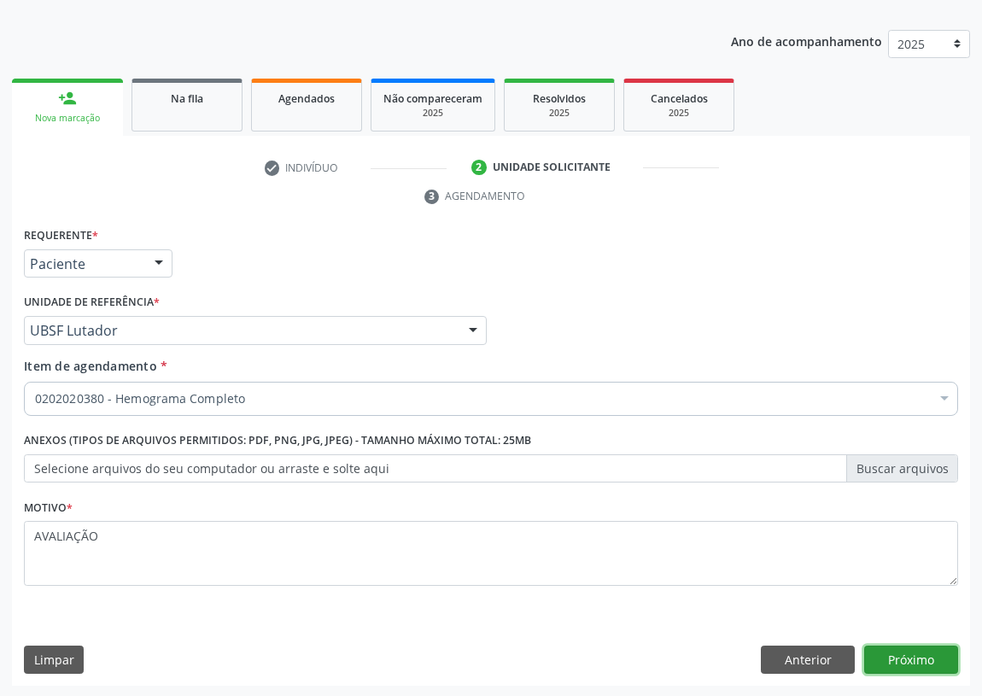
click at [897, 654] on button "Próximo" at bounding box center [912, 660] width 94 height 29
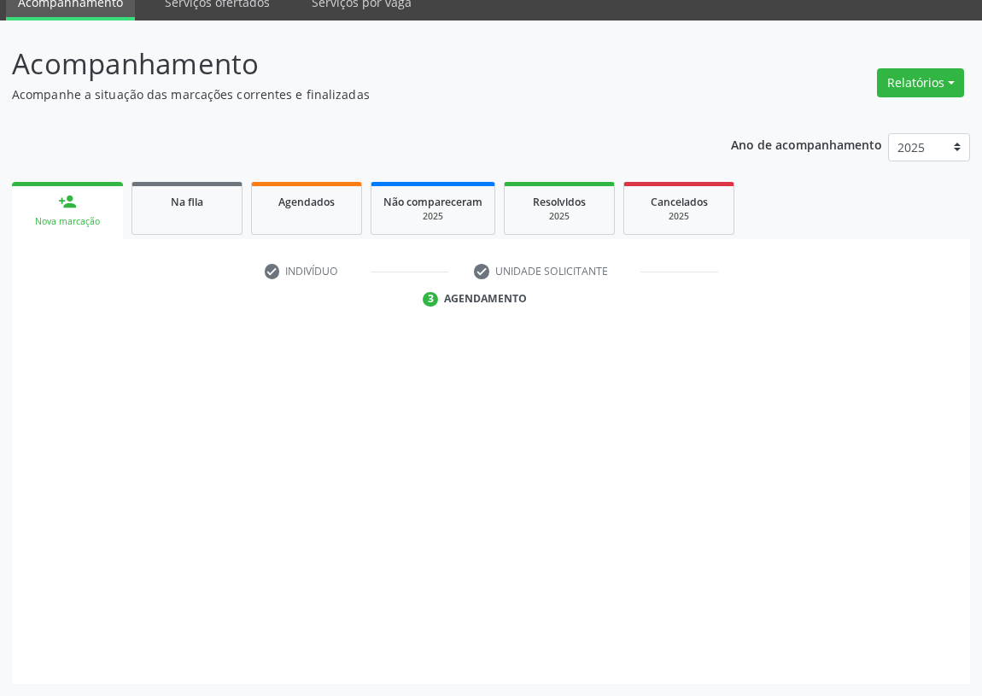
scroll to position [72, 0]
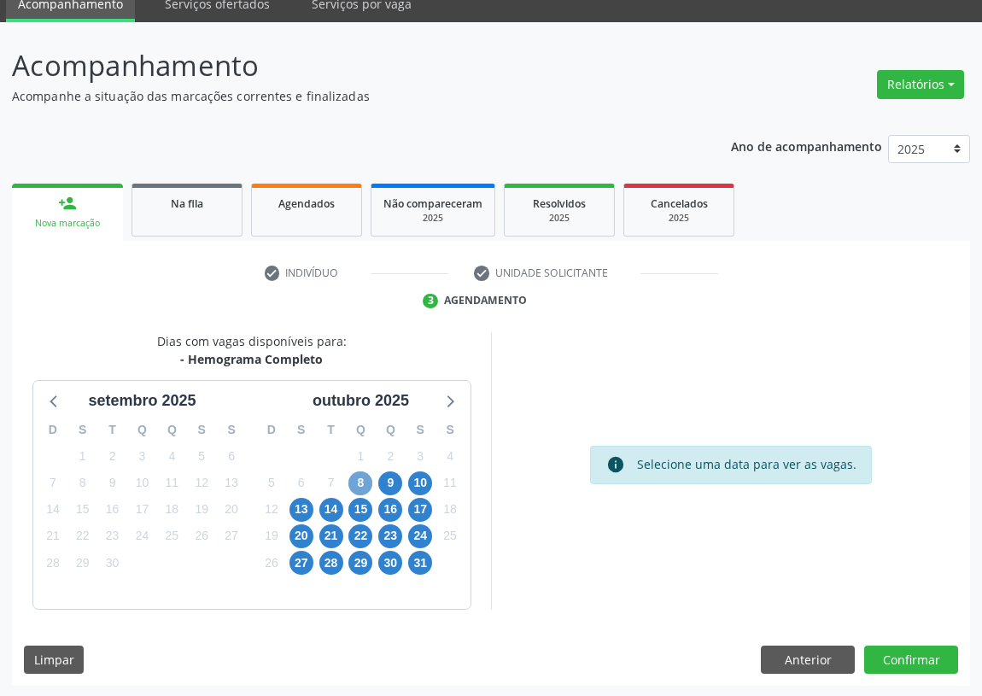
click at [355, 477] on span "8" at bounding box center [361, 484] width 24 height 24
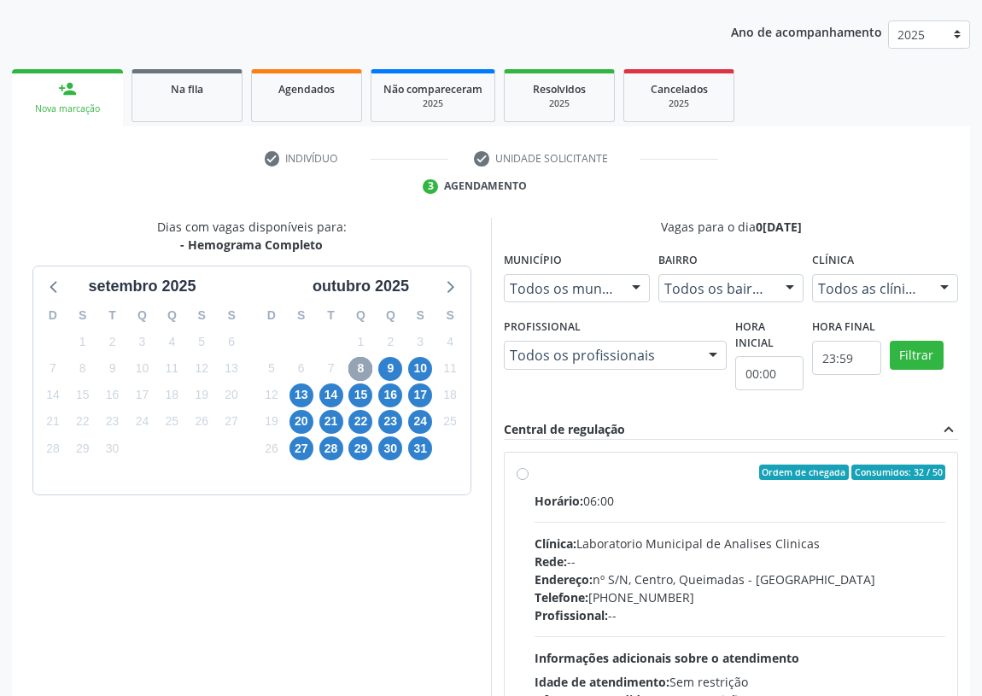
scroll to position [305, 0]
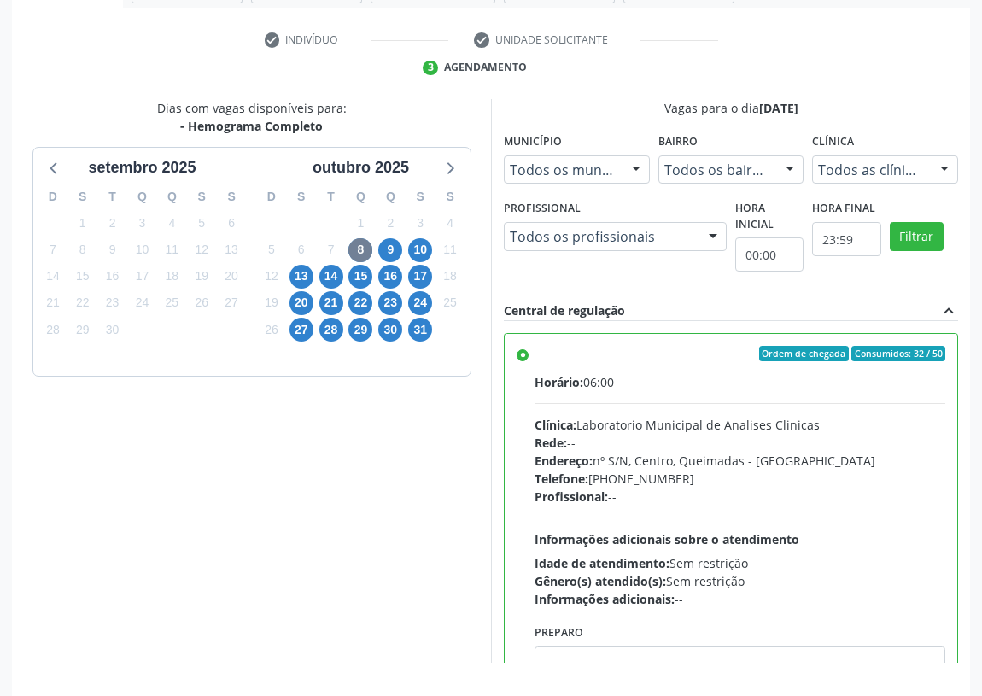
scroll to position [305, 0]
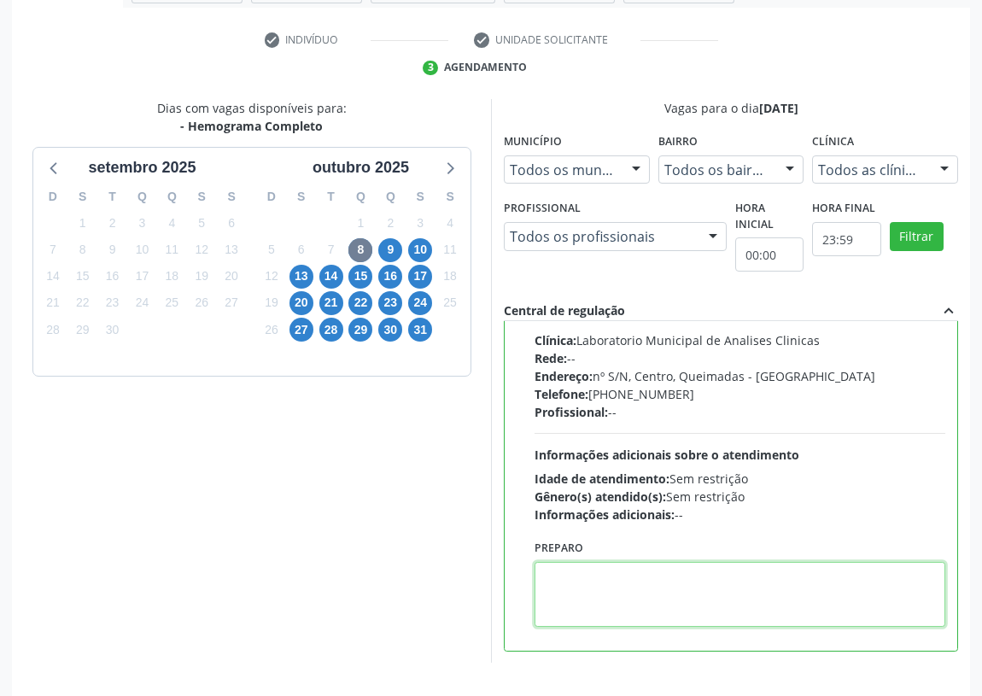
drag, startPoint x: 574, startPoint y: 580, endPoint x: 574, endPoint y: 559, distance: 21.4
click at [573, 573] on textarea at bounding box center [740, 594] width 411 height 65
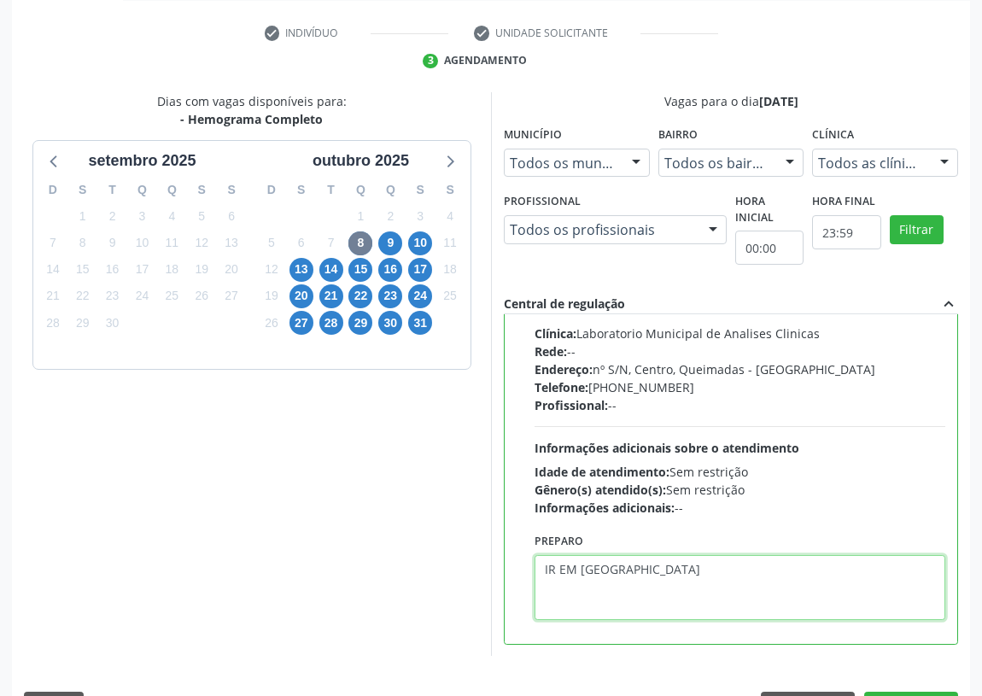
scroll to position [359, 0]
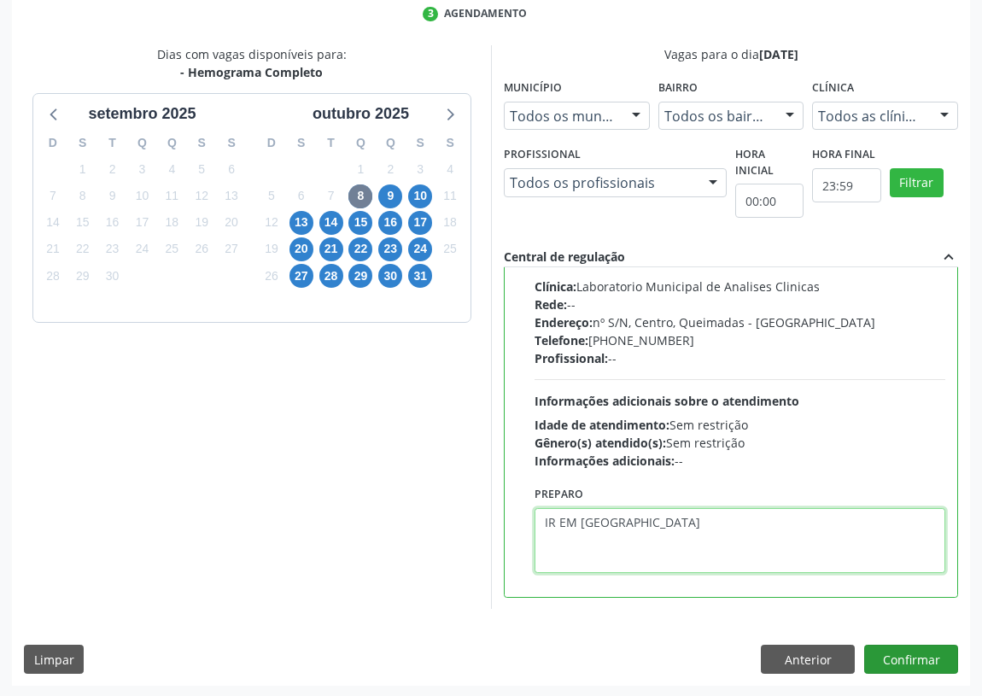
type textarea "IR EM [GEOGRAPHIC_DATA]"
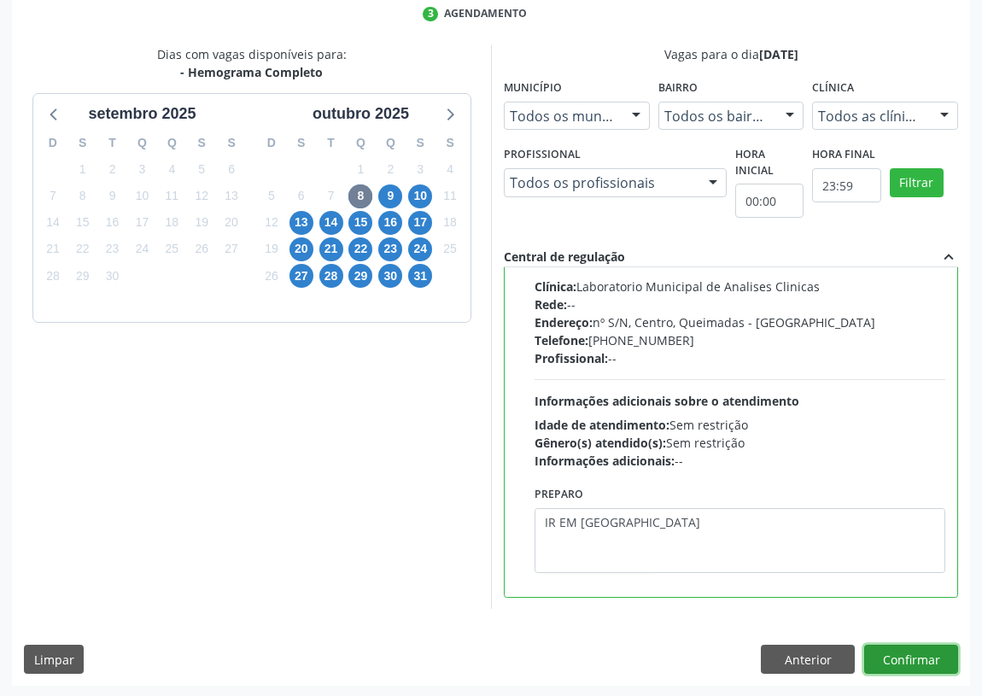
drag, startPoint x: 912, startPoint y: 660, endPoint x: 861, endPoint y: 651, distance: 51.1
click at [899, 658] on button "Confirmar" at bounding box center [912, 659] width 94 height 29
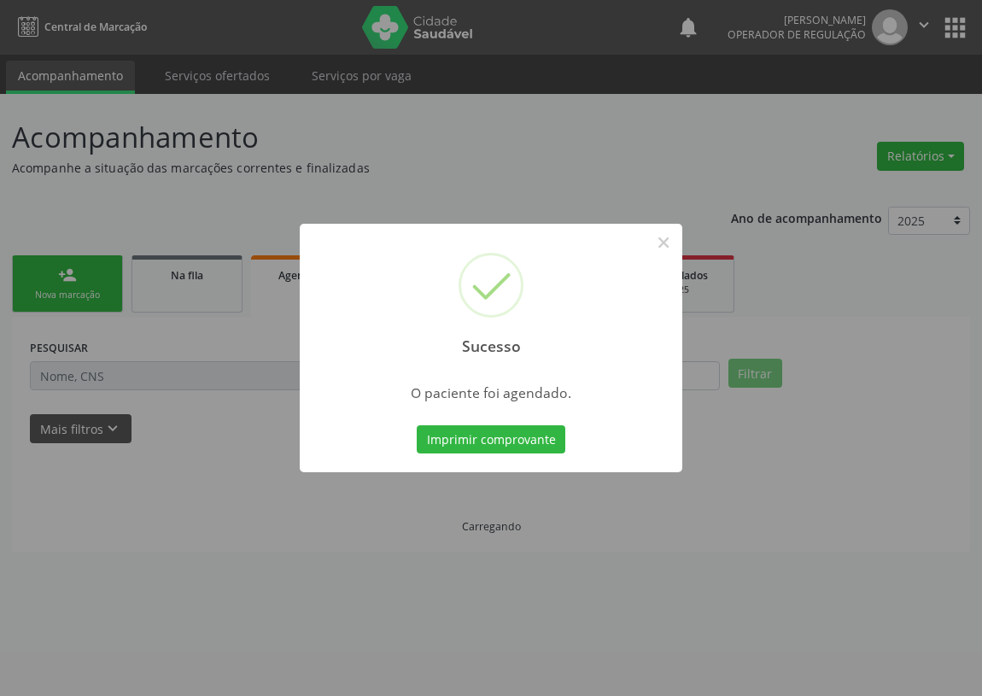
scroll to position [0, 0]
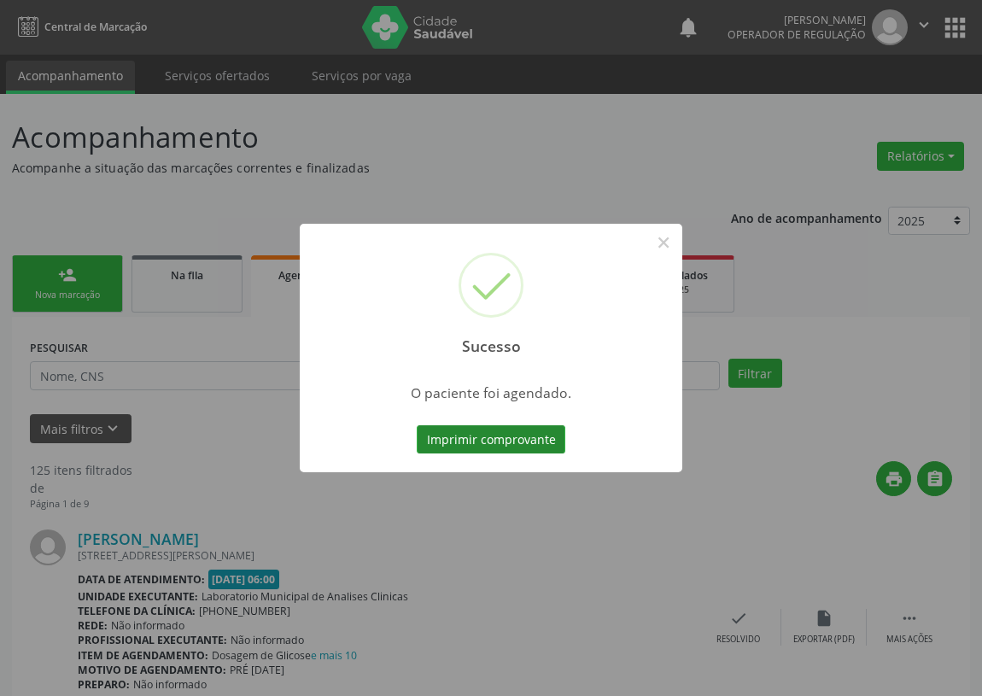
click at [504, 440] on button "Imprimir comprovante" at bounding box center [491, 439] width 149 height 29
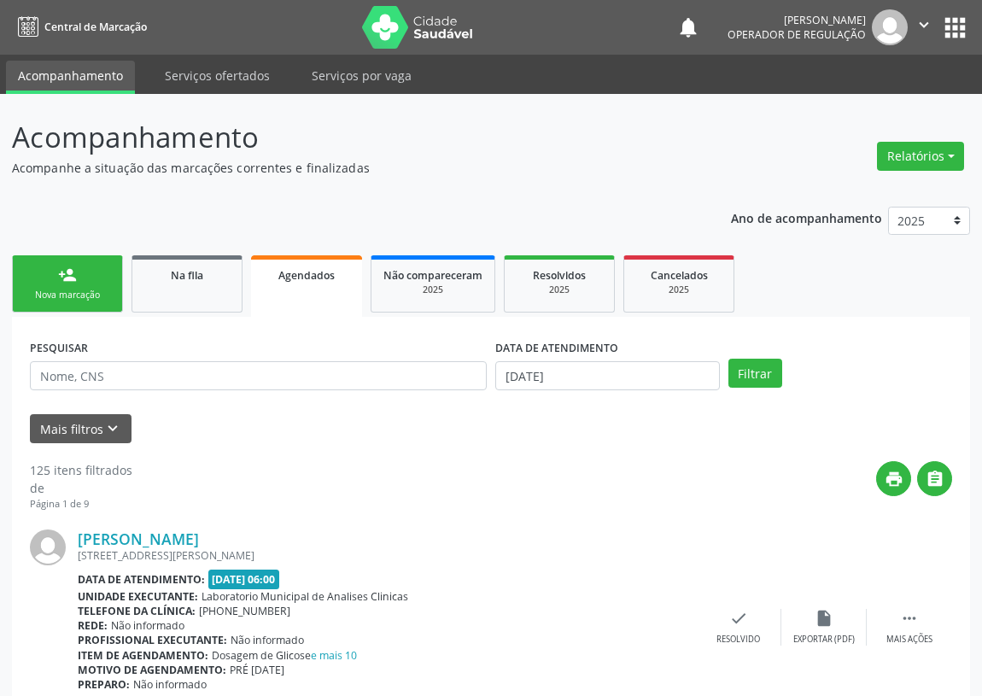
click at [73, 294] on div "Nova marcação" at bounding box center [67, 295] width 85 height 13
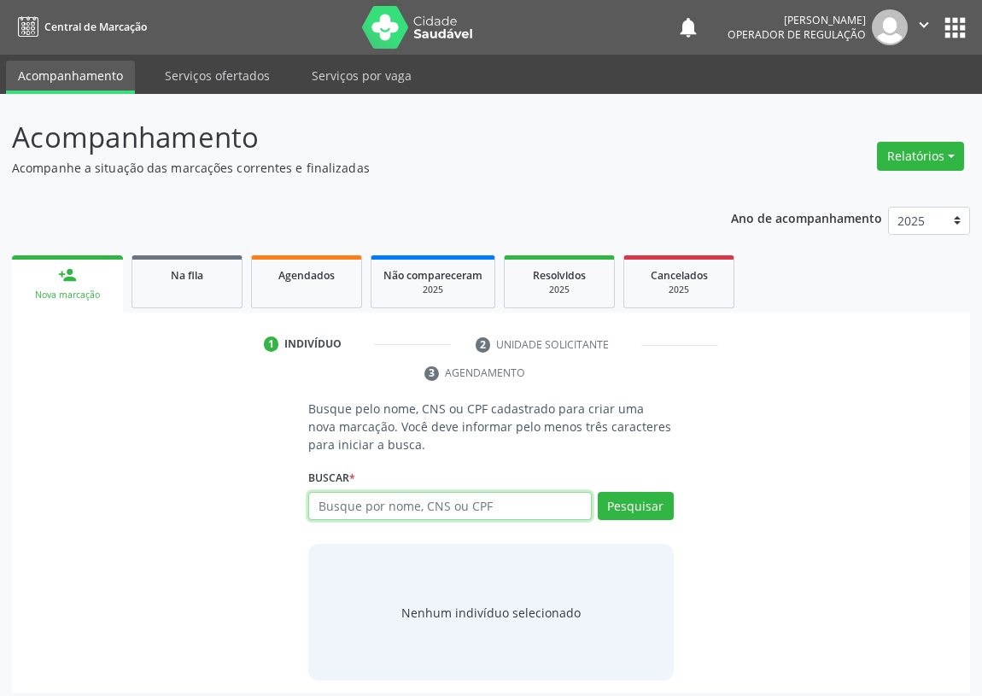
click at [349, 509] on input "text" at bounding box center [450, 506] width 284 height 29
click at [329, 501] on input "text" at bounding box center [450, 506] width 284 height 29
type input "704105179990579"
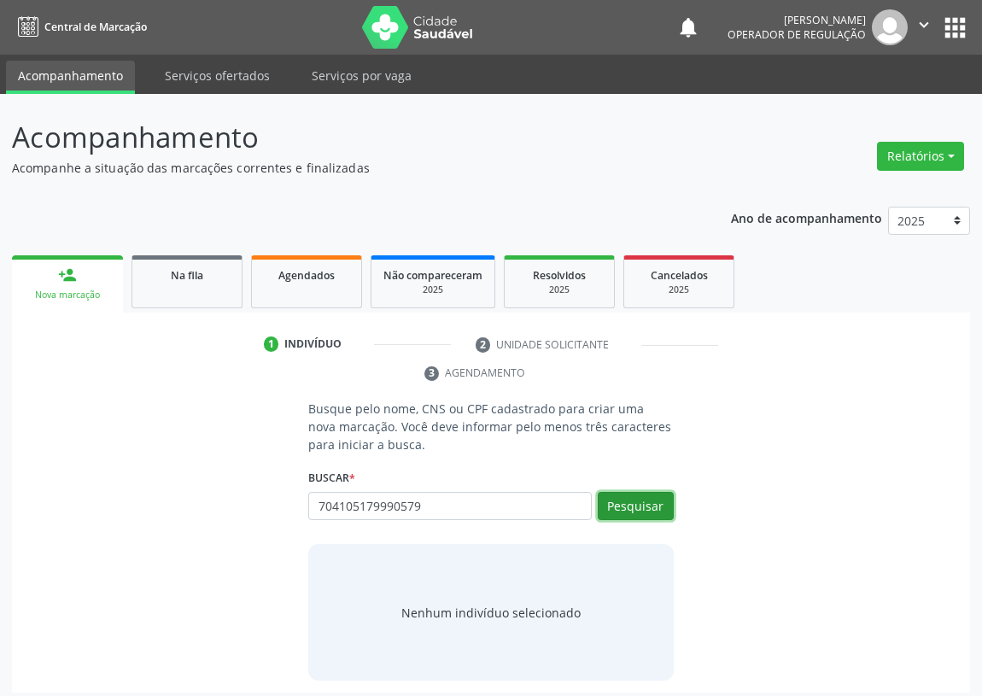
click at [624, 494] on button "Pesquisar" at bounding box center [636, 506] width 76 height 29
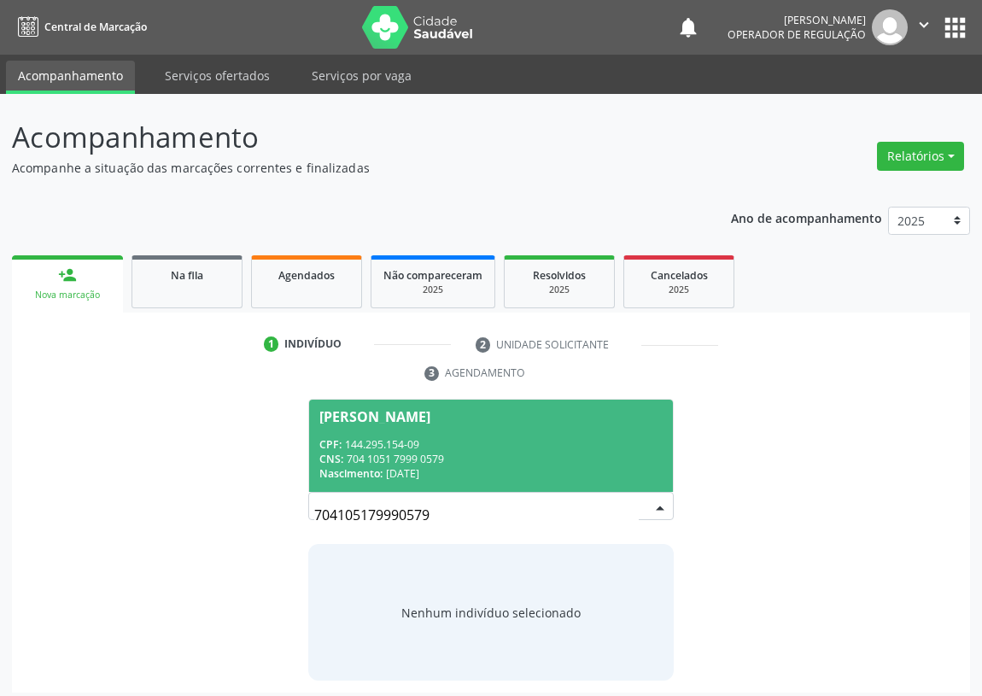
click at [426, 438] on div "CPF: 144.295.154-09" at bounding box center [491, 444] width 343 height 15
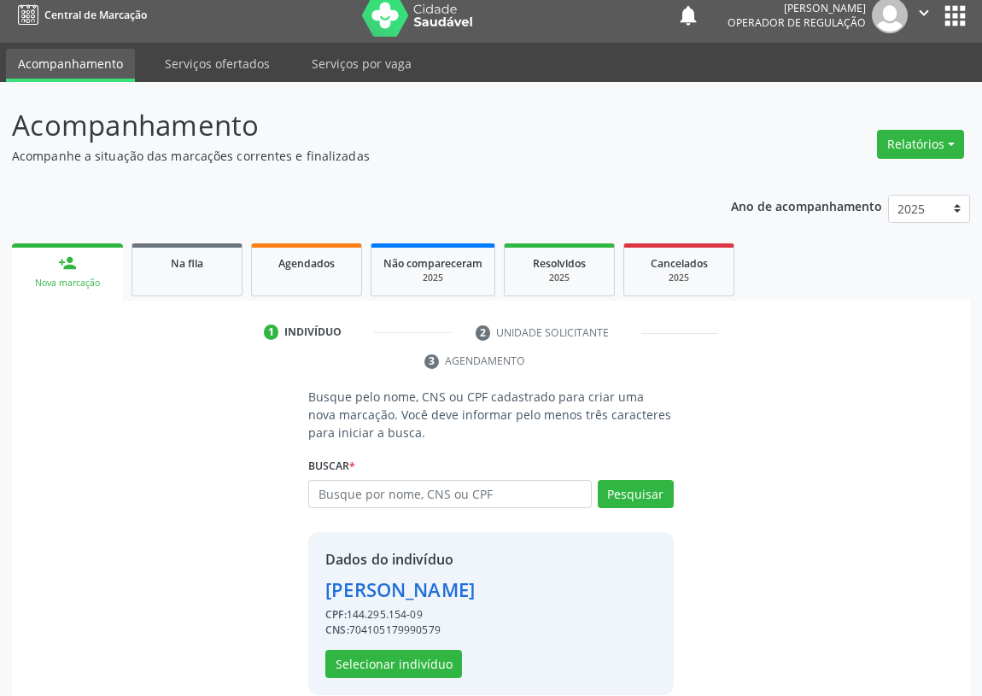
scroll to position [33, 0]
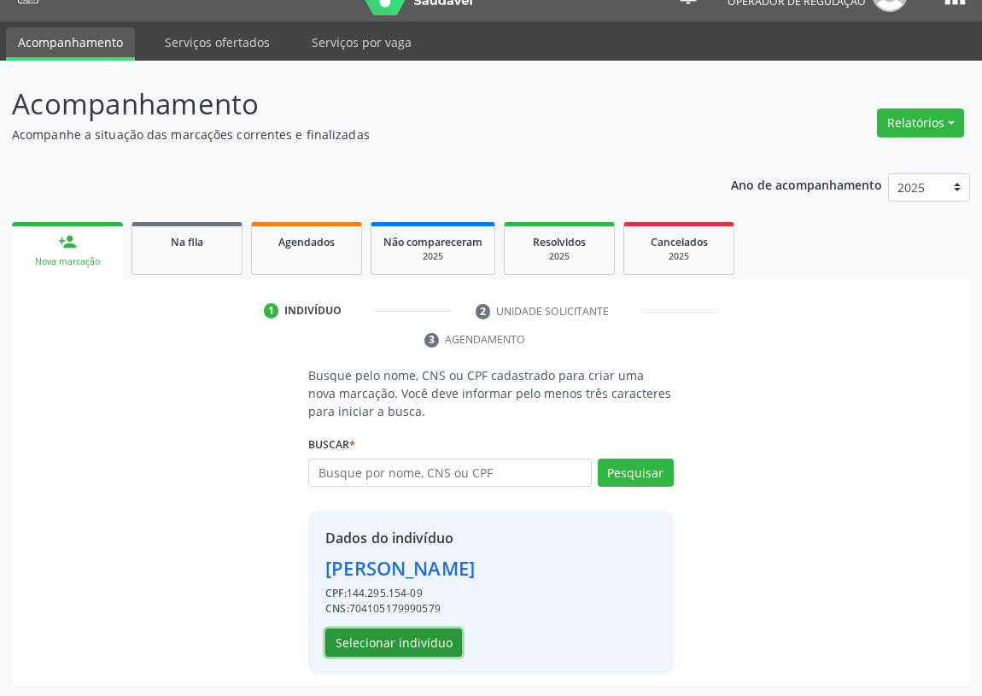
click at [370, 633] on button "Selecionar indivíduo" at bounding box center [393, 643] width 137 height 29
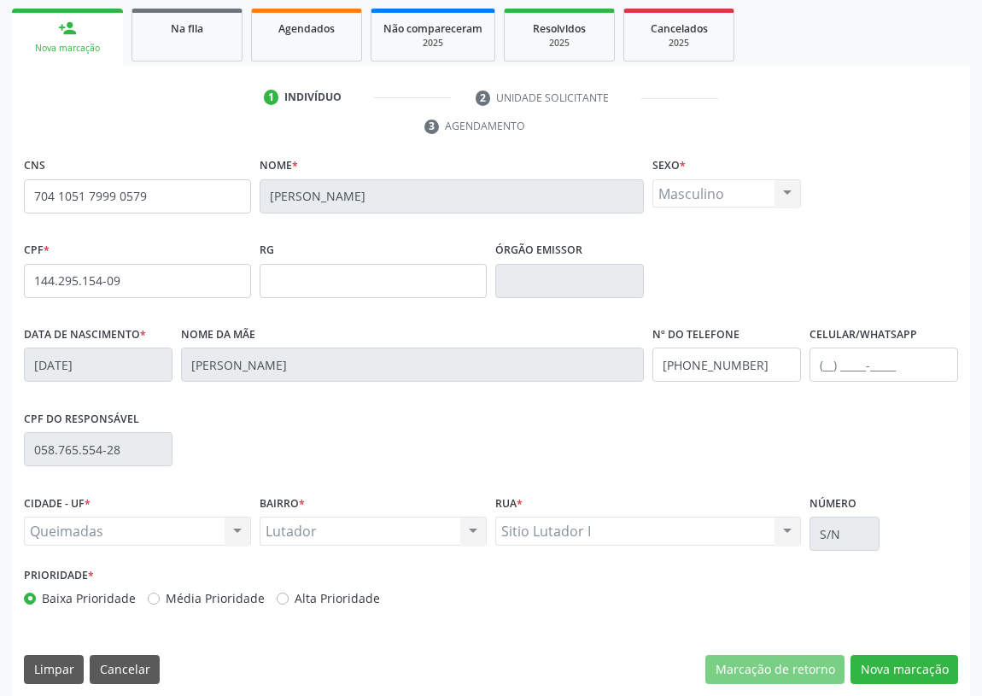
scroll to position [256, 0]
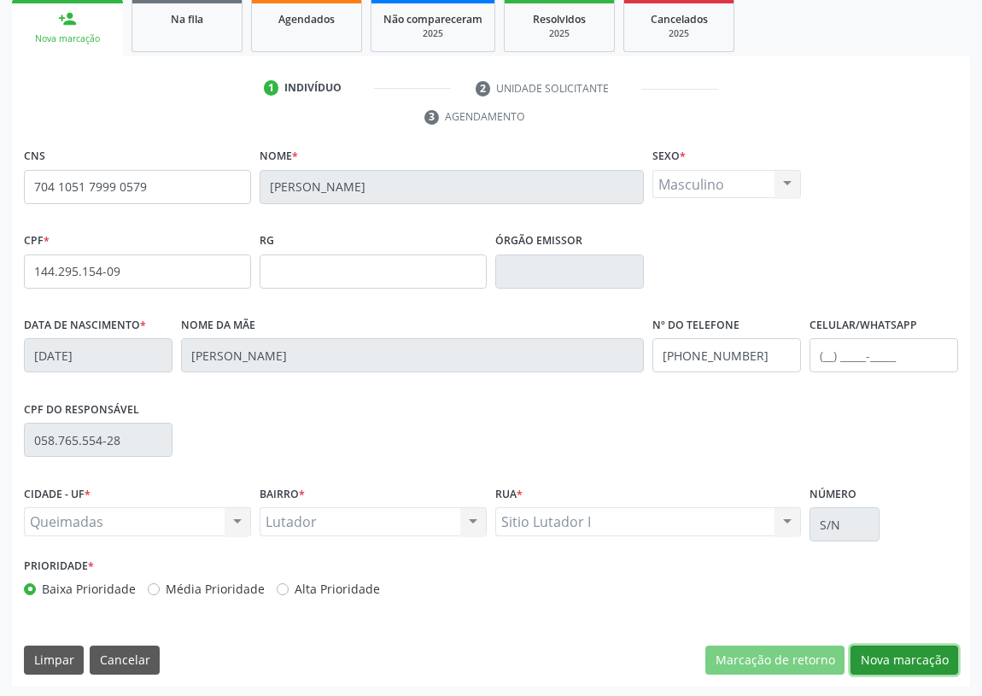
drag, startPoint x: 919, startPoint y: 648, endPoint x: 587, endPoint y: 597, distance: 336.2
click at [917, 648] on button "Nova marcação" at bounding box center [905, 660] width 108 height 29
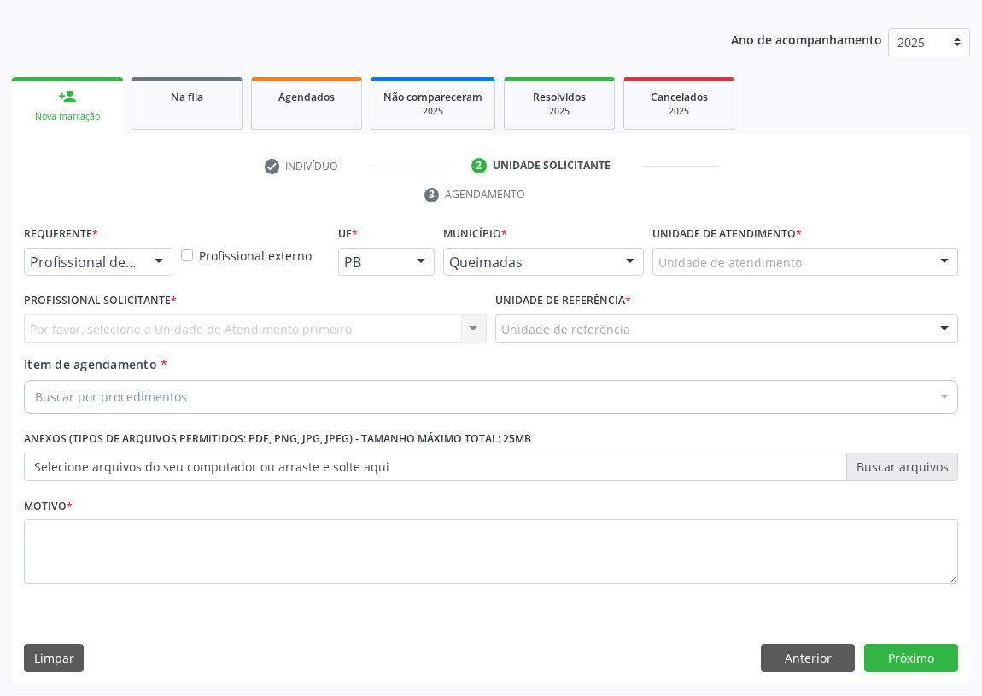
scroll to position [177, 0]
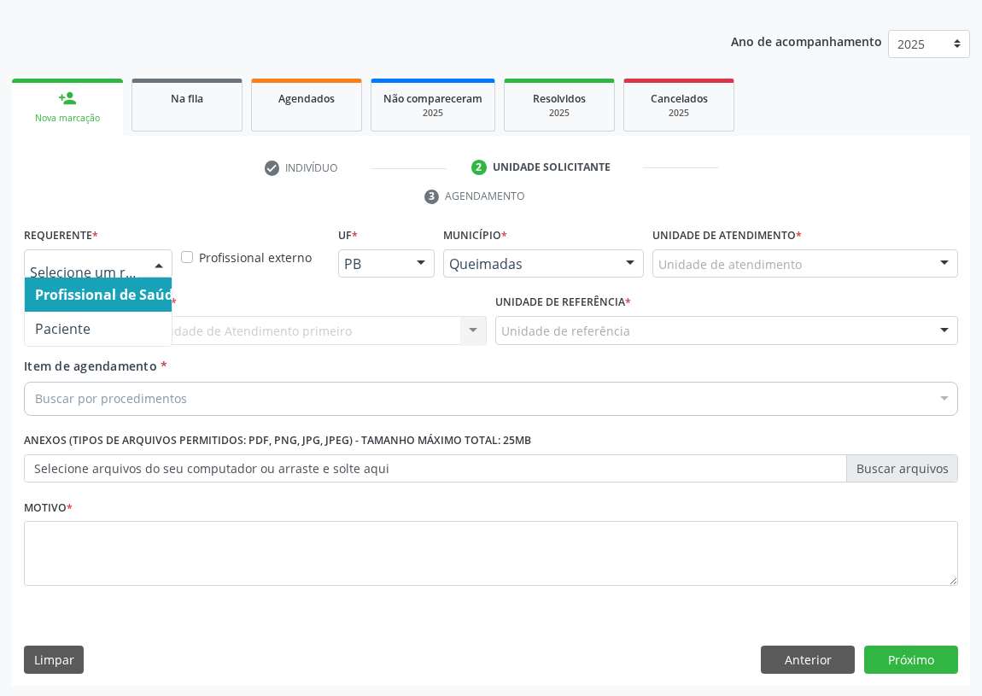
drag, startPoint x: 155, startPoint y: 255, endPoint x: 92, endPoint y: 322, distance: 91.3
click at [154, 258] on div at bounding box center [159, 264] width 26 height 29
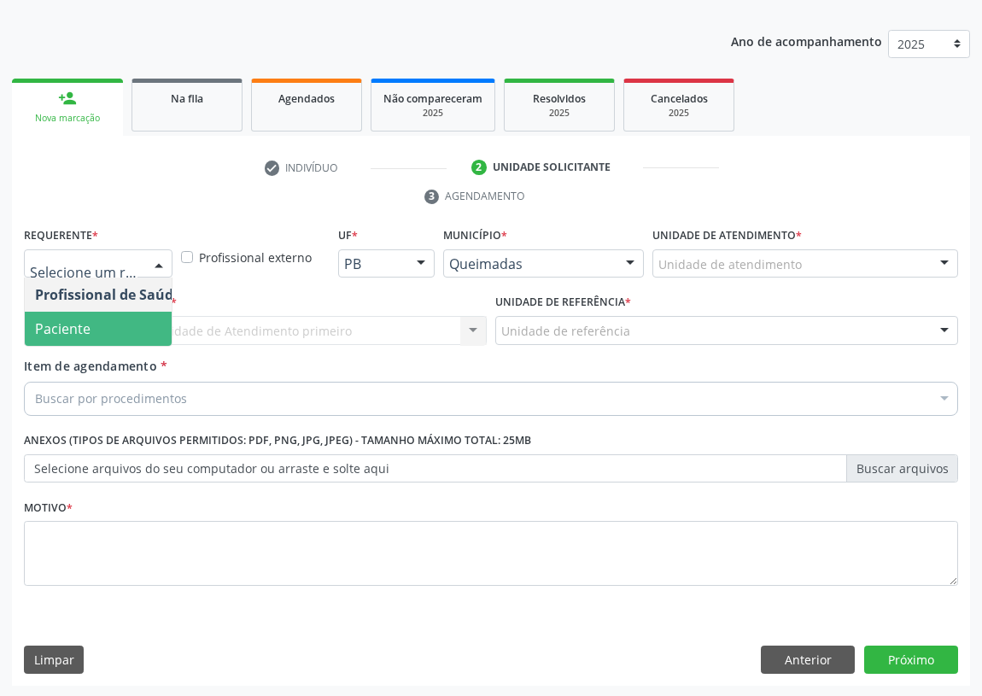
click at [116, 331] on span "Paciente" at bounding box center [108, 329] width 167 height 34
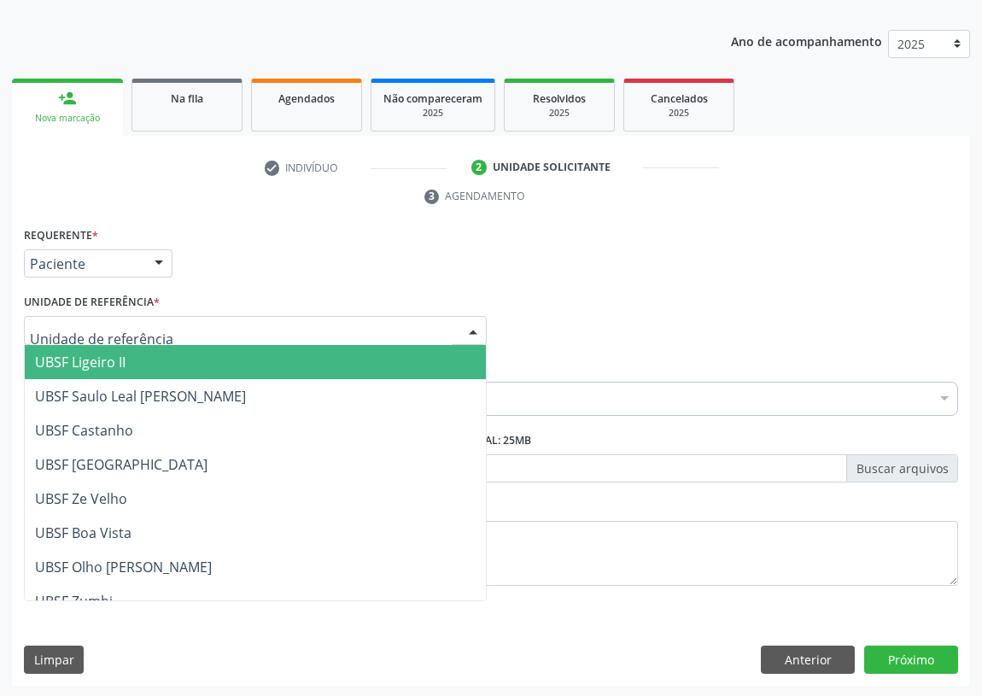
drag, startPoint x: 454, startPoint y: 333, endPoint x: 197, endPoint y: 424, distance: 272.6
click at [452, 333] on div at bounding box center [255, 330] width 463 height 29
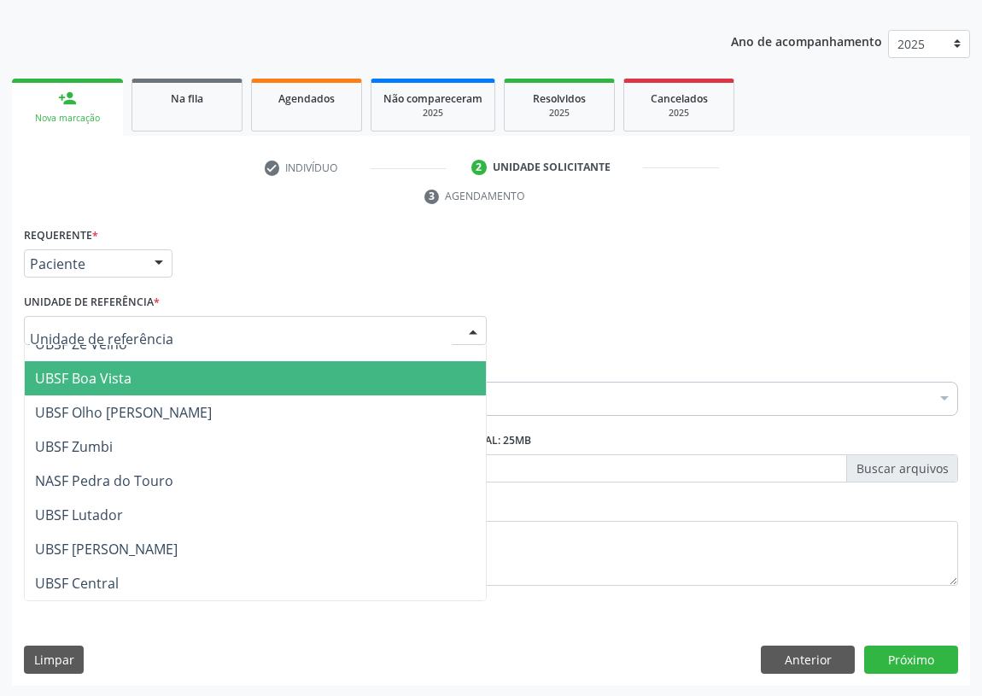
scroll to position [232, 0]
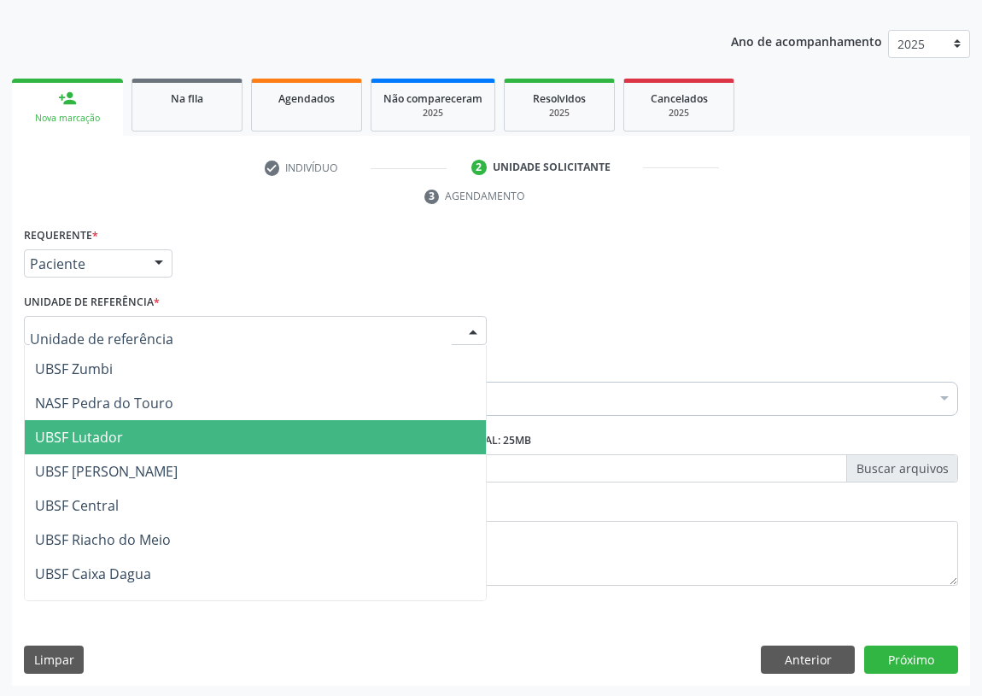
click at [102, 435] on span "UBSF Lutador" at bounding box center [79, 437] width 88 height 19
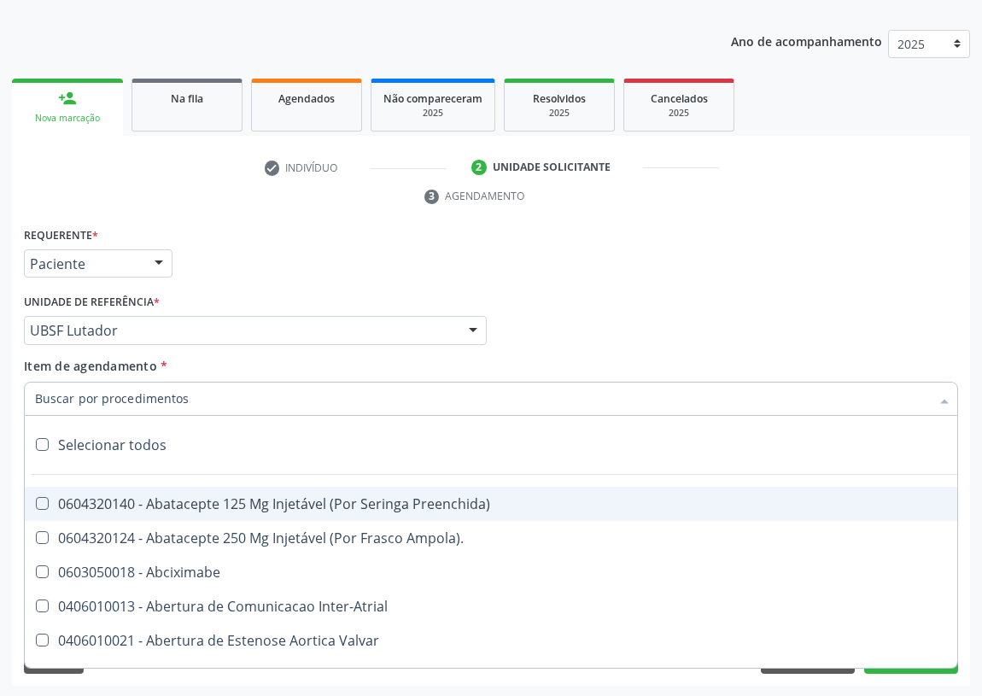
click at [53, 397] on input "Item de agendamento *" at bounding box center [482, 399] width 895 height 34
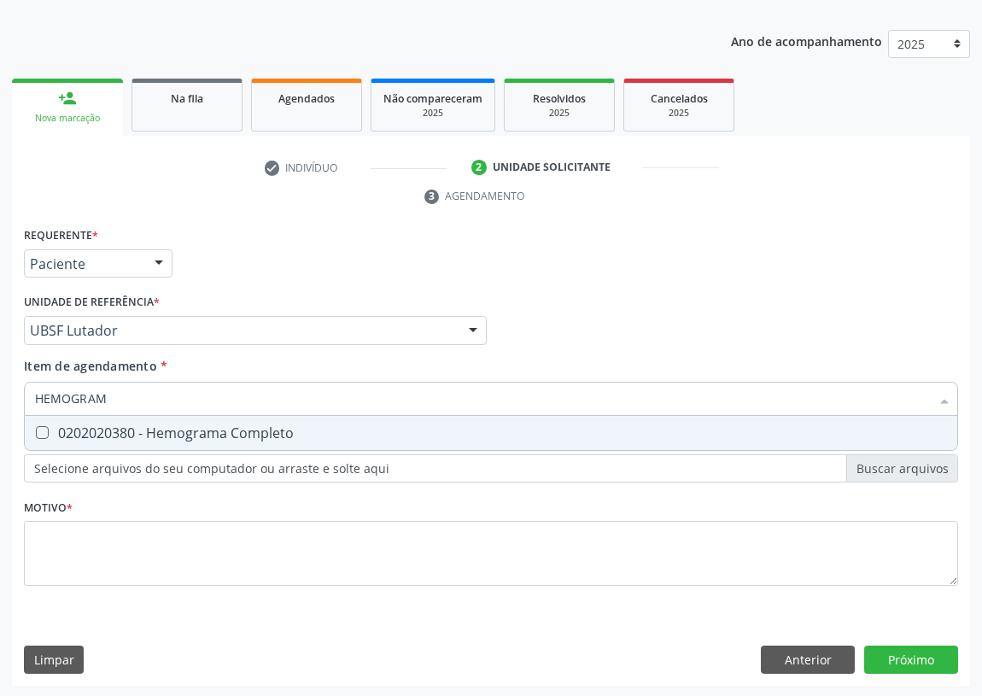
type input "HEMOGRAMA"
drag, startPoint x: 46, startPoint y: 431, endPoint x: 23, endPoint y: 547, distance: 118.4
click at [24, 465] on div "Requerente * Paciente Profissional de Saúde Paciente Nenhum resultado encontrad…" at bounding box center [491, 416] width 935 height 387
click at [36, 430] on Completo at bounding box center [42, 432] width 13 height 13
click at [35, 430] on Completo "checkbox" at bounding box center [30, 432] width 11 height 11
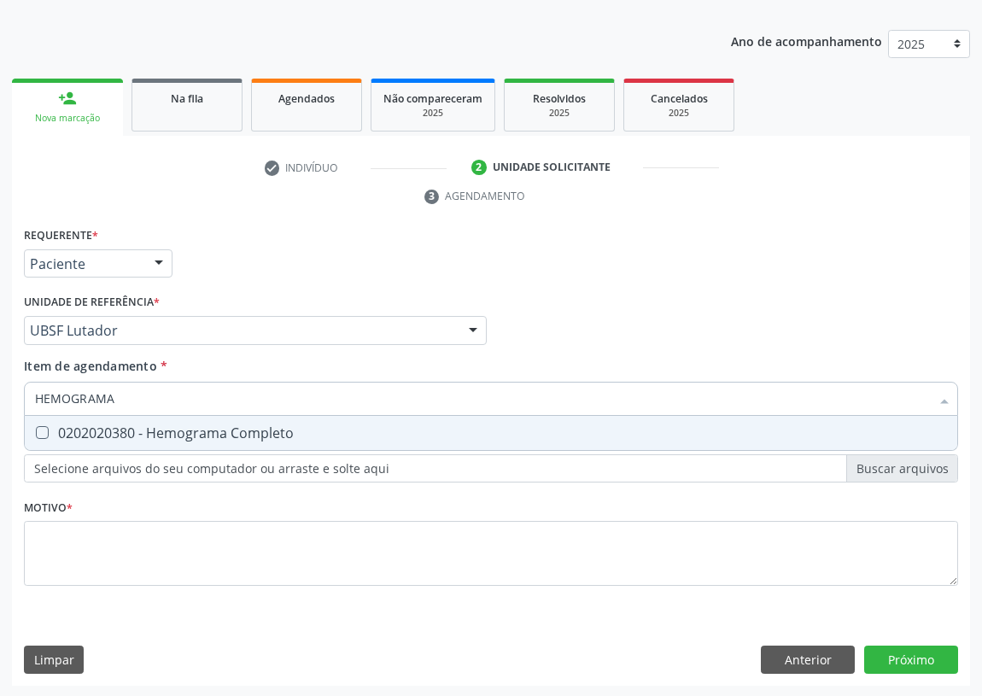
checkbox Completo "true"
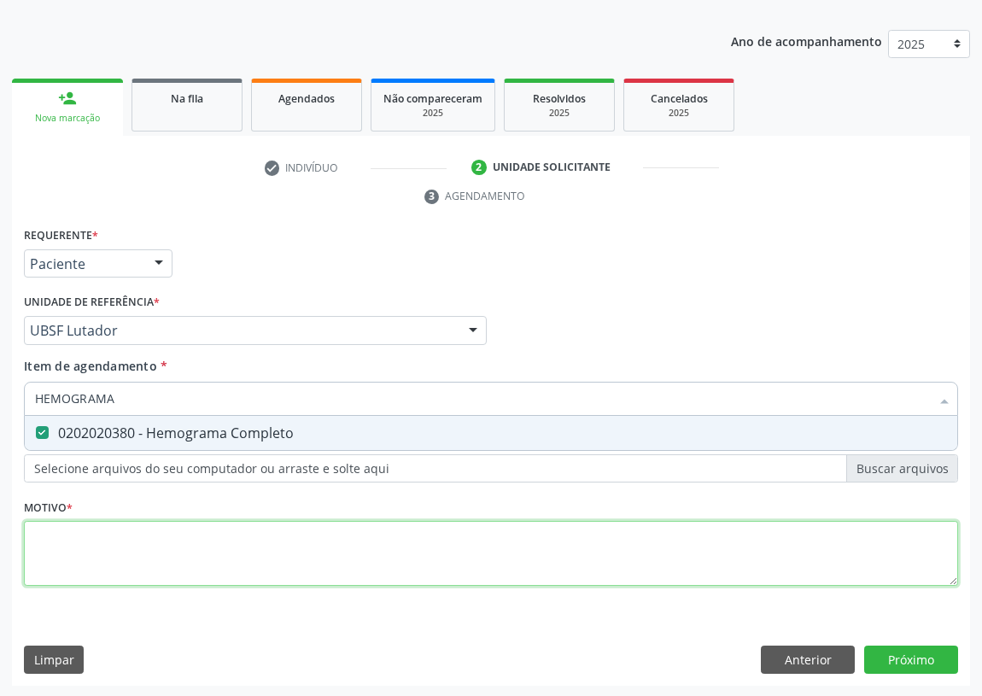
click at [68, 553] on div "Requerente * Paciente Profissional de Saúde Paciente Nenhum resultado encontrad…" at bounding box center [491, 416] width 935 height 387
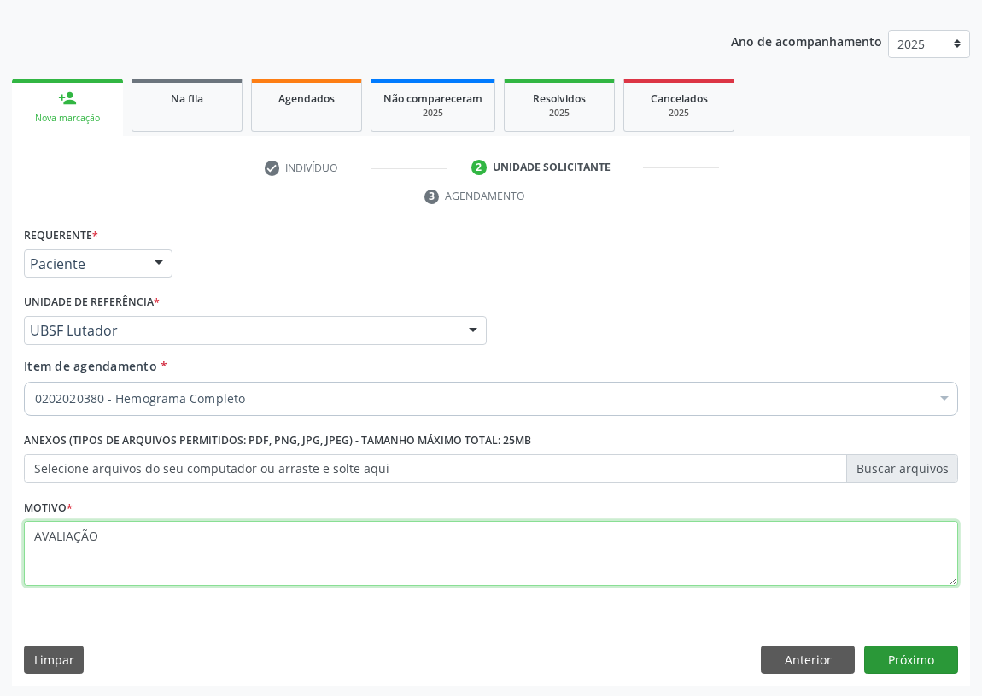
type textarea "AVALIAÇÃO"
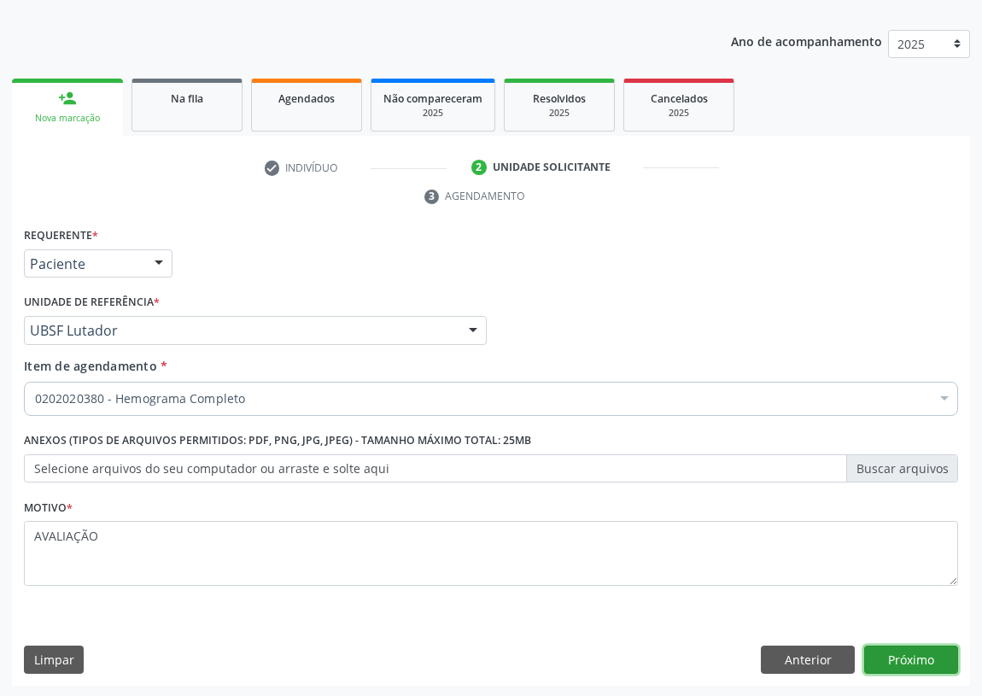
drag, startPoint x: 906, startPoint y: 661, endPoint x: 0, endPoint y: 557, distance: 911.5
click at [875, 664] on button "Próximo" at bounding box center [912, 660] width 94 height 29
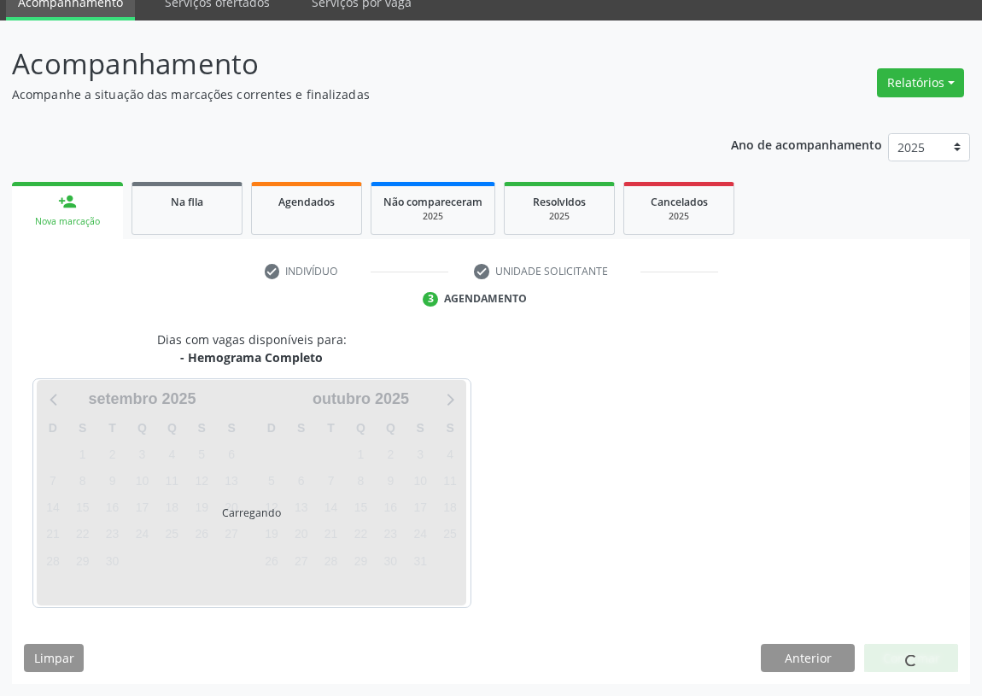
scroll to position [72, 0]
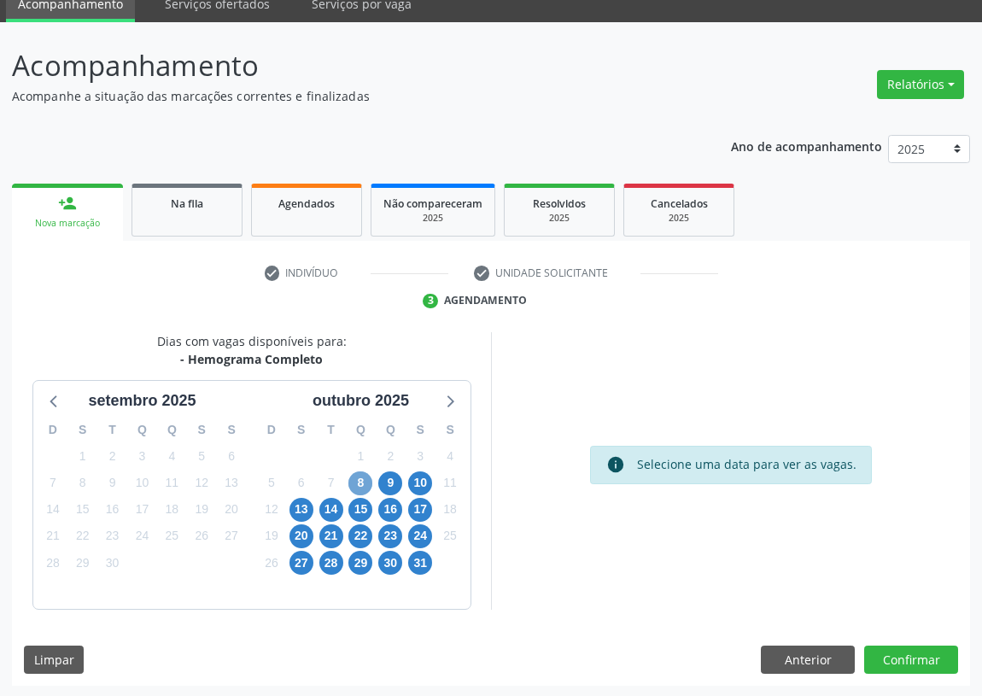
click at [354, 480] on span "8" at bounding box center [361, 484] width 24 height 24
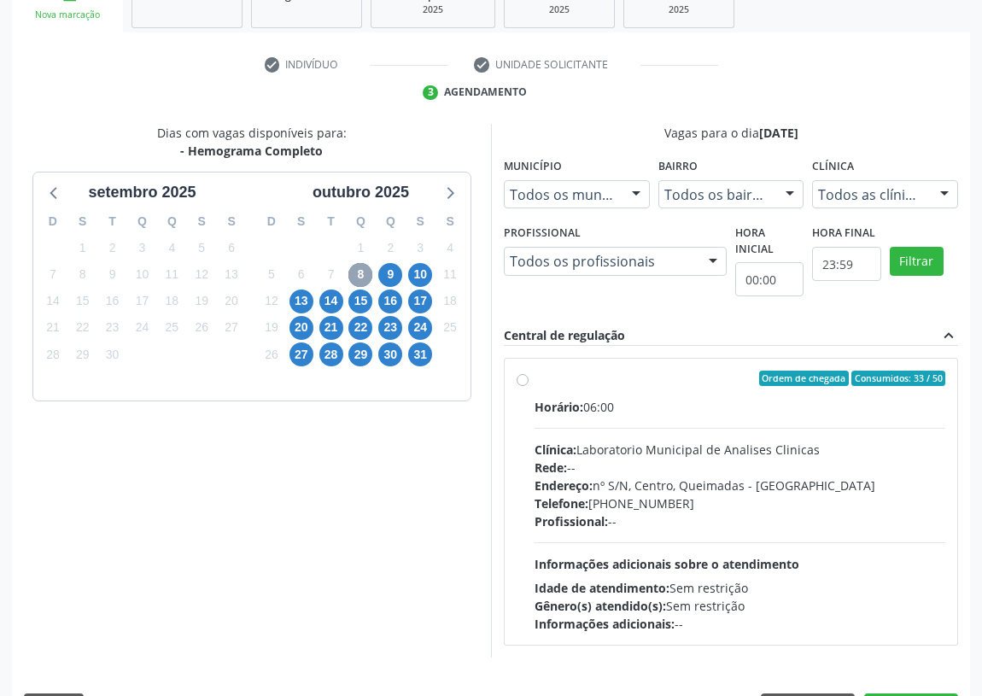
scroll to position [328, 0]
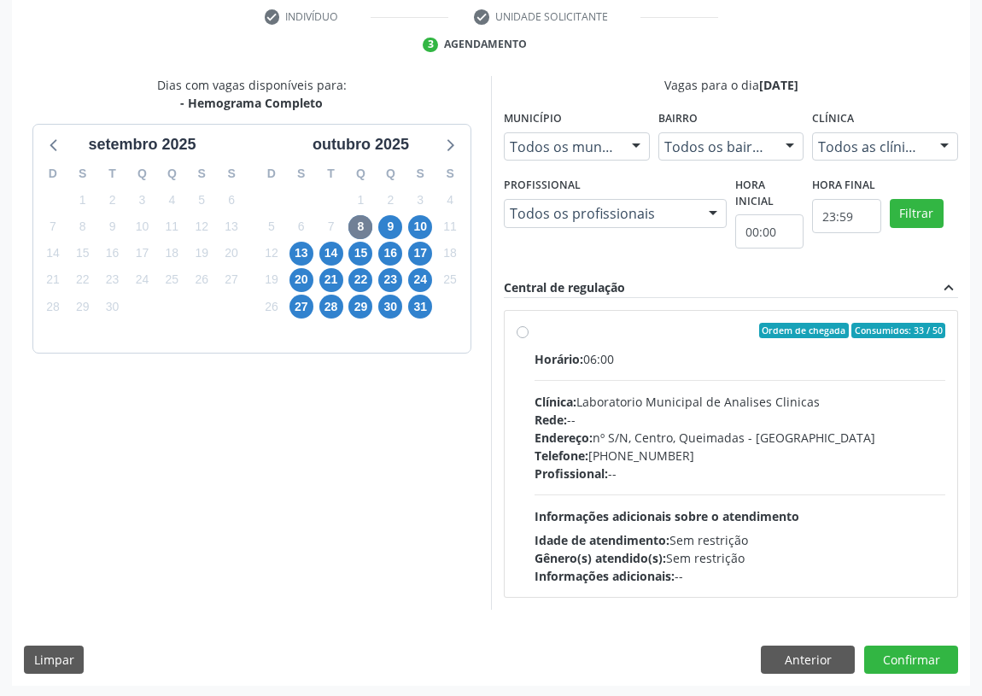
click at [535, 331] on label "Ordem de chegada Consumidos: 33 / 50 Horário: 06:00 Clínica: Laboratorio Munici…" at bounding box center [740, 454] width 411 height 262
click at [520, 331] on input "Ordem de chegada Consumidos: 33 / 50 Horário: 06:00 Clínica: Laboratorio Munici…" at bounding box center [523, 330] width 12 height 15
radio input "true"
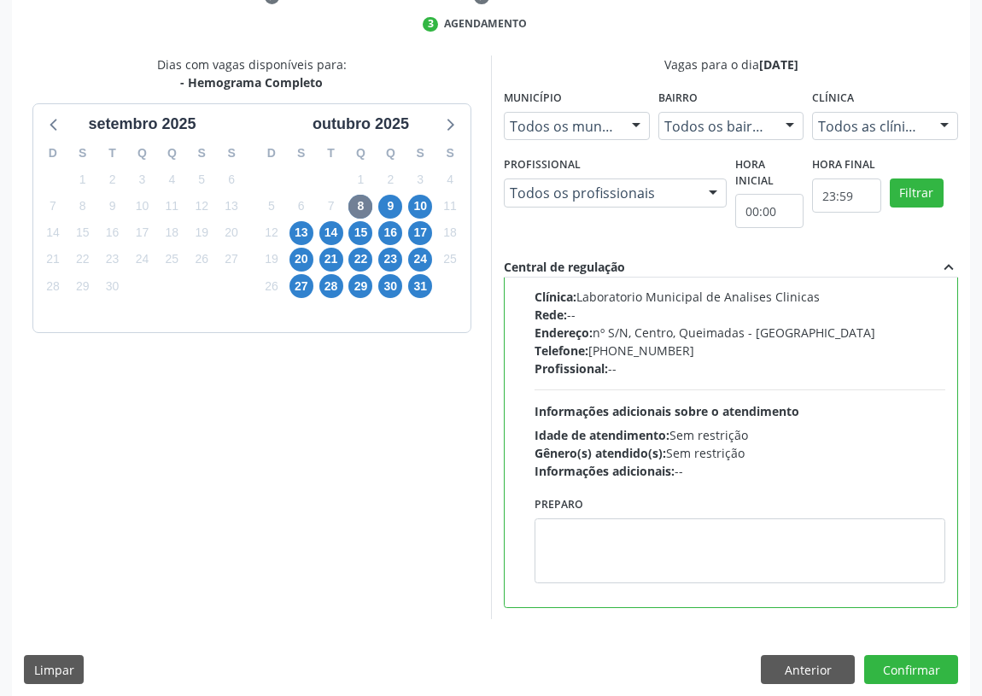
scroll to position [359, 0]
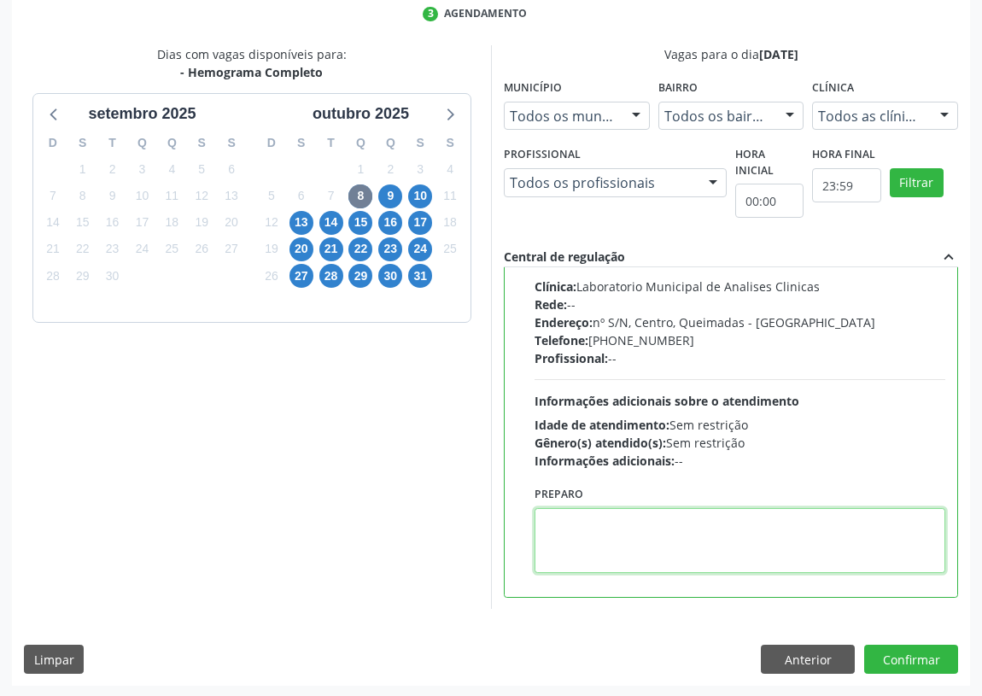
click at [588, 549] on textarea at bounding box center [740, 540] width 411 height 65
type textarea "IR EM [GEOGRAPHIC_DATA]"
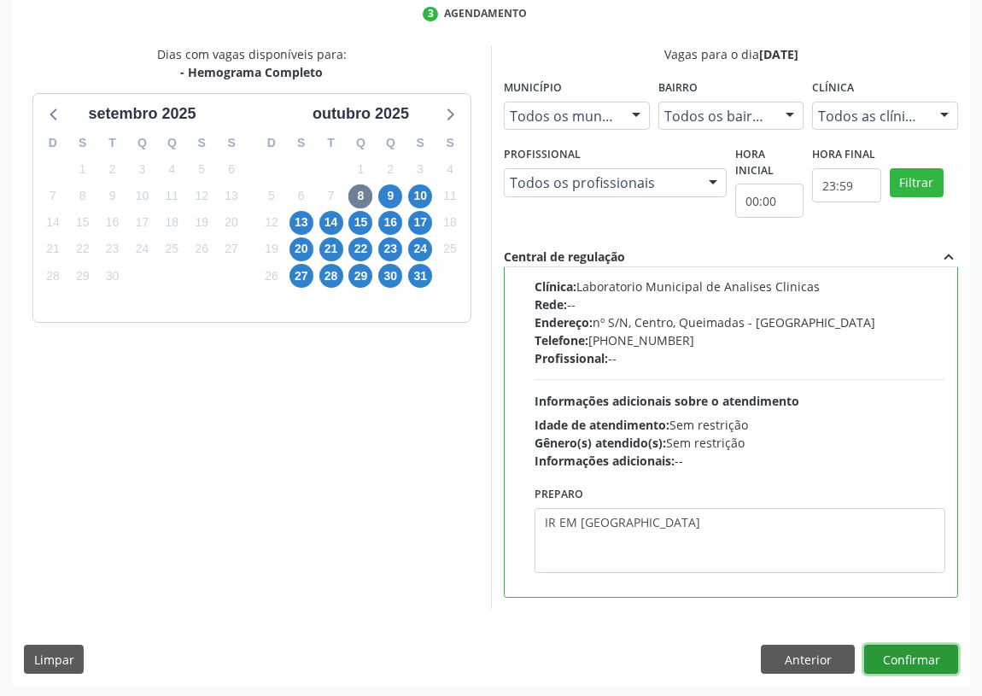
click at [912, 656] on button "Confirmar" at bounding box center [912, 659] width 94 height 29
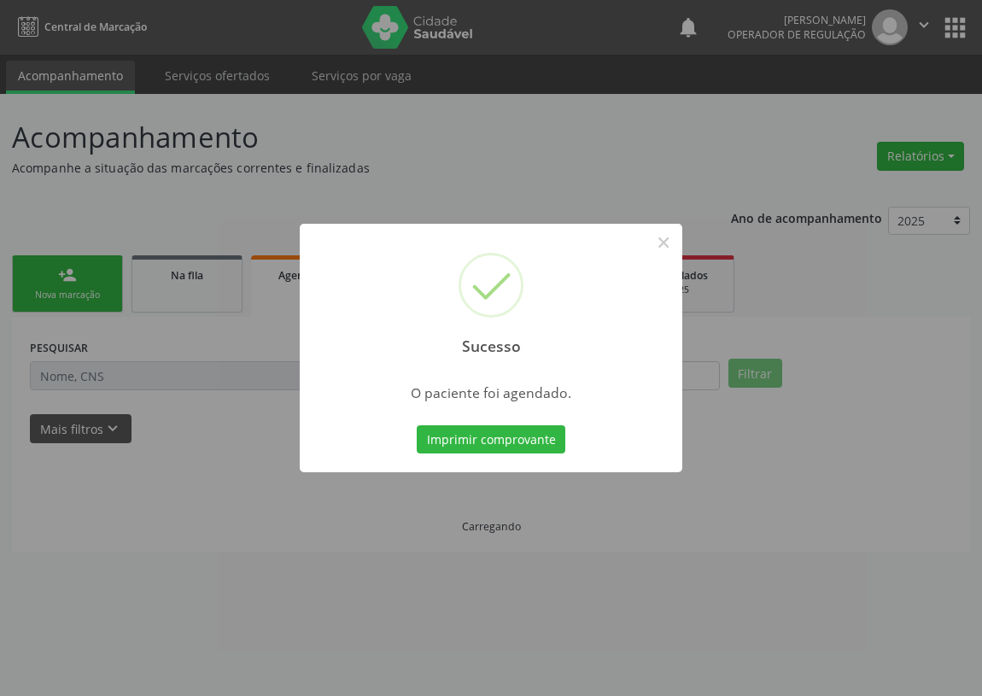
scroll to position [0, 0]
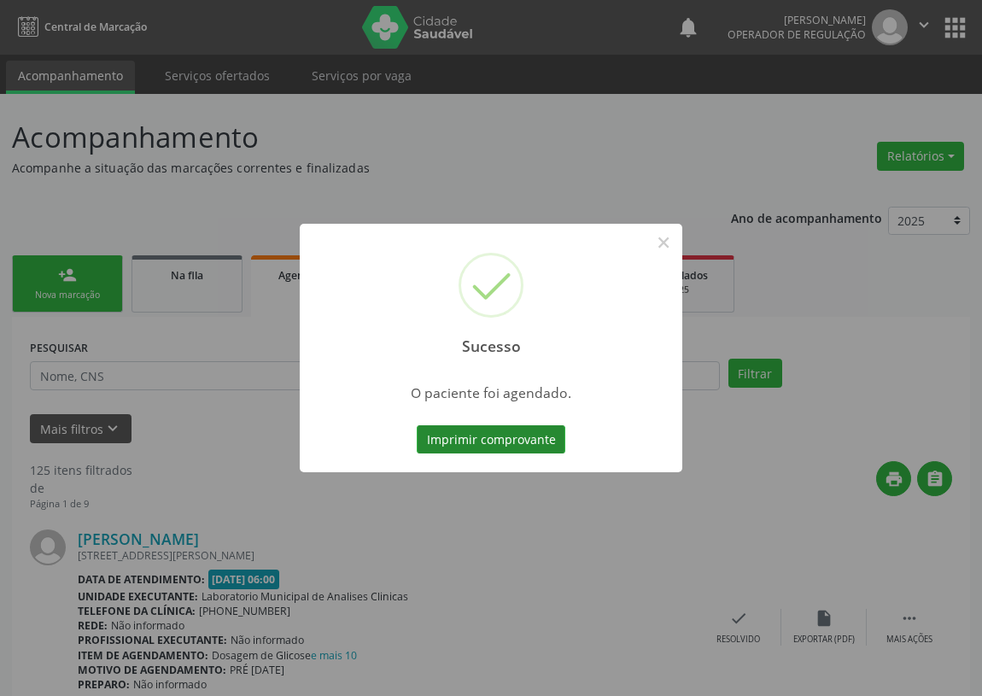
click at [457, 437] on button "Imprimir comprovante" at bounding box center [491, 439] width 149 height 29
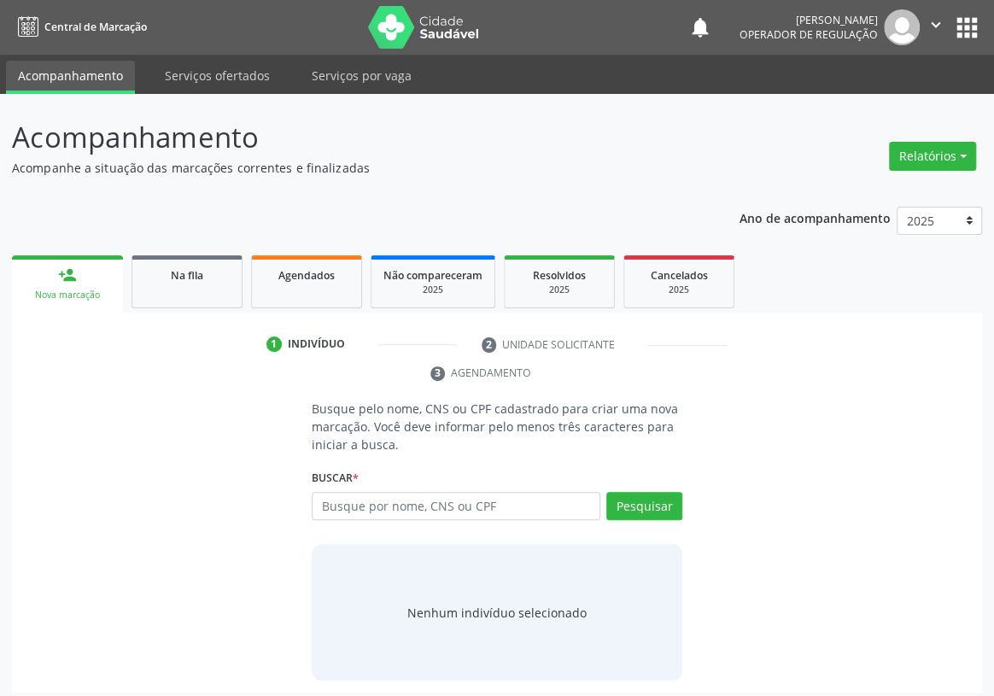
type input "I"
click at [345, 492] on input "text" at bounding box center [456, 506] width 289 height 29
type input "700004727014607"
click at [642, 492] on button "Pesquisar" at bounding box center [645, 506] width 76 height 29
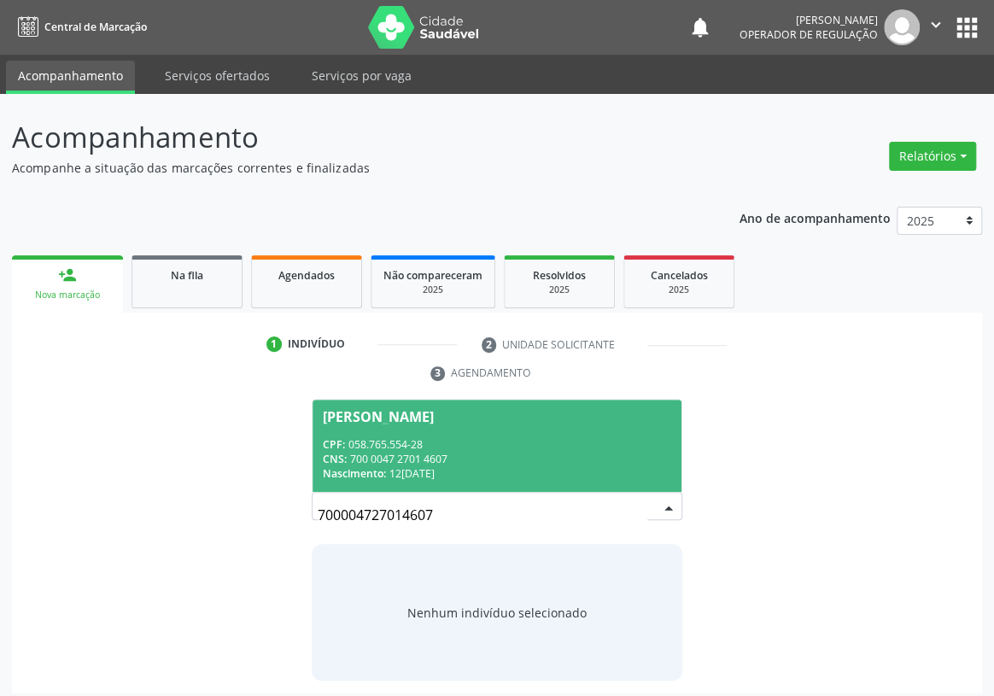
click at [435, 466] on div "Nascimento: 12[DATE]" at bounding box center [497, 473] width 349 height 15
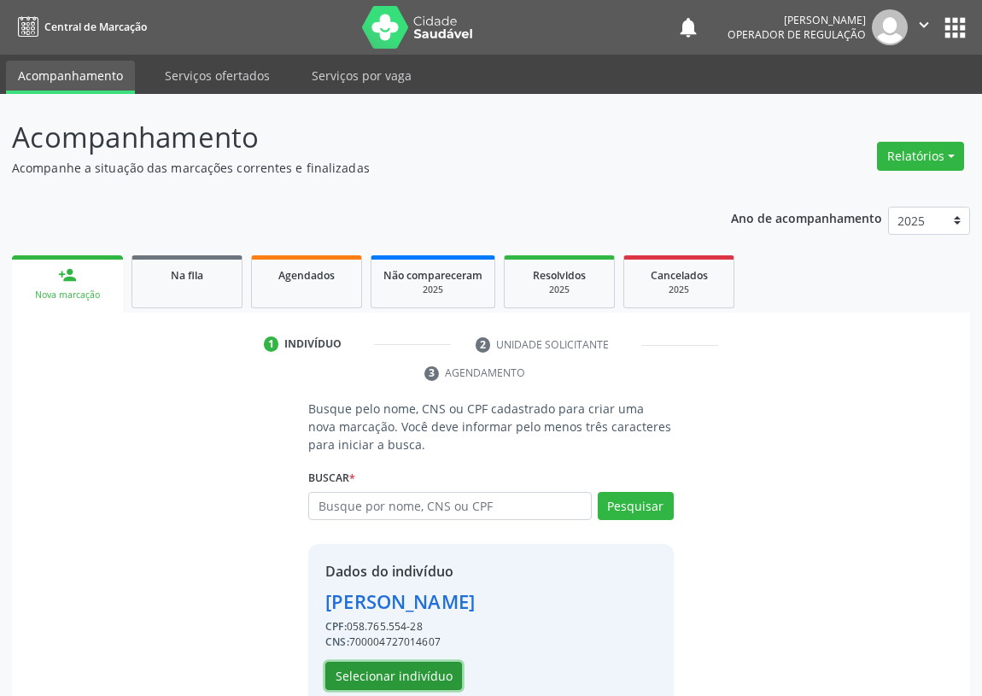
click at [352, 666] on button "Selecionar indivíduo" at bounding box center [393, 676] width 137 height 29
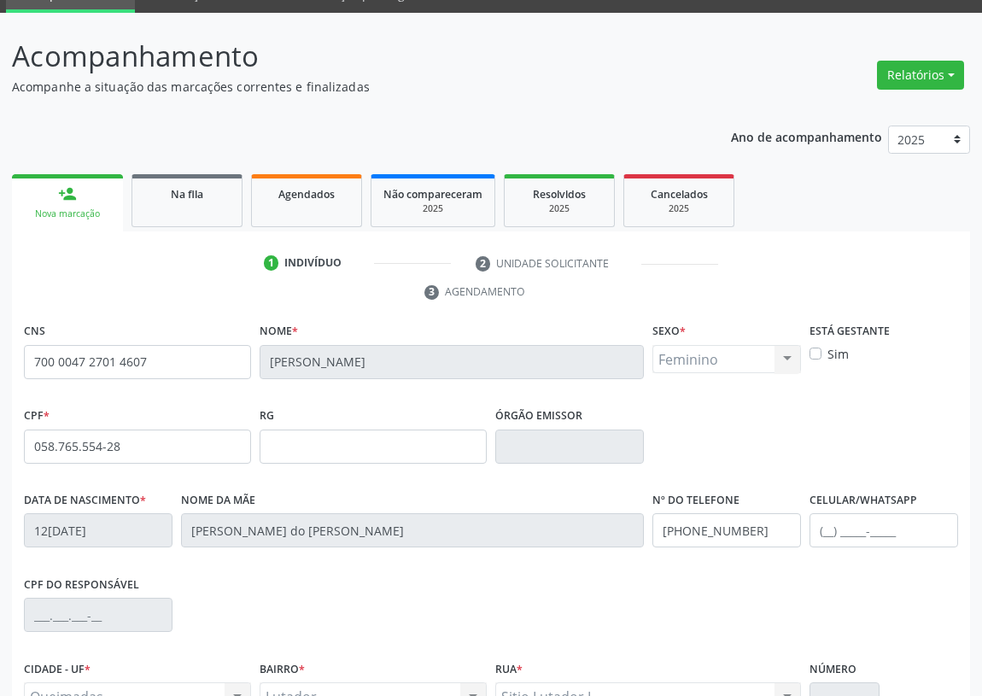
scroll to position [256, 0]
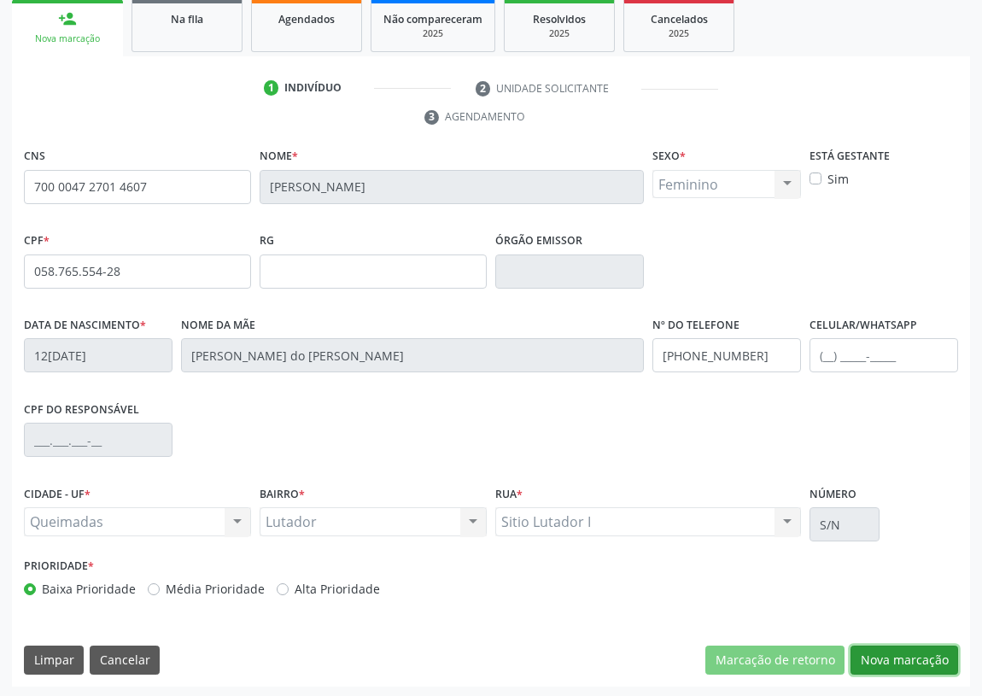
drag, startPoint x: 922, startPoint y: 649, endPoint x: 219, endPoint y: 497, distance: 719.3
click at [912, 646] on button "Nova marcação" at bounding box center [905, 660] width 108 height 29
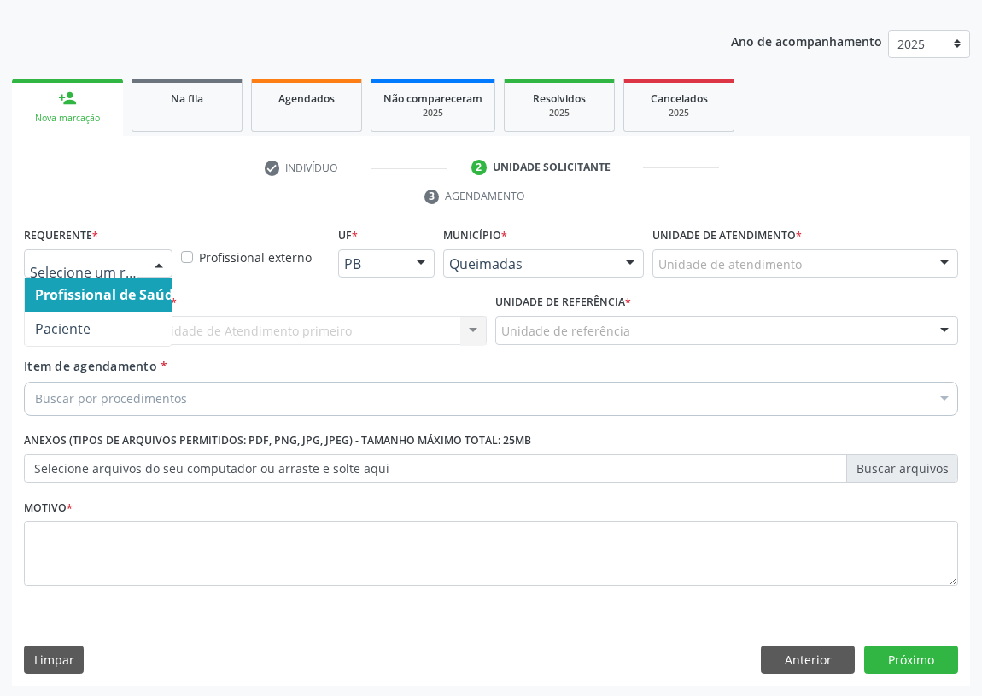
click at [162, 259] on div at bounding box center [159, 264] width 26 height 29
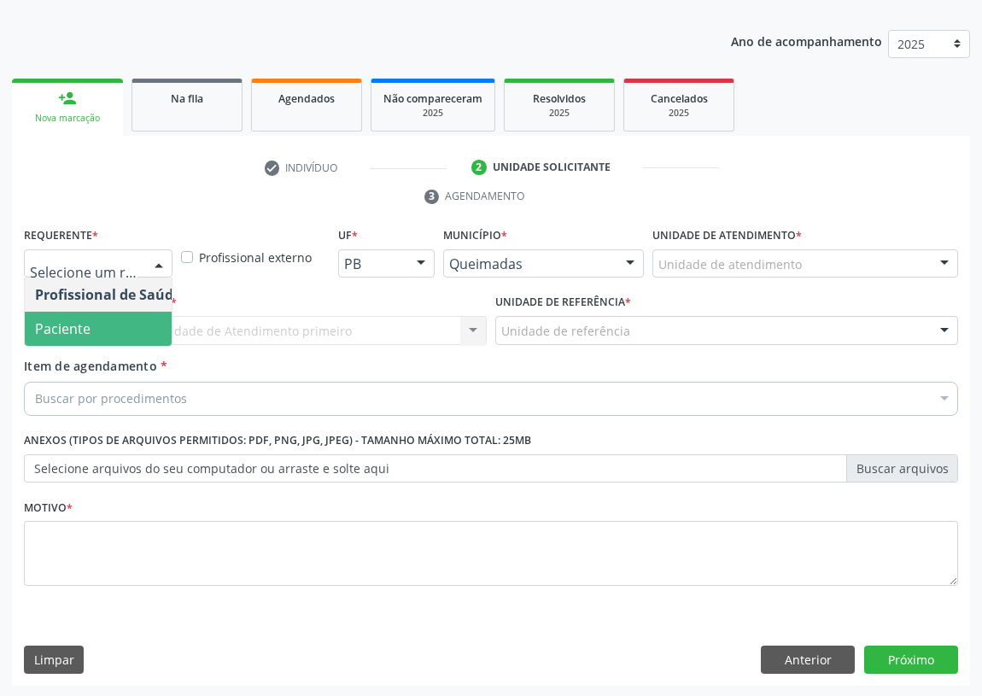
click at [122, 316] on span "Paciente" at bounding box center [108, 329] width 167 height 34
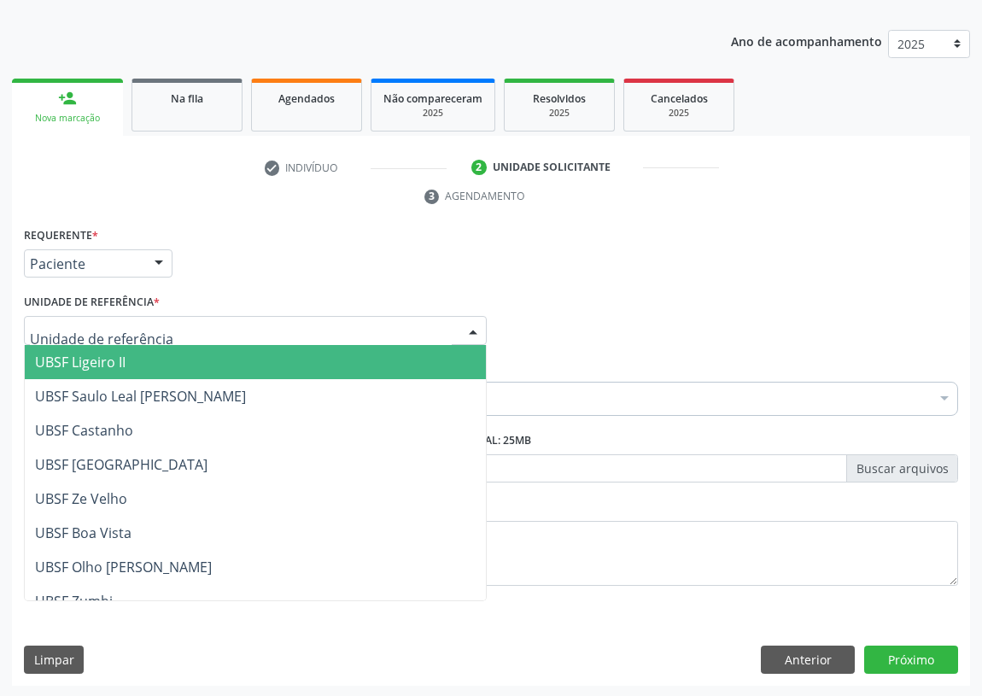
click at [449, 319] on div at bounding box center [255, 330] width 463 height 29
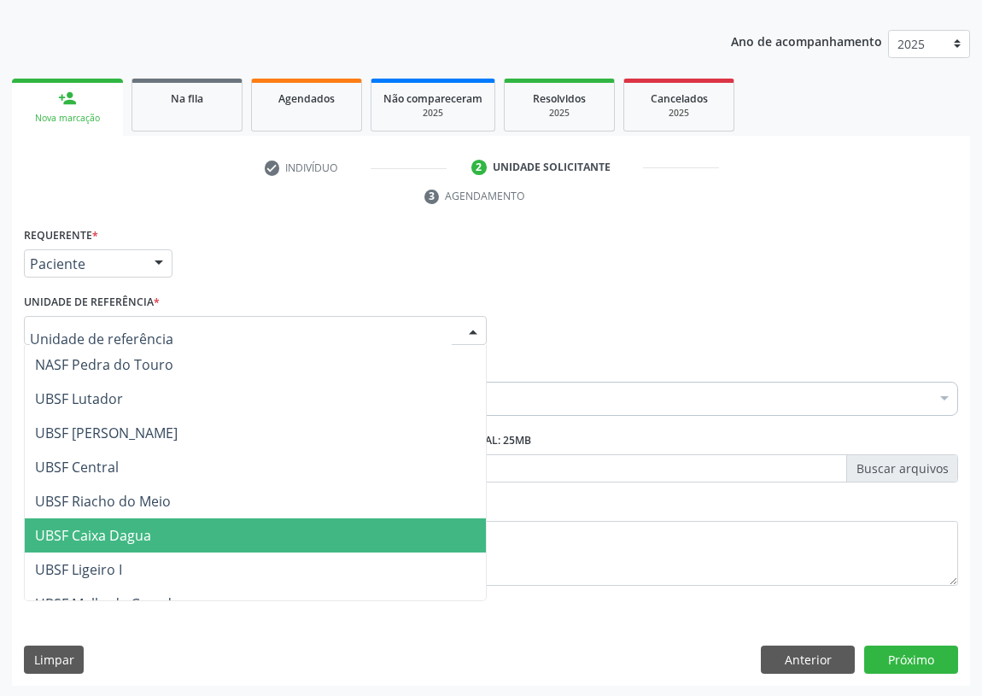
scroll to position [232, 0]
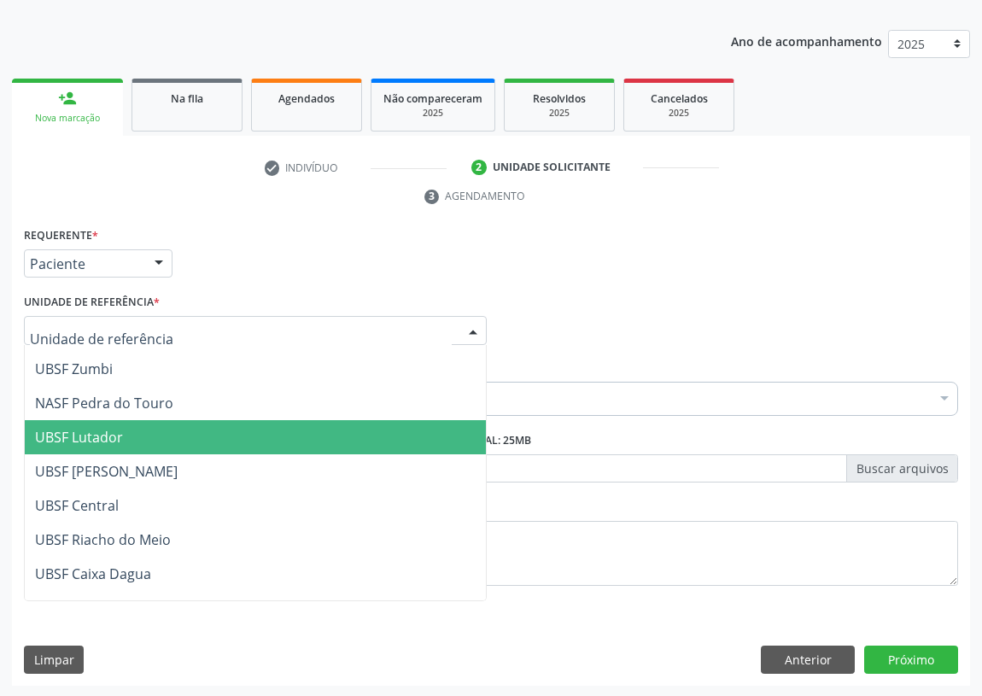
click at [89, 441] on span "UBSF Lutador" at bounding box center [79, 437] width 88 height 19
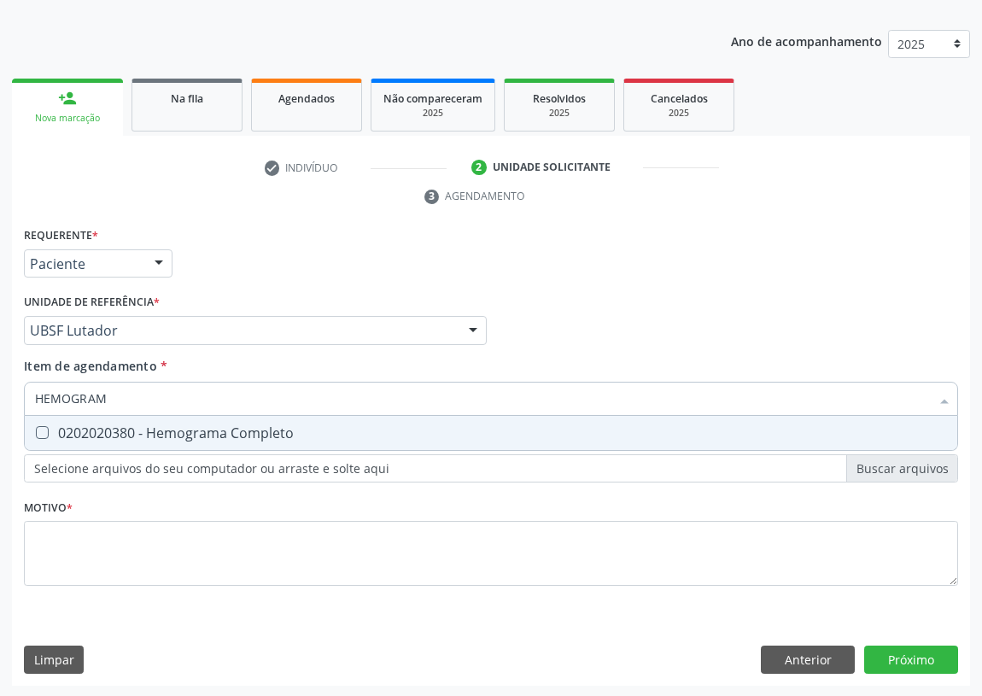
type input "HEMOGRAMA"
drag, startPoint x: 44, startPoint y: 421, endPoint x: 38, endPoint y: 436, distance: 15.7
click at [41, 434] on span "0202020380 - Hemograma Completo" at bounding box center [491, 433] width 933 height 34
checkbox Completo "true"
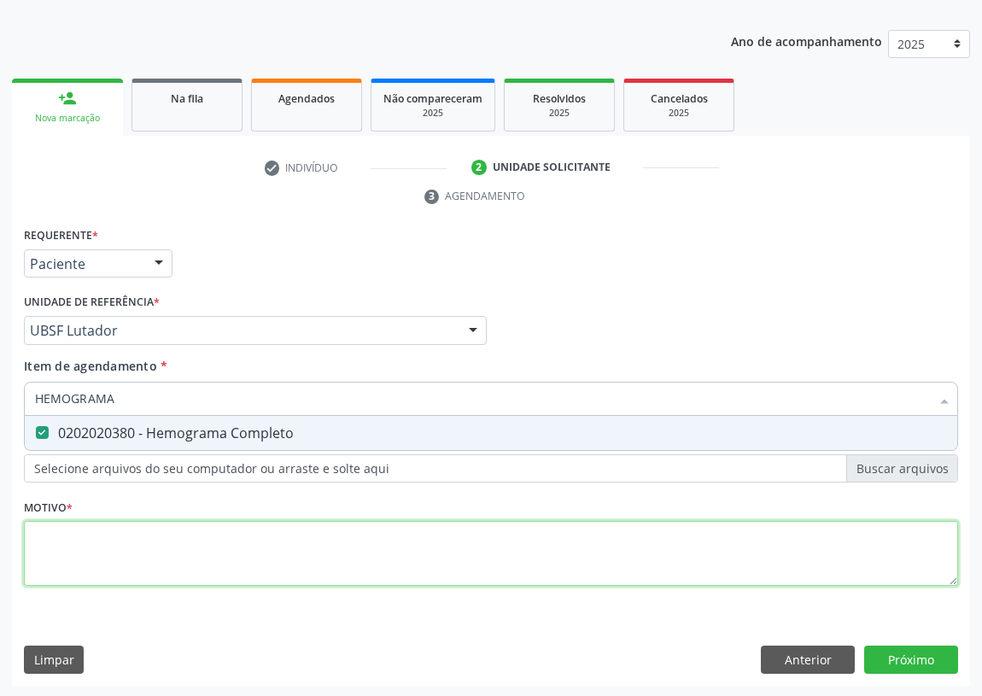
click at [85, 572] on div "Requerente * Paciente Profissional de Saúde Paciente Nenhum resultado encontrad…" at bounding box center [491, 416] width 935 height 387
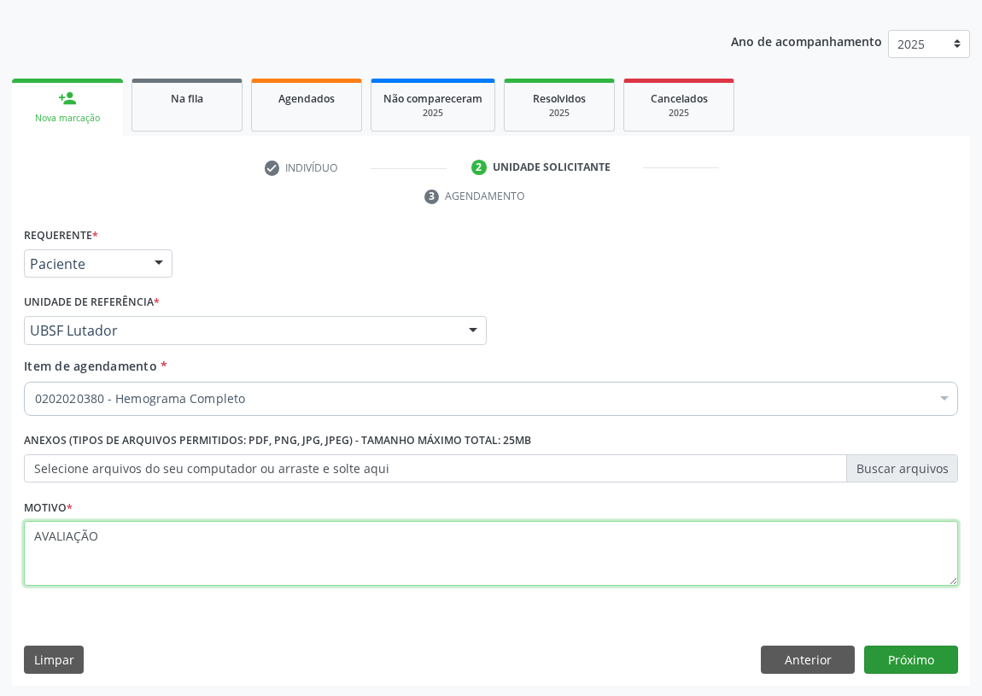
type textarea "AVALIAÇÃO"
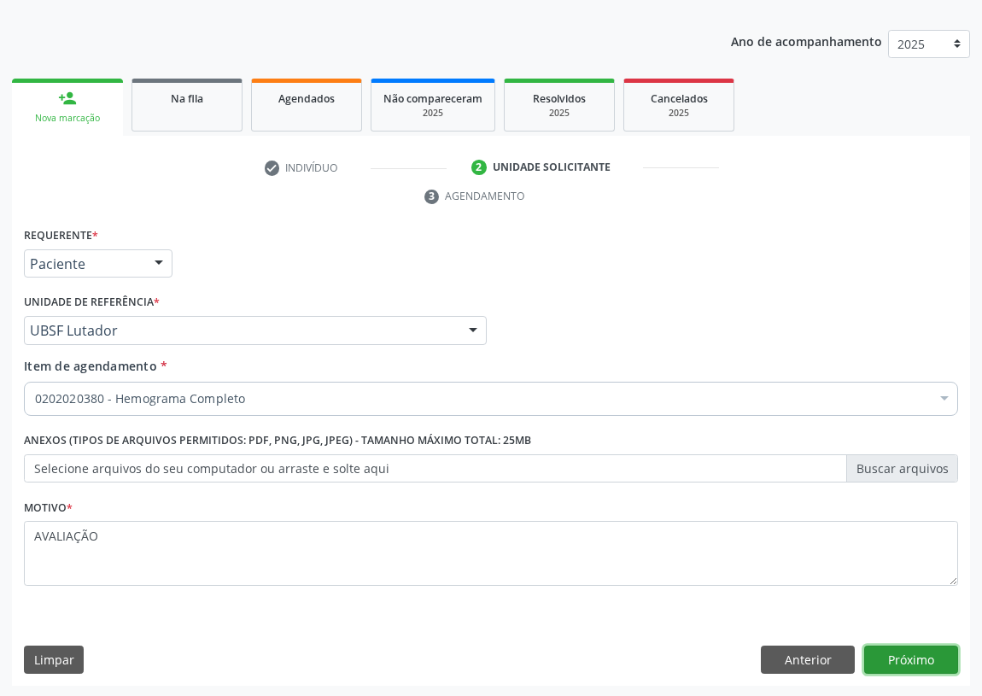
drag, startPoint x: 912, startPoint y: 652, endPoint x: 17, endPoint y: 365, distance: 939.4
click at [853, 631] on div "Requerente * Paciente Profissional de Saúde Paciente Nenhum resultado encontrad…" at bounding box center [491, 455] width 959 height 464
click at [901, 654] on button "Próximo" at bounding box center [912, 660] width 94 height 29
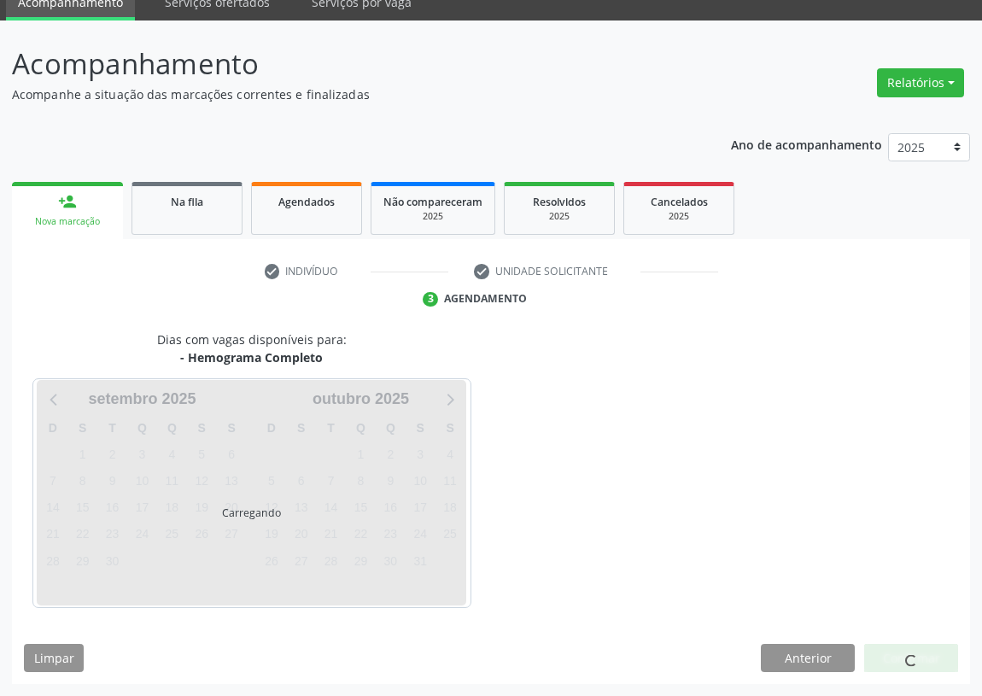
scroll to position [72, 0]
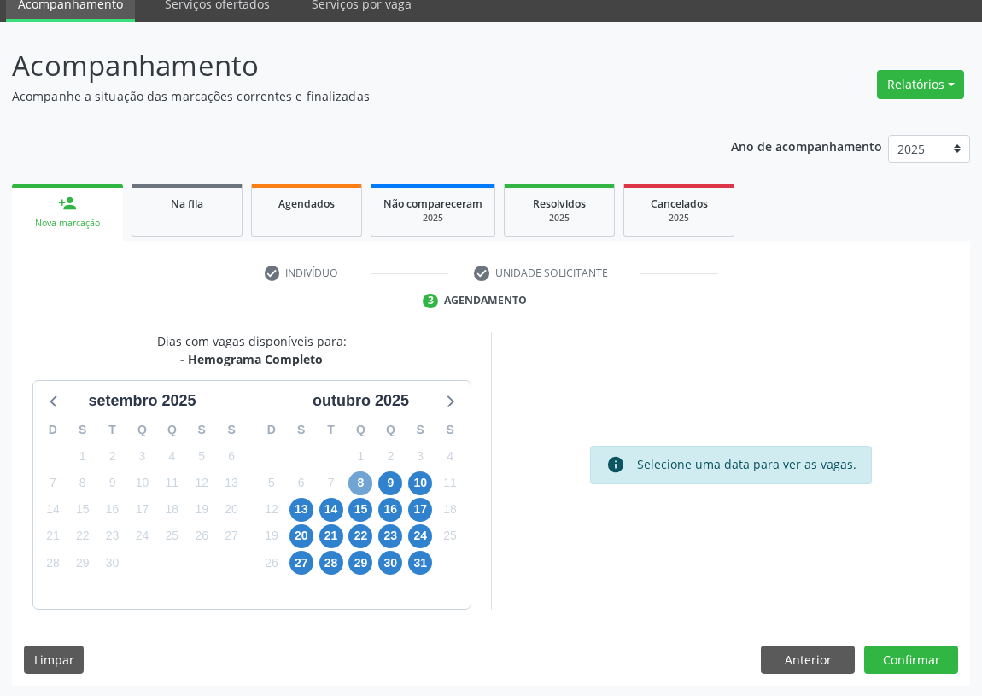
drag, startPoint x: 363, startPoint y: 482, endPoint x: 695, endPoint y: 366, distance: 351.8
click at [363, 481] on span "8" at bounding box center [361, 484] width 24 height 24
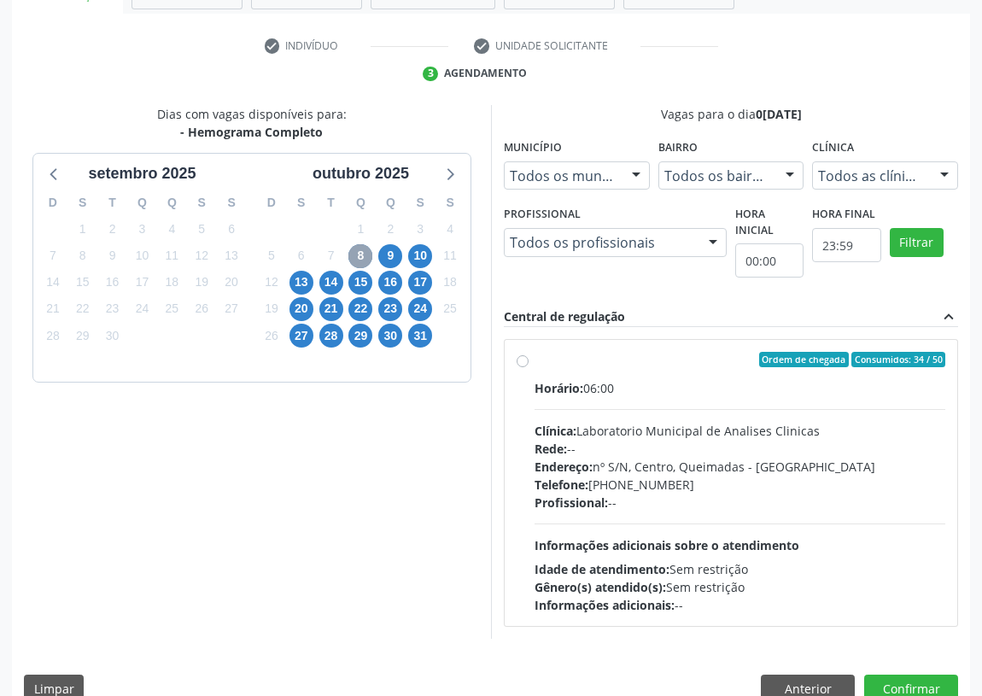
scroll to position [305, 0]
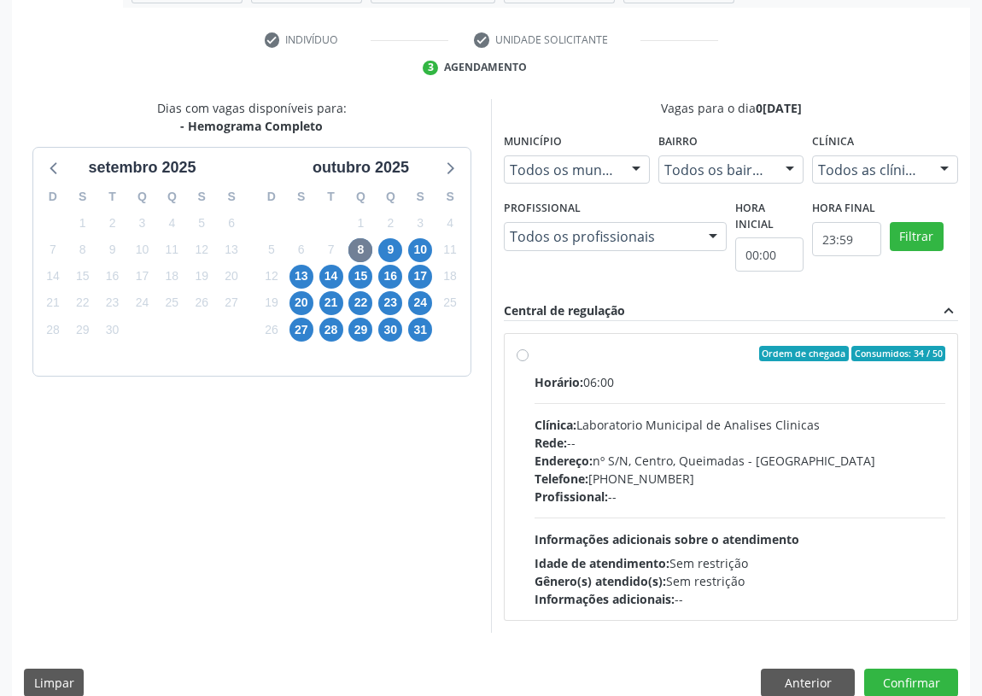
click at [535, 352] on label "Ordem de chegada Consumidos: 34 / 50 Horário: 06:00 Clínica: Laboratorio Munici…" at bounding box center [740, 477] width 411 height 262
click at [525, 352] on input "Ordem de chegada Consumidos: 34 / 50 Horário: 06:00 Clínica: Laboratorio Munici…" at bounding box center [523, 353] width 12 height 15
radio input "true"
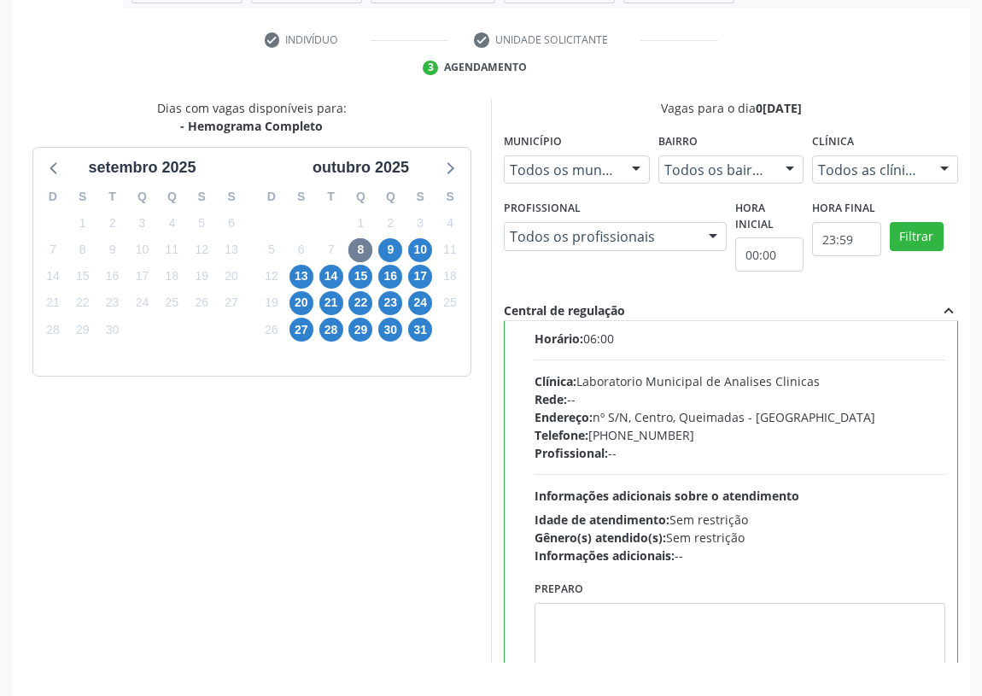
scroll to position [85, 0]
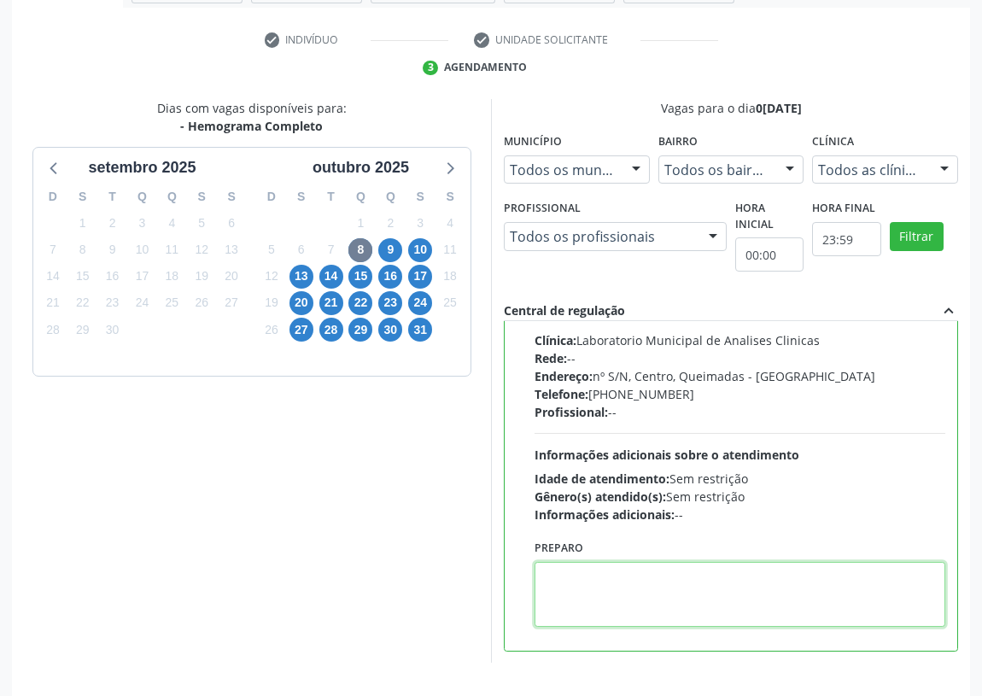
drag, startPoint x: 583, startPoint y: 585, endPoint x: 583, endPoint y: 564, distance: 21.4
click at [583, 570] on textarea at bounding box center [740, 594] width 411 height 65
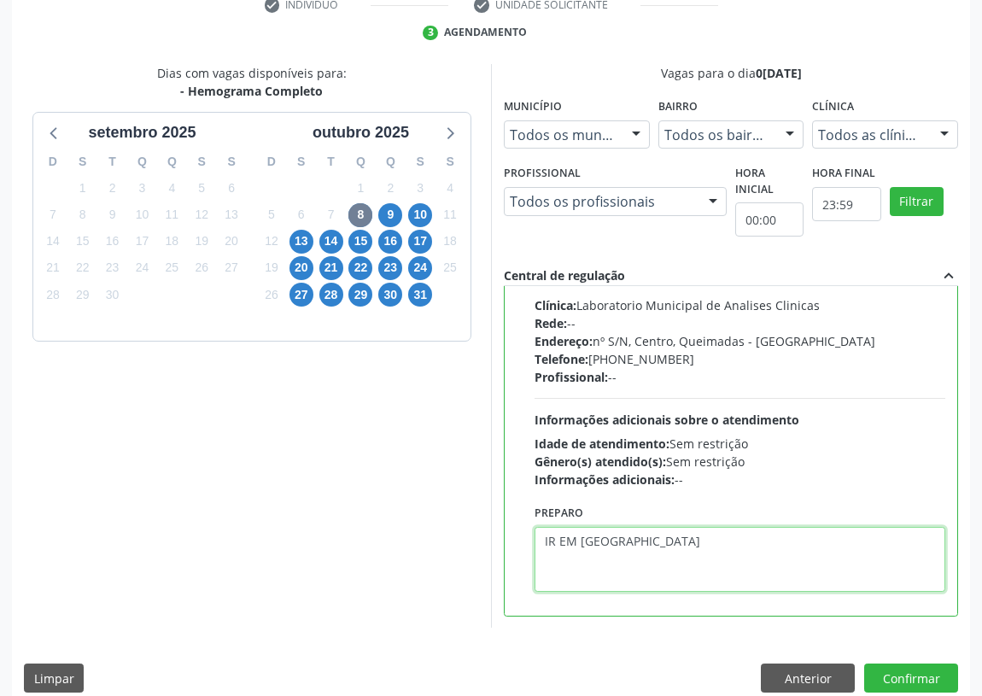
scroll to position [359, 0]
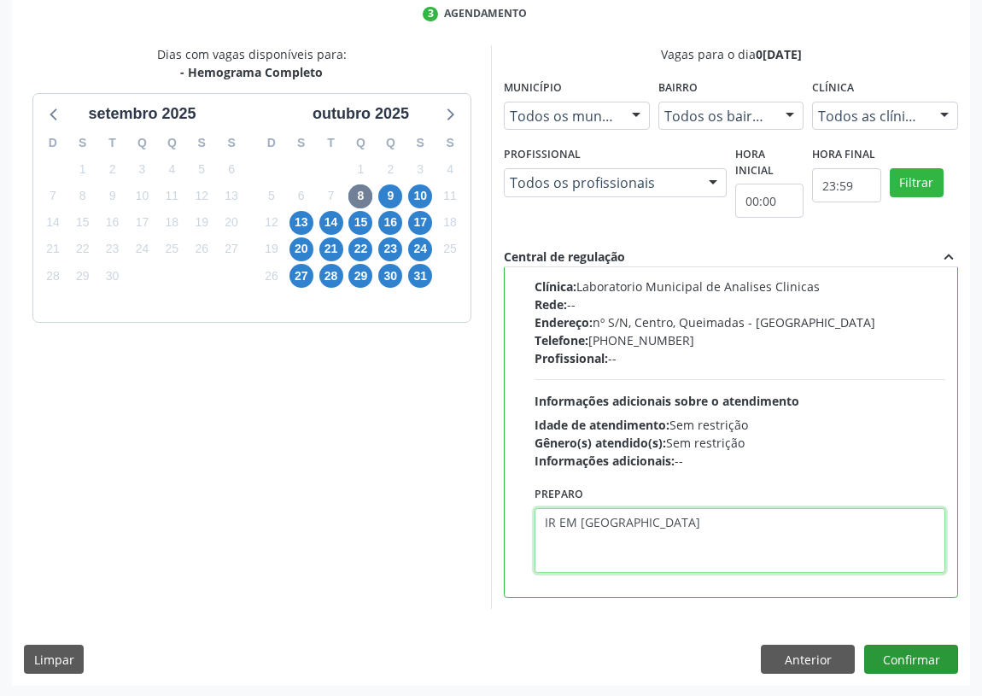
type textarea "IR EM [GEOGRAPHIC_DATA]"
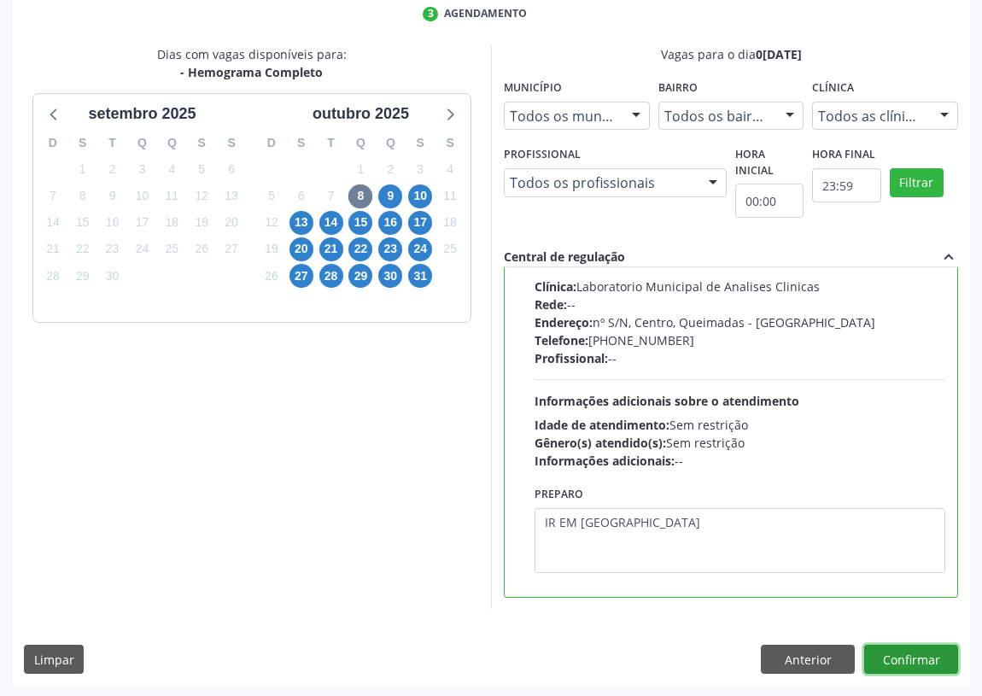
click at [905, 651] on button "Confirmar" at bounding box center [912, 659] width 94 height 29
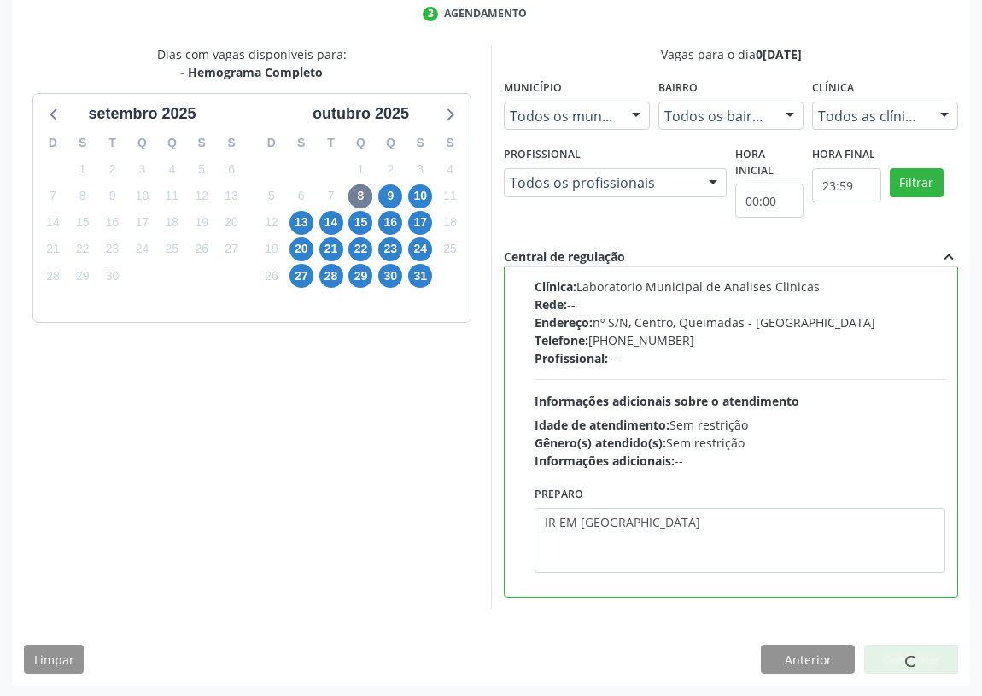
scroll to position [0, 0]
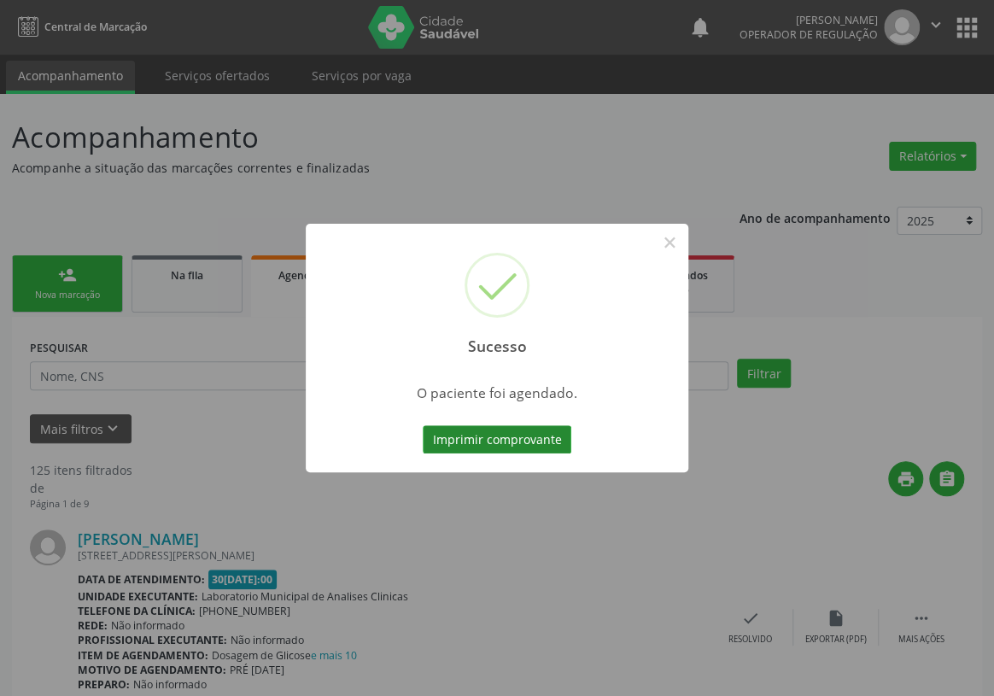
click at [525, 437] on button "Imprimir comprovante" at bounding box center [497, 439] width 149 height 29
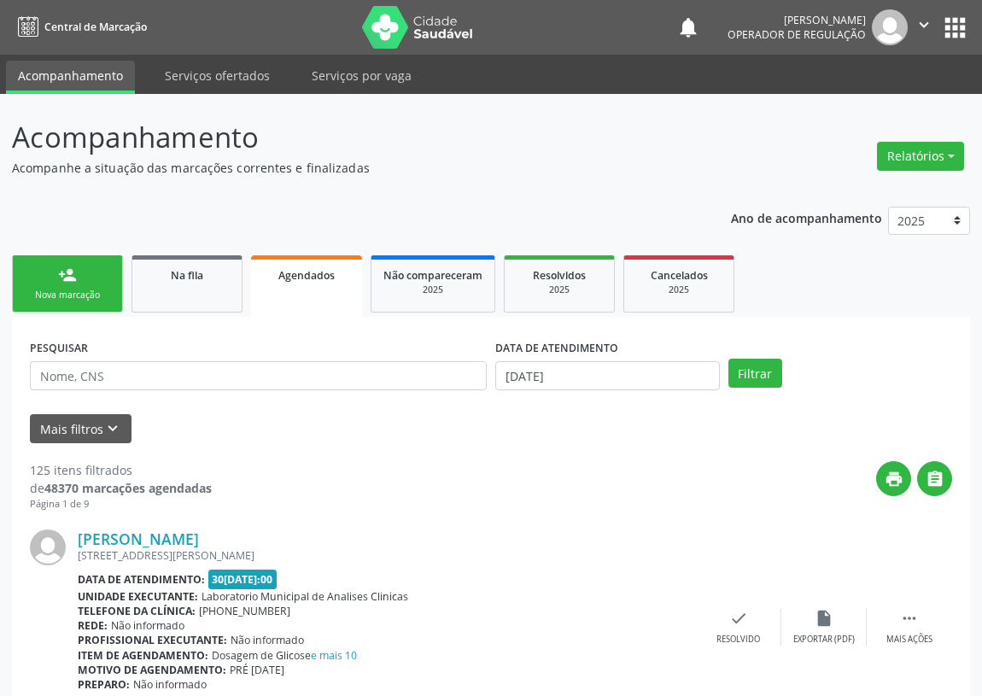
click at [85, 276] on link "person_add Nova marcação" at bounding box center [67, 283] width 111 height 57
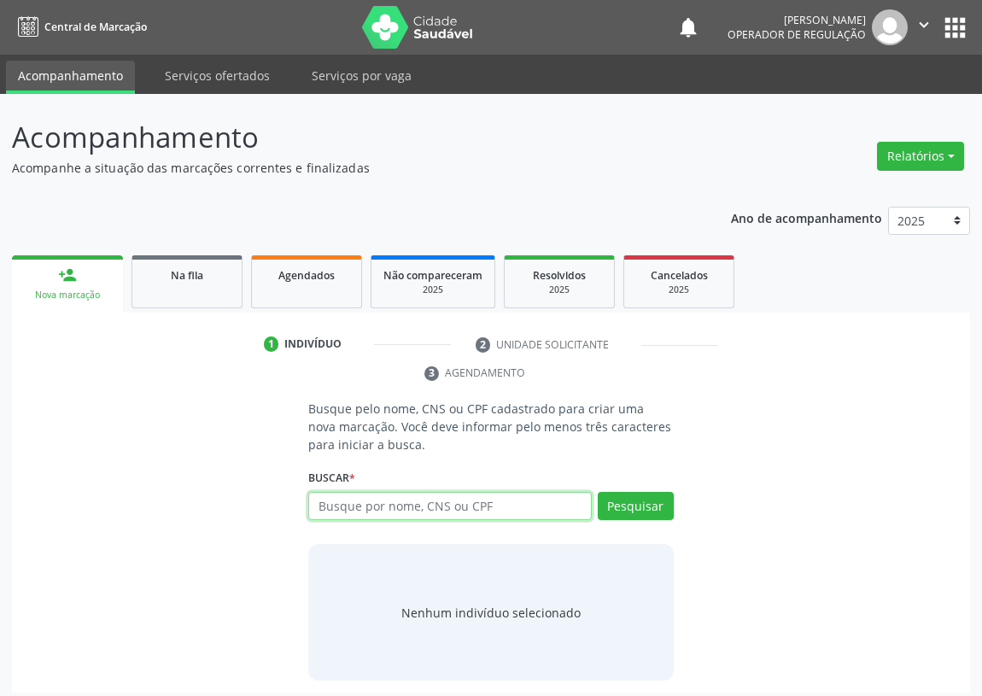
click at [344, 505] on input "text" at bounding box center [450, 506] width 284 height 29
